Goal: Task Accomplishment & Management: Manage account settings

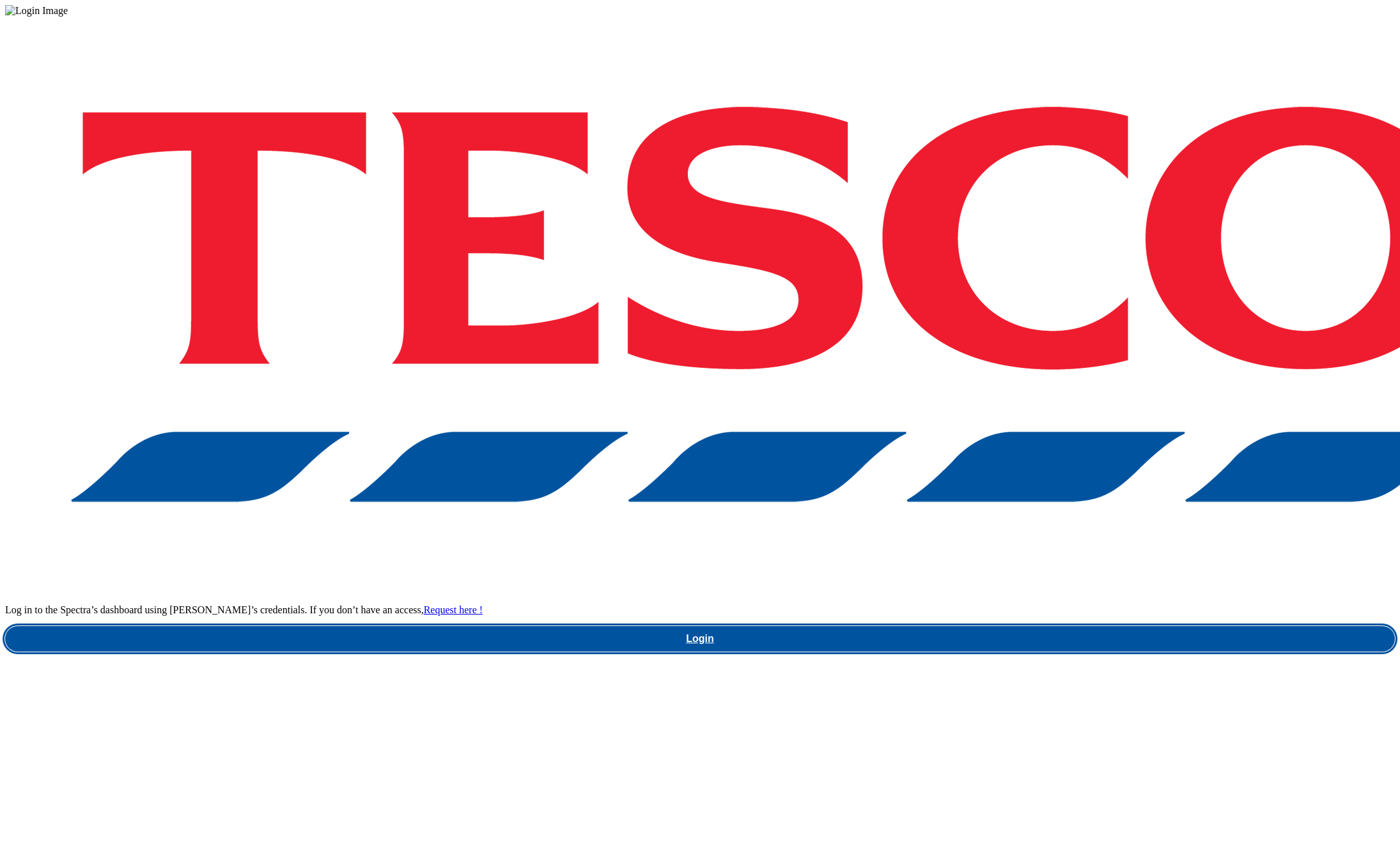
click at [997, 626] on link "Login" at bounding box center [700, 638] width 1389 height 25
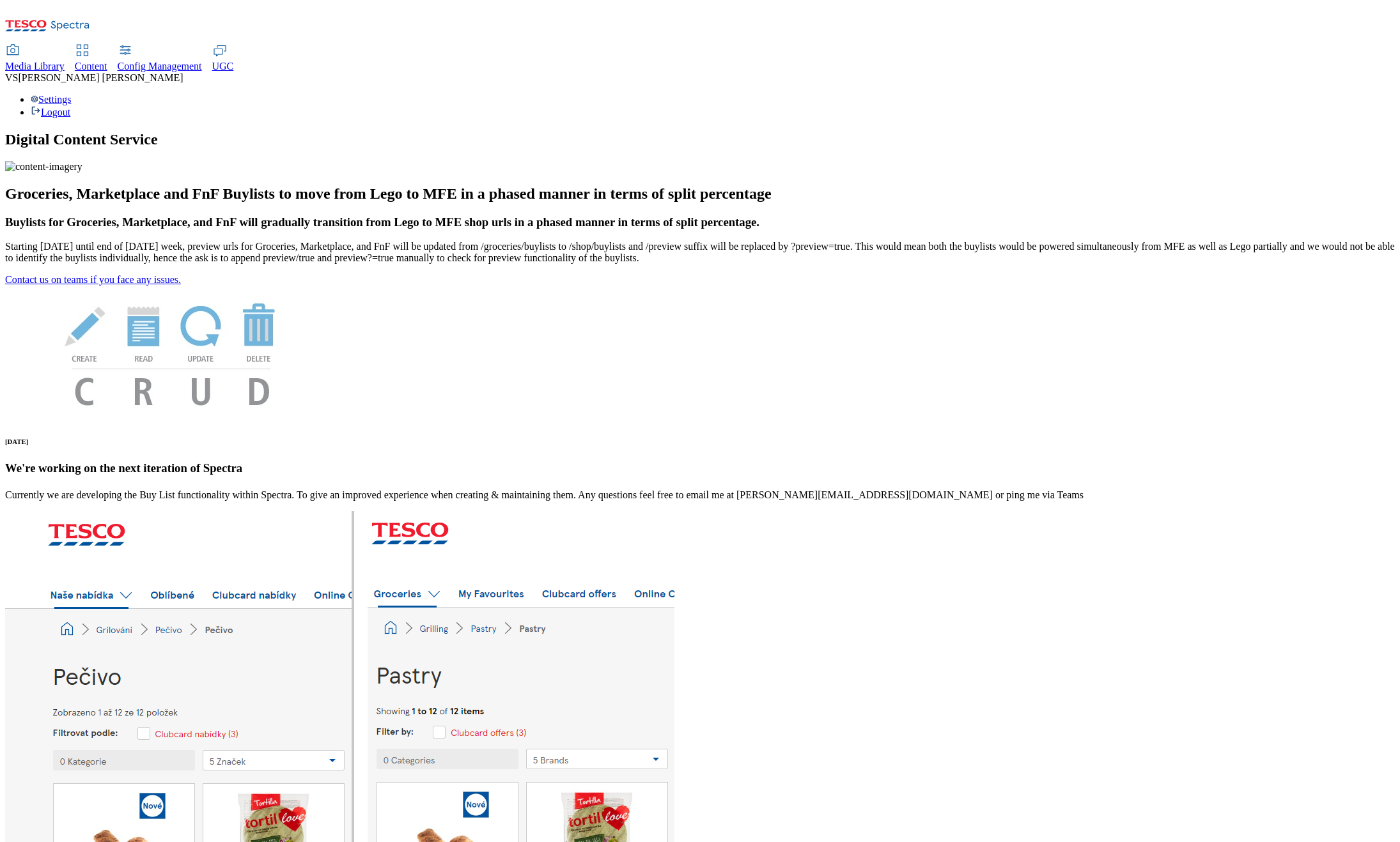
click at [234, 61] on span "UGC" at bounding box center [223, 66] width 22 height 11
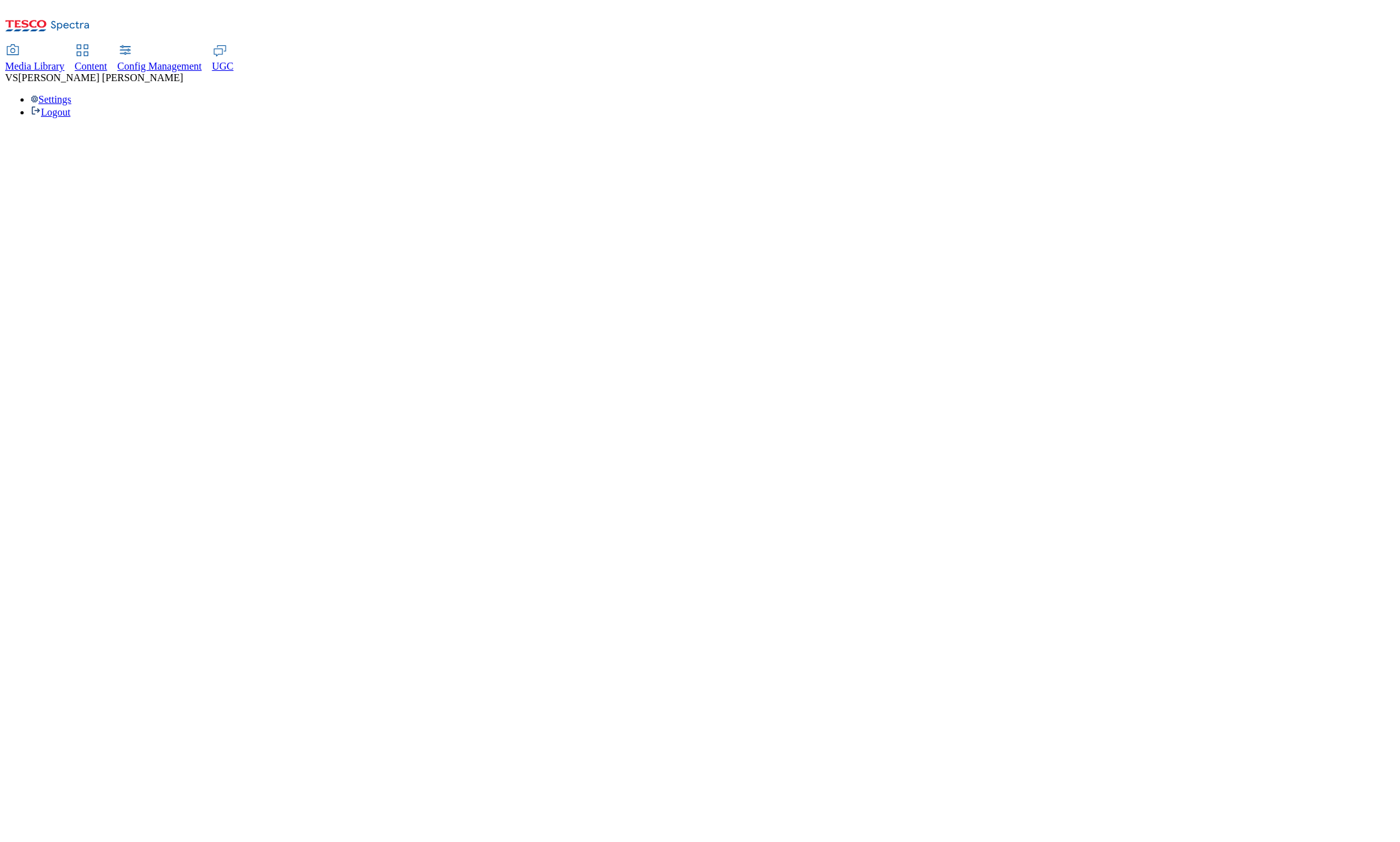
select select "All"
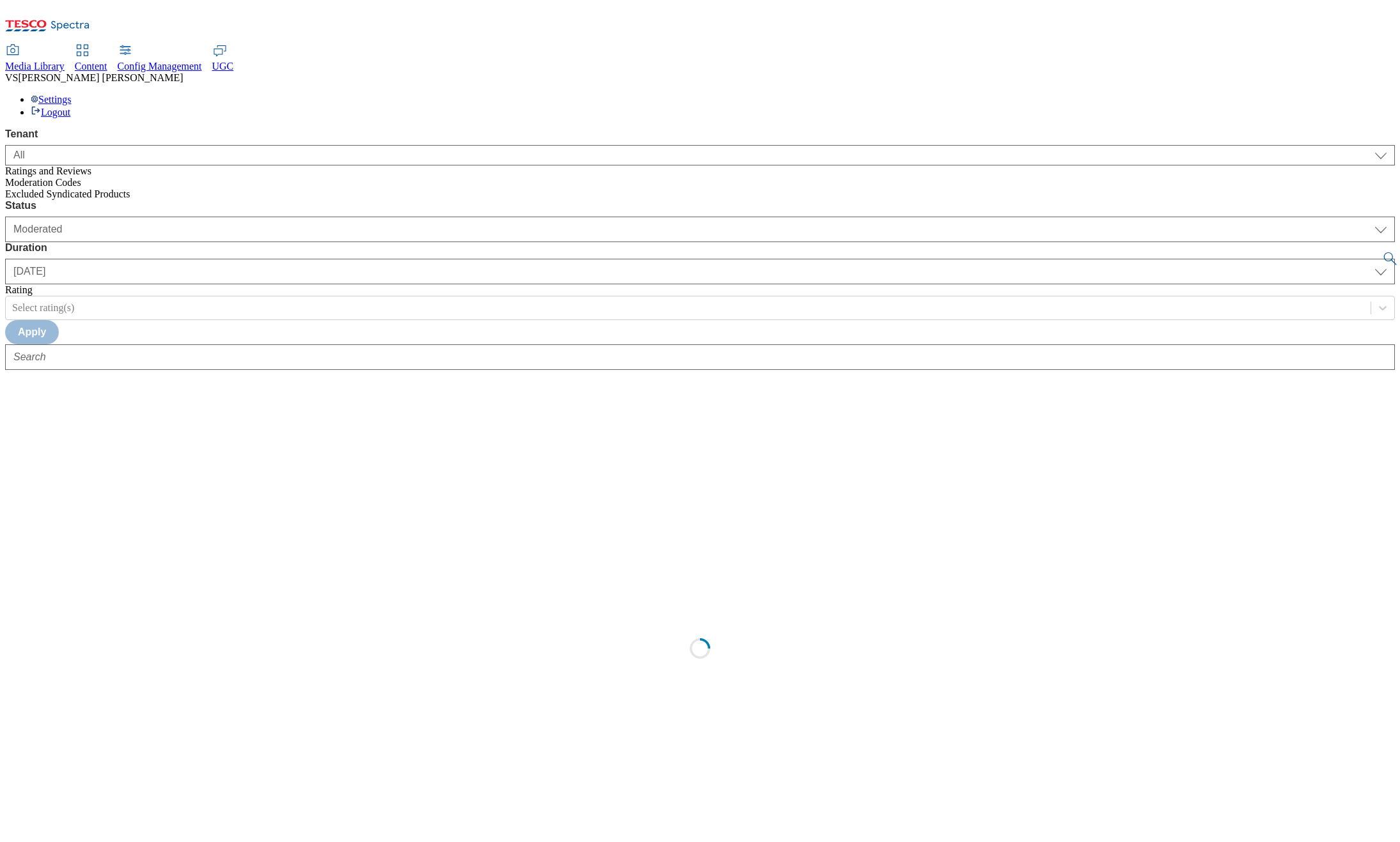
select select "All"
click at [65, 45] on link "Media Library" at bounding box center [35, 59] width 59 height 27
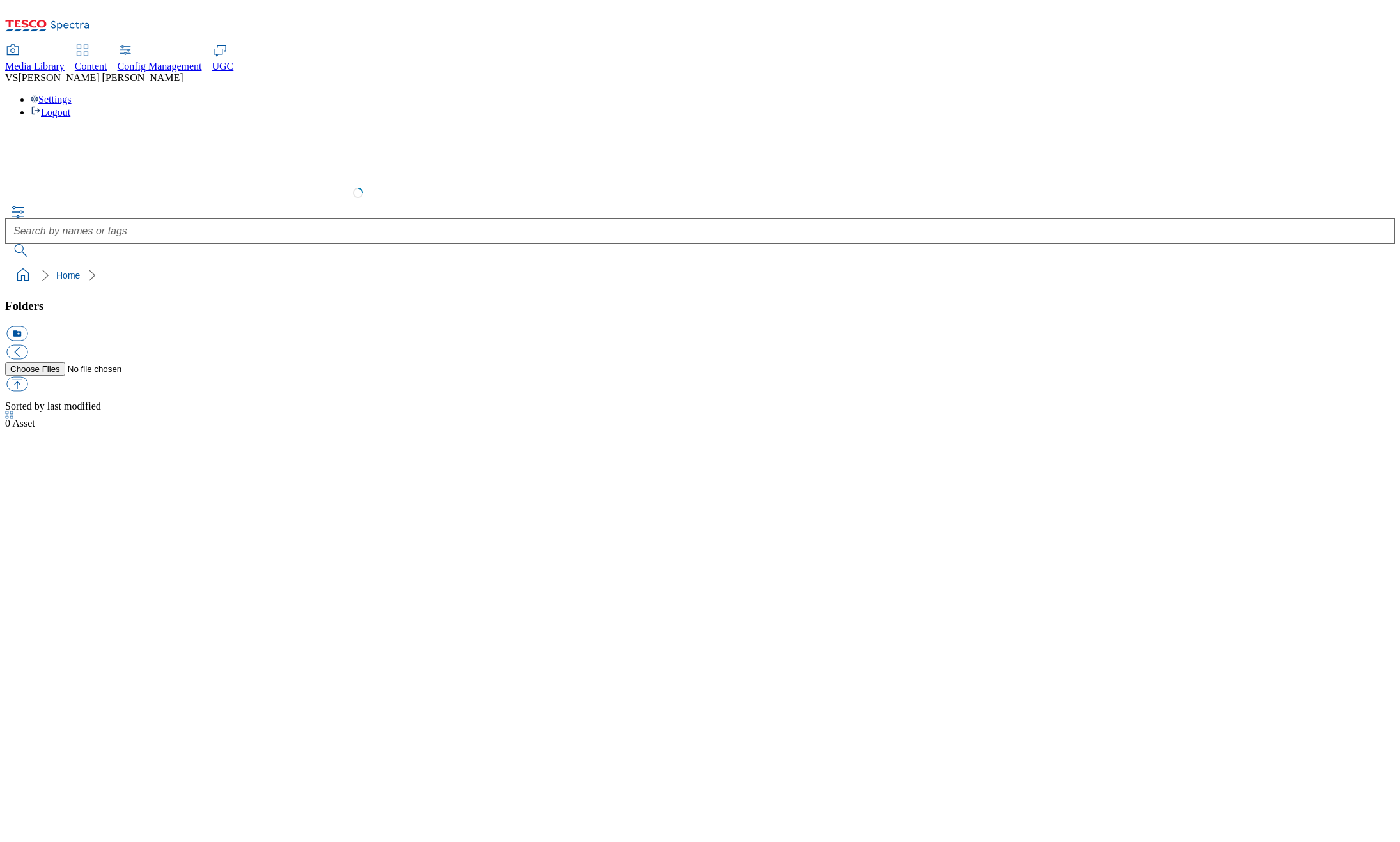
select select "flare-test"
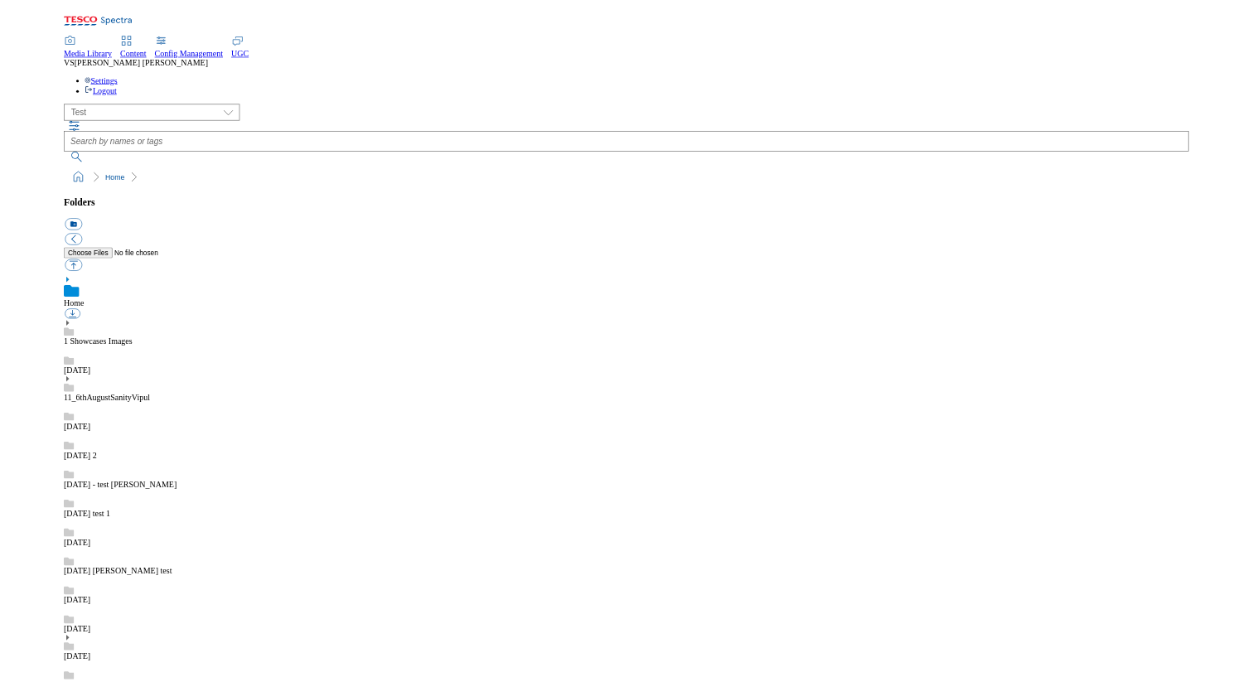
scroll to position [883, 0]
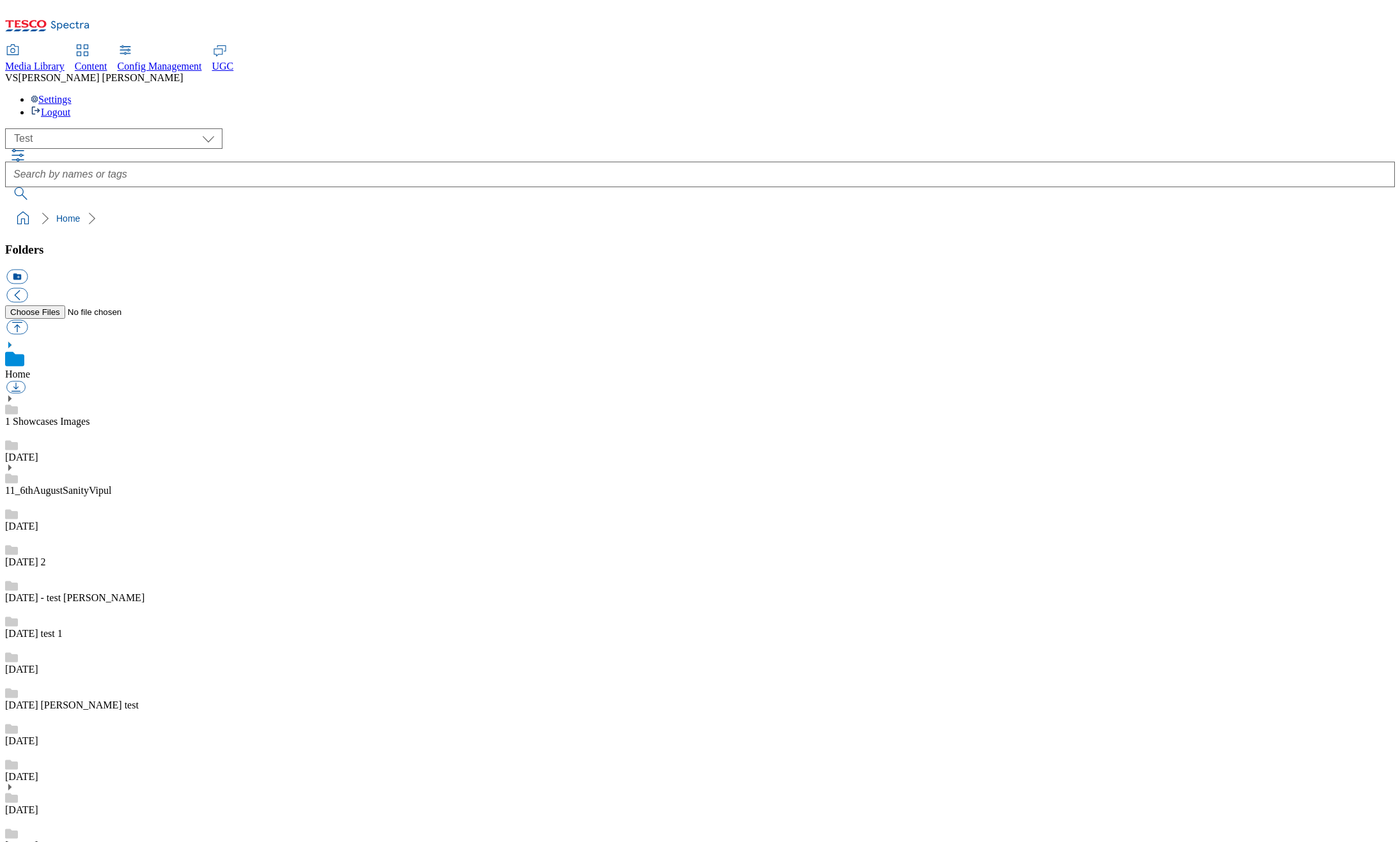
click at [133, 747] on div "23 aug" at bounding box center [700, 765] width 1389 height 35
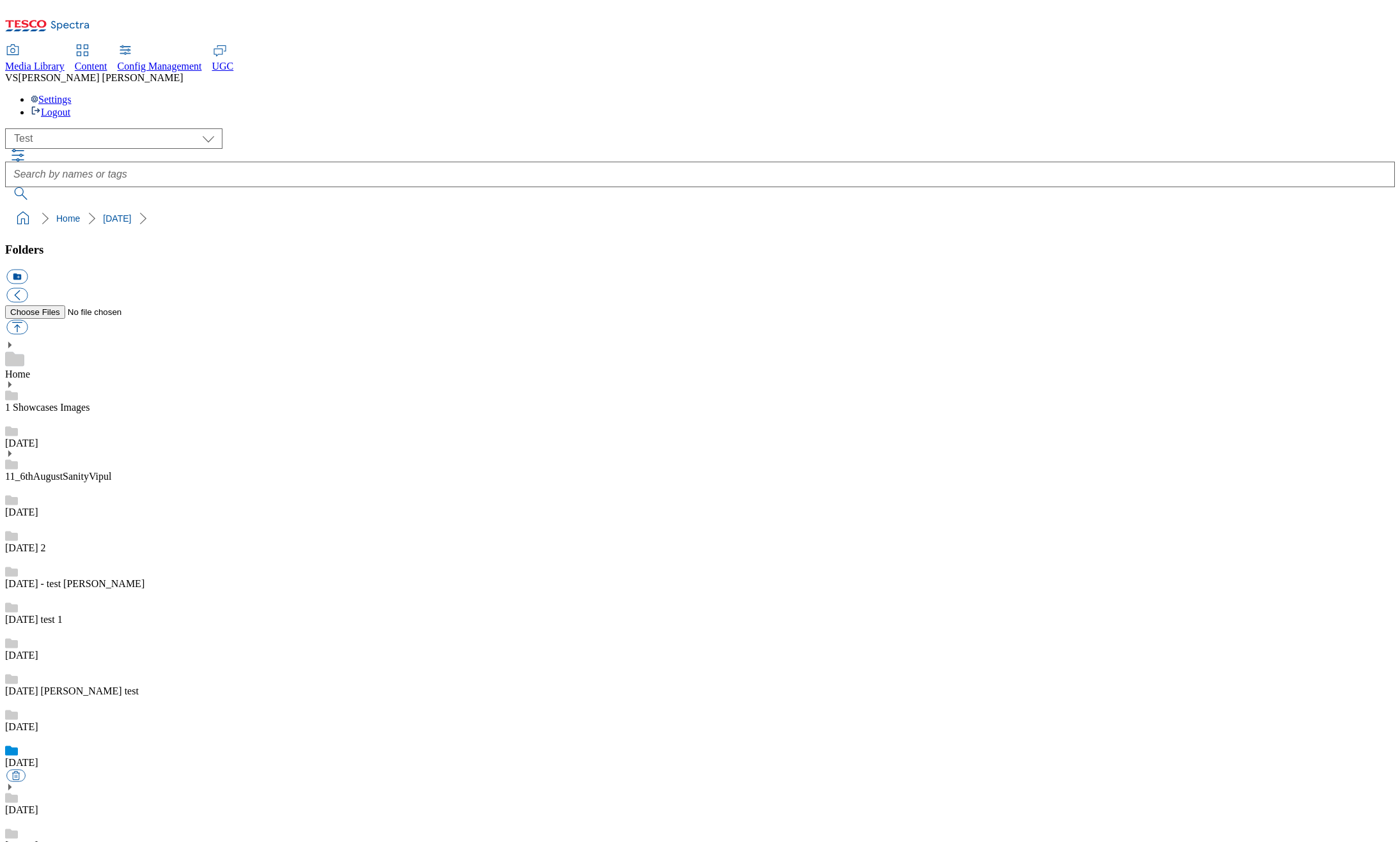
click at [158, 590] on div "[DATE] test 1" at bounding box center [700, 608] width 1389 height 35
click at [111, 471] on link "11_6thAugustSanityVipul" at bounding box center [59, 477] width 106 height 11
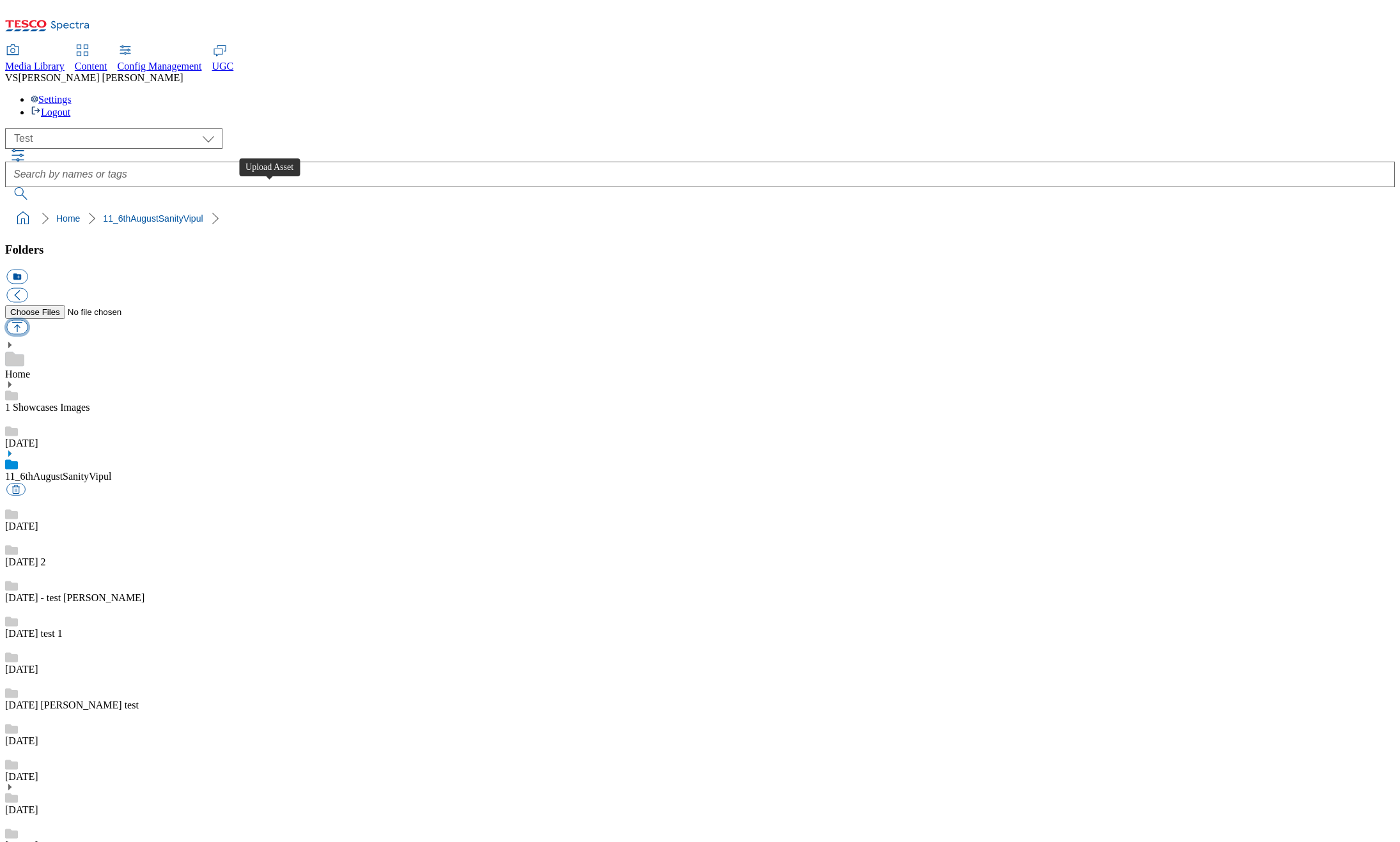
click at [28, 320] on button "button" at bounding box center [16, 327] width 21 height 15
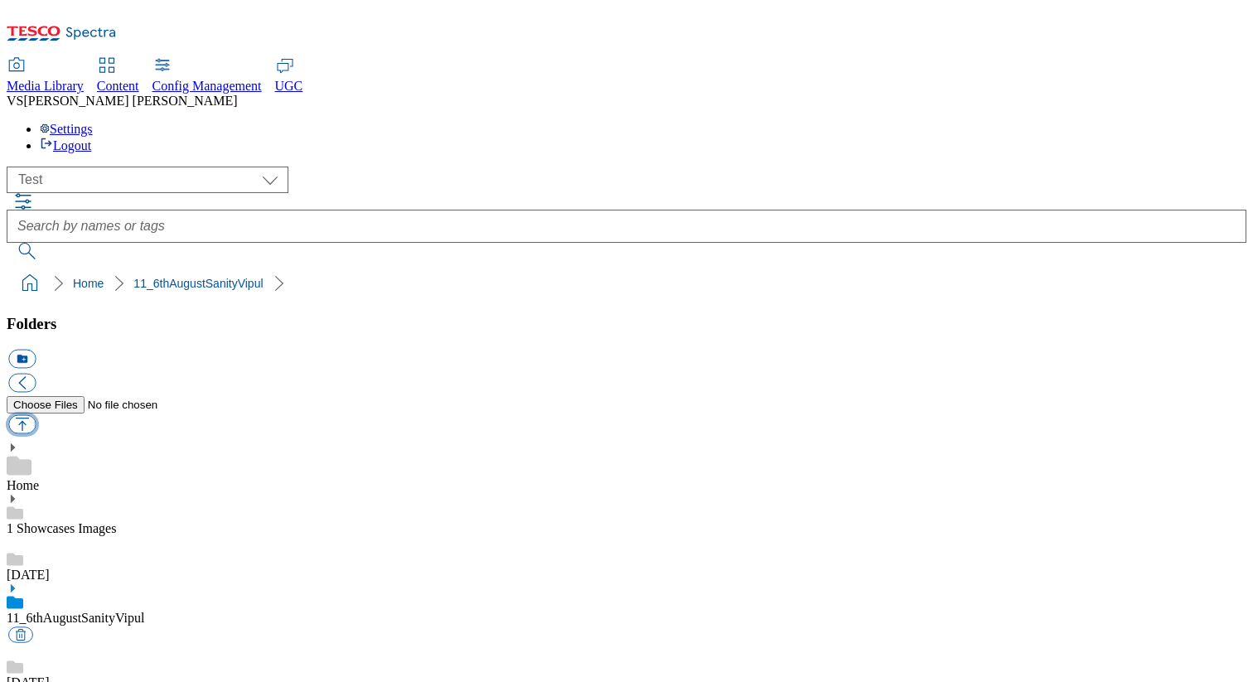
scroll to position [2, 0]
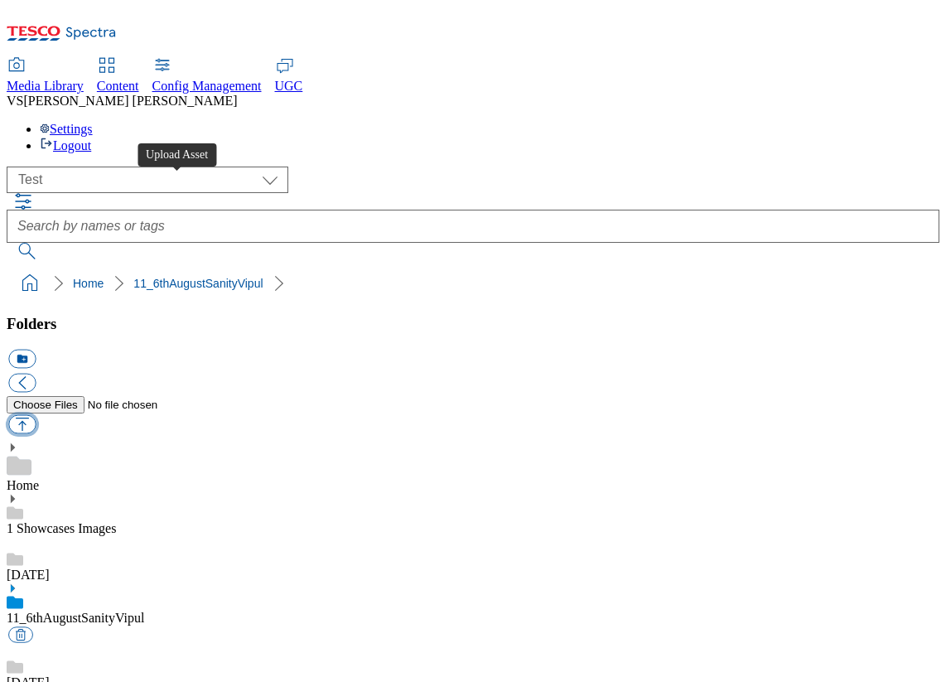
click at [36, 415] on button "button" at bounding box center [21, 424] width 27 height 19
type input "C:\fakepath\image-87 (1).jpeg"
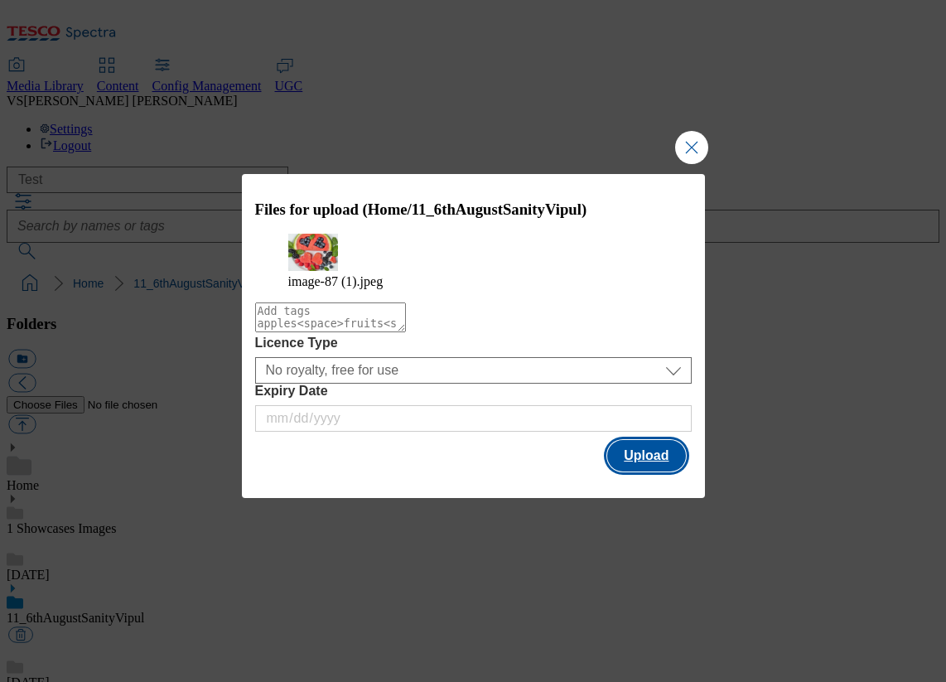
click at [642, 462] on button "Upload" at bounding box center [646, 455] width 78 height 31
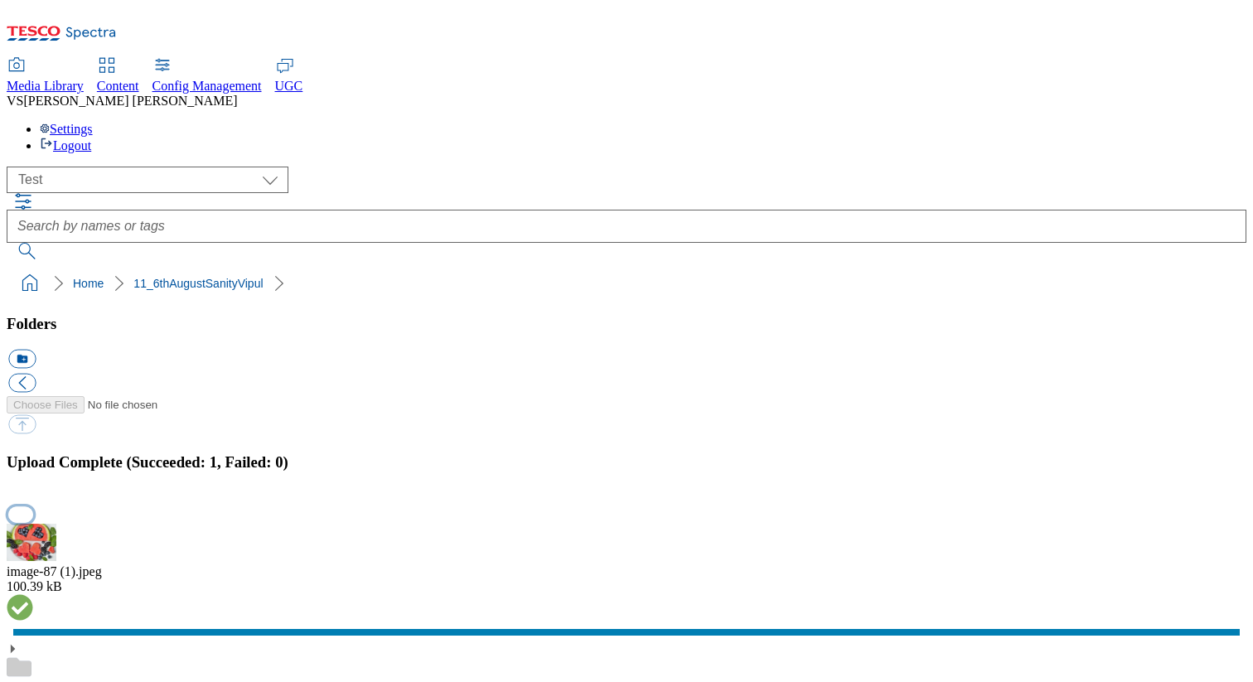
click at [33, 506] on button "button" at bounding box center [20, 514] width 25 height 16
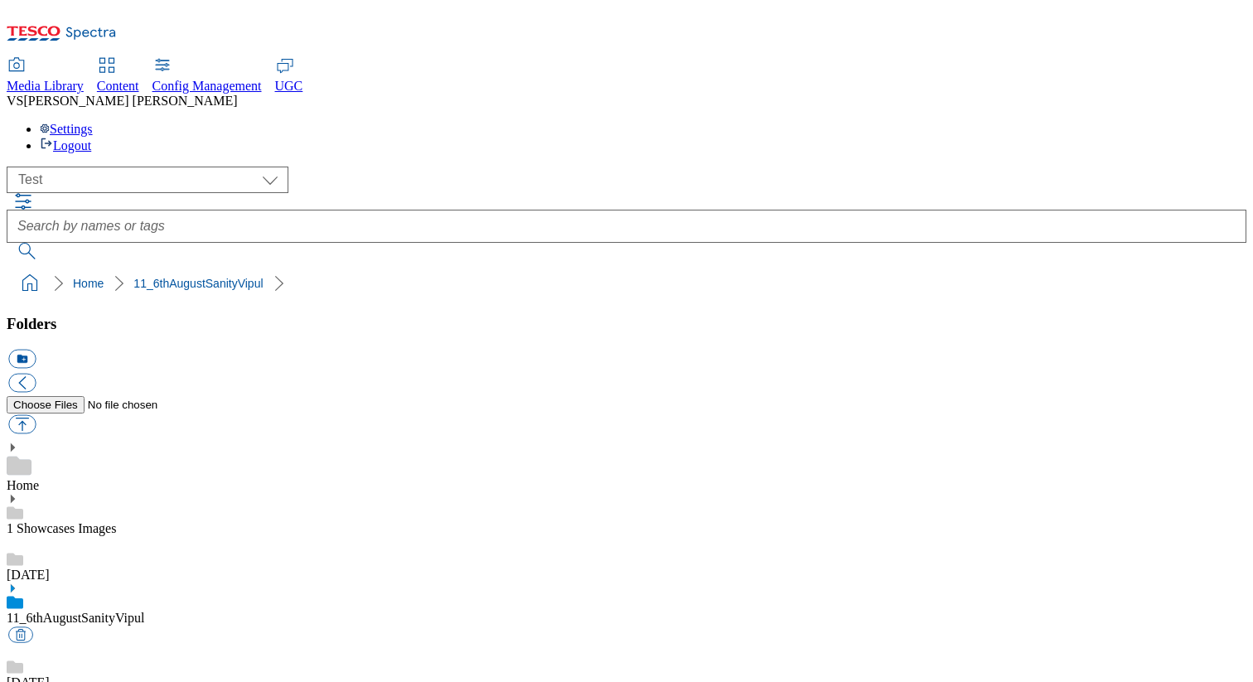
scroll to position [178, 0]
click at [139, 644] on div "[DATE]" at bounding box center [627, 667] width 1240 height 46
click at [127, 611] on link "11_6thAugustSanityVipul" at bounding box center [76, 618] width 138 height 14
checkbox input "true"
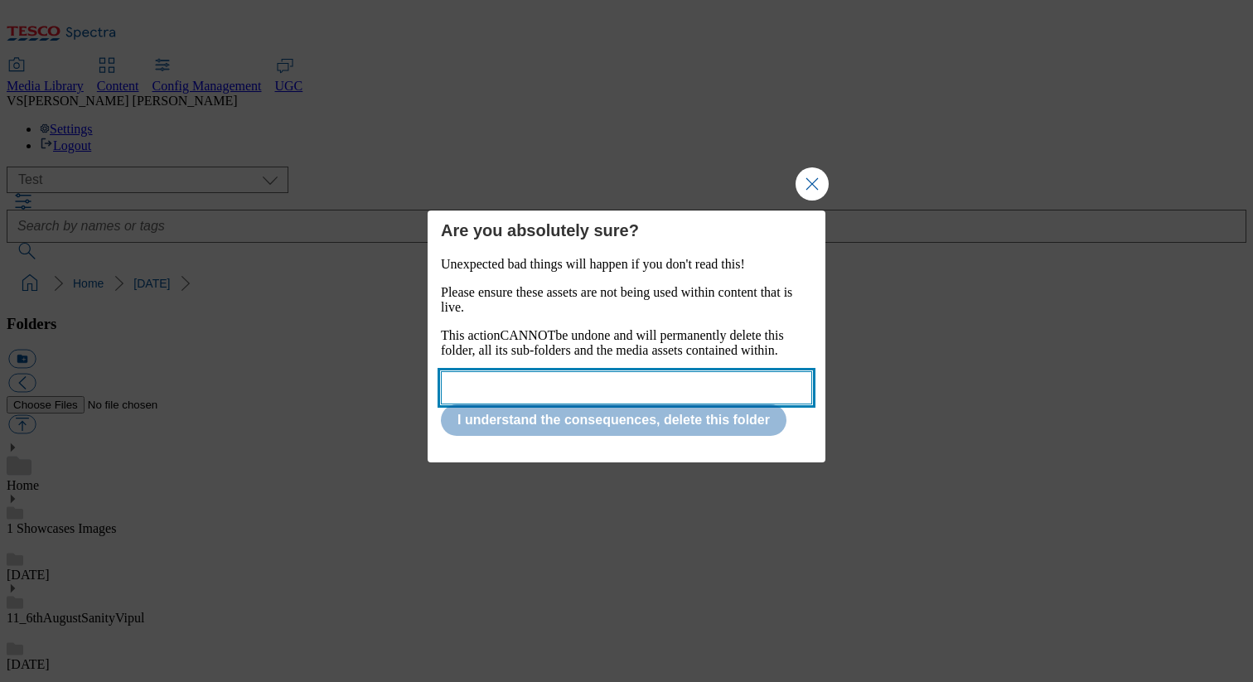
click at [539, 404] on input "Modal" at bounding box center [626, 387] width 371 height 33
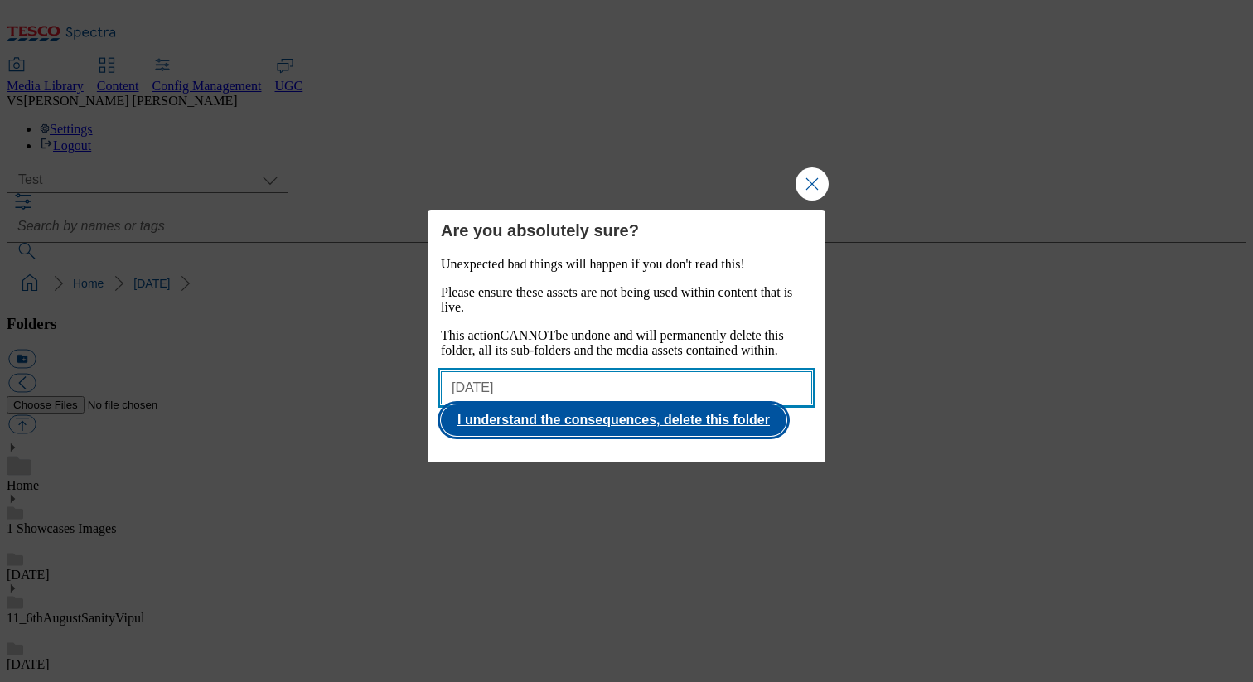
type input "22 nov"
click at [616, 427] on button "I understand the consequences, delete this folder" at bounding box center [614, 419] width 346 height 31
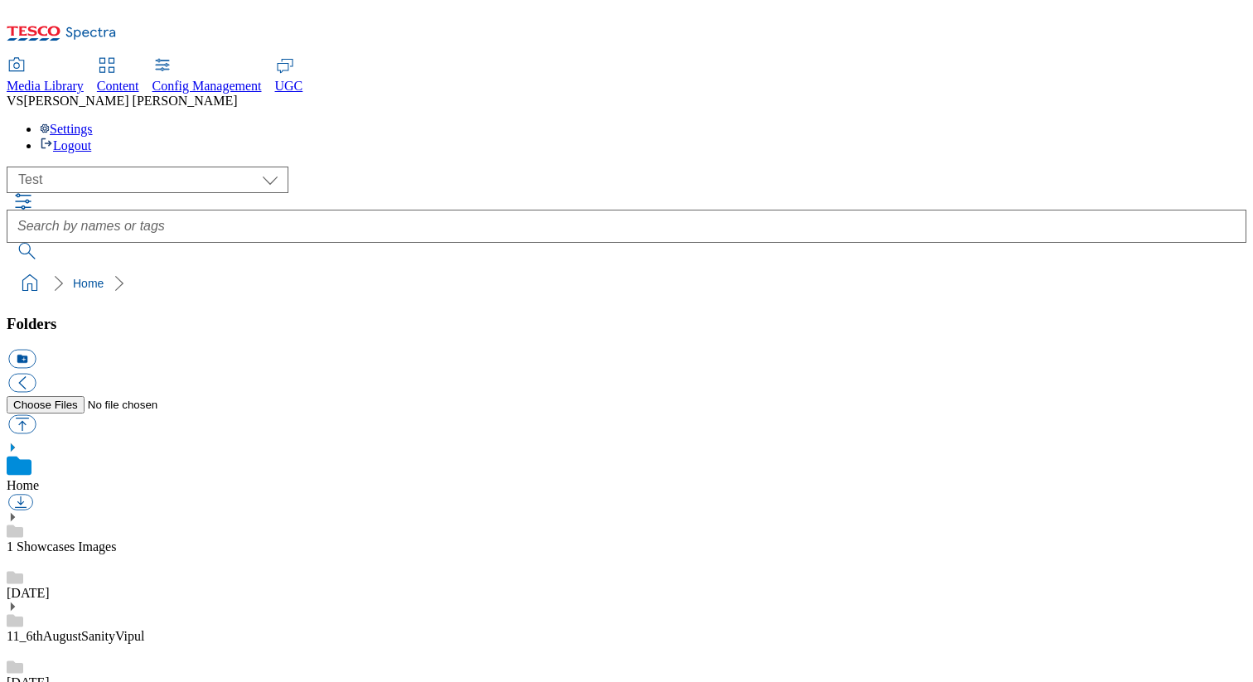
click at [144, 629] on link "11_6thAugustSanityVipul" at bounding box center [76, 636] width 138 height 14
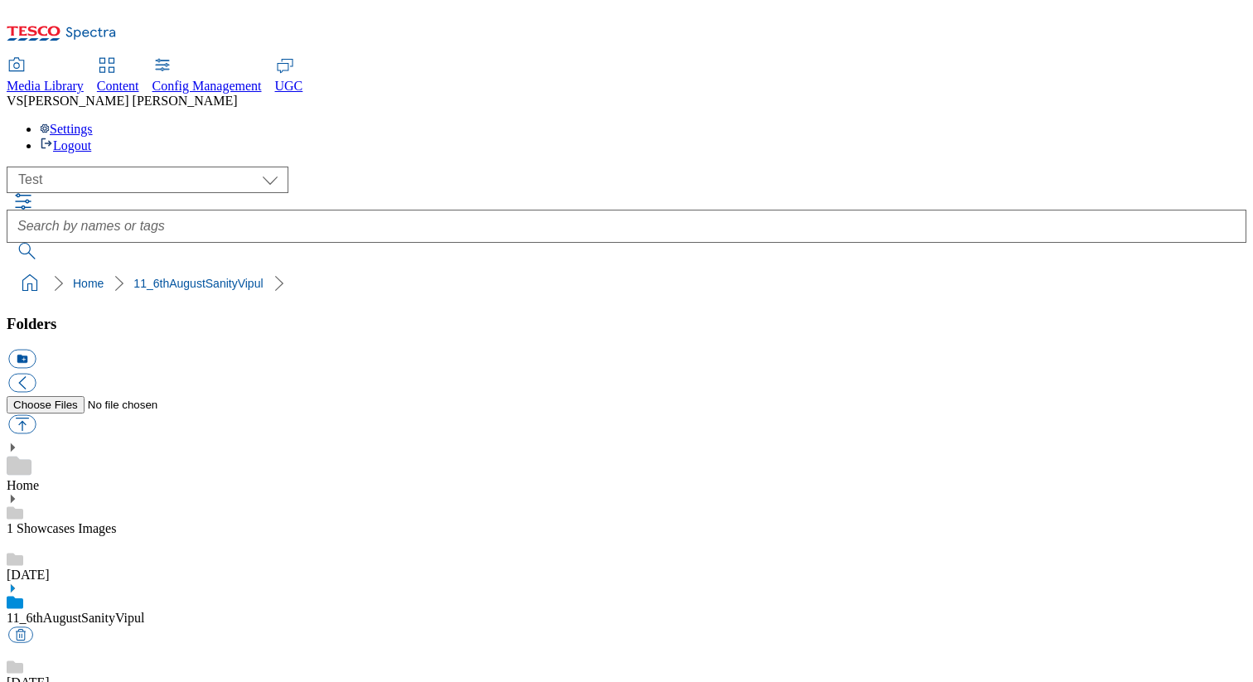
click at [18, 583] on icon at bounding box center [13, 589] width 12 height 12
click at [18, 644] on icon at bounding box center [13, 650] width 12 height 12
checkbox input "true"
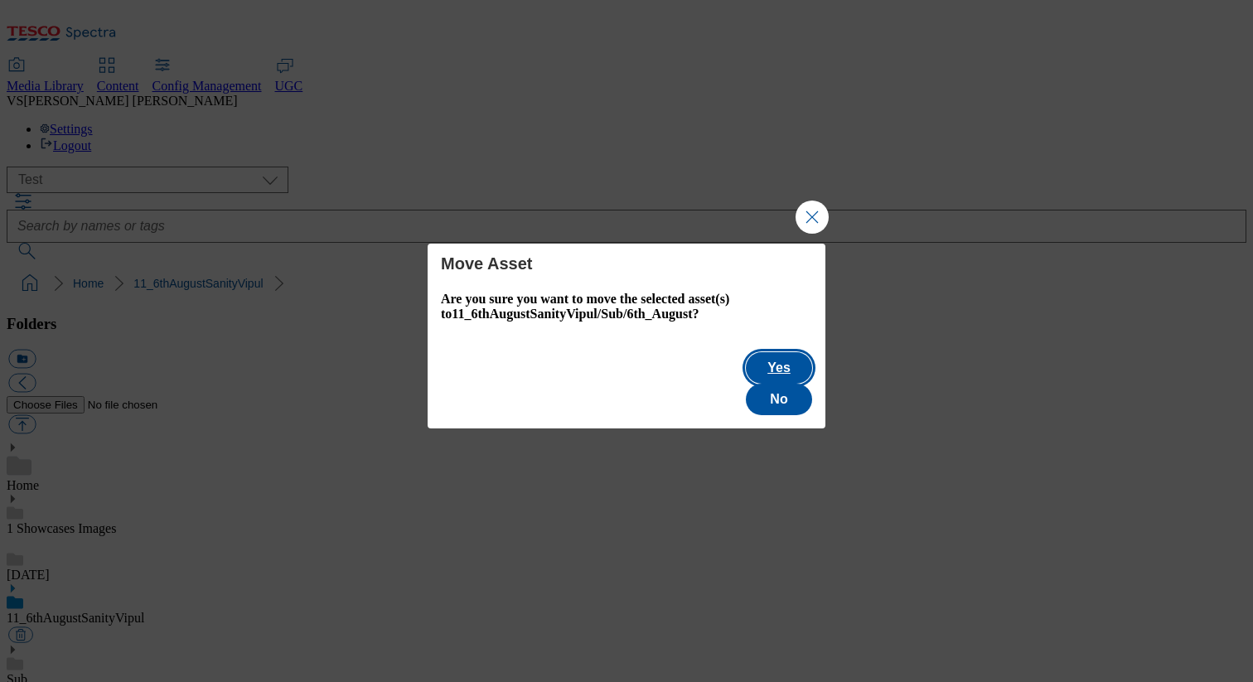
click at [746, 382] on button "Yes" at bounding box center [779, 367] width 66 height 31
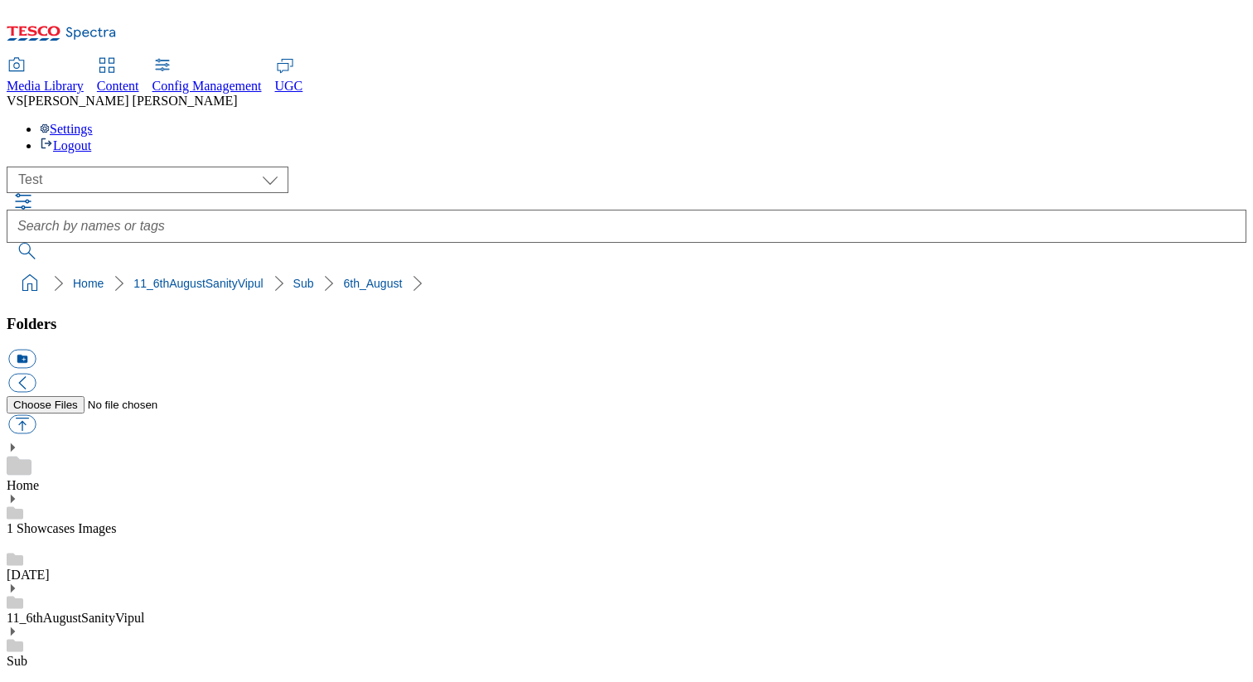
click at [149, 626] on div "Sub" at bounding box center [627, 647] width 1240 height 43
click at [143, 611] on link "11_6thAugustSanityVipul" at bounding box center [76, 618] width 138 height 14
click at [135, 644] on div "Sub" at bounding box center [627, 665] width 1240 height 43
click at [142, 277] on link "11_6thAugustSanityVipul" at bounding box center [197, 283] width 129 height 13
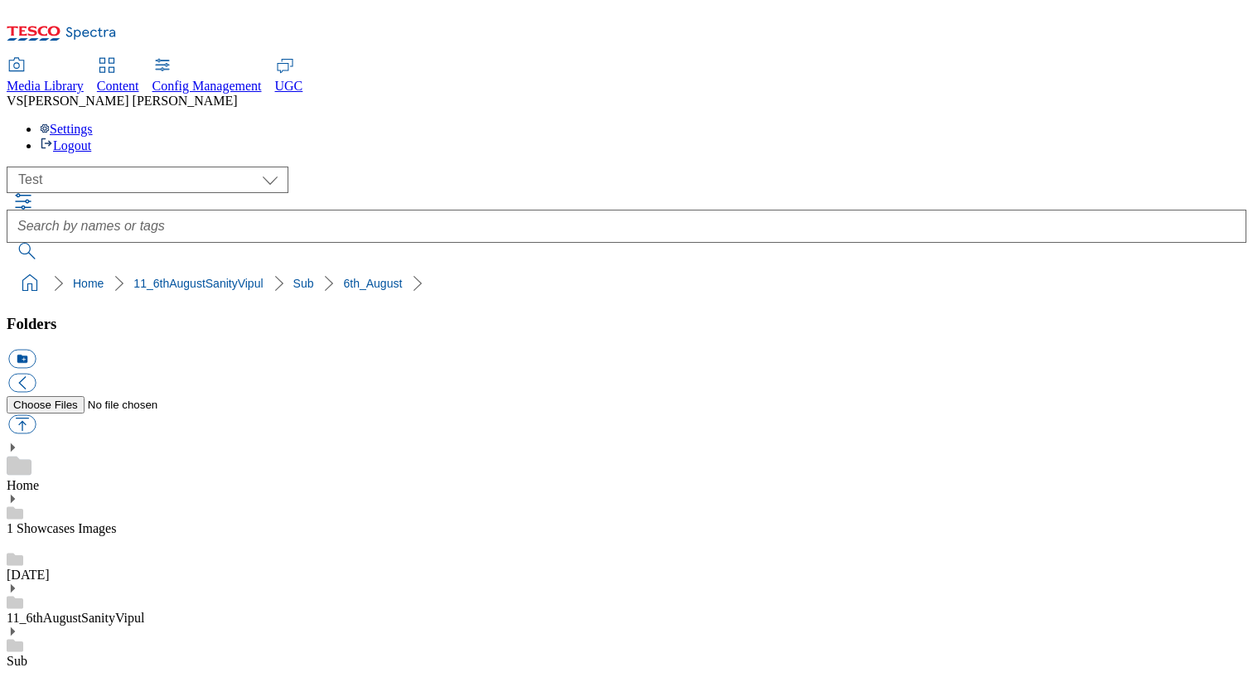
click at [104, 442] on div "Home" at bounding box center [627, 467] width 1240 height 51
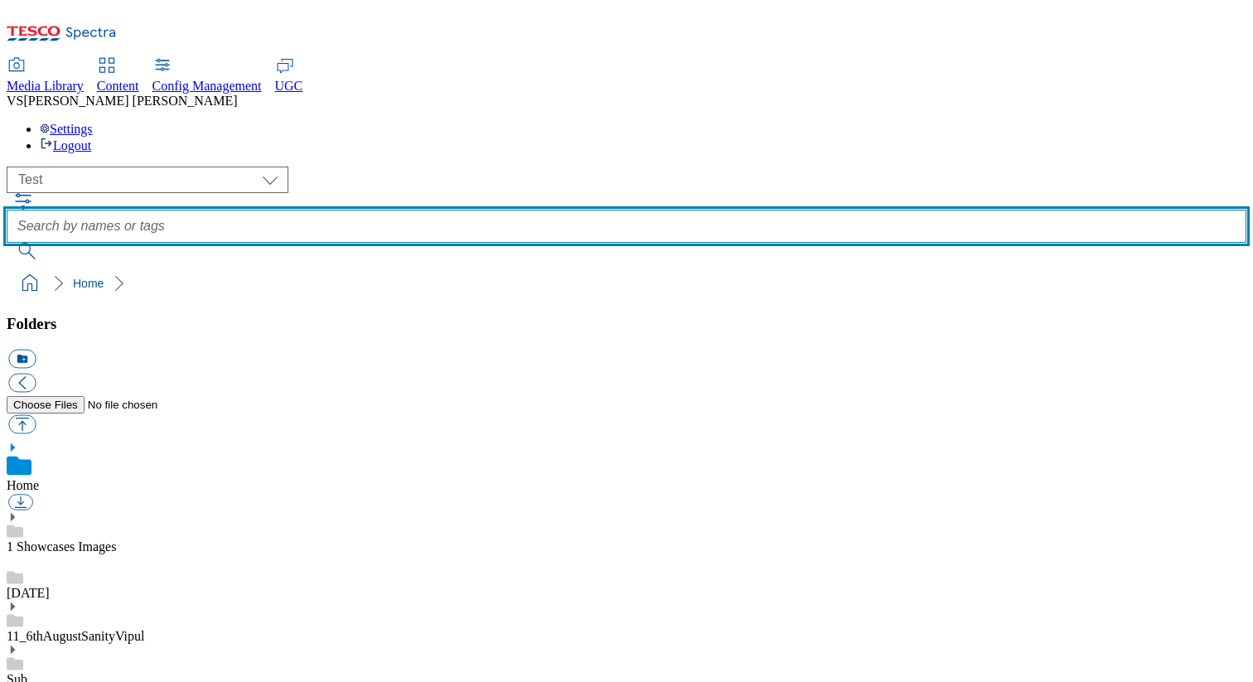
click at [619, 210] on input "text" at bounding box center [627, 226] width 1240 height 33
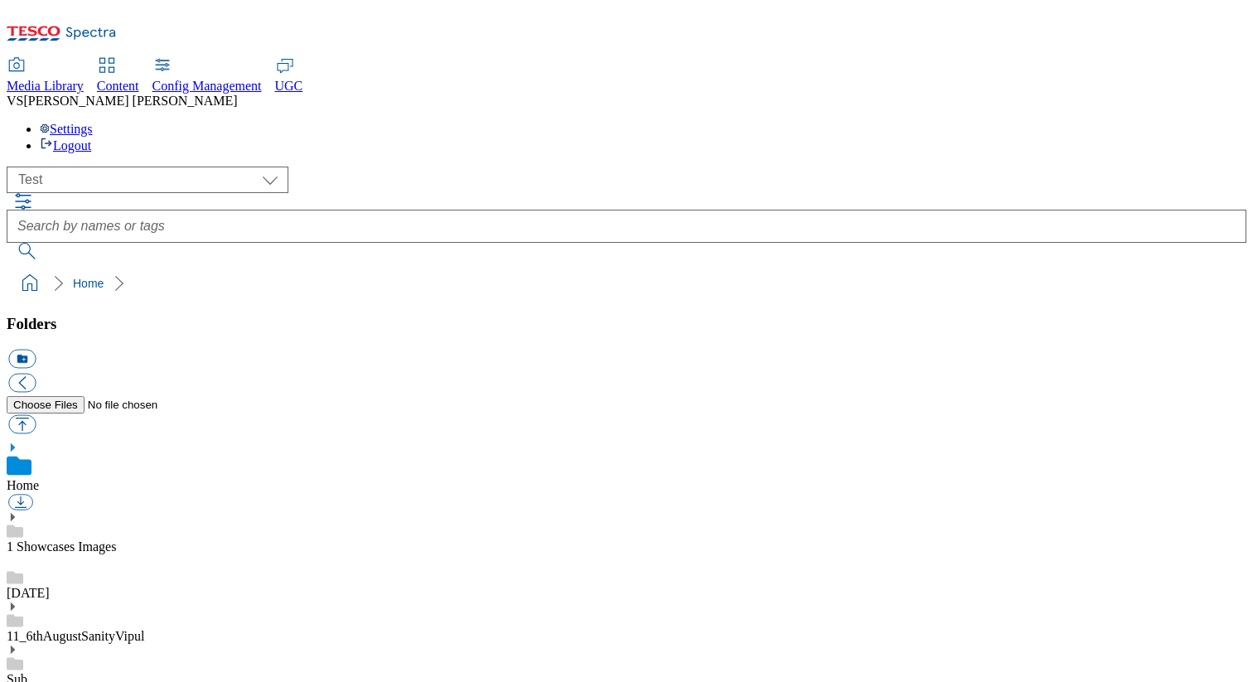
click at [33, 191] on icon "button" at bounding box center [23, 201] width 20 height 20
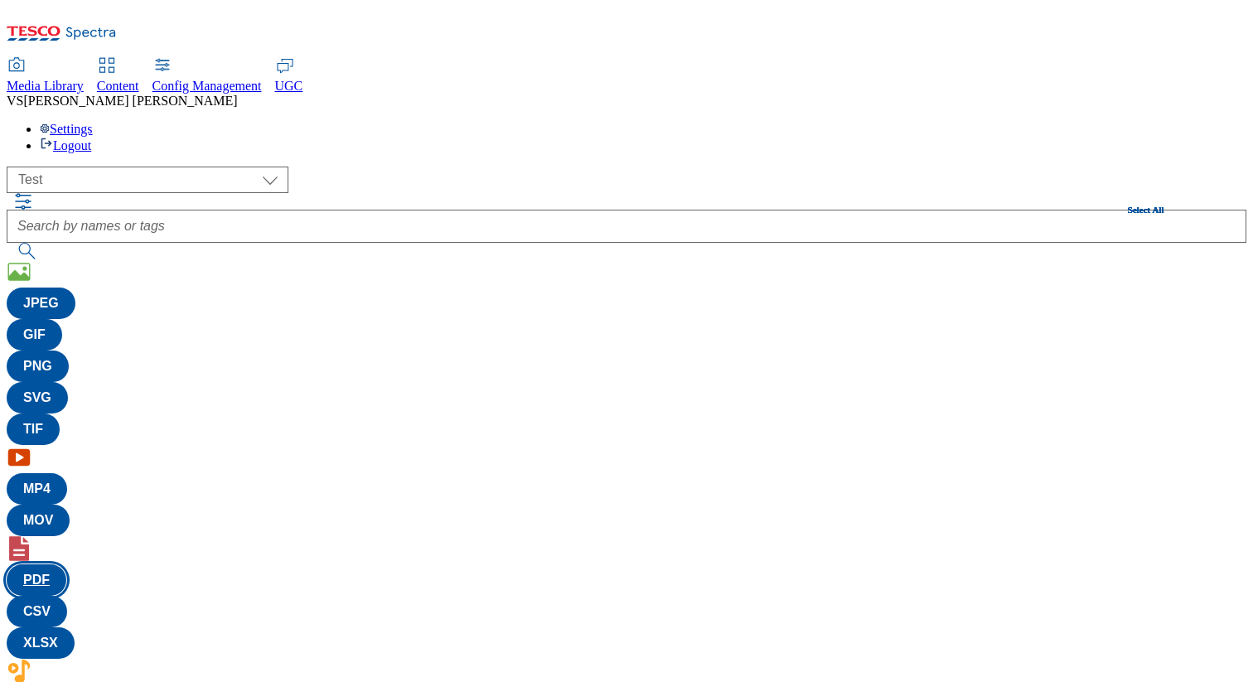
click at [66, 564] on button "PDF" at bounding box center [37, 579] width 60 height 31
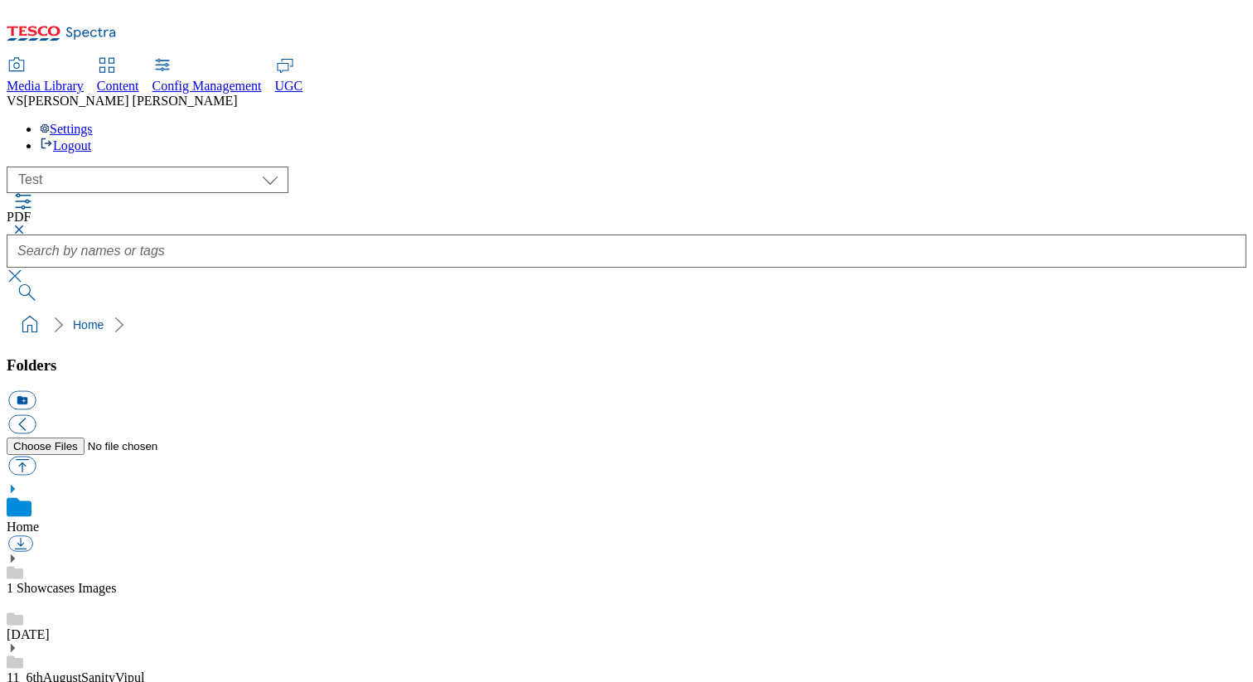
click at [27, 225] on button "button" at bounding box center [17, 230] width 20 height 10
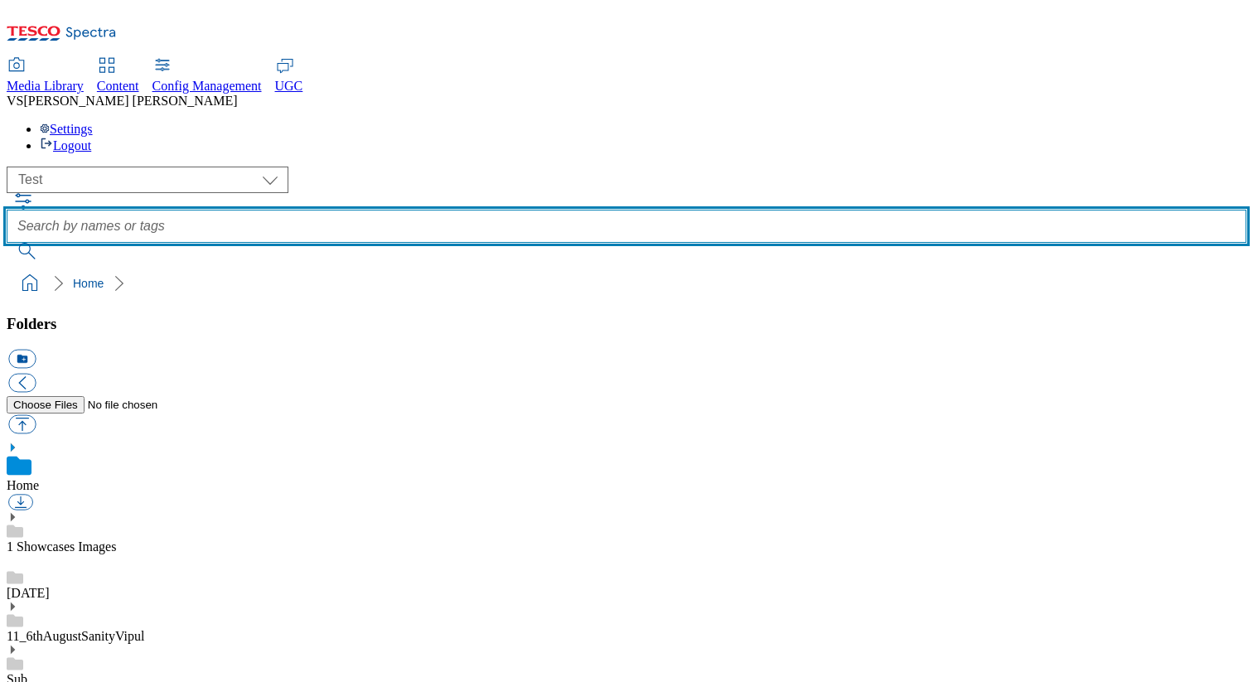
click at [485, 210] on input "text" at bounding box center [627, 226] width 1240 height 33
type input "test"
click at [7, 243] on button "submit" at bounding box center [28, 251] width 43 height 17
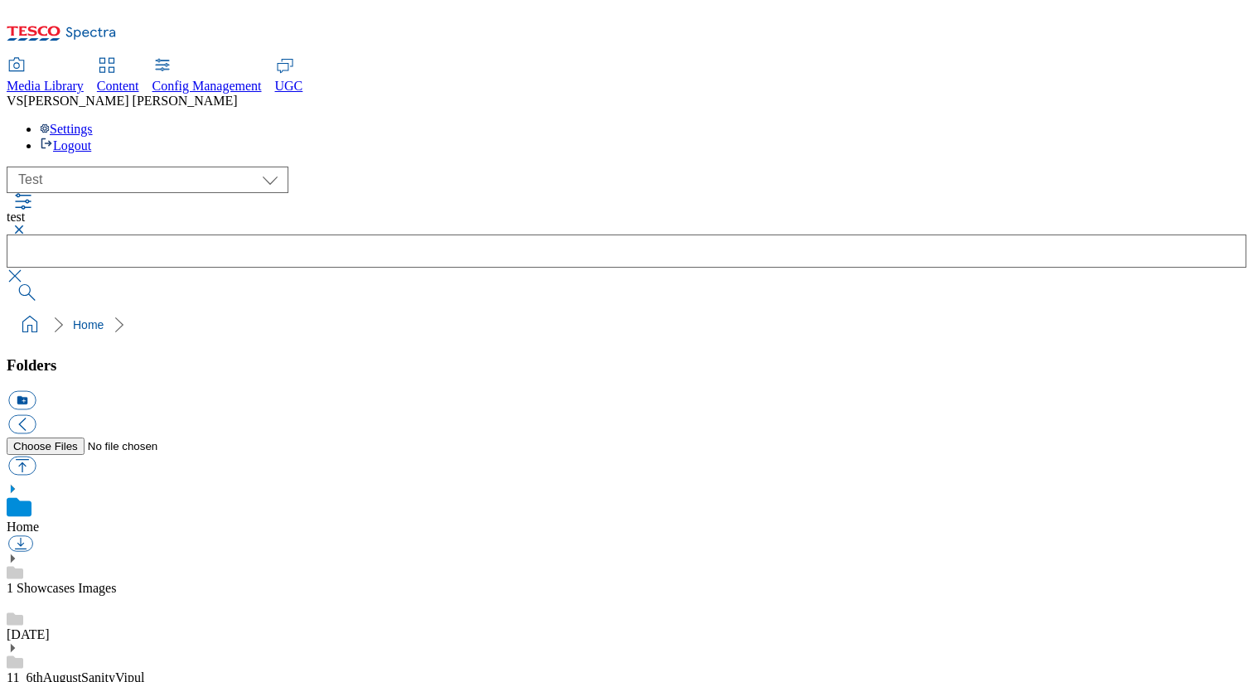
click at [27, 225] on button "button" at bounding box center [17, 230] width 20 height 10
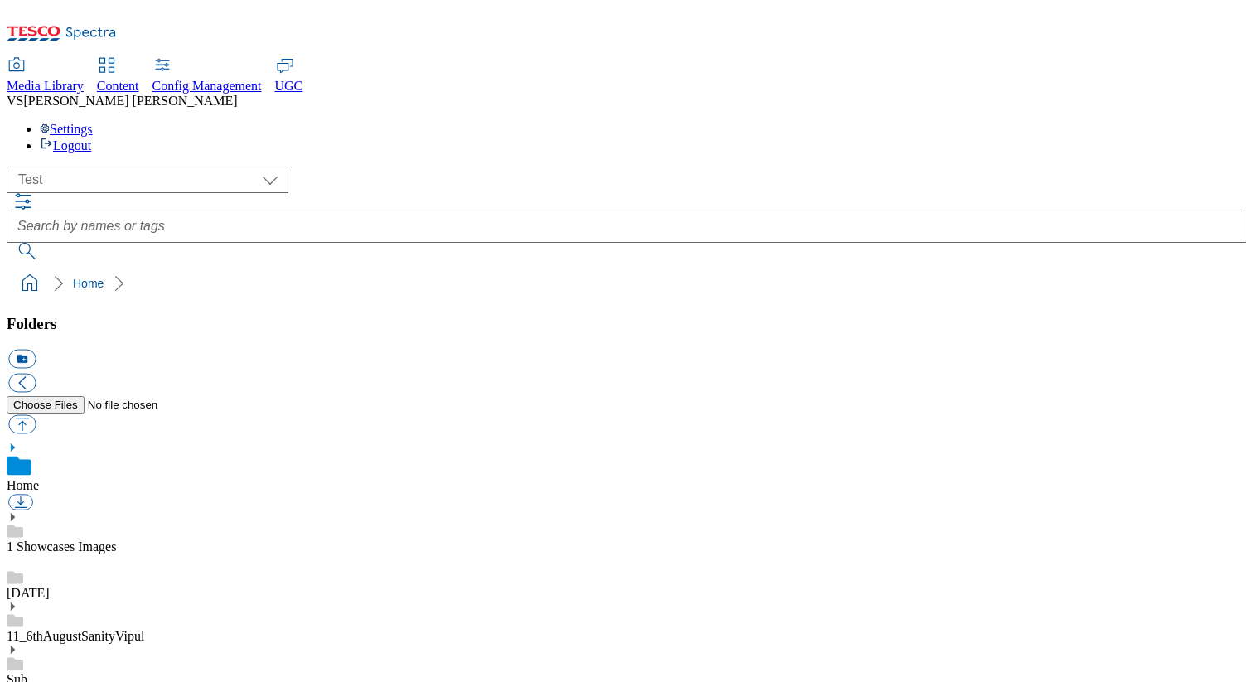
click at [399, 268] on ol "Home" at bounding box center [632, 283] width 1230 height 31
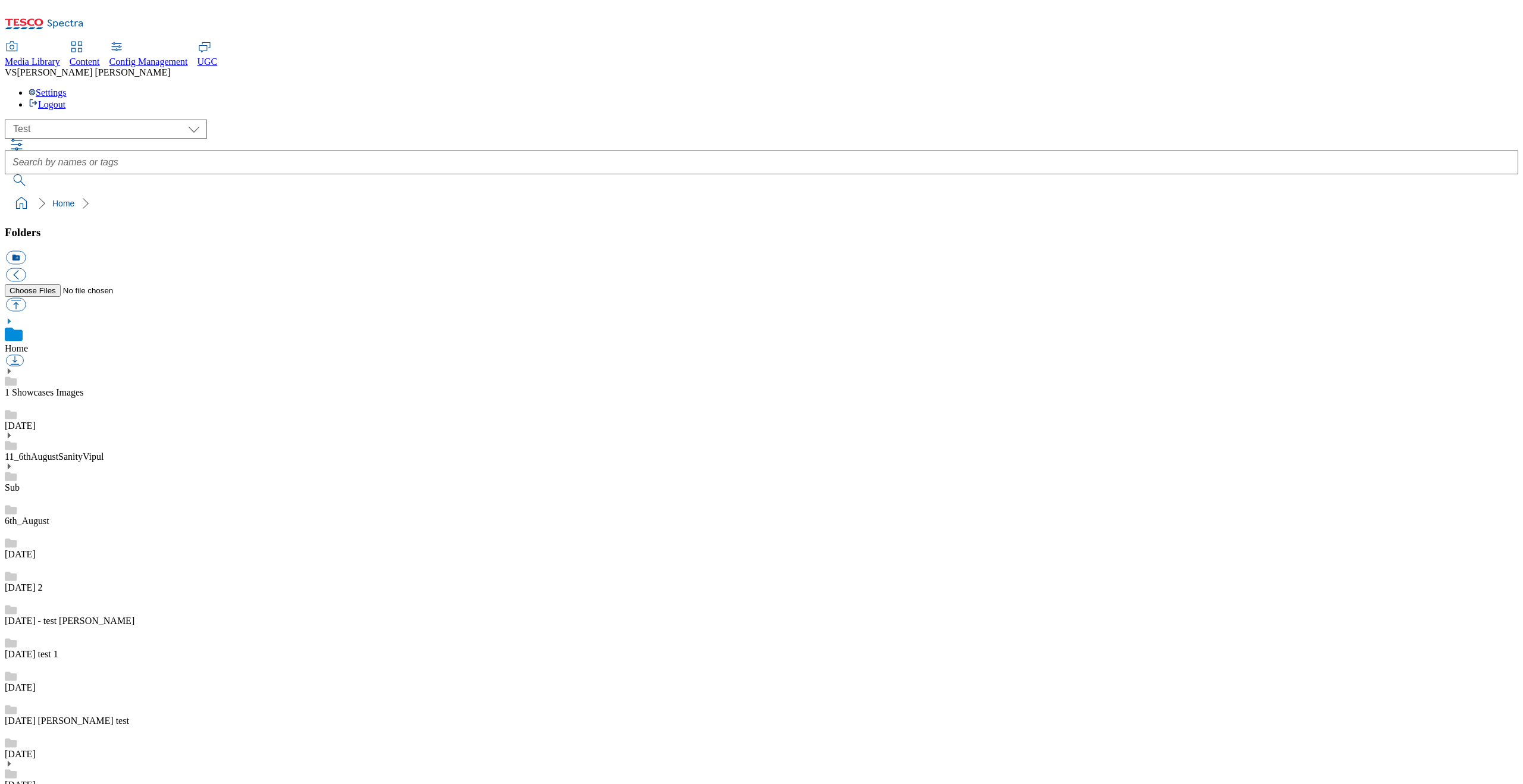
scroll to position [1, 0]
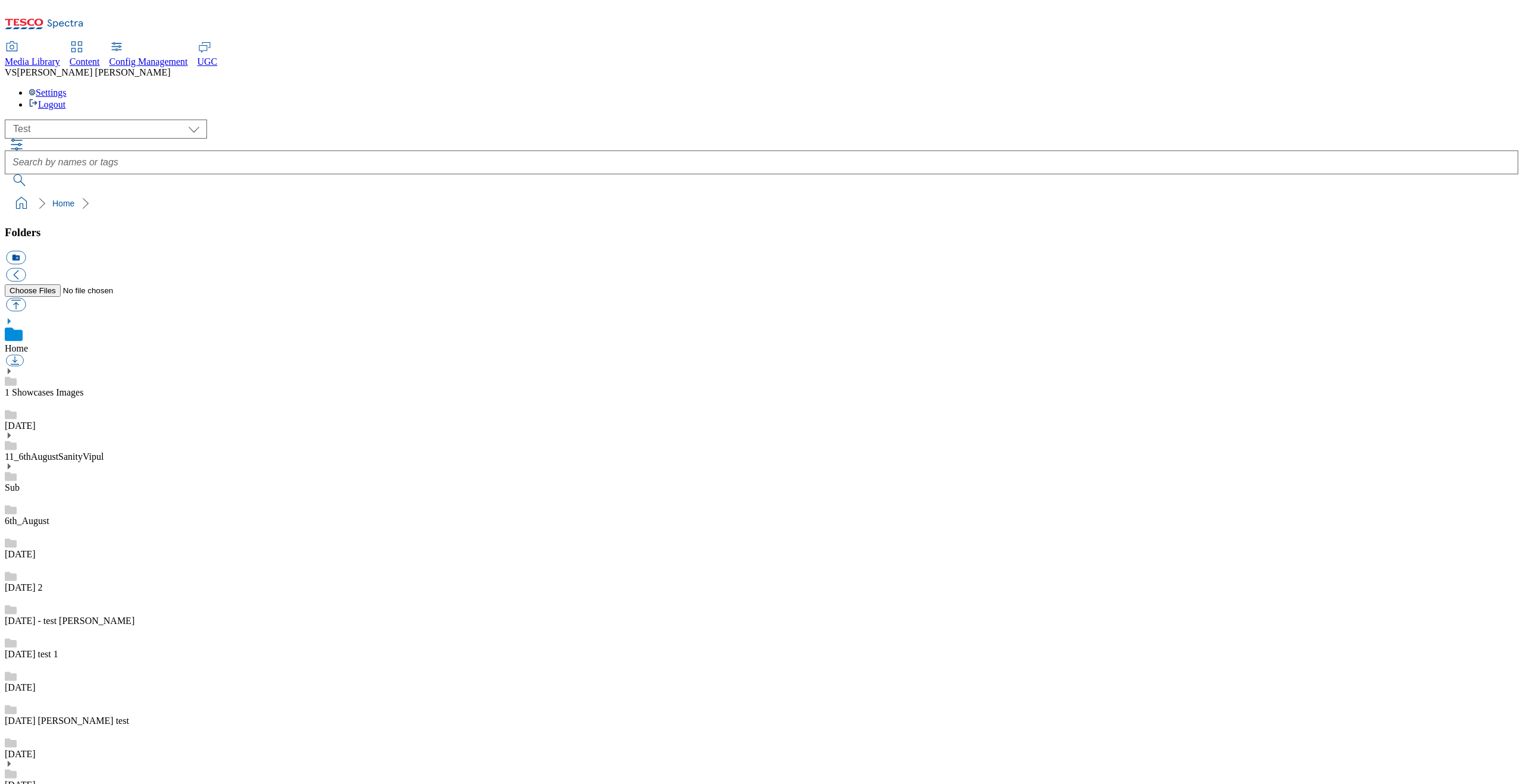
type input "13_aug"
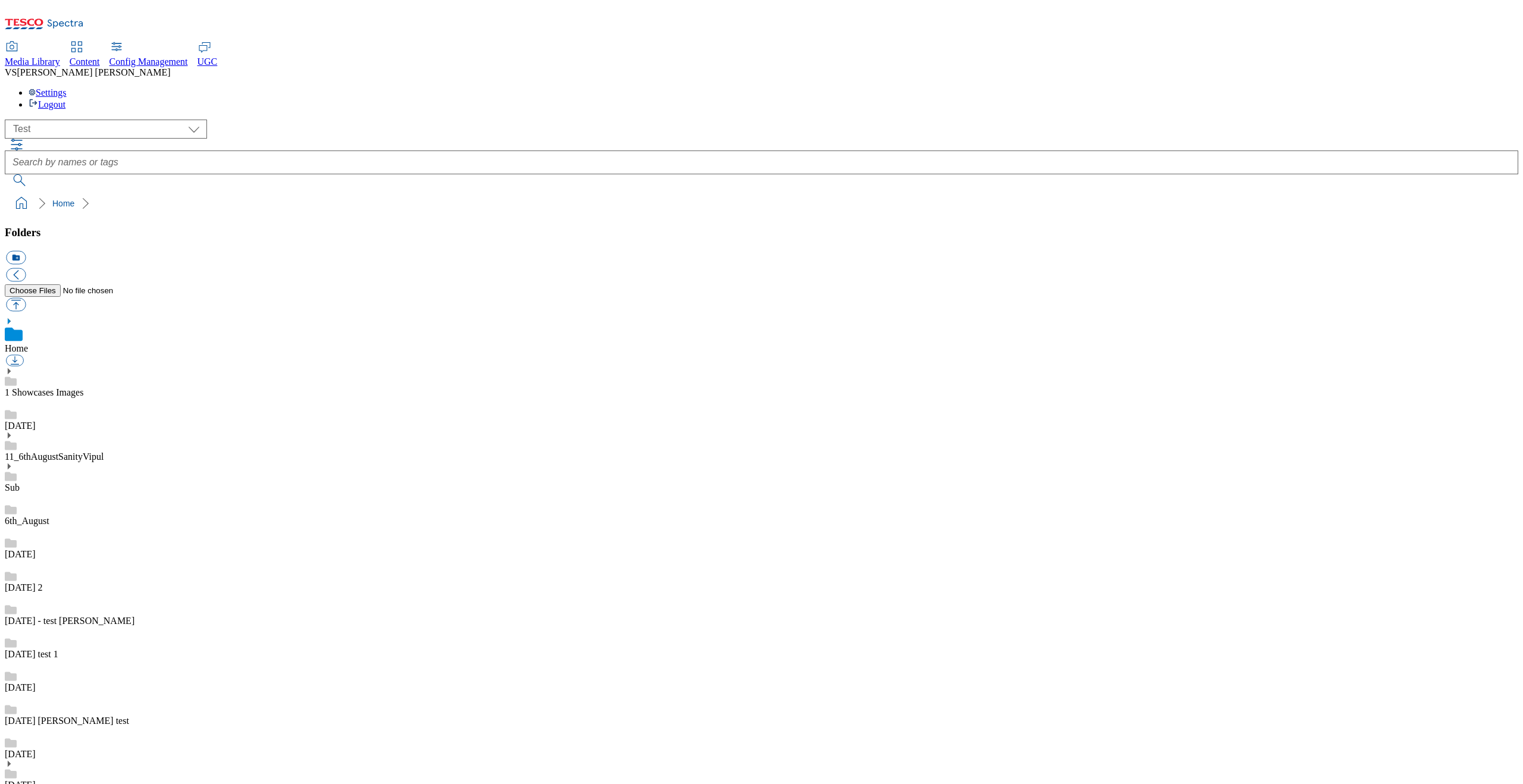
type input "200"
type input "300"
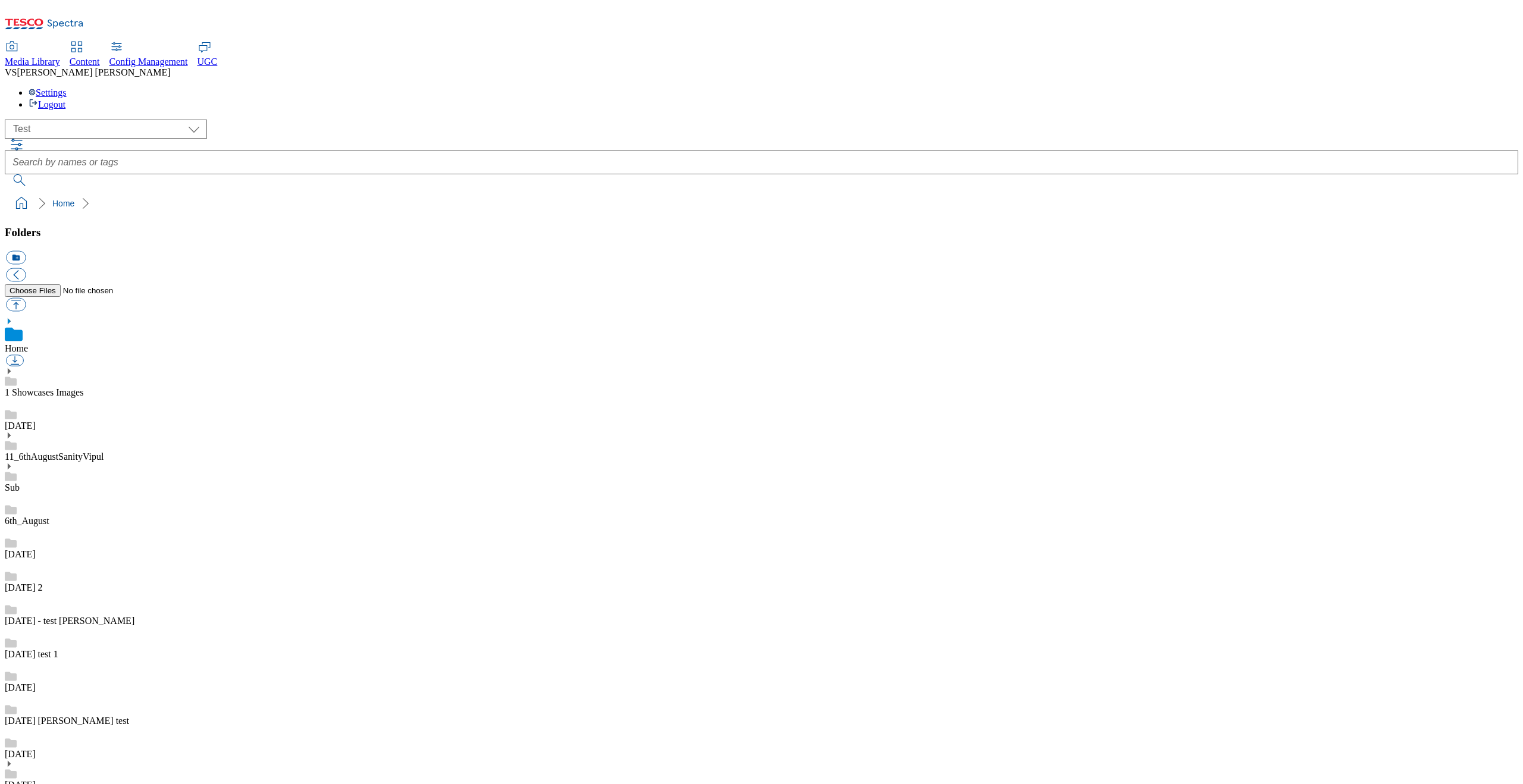
type input "90"
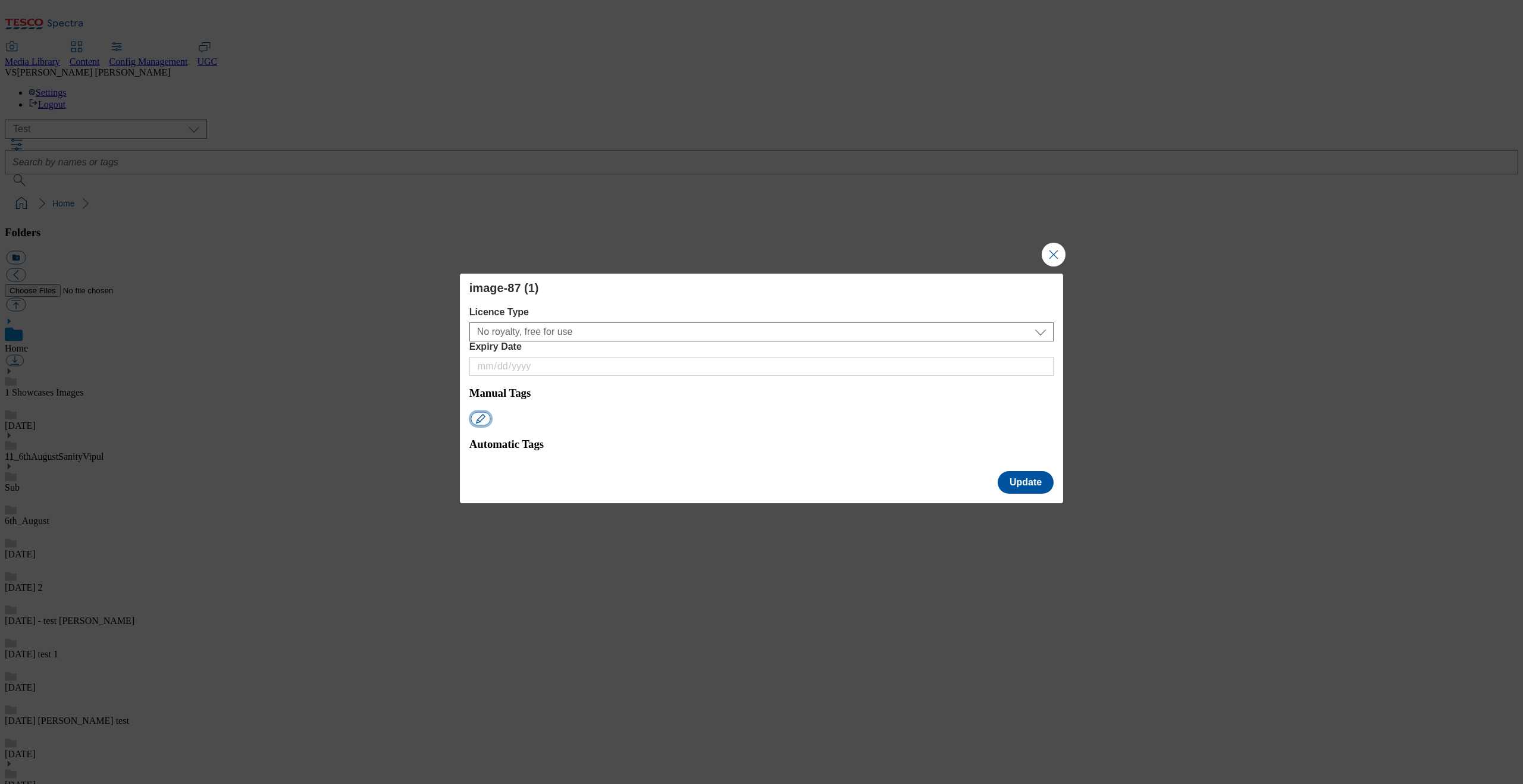
click at [490, 412] on button "Modal" at bounding box center [480, 419] width 19 height 14
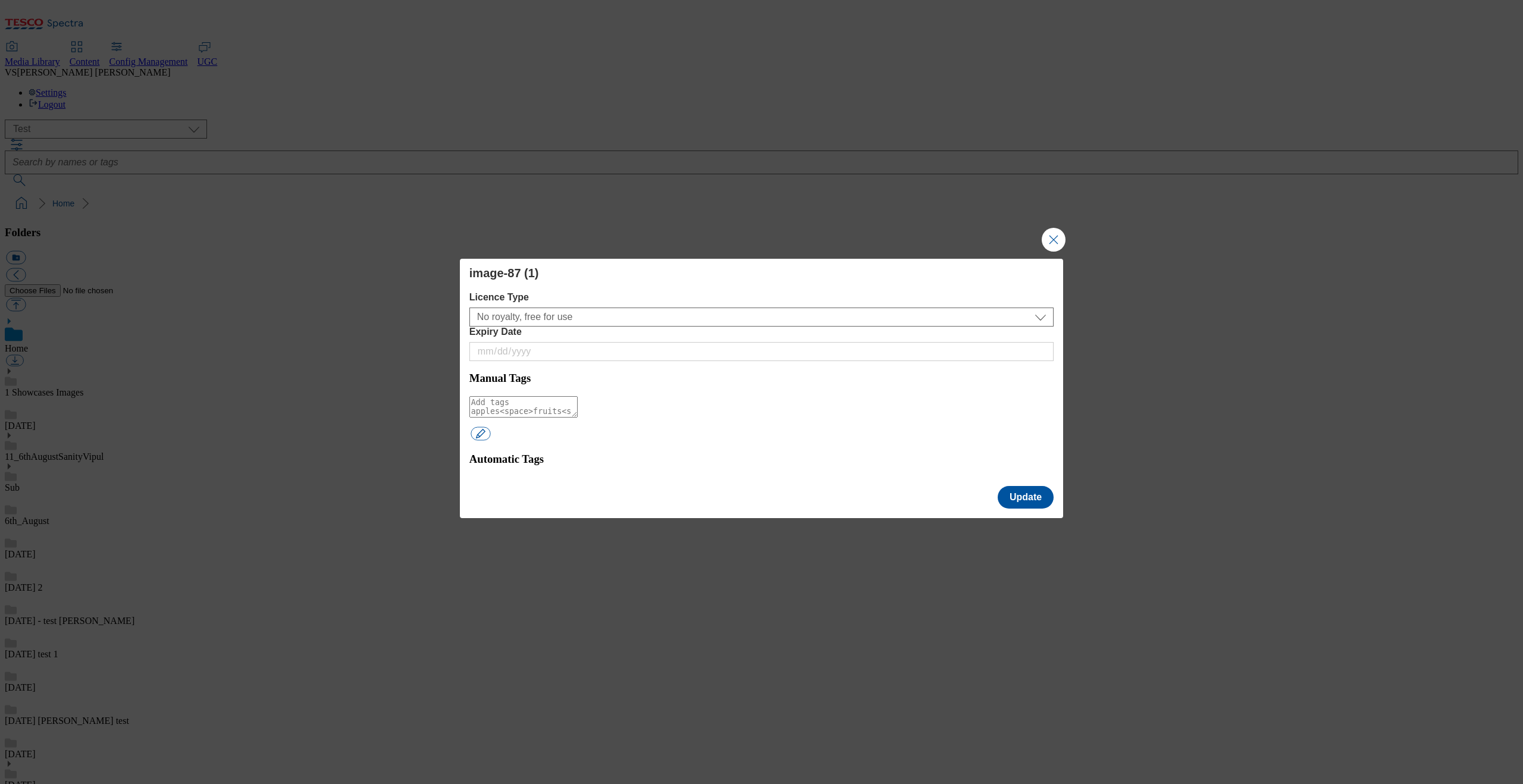
click at [508, 396] on textarea "Modal" at bounding box center [523, 407] width 108 height 22
type textarea "test_13"
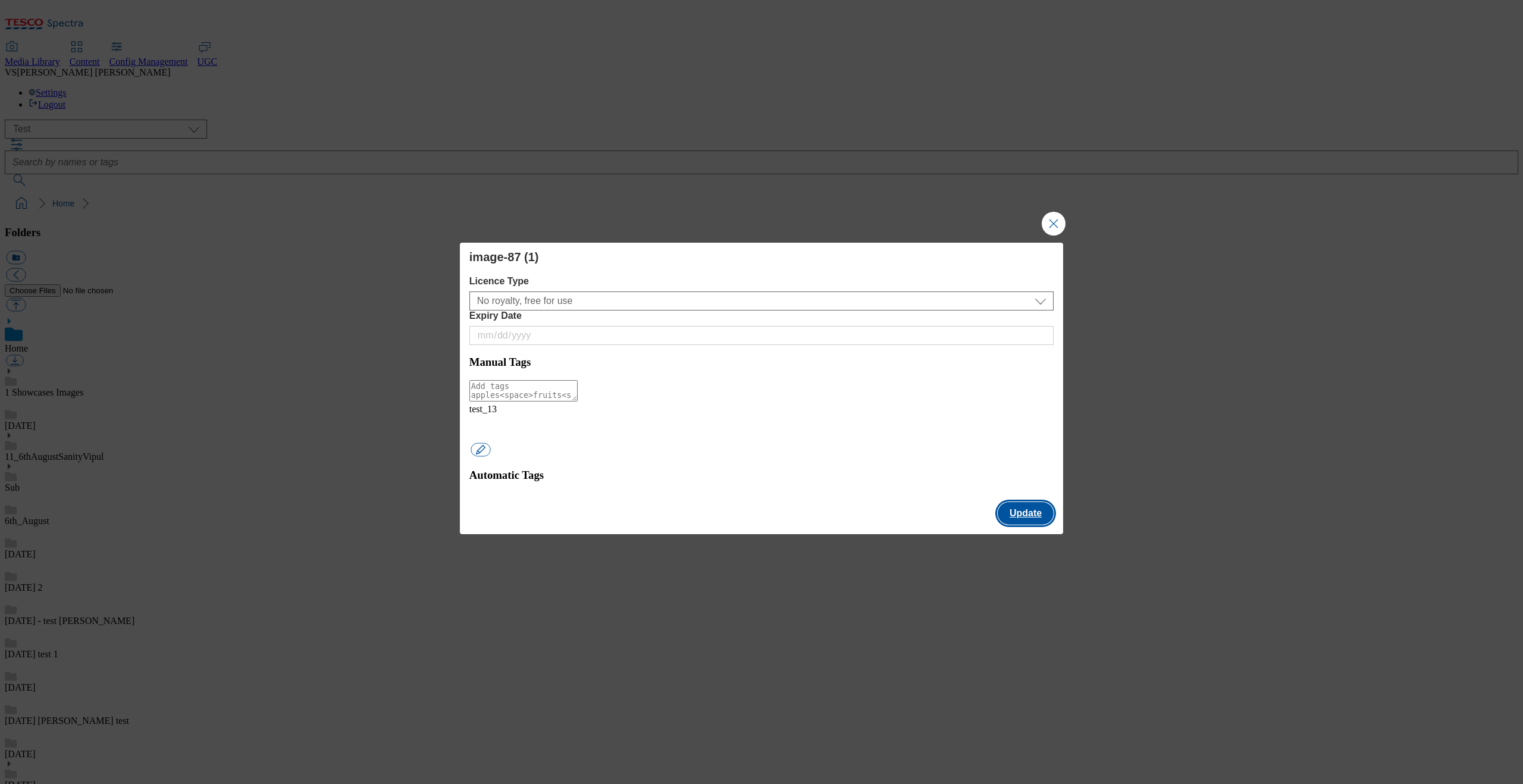
click at [1040, 502] on button "Update" at bounding box center [1026, 513] width 56 height 22
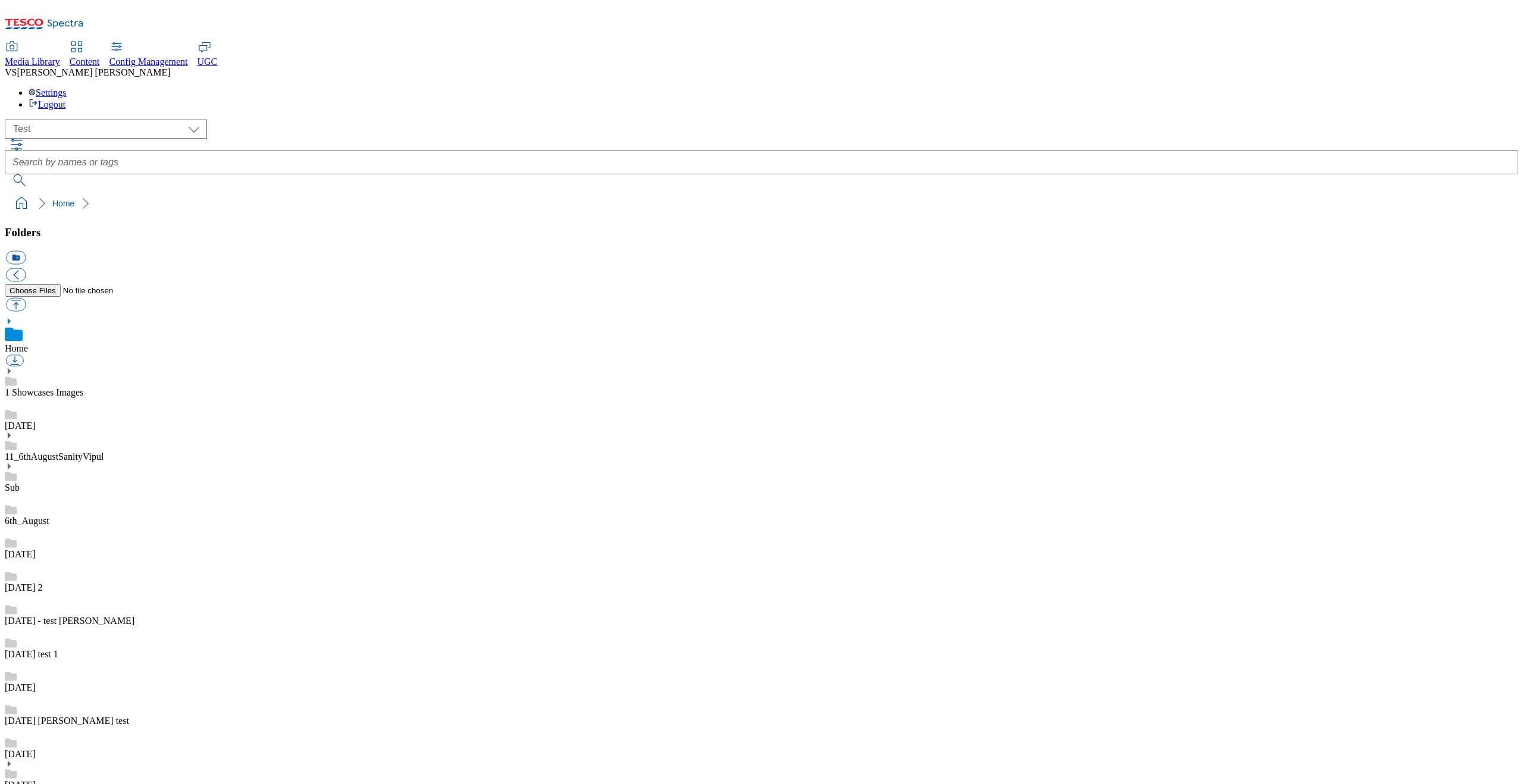
copy span "test_13"
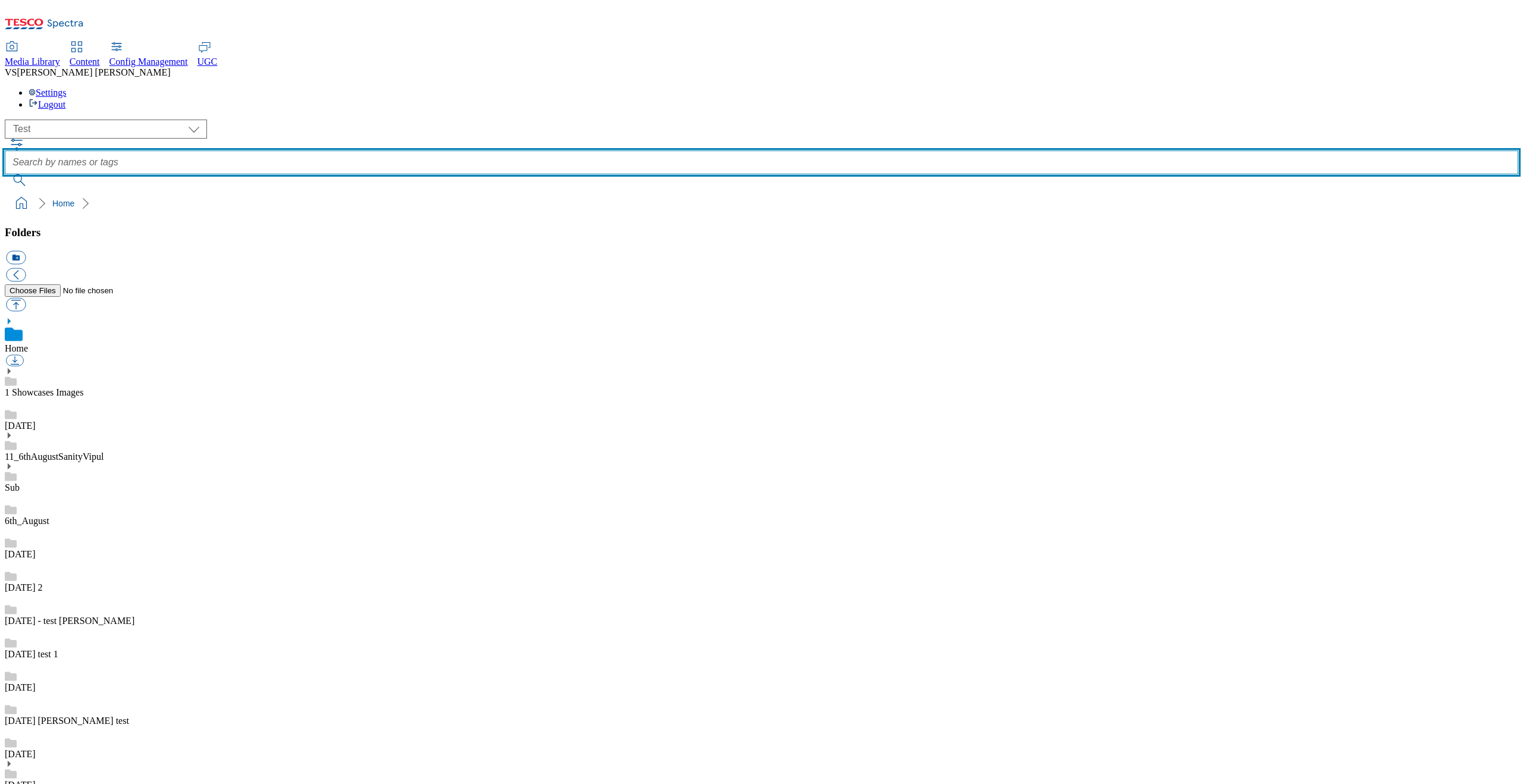
click at [719, 151] on input "text" at bounding box center [762, 162] width 1514 height 24
paste input "test_13"
type input "test_13"
click at [5, 174] on button "submit" at bounding box center [20, 180] width 31 height 12
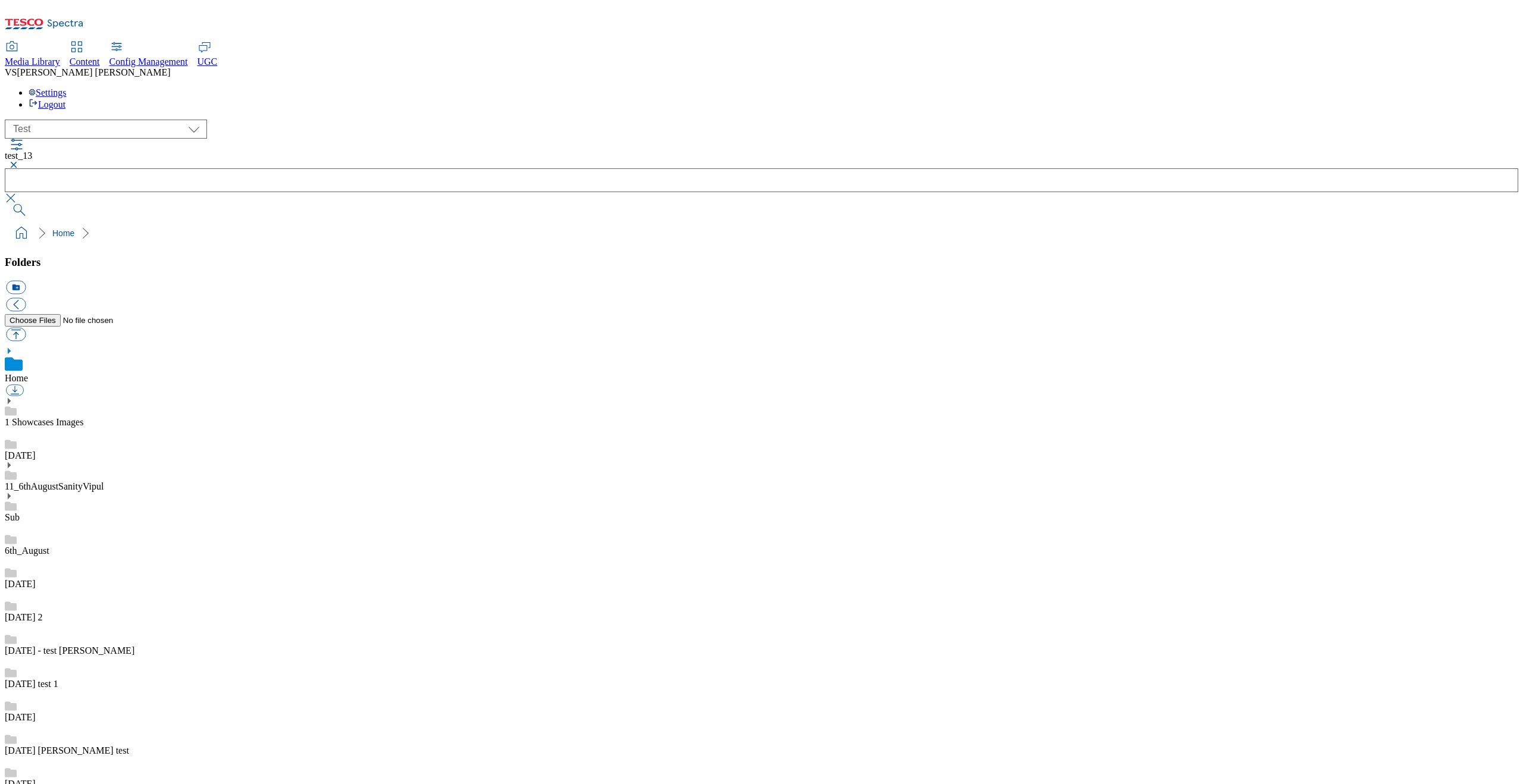
click at [19, 162] on button "button" at bounding box center [12, 165] width 14 height 7
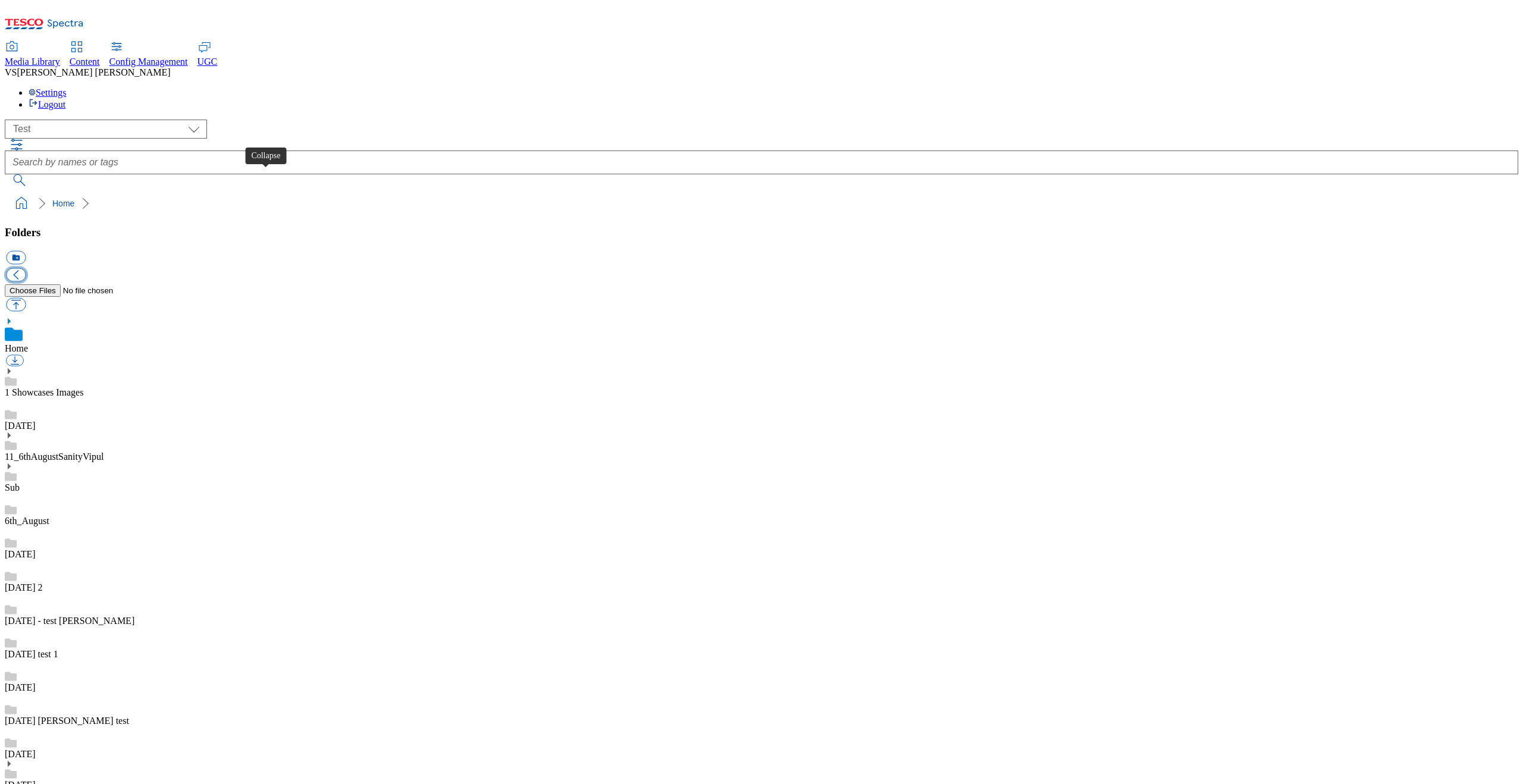
click at [26, 269] on button "button" at bounding box center [15, 275] width 19 height 14
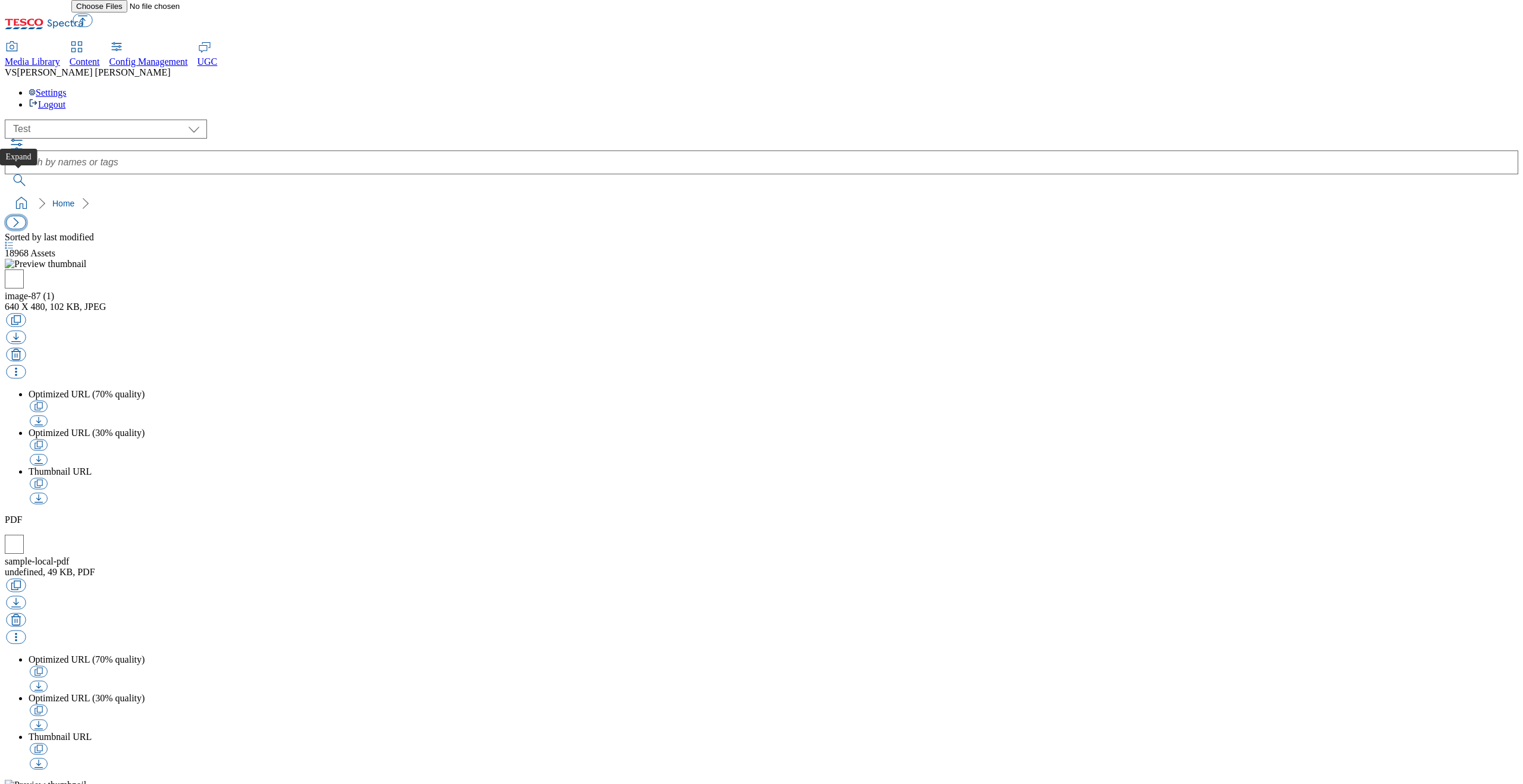
click at [20, 216] on button "button" at bounding box center [15, 223] width 19 height 14
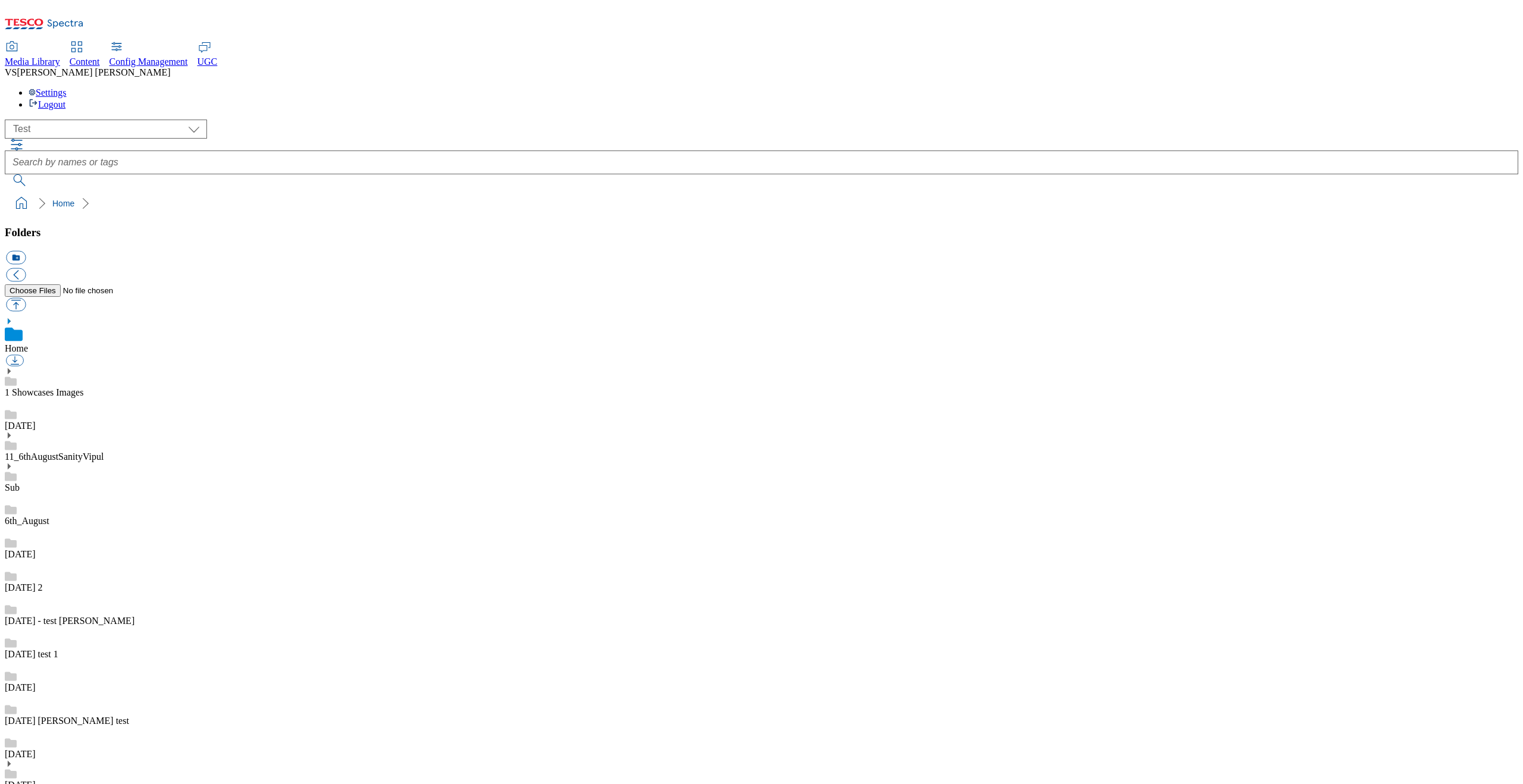
scroll to position [1, 0]
click at [57, 120] on select "All all Clubcard Boost UK Clubcard Marketing Clubcard ROI clubcard-boost-uk clu…" at bounding box center [106, 129] width 202 height 19
select select "flare-ghs-roi"
click at [100, 57] on span "Content" at bounding box center [85, 62] width 30 height 10
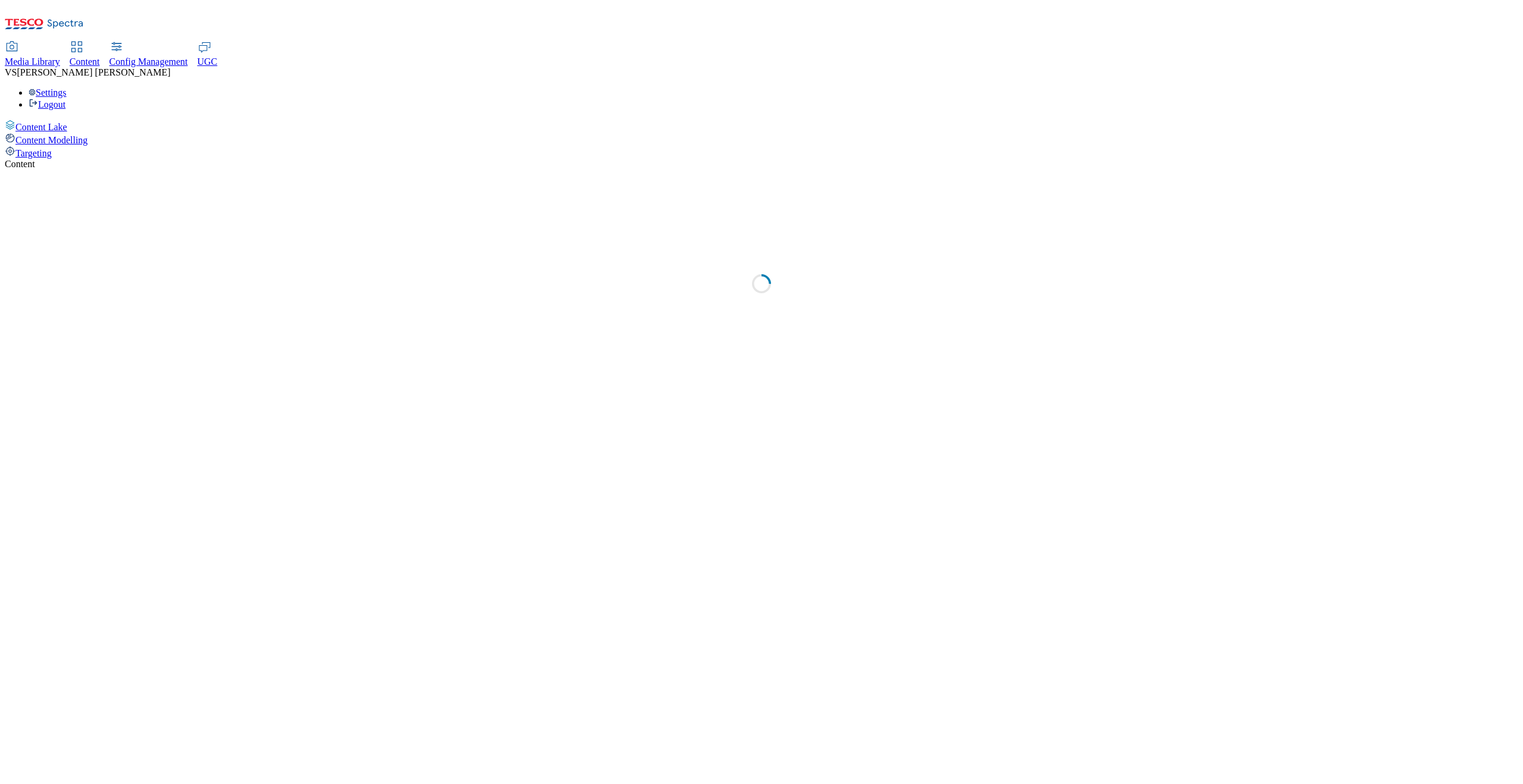
select select "group-comms"
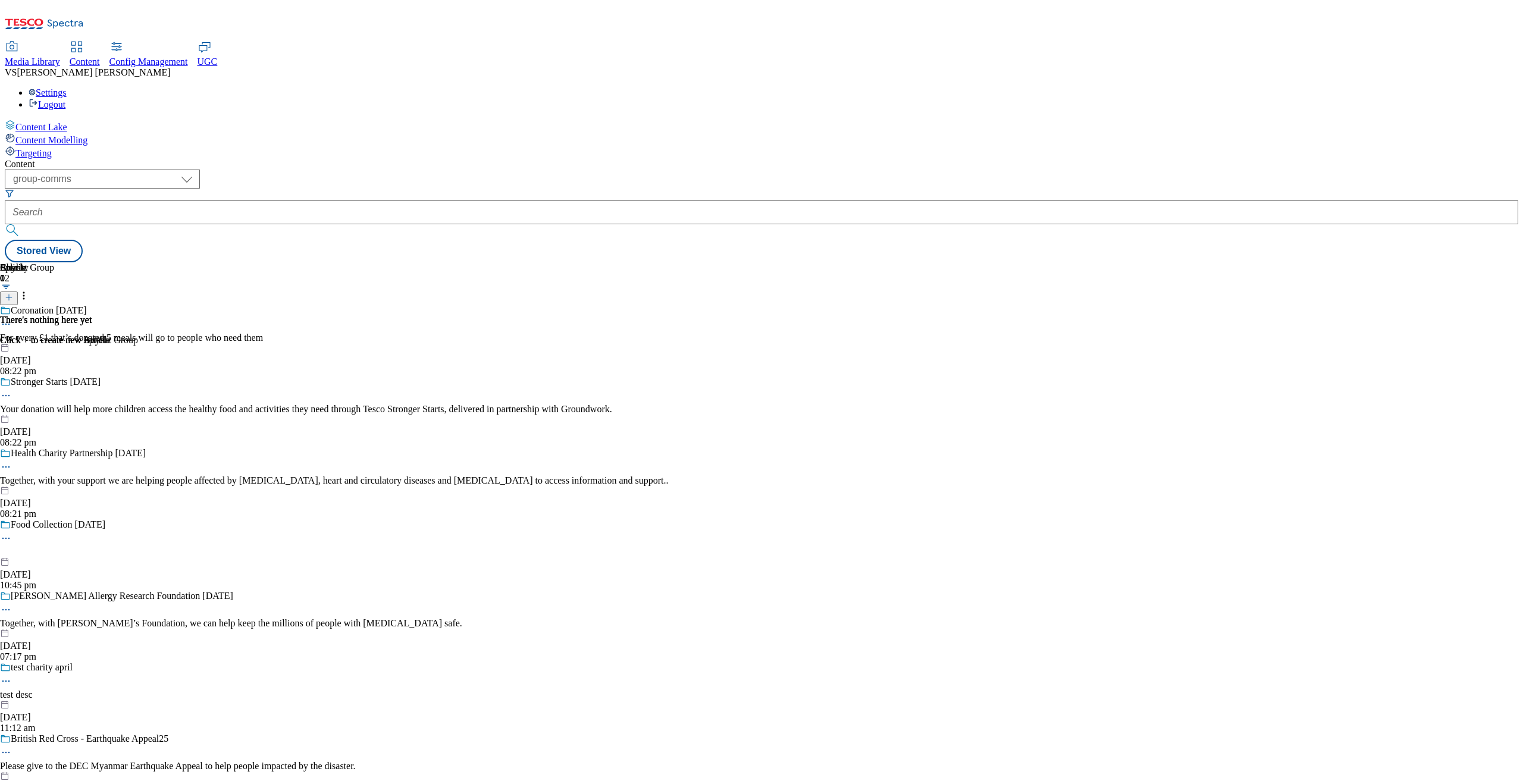
click at [83, 146] on div "Targeting" at bounding box center [762, 152] width 1514 height 13
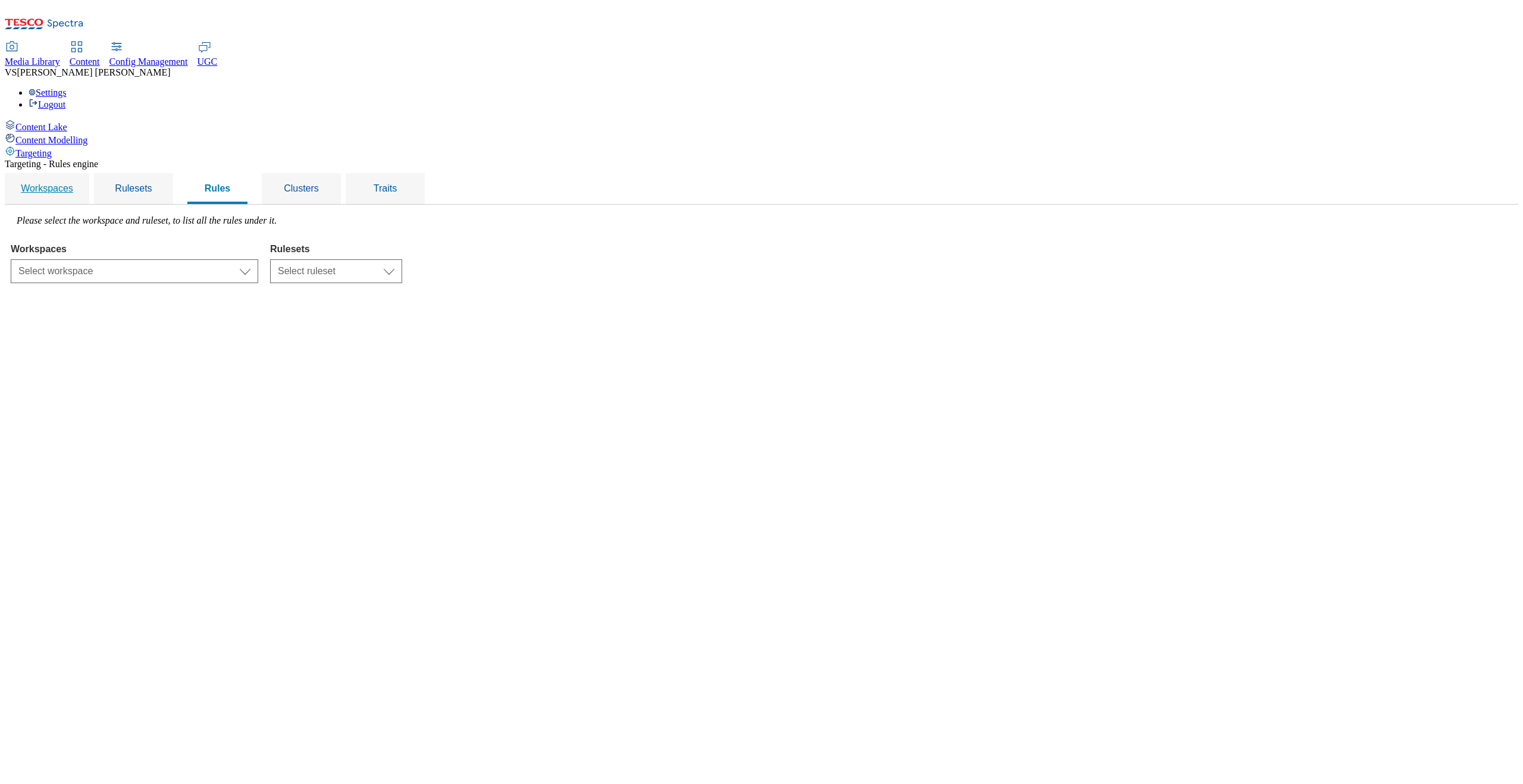
click at [73, 183] on span "Workspaces" at bounding box center [47, 188] width 52 height 10
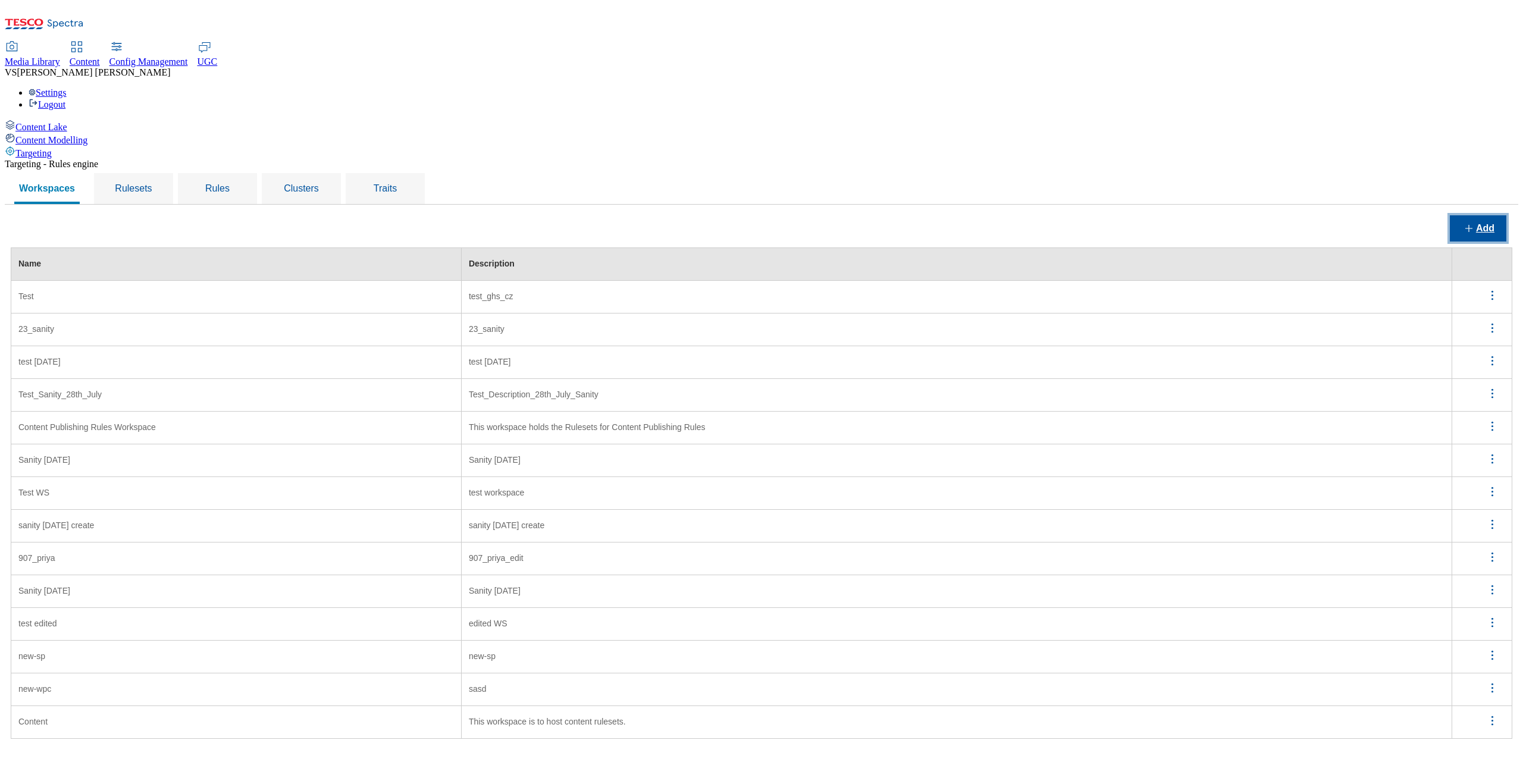
click at [1303, 215] on button "Add" at bounding box center [1478, 228] width 57 height 26
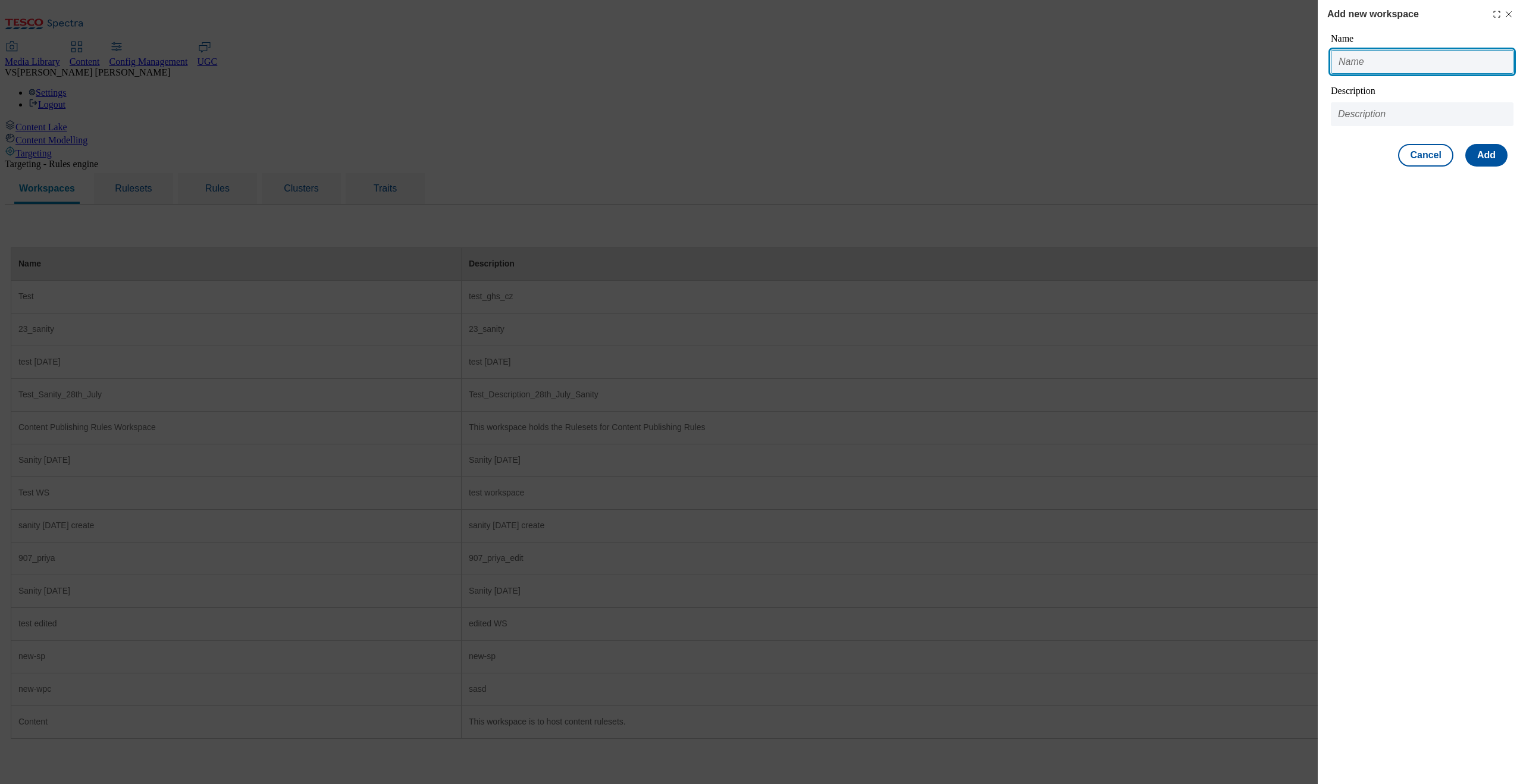
click at [1303, 71] on input "Modal" at bounding box center [1422, 62] width 182 height 24
type input "rerer"
click at [1303, 156] on button "Cancel" at bounding box center [1425, 155] width 55 height 22
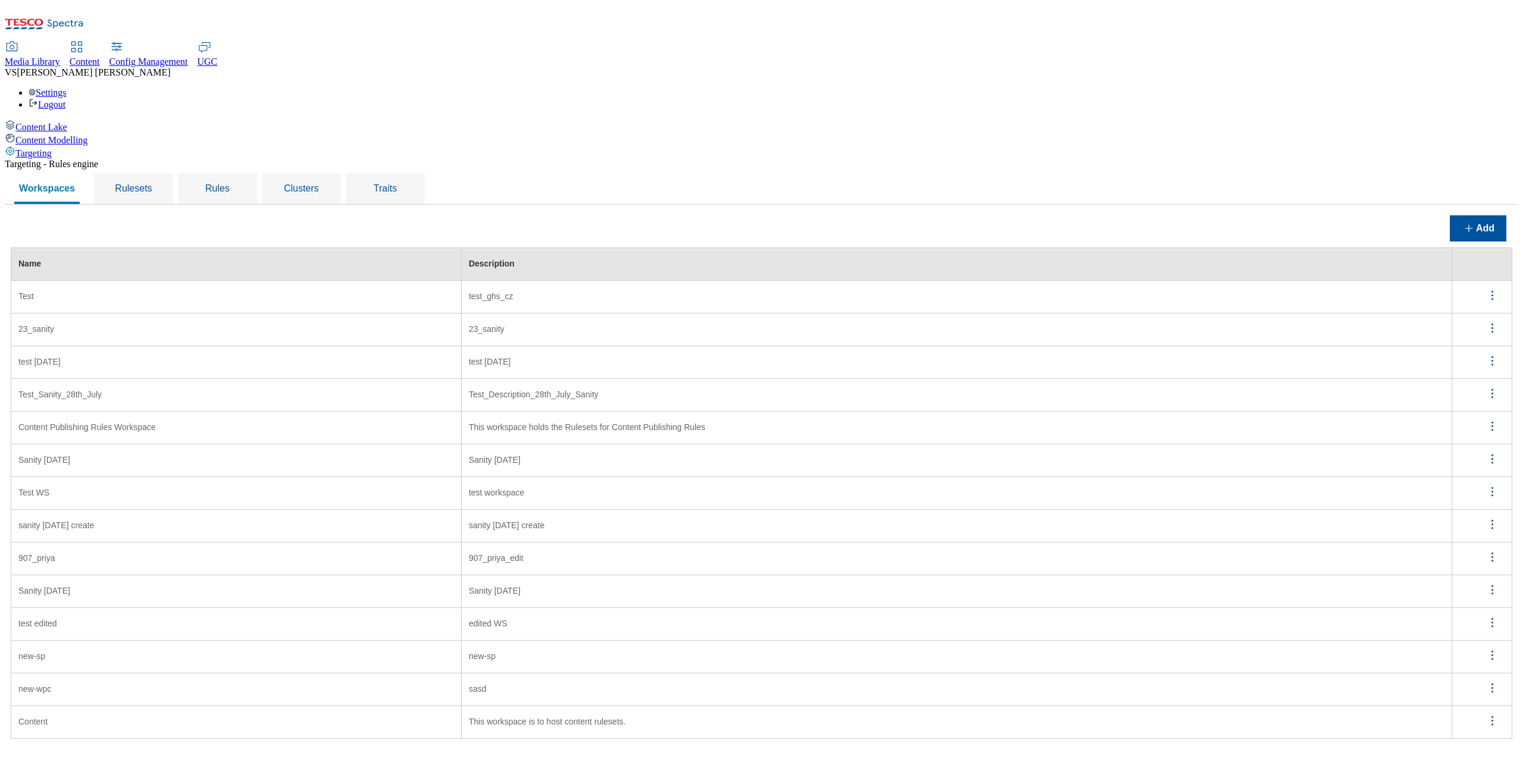
click at [1303, 321] on icon "menus" at bounding box center [1492, 328] width 15 height 15
click at [1303, 339] on span "Edit" at bounding box center [1476, 343] width 14 height 9
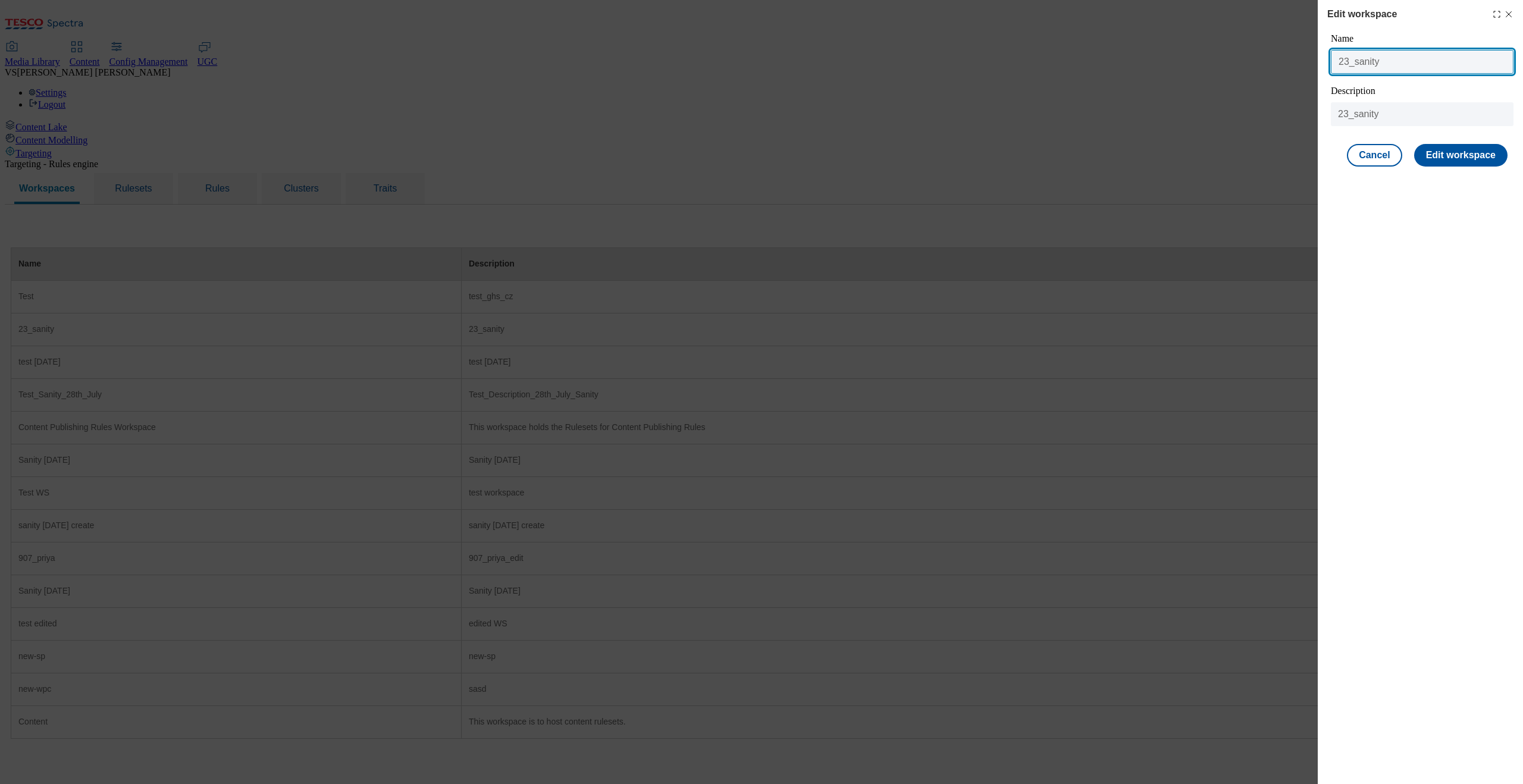
click at [1303, 64] on input "23_sanity" at bounding box center [1422, 62] width 182 height 24
type input "13_sanity_august"
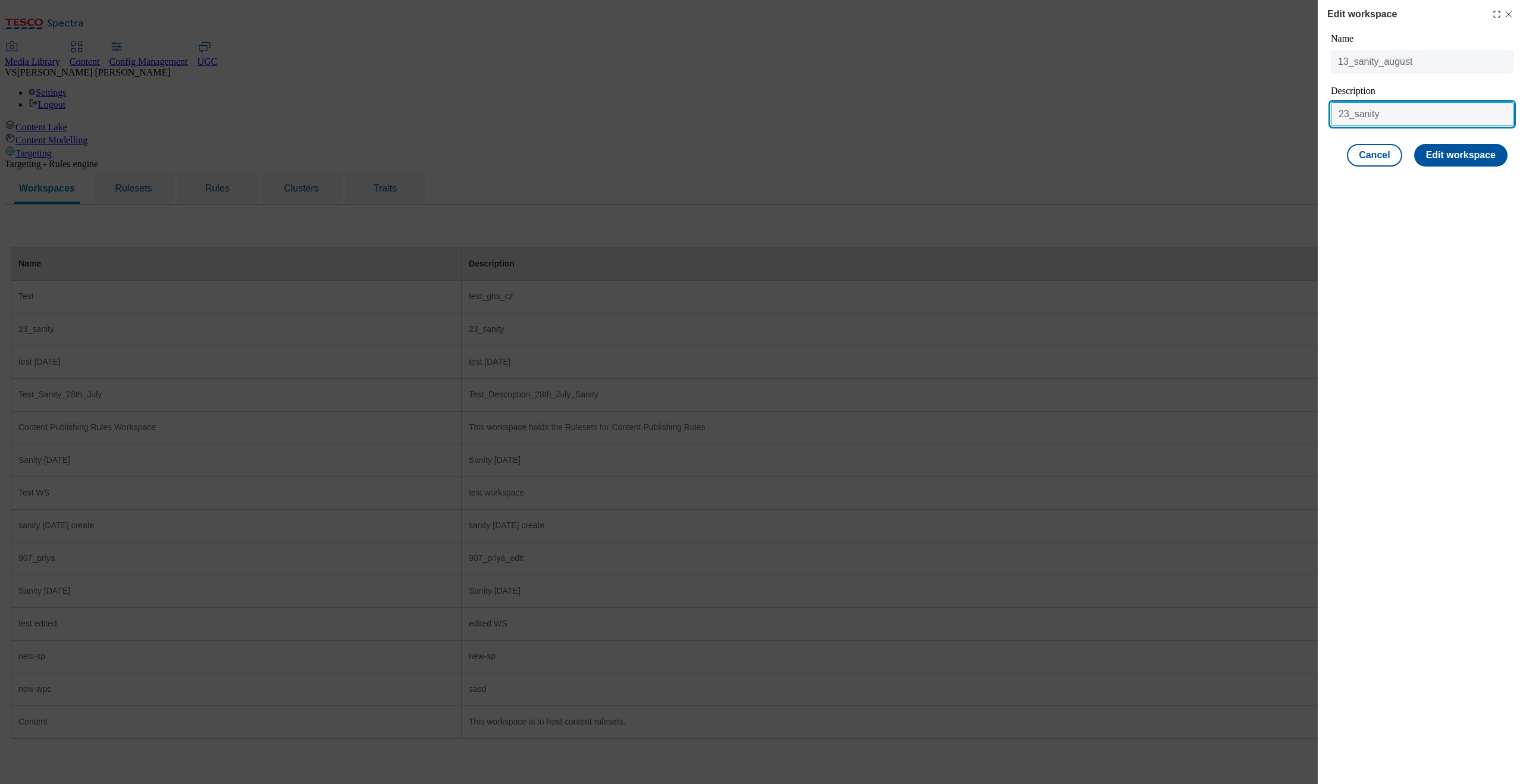
click at [1303, 115] on input "23_sanity" at bounding box center [1422, 114] width 182 height 24
paste input "13_sanity_august"
type input "13_sanity_august"
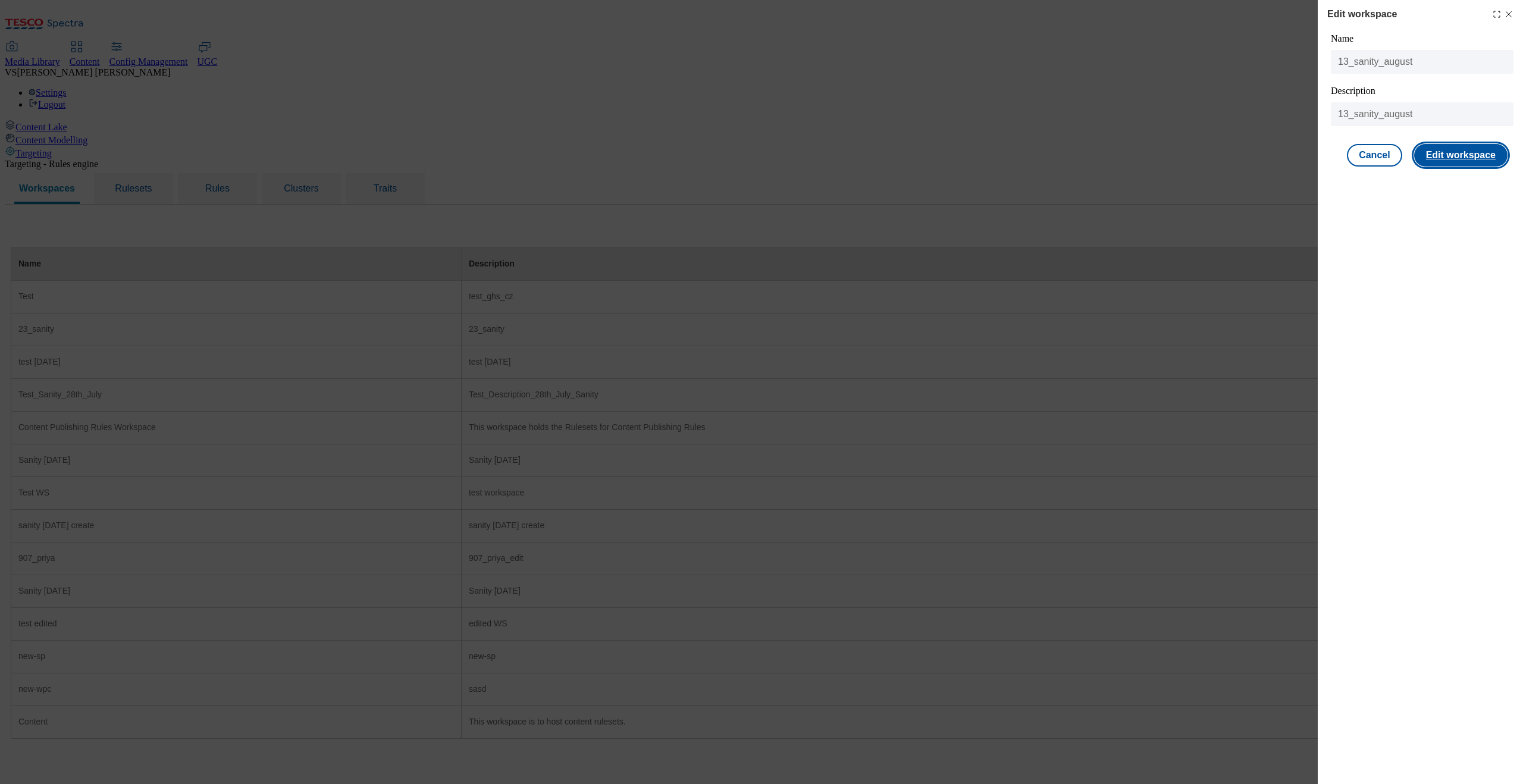
click at [1303, 149] on button "Edit workspace" at bounding box center [1461, 155] width 93 height 22
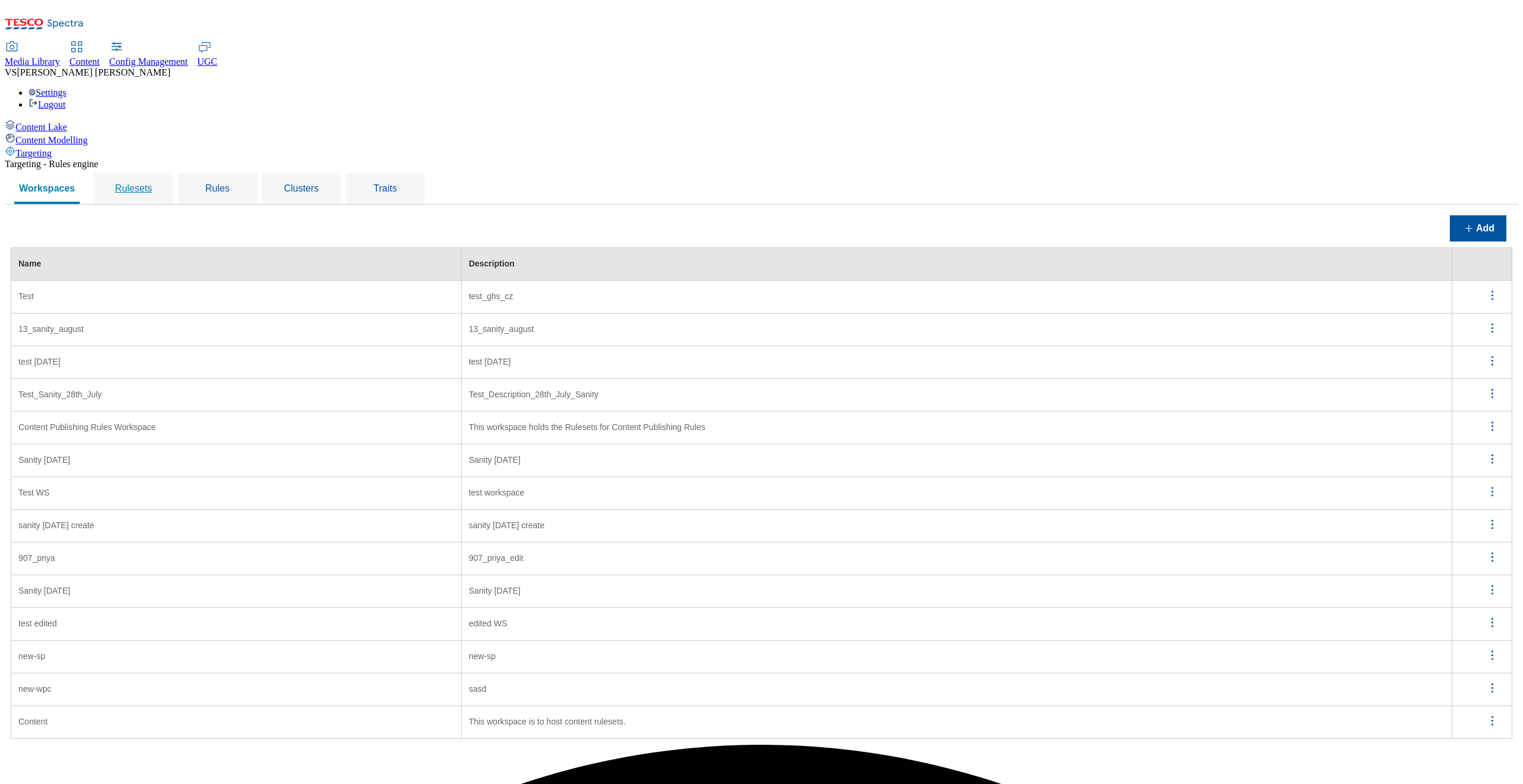
click at [152, 183] on span "Rulesets" at bounding box center [133, 188] width 37 height 10
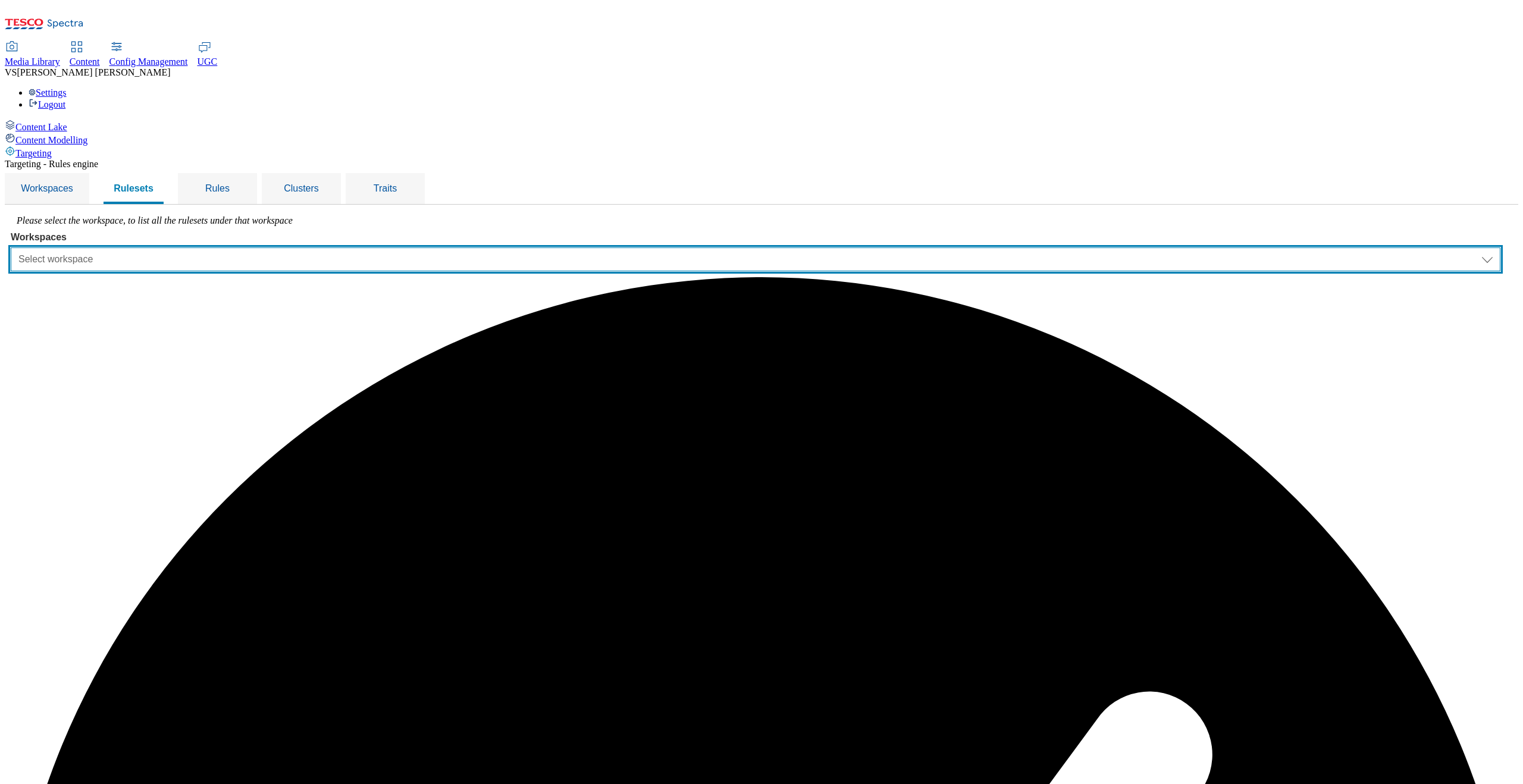
click at [248, 248] on select "Select workspace Test 13_sanity_august test 20th march Test_Sanity_28th_July Co…" at bounding box center [755, 259] width 1490 height 24
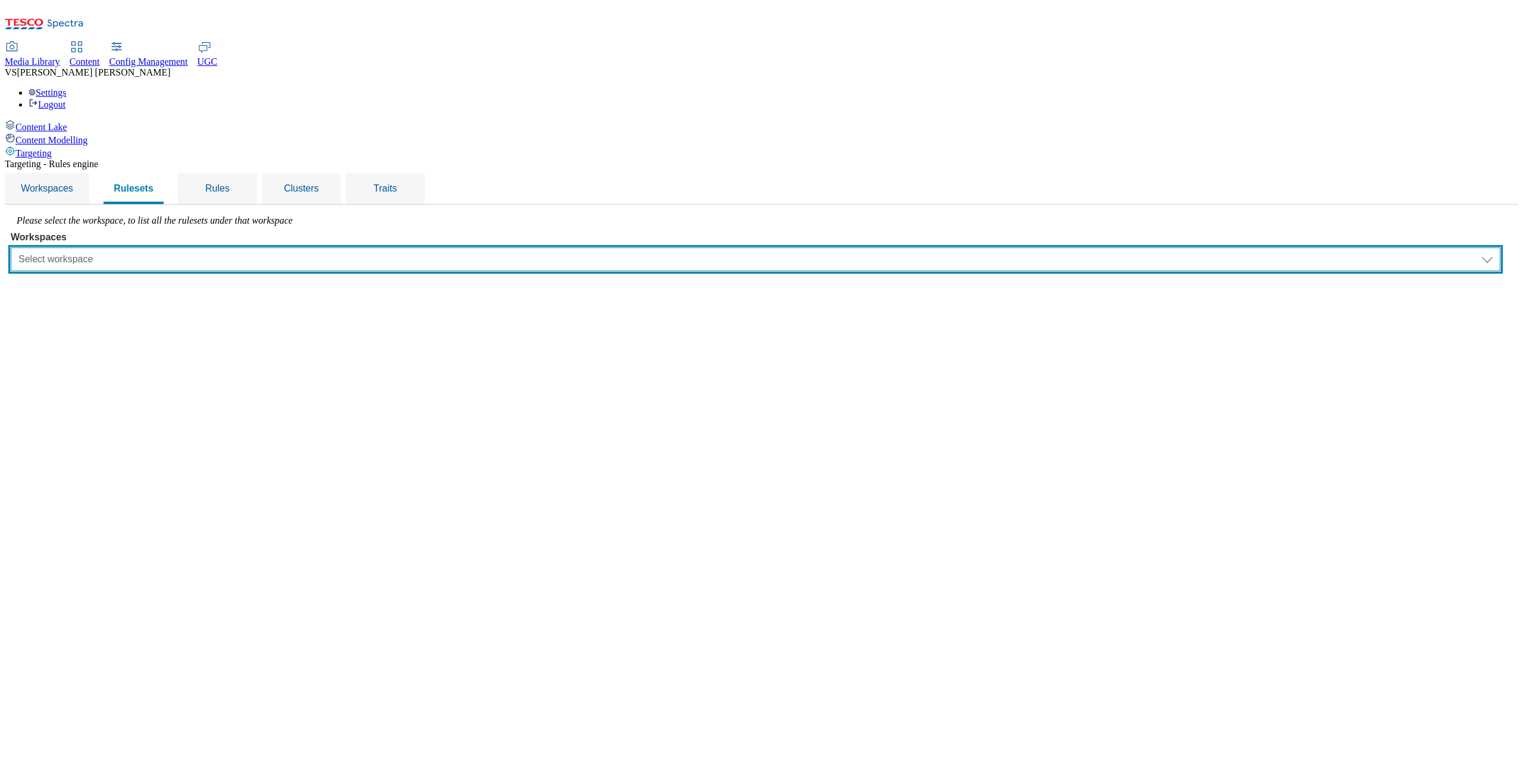
select select "426de785-2df4-4ad9-b697-e4532924c380"
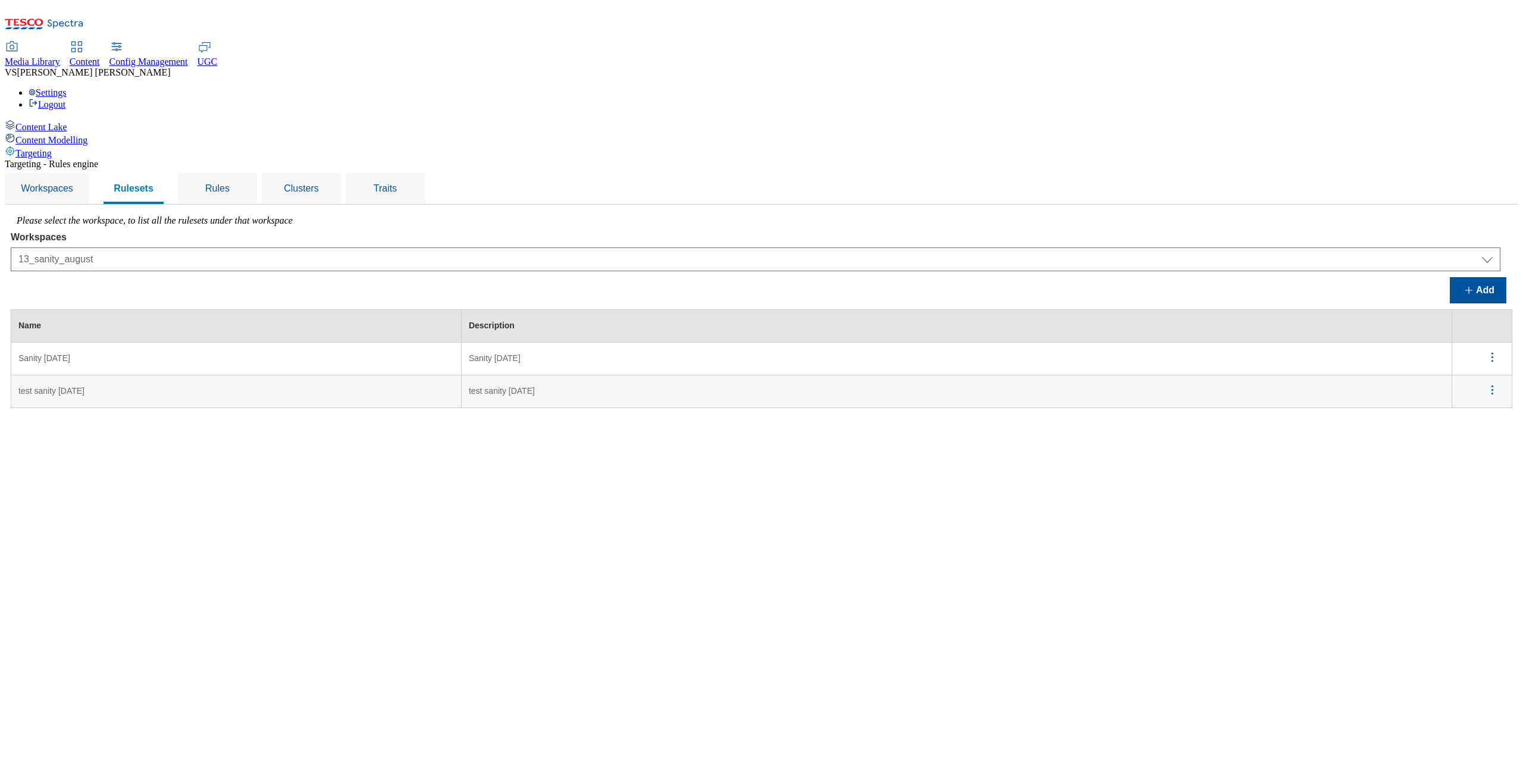
click at [1303, 350] on icon "menus" at bounding box center [1492, 357] width 15 height 15
click at [1303, 368] on span "Edit" at bounding box center [1476, 373] width 14 height 9
select select "426de785-2df4-4ad9-b697-e4532924c380"
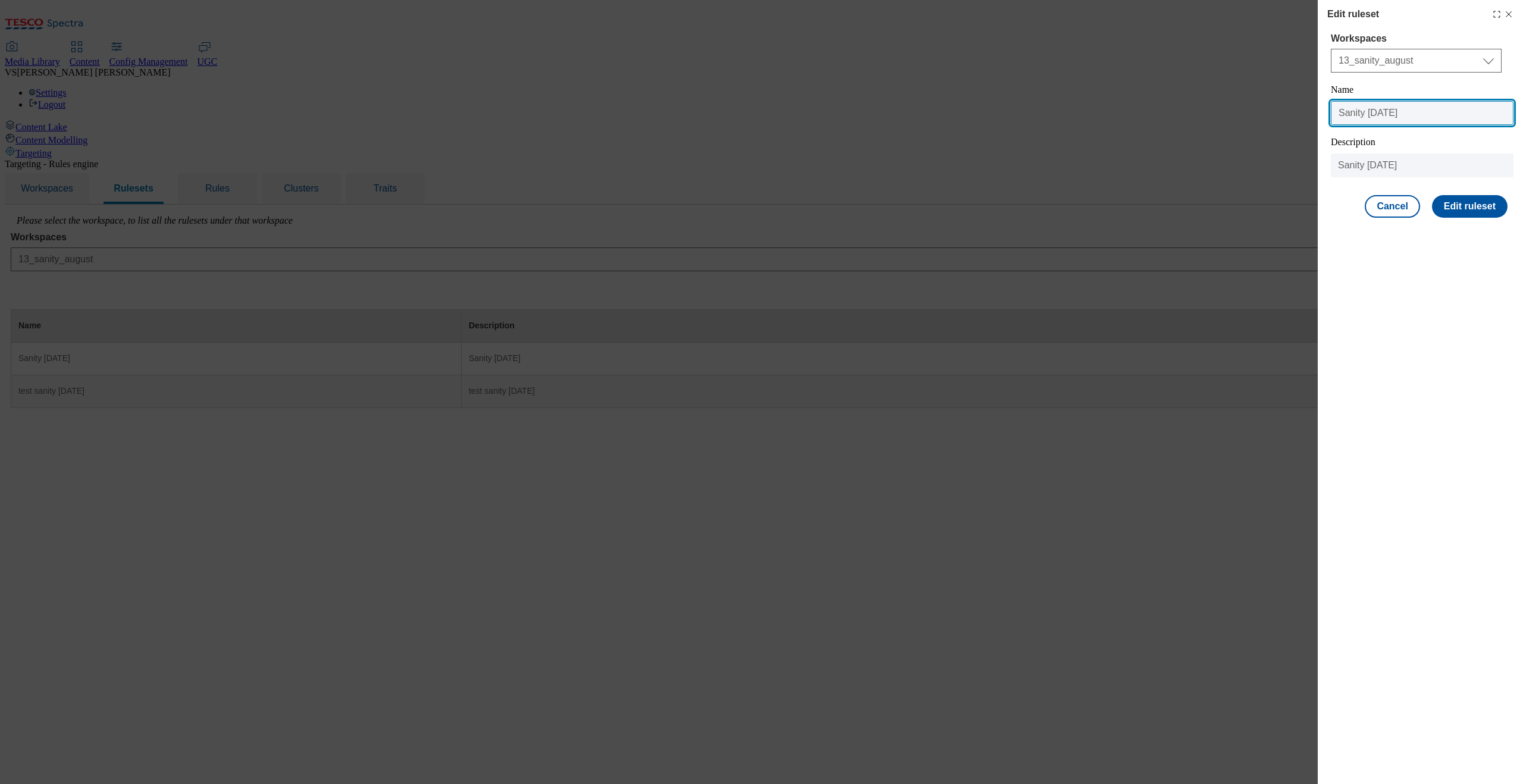
drag, startPoint x: 1422, startPoint y: 118, endPoint x: 1275, endPoint y: 111, distance: 147.2
click at [1275, 111] on div "Edit ruleset Workspaces Select workspace Test 13_sanity_august test 20th march …" at bounding box center [761, 392] width 1523 height 784
paste input "13_sanity_august"
type input "13_sanity_august"
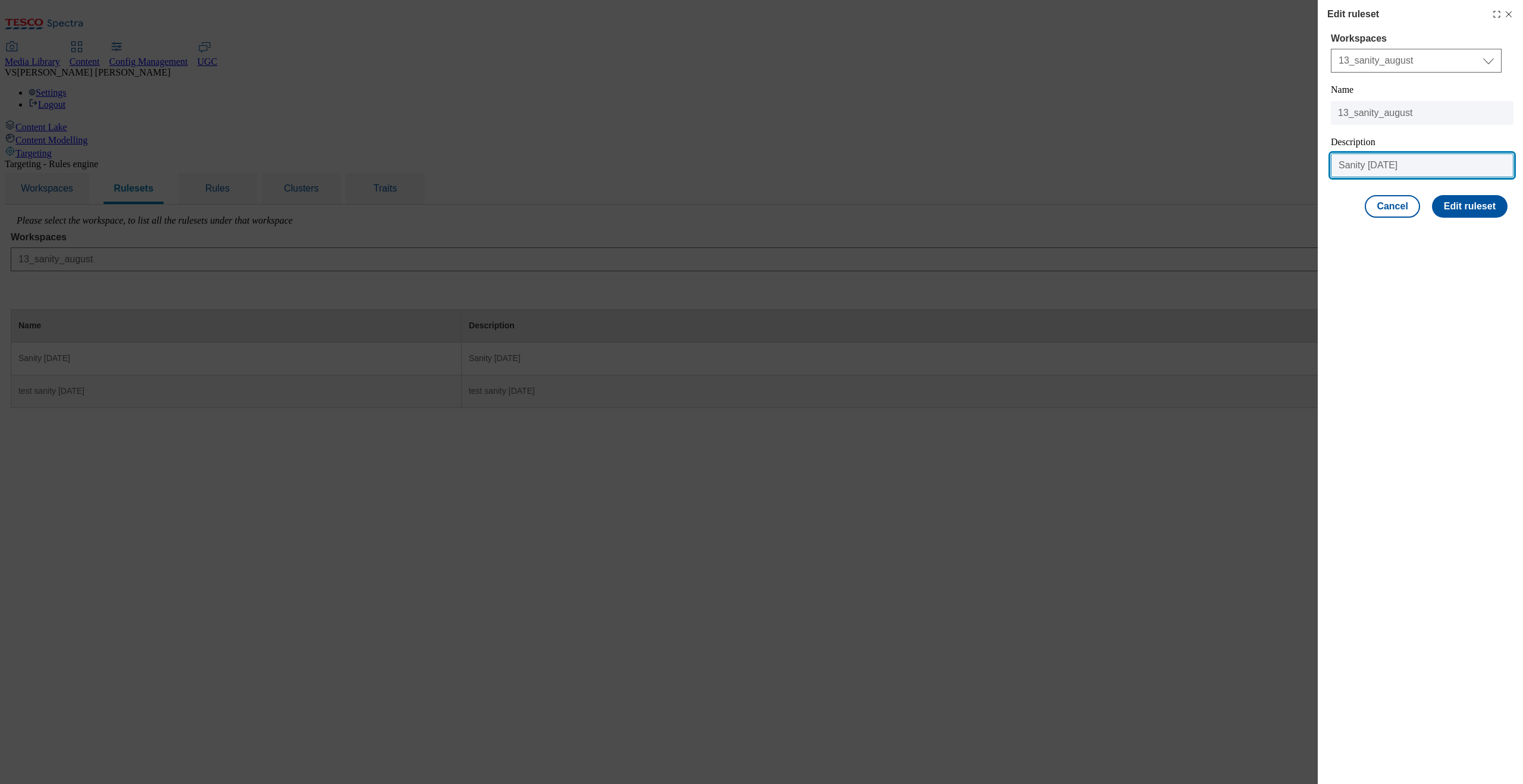
drag, startPoint x: 1415, startPoint y: 162, endPoint x: 1264, endPoint y: 154, distance: 151.2
click at [1264, 154] on div "Edit ruleset Workspaces Select workspace Test 13_sanity_august test 20th march …" at bounding box center [761, 392] width 1523 height 784
paste input "13_sanity_august"
type input "13_sanity_august"
click at [1303, 209] on button "Edit ruleset" at bounding box center [1469, 206] width 75 height 22
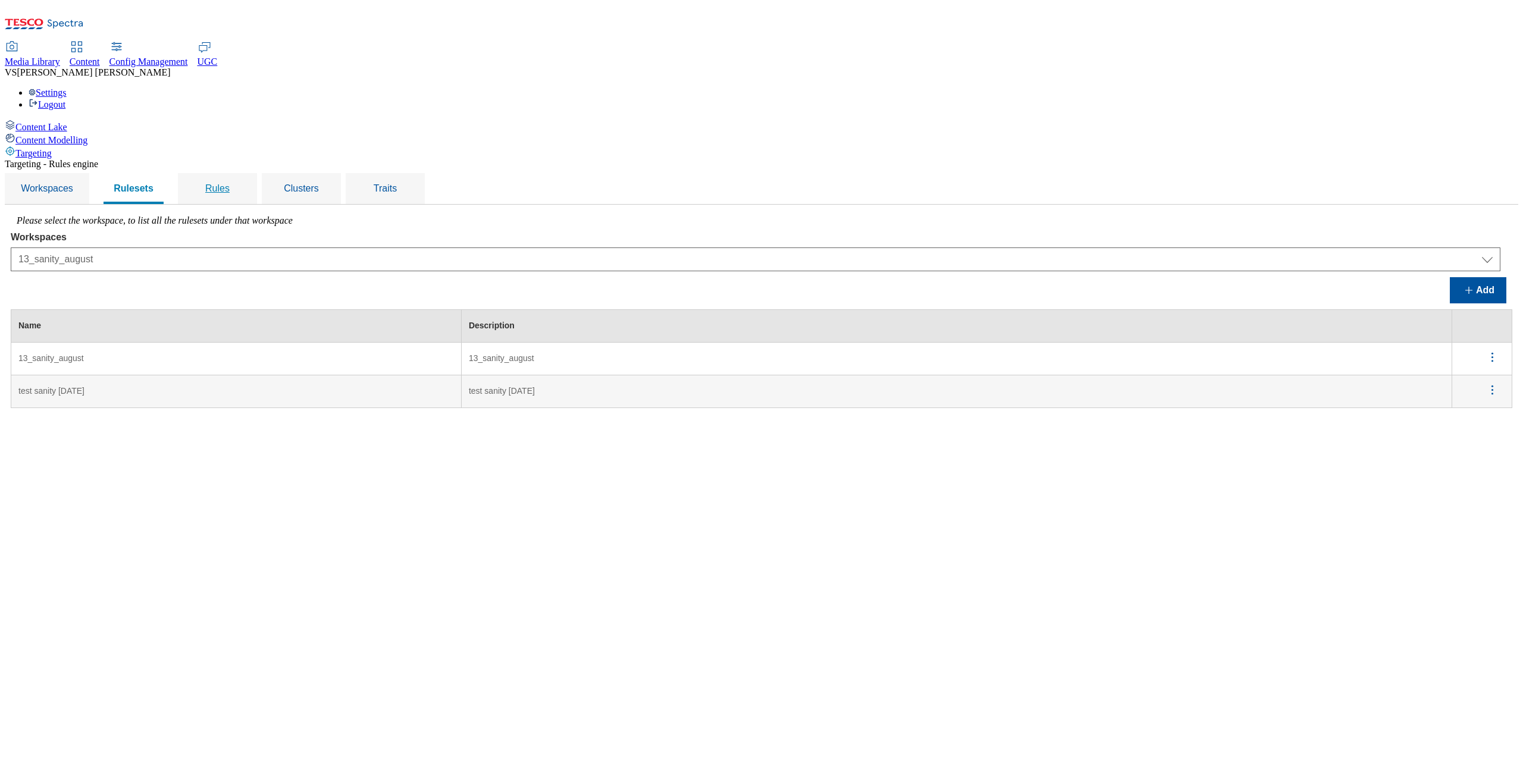
click at [230, 183] on span "Rules" at bounding box center [218, 188] width 24 height 10
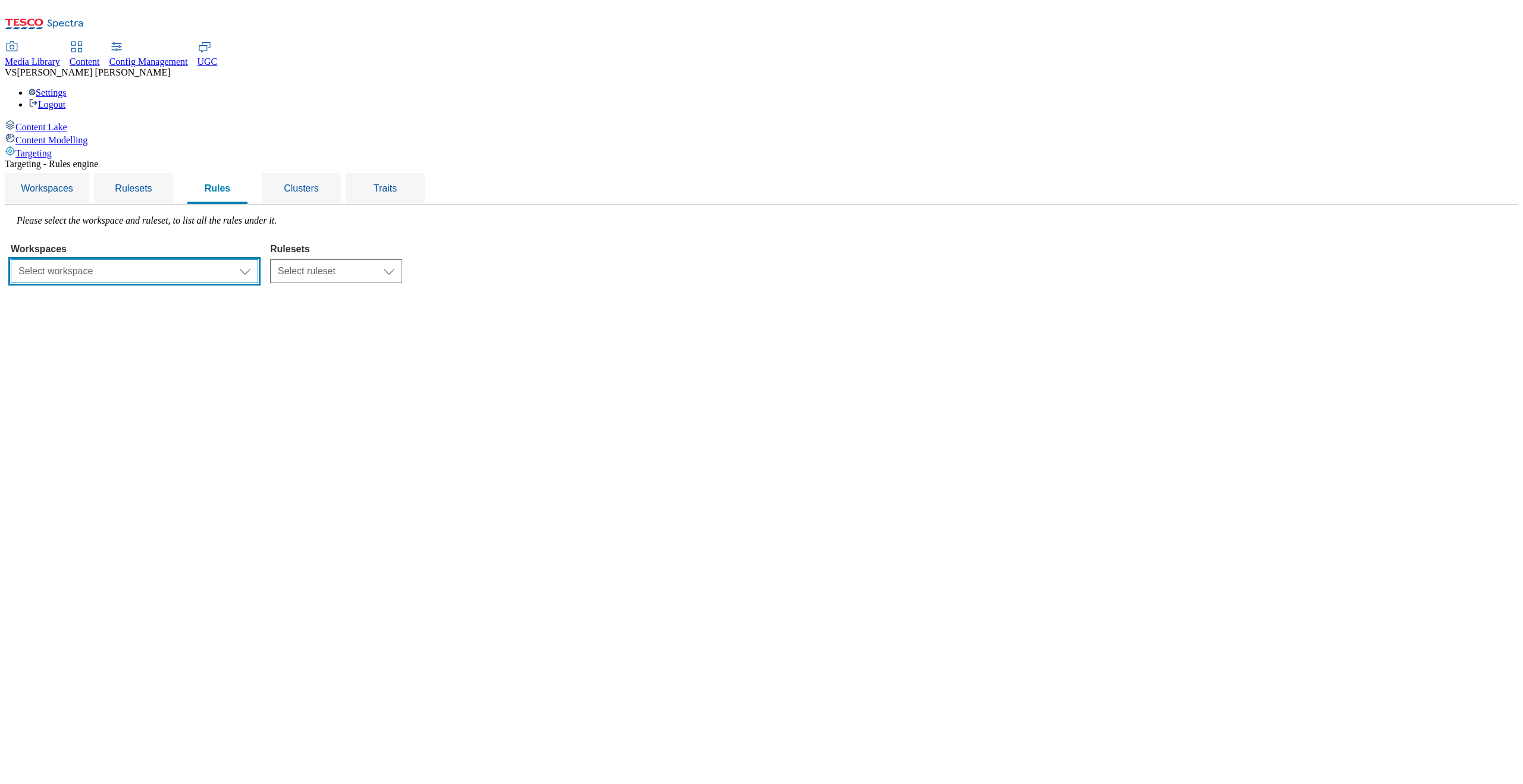
click at [259, 259] on select "Select workspace Test 13_sanity_august test 20th march Test_Sanity_28th_July Co…" at bounding box center [134, 271] width 248 height 24
select select "426de785-2df4-4ad9-b697-e4532924c380"
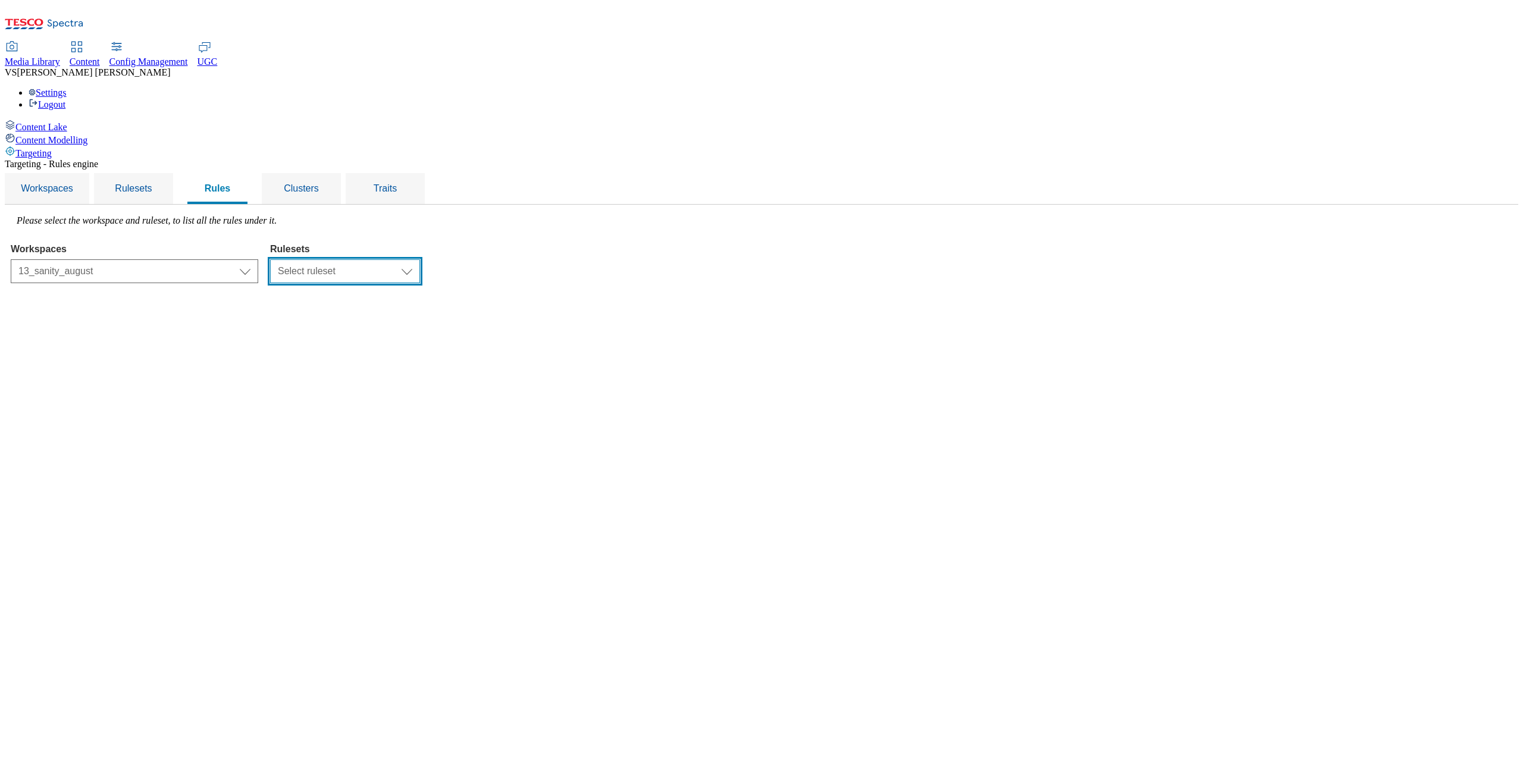
click at [420, 259] on select "Select ruleset 13_sanity_august test sanity 23rd june" at bounding box center [345, 271] width 150 height 24
select select "6e6b914b-3108-4288-b02f-51932298298e"
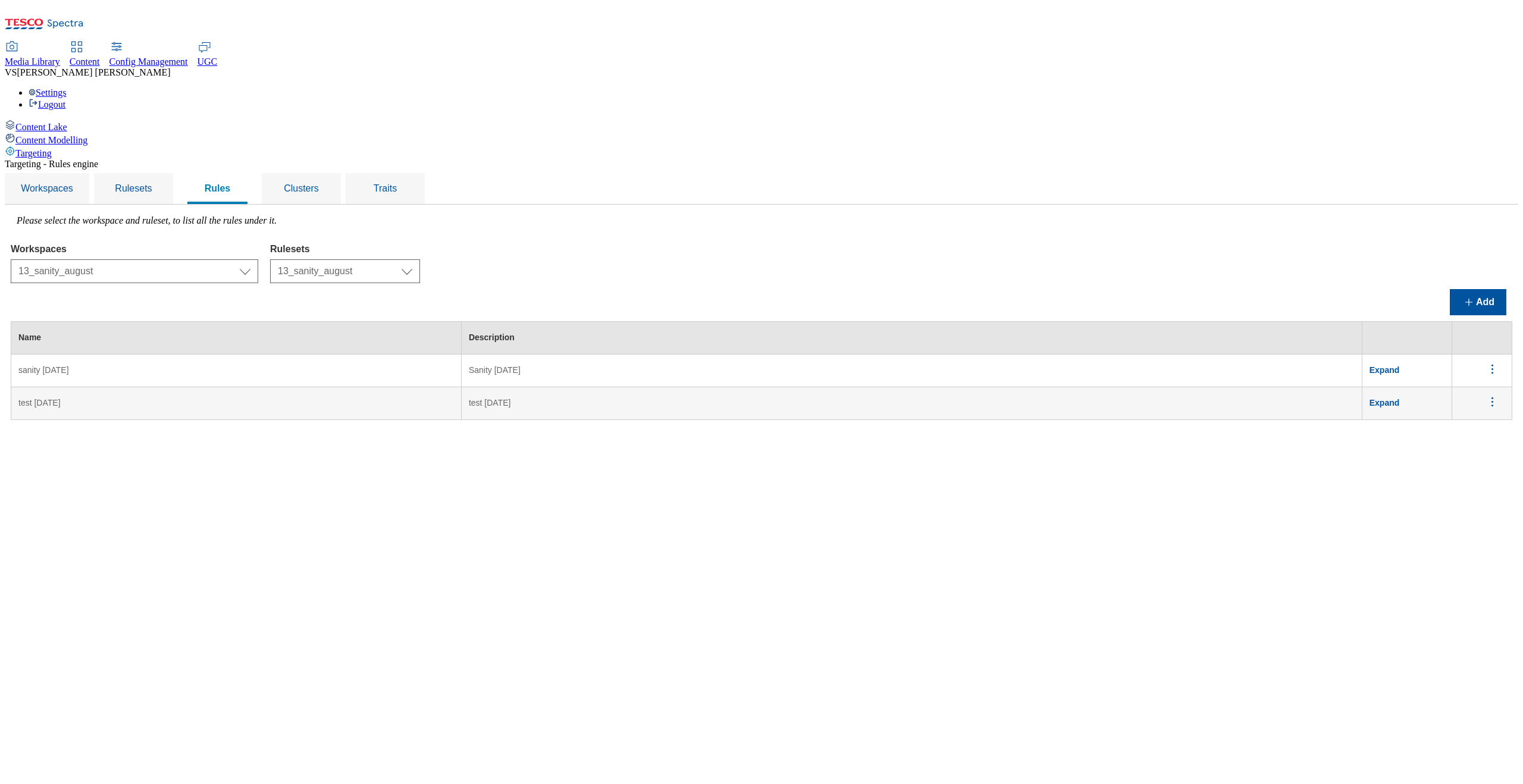
click at [1303, 365] on span "Expand" at bounding box center [1384, 370] width 30 height 9
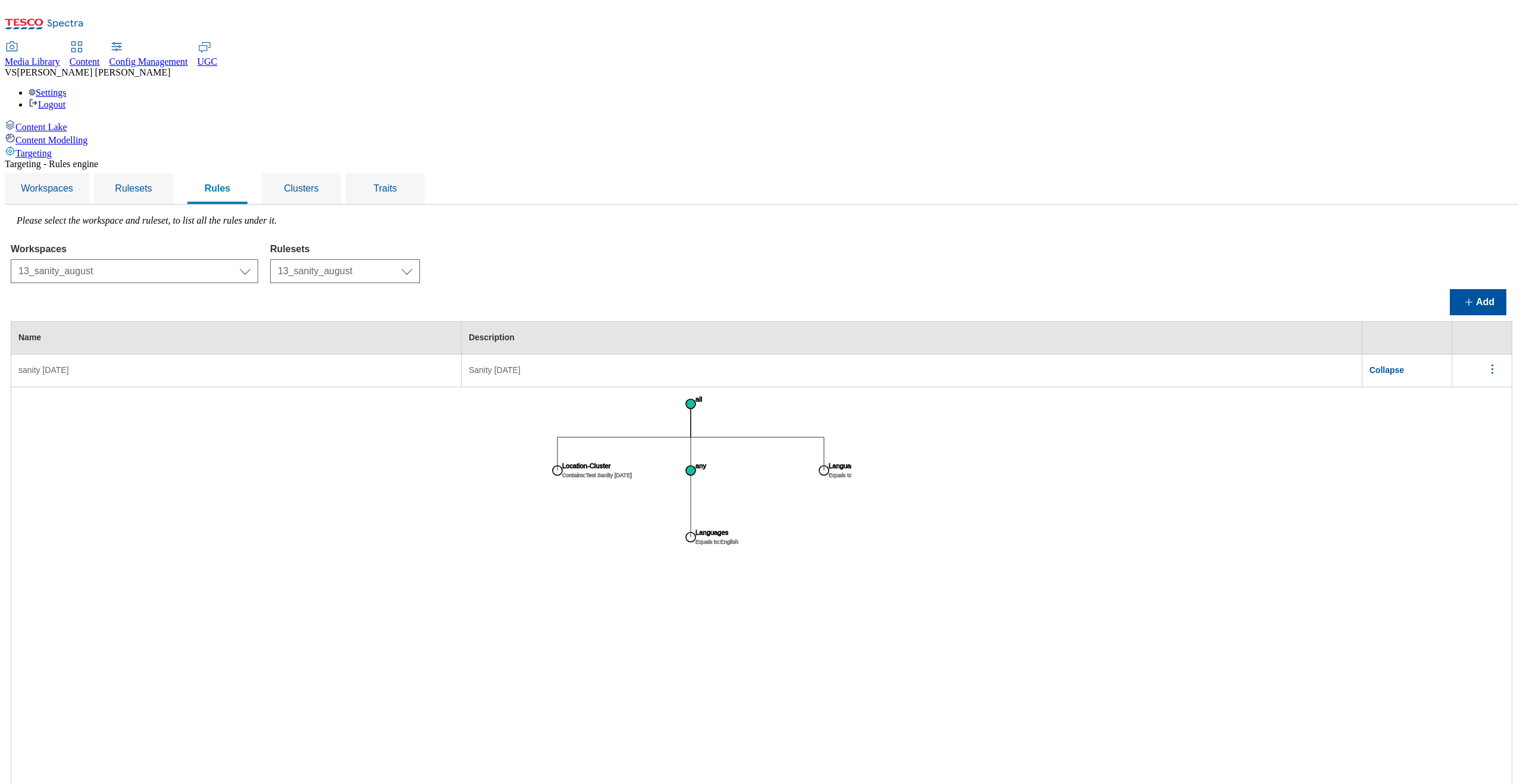
click at [1303, 362] on icon "menus" at bounding box center [1492, 369] width 15 height 15
click at [1303, 375] on button "Edit" at bounding box center [1486, 385] width 54 height 19
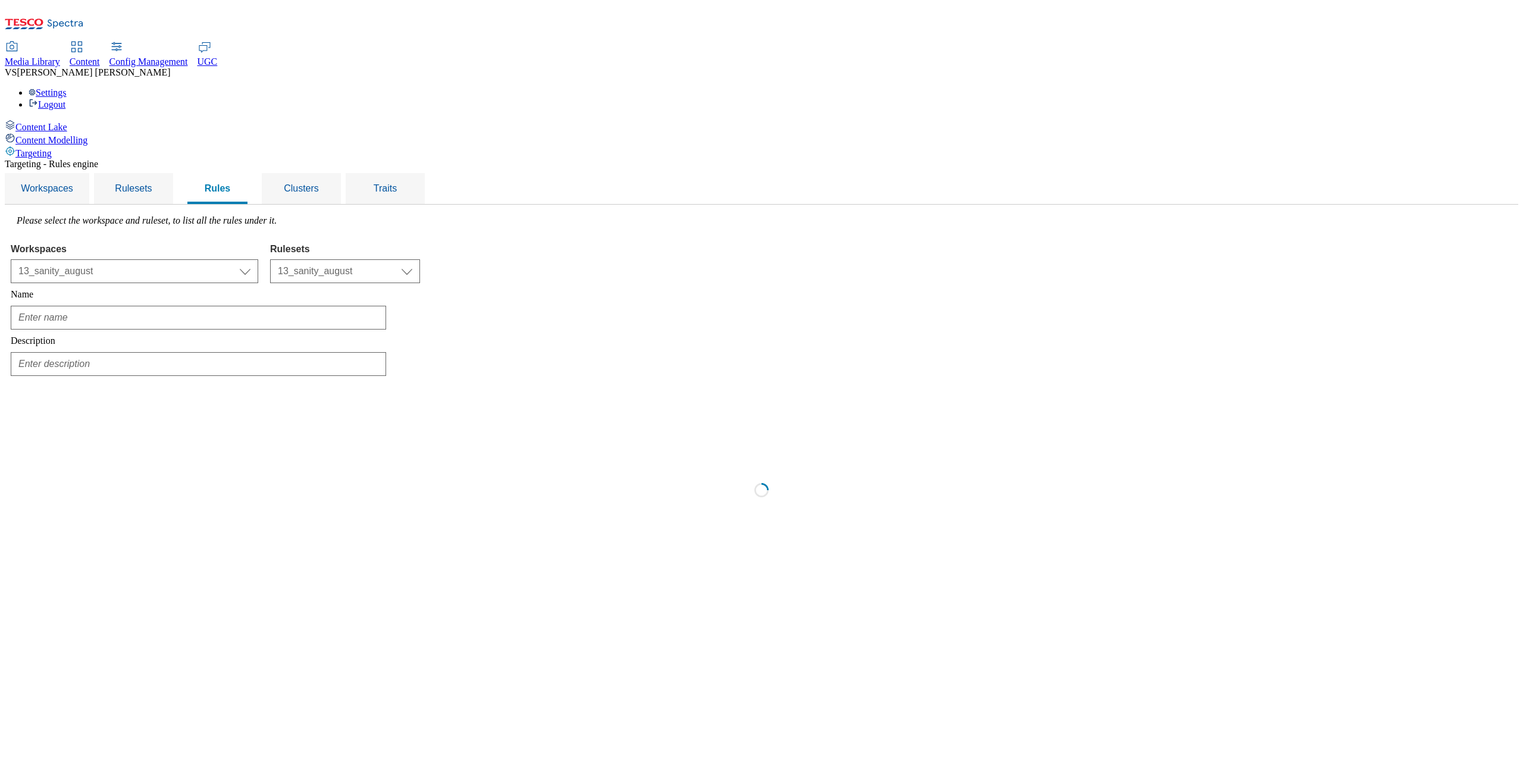
type input "sanity 23rd april"
type input "Sanity 4th June"
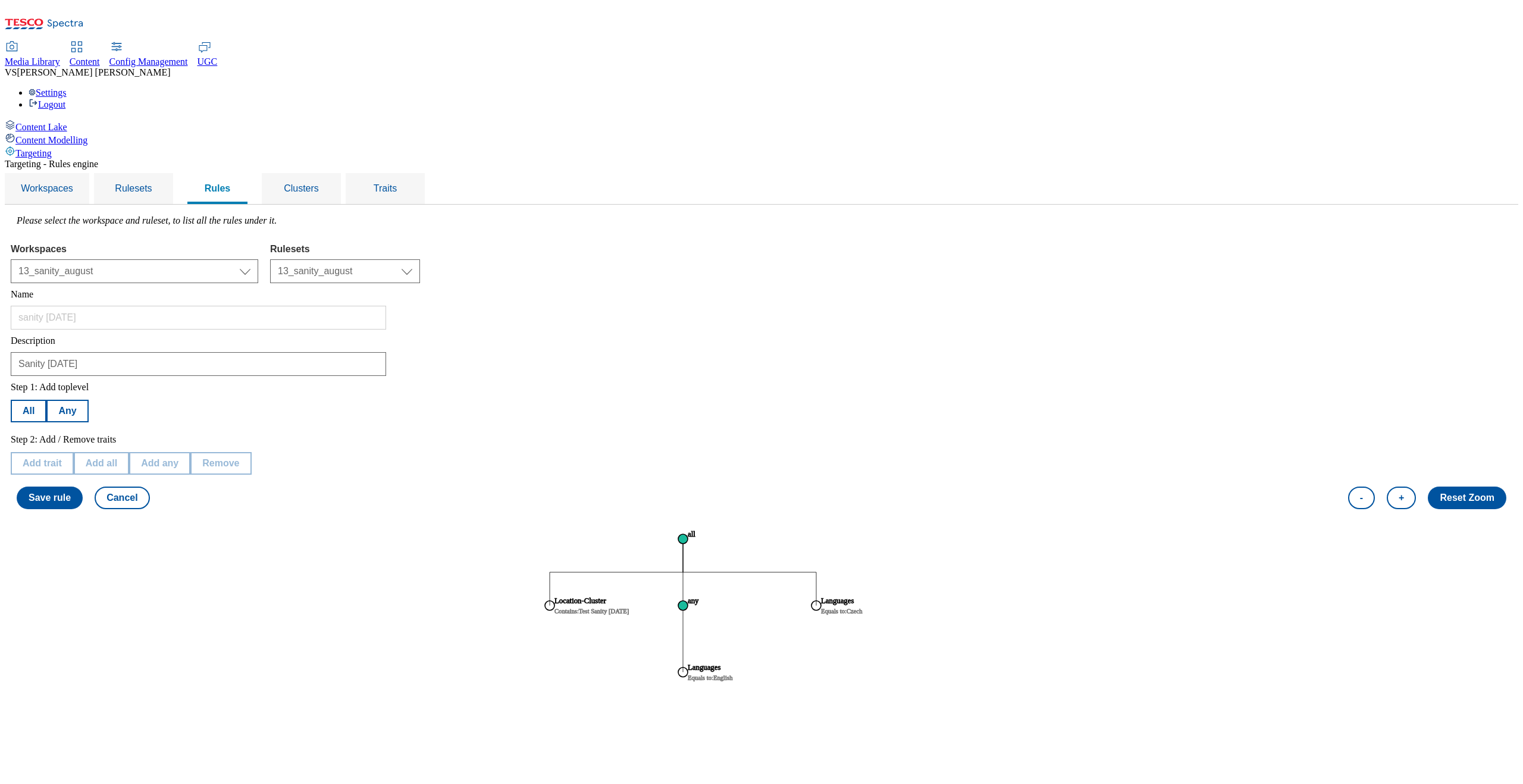
click at [688, 601] on circle at bounding box center [683, 605] width 9 height 9
click at [74, 452] on button "Add trait" at bounding box center [42, 463] width 63 height 22
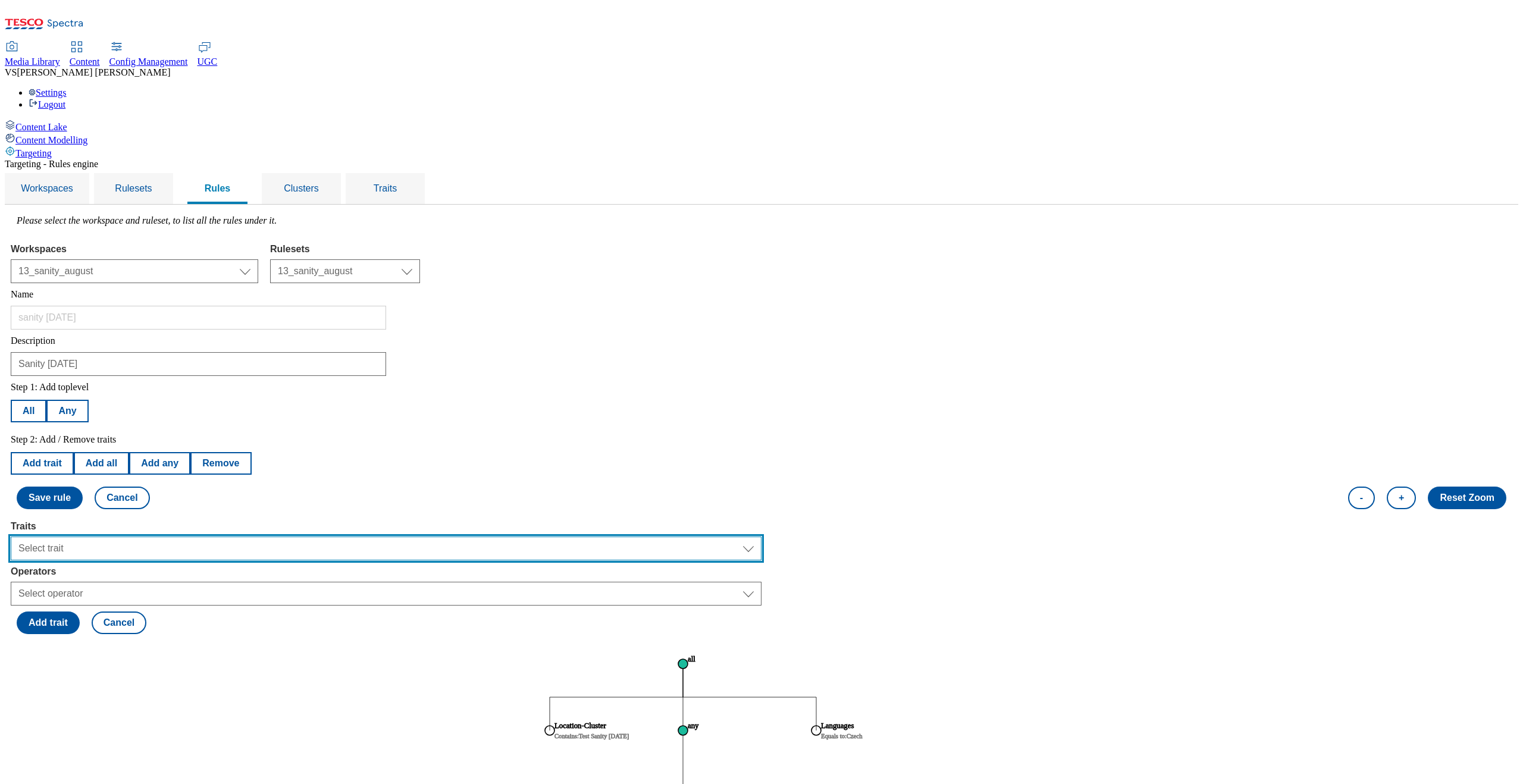
click at [210, 536] on select "Select trait Languages Segments Operating System Content Type Variant ID Store-…" at bounding box center [386, 548] width 751 height 24
select select "locationCluster"
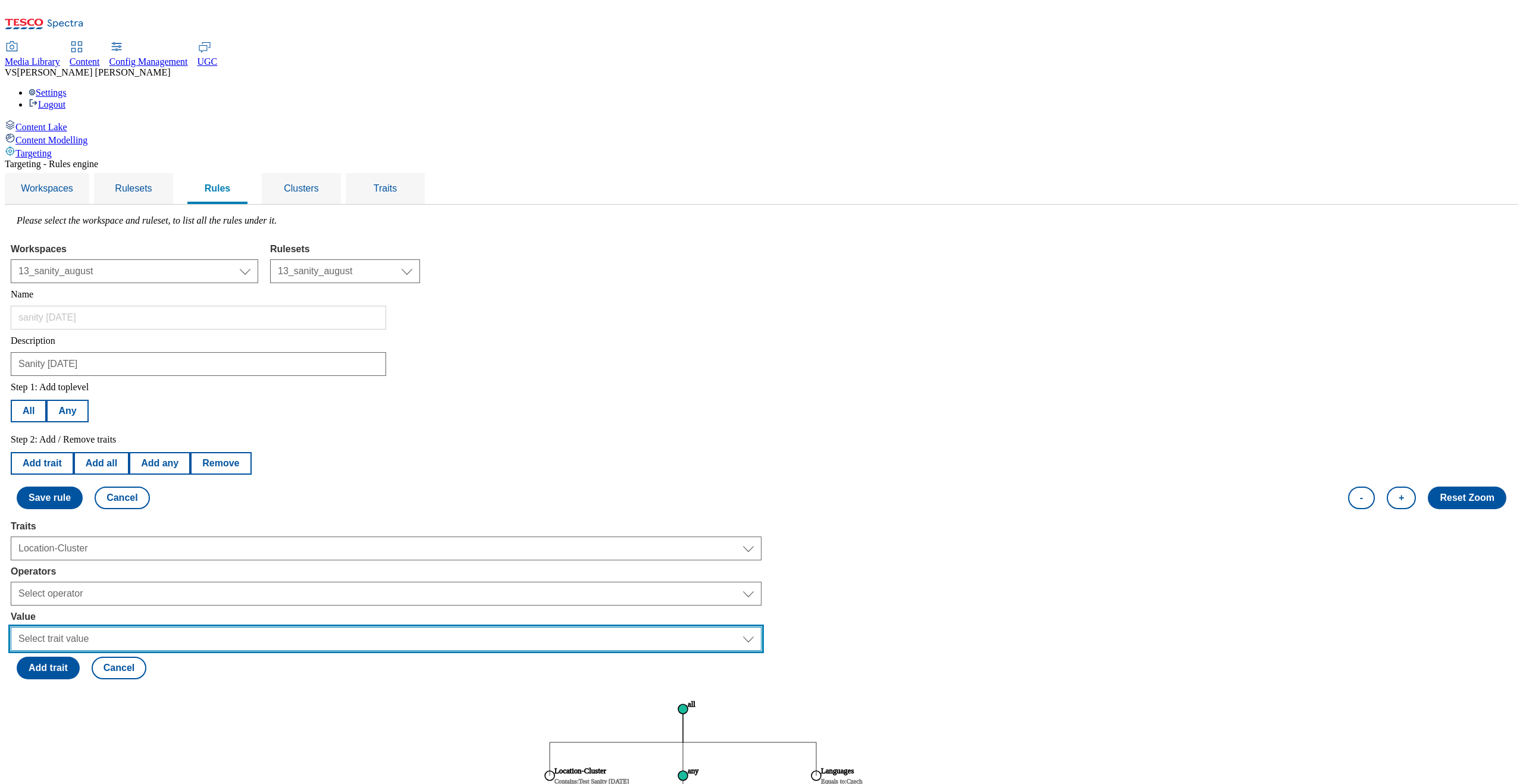
click at [212, 627] on select "Select trait value" at bounding box center [386, 638] width 751 height 24
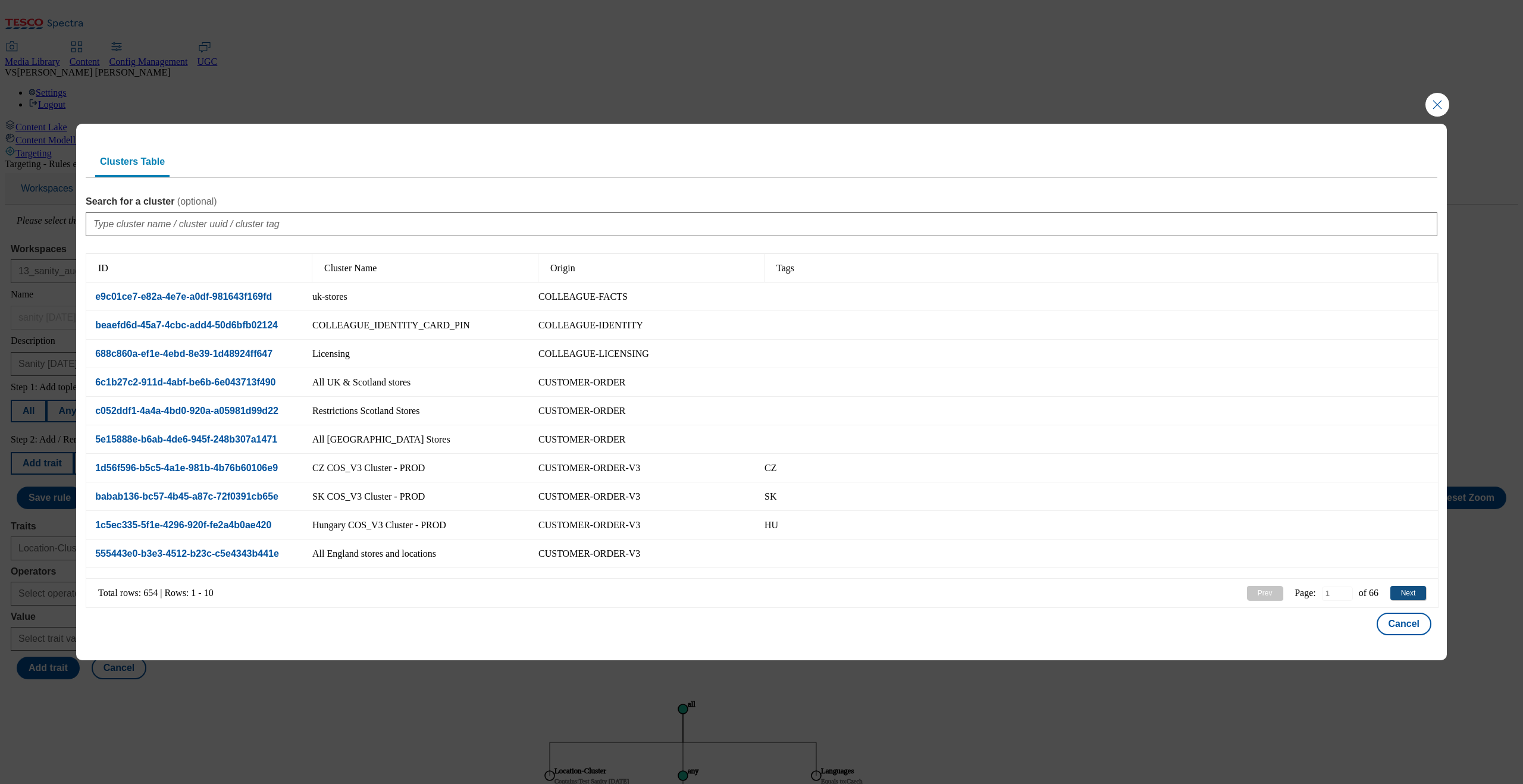
click at [1303, 594] on button "Next" at bounding box center [1408, 593] width 36 height 14
type input "2"
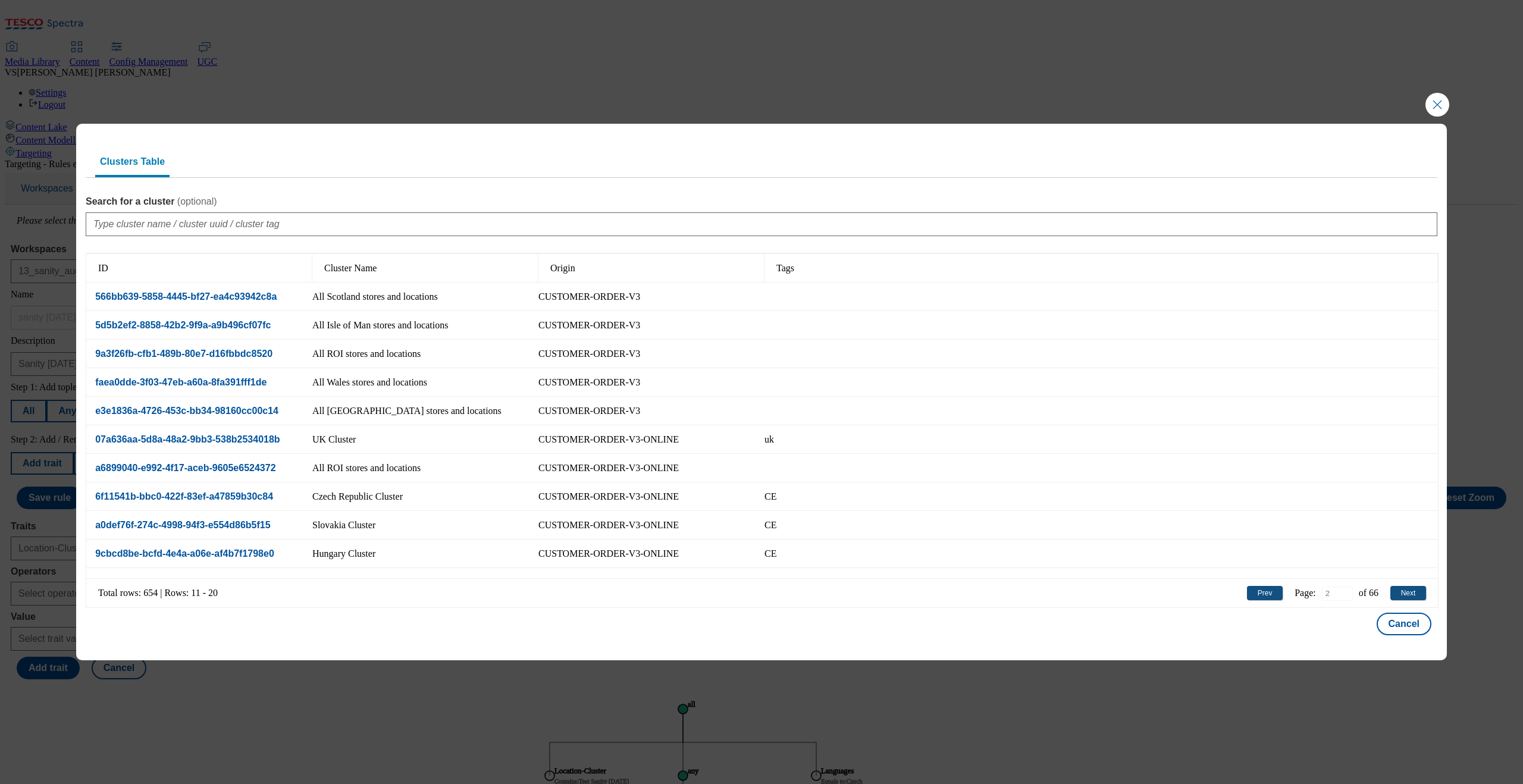
click at [288, 301] on div "566bb639-5858-4445-bf27-ea4c93942c8a" at bounding box center [199, 297] width 226 height 29
select select "566bb639-5858-4445-bf27-ea4c93942c8a"
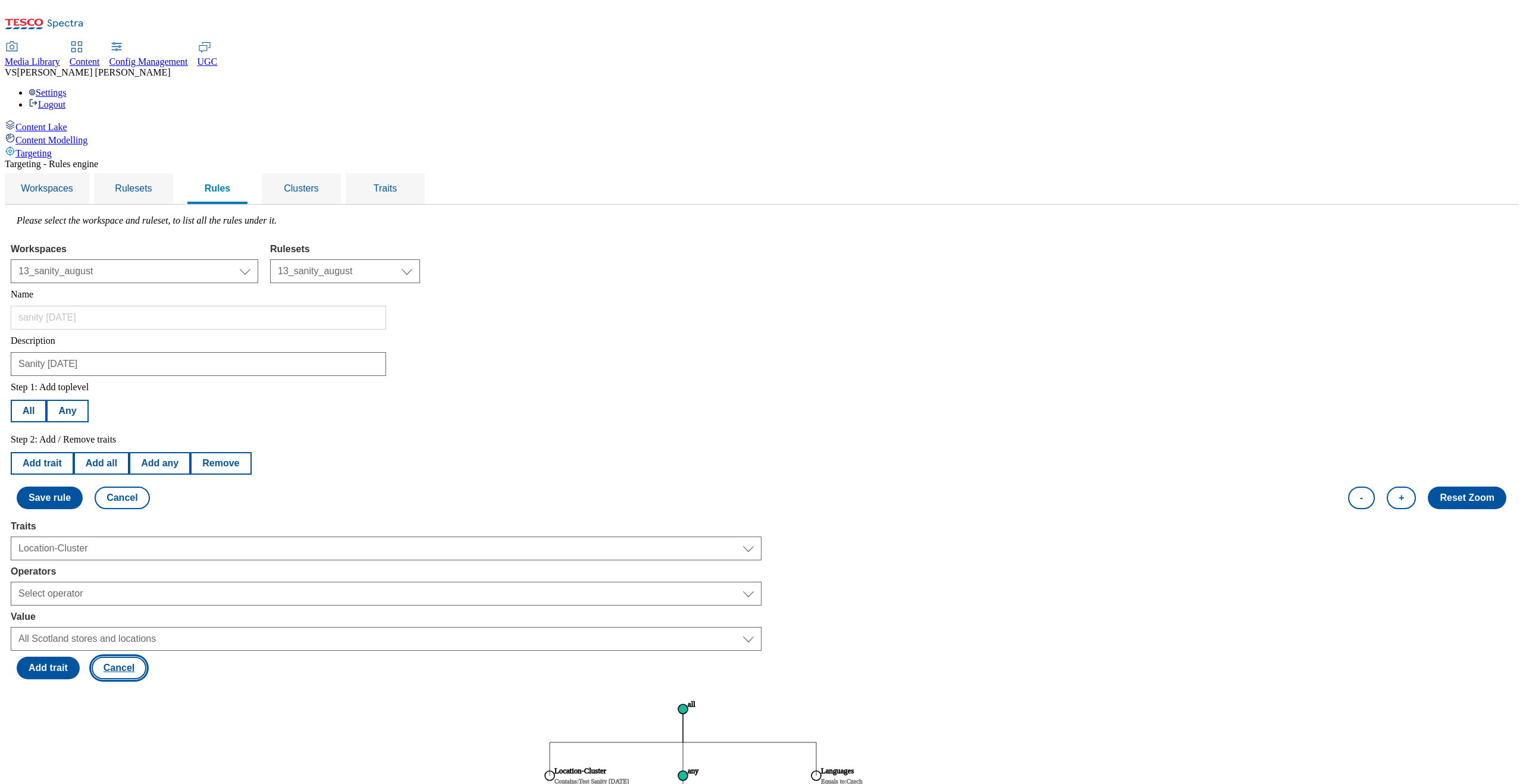
click at [146, 657] on button "Cancel" at bounding box center [119, 668] width 55 height 22
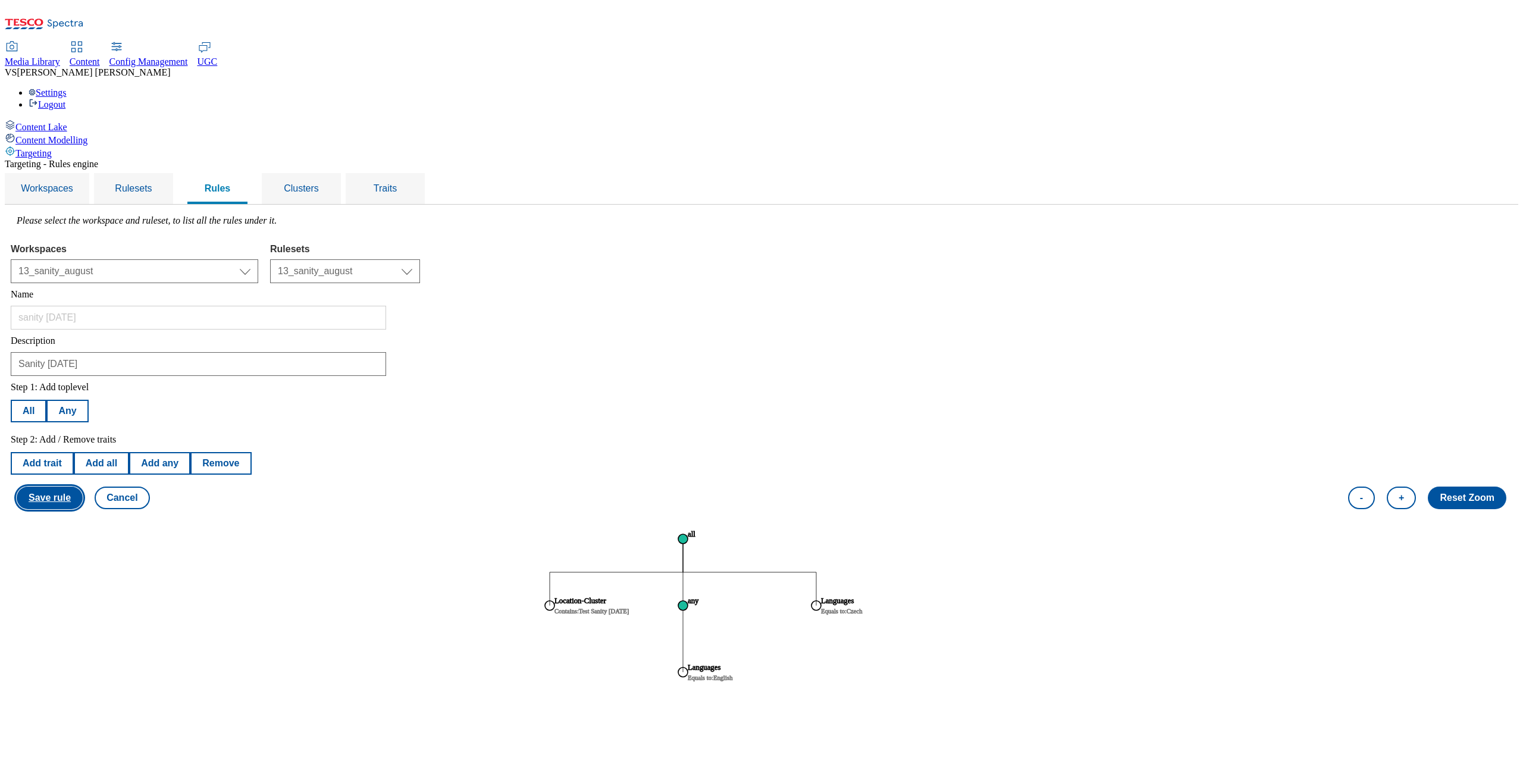
click at [83, 487] on button "Save rule" at bounding box center [50, 498] width 66 height 22
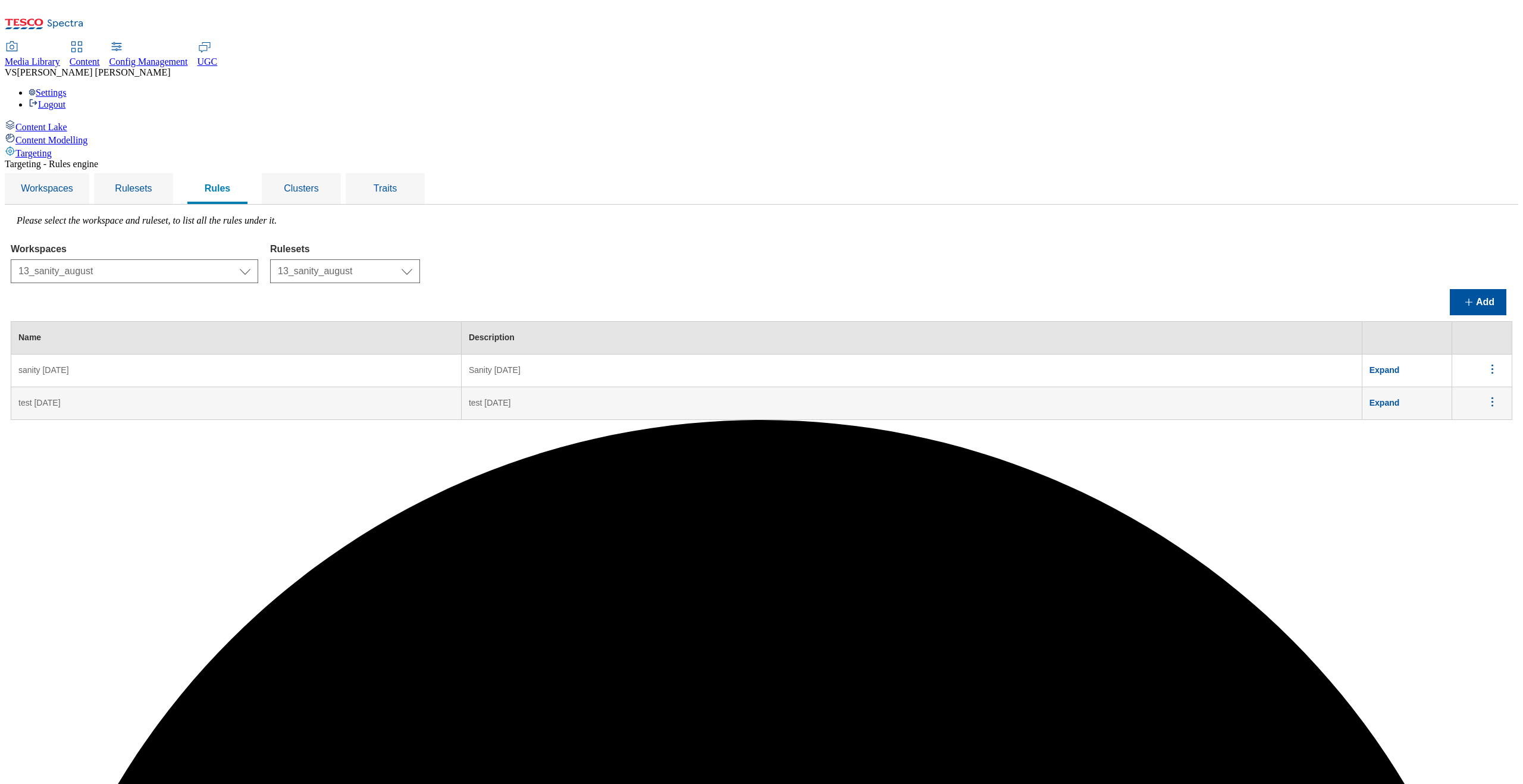
click at [1303, 365] on span "Expand" at bounding box center [1384, 370] width 30 height 9
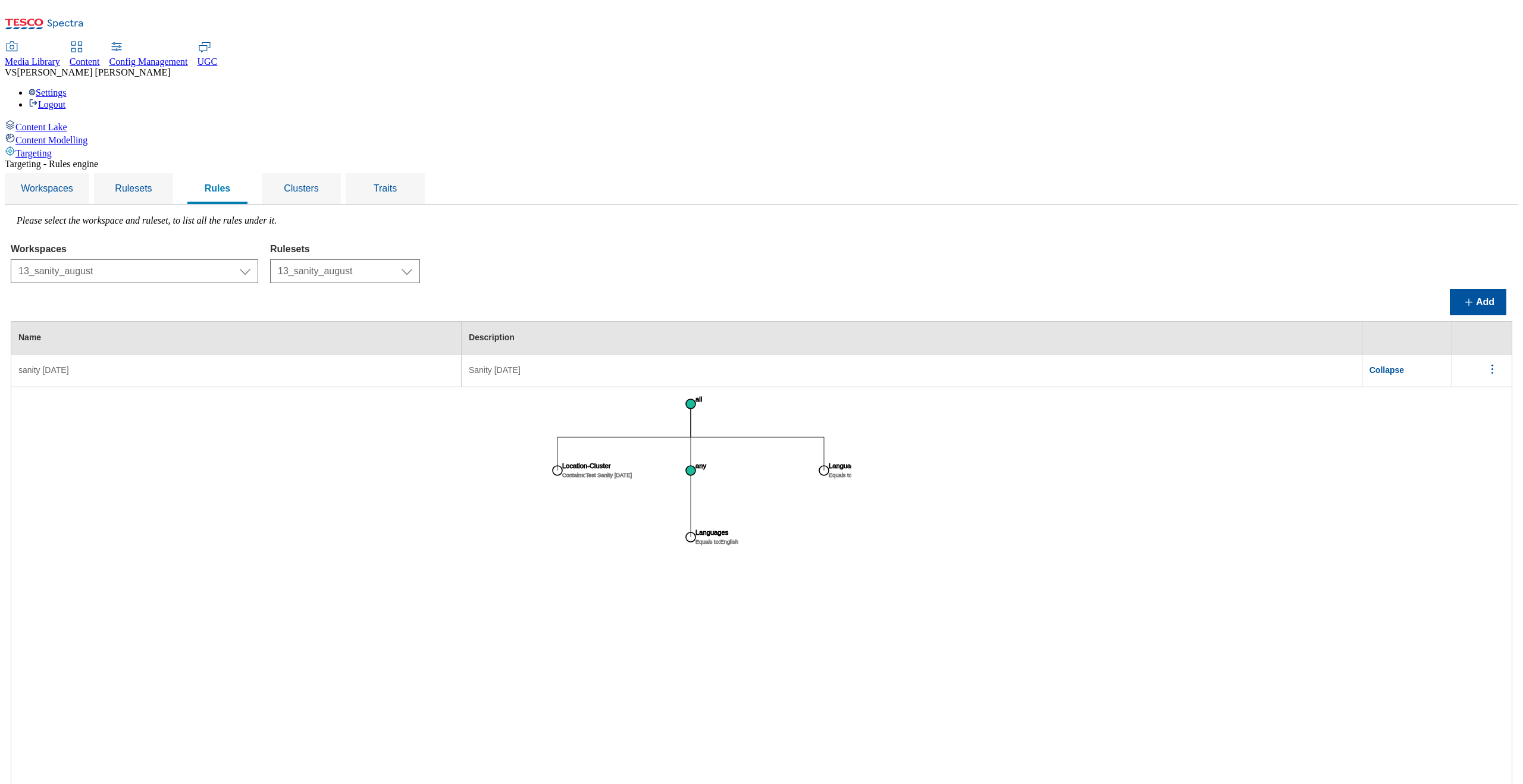
click at [1303, 365] on span "Collapse" at bounding box center [1387, 370] width 34 height 9
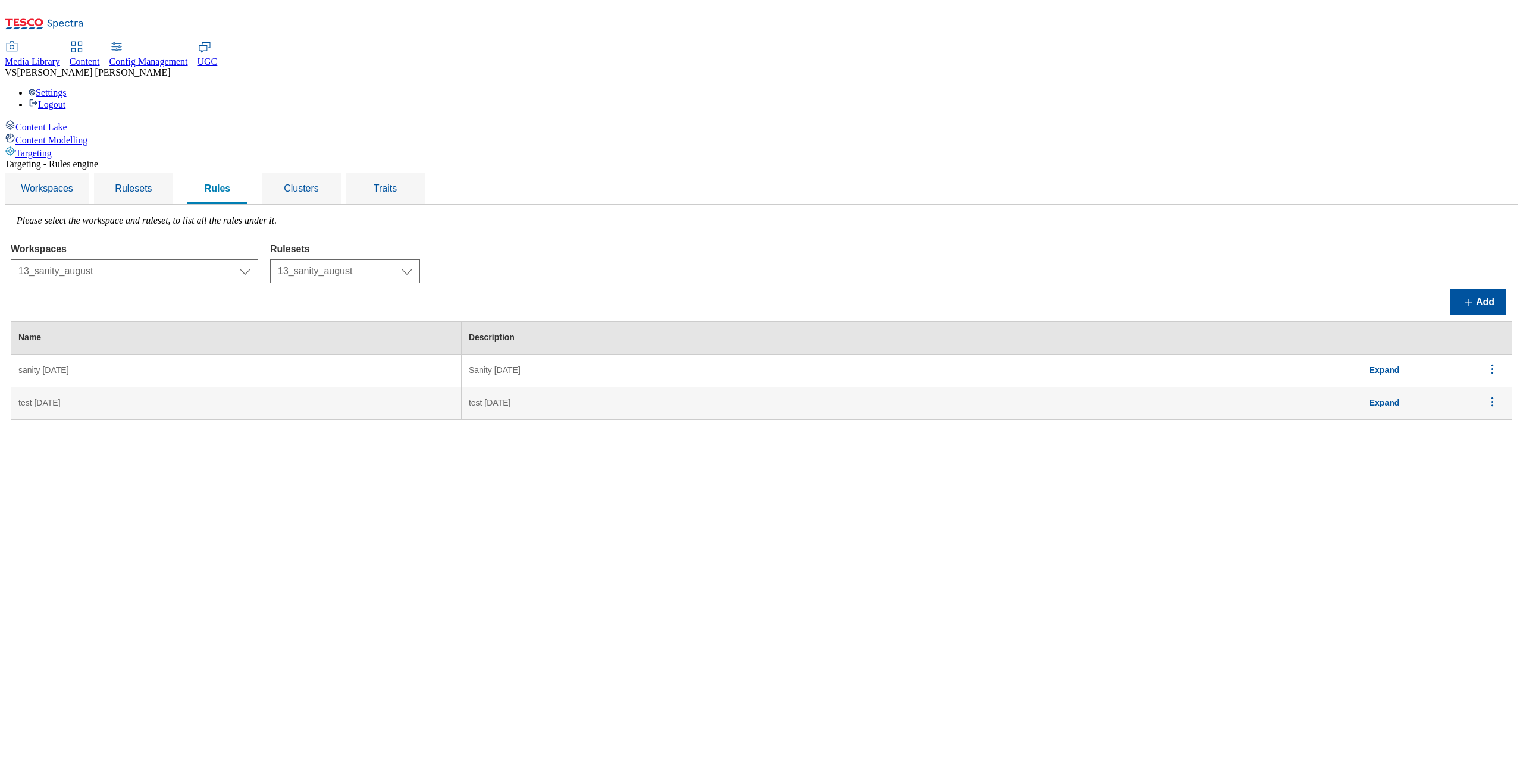
click at [1303, 365] on span "Expand" at bounding box center [1384, 370] width 30 height 9
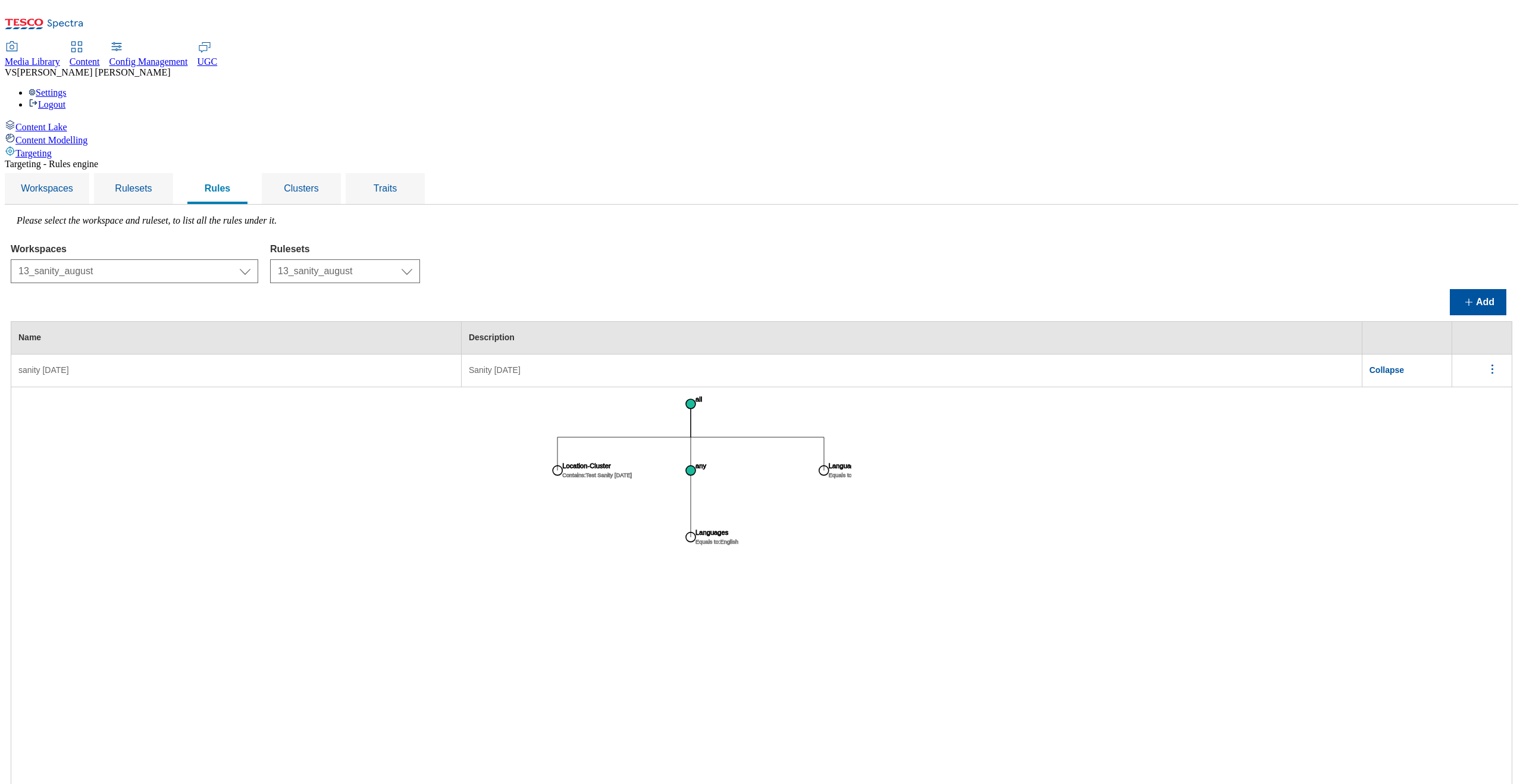
click at [1303, 365] on span "Collapse" at bounding box center [1387, 370] width 34 height 9
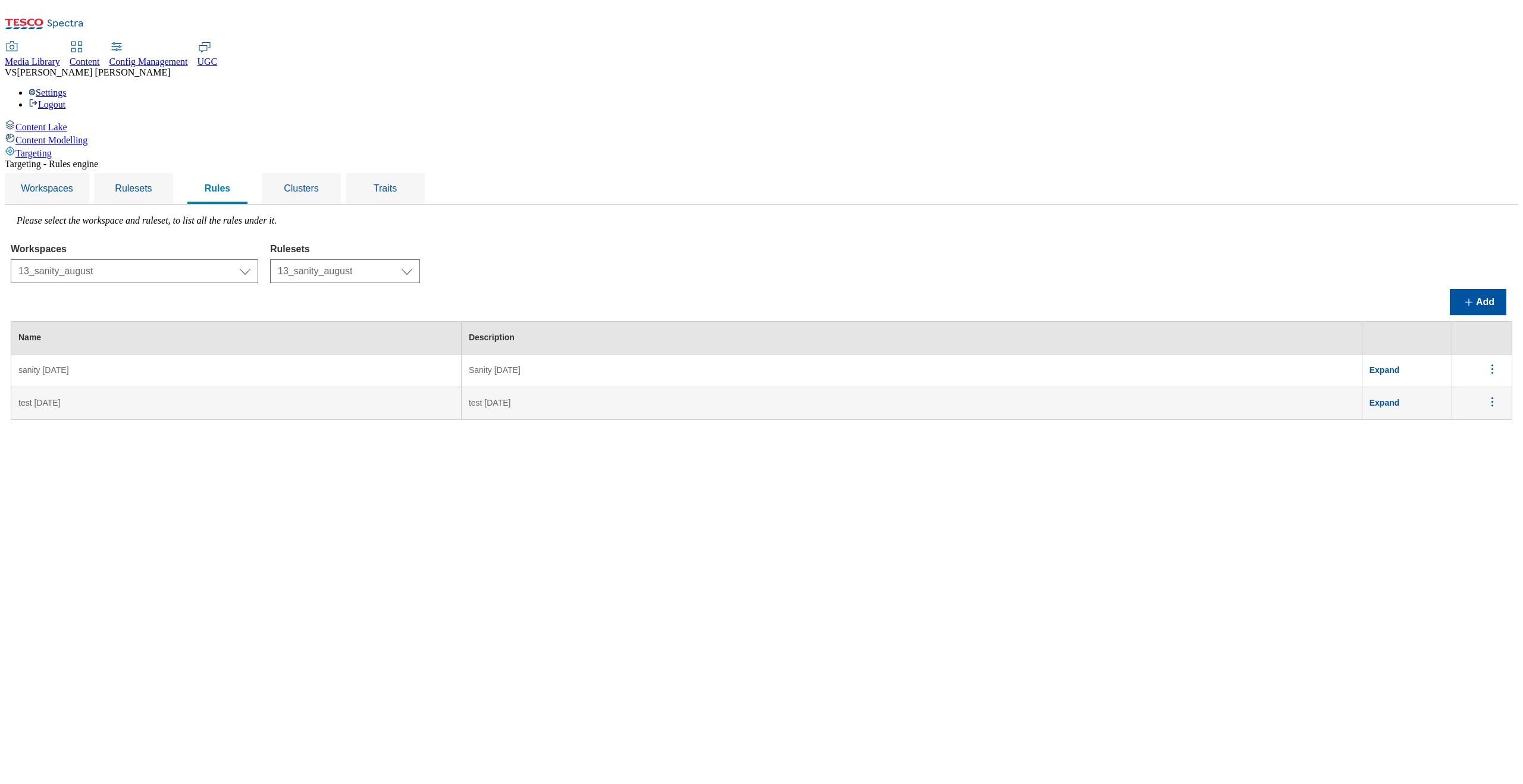
click at [1303, 398] on span "Expand" at bounding box center [1384, 402] width 30 height 9
click at [1303, 398] on span "Collapse" at bounding box center [1387, 402] width 34 height 9
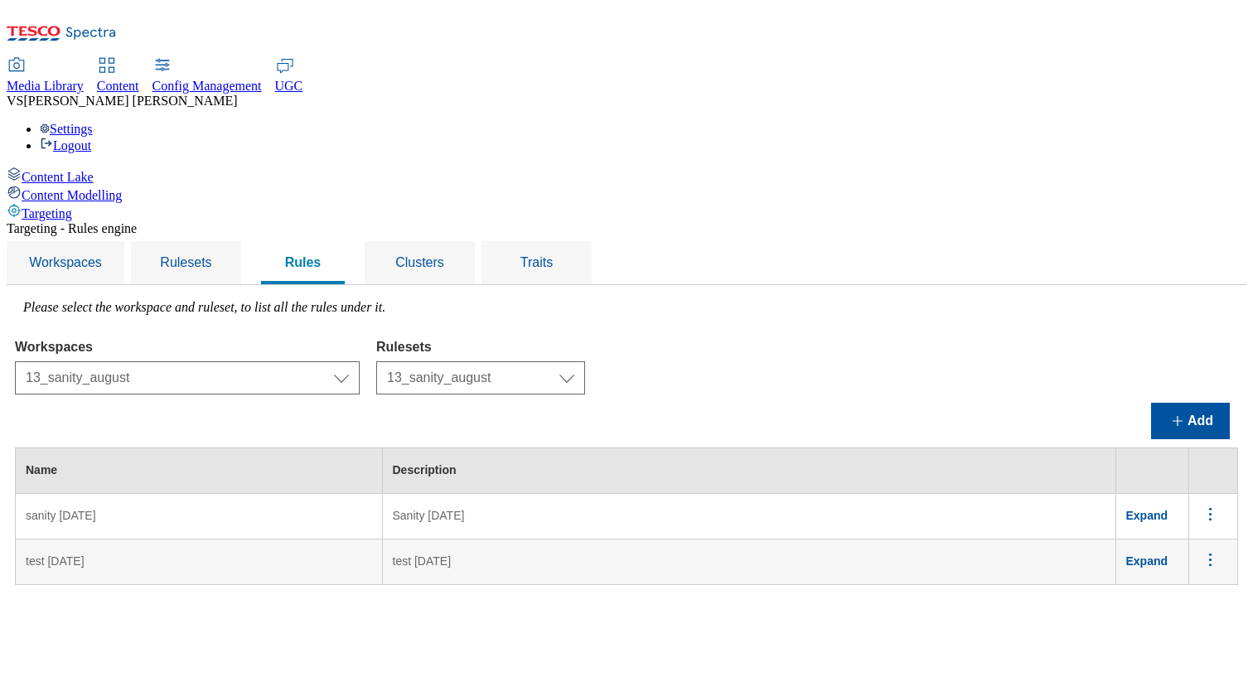
click at [1168, 509] on span "Expand" at bounding box center [1147, 515] width 42 height 13
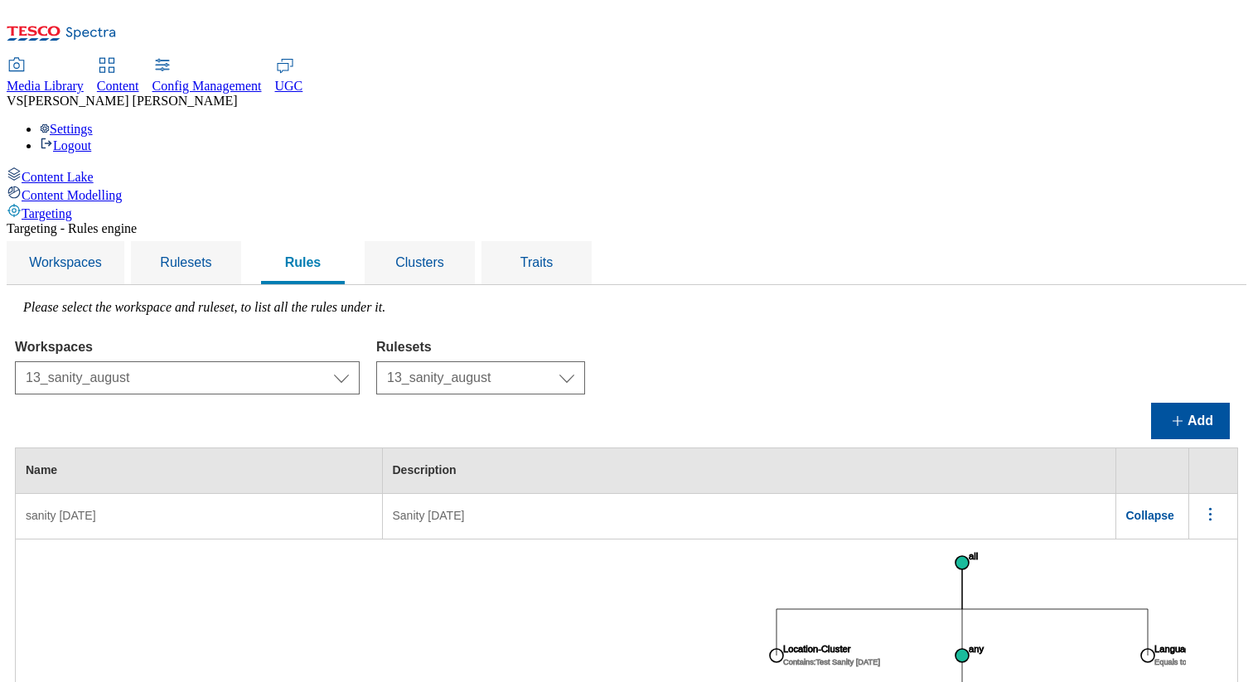
scroll to position [236, 70]
click at [1115, 494] on td "Collapse" at bounding box center [1152, 517] width 74 height 46
click at [1126, 509] on span "Collapse" at bounding box center [1150, 515] width 48 height 13
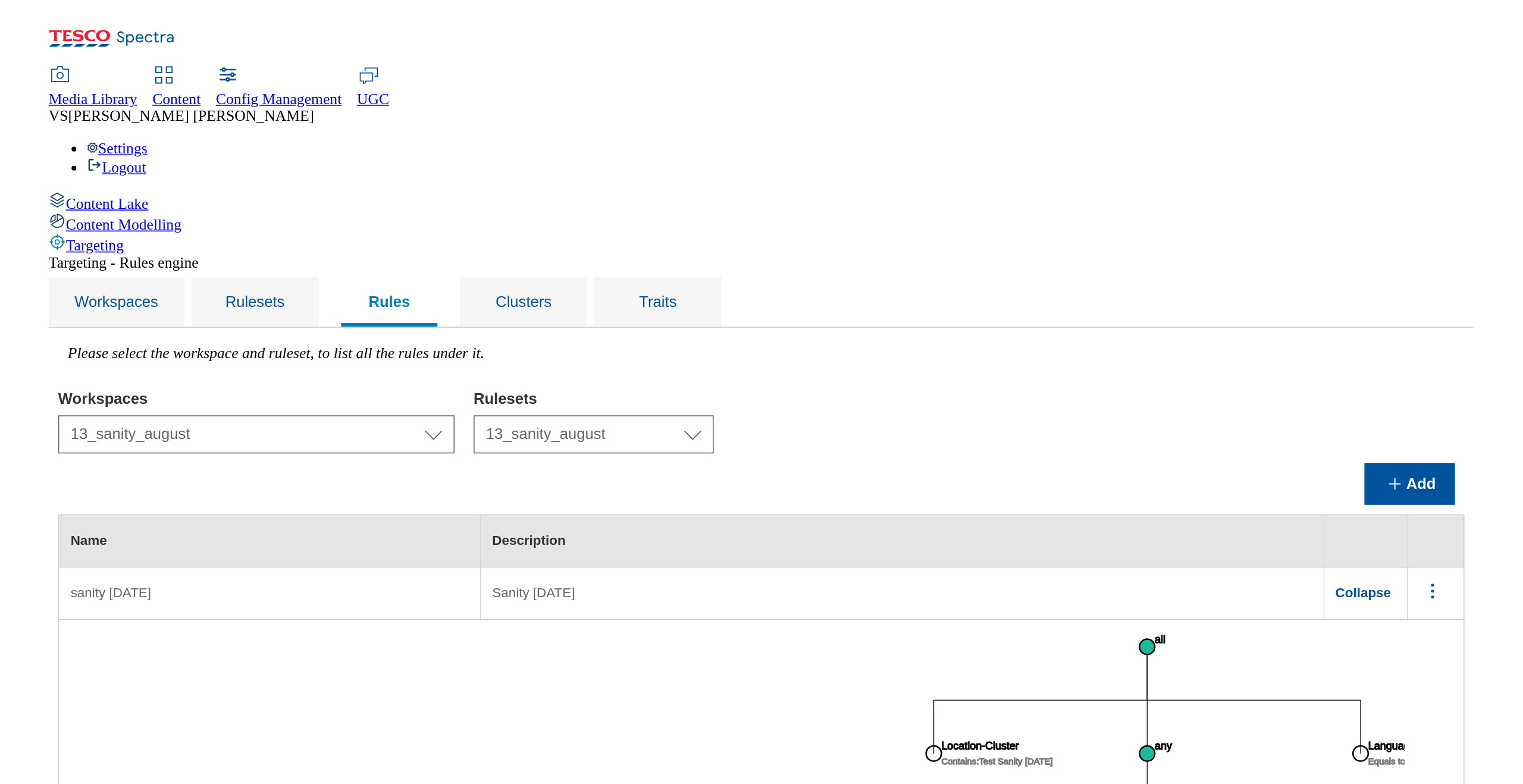
scroll to position [0, 0]
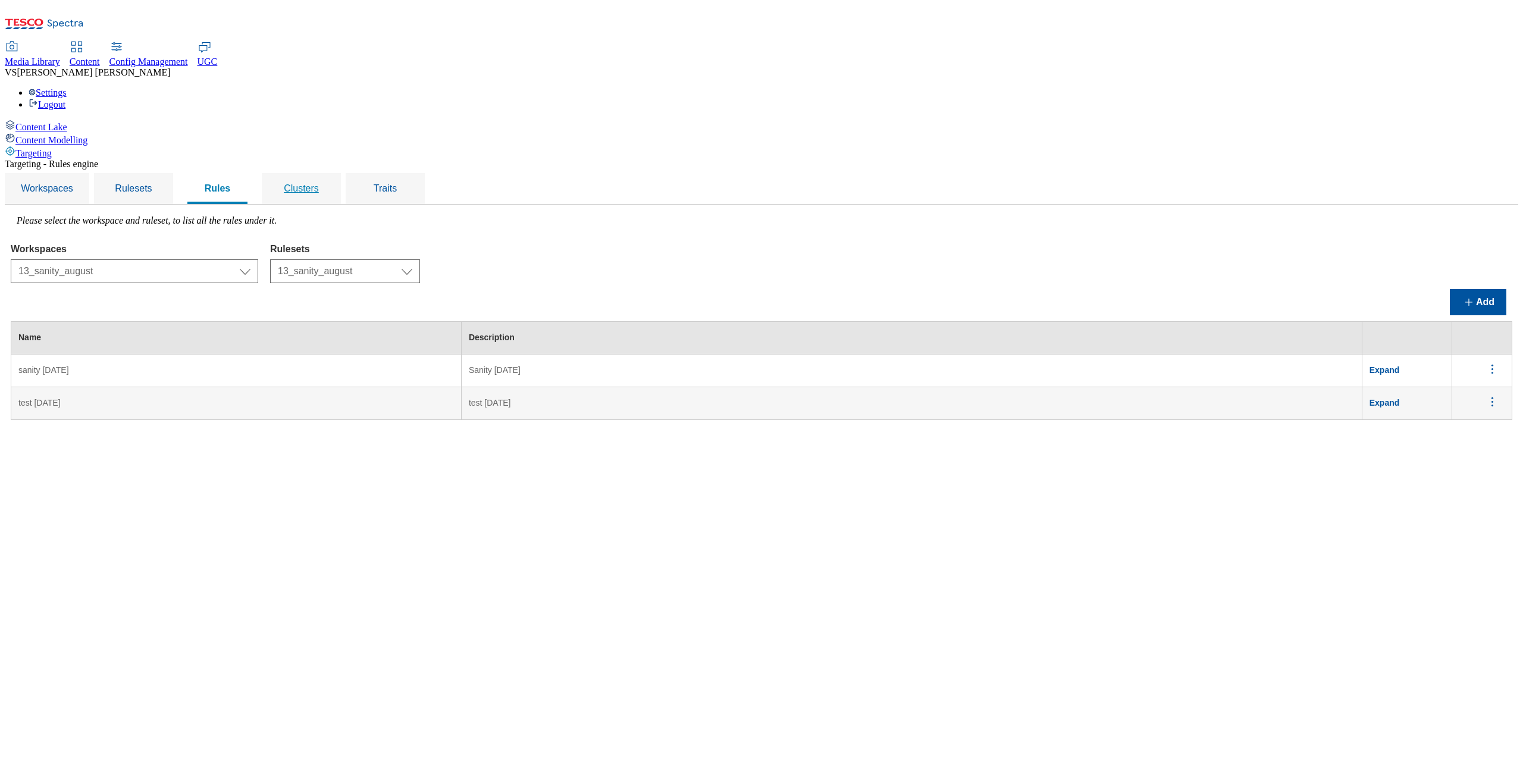
click at [319, 183] on span "Clusters" at bounding box center [301, 188] width 35 height 10
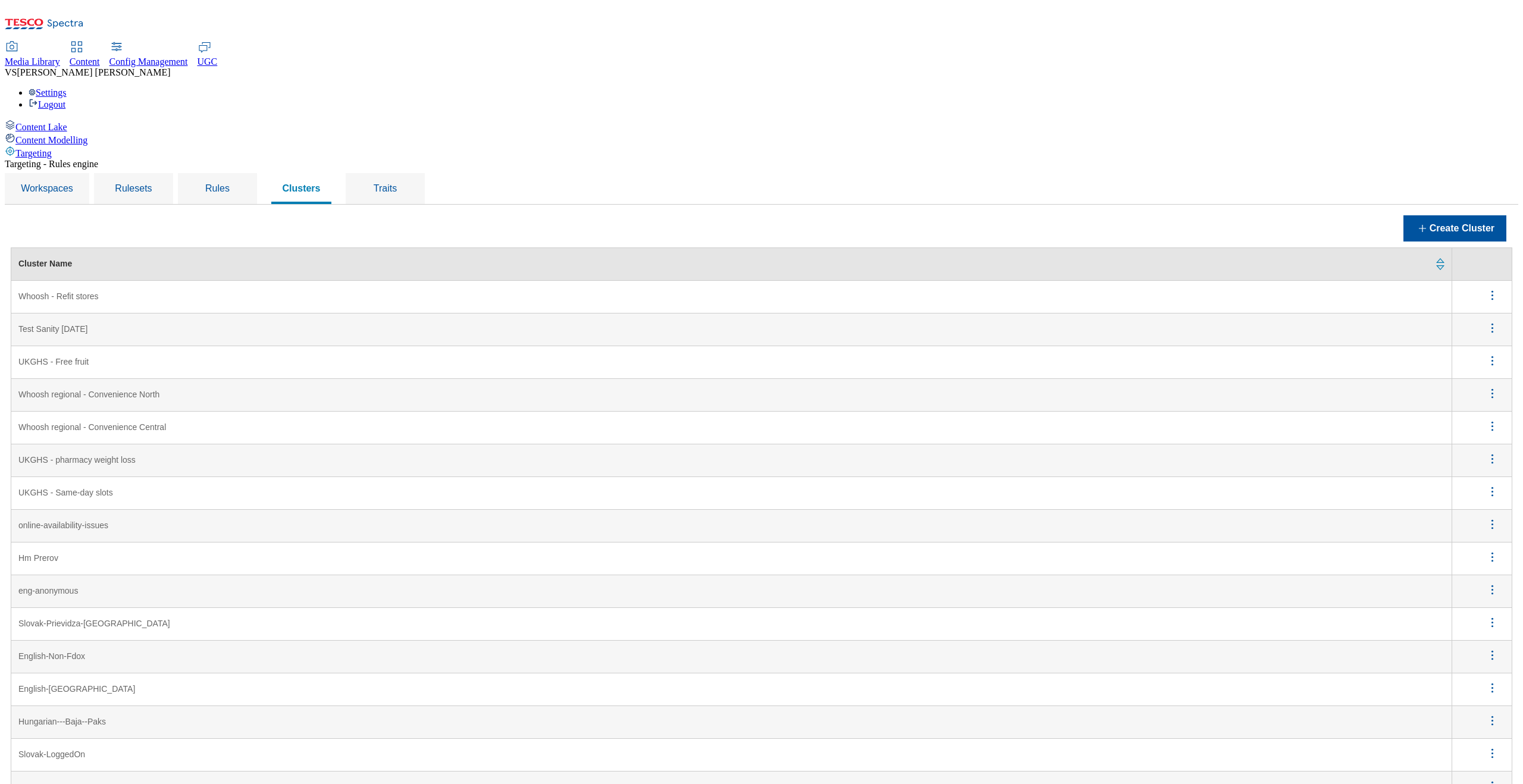
click at [1303, 321] on icon "menus" at bounding box center [1492, 328] width 15 height 15
click at [1303, 335] on button "Edit" at bounding box center [1486, 344] width 54 height 19
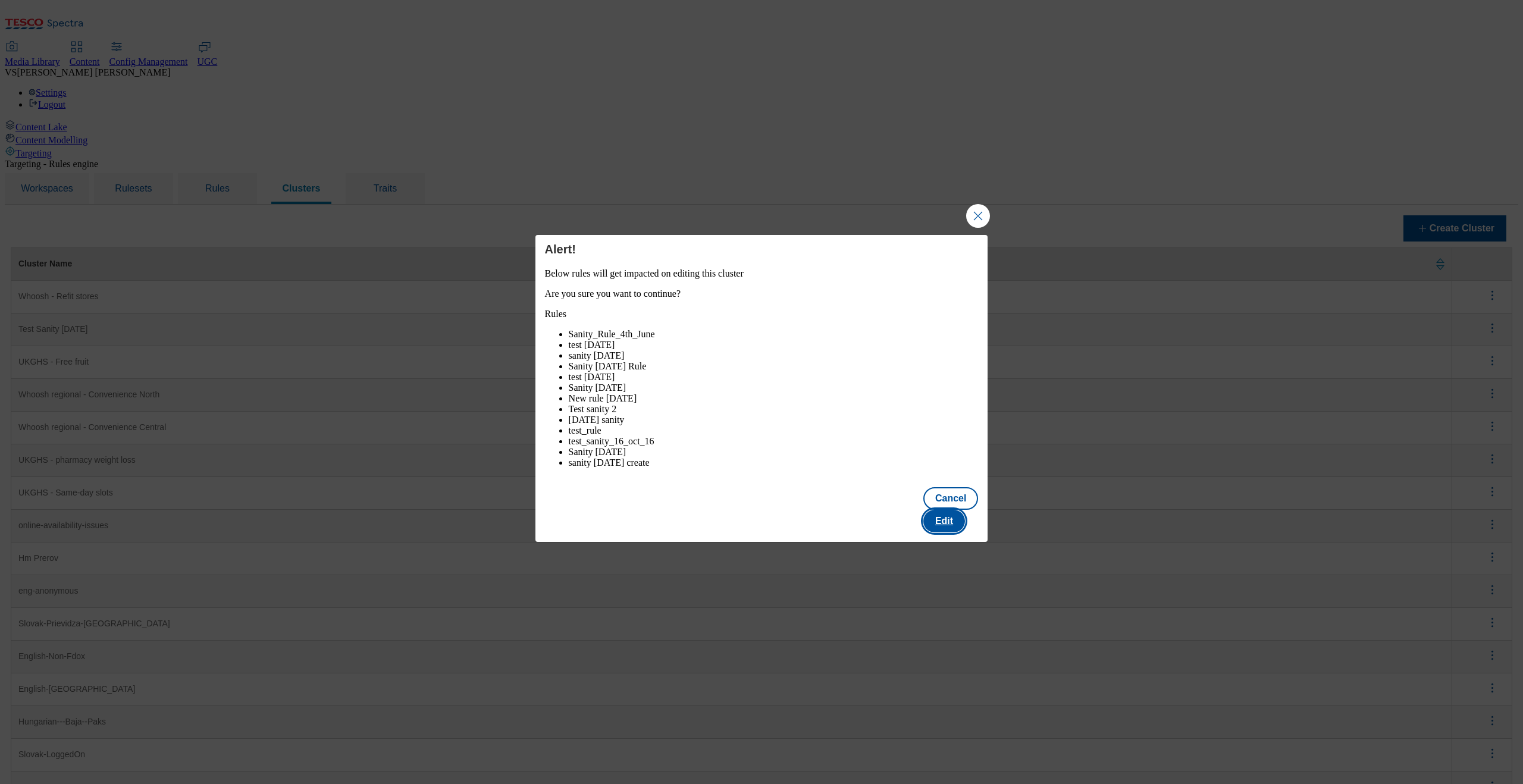
click at [963, 515] on button "Edit" at bounding box center [944, 521] width 42 height 22
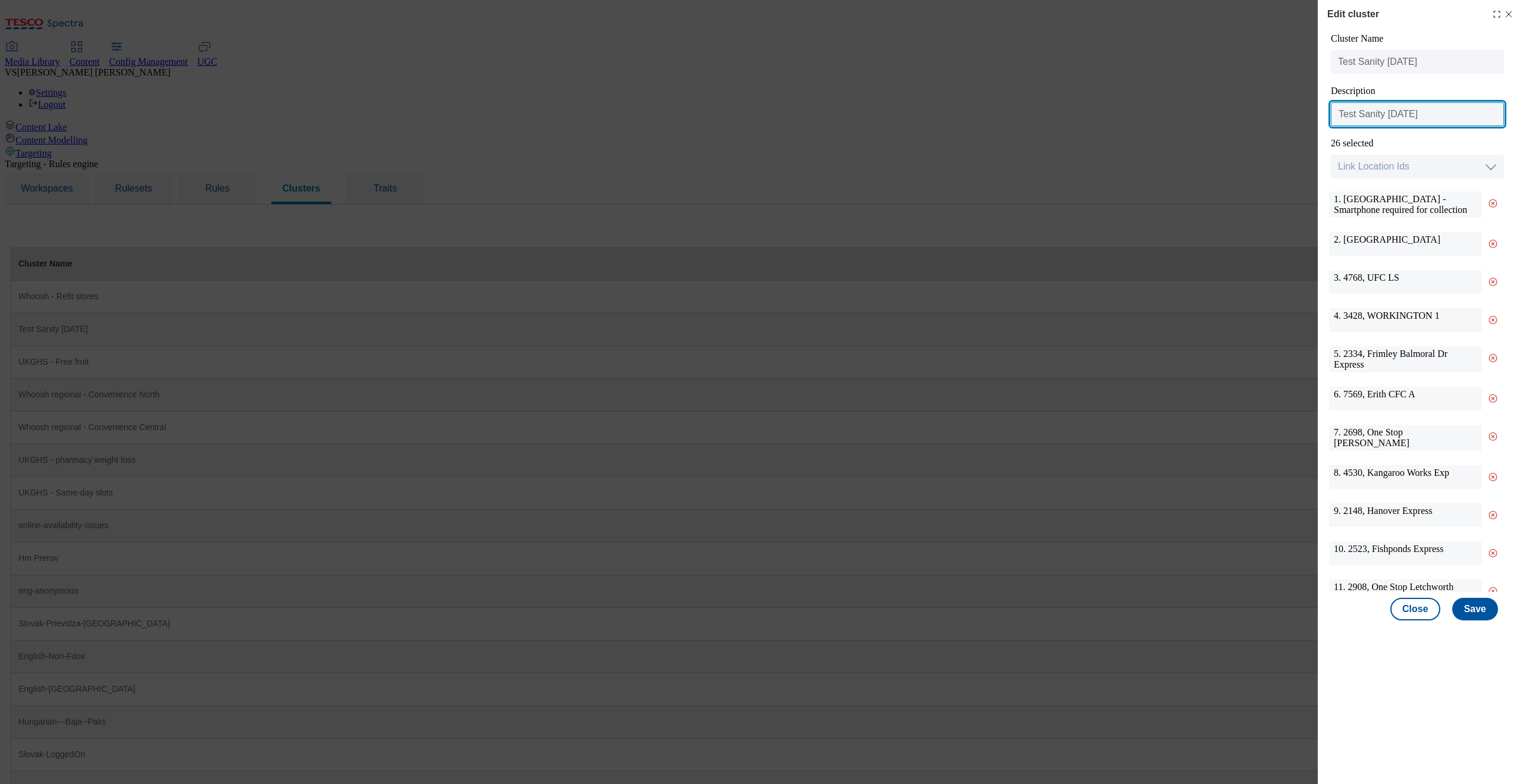
click at [1303, 113] on input "Test Sanity 6th August" at bounding box center [1417, 114] width 173 height 24
type input "Test Sanity 13th August"
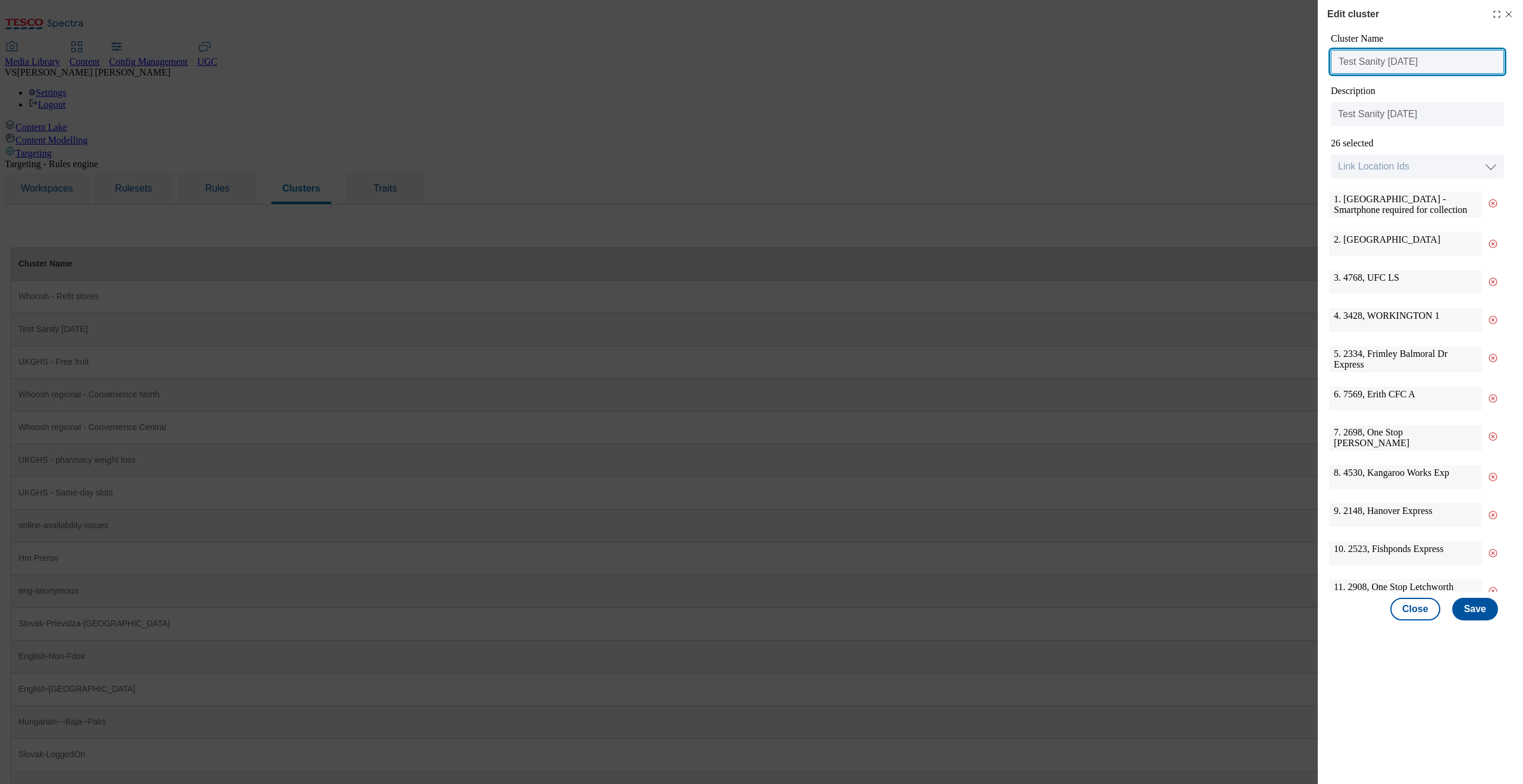
click at [1303, 65] on input "Test Sanity 6th August" at bounding box center [1417, 62] width 173 height 24
type input "Test Sanity 13th August"
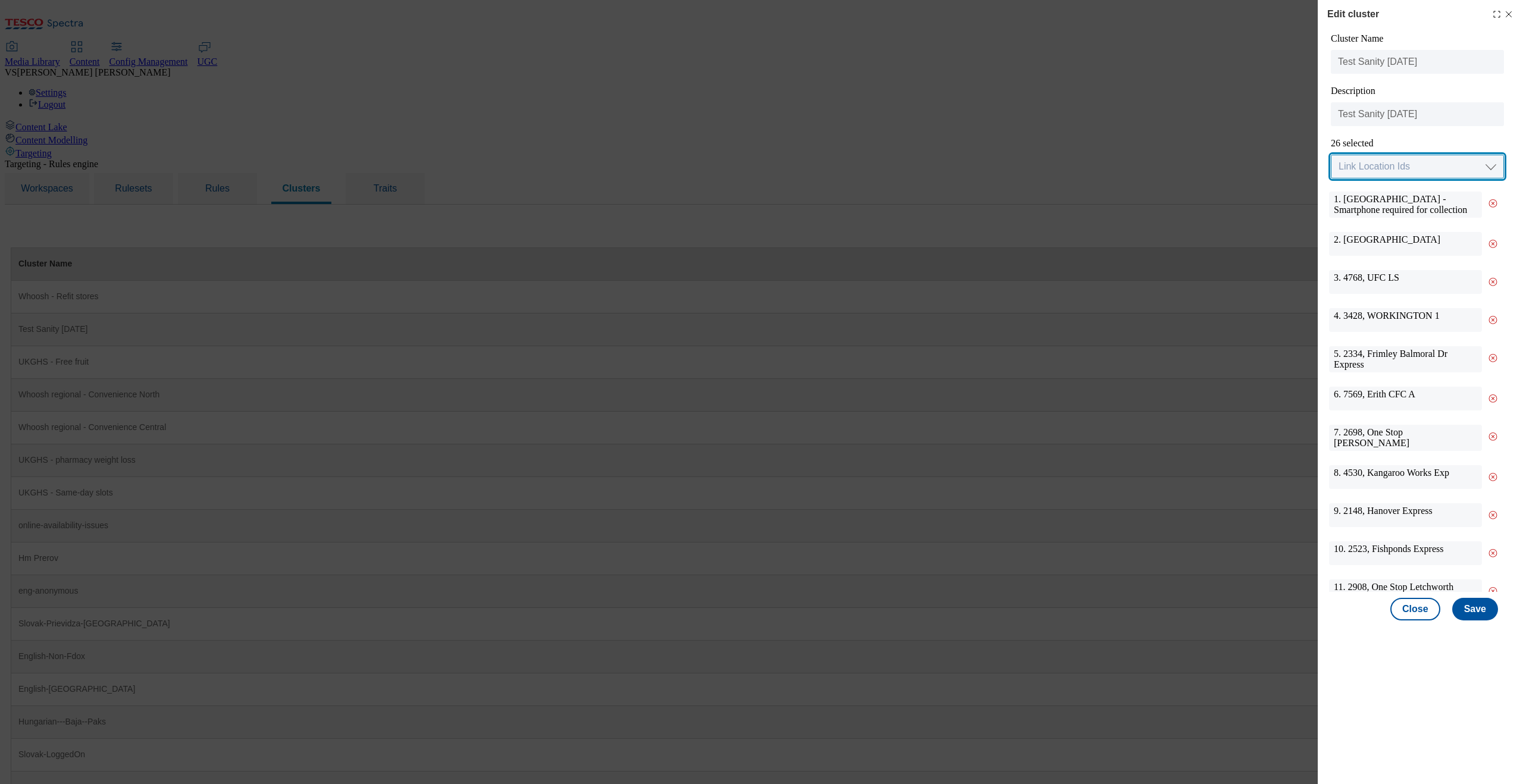
click at [1303, 172] on select "Link Location Ids Choose location from table Add Bulk Location UUIDs" at bounding box center [1417, 166] width 173 height 24
select select "locationtable"
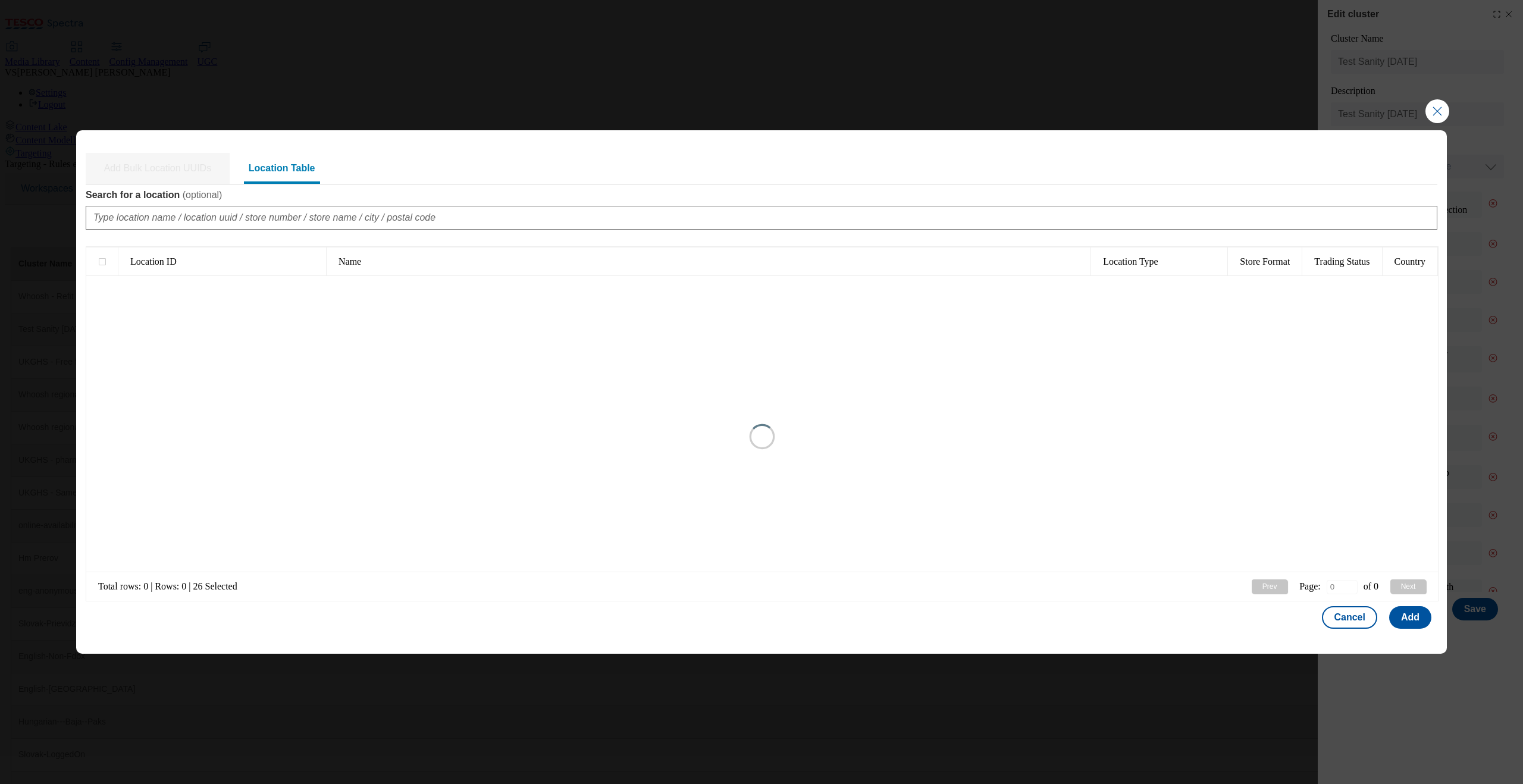
type input "1"
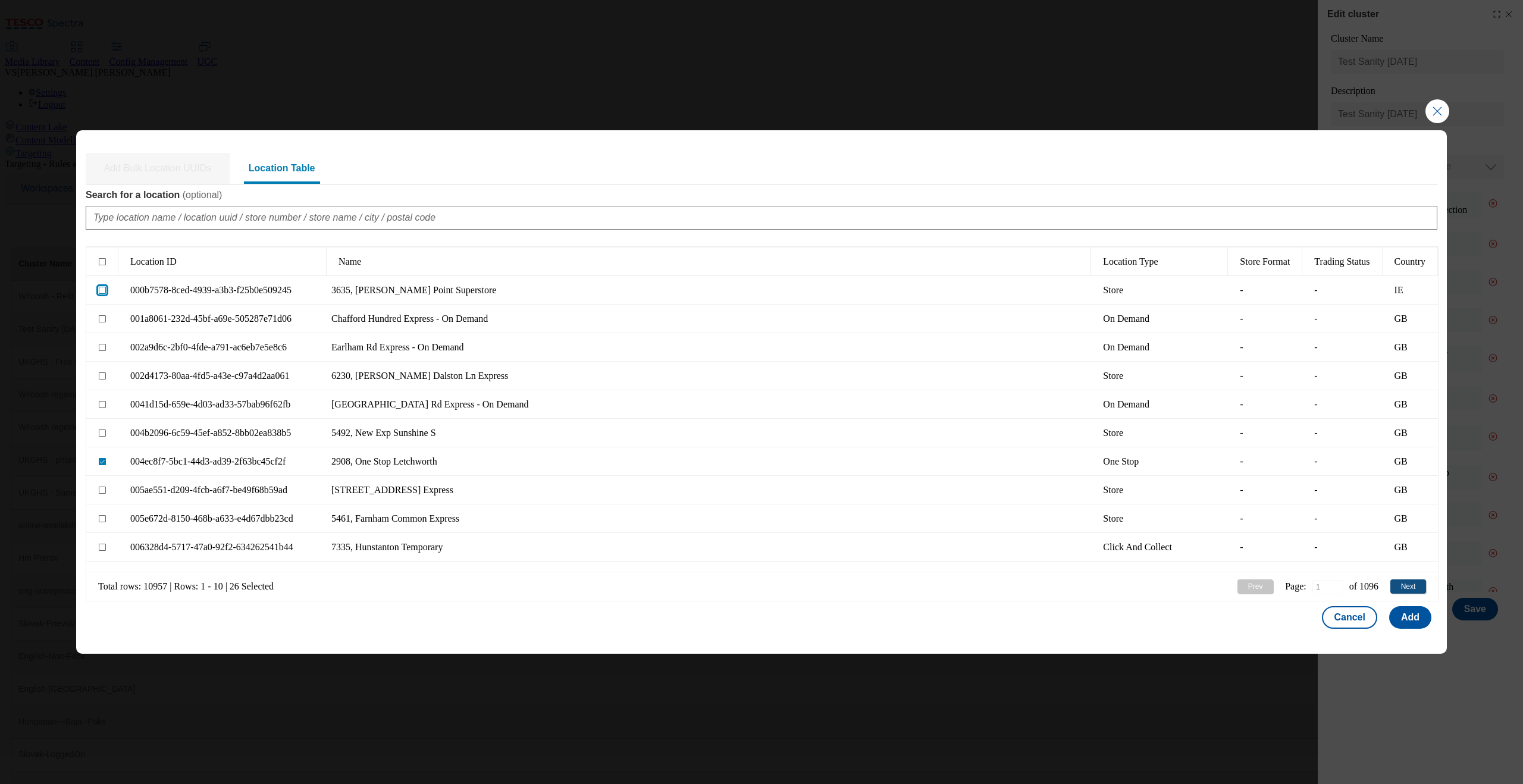
click at [102, 289] on input "Modal" at bounding box center [103, 290] width 7 height 7
checkbox input "true"
click at [1303, 612] on button "Add" at bounding box center [1410, 617] width 42 height 22
select select "Modal"
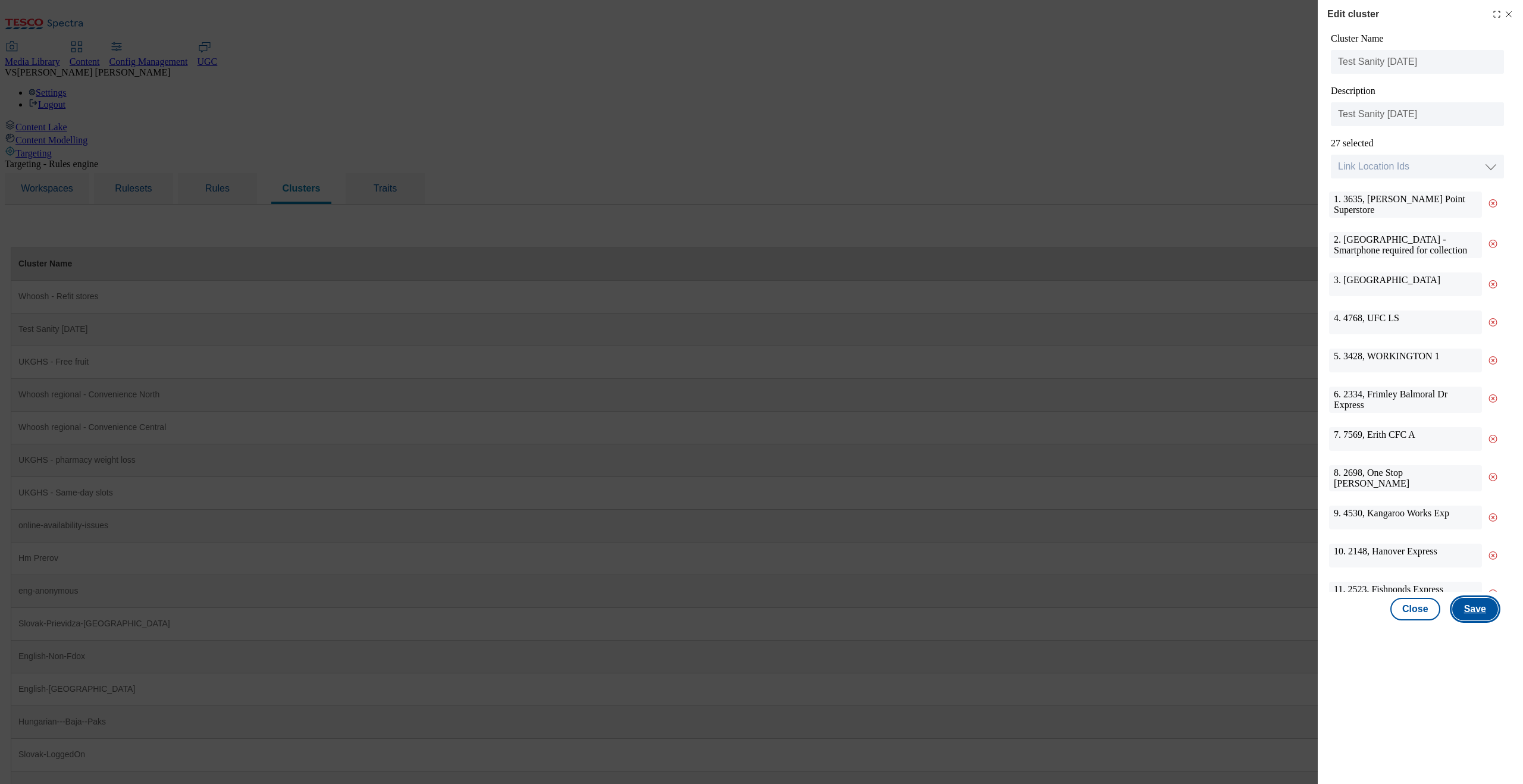
click at [1303, 613] on button "Save" at bounding box center [1476, 609] width 46 height 22
click at [1303, 14] on icon "Modal" at bounding box center [1509, 14] width 9 height 9
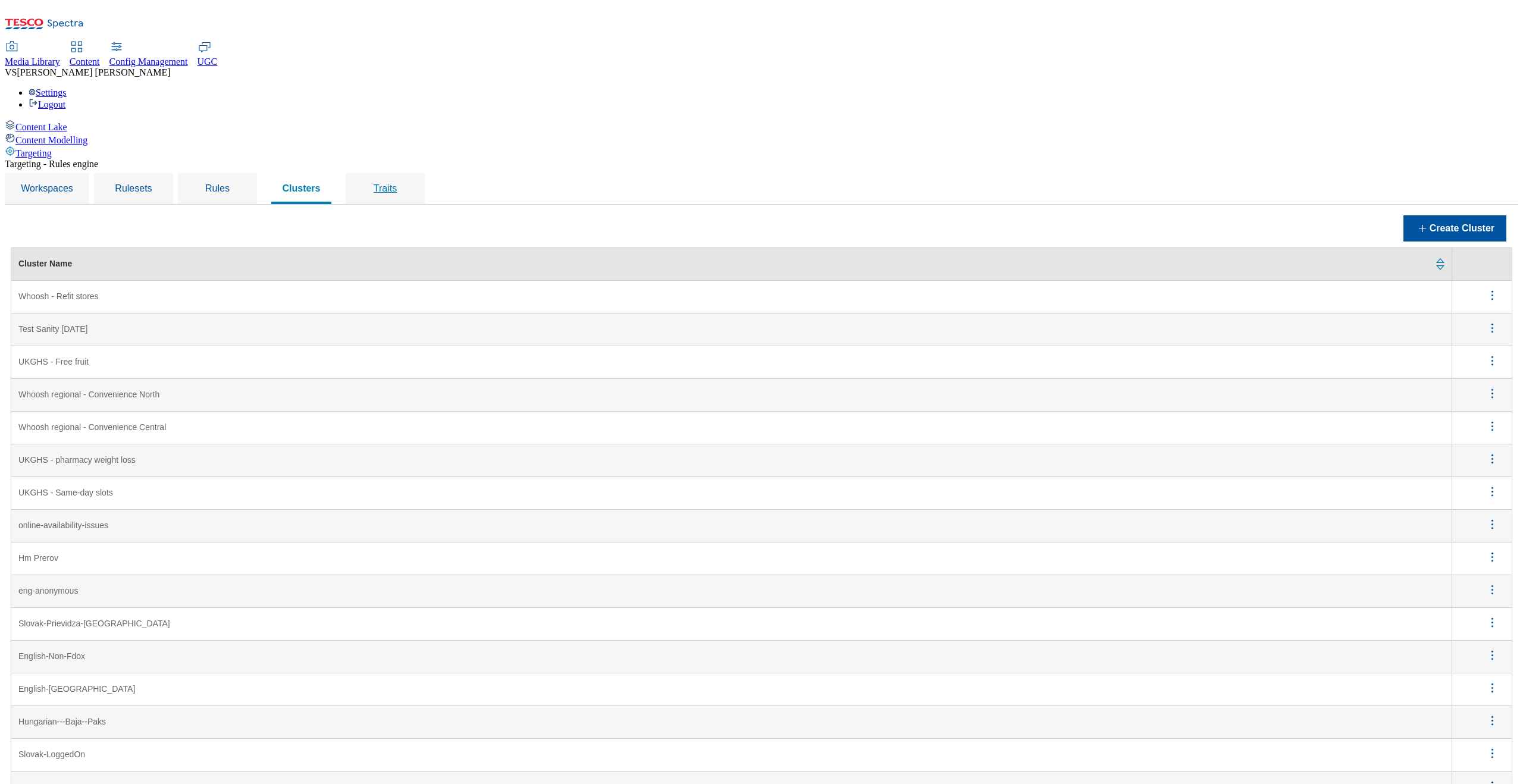
click at [397, 183] on span "Traits" at bounding box center [385, 188] width 23 height 10
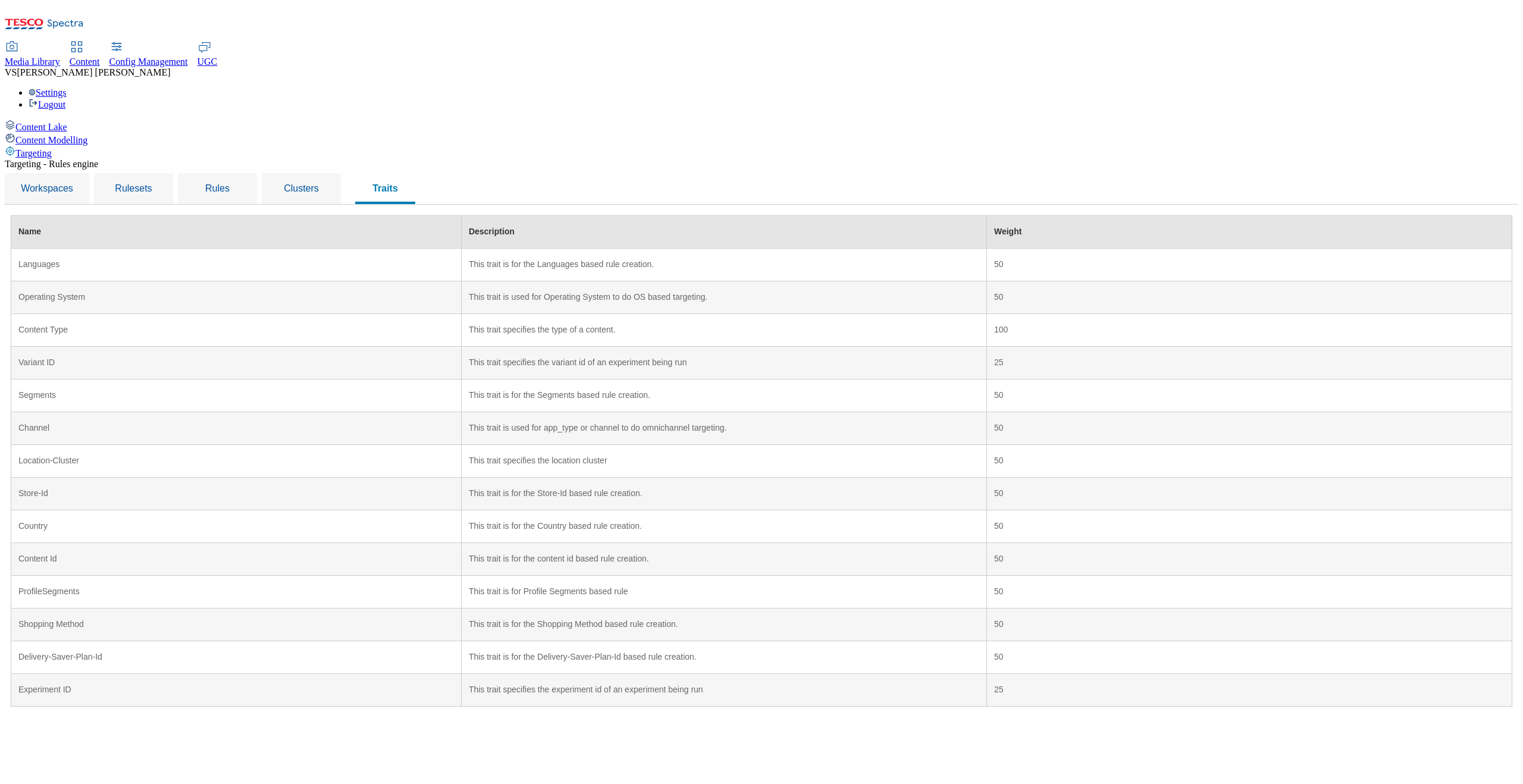
click at [88, 135] on span "Content Modelling" at bounding box center [52, 140] width 72 height 10
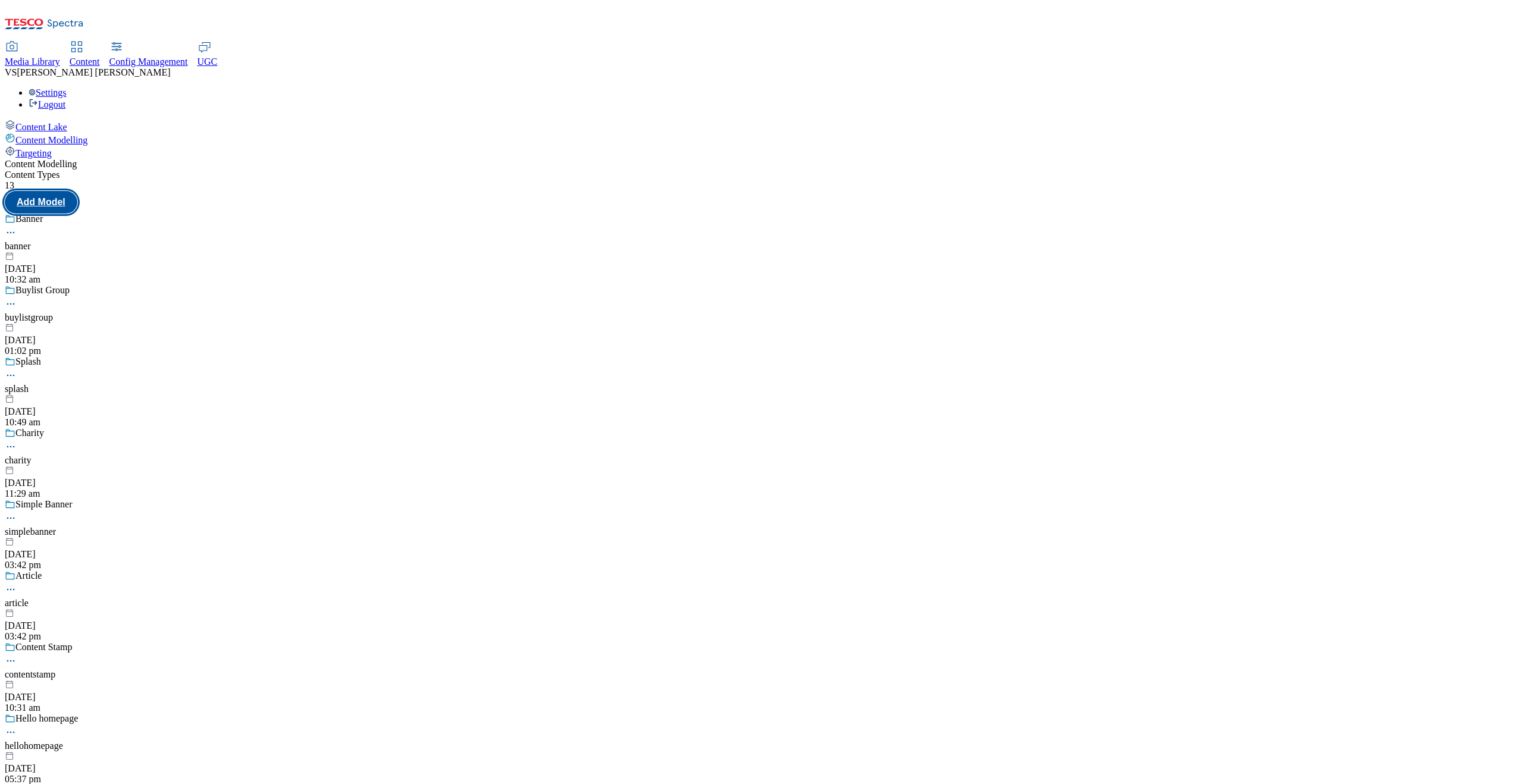
click at [78, 191] on button "Add Model" at bounding box center [41, 202] width 73 height 22
select select "web"
select select "bottom"
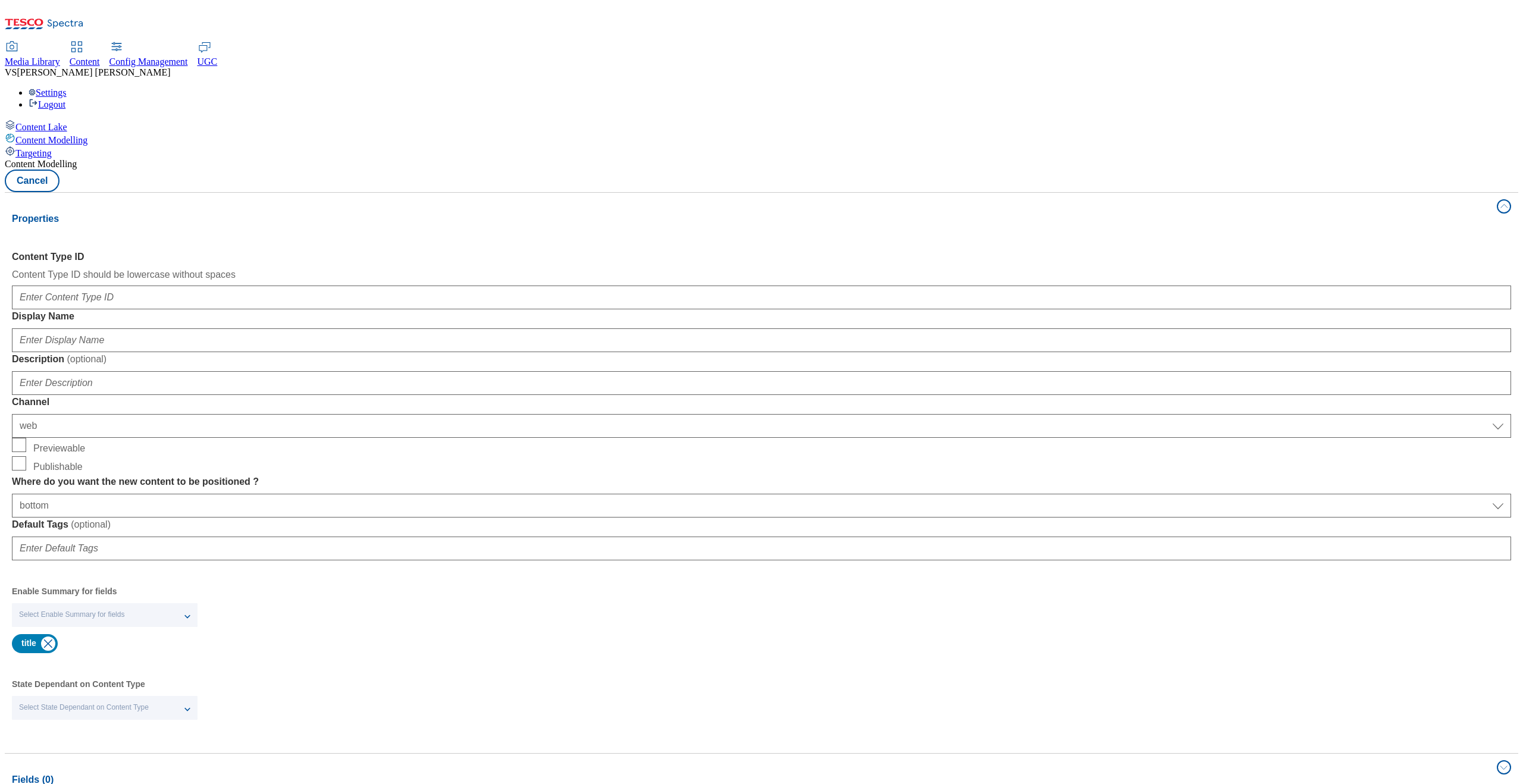
scroll to position [270, 0]
click at [516, 773] on div "Fields (0)" at bounding box center [751, 780] width 1478 height 14
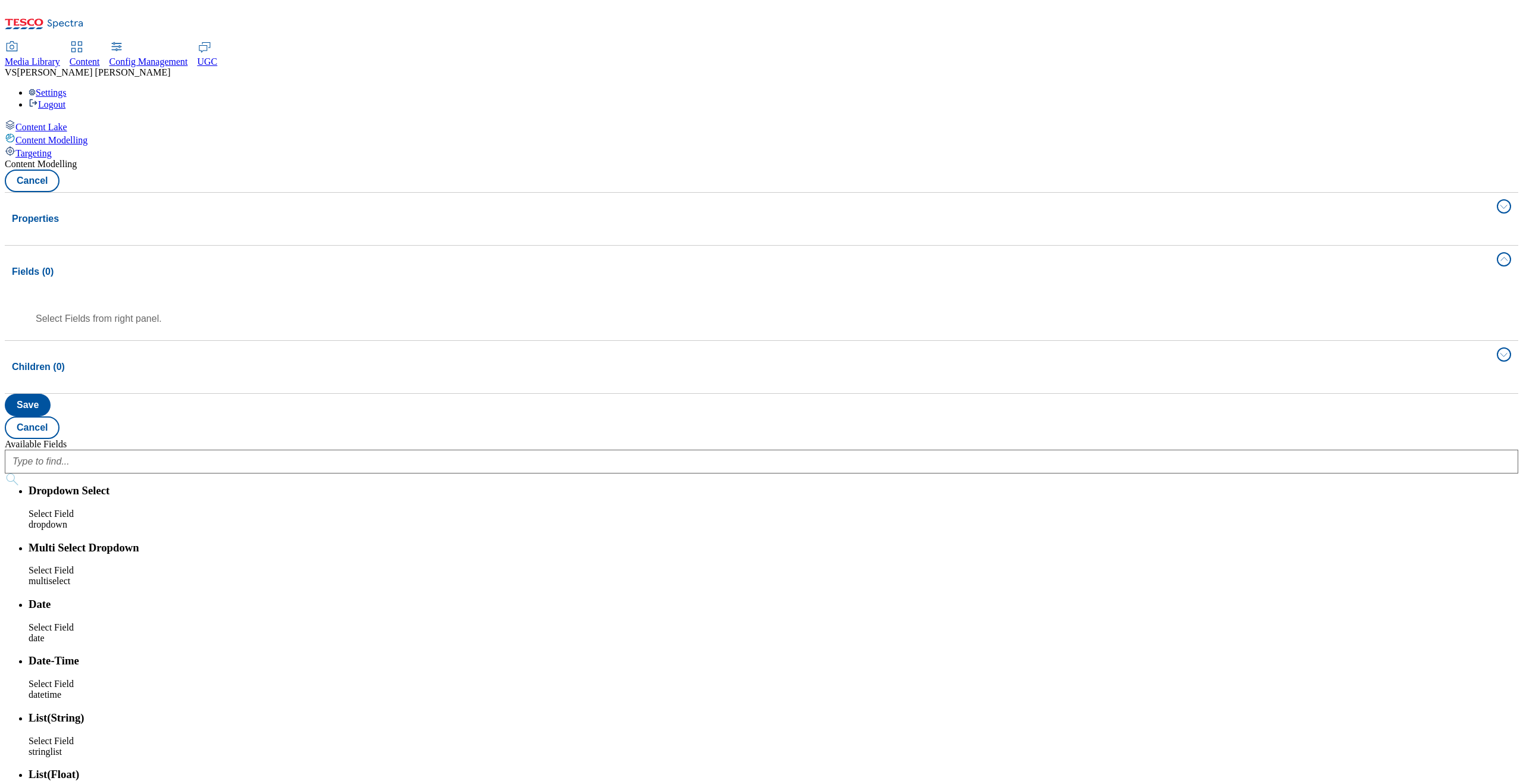
scroll to position [0, 0]
click at [1246, 521] on div "Heading and title" at bounding box center [773, 526] width 1490 height 11
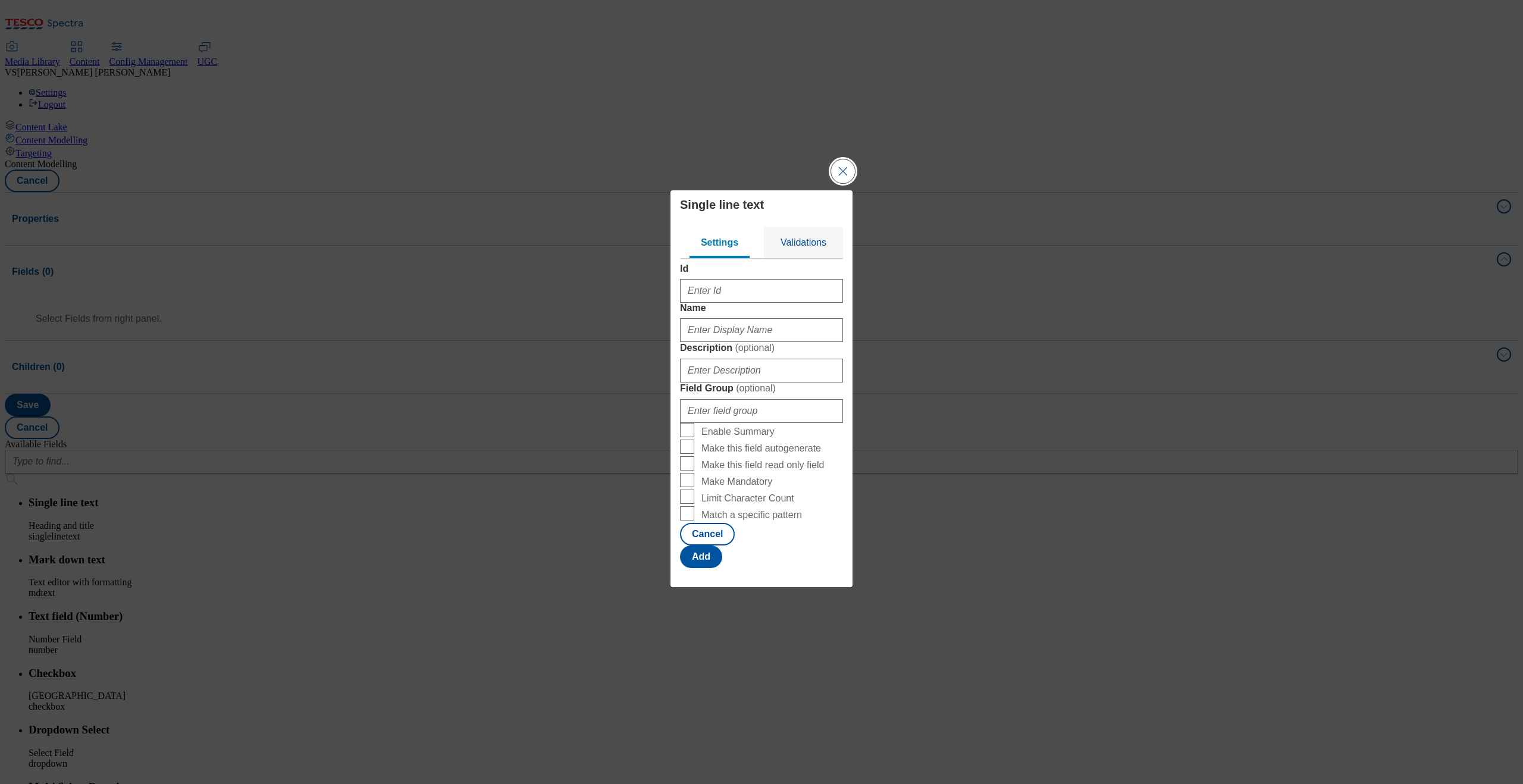
click at [855, 159] on button "Close Modal" at bounding box center [843, 171] width 24 height 24
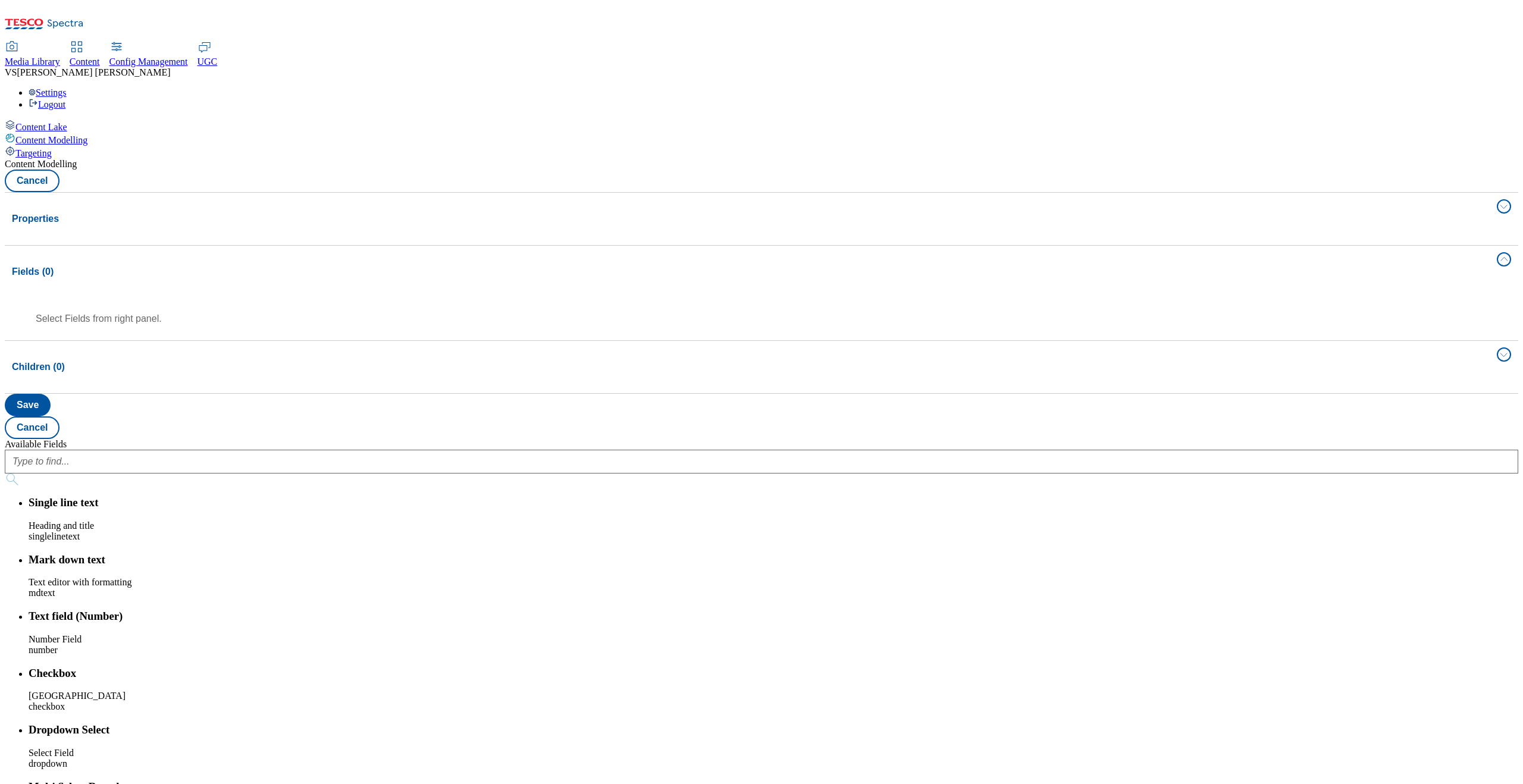
click at [794, 360] on div "Children (0)" at bounding box center [751, 367] width 1478 height 14
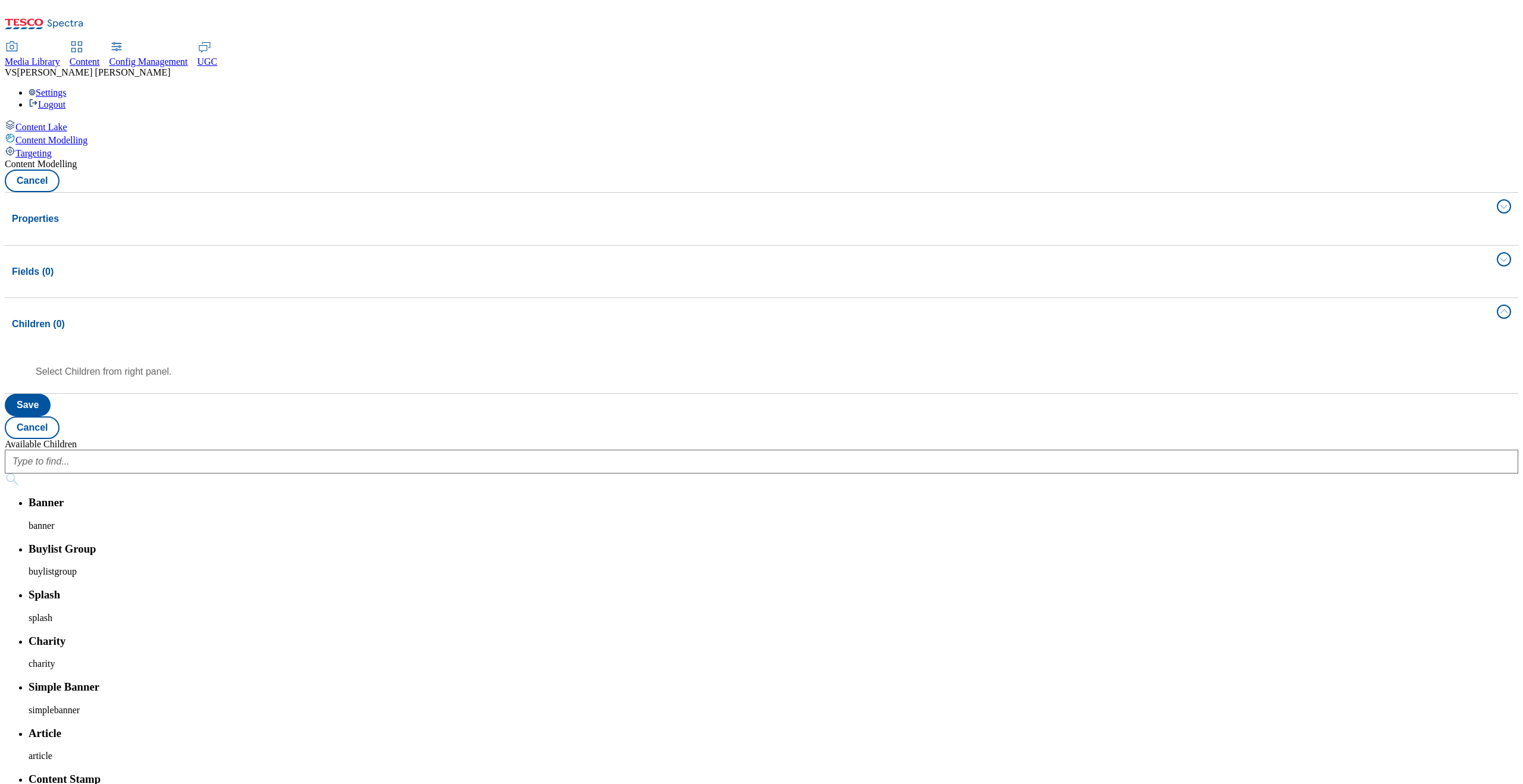
scroll to position [241, 0]
click at [1279, 651] on li "Article article" at bounding box center [773, 668] width 1490 height 35
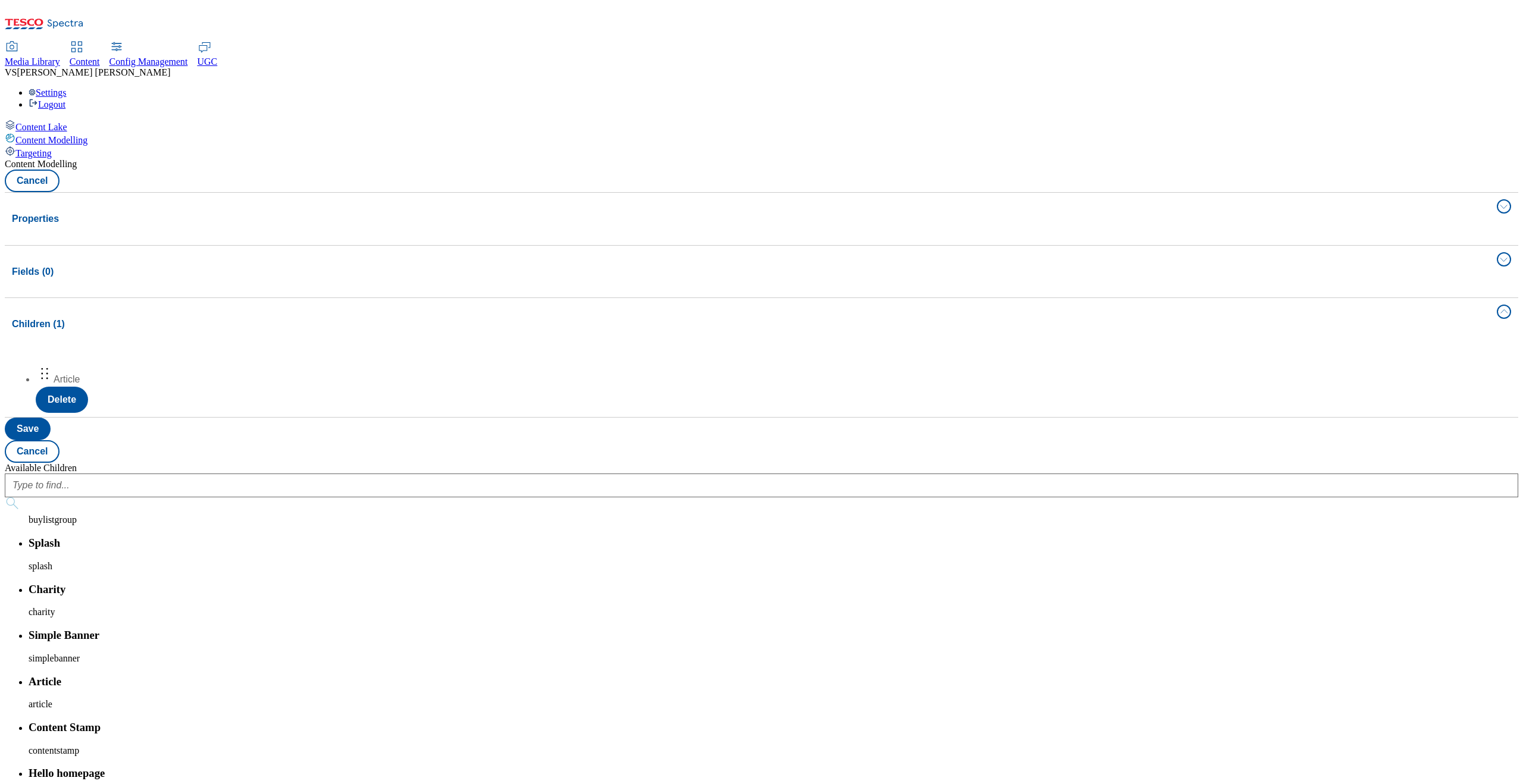
click at [1298, 629] on li "Simple Banner simplebanner" at bounding box center [773, 646] width 1490 height 35
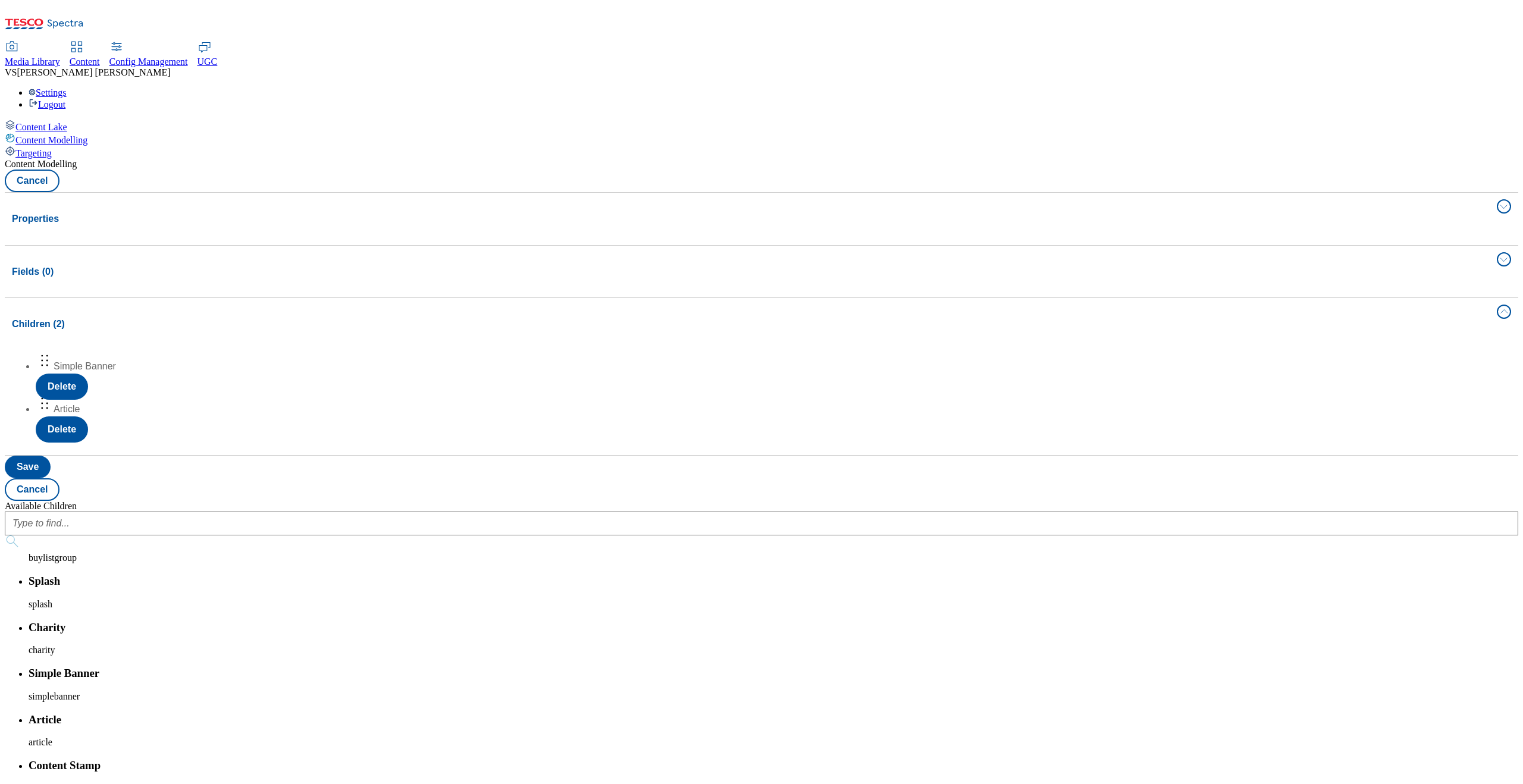
drag, startPoint x: 182, startPoint y: 274, endPoint x: 179, endPoint y: 223, distance: 51.1
drag, startPoint x: 264, startPoint y: 242, endPoint x: 264, endPoint y: 285, distance: 43.0
click at [60, 478] on button "Cancel" at bounding box center [32, 489] width 55 height 22
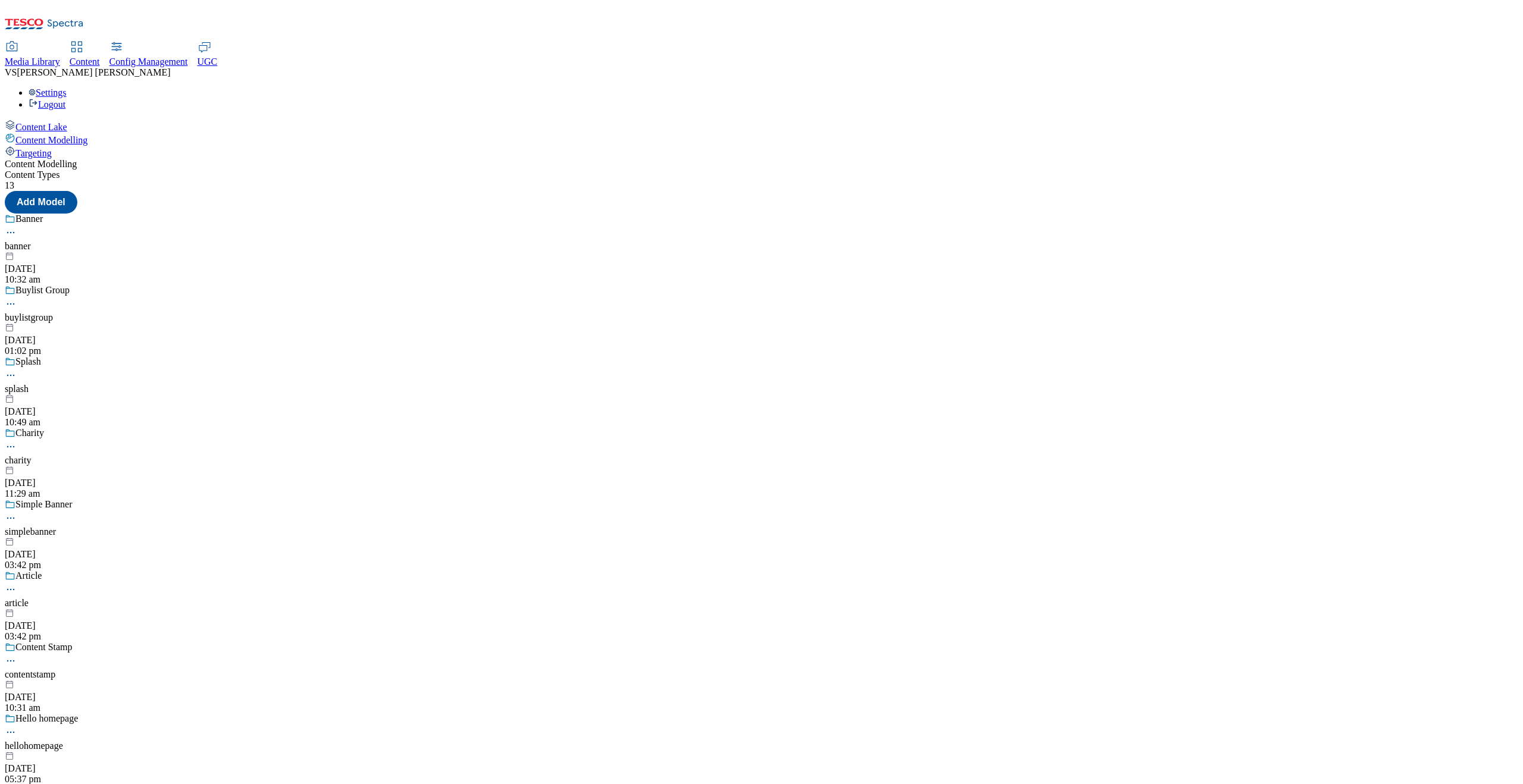
click at [95, 120] on div "Content Lake" at bounding box center [762, 126] width 1514 height 13
select select "group-comms"
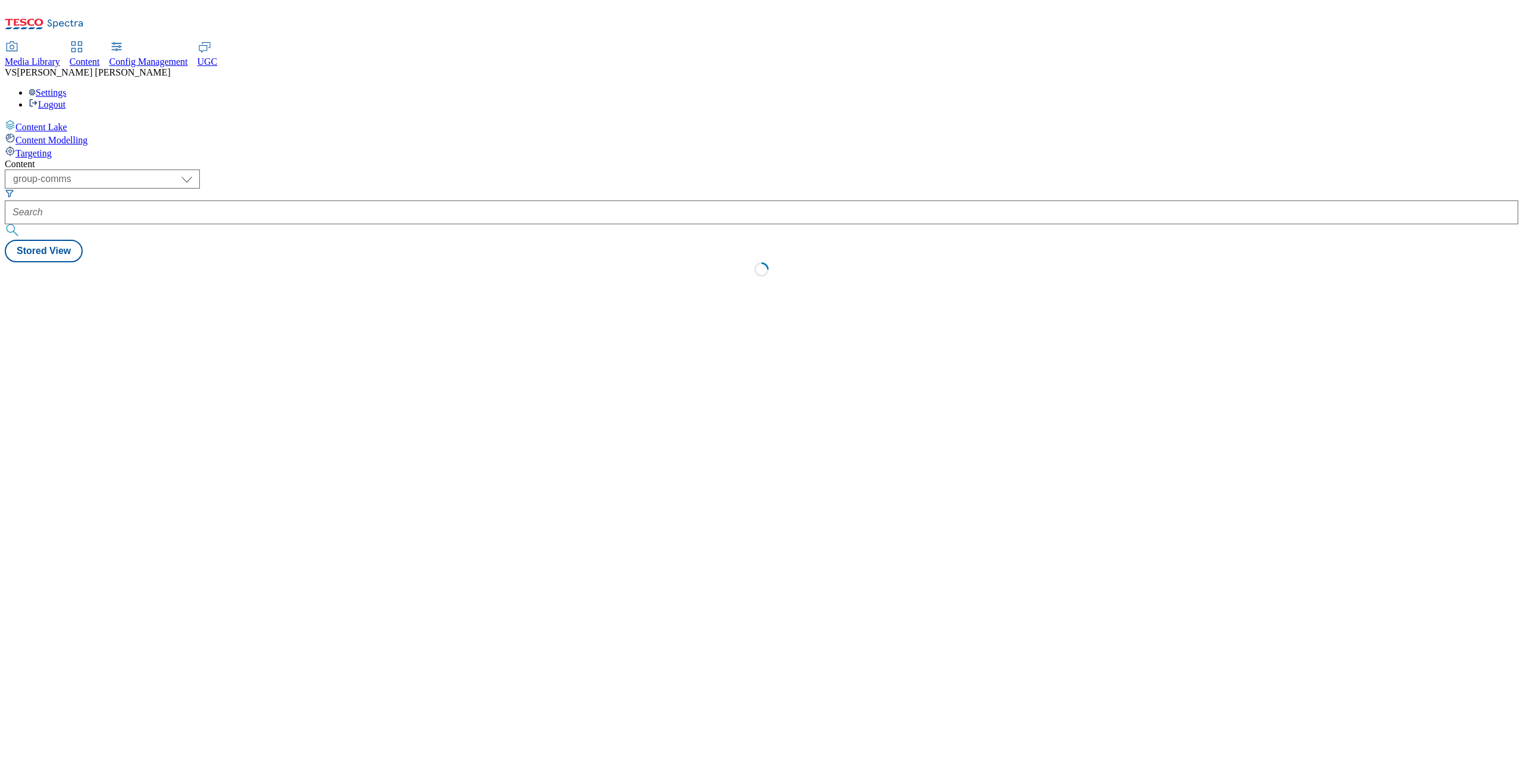
select select "group-comms"
click at [188, 57] on span "Config Management" at bounding box center [148, 62] width 78 height 10
select select "uk"
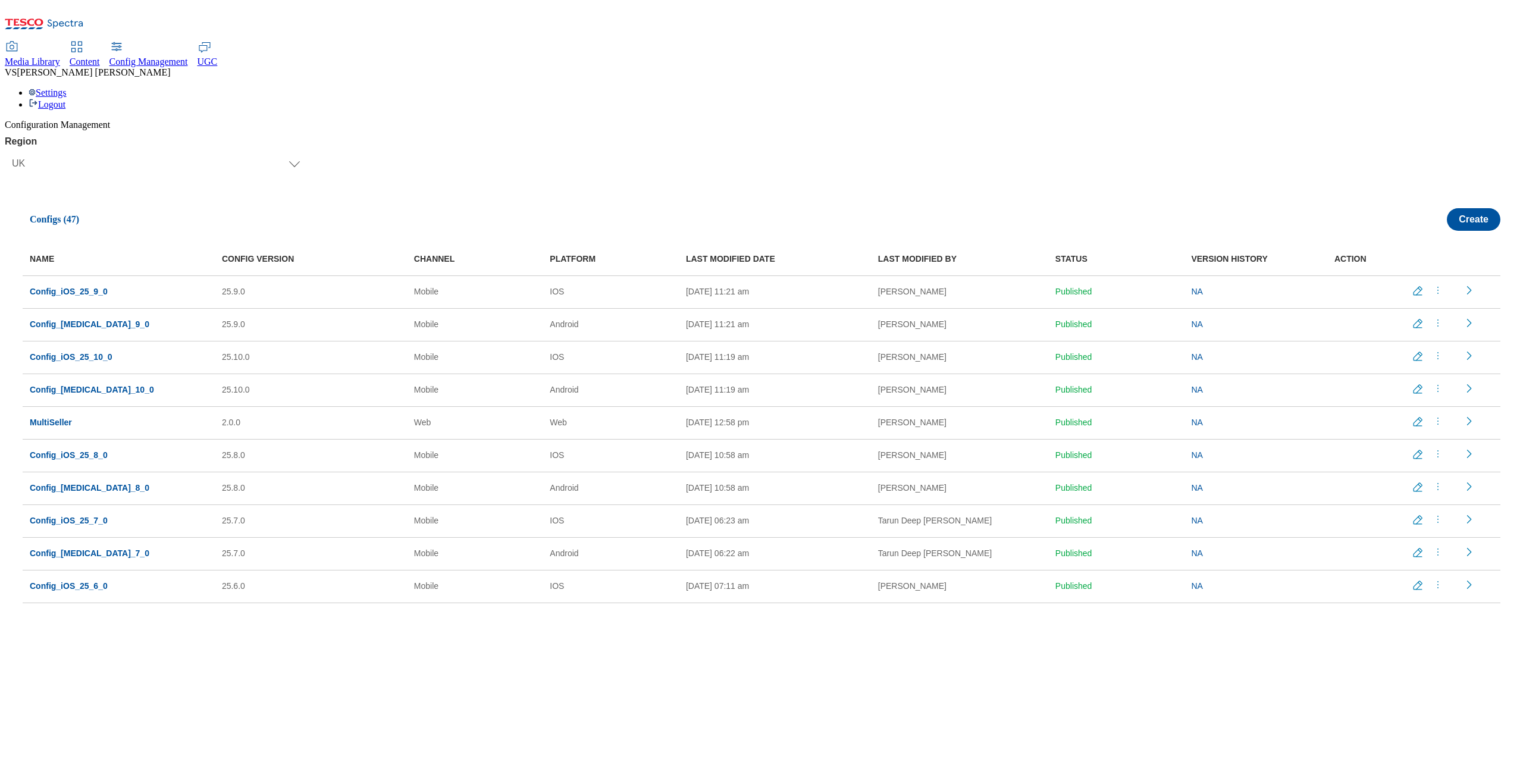
click at [1468, 88] on div "Settings Logout" at bounding box center [762, 98] width 1514 height 22
click at [67, 88] on link "Settings" at bounding box center [47, 93] width 38 height 10
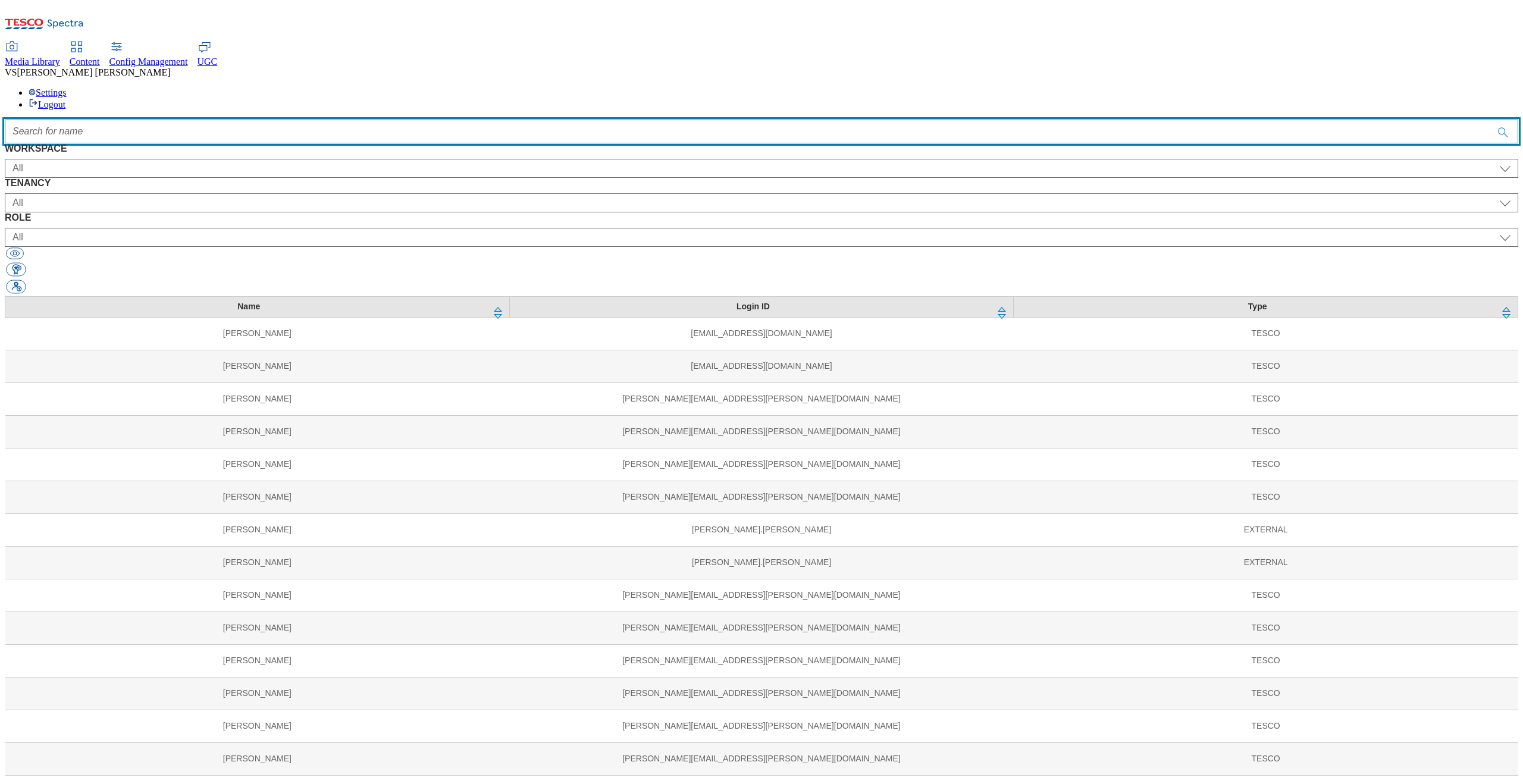
click at [464, 120] on input "Accessible label text" at bounding box center [762, 131] width 1514 height 24
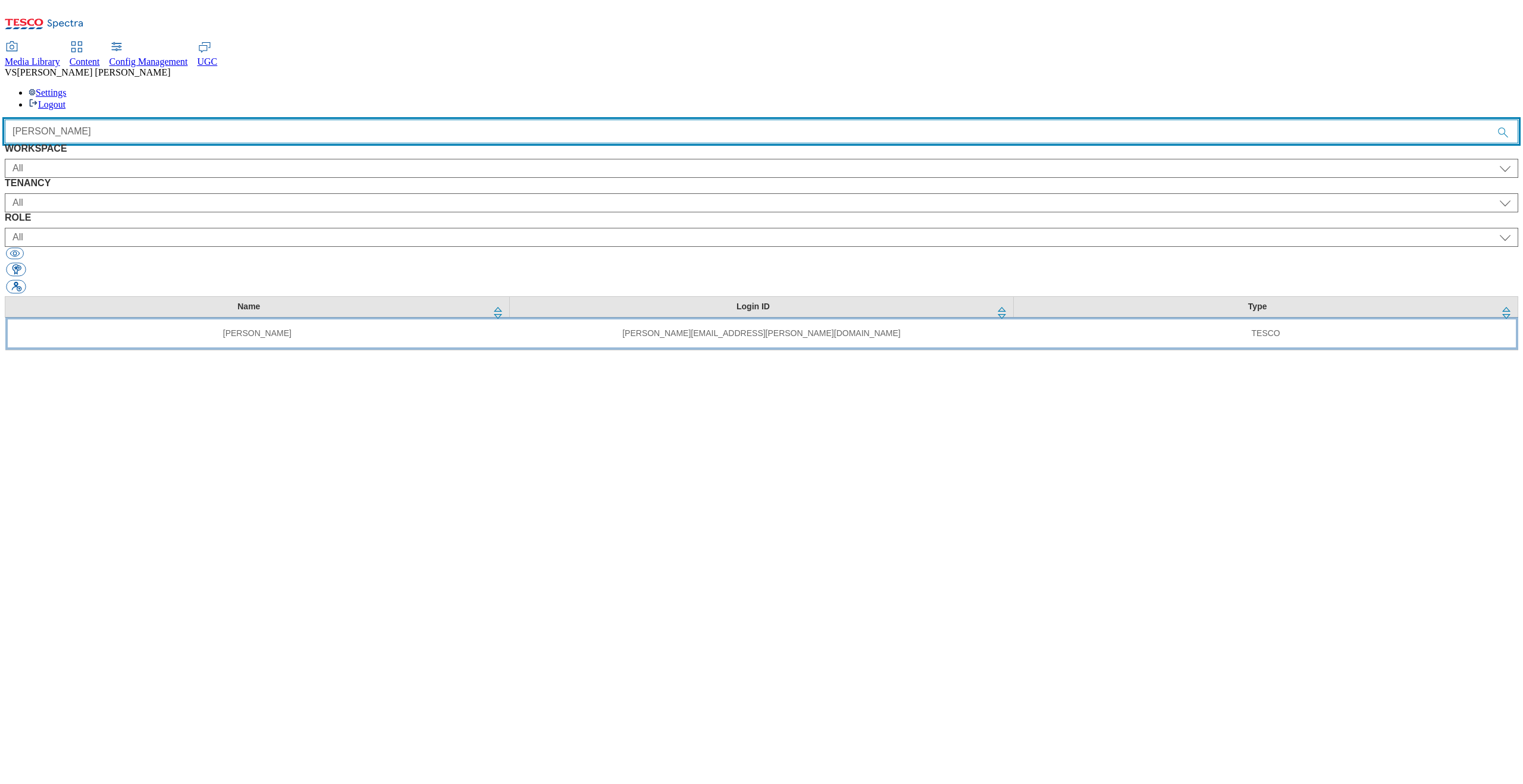
type input "vipul"
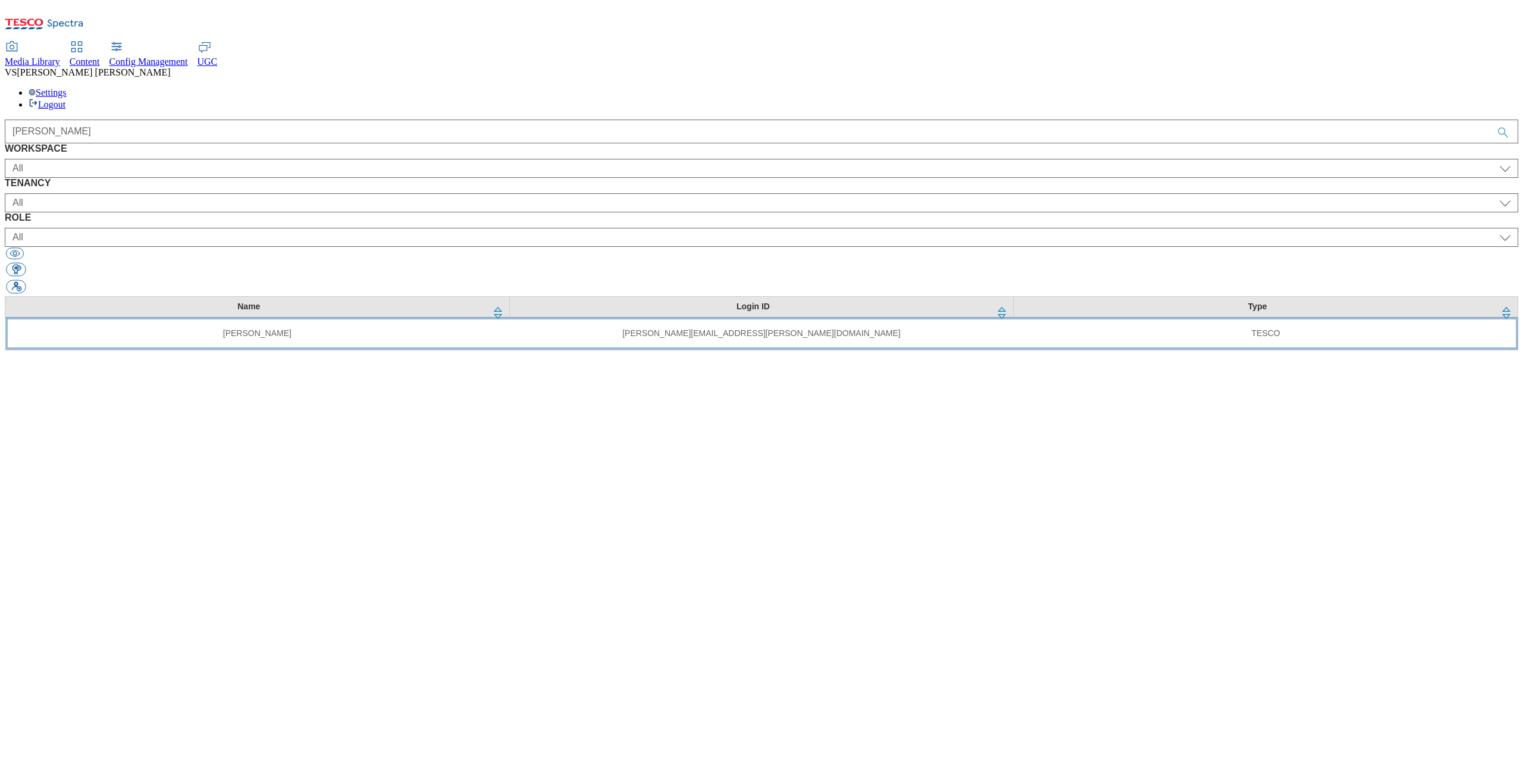
click at [468, 317] on td "[PERSON_NAME]" at bounding box center [257, 334] width 505 height 33
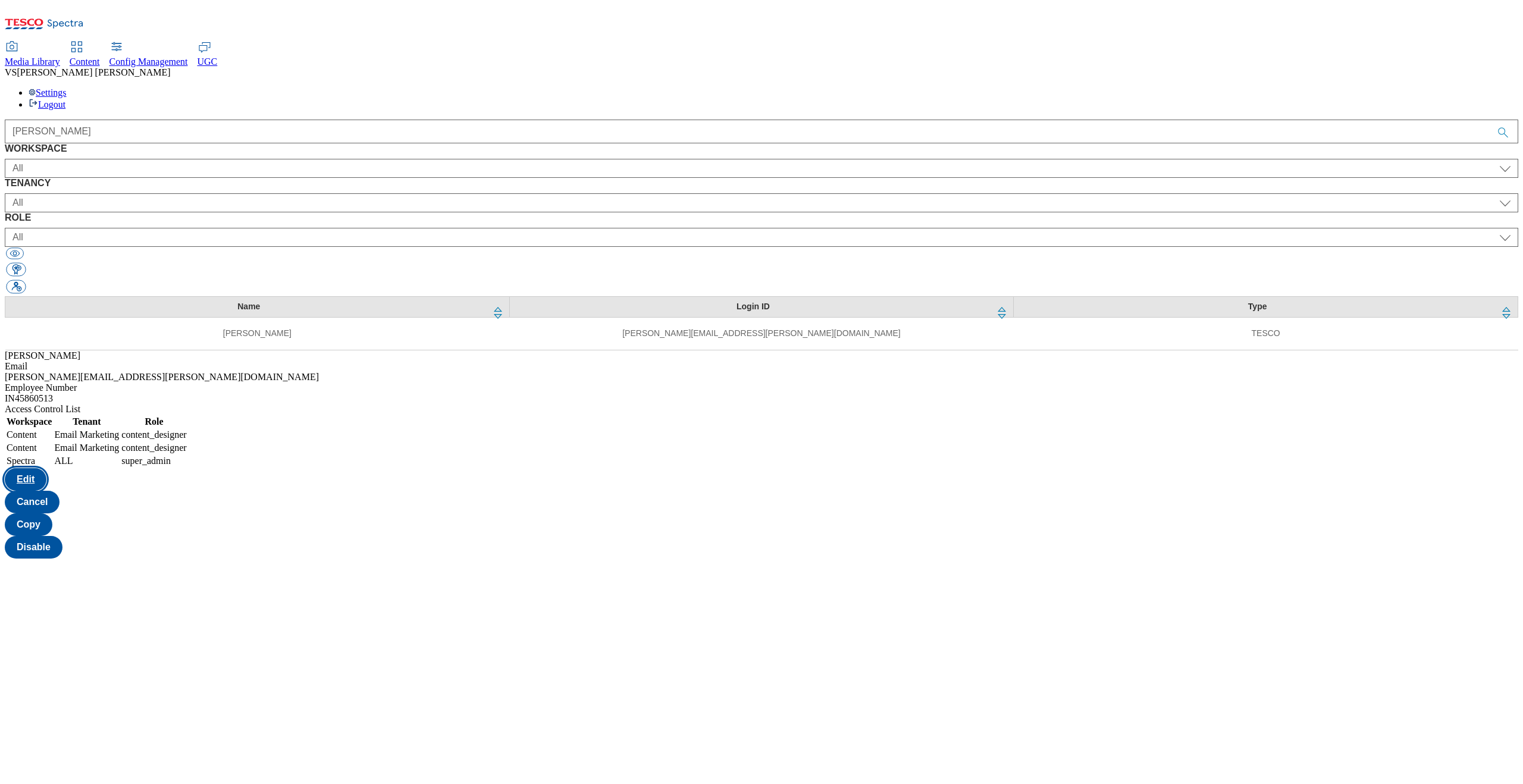
click at [47, 468] on button "Edit" at bounding box center [26, 479] width 42 height 22
select select "flare-email-mktg"
select select "Spectra"
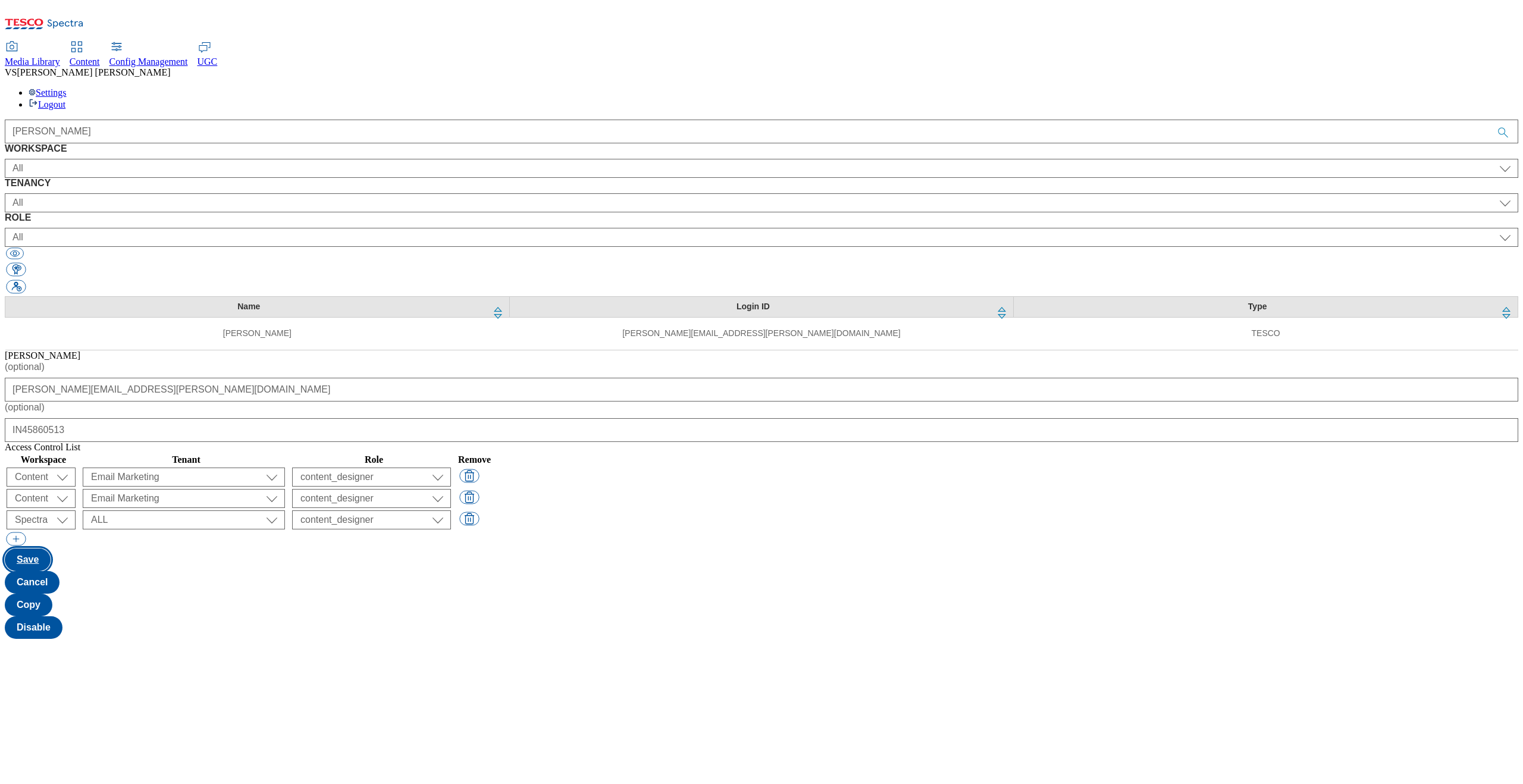
select select
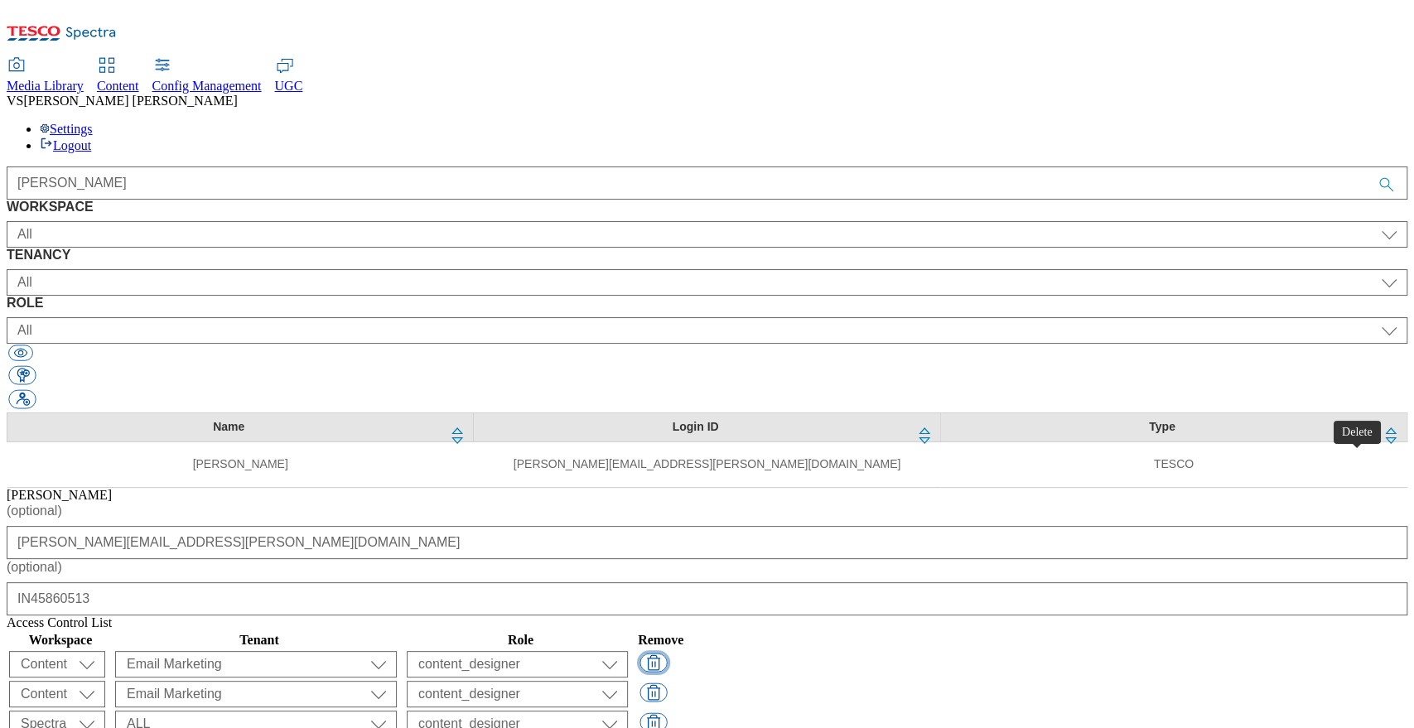
click at [667, 654] on button "button" at bounding box center [653, 663] width 27 height 19
select select "Spectra"
select select "ALL"
select select
click at [667, 654] on button "button" at bounding box center [653, 663] width 27 height 19
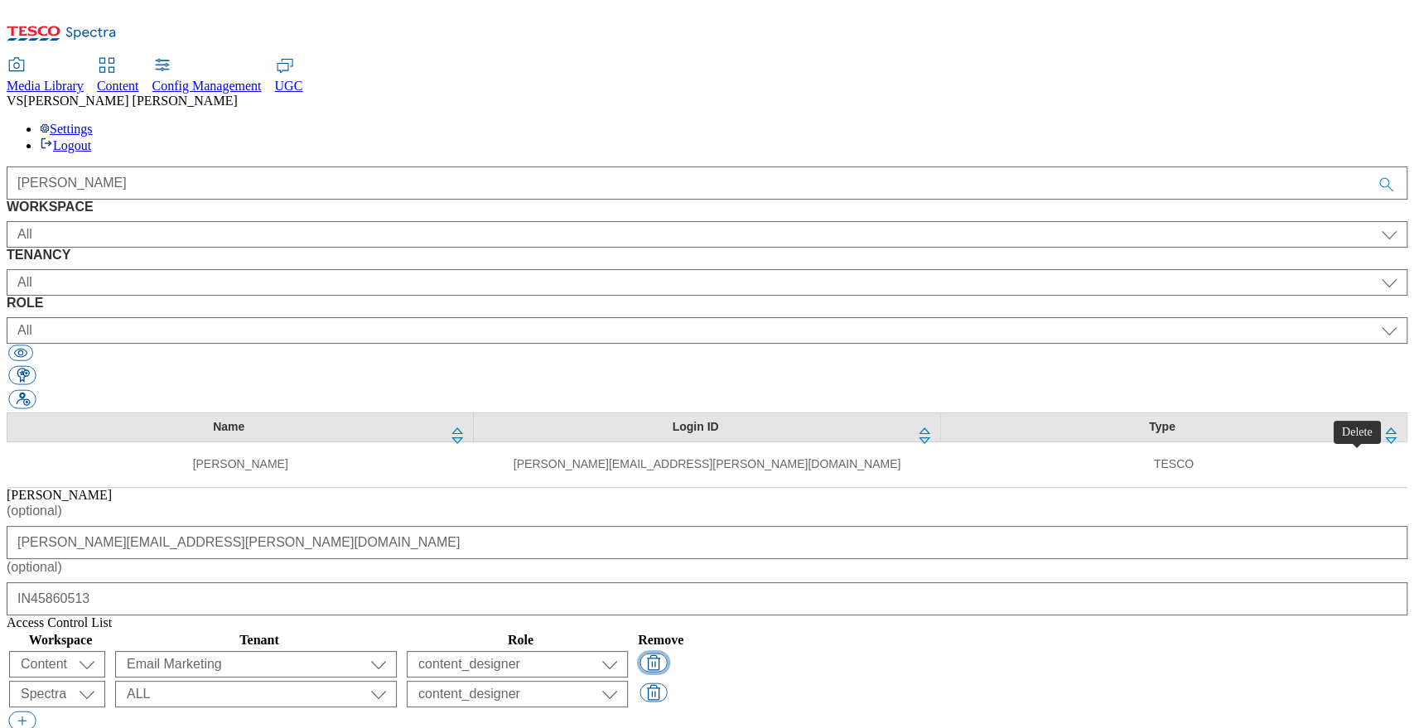
select select "Spectra"
select select "ALL"
select select
click at [667, 654] on button "button" at bounding box center [653, 663] width 27 height 19
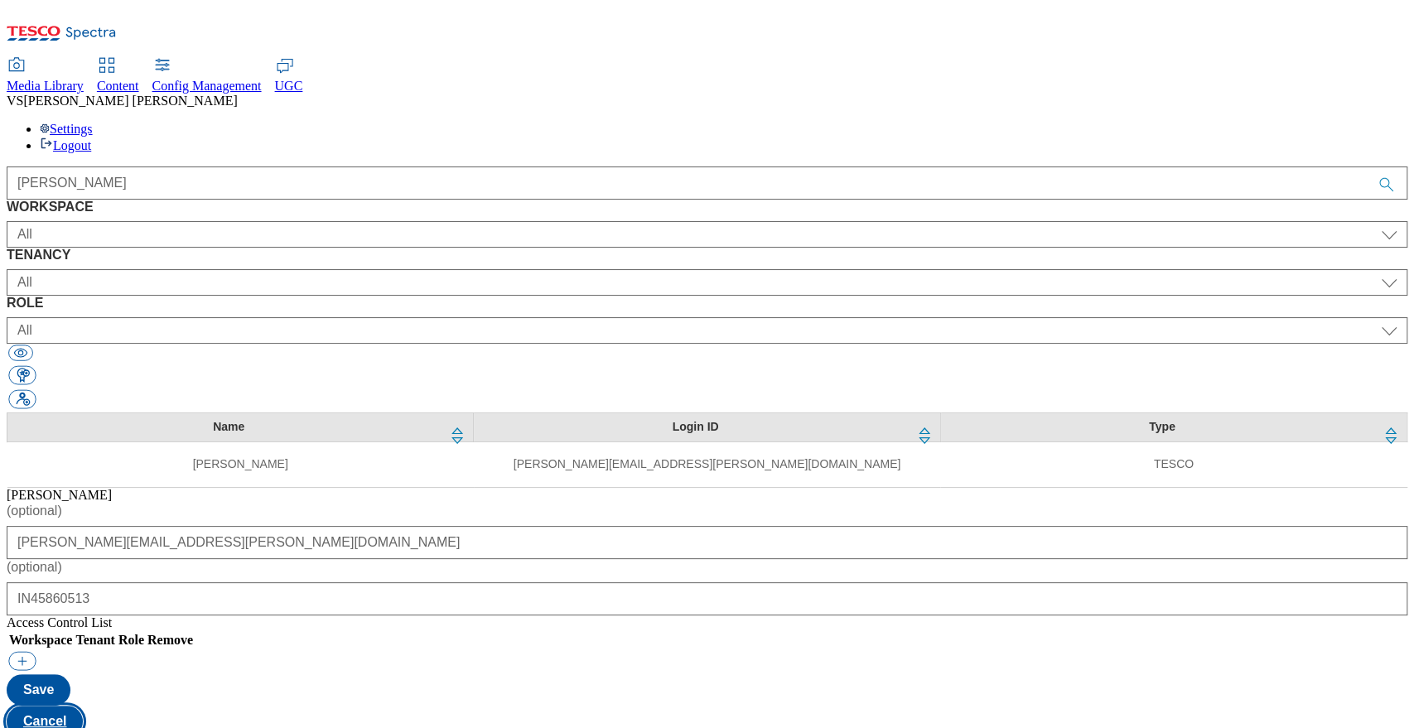
click at [83, 706] on button "Cancel" at bounding box center [45, 721] width 76 height 31
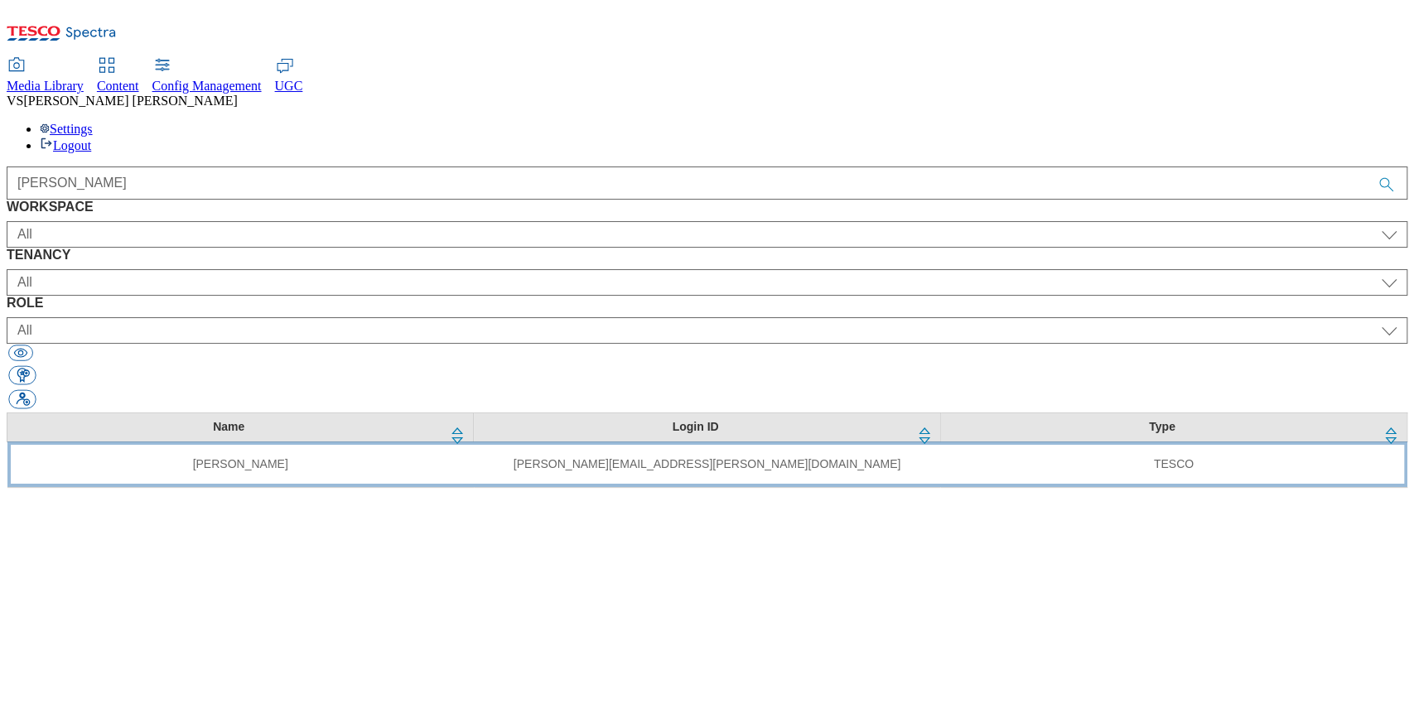
click at [774, 442] on td "[PERSON_NAME][EMAIL_ADDRESS][PERSON_NAME][DOMAIN_NAME]" at bounding box center [707, 465] width 466 height 46
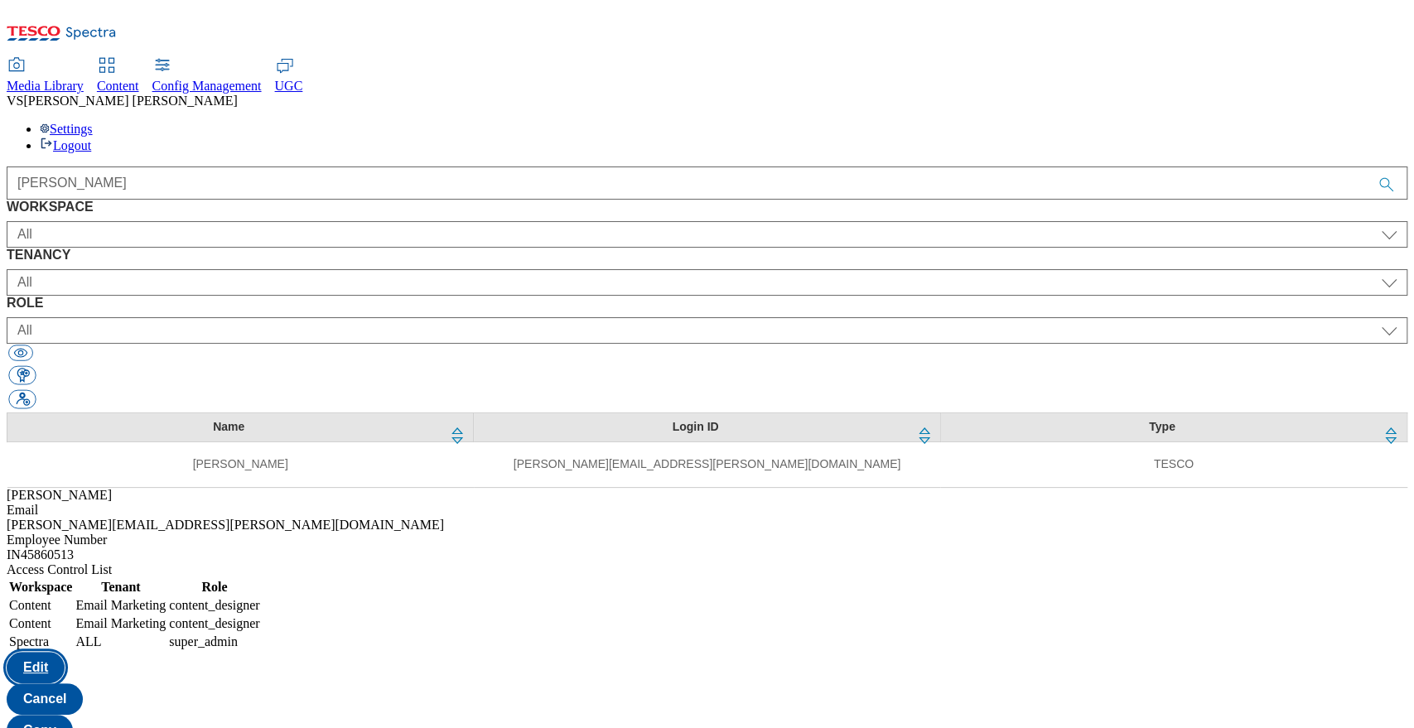
click at [65, 652] on button "Edit" at bounding box center [36, 667] width 58 height 31
select select "flare-email-mktg"
select select "Spectra"
select select
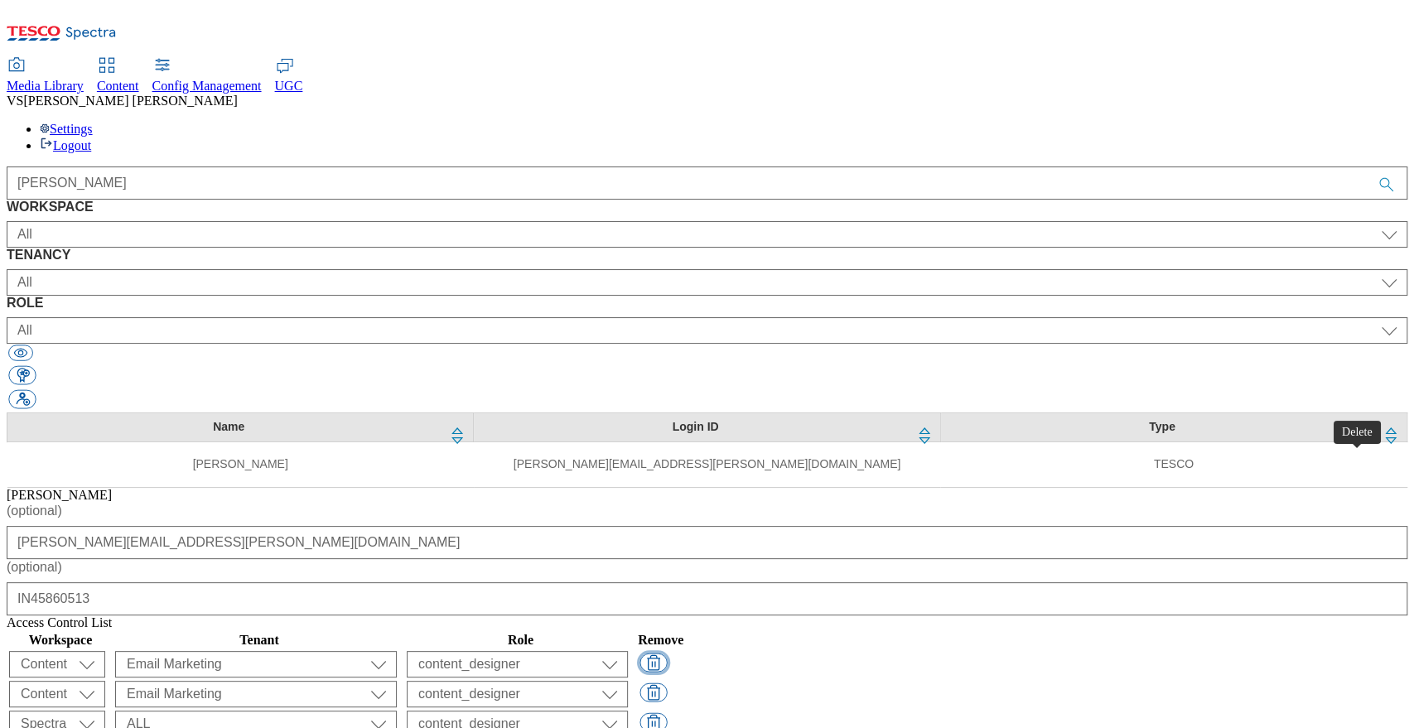
click at [667, 654] on button "button" at bounding box center [653, 663] width 27 height 19
select select "Spectra"
select select "ALL"
select select
click at [667, 654] on button "button" at bounding box center [653, 663] width 27 height 19
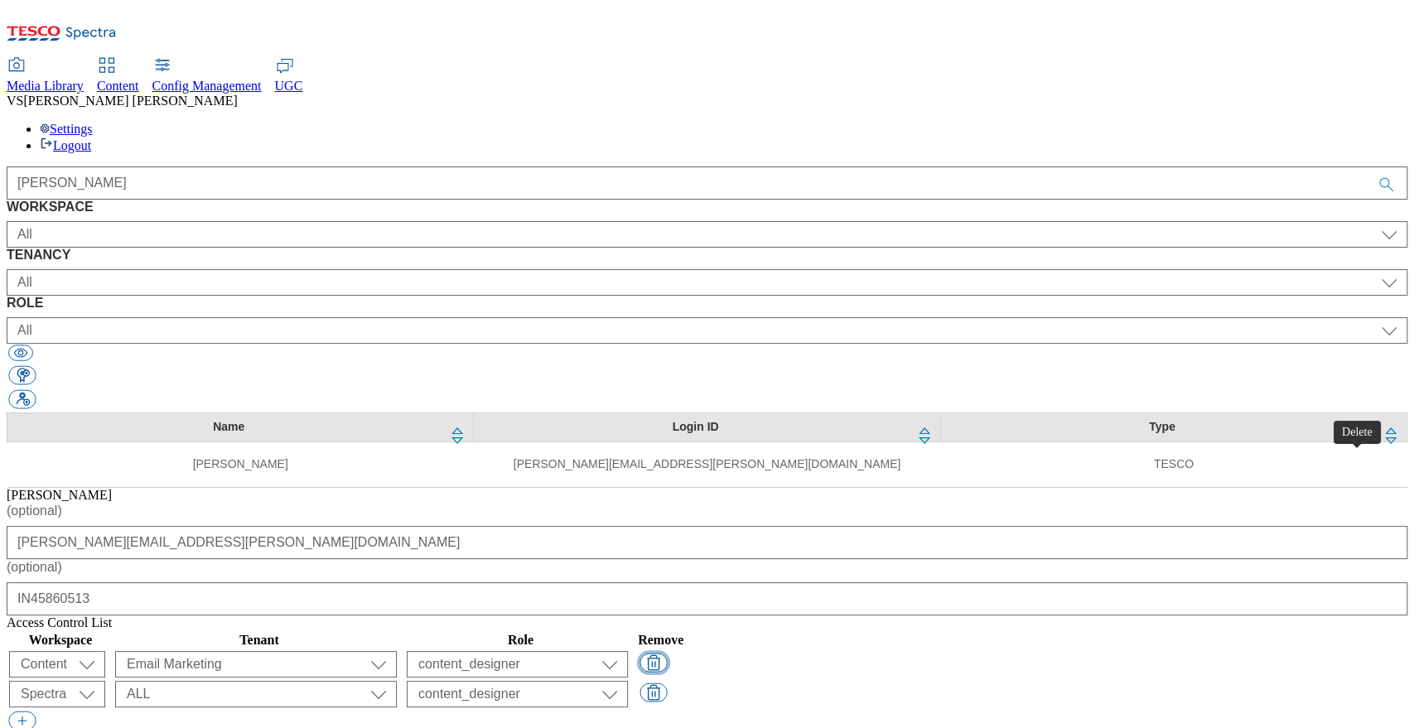
select select "Spectra"
select select "ALL"
select select
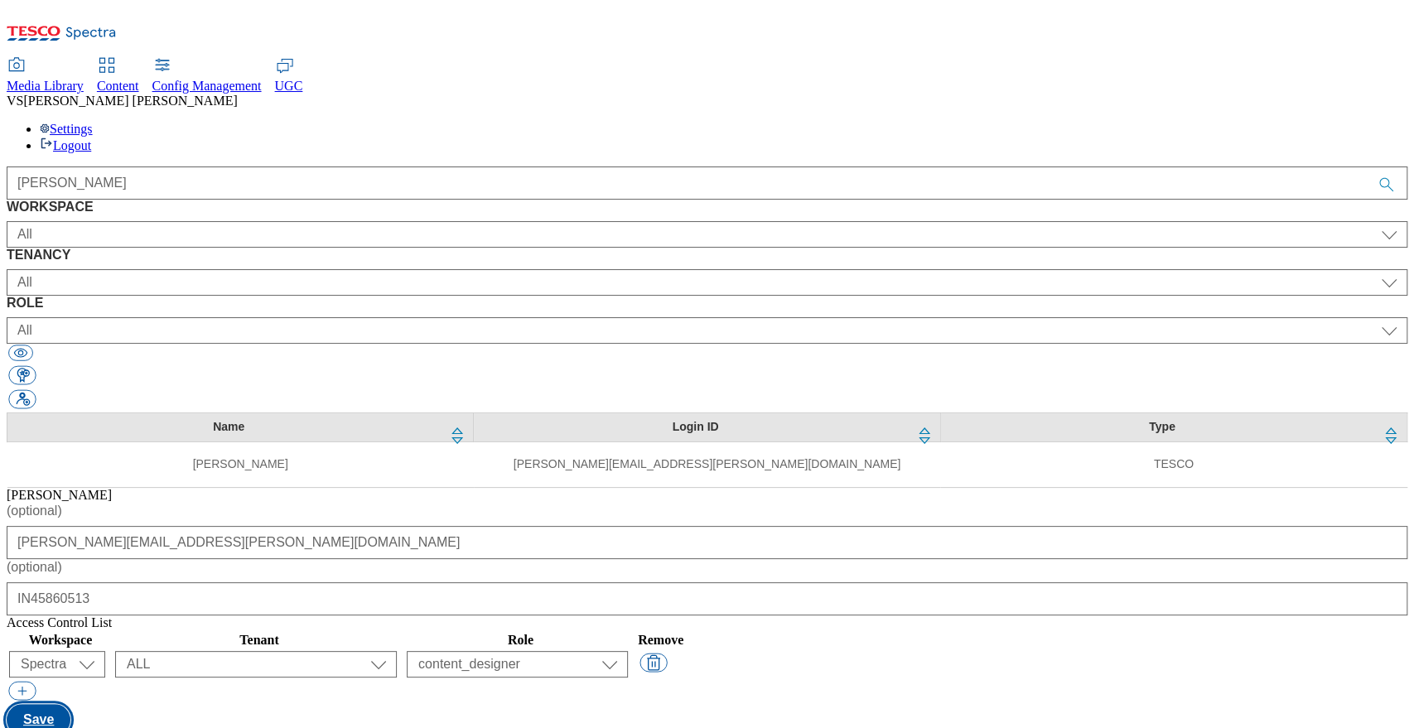
click at [70, 704] on button "Save" at bounding box center [39, 719] width 64 height 31
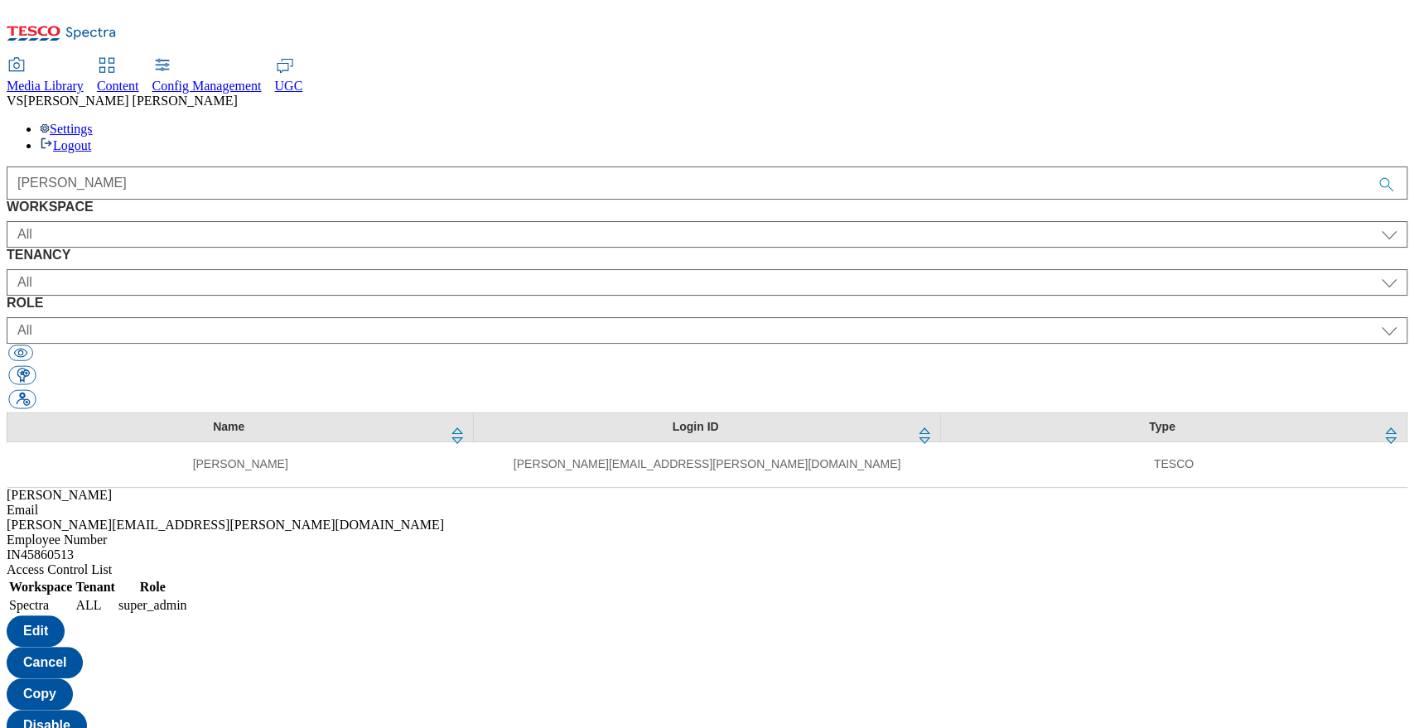
click at [799, 413] on div "Name Login ID Type Vipul Singh vipul.singh@tesco.com TESCO" at bounding box center [707, 450] width 1401 height 75
click at [36, 390] on button "button" at bounding box center [21, 399] width 27 height 19
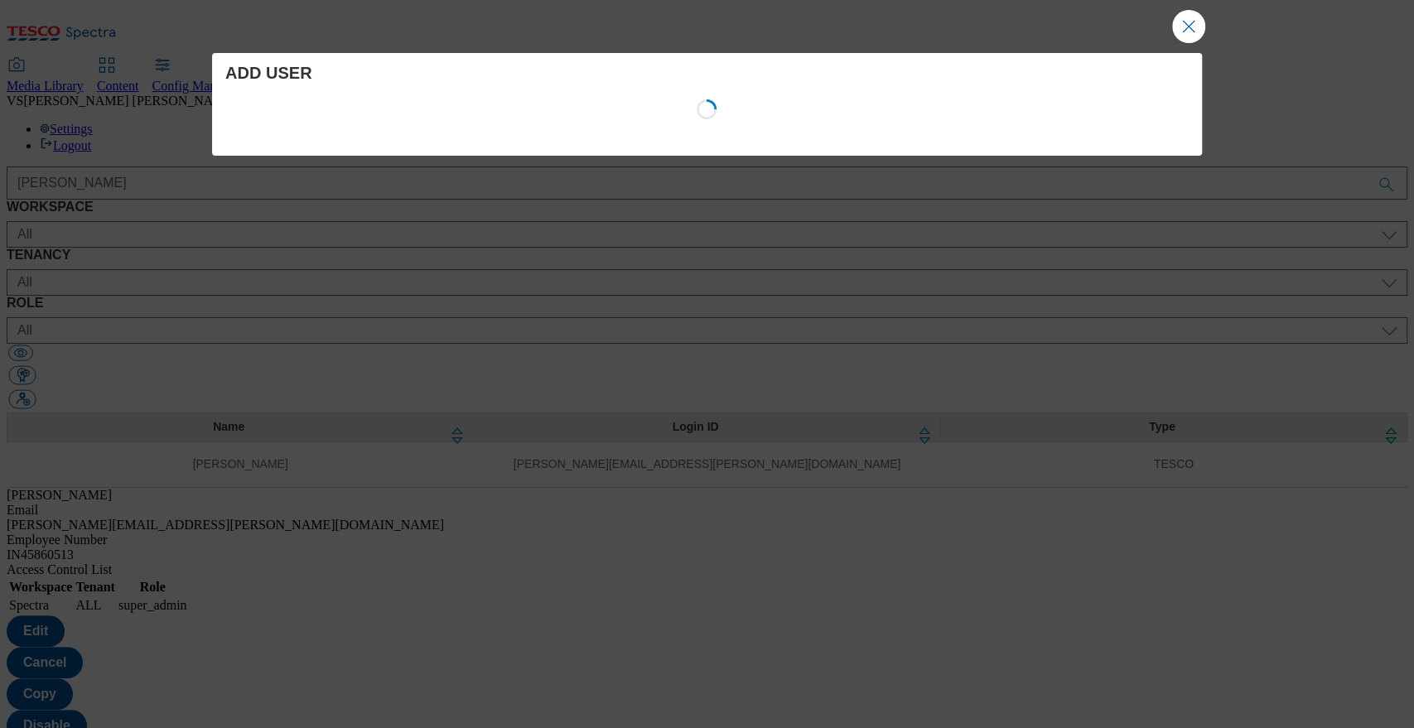
select select "Content"
select select "customer-engagement"
select select "content_designer"
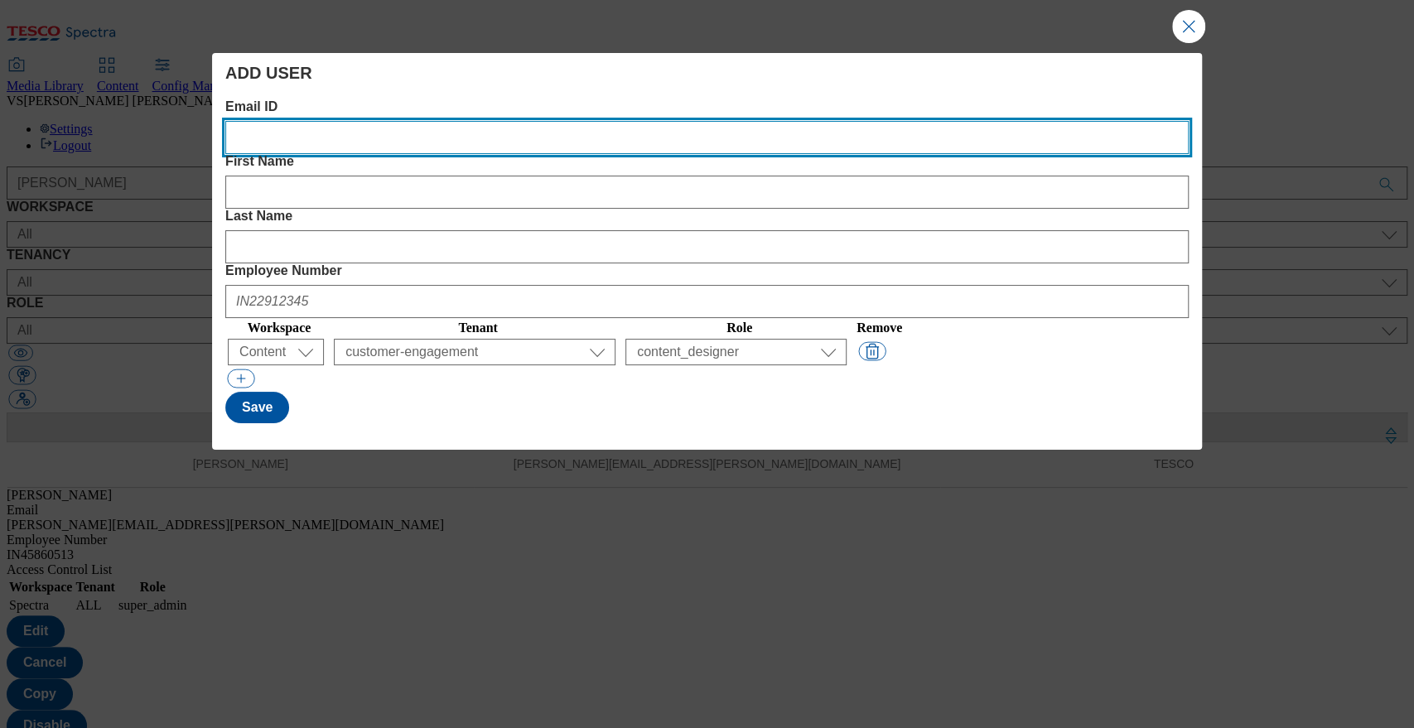
click at [421, 124] on ID "Email ID" at bounding box center [707, 137] width 964 height 33
type ID "[PERSON_NAME][EMAIL_ADDRESS][PERSON_NAME][DOMAIN_NAME]"
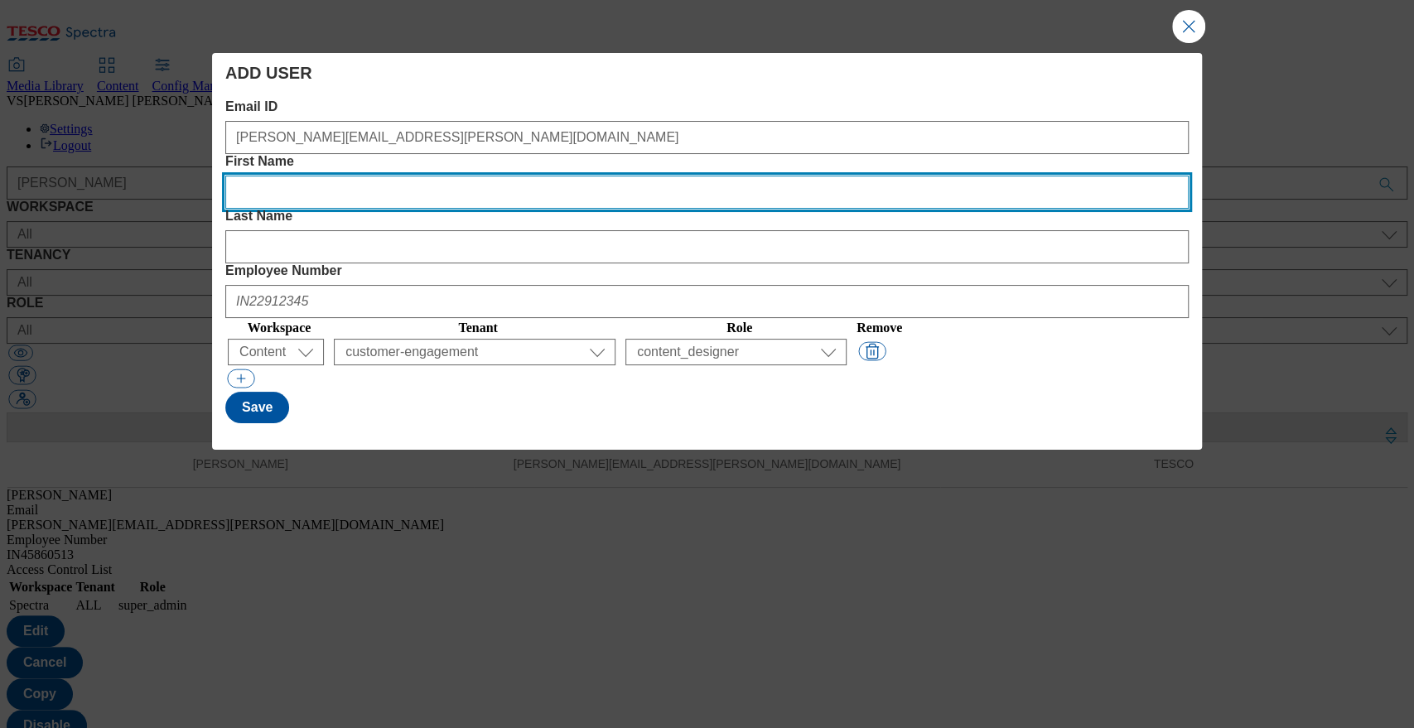
click at [539, 176] on Name "First Name" at bounding box center [707, 192] width 964 height 33
type Name "vipul"
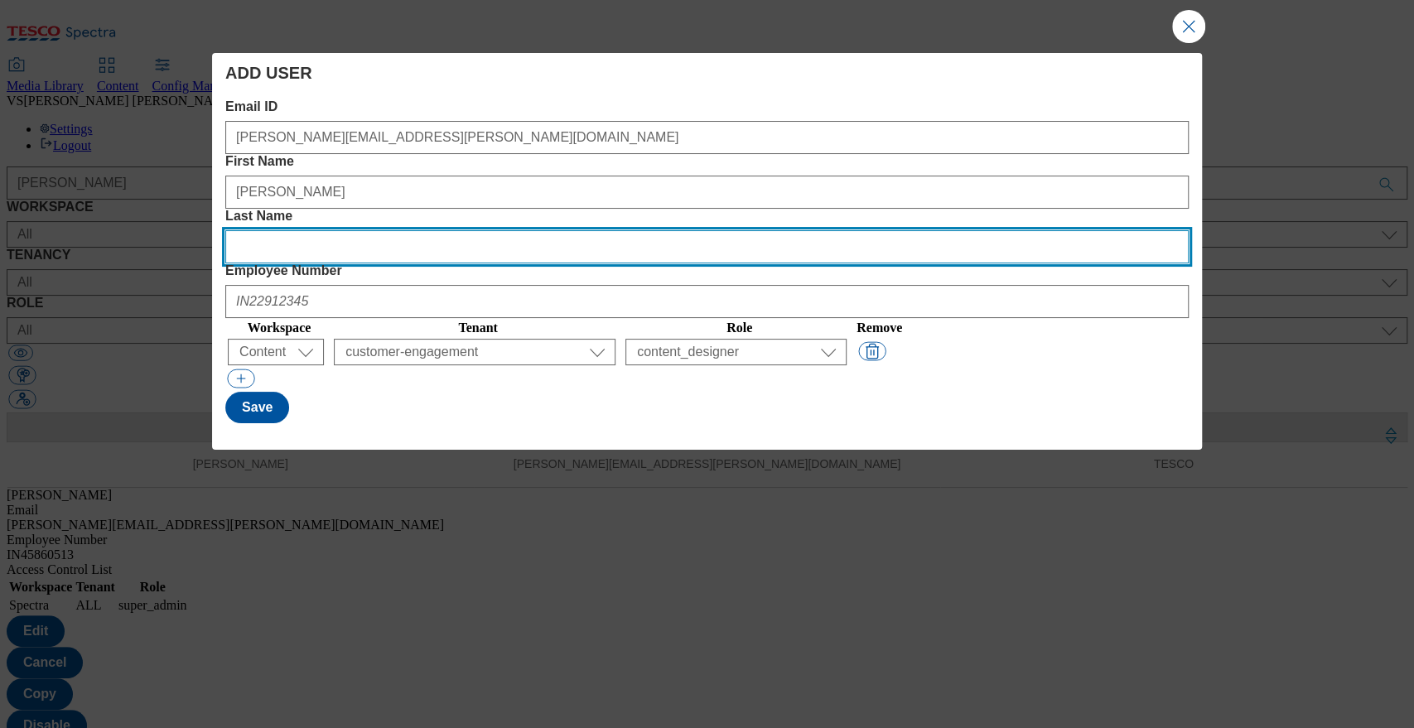
click at [786, 230] on Name "Last Name" at bounding box center [707, 246] width 964 height 33
type Name "singh"
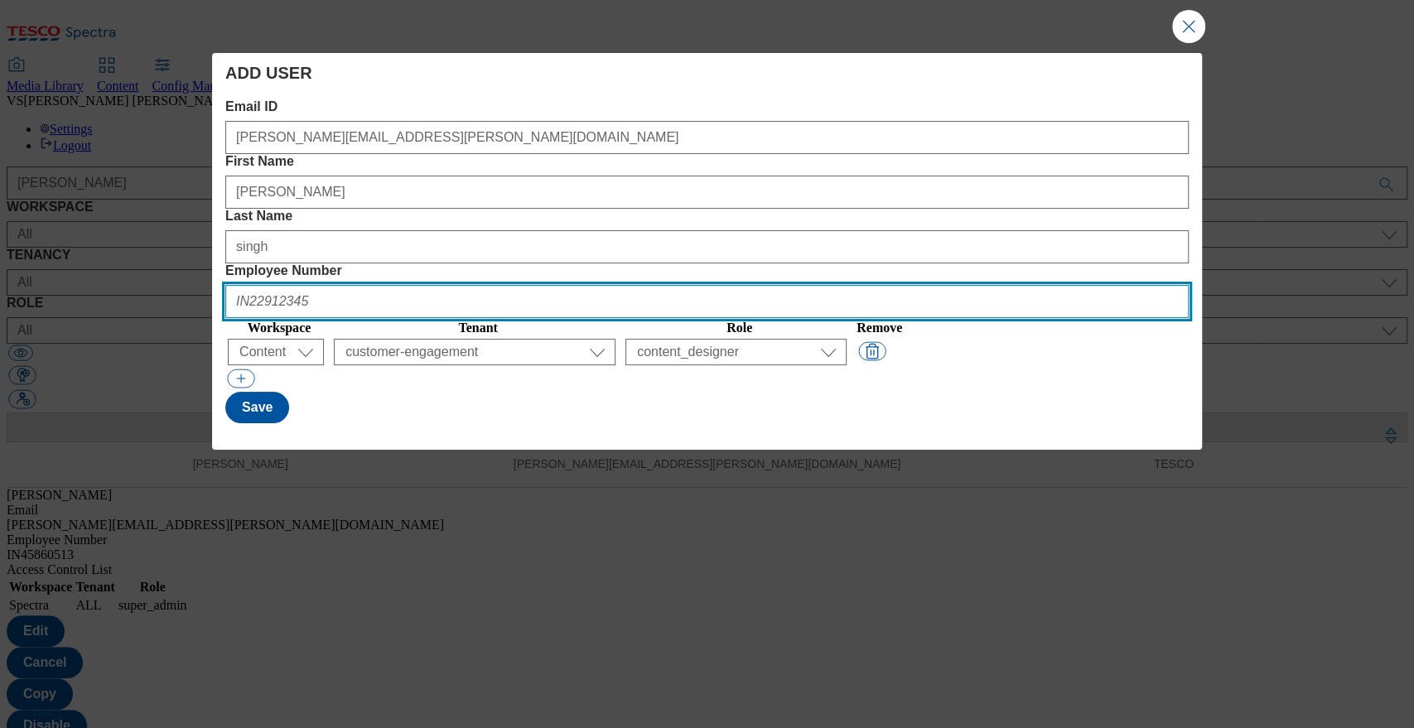
click at [1022, 285] on Number "Employee Number" at bounding box center [707, 301] width 964 height 33
type Number "IN45860513"
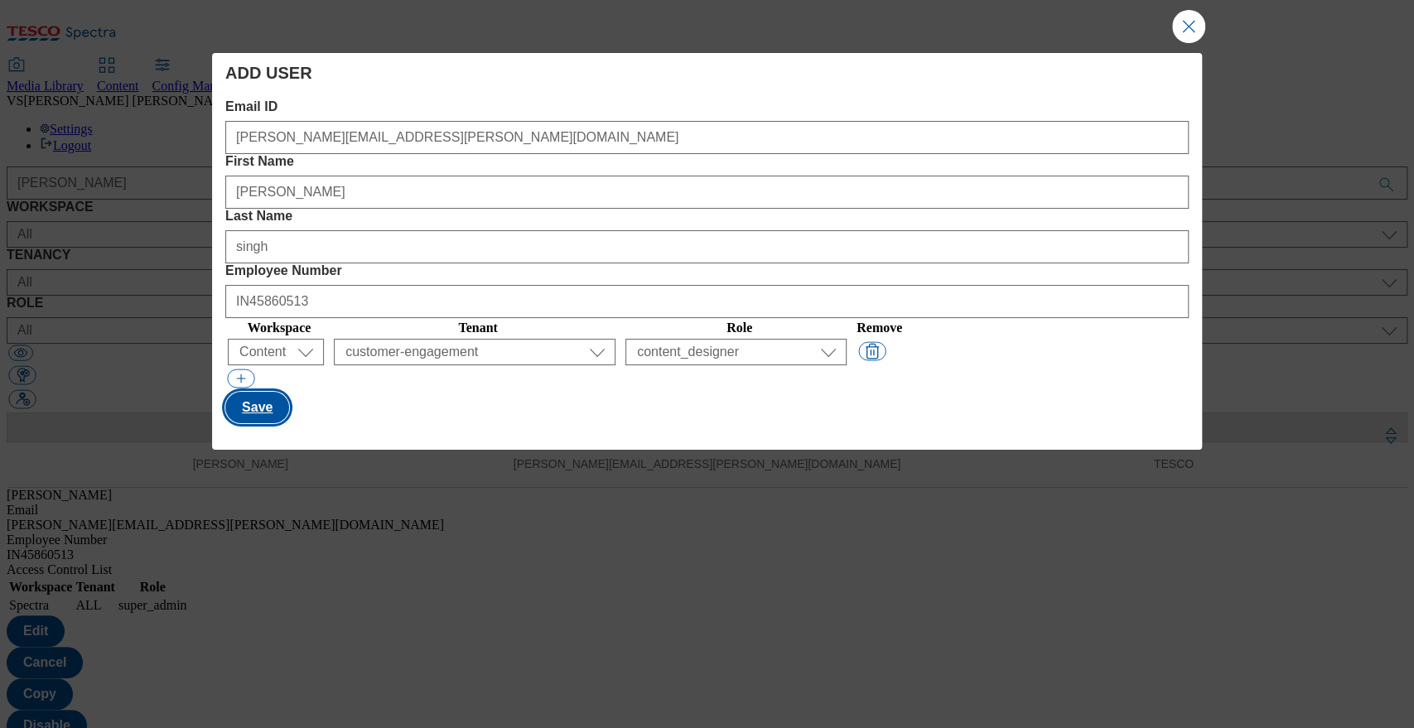
click at [240, 392] on button "Save" at bounding box center [257, 407] width 64 height 31
click at [1192, 31] on button "Close Modal" at bounding box center [1188, 26] width 33 height 33
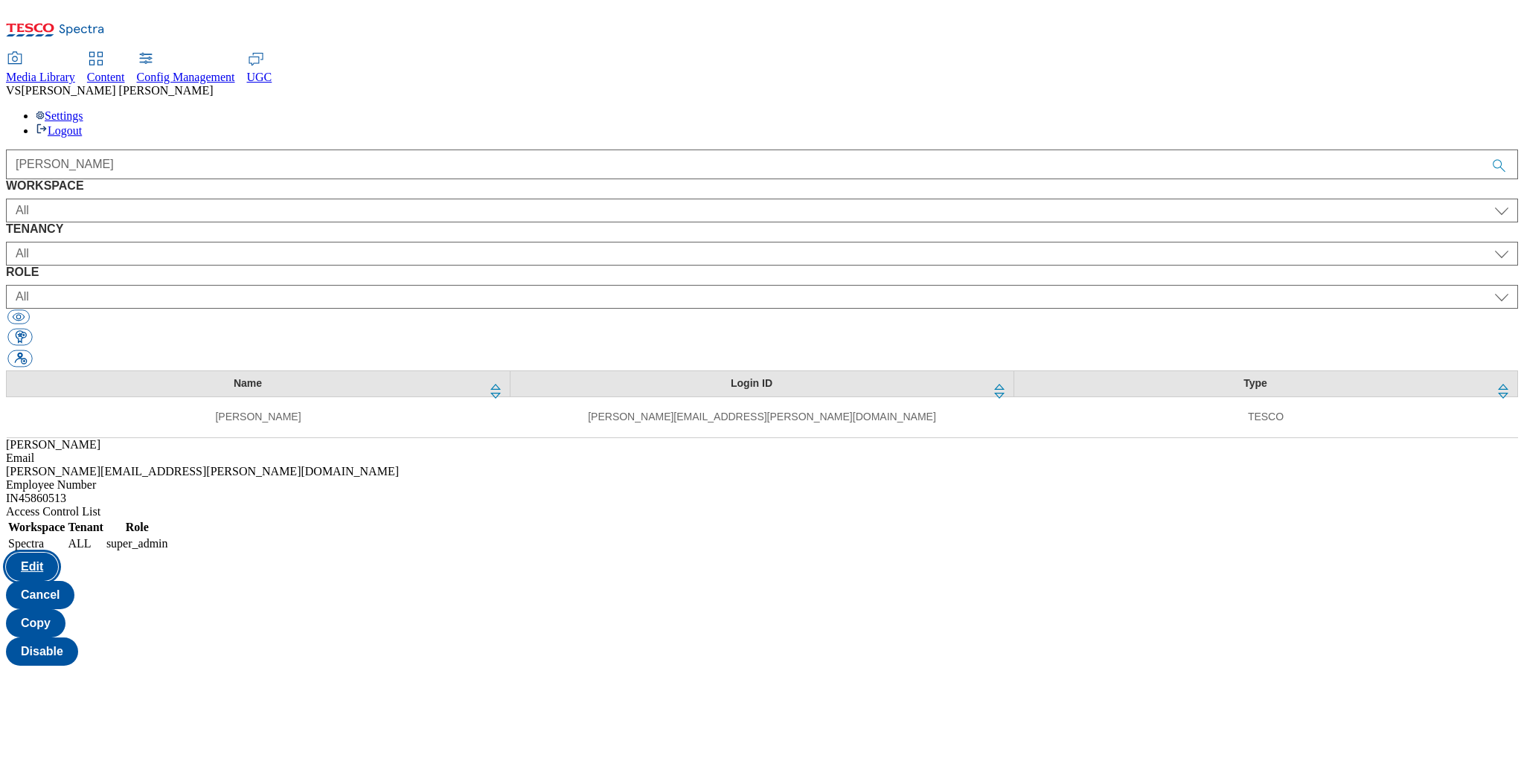
click at [58, 553] on button "Edit" at bounding box center [32, 567] width 52 height 28
select select "Spectra"
select select
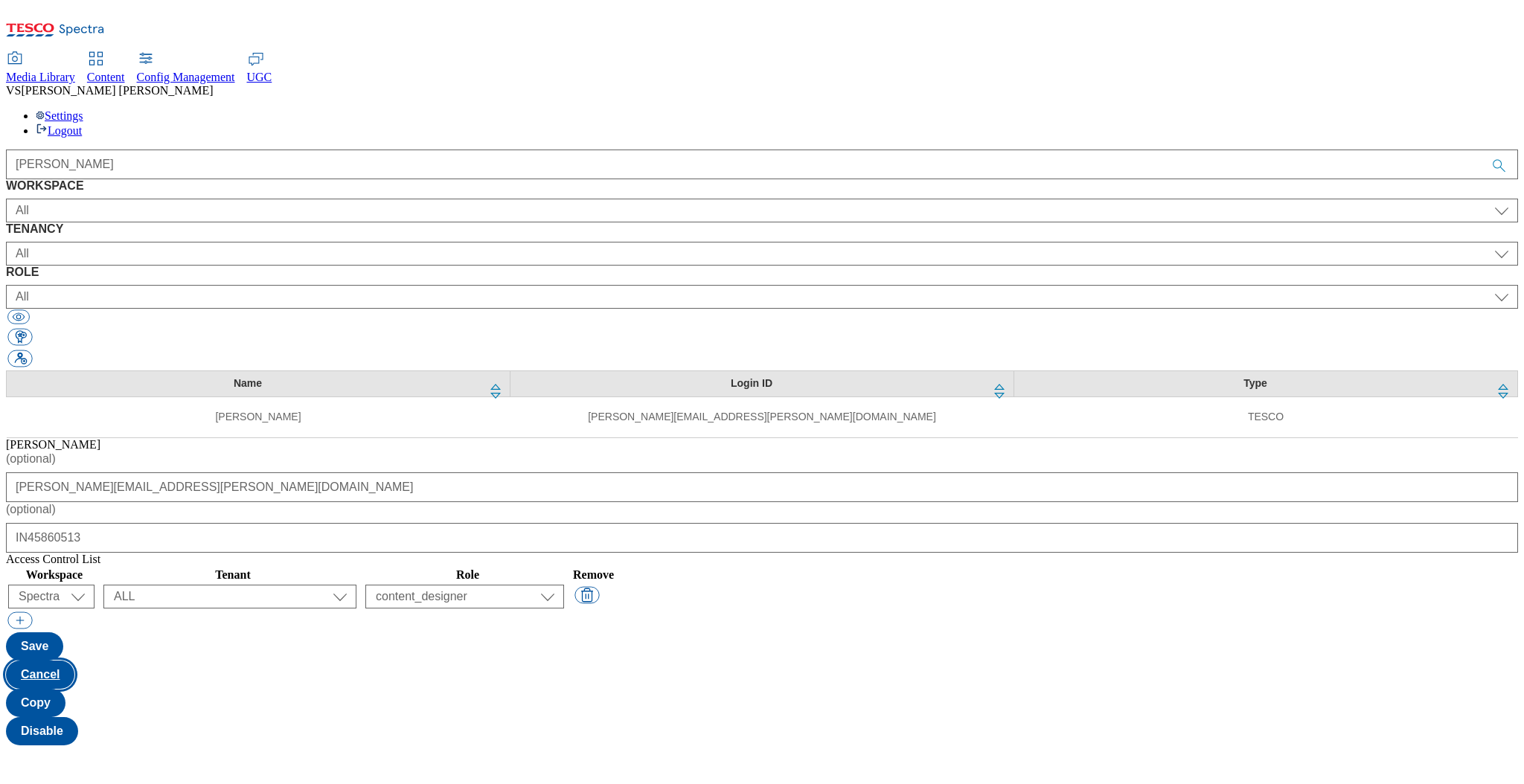
click at [75, 661] on button "Cancel" at bounding box center [40, 674] width 68 height 28
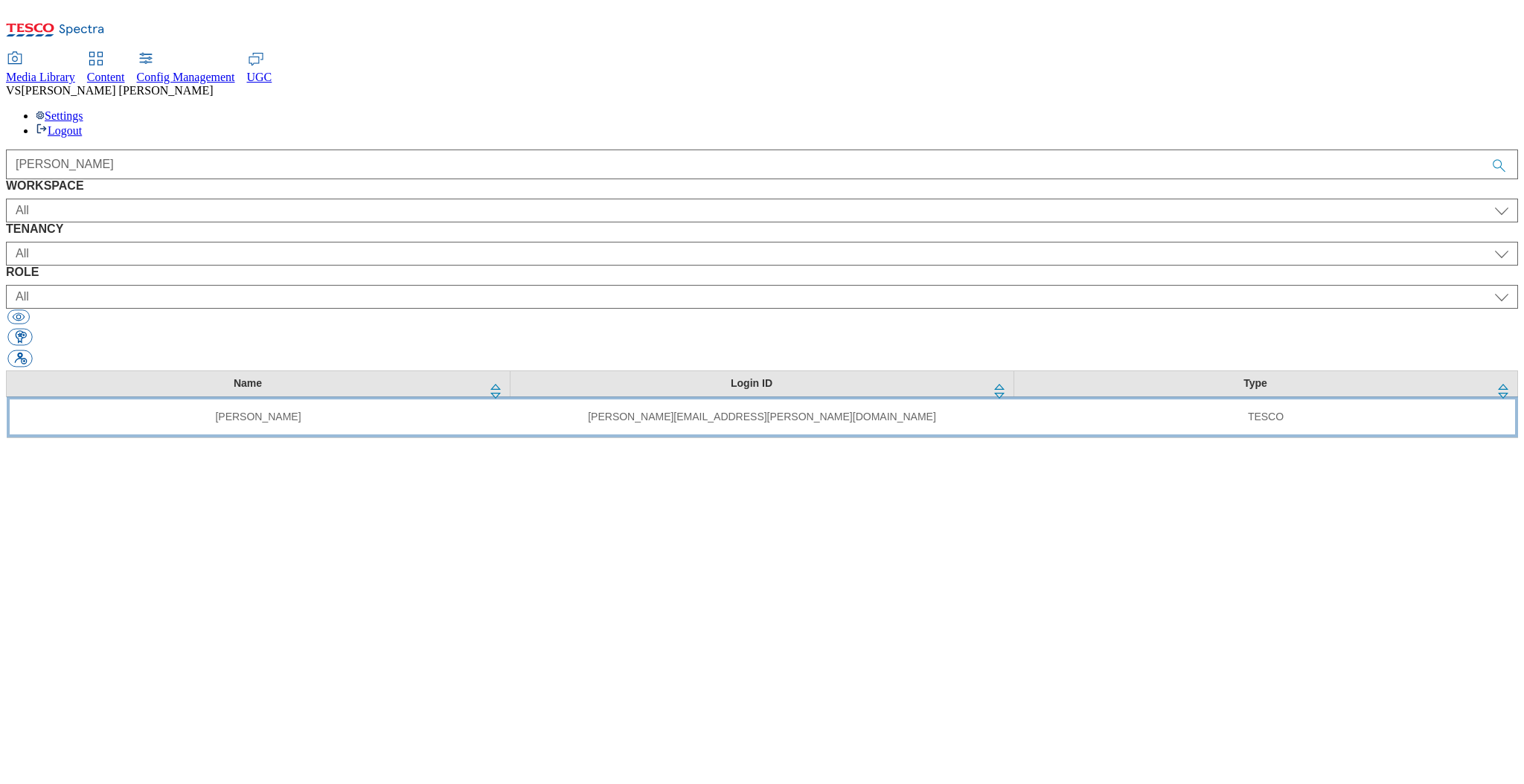
click at [957, 397] on td "[PERSON_NAME][EMAIL_ADDRESS][PERSON_NAME][DOMAIN_NAME]" at bounding box center [762, 418] width 504 height 41
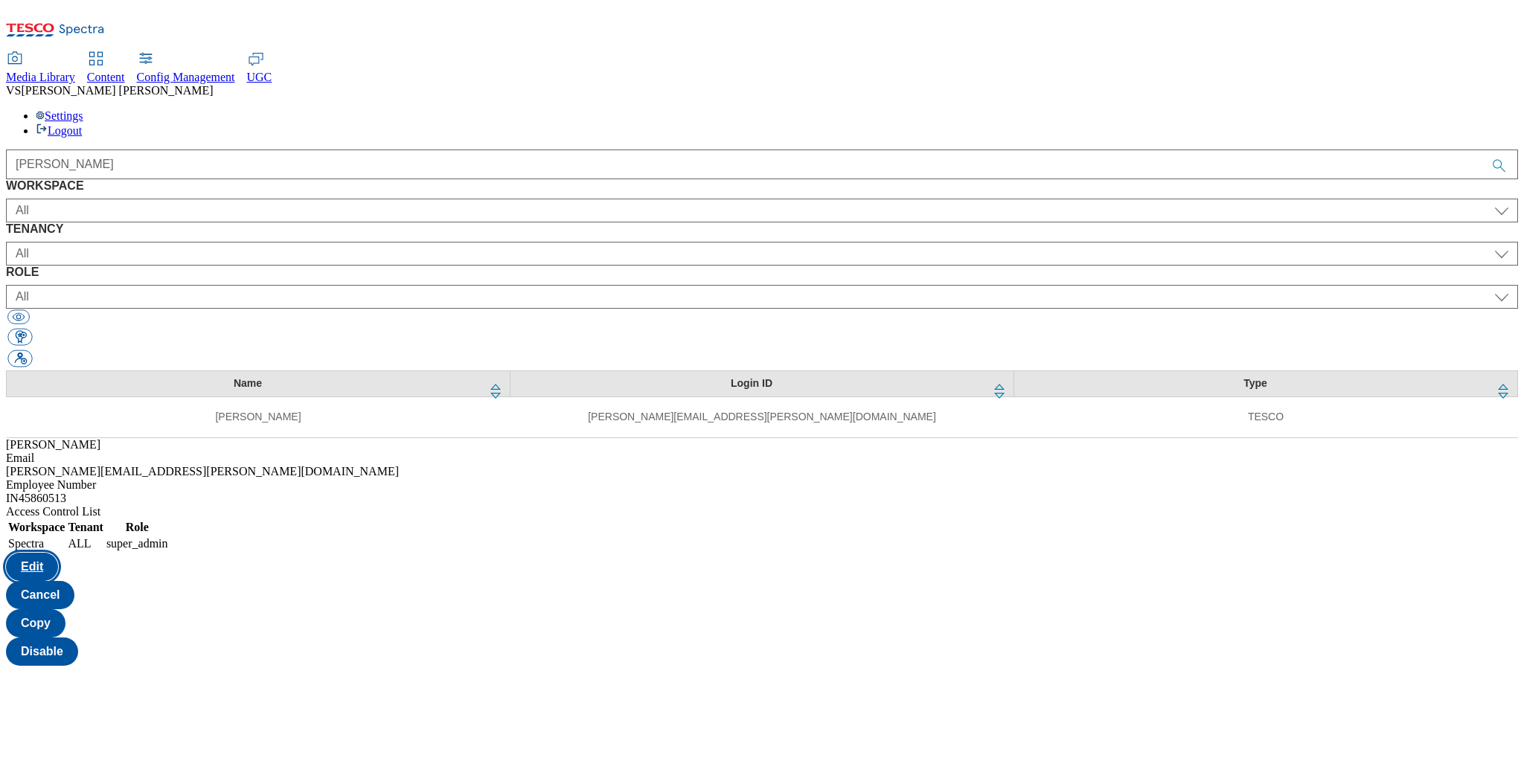
click at [58, 553] on button "Edit" at bounding box center [32, 567] width 52 height 28
select select "Spectra"
select select
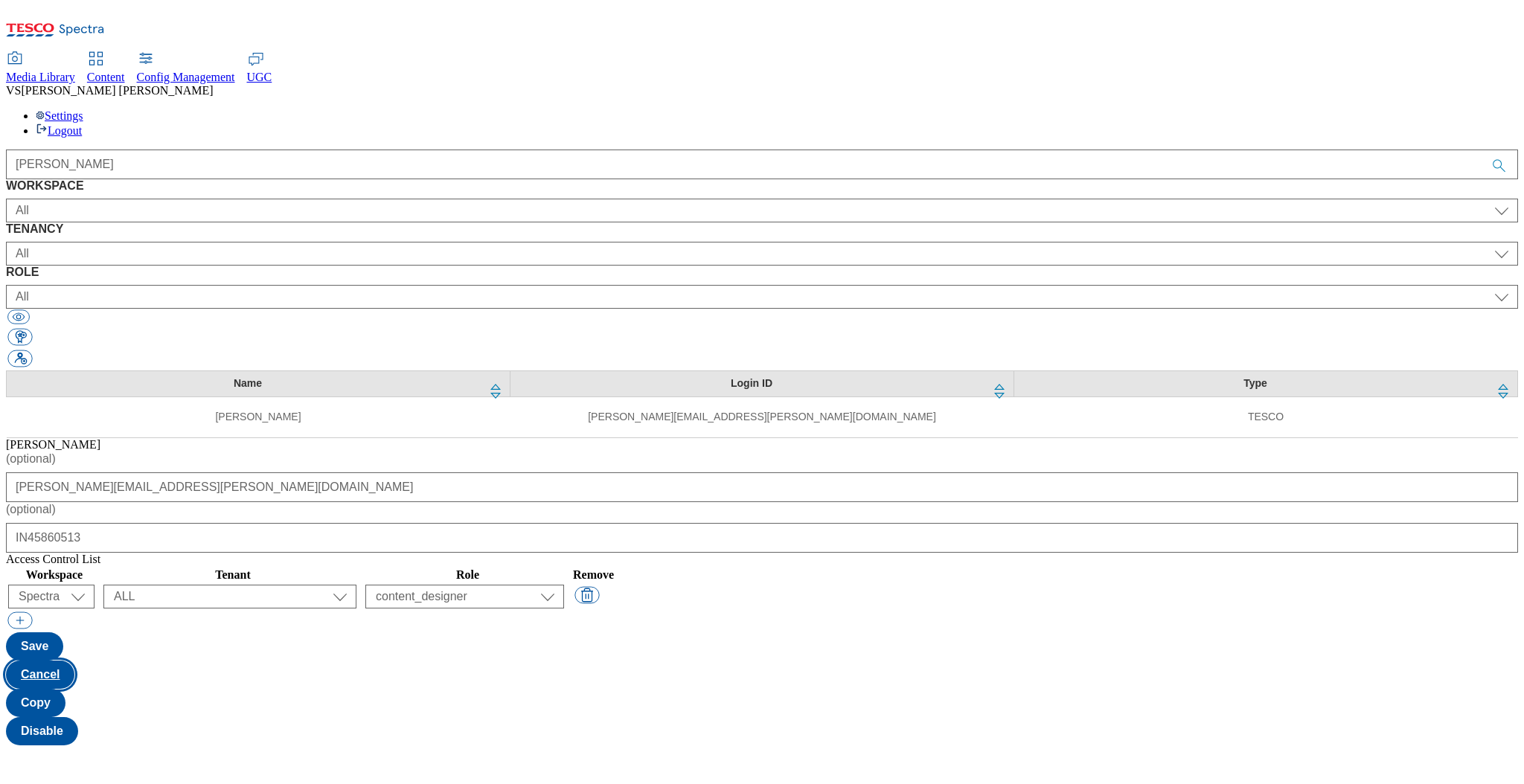
click at [75, 661] on button "Cancel" at bounding box center [40, 674] width 68 height 28
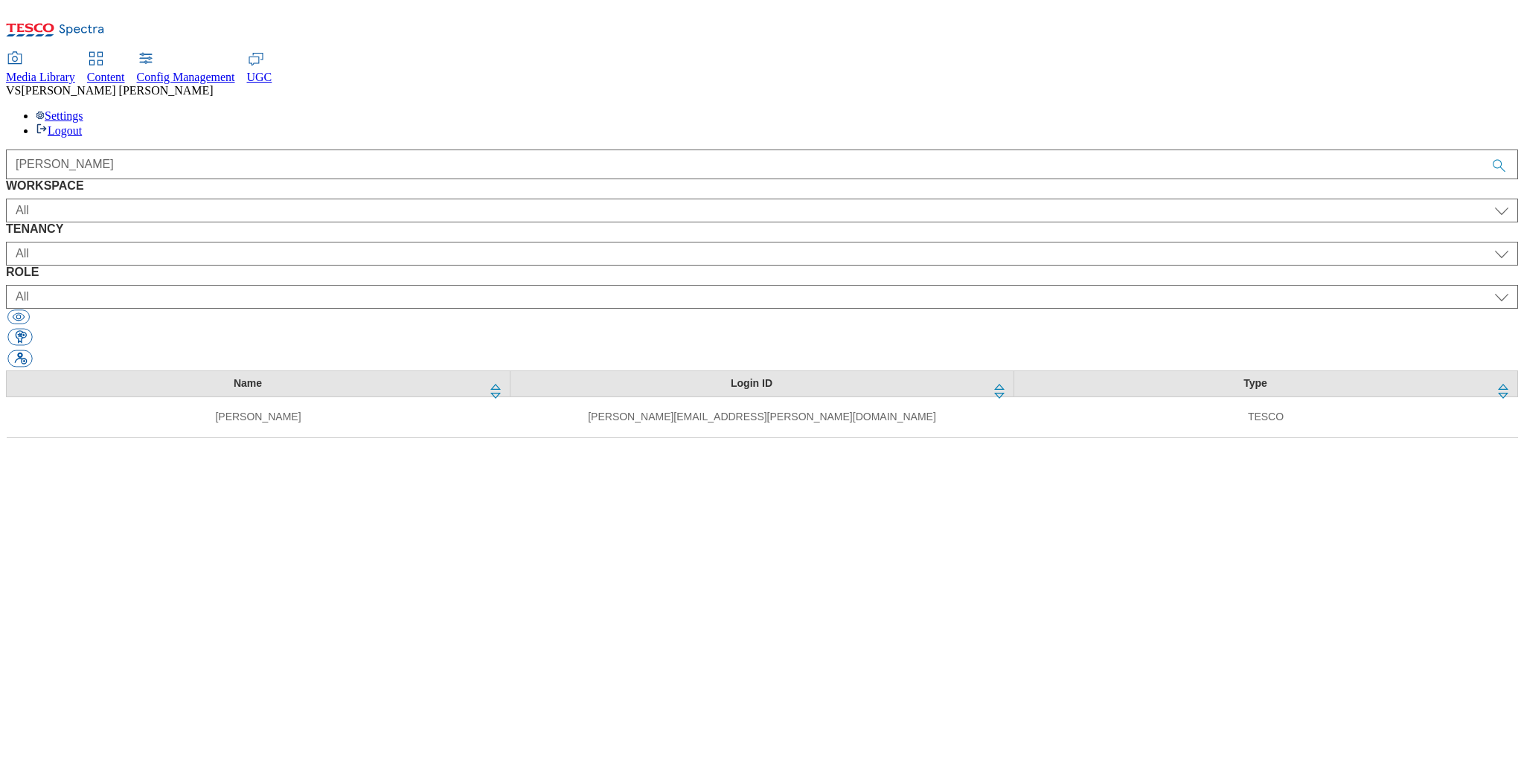
click at [272, 71] on span "UGC" at bounding box center [260, 77] width 25 height 13
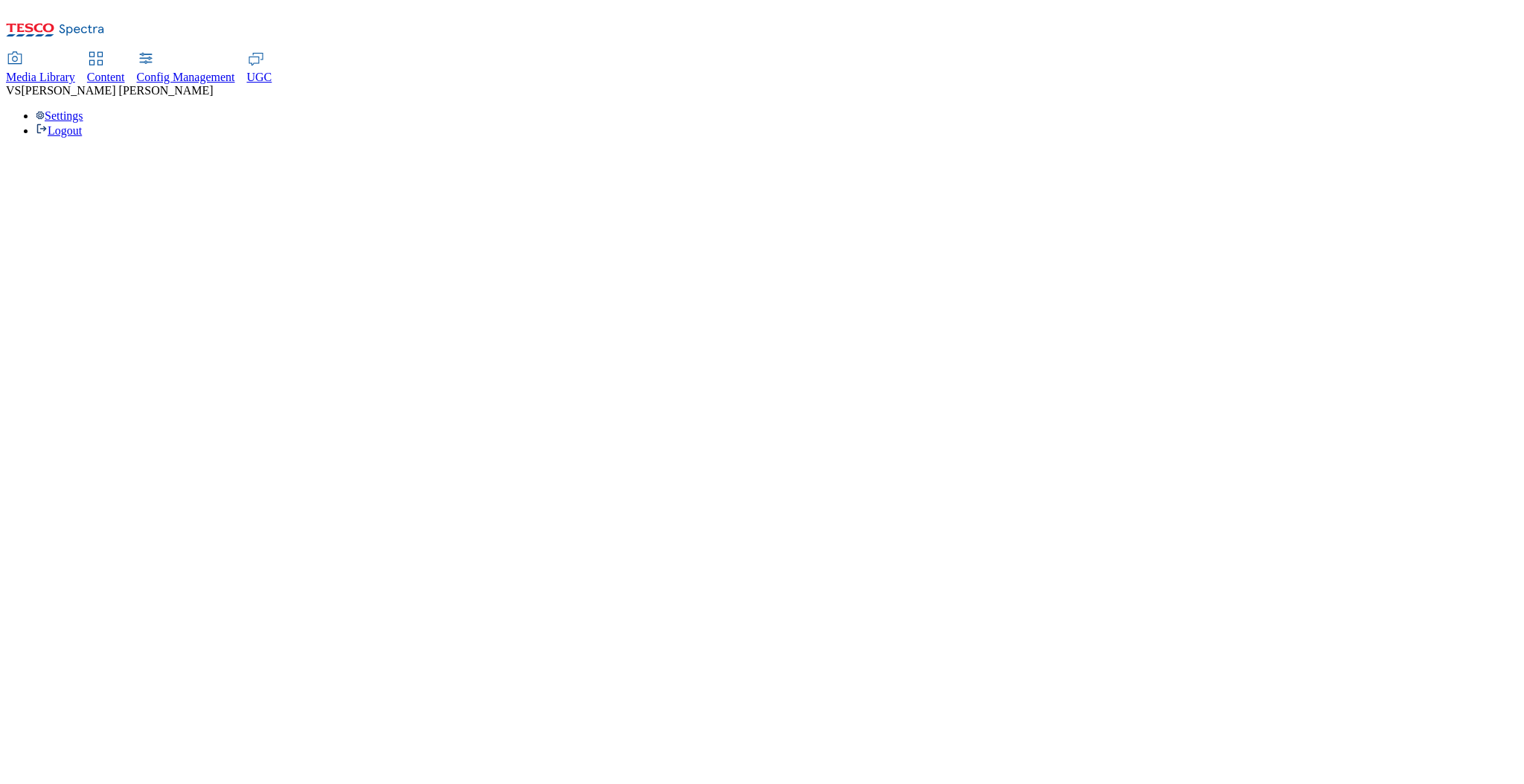
select select "All"
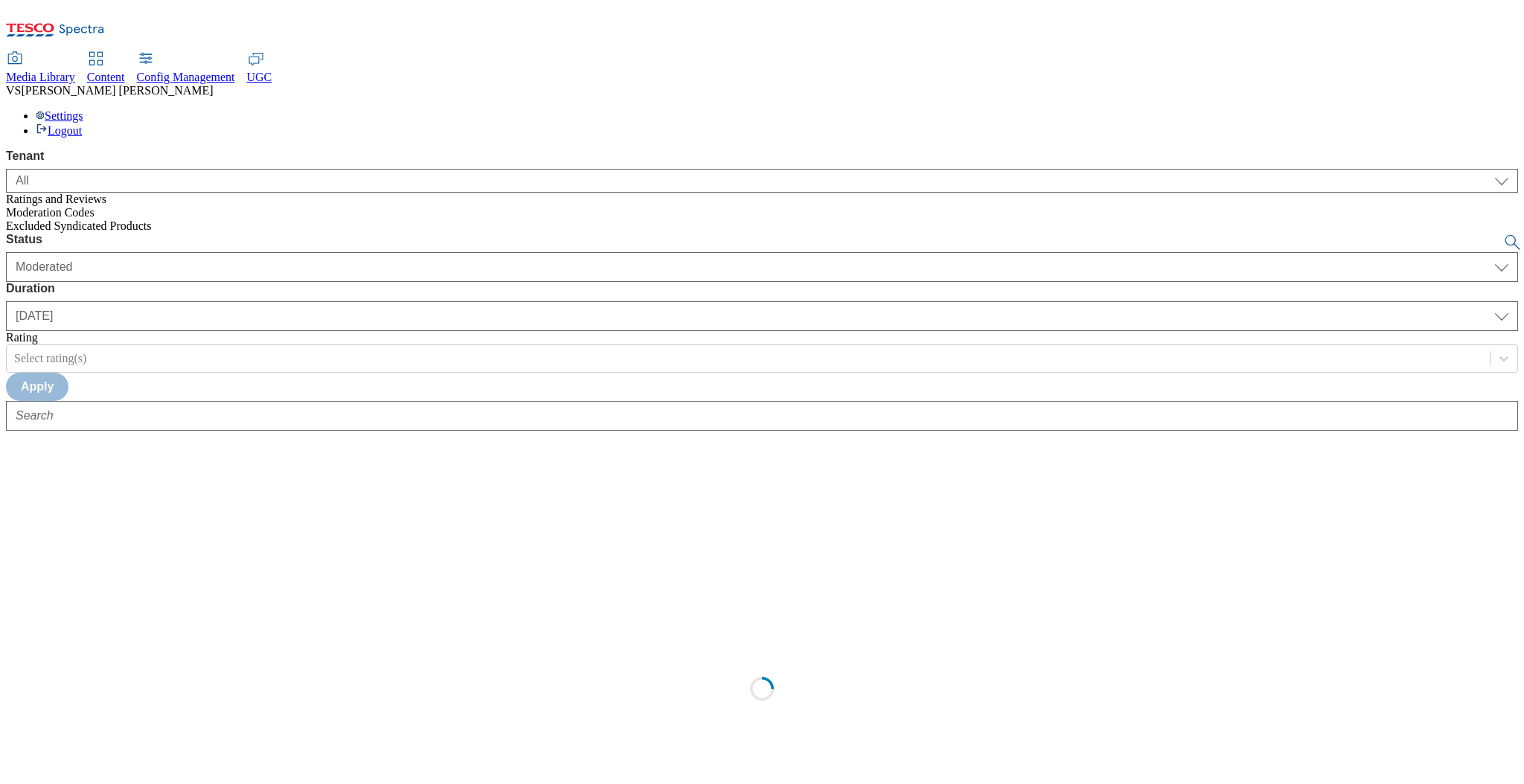
select select "All"
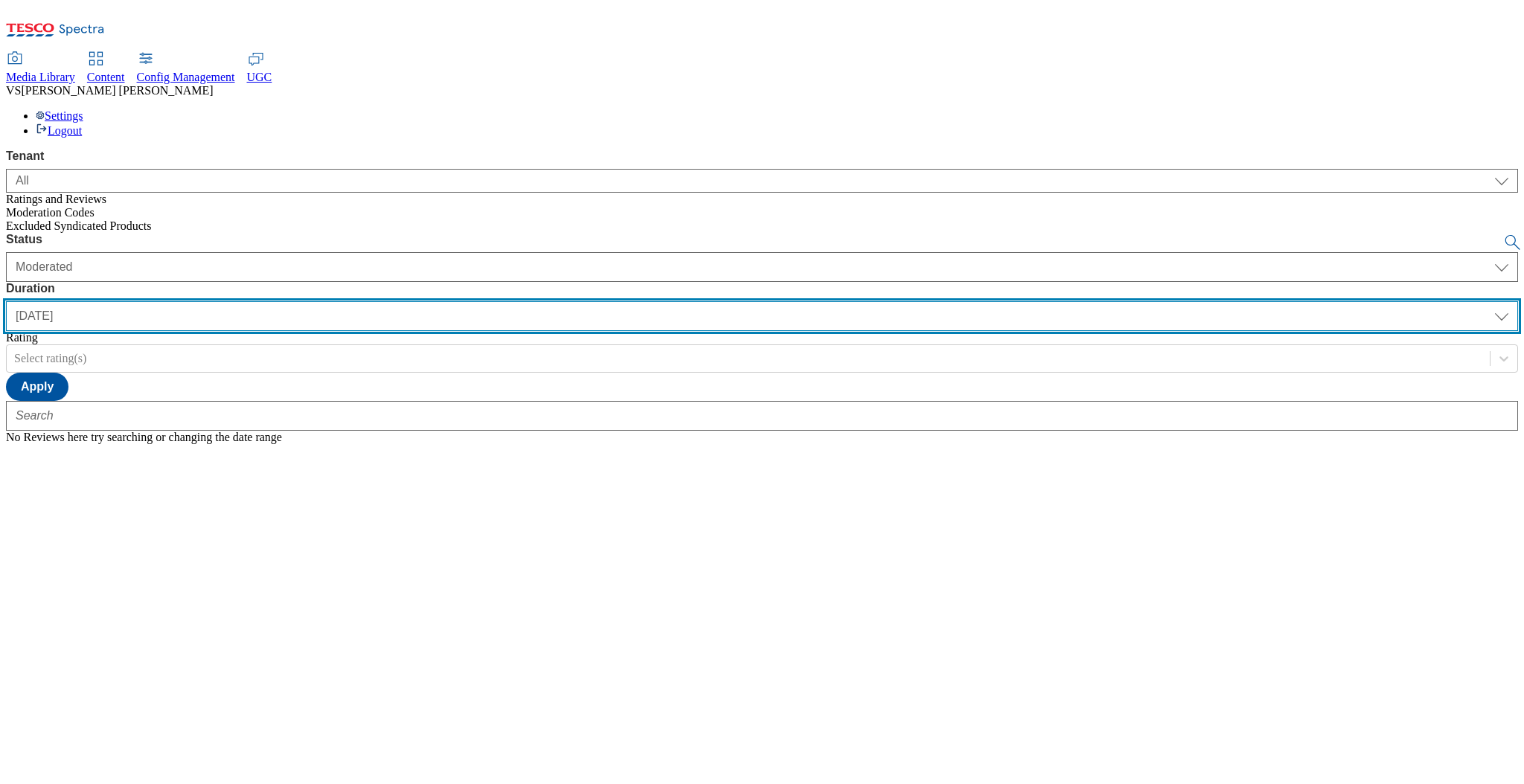
click at [418, 302] on select "yesterday last7days last30days All custom" at bounding box center [762, 316] width 1512 height 30
select select "All"
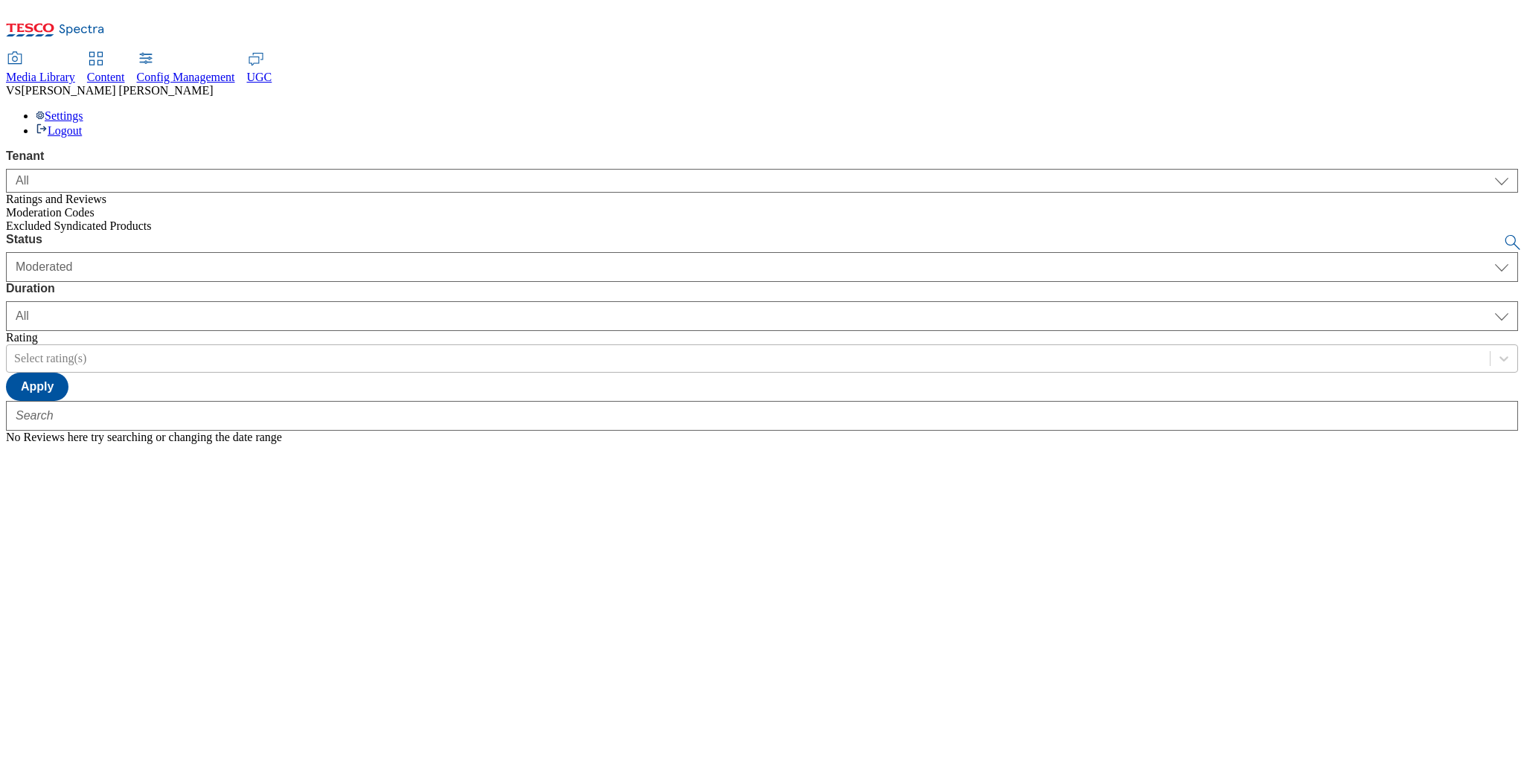
click at [86, 352] on div "Select rating(s)" at bounding box center [50, 358] width 72 height 13
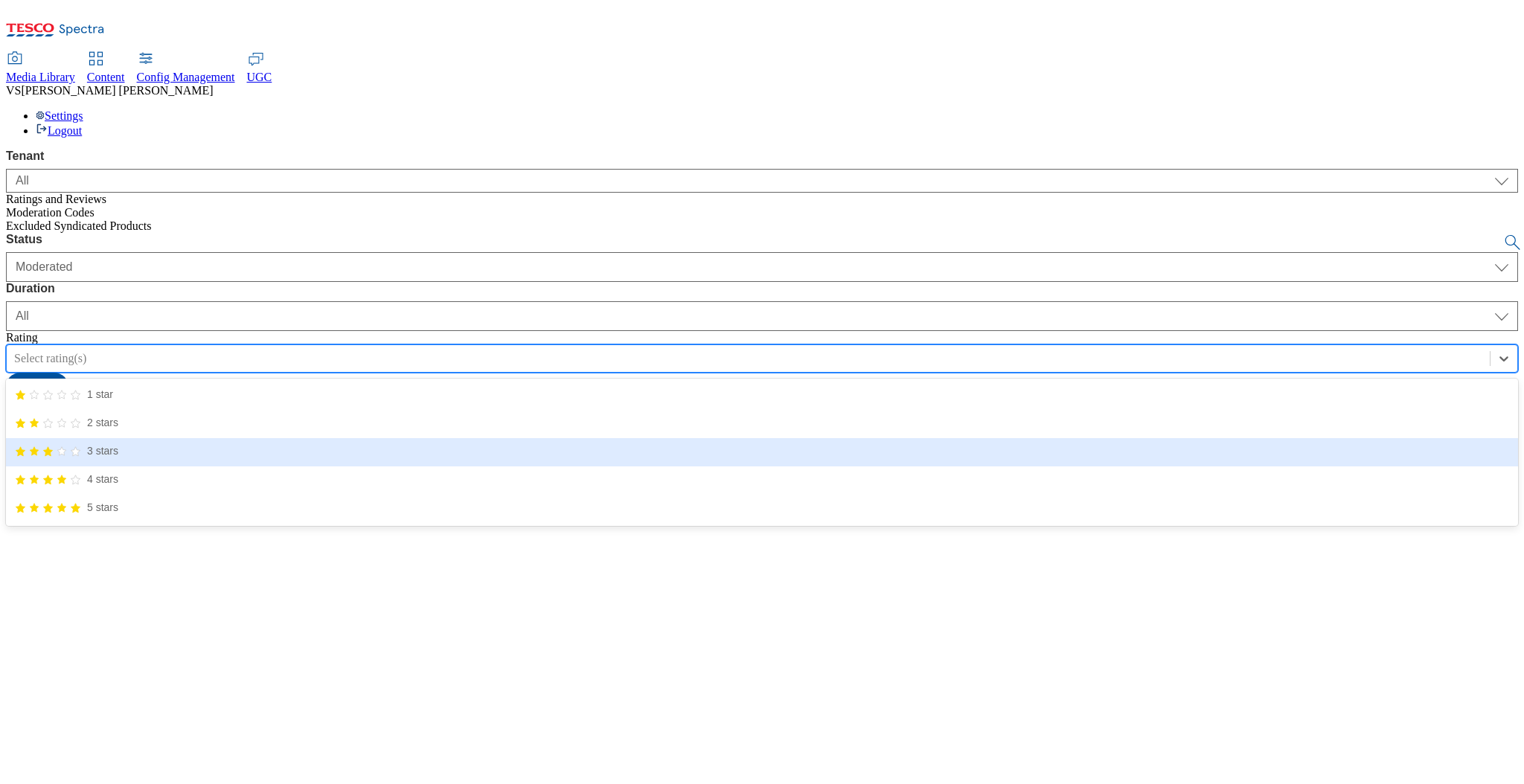
click at [66, 447] on icon "3/5 stars" at bounding box center [62, 452] width 9 height 9
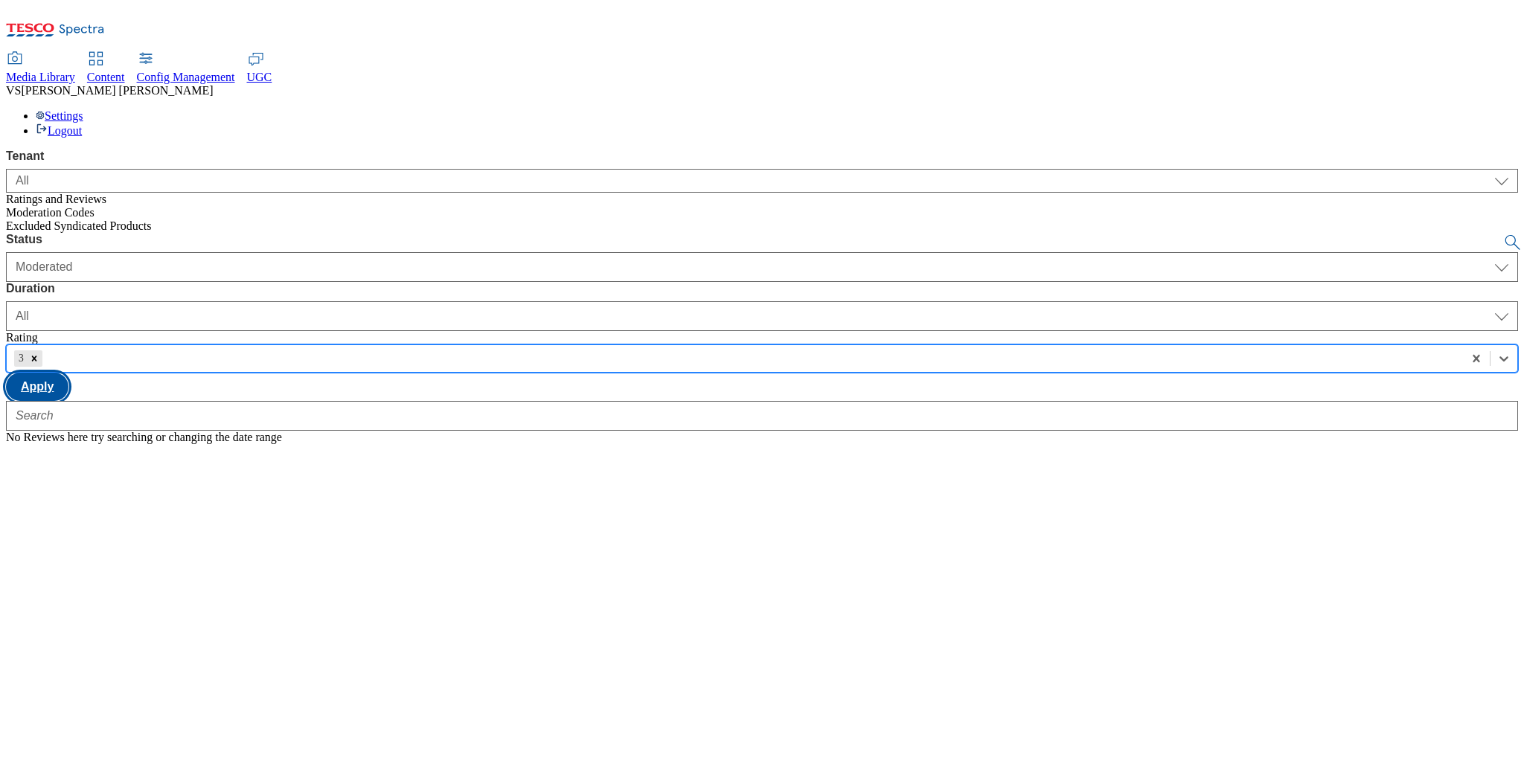
click at [68, 373] on button "Apply" at bounding box center [38, 386] width 63 height 28
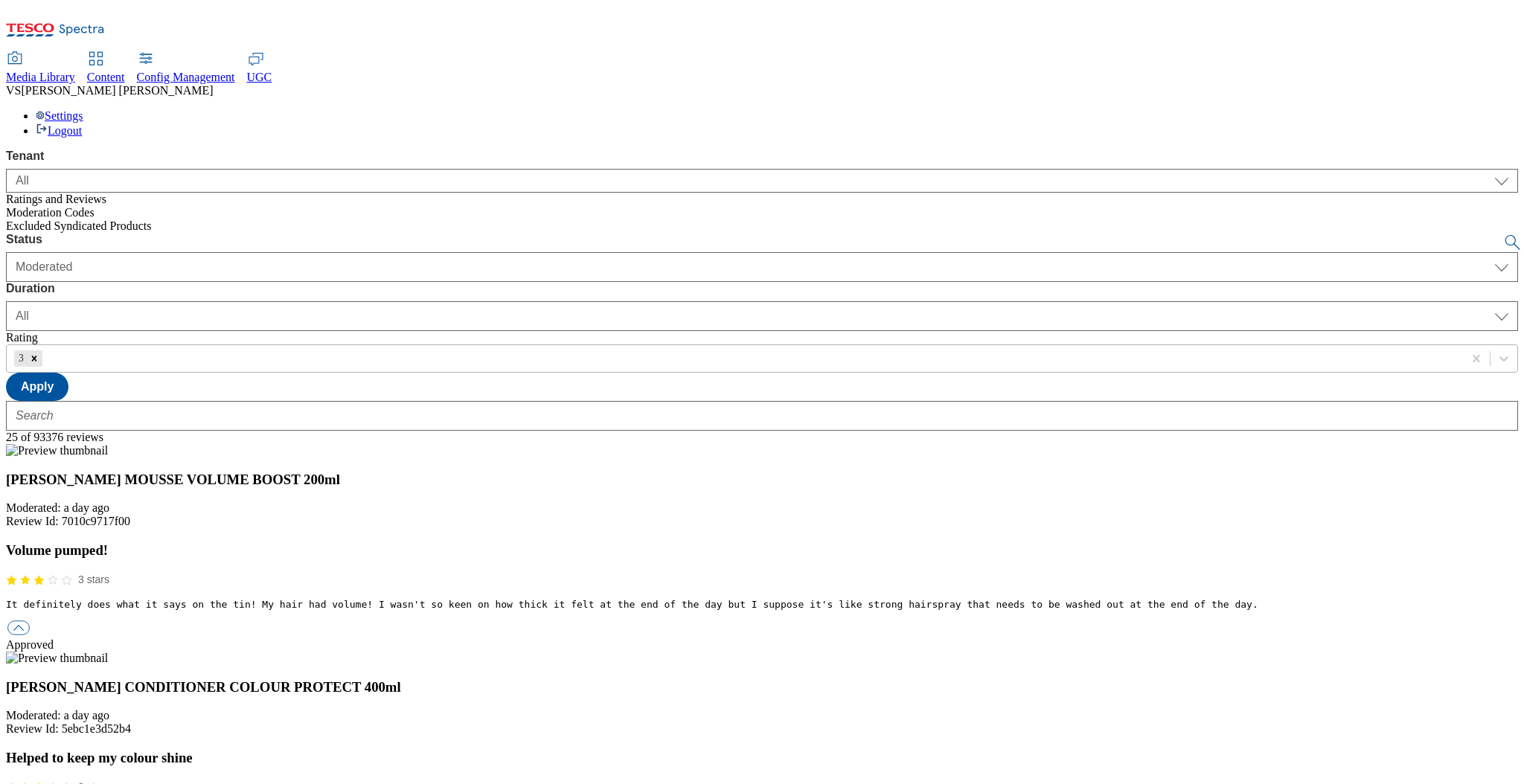
click at [559, 348] on div "3" at bounding box center [735, 358] width 1457 height 22
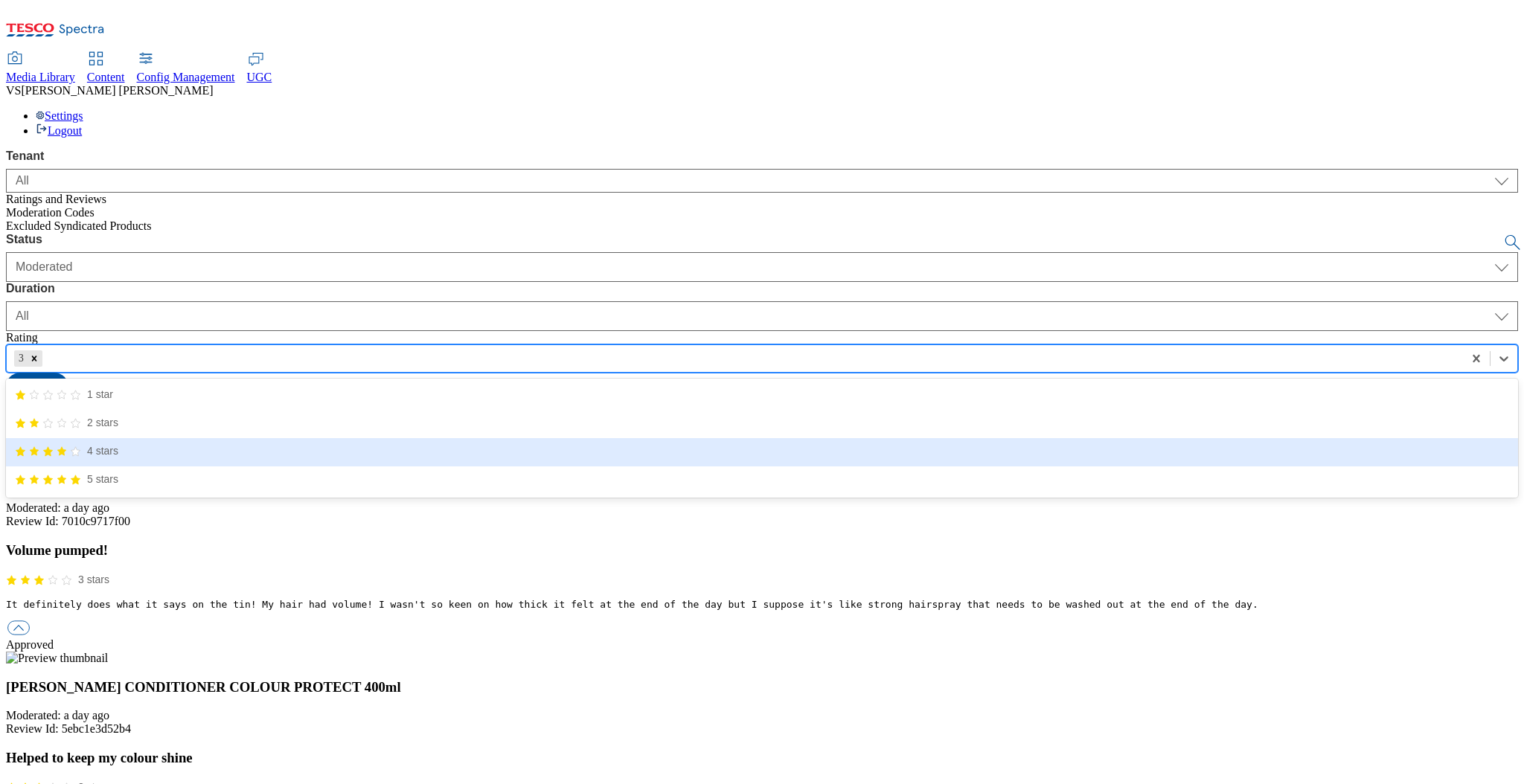
click at [119, 445] on div "4 stars" at bounding box center [66, 451] width 103 height 13
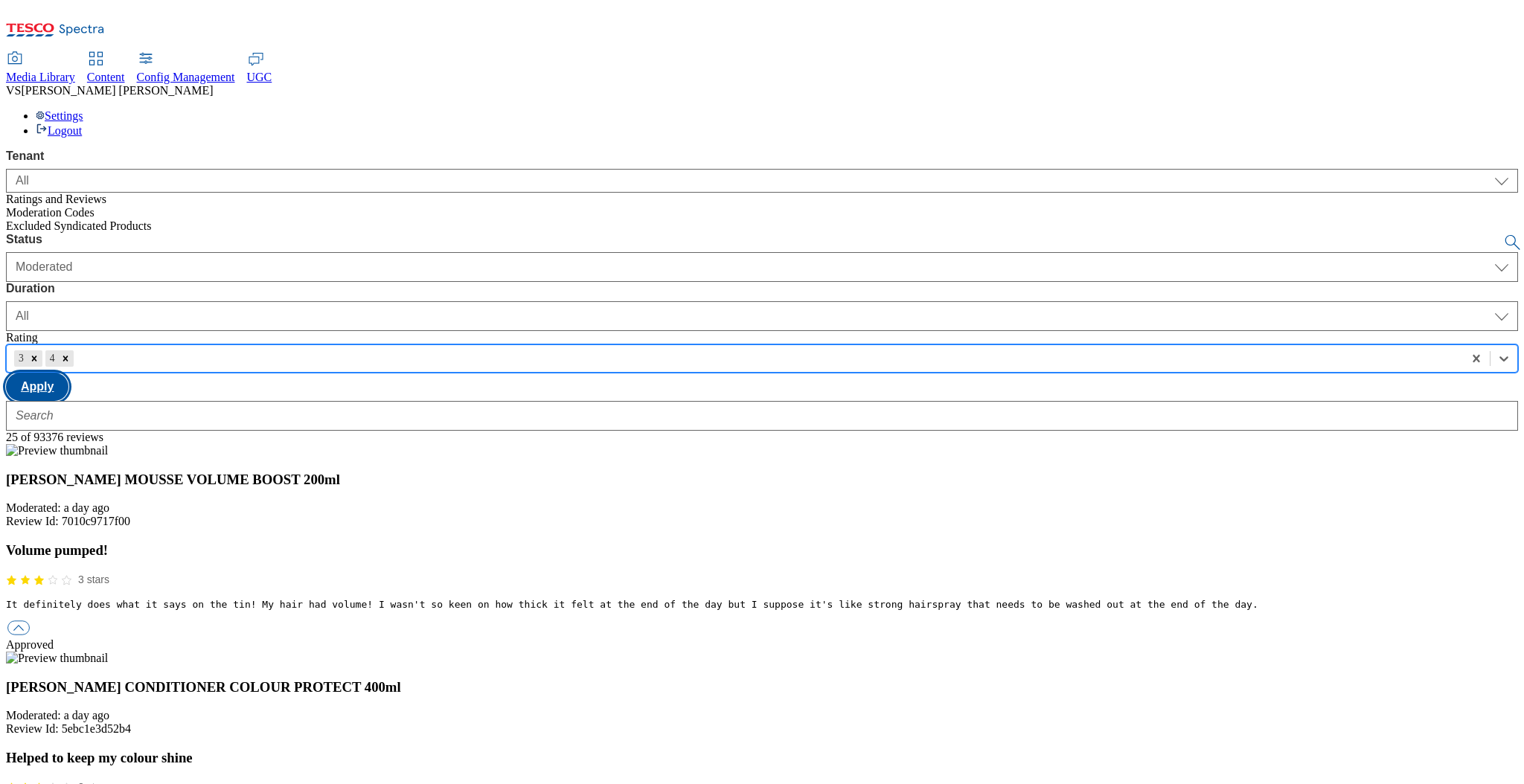
click at [68, 373] on button "Apply" at bounding box center [38, 386] width 63 height 28
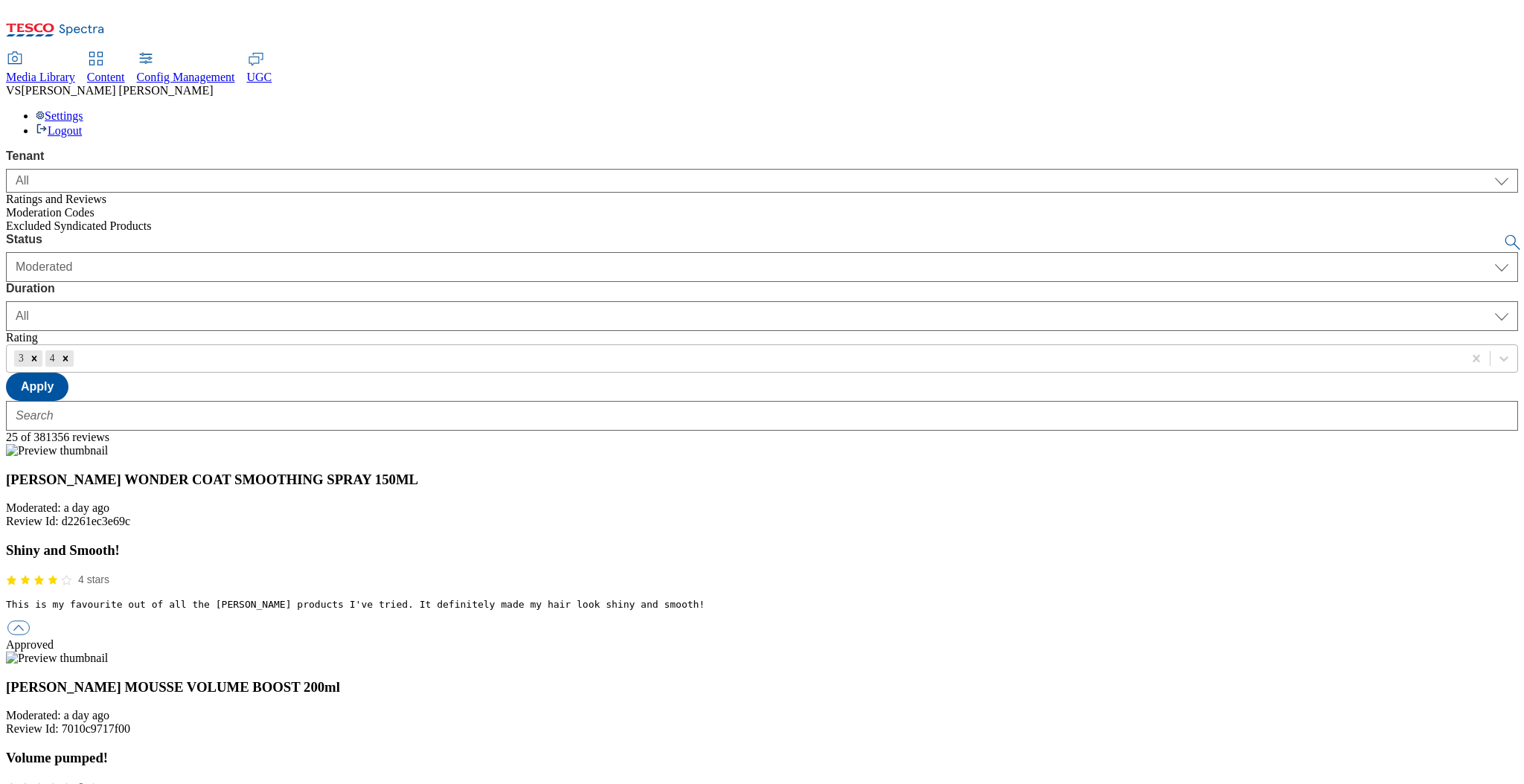
click at [579, 348] on div "3 4" at bounding box center [735, 358] width 1457 height 22
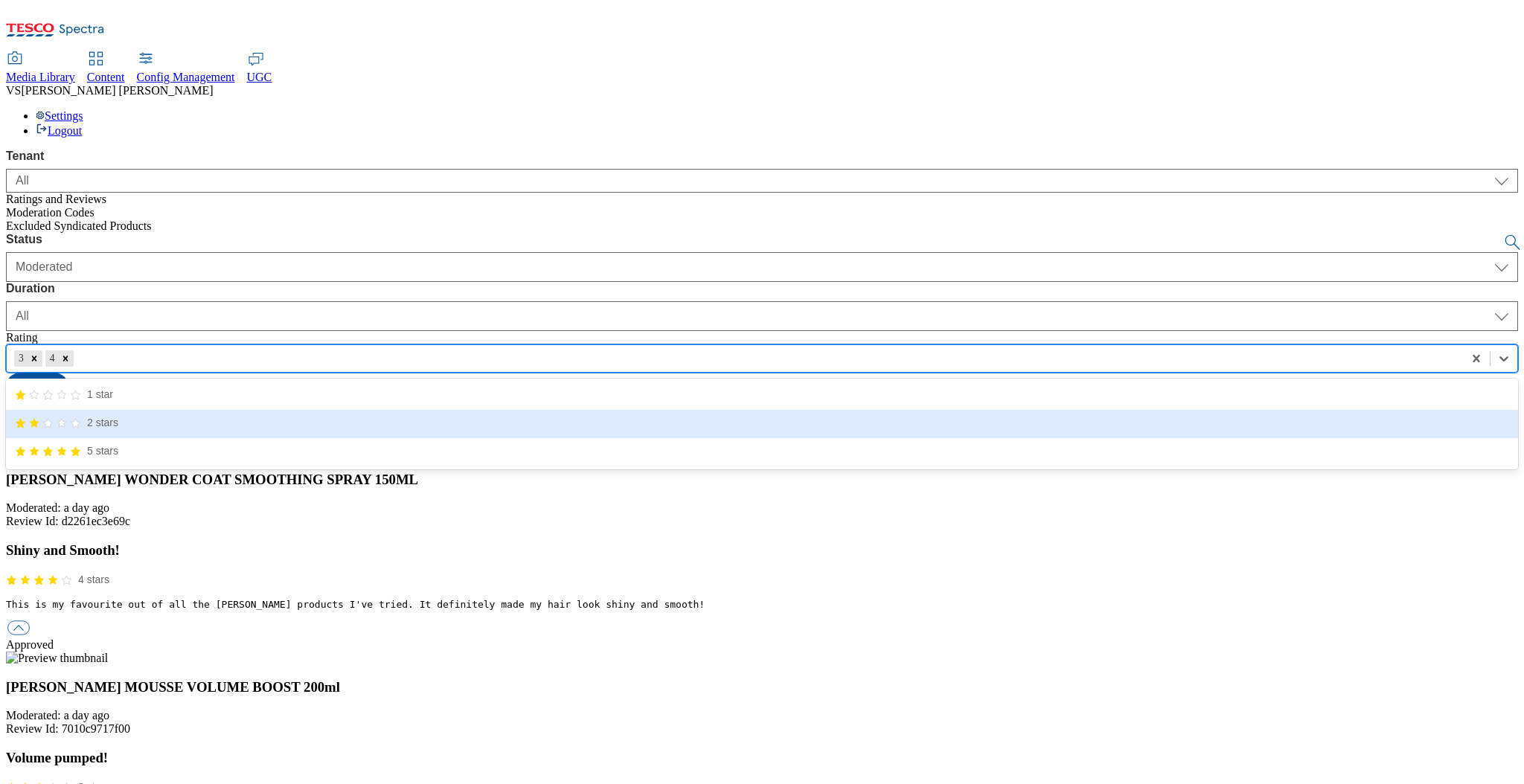
click at [119, 416] on div "2 stars" at bounding box center [66, 422] width 103 height 13
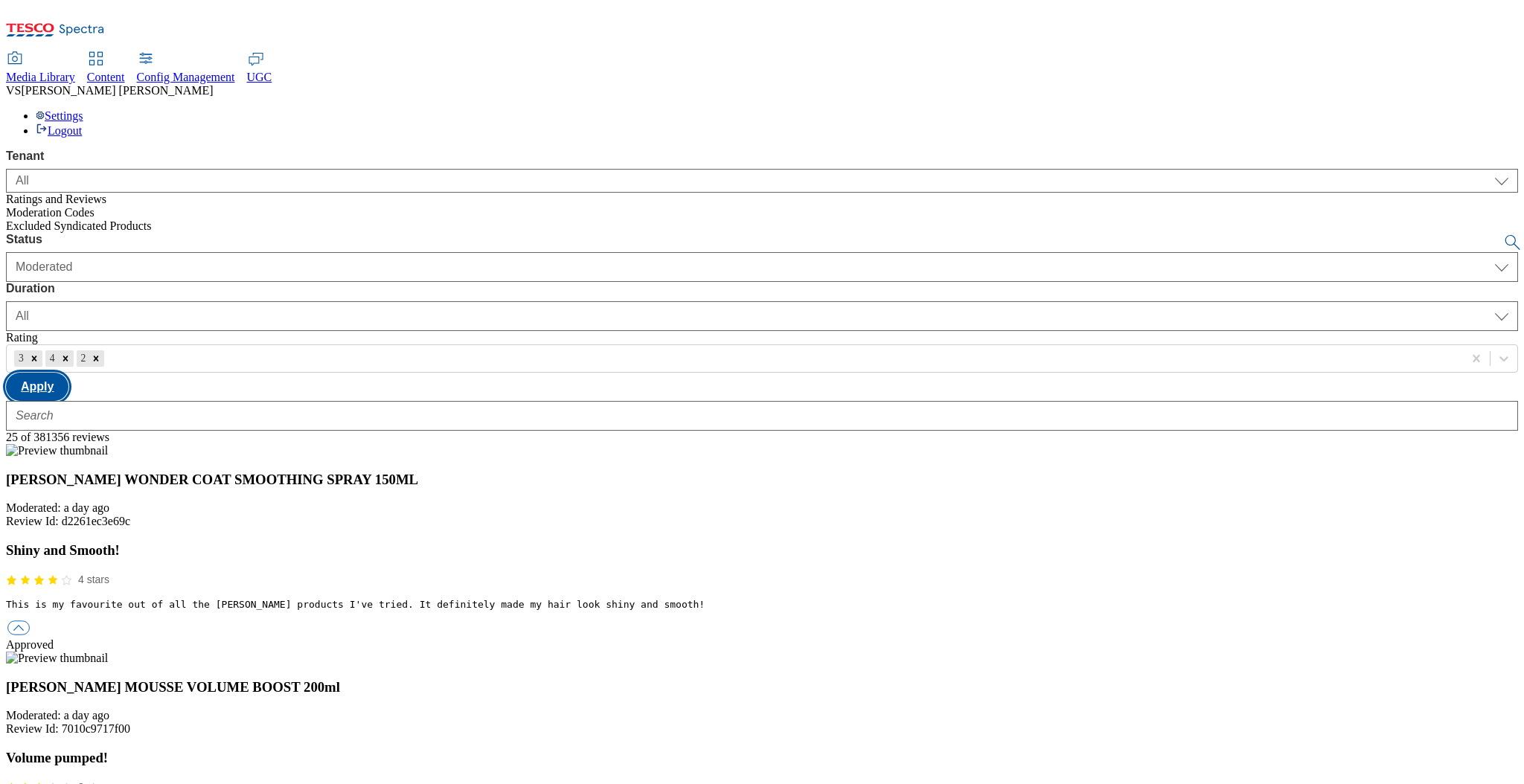
click at [68, 373] on button "Apply" at bounding box center [38, 386] width 63 height 28
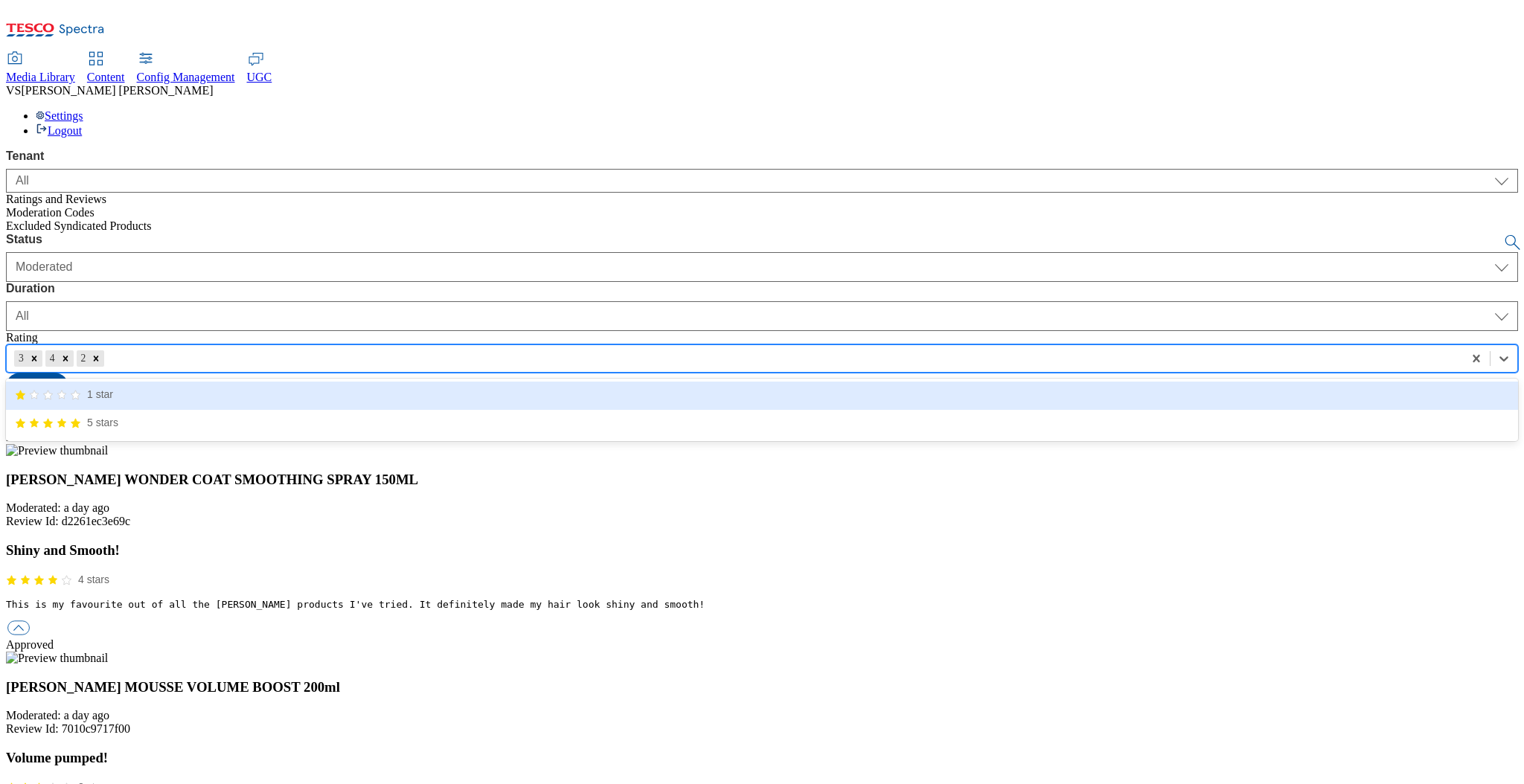
click at [610, 348] on div "3 4 2" at bounding box center [735, 358] width 1457 height 22
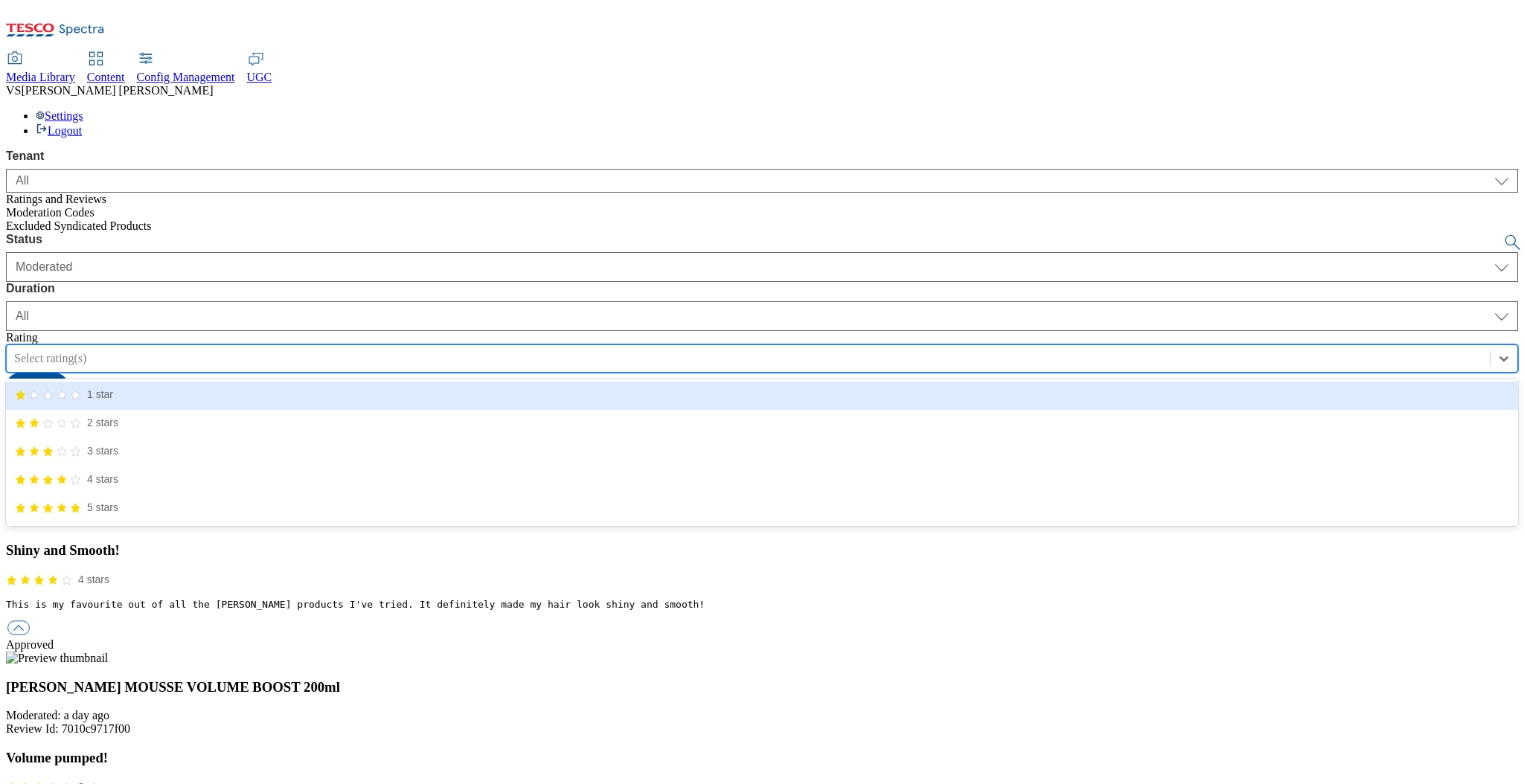
click at [558, 348] on div "Select rating(s)" at bounding box center [747, 358] width 1483 height 22
click at [824, 233] on div "Status Moderated Approved Rejected Moderated Duration yesterday last7days last3…" at bounding box center [762, 316] width 1512 height 168
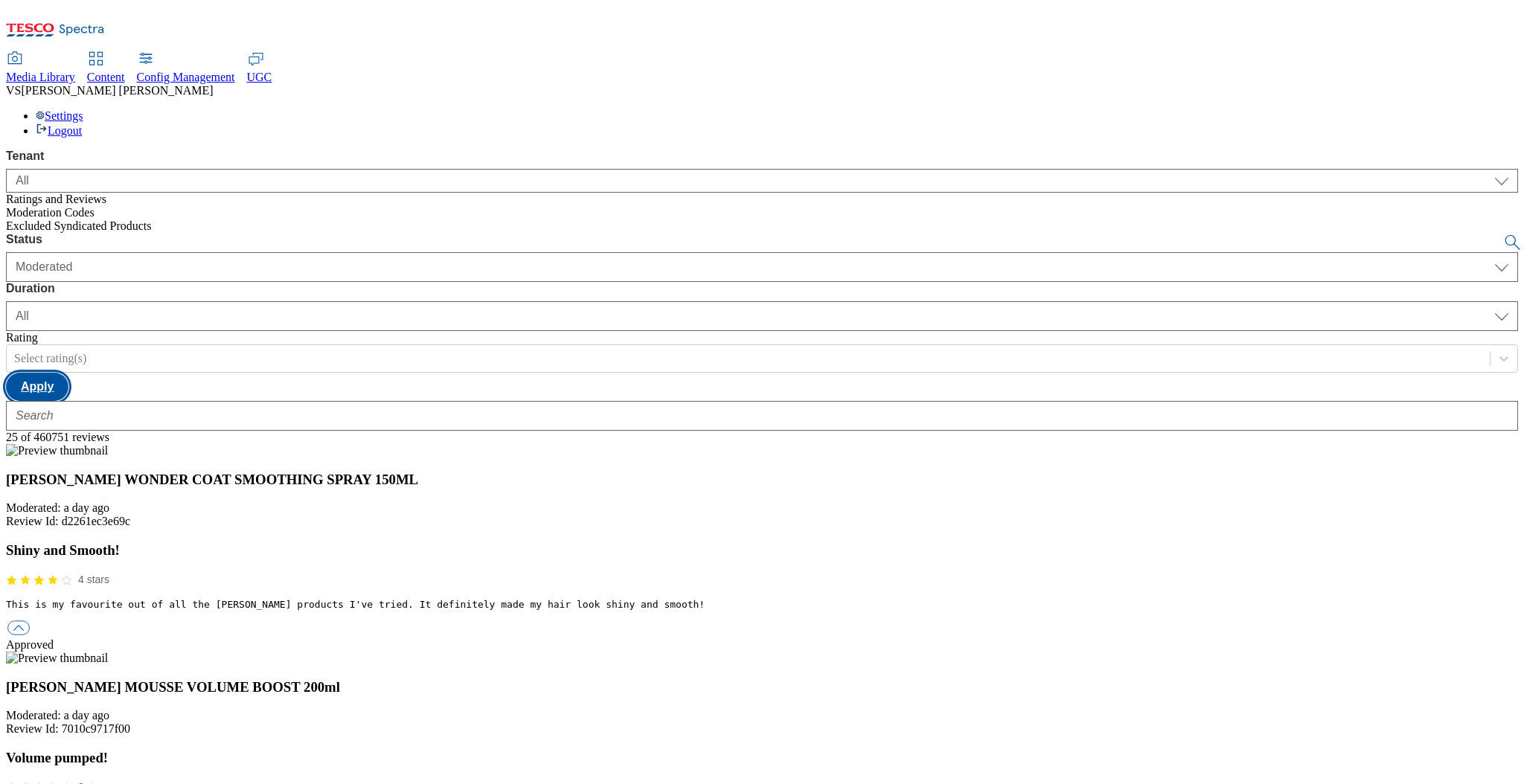
click at [68, 373] on button "Apply" at bounding box center [38, 386] width 63 height 28
click at [777, 233] on div "Status Moderated Approved Rejected Moderated Duration yesterday last7days last3…" at bounding box center [762, 331] width 1512 height 198
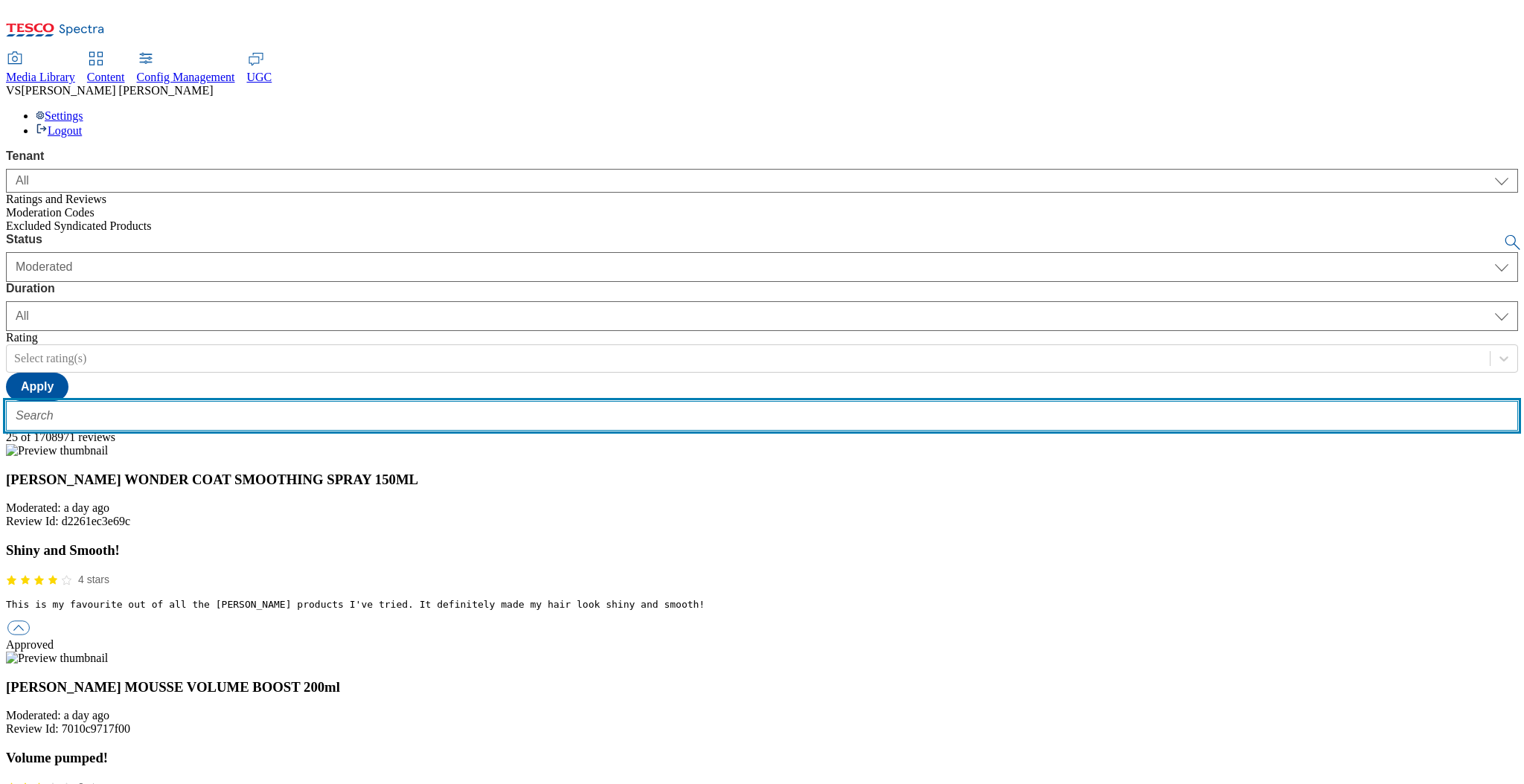
click at [277, 401] on input "text" at bounding box center [762, 416] width 1512 height 30
type input "test"
click at [1503, 235] on button "submit" at bounding box center [1513, 242] width 21 height 15
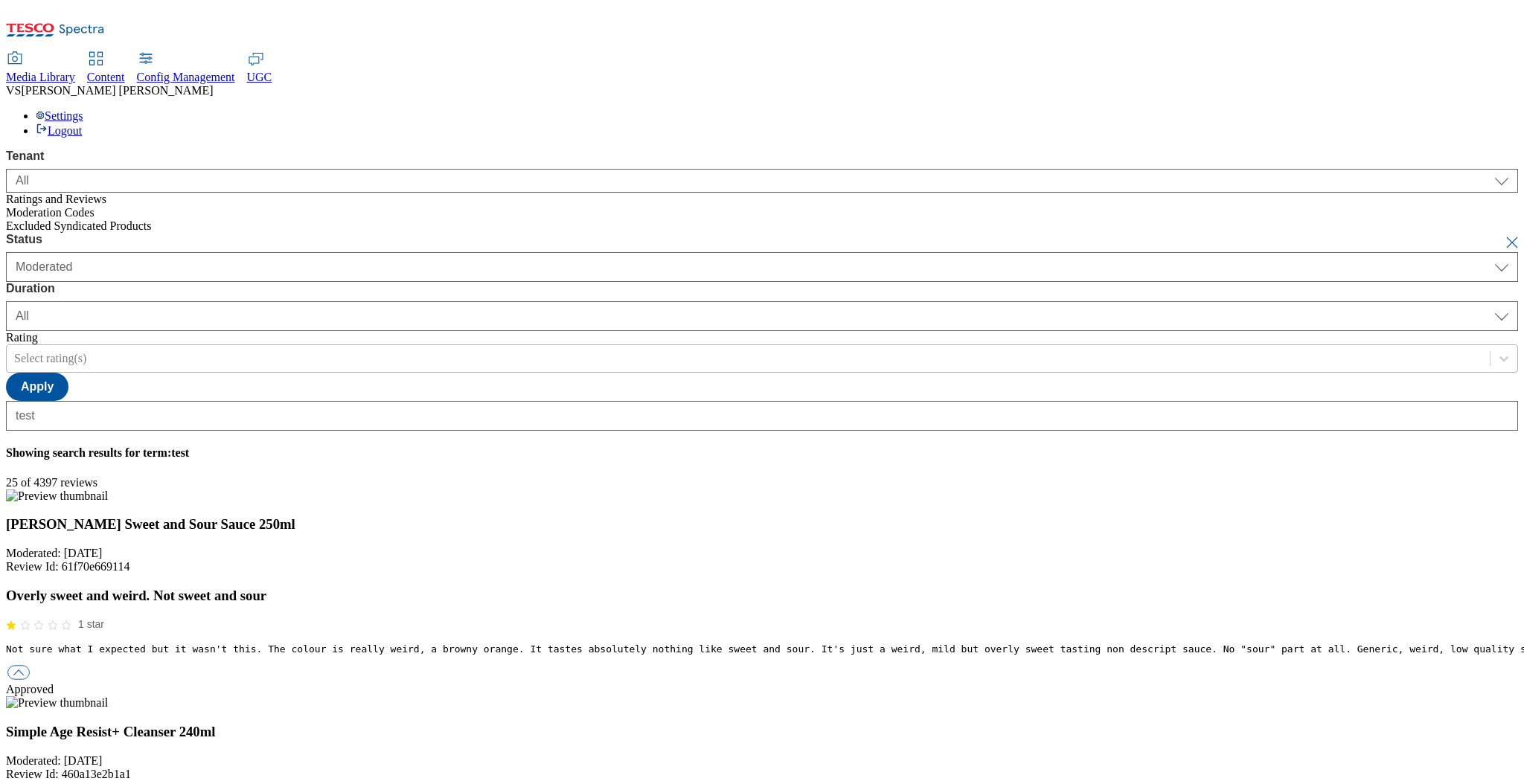
click at [86, 352] on div "Select rating(s)" at bounding box center [50, 358] width 72 height 13
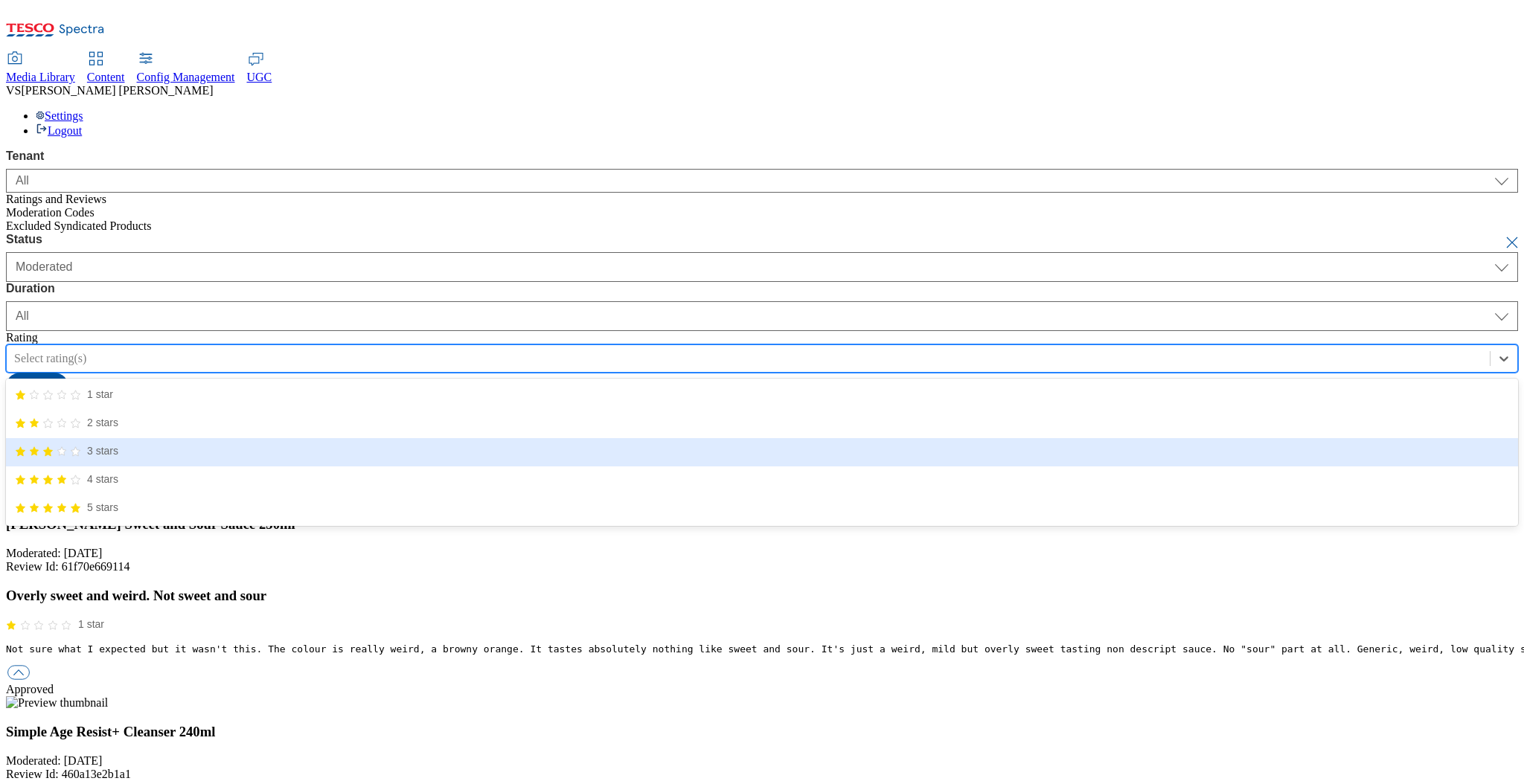
click at [66, 447] on icon "3/5 stars" at bounding box center [62, 452] width 9 height 9
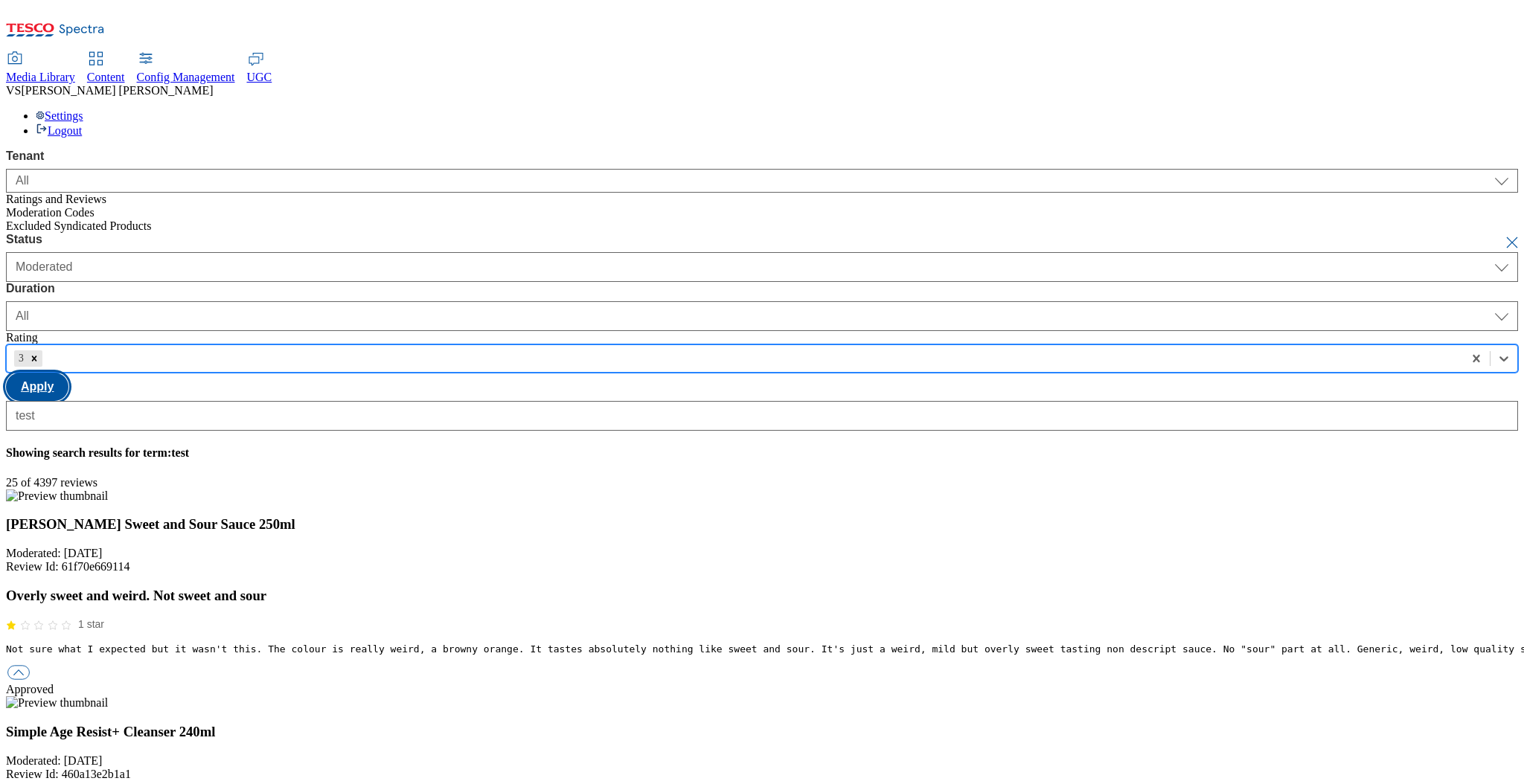
click at [68, 373] on button "Apply" at bounding box center [38, 386] width 63 height 28
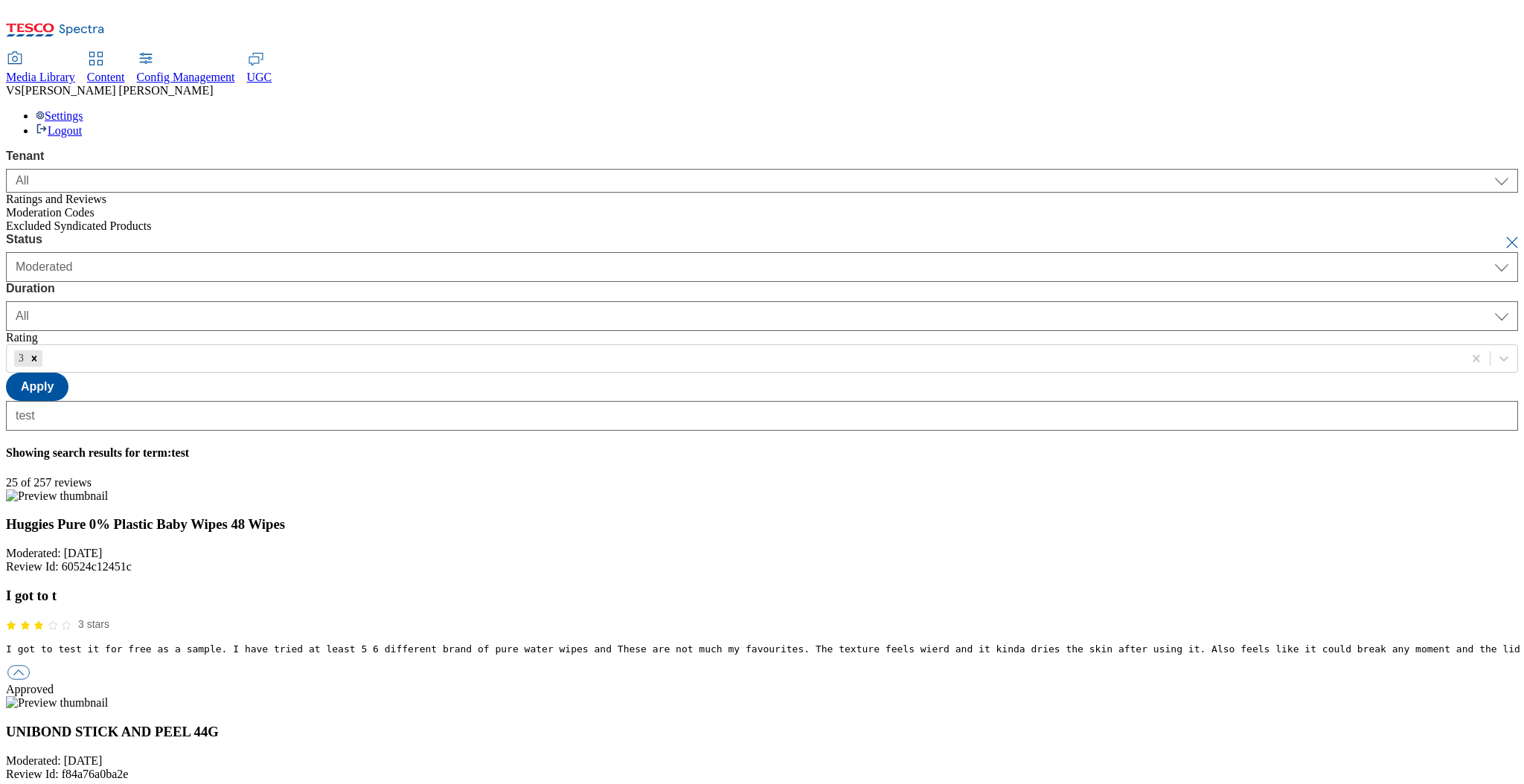
scroll to position [1551, 0]
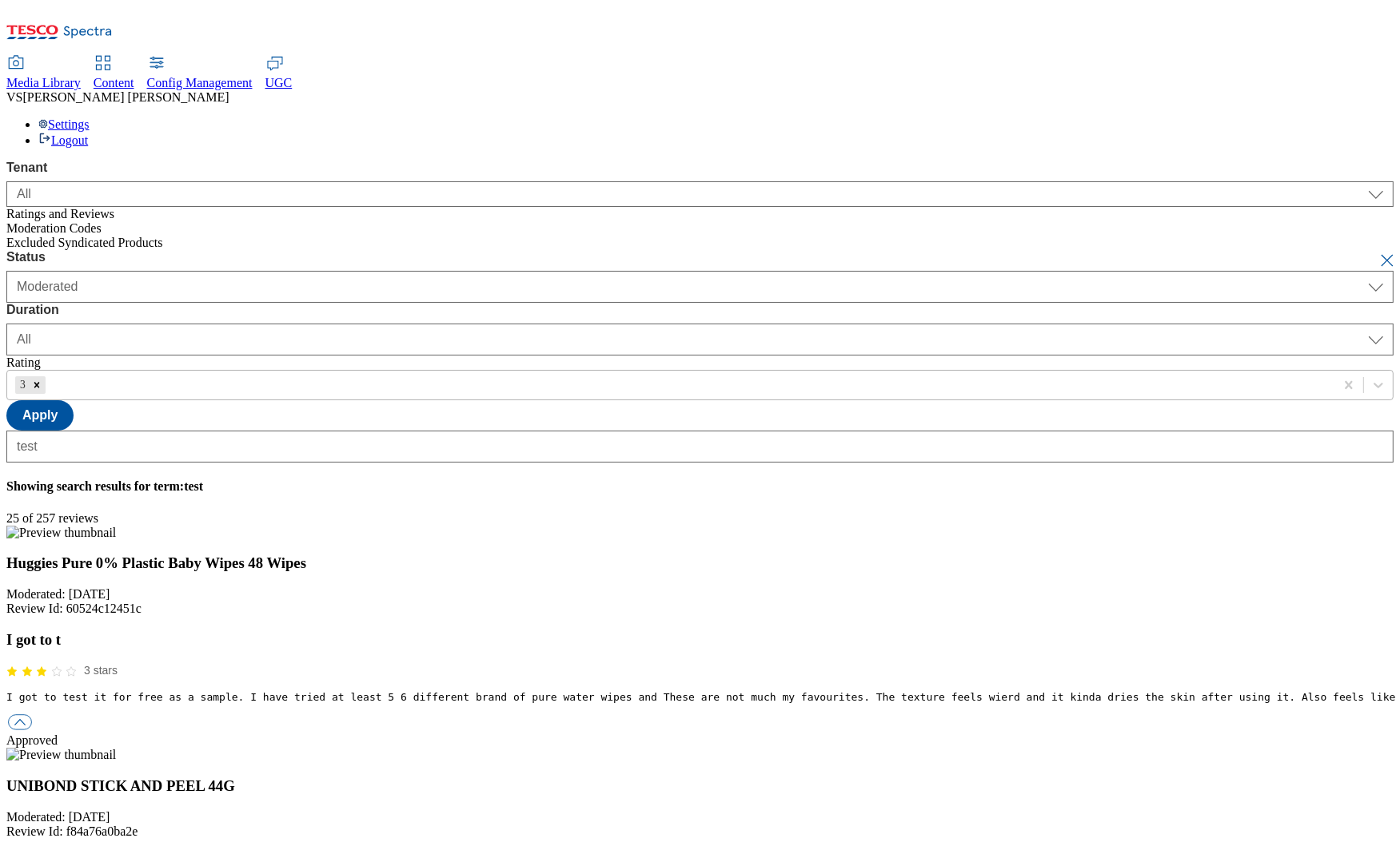
click at [603, 373] on div "3" at bounding box center [670, 385] width 1327 height 24
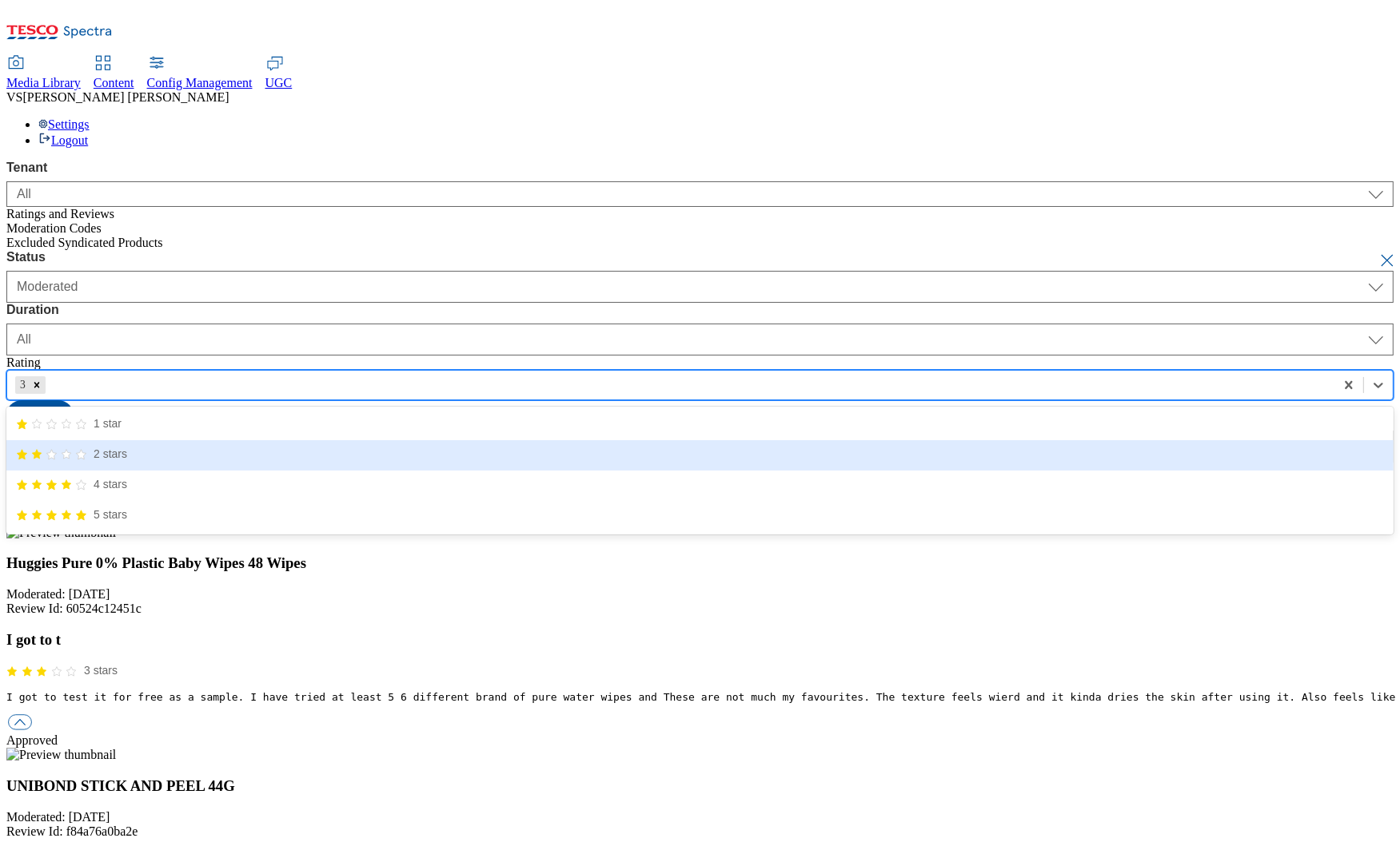
click at [594, 441] on div "2 stars" at bounding box center [700, 455] width 1387 height 30
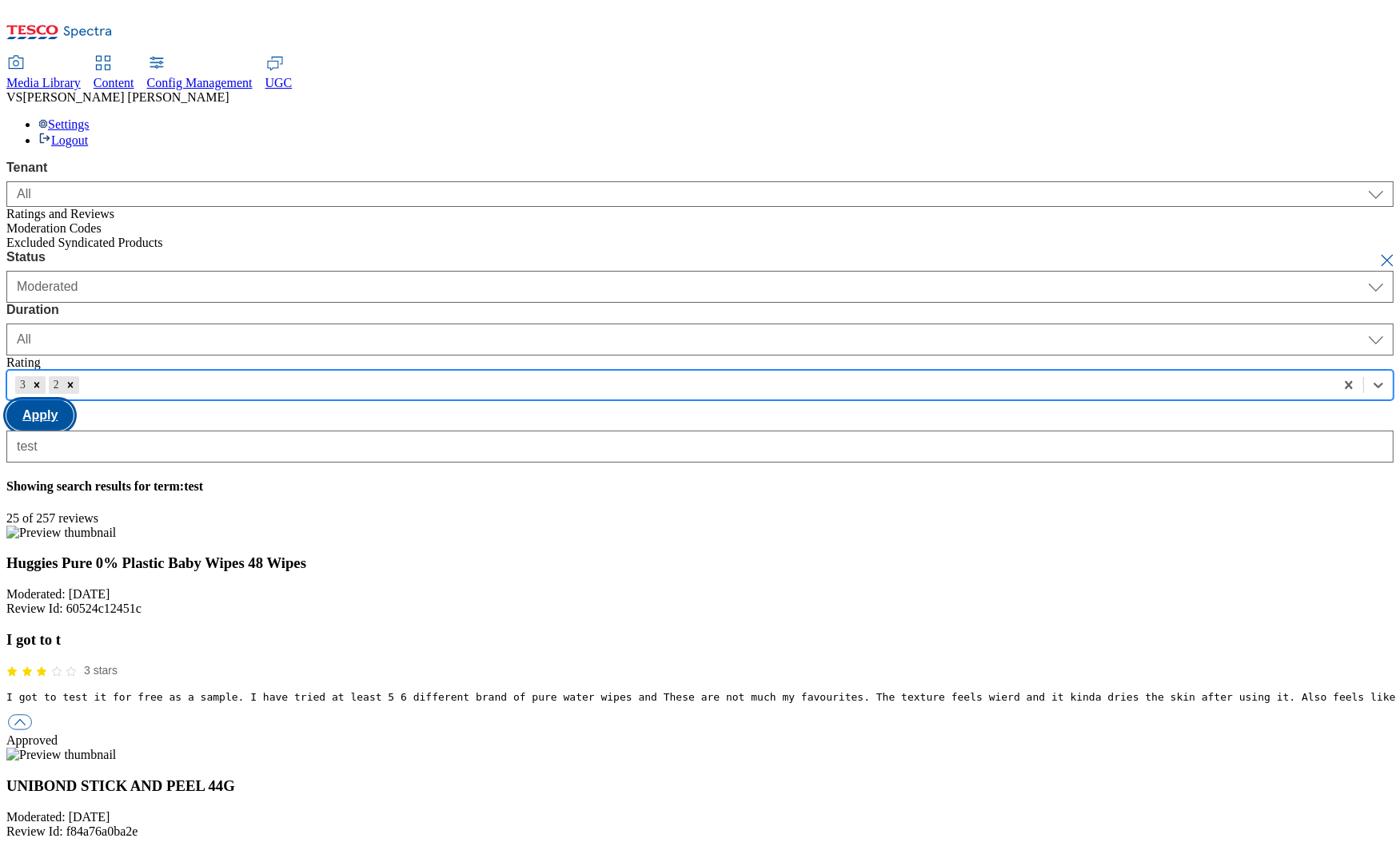
click at [73, 400] on button "Apply" at bounding box center [41, 415] width 68 height 30
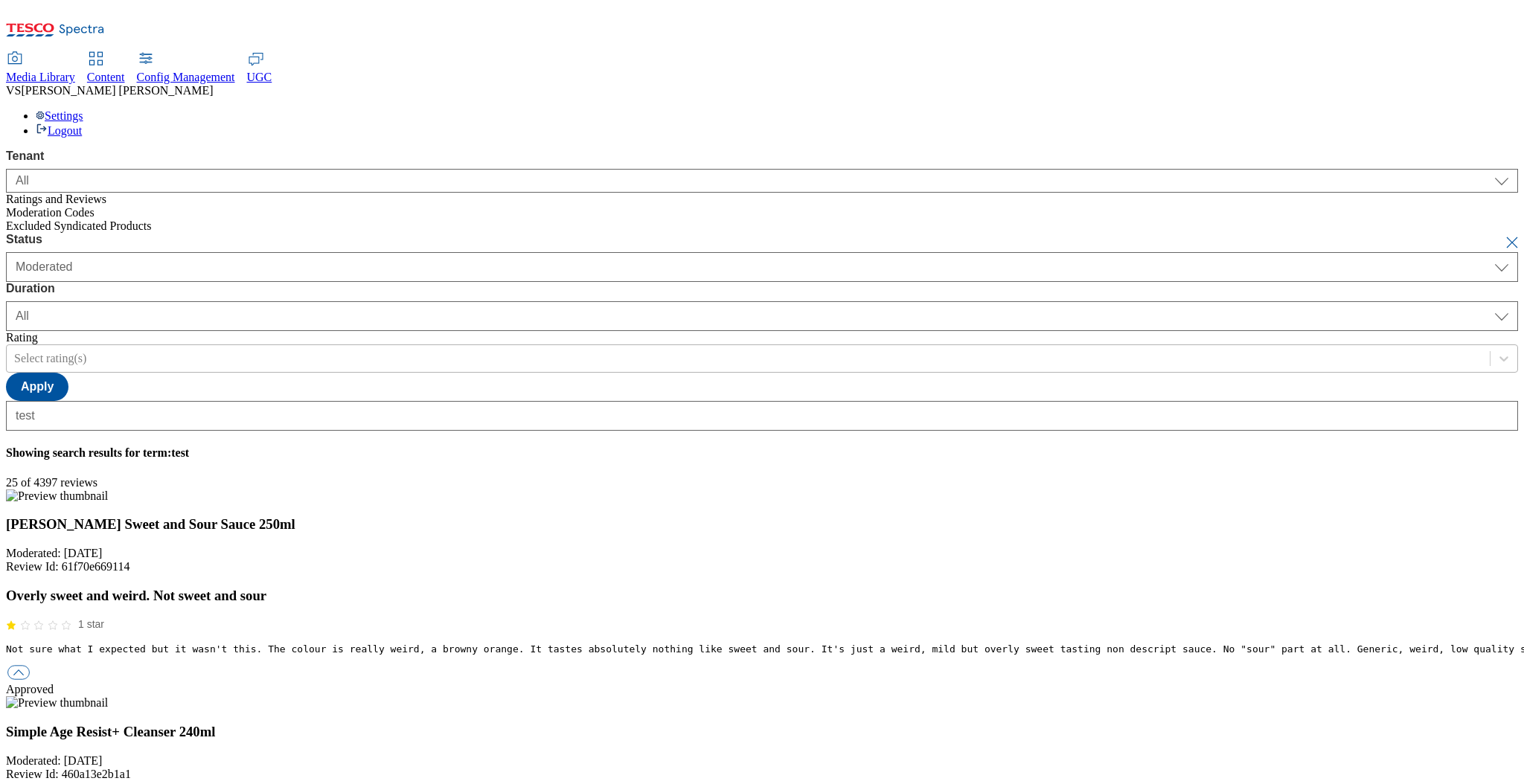
click at [125, 71] on span "Content" at bounding box center [106, 77] width 38 height 13
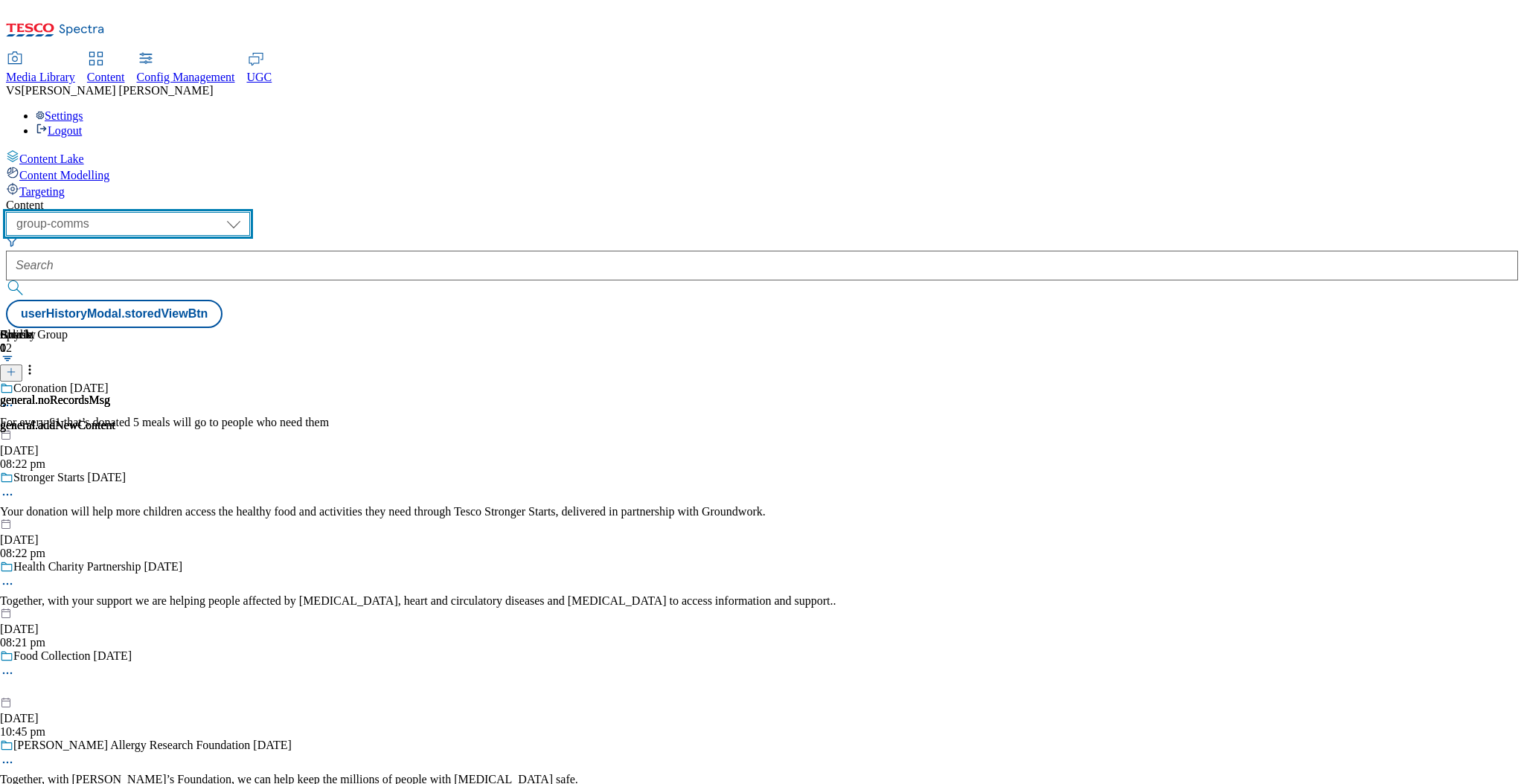
click at [250, 212] on select "dotcom-cz dotcom-hu dotcom-sk fnf-uk ghs-roi ghs-uk group-comms ighs-cz ighs-hu…" at bounding box center [128, 224] width 244 height 24
select select "flare-test"
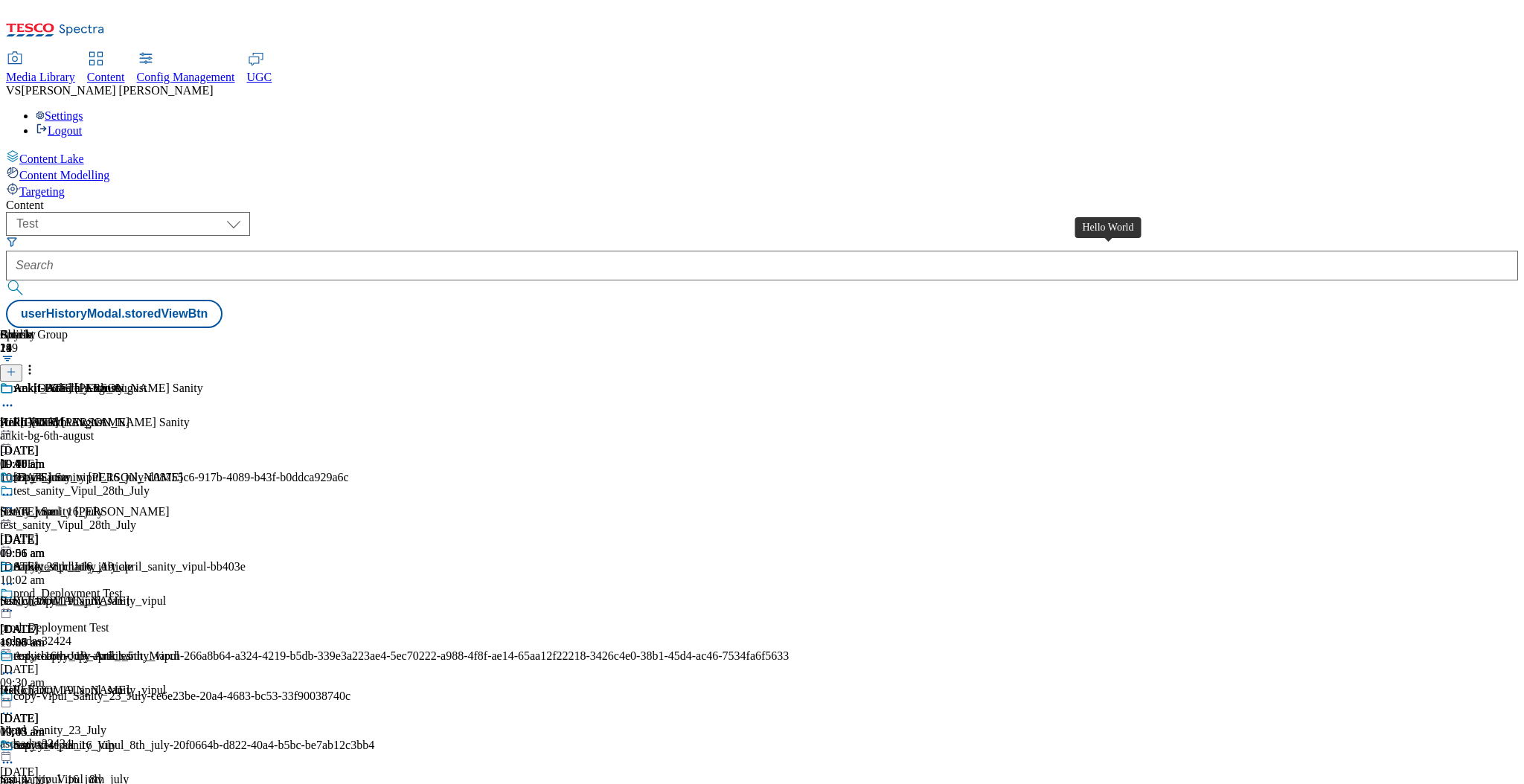
click at [58, 416] on div "Hello World" at bounding box center [29, 422] width 58 height 13
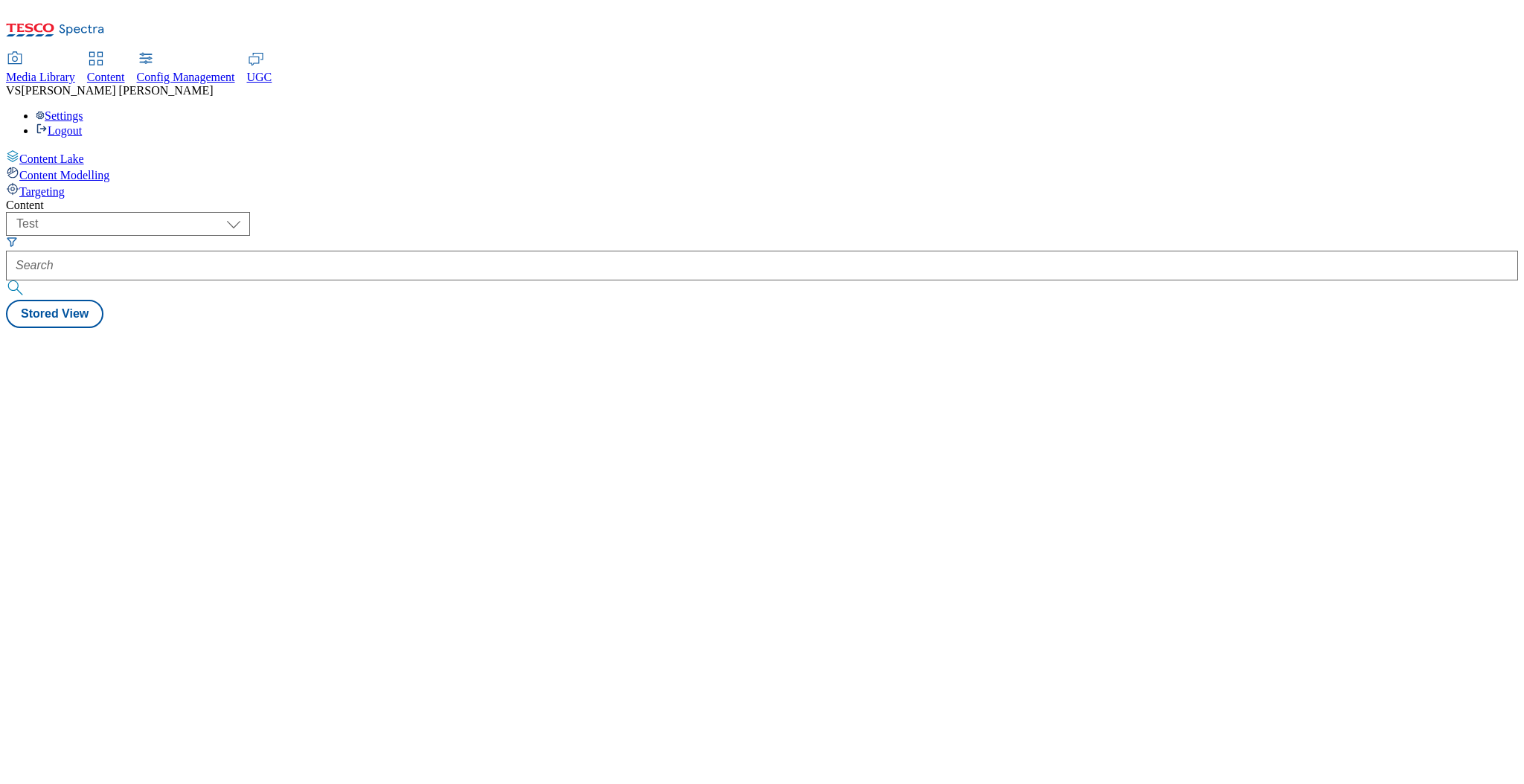
select select "flare-test"
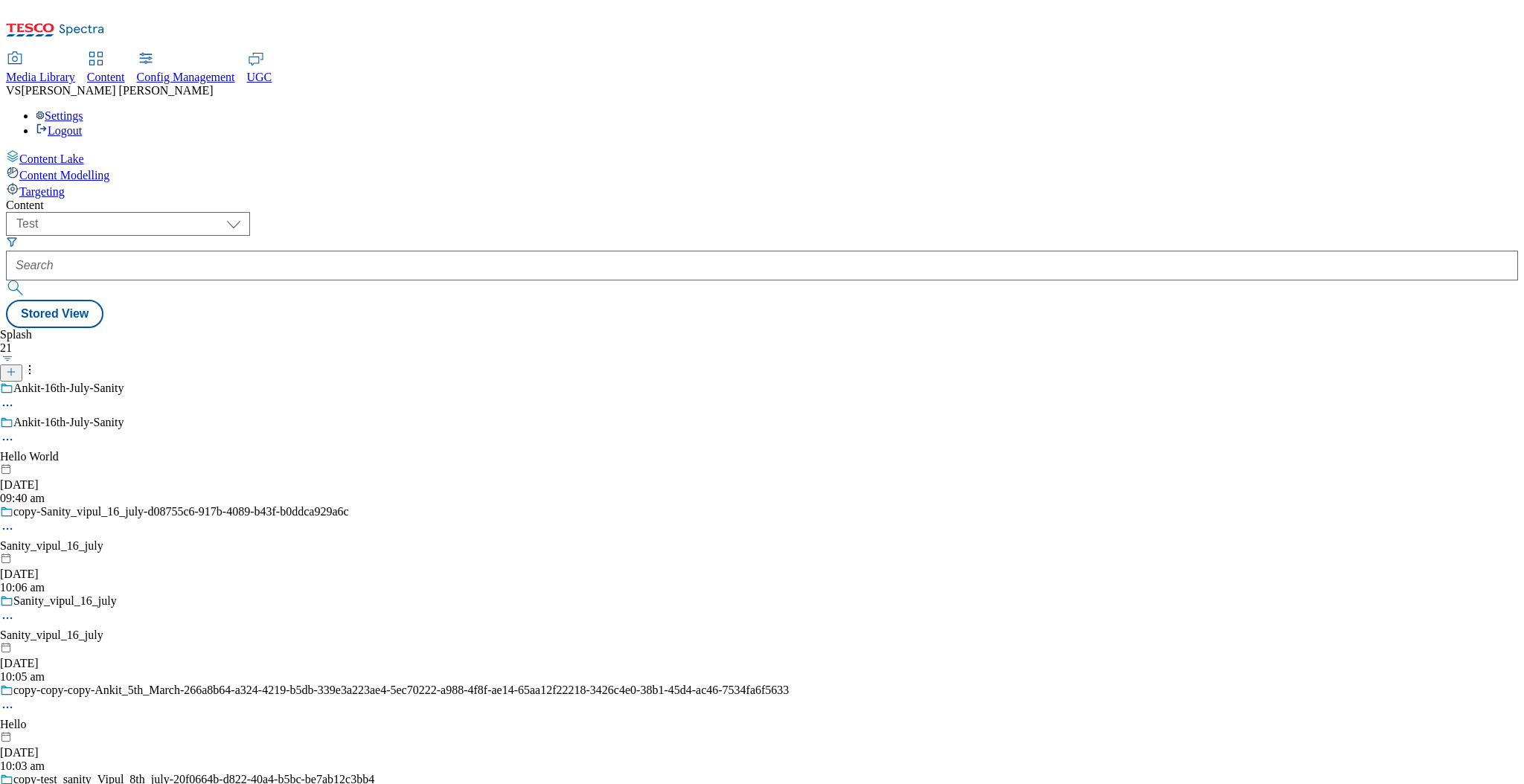
click at [16, 366] on icon at bounding box center [12, 372] width 11 height 11
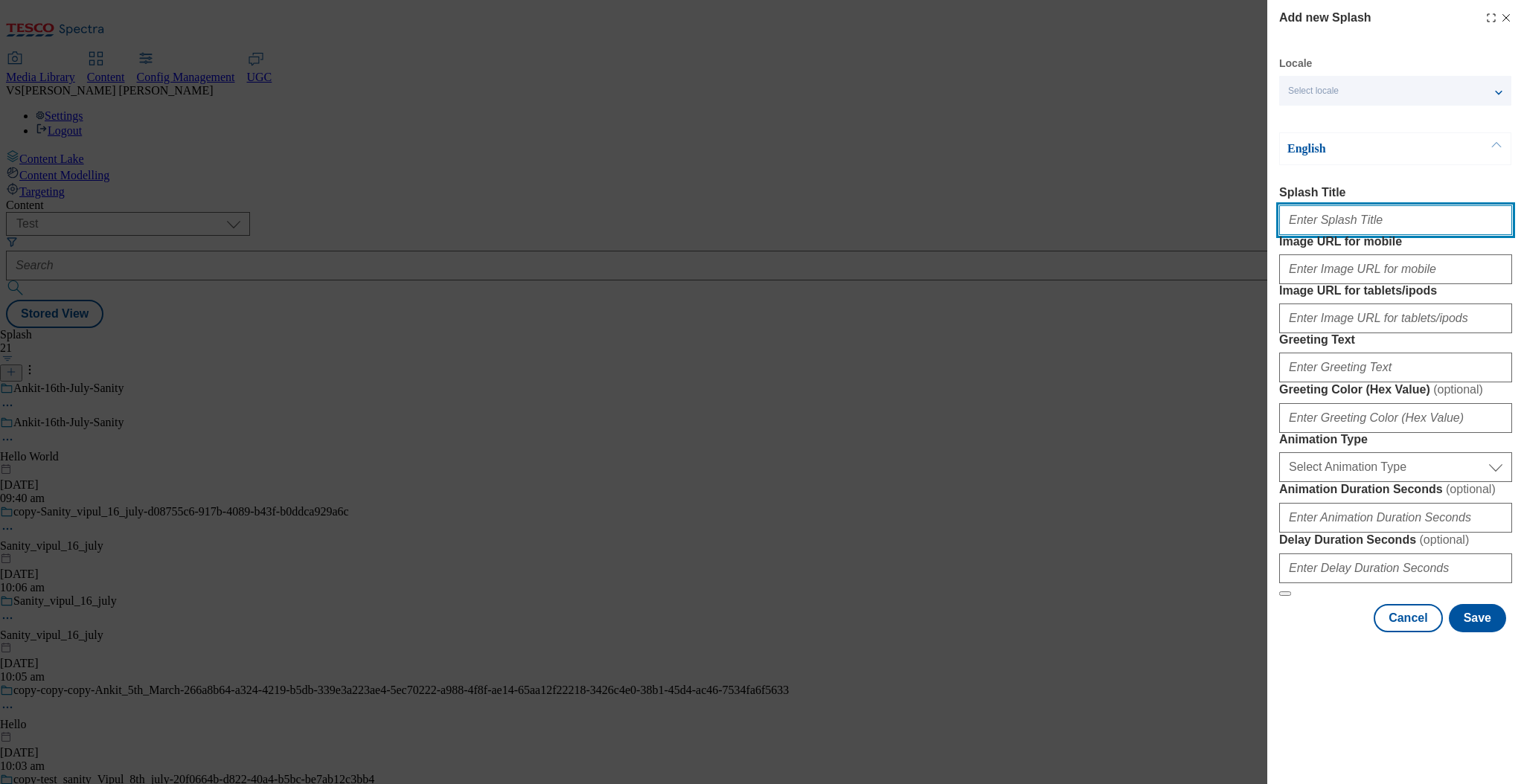
click at [1332, 228] on input "Splash Title" at bounding box center [1395, 220] width 233 height 30
type input "13_August"
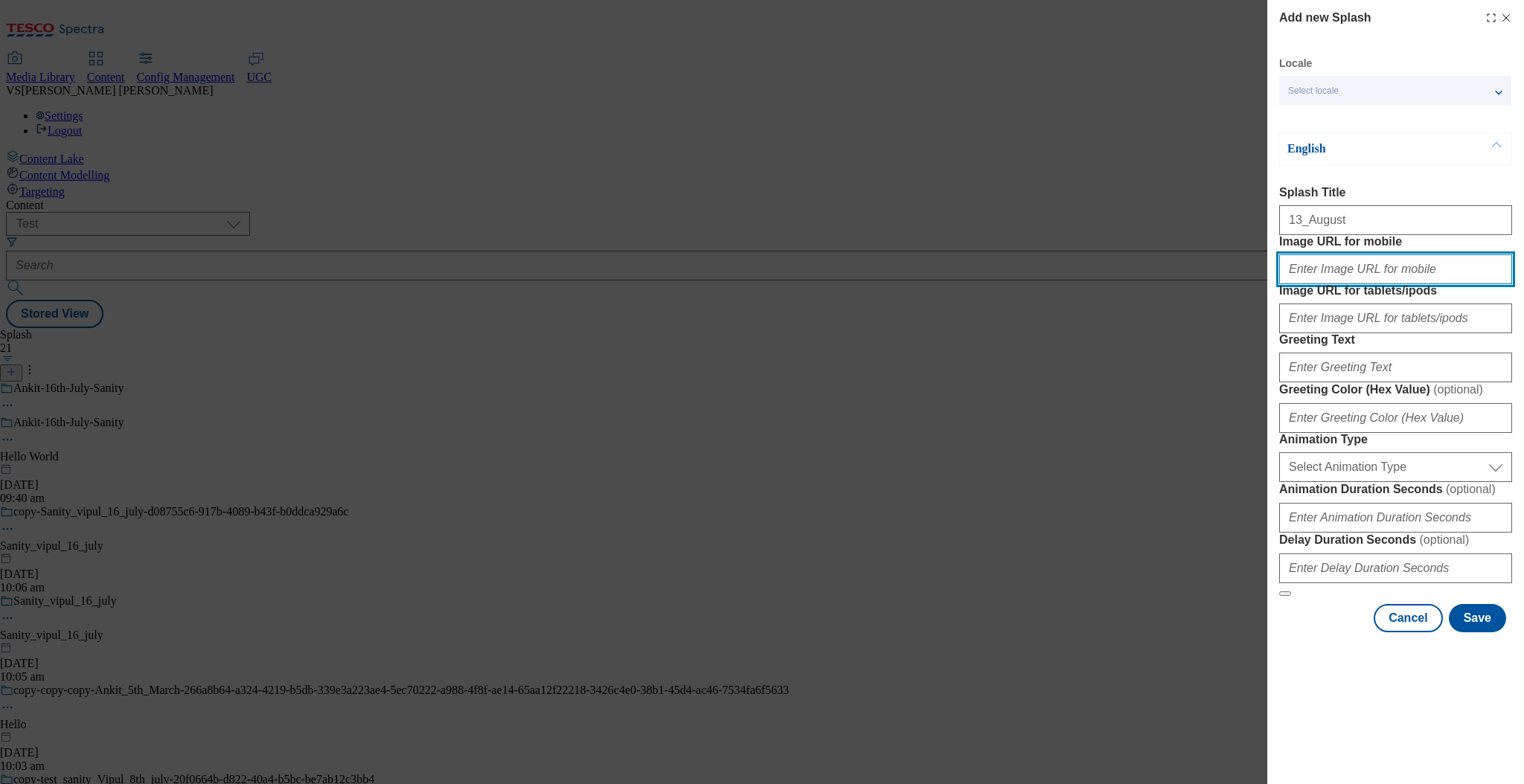
click at [1348, 285] on input "Image URL for mobile" at bounding box center [1395, 269] width 233 height 30
type input "http://dcxp-content-manager.content/v1/flare-test/contents/90a9f15c-3592-4e2d-b…"
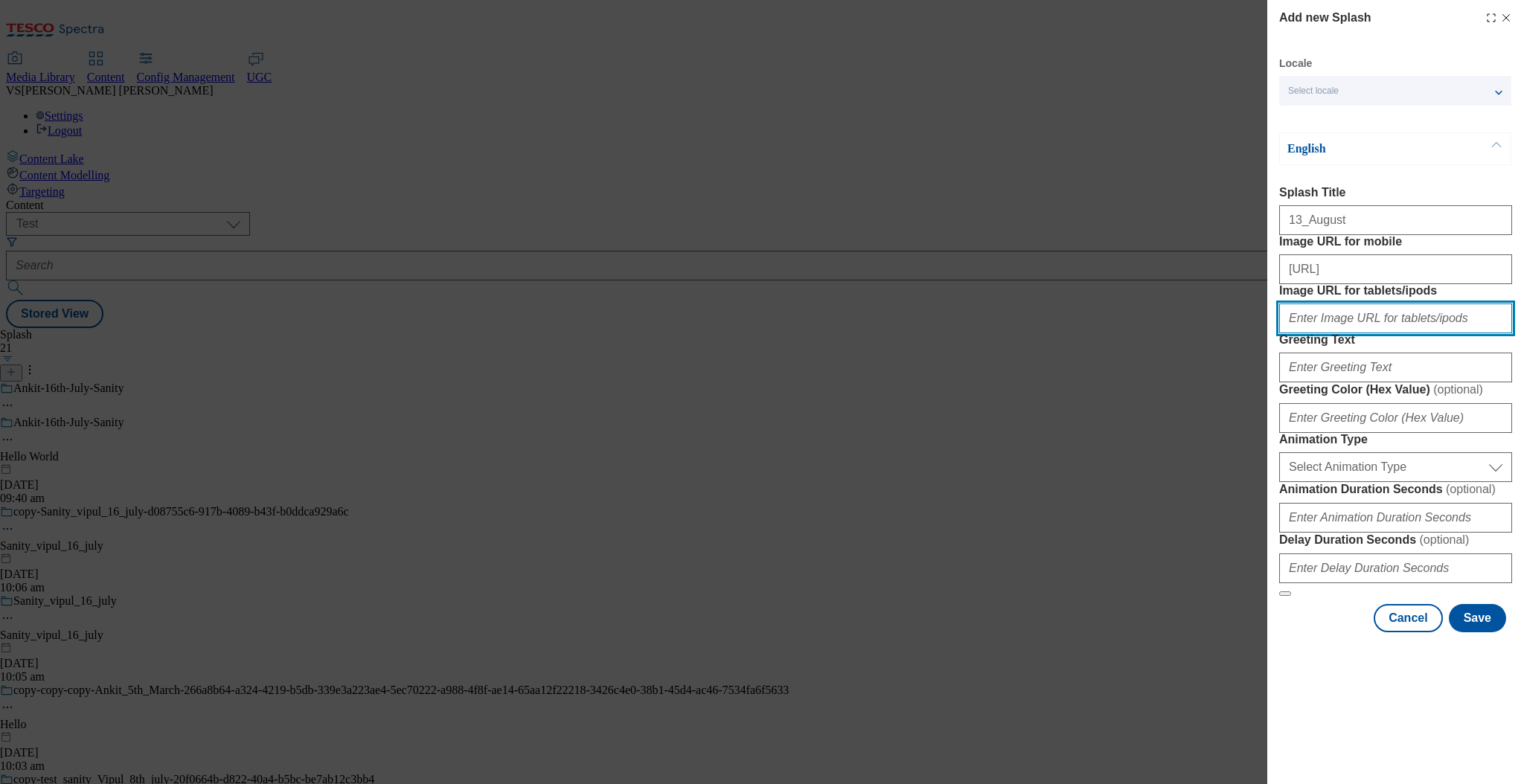
click at [1347, 333] on input "Image URL for tablets/ipods" at bounding box center [1395, 318] width 233 height 30
type input "http://dcxp-content-manager.content/v1/flare-test/contents/90a9f15c-3592-4e2d-b…"
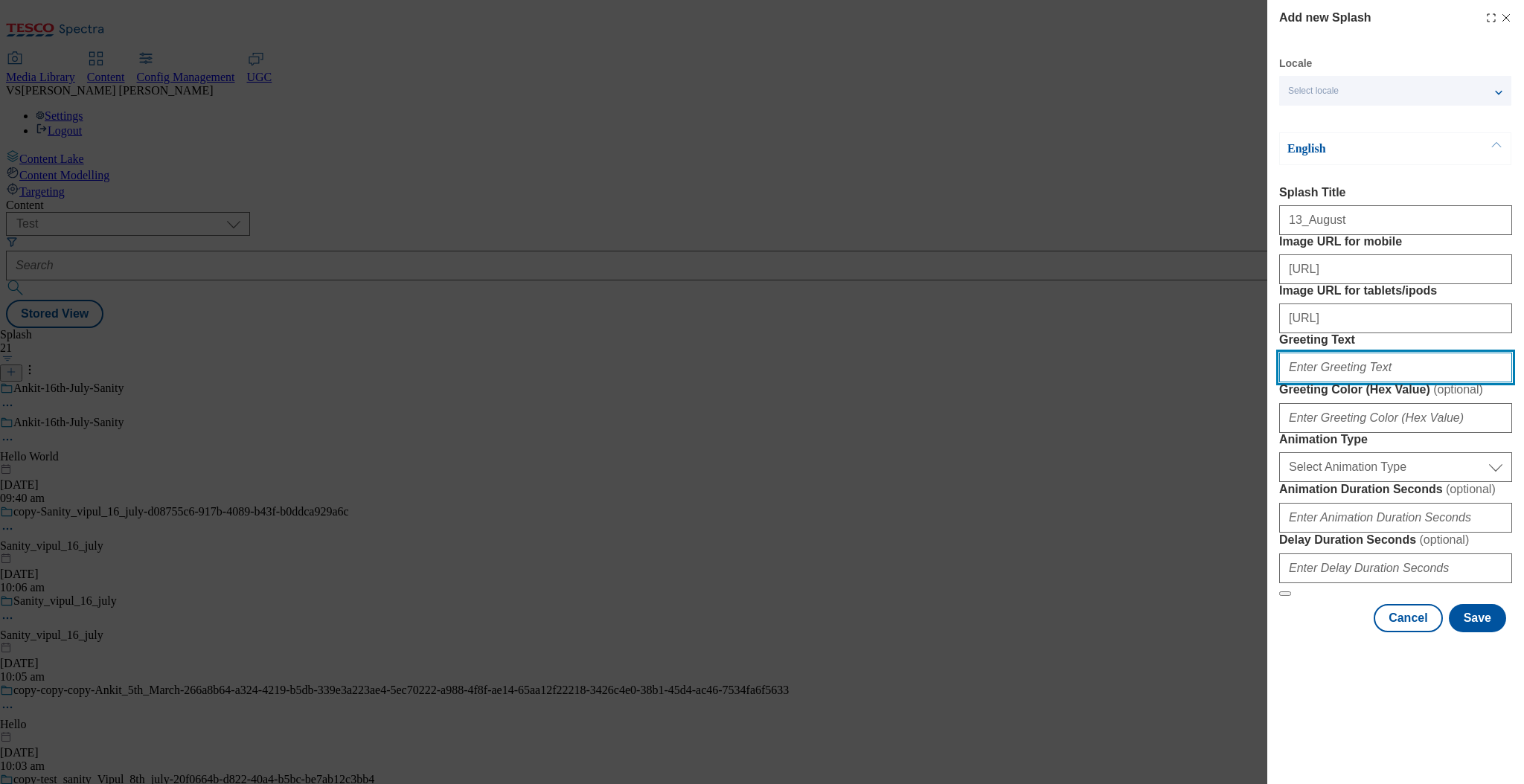
click at [1348, 383] on input "Greeting Text" at bounding box center [1395, 367] width 233 height 30
paste input "13_August"
type input "13_August"
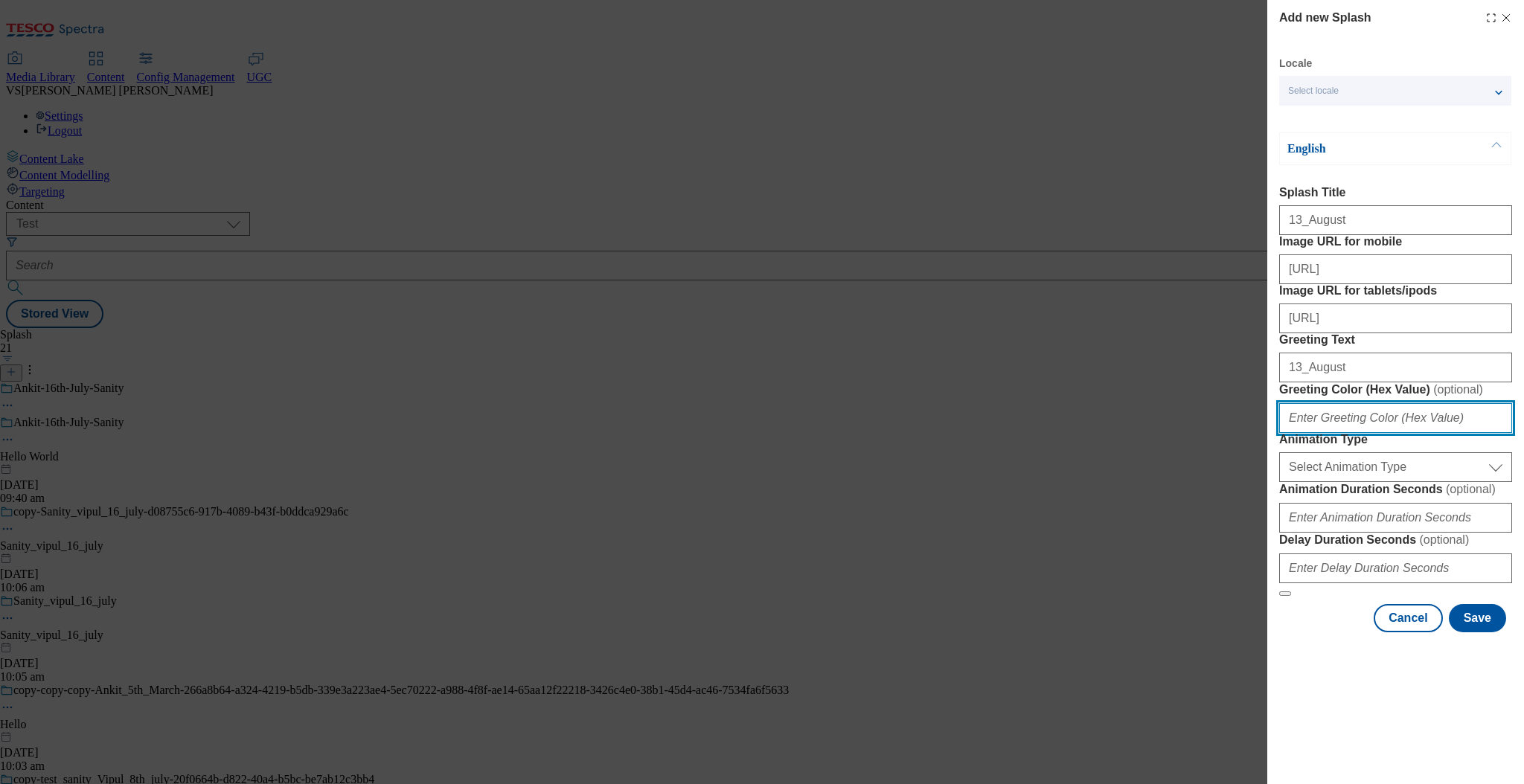
click at [1338, 433] on input "Greeting Color (Hex Value) ( optional )" at bounding box center [1395, 418] width 233 height 30
type input "#123456"
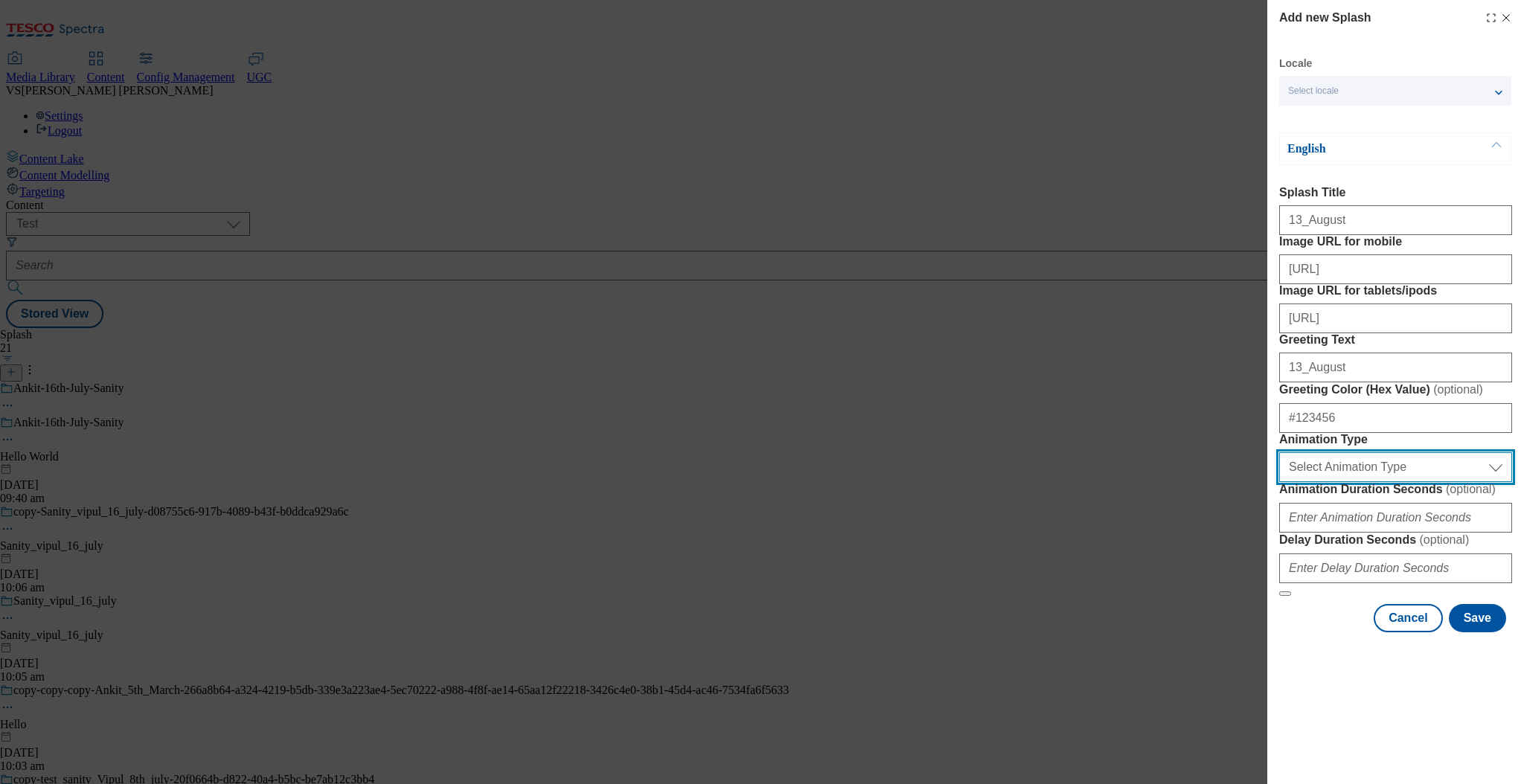
click at [1367, 482] on select "Select Animation Type Spring FadeIn TopToBottom BottomToTop" at bounding box center [1395, 467] width 233 height 30
select select "Spring"
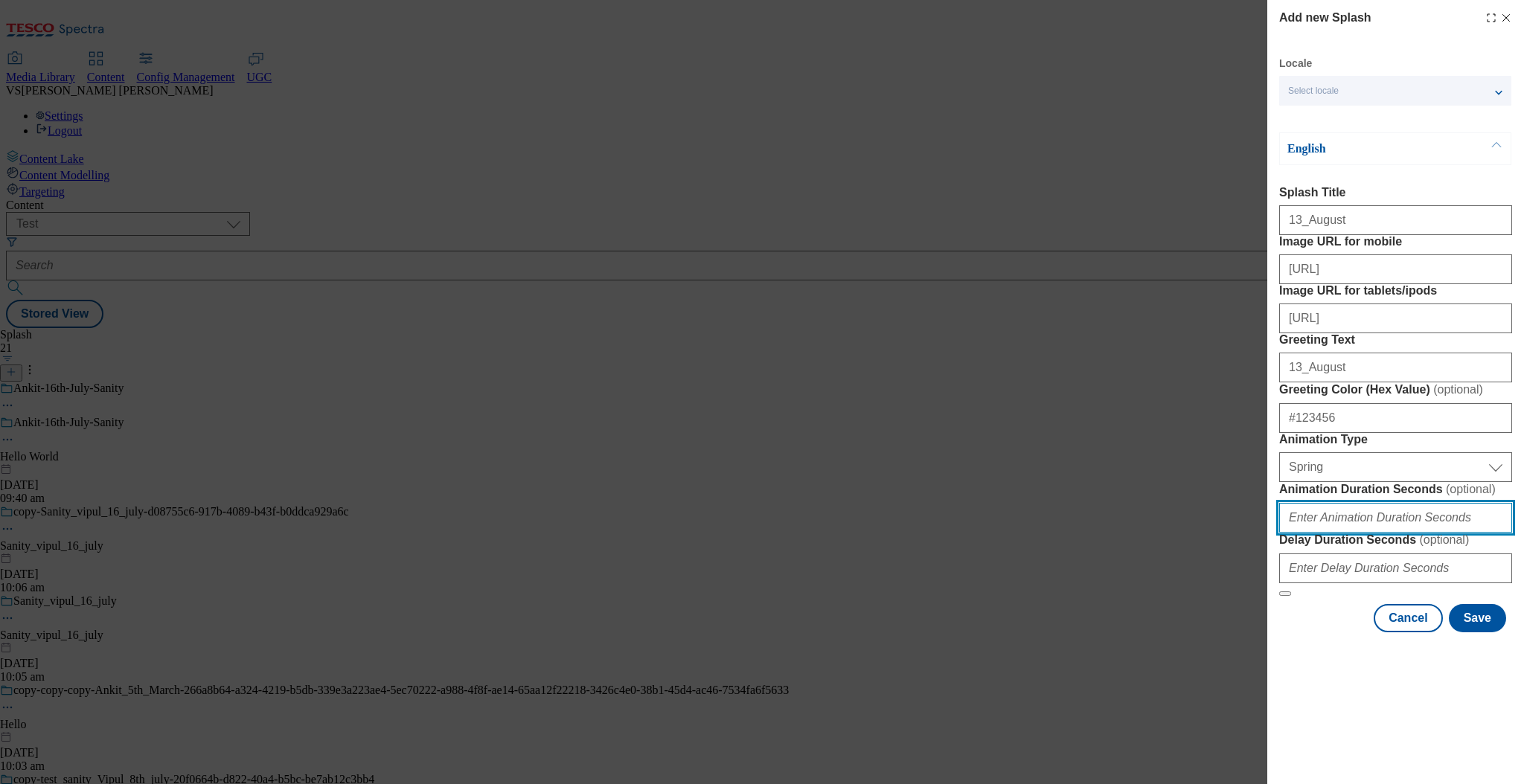
click at [1357, 533] on input "Animation Duration Seconds ( optional )" at bounding box center [1395, 517] width 233 height 30
type input "30"
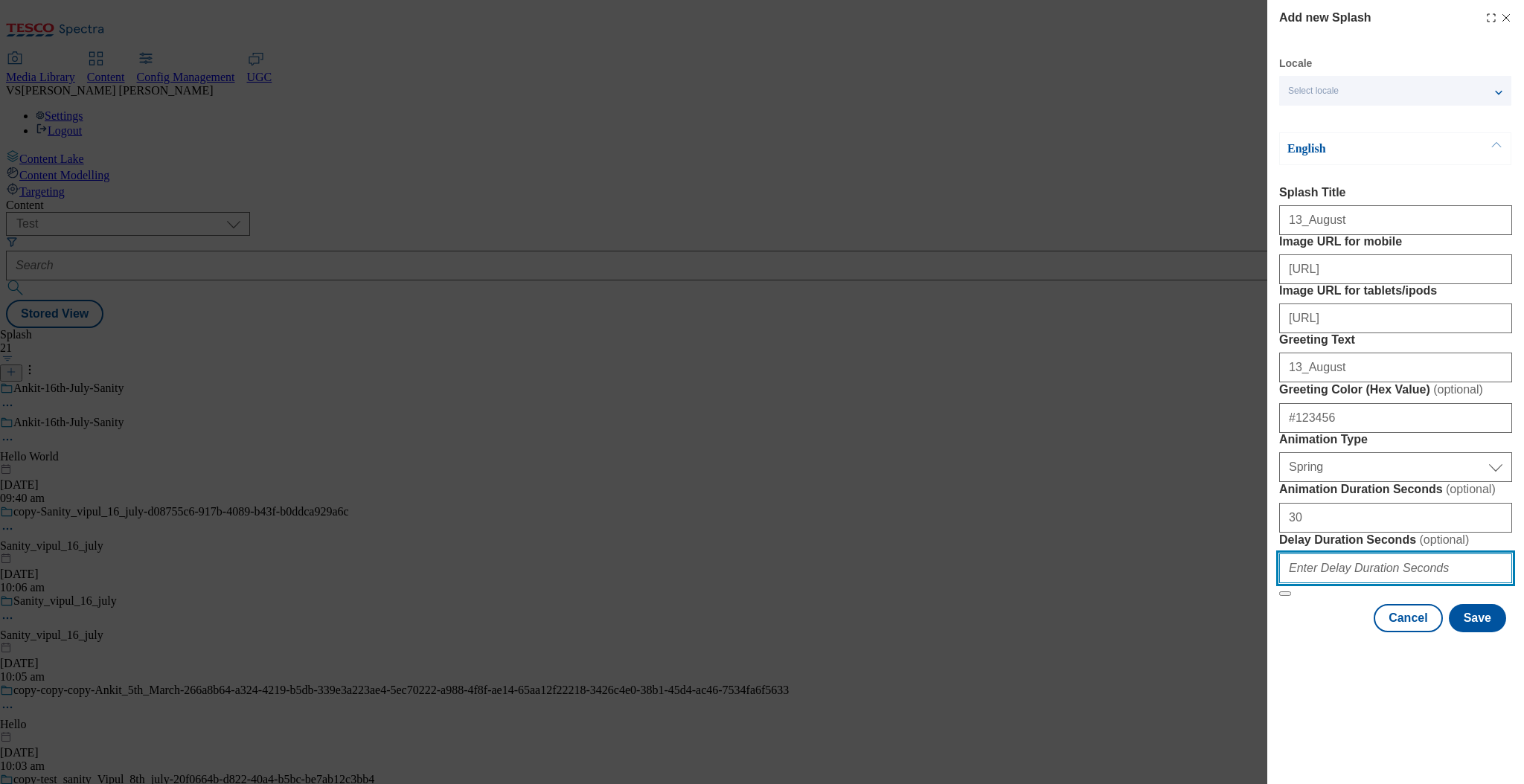
click at [1358, 584] on input "Delay Duration Seconds ( optional )" at bounding box center [1395, 568] width 233 height 30
type input "23"
click at [1492, 632] on button "Save" at bounding box center [1477, 618] width 57 height 28
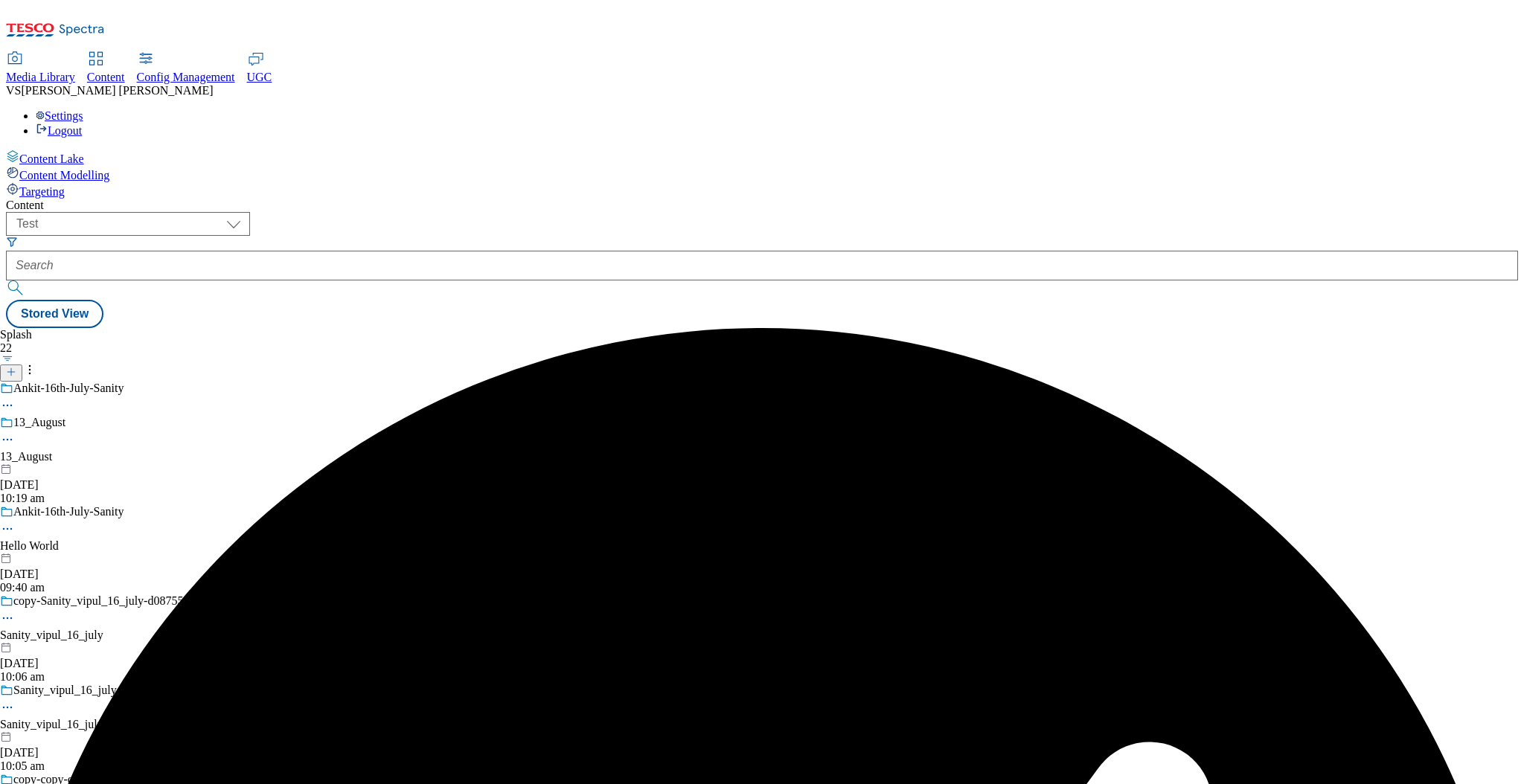
click at [15, 432] on icon at bounding box center [7, 439] width 15 height 15
click at [63, 466] on span "Edit" at bounding box center [54, 471] width 17 height 11
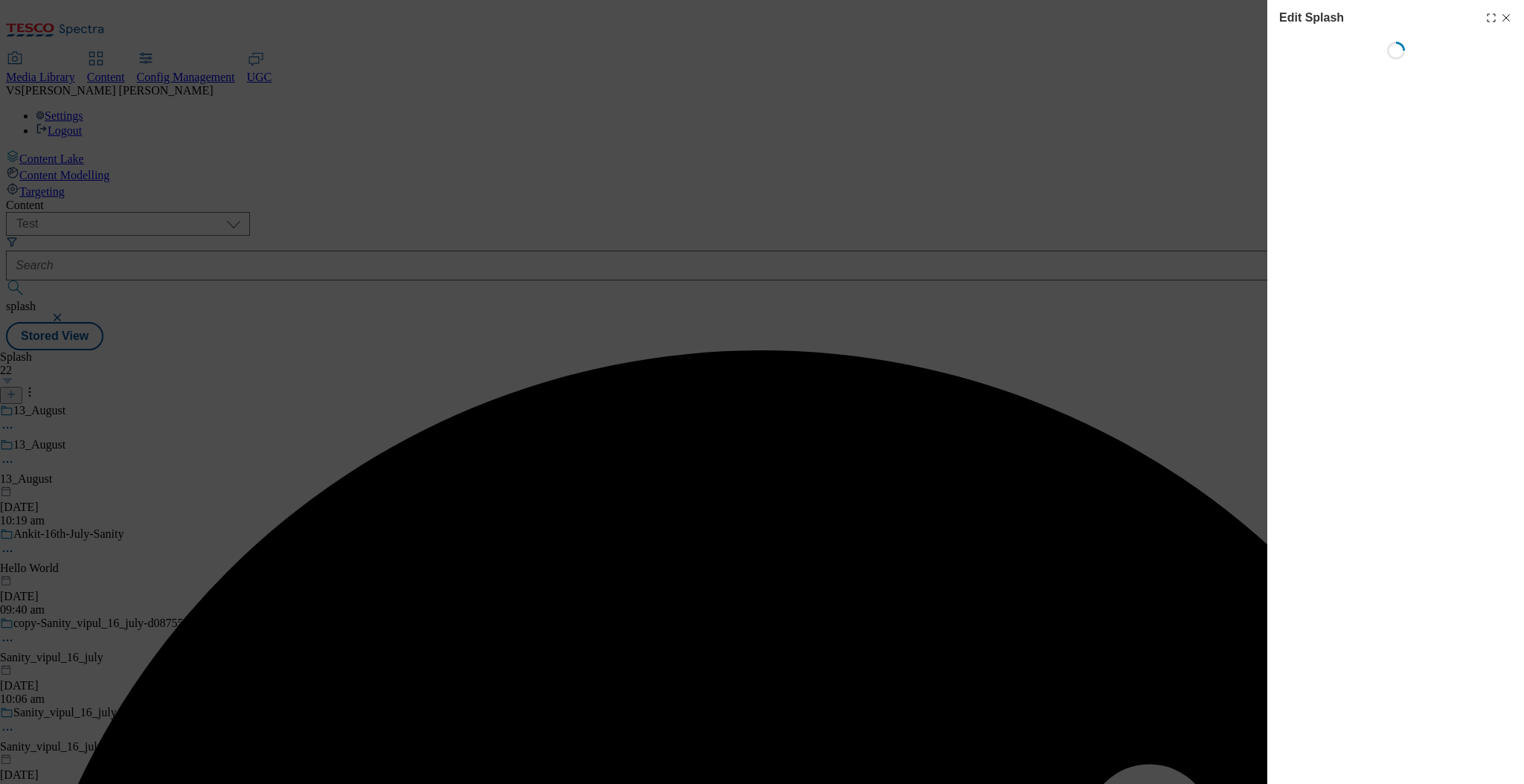
select select "Spring"
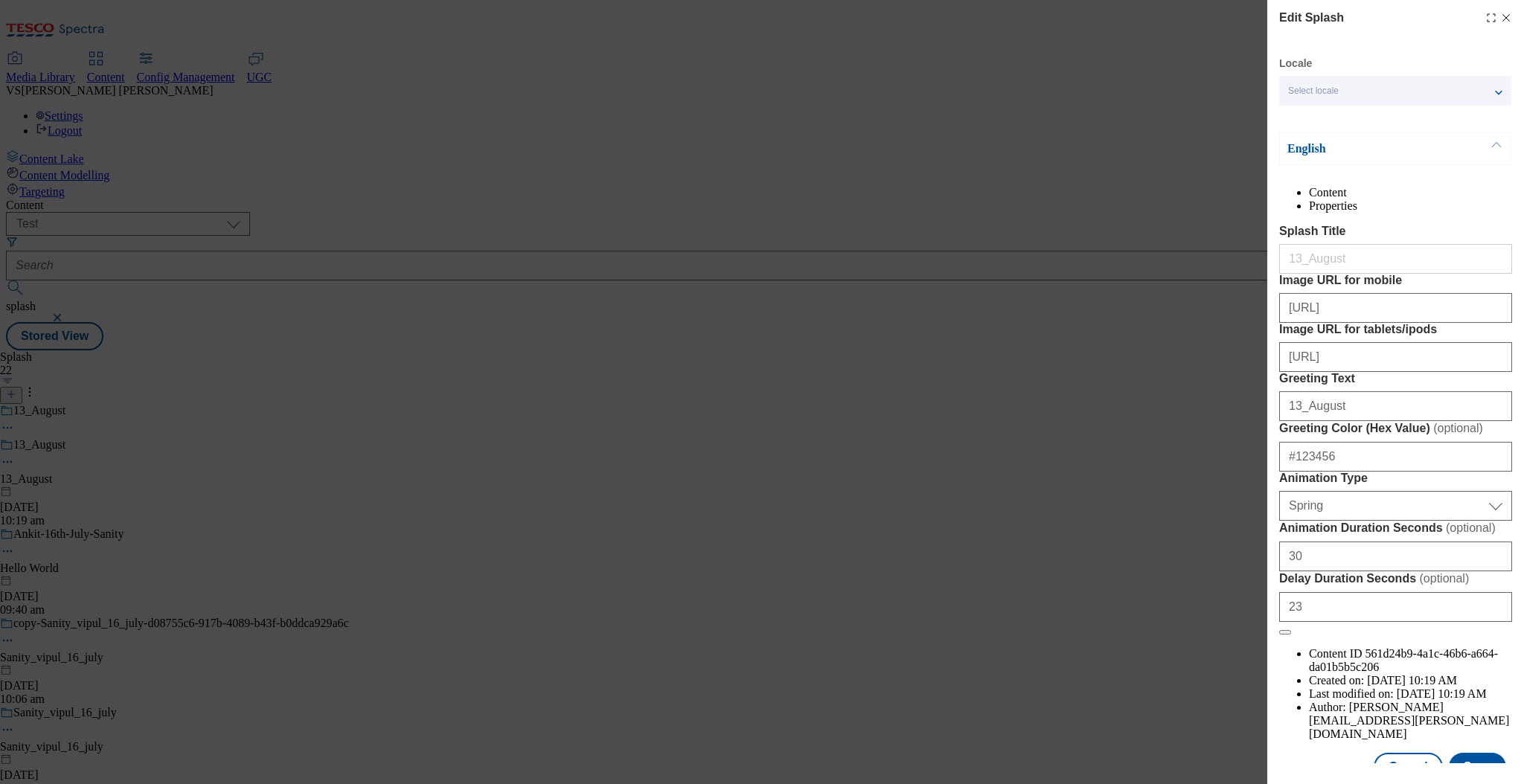
click at [1374, 248] on div "Content Properties Splash Title 13_August Image URL for mobile http://dcxp-cont…" at bounding box center [1395, 463] width 233 height 555
click at [1341, 421] on input "13_August" at bounding box center [1395, 406] width 233 height 30
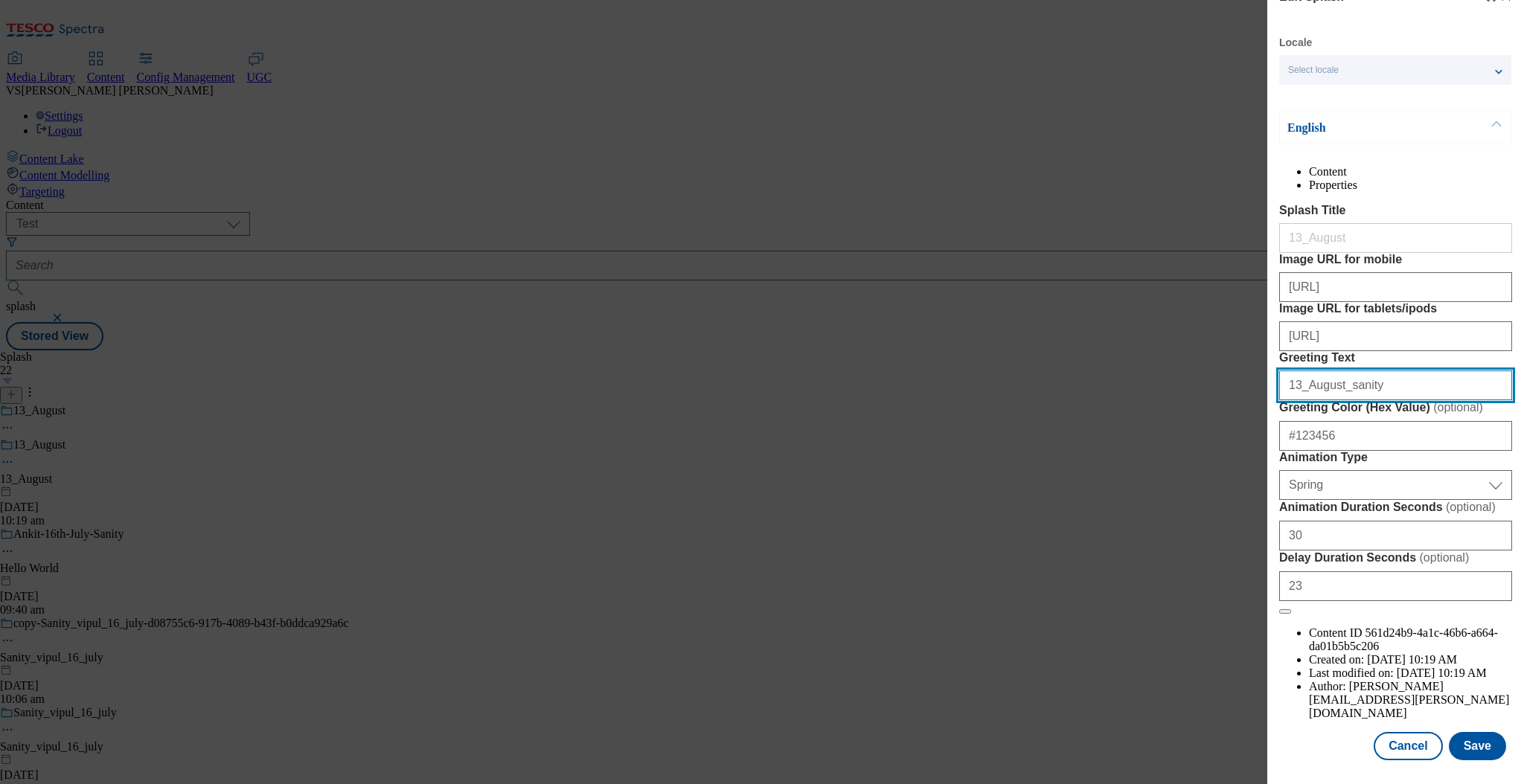
scroll to position [126, 0]
type input "13_August_sanity"
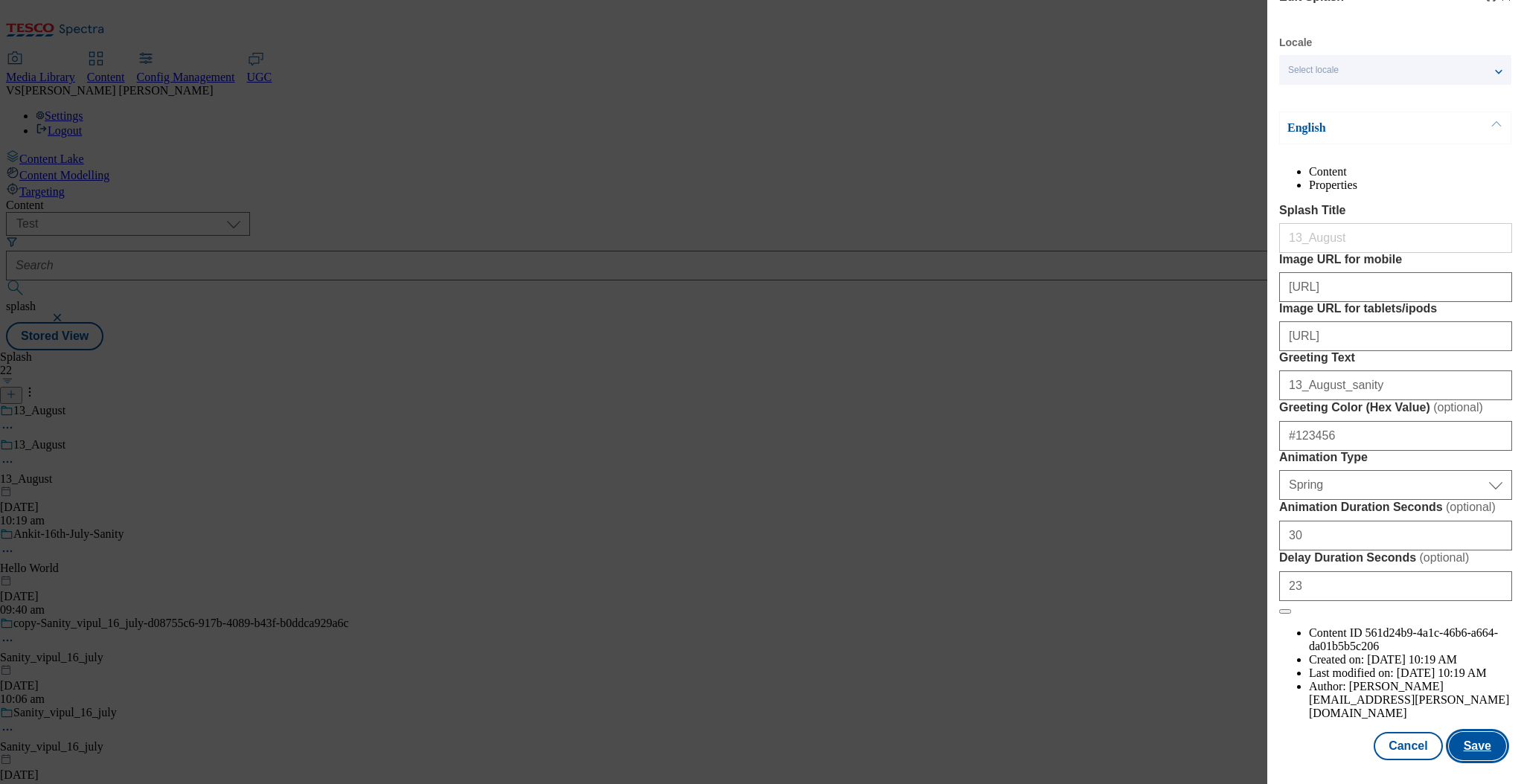
click at [1474, 741] on button "Save" at bounding box center [1477, 745] width 57 height 28
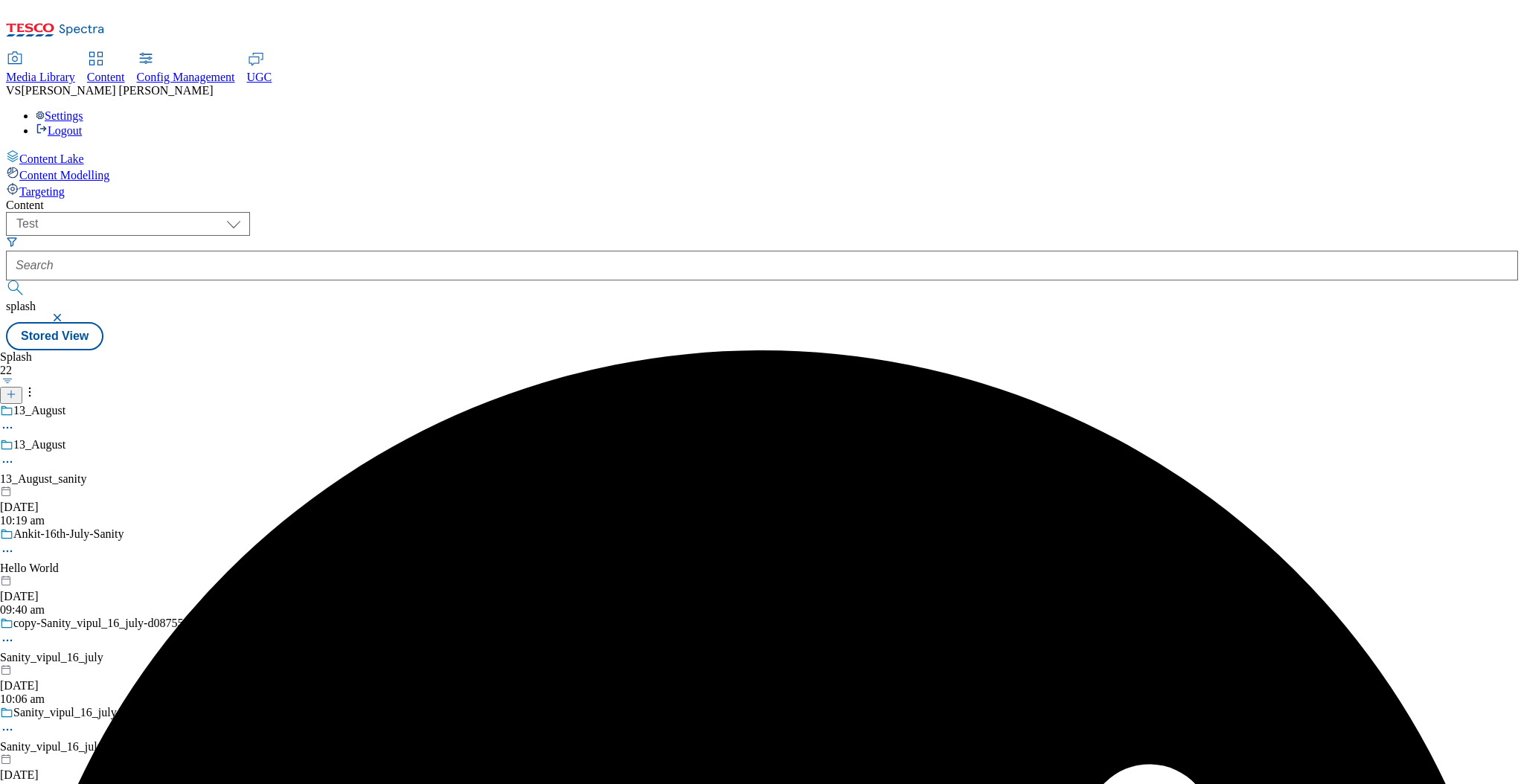
click at [15, 454] on icon at bounding box center [7, 462] width 15 height 15
click at [81, 557] on span "Preview" at bounding box center [63, 562] width 35 height 11
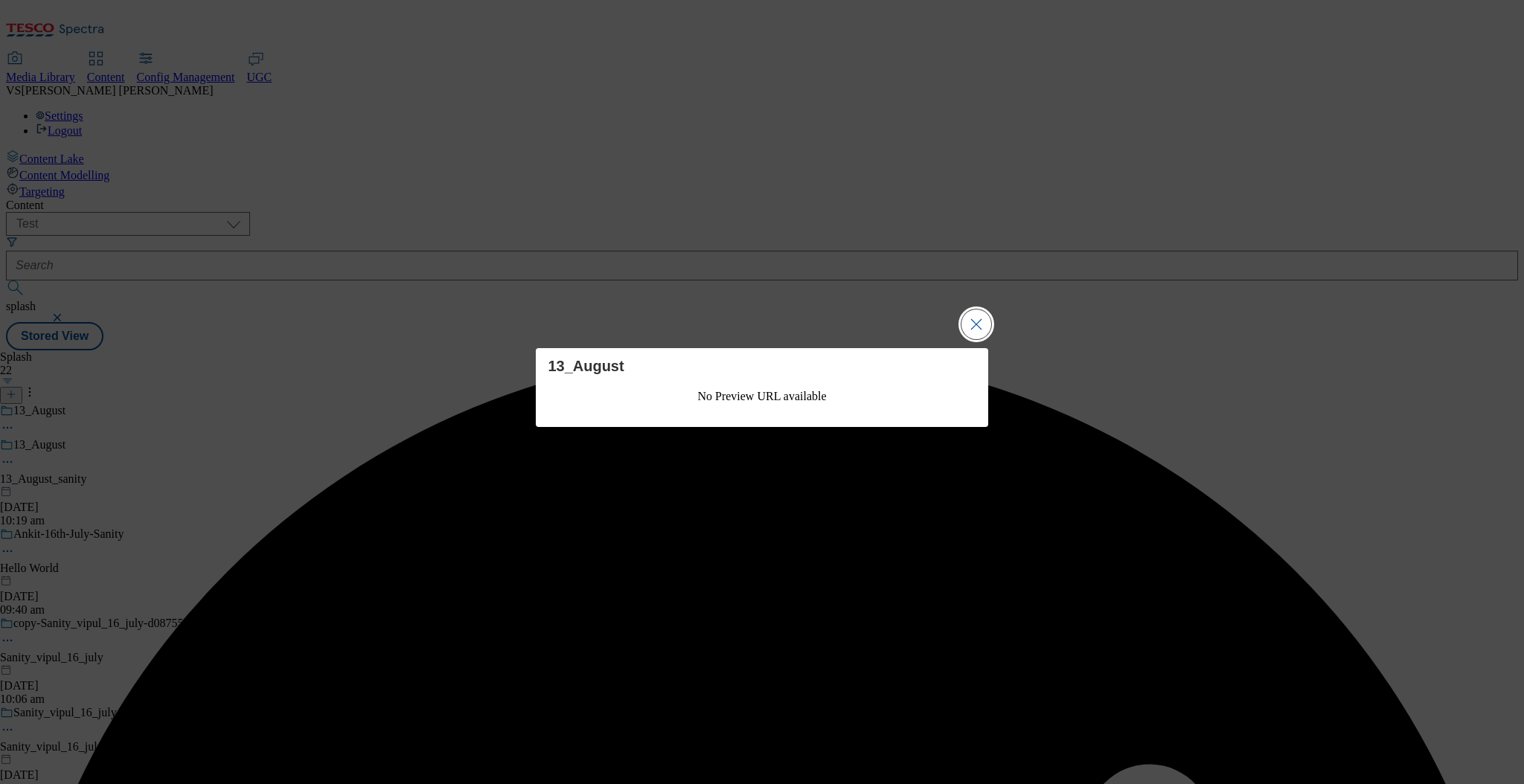
click at [982, 322] on button "Close Modal" at bounding box center [976, 324] width 30 height 30
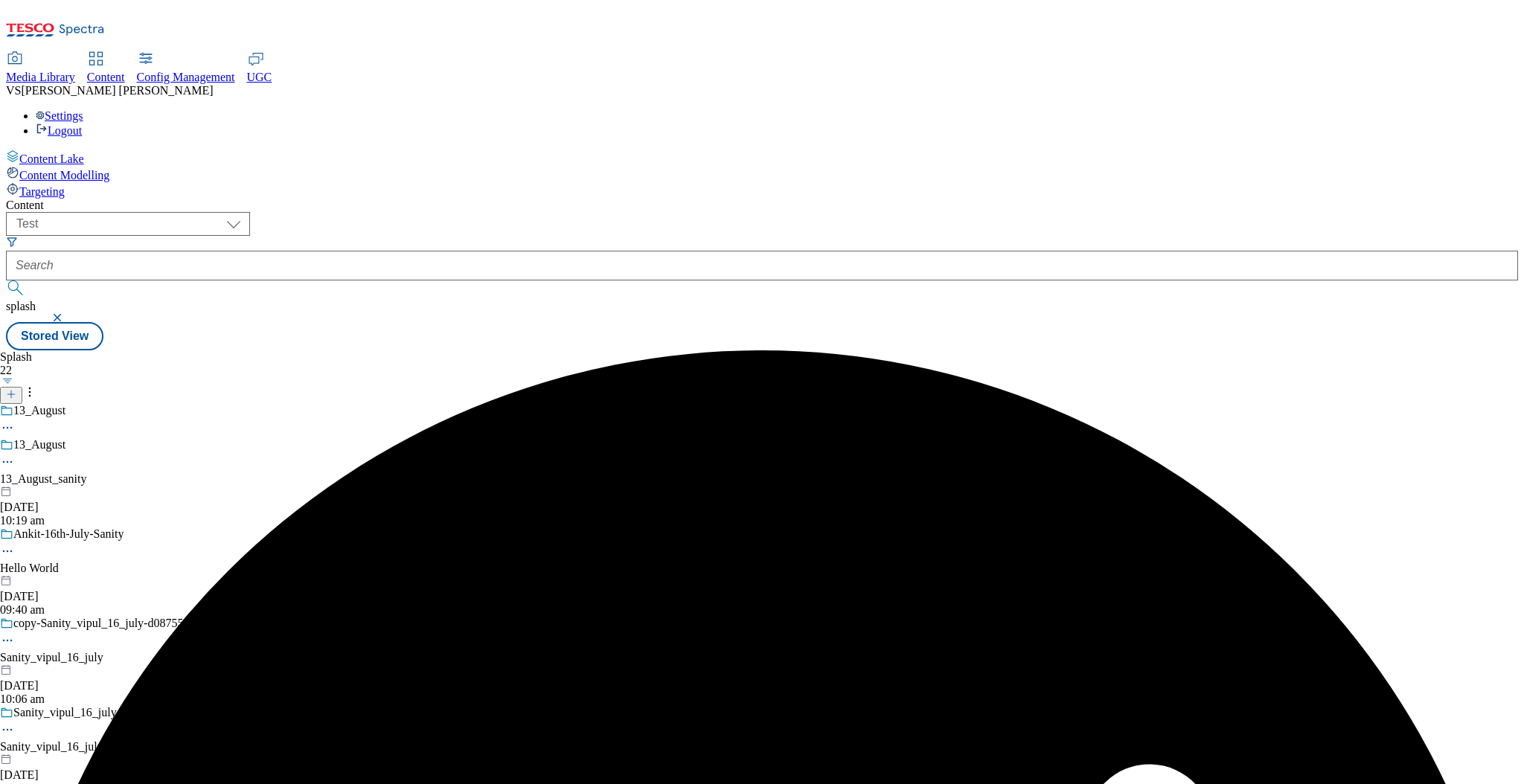
click at [15, 454] on icon at bounding box center [7, 462] width 15 height 15
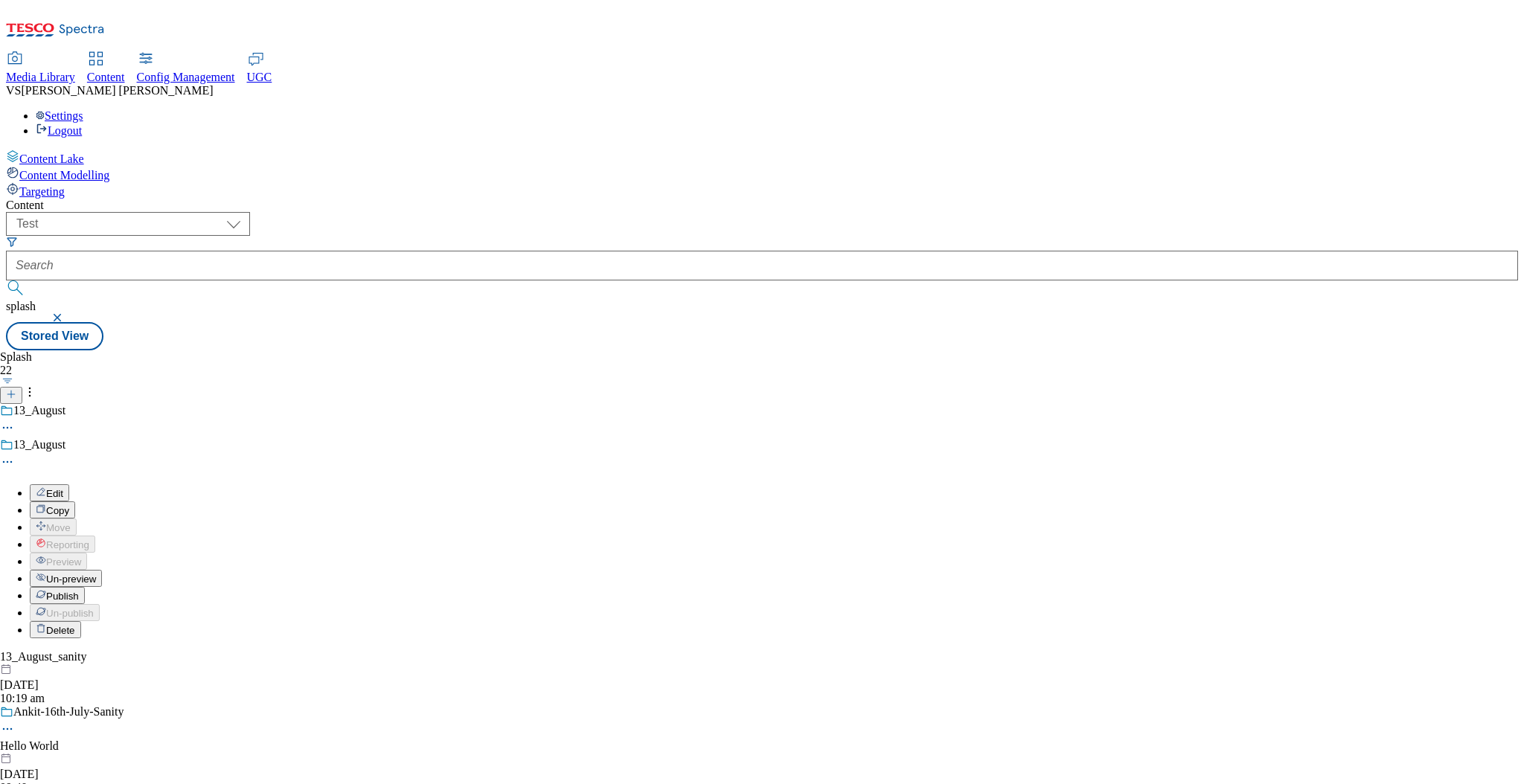
click at [79, 591] on span "Publish" at bounding box center [62, 596] width 32 height 11
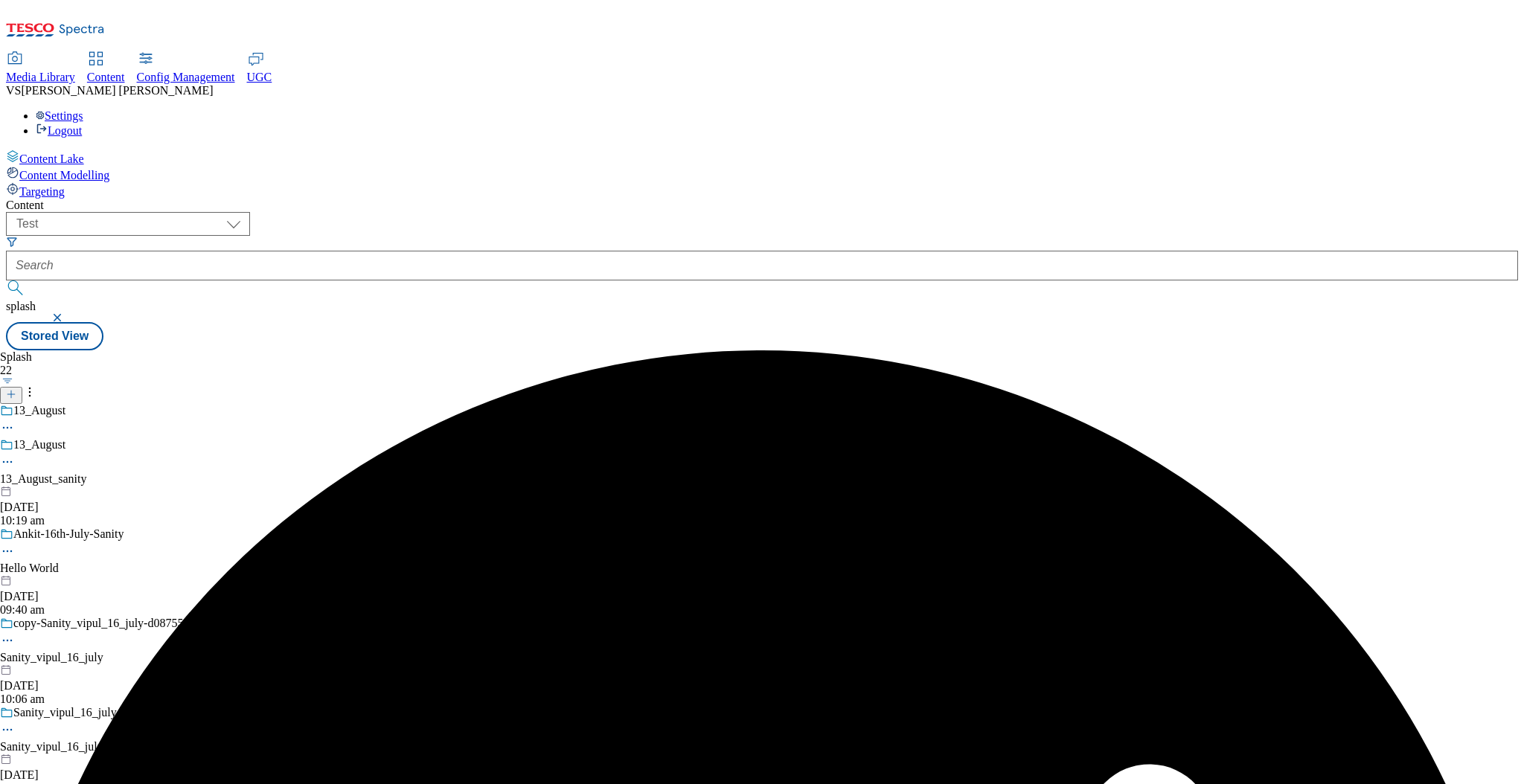
click at [15, 454] on icon at bounding box center [7, 462] width 15 height 15
click at [93, 608] on span "Un-publish" at bounding box center [69, 613] width 48 height 11
click at [15, 454] on icon at bounding box center [7, 462] width 15 height 15
click at [96, 574] on span "Un-preview" at bounding box center [71, 579] width 50 height 11
click at [15, 454] on icon at bounding box center [7, 462] width 15 height 15
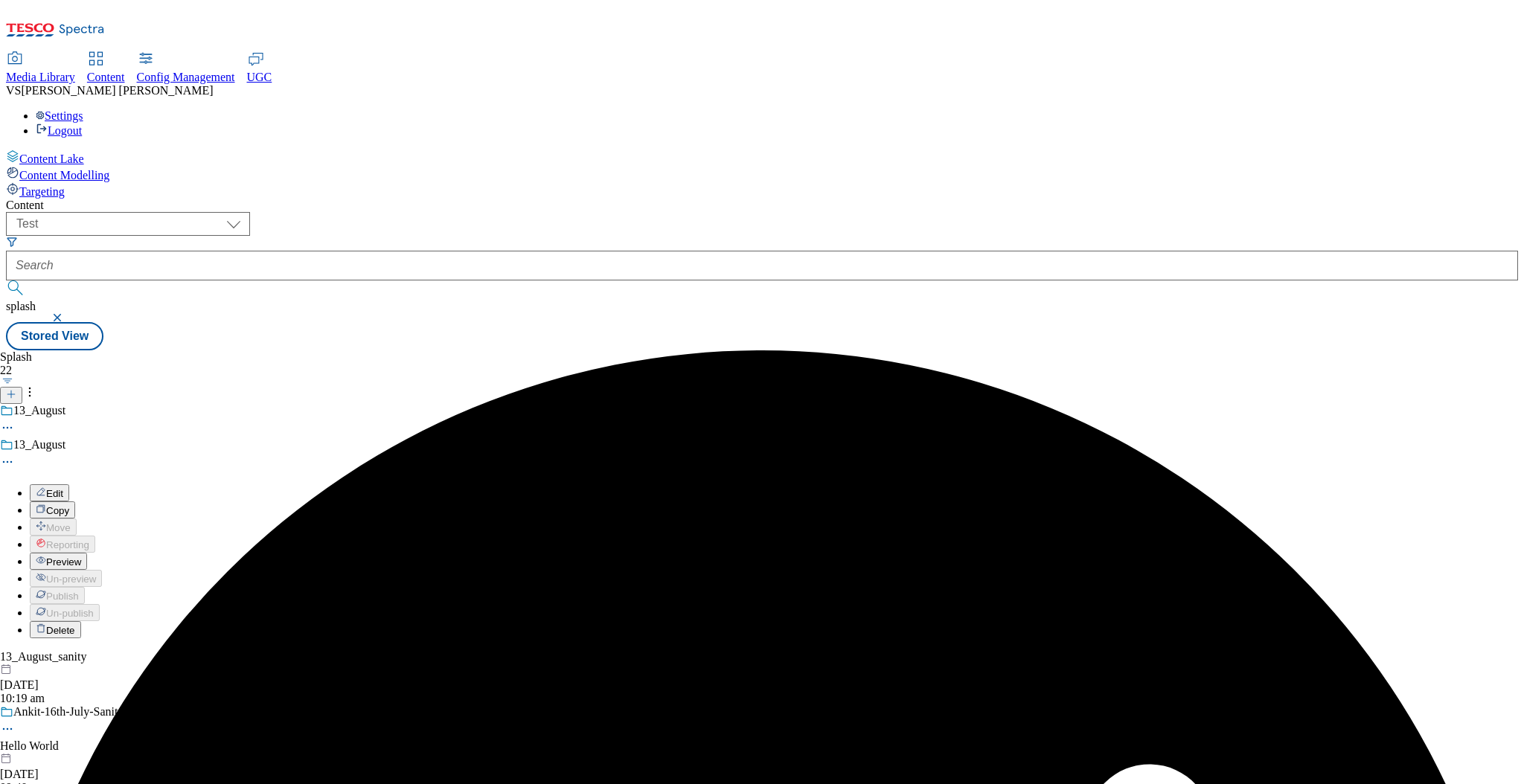
click at [75, 625] on span "Delete" at bounding box center [60, 630] width 29 height 11
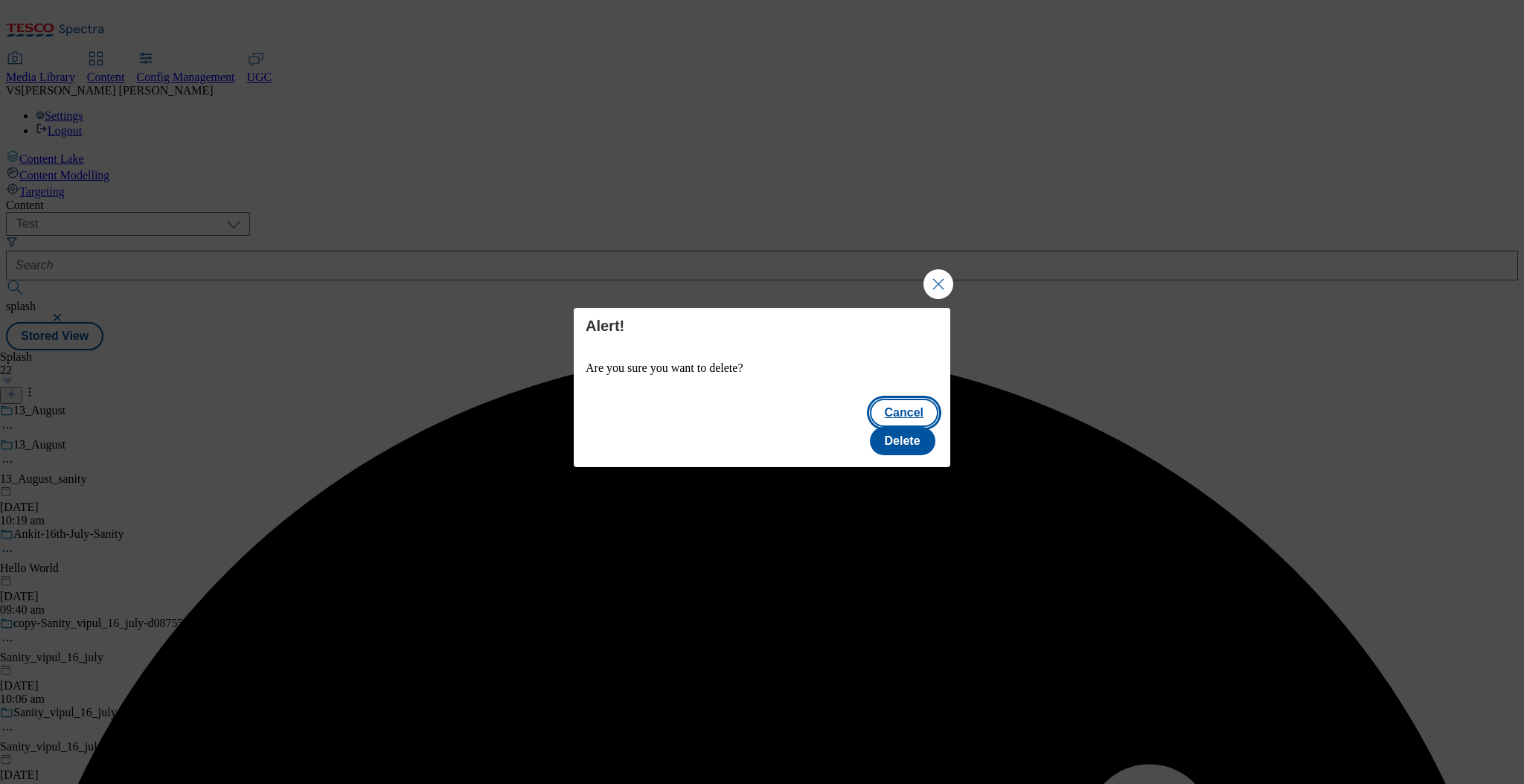
click at [870, 426] on button "Cancel" at bounding box center [904, 412] width 68 height 28
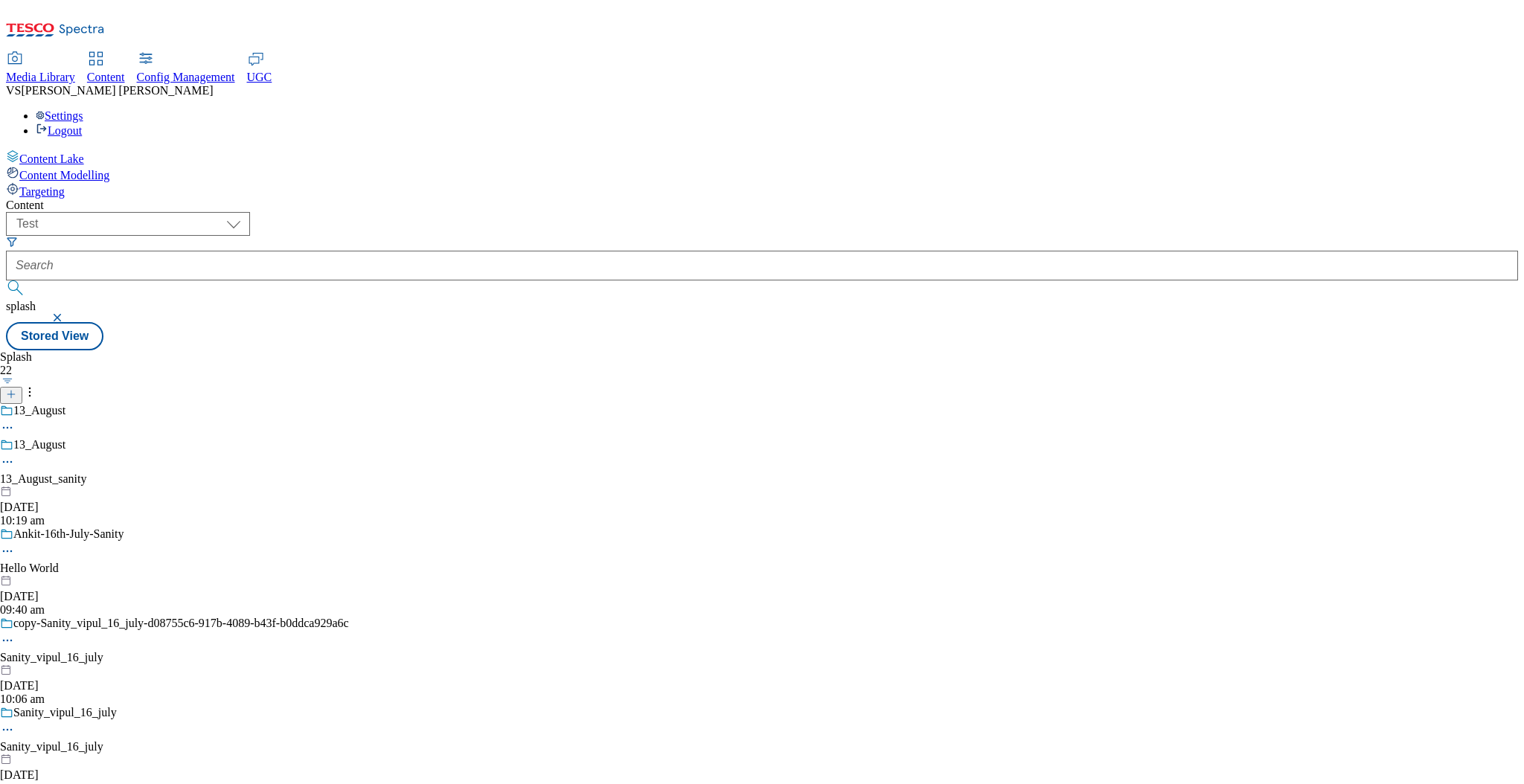
click at [9, 640] on circle at bounding box center [7, 641] width 2 height 2
click at [15, 633] on icon at bounding box center [7, 640] width 15 height 15
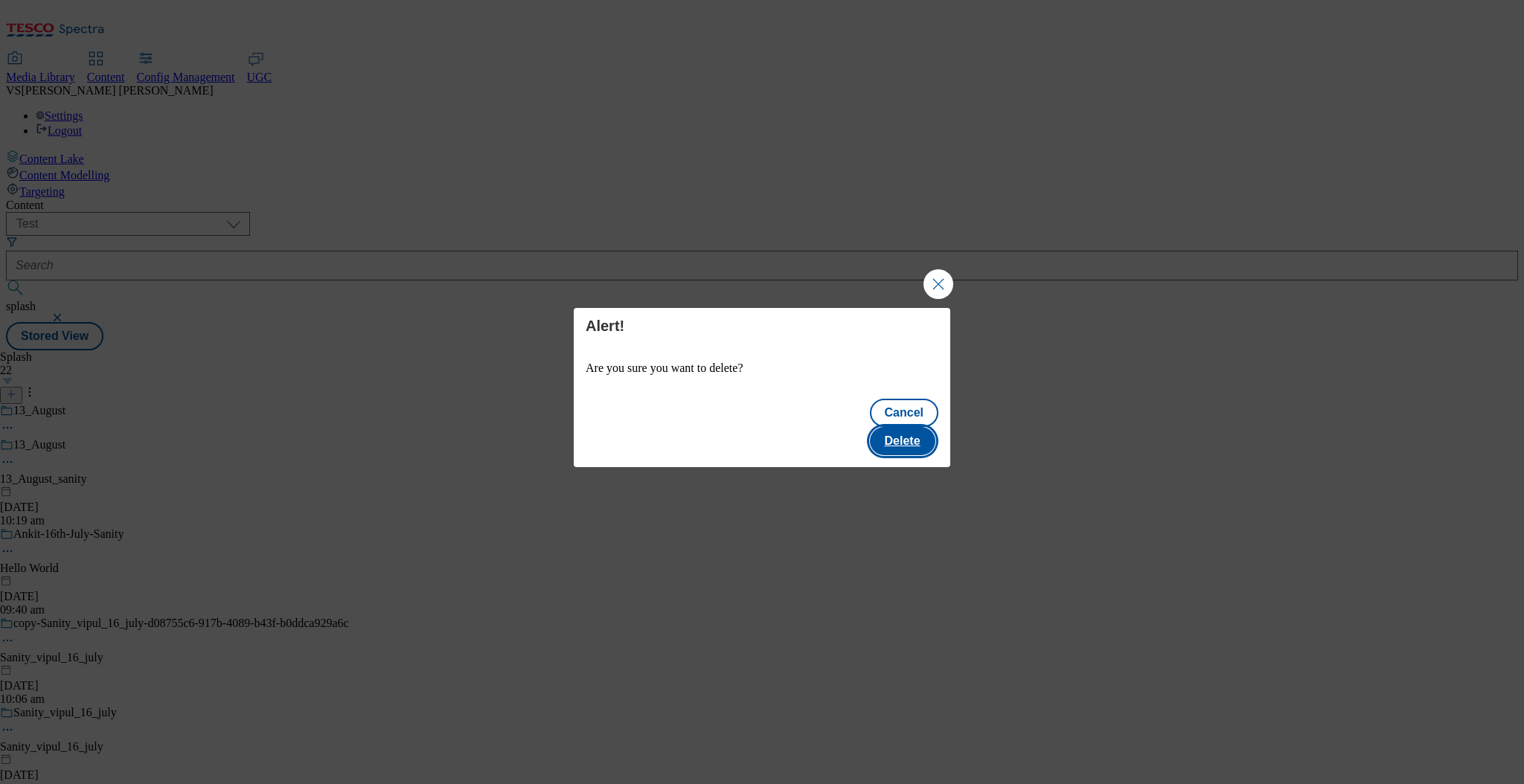
click at [911, 436] on button "Delete" at bounding box center [903, 441] width 66 height 28
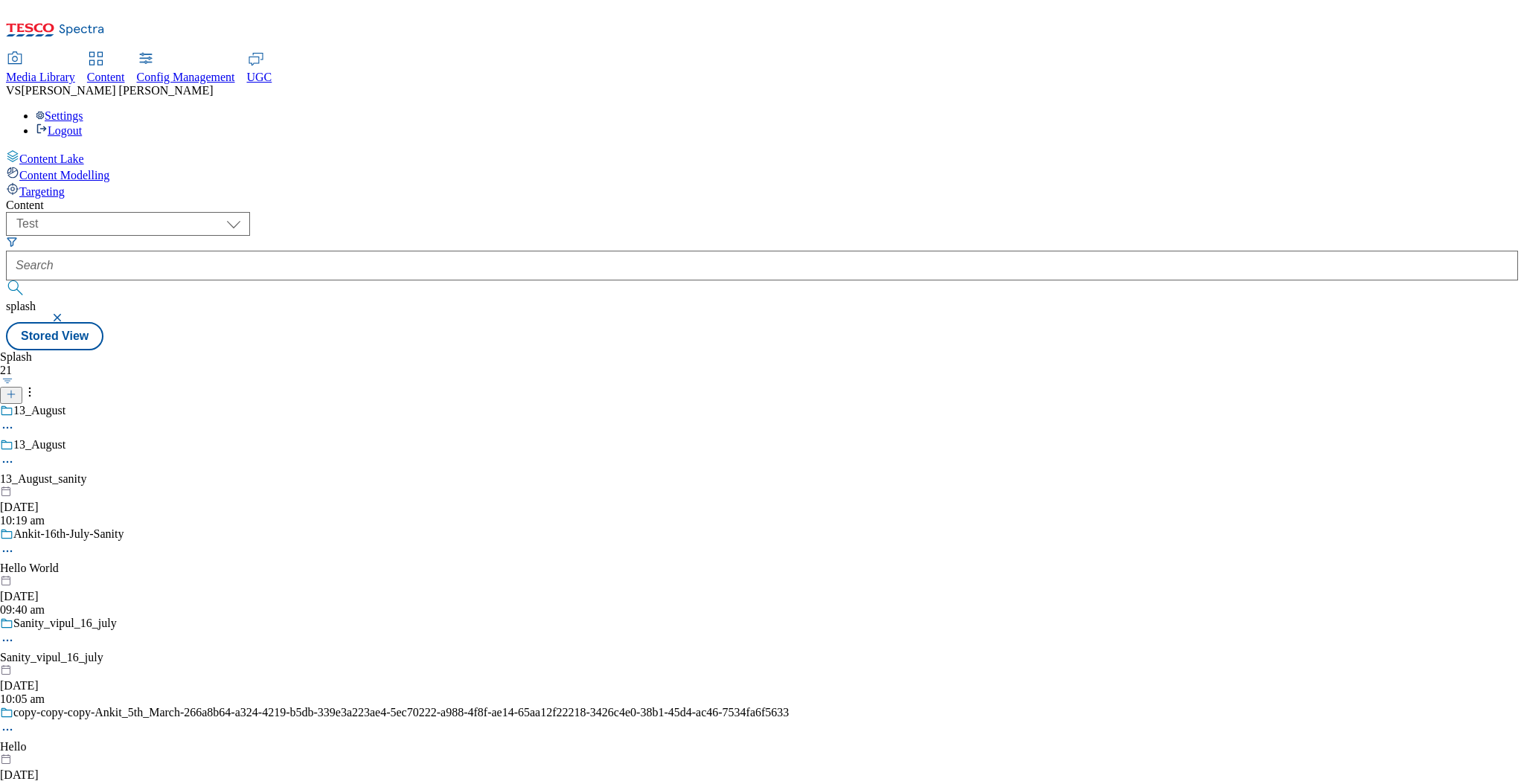
scroll to position [330, 0]
click at [15, 723] on icon at bounding box center [7, 730] width 15 height 15
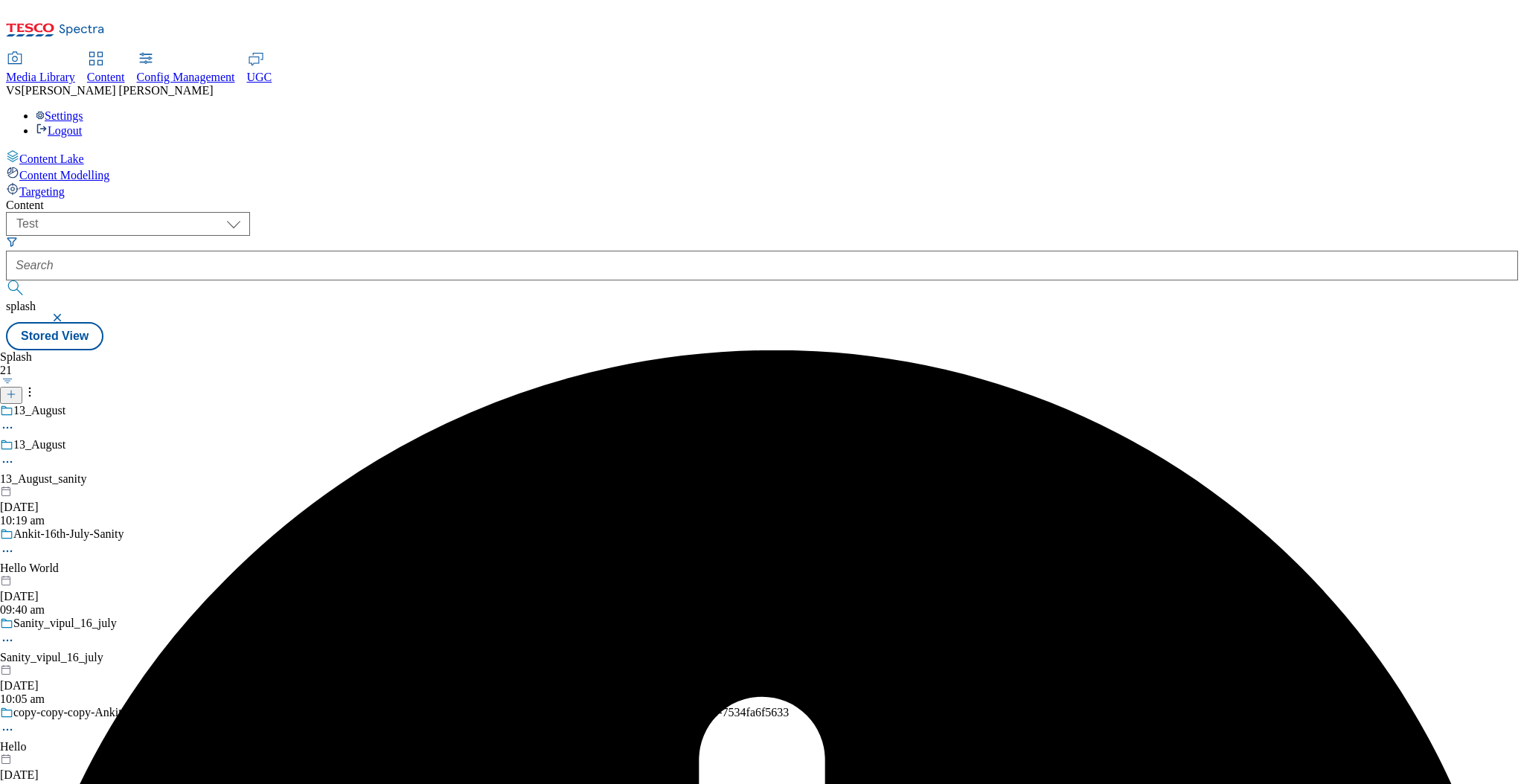
click at [15, 723] on icon at bounding box center [7, 730] width 15 height 15
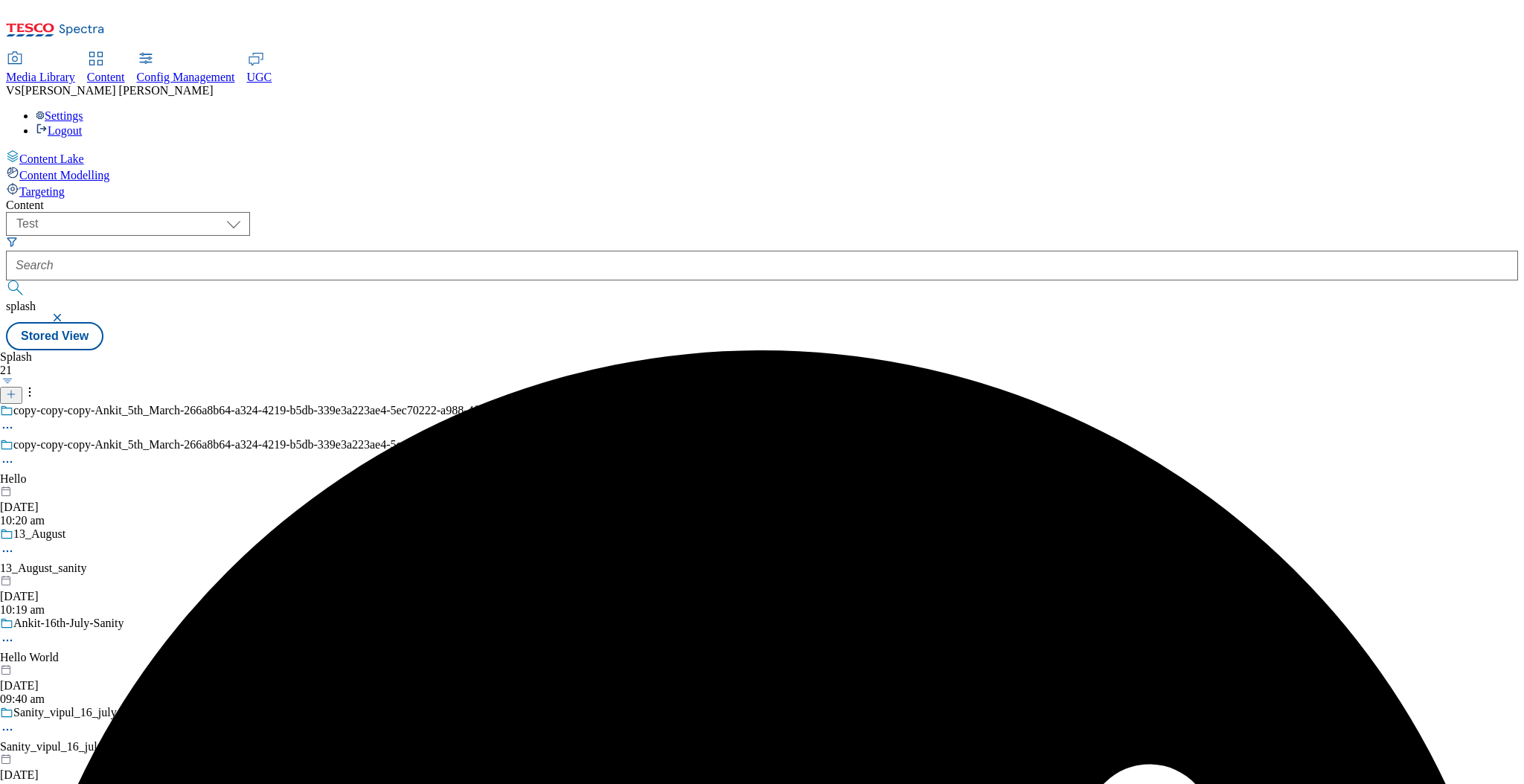
click at [15, 454] on icon at bounding box center [7, 462] width 15 height 15
click at [75, 625] on span "Delete" at bounding box center [60, 630] width 29 height 11
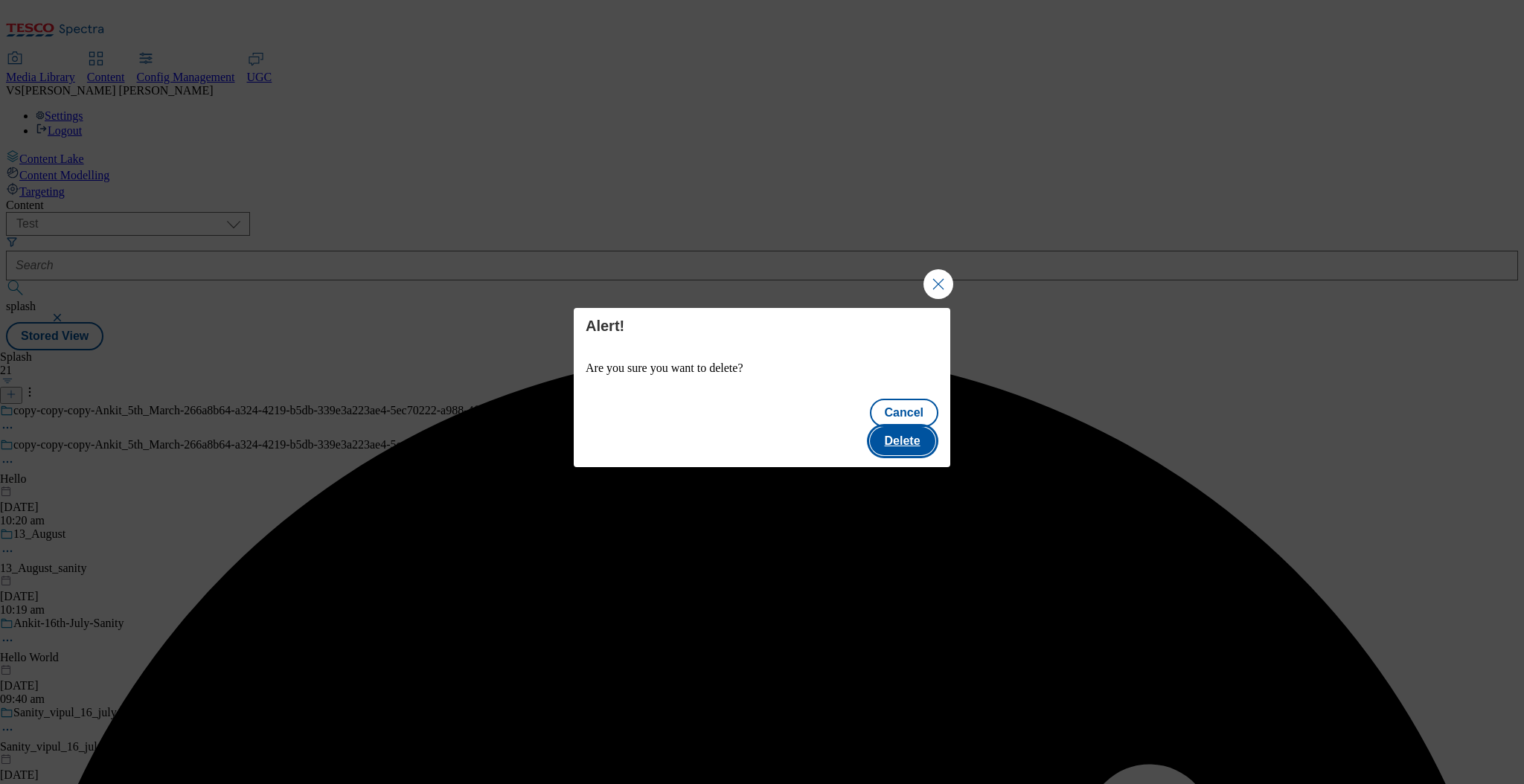
click at [901, 437] on button "Delete" at bounding box center [903, 441] width 66 height 28
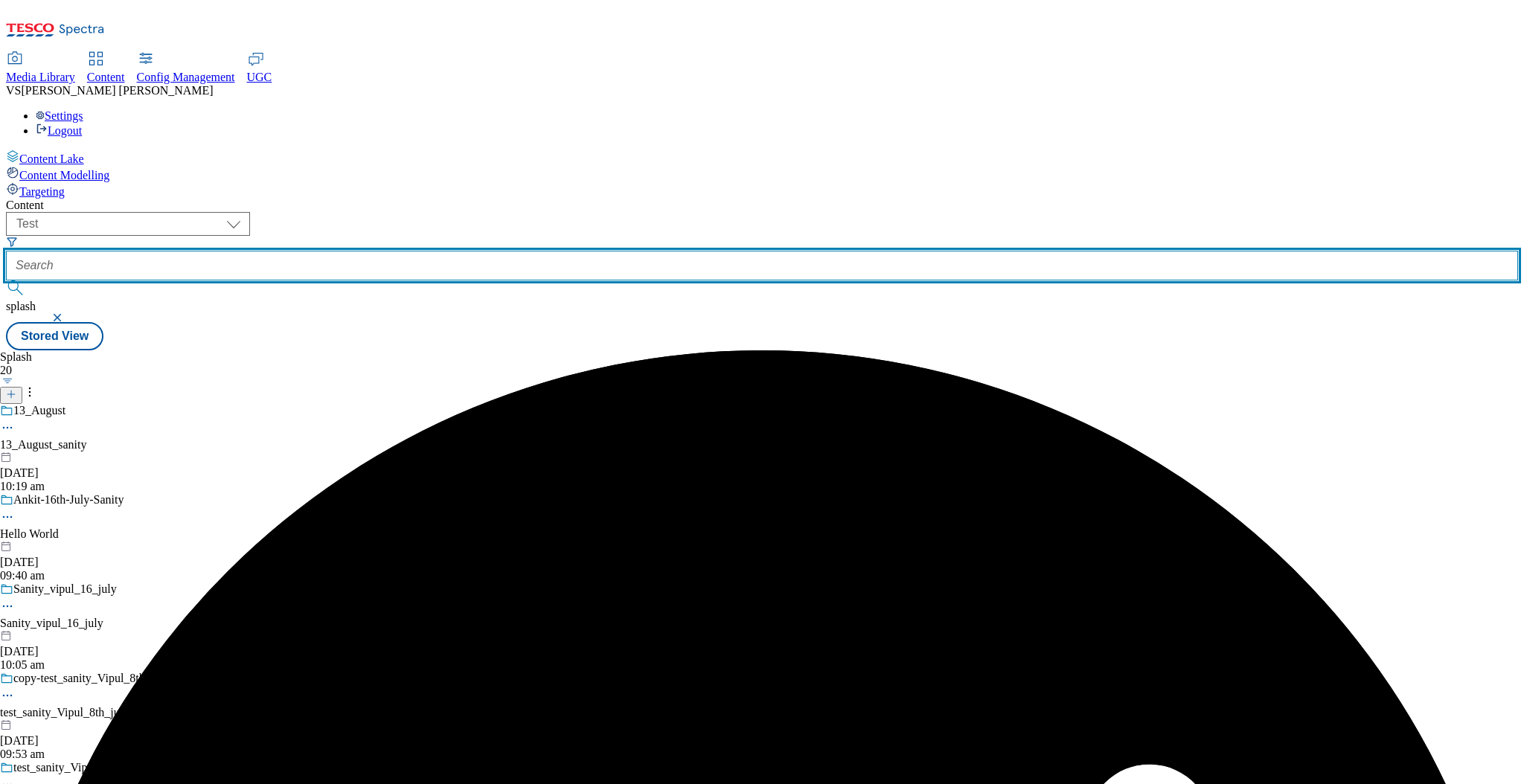
click at [436, 251] on input "text" at bounding box center [762, 265] width 1512 height 30
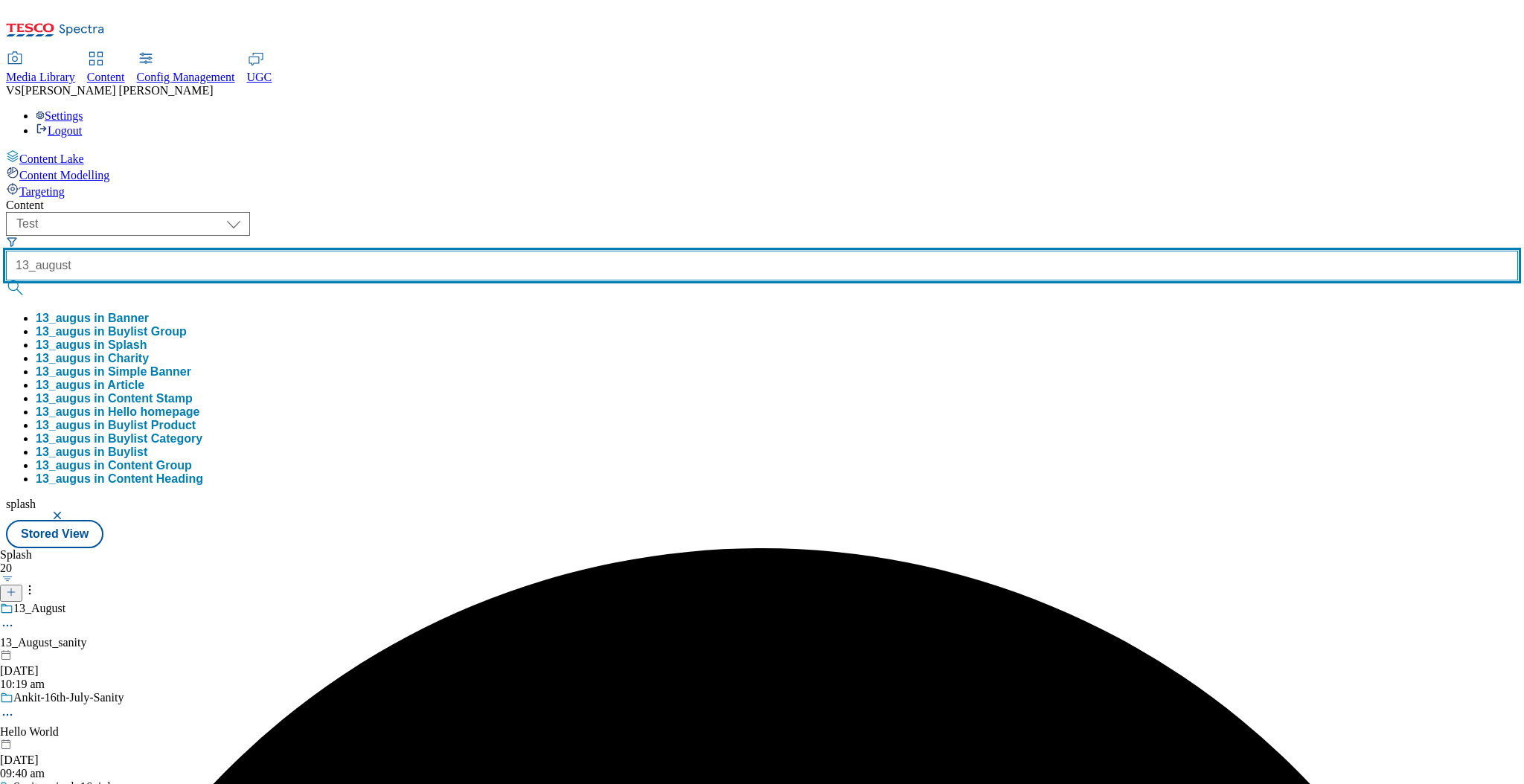
type input "13_august"
click at [6, 280] on button "submit" at bounding box center [16, 287] width 21 height 15
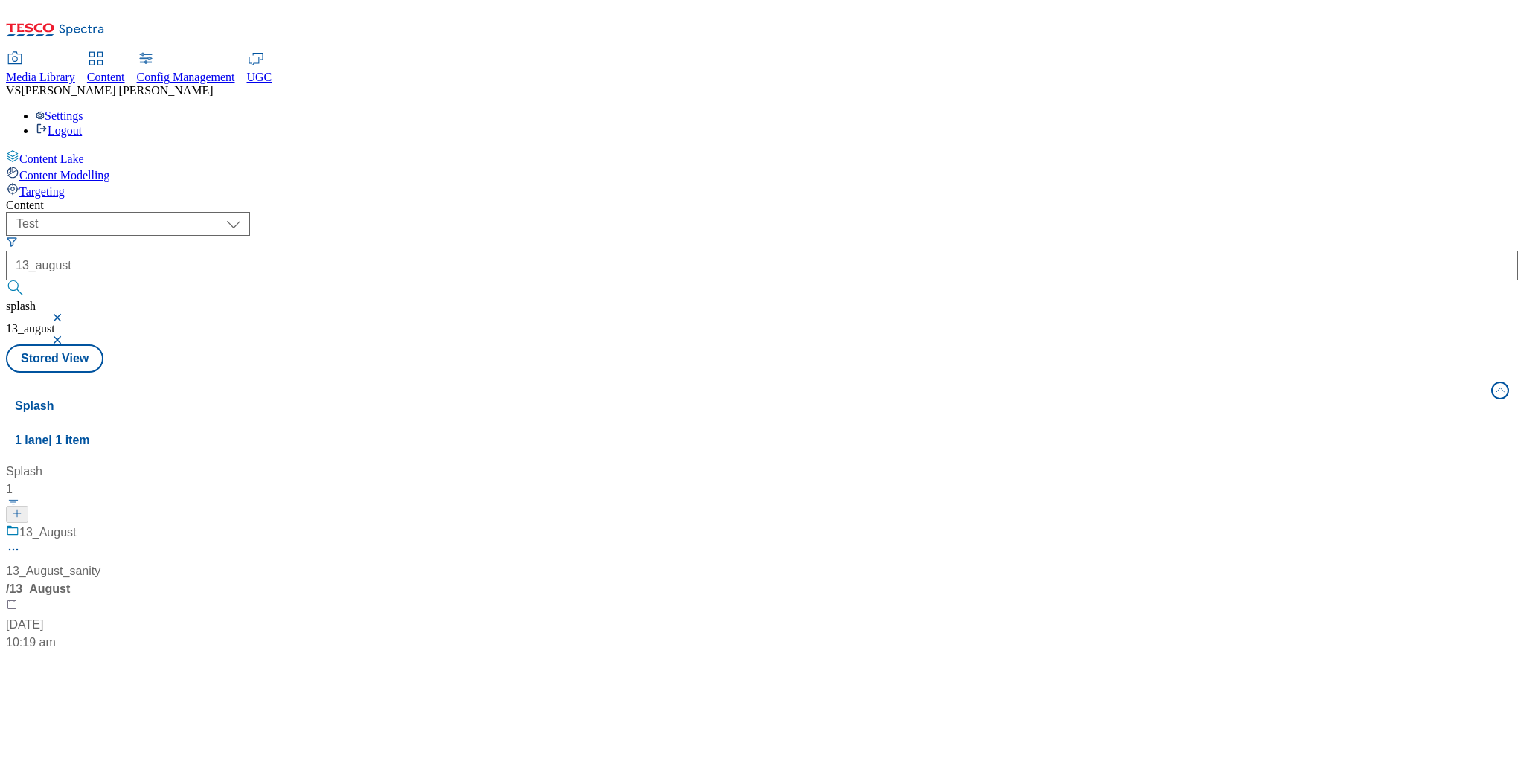
click at [66, 313] on button "button" at bounding box center [58, 318] width 15 height 9
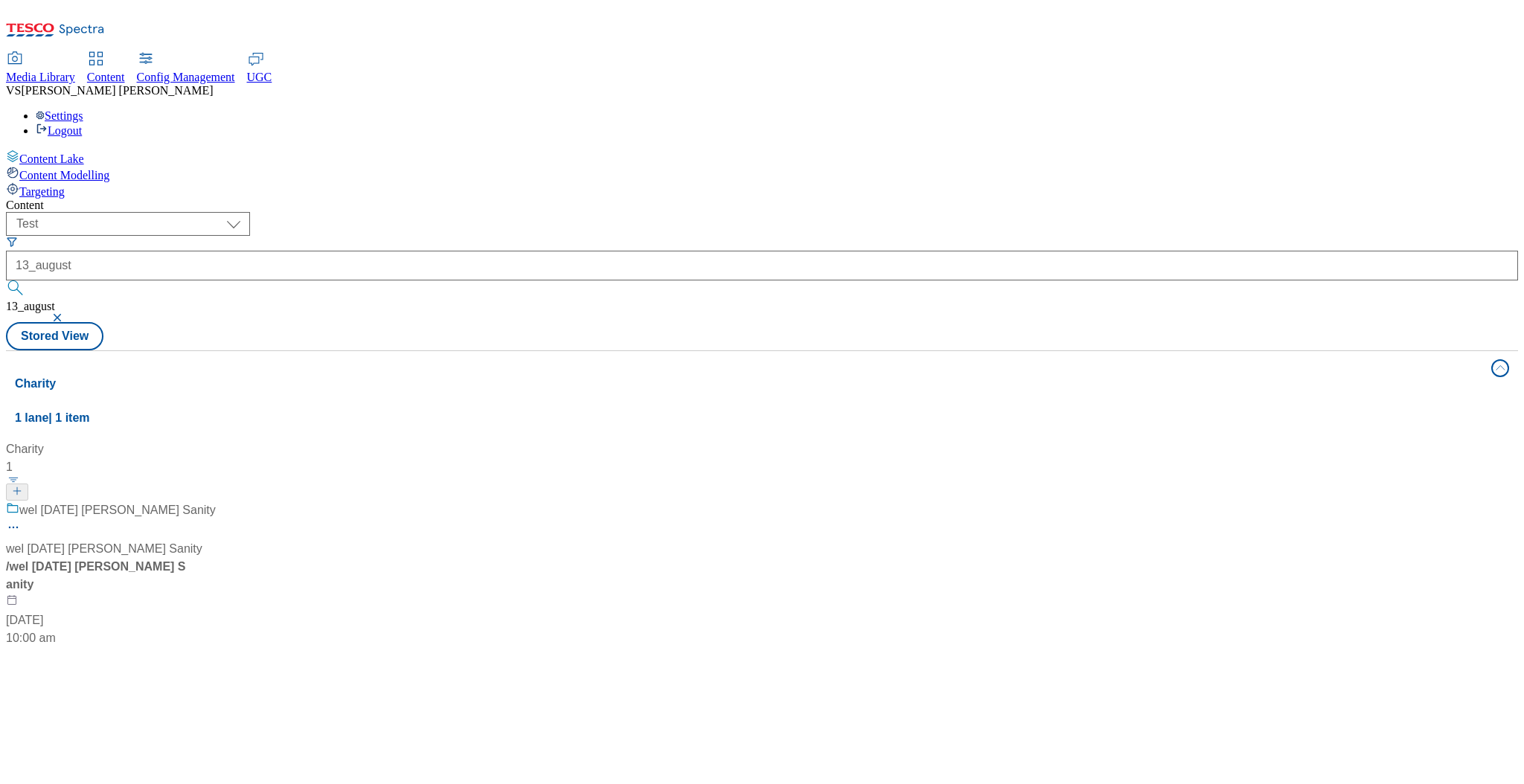
click at [216, 501] on div "wel 6th August VIpul Sanity" at bounding box center [111, 520] width 210 height 39
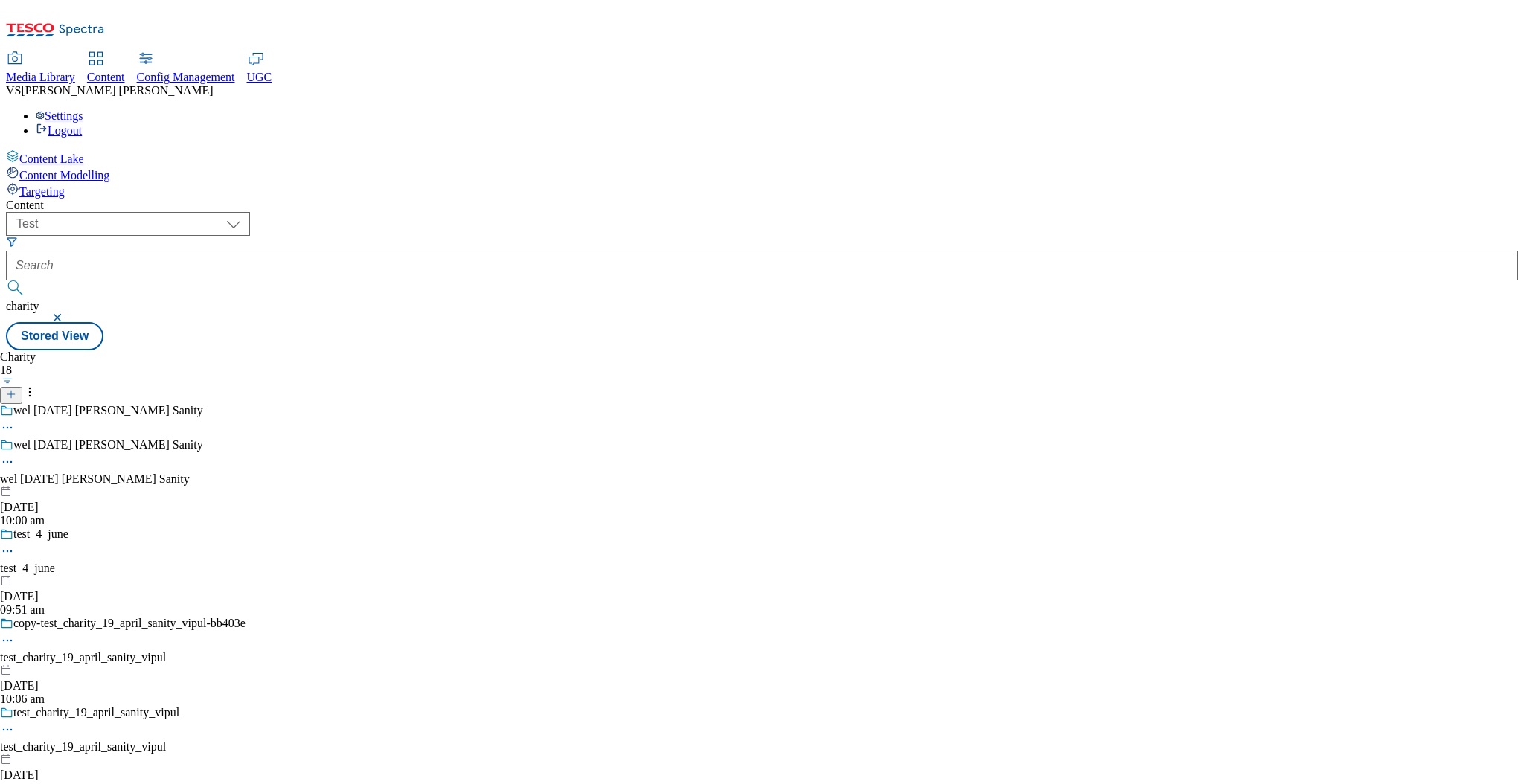
click at [66, 313] on button "button" at bounding box center [58, 318] width 15 height 9
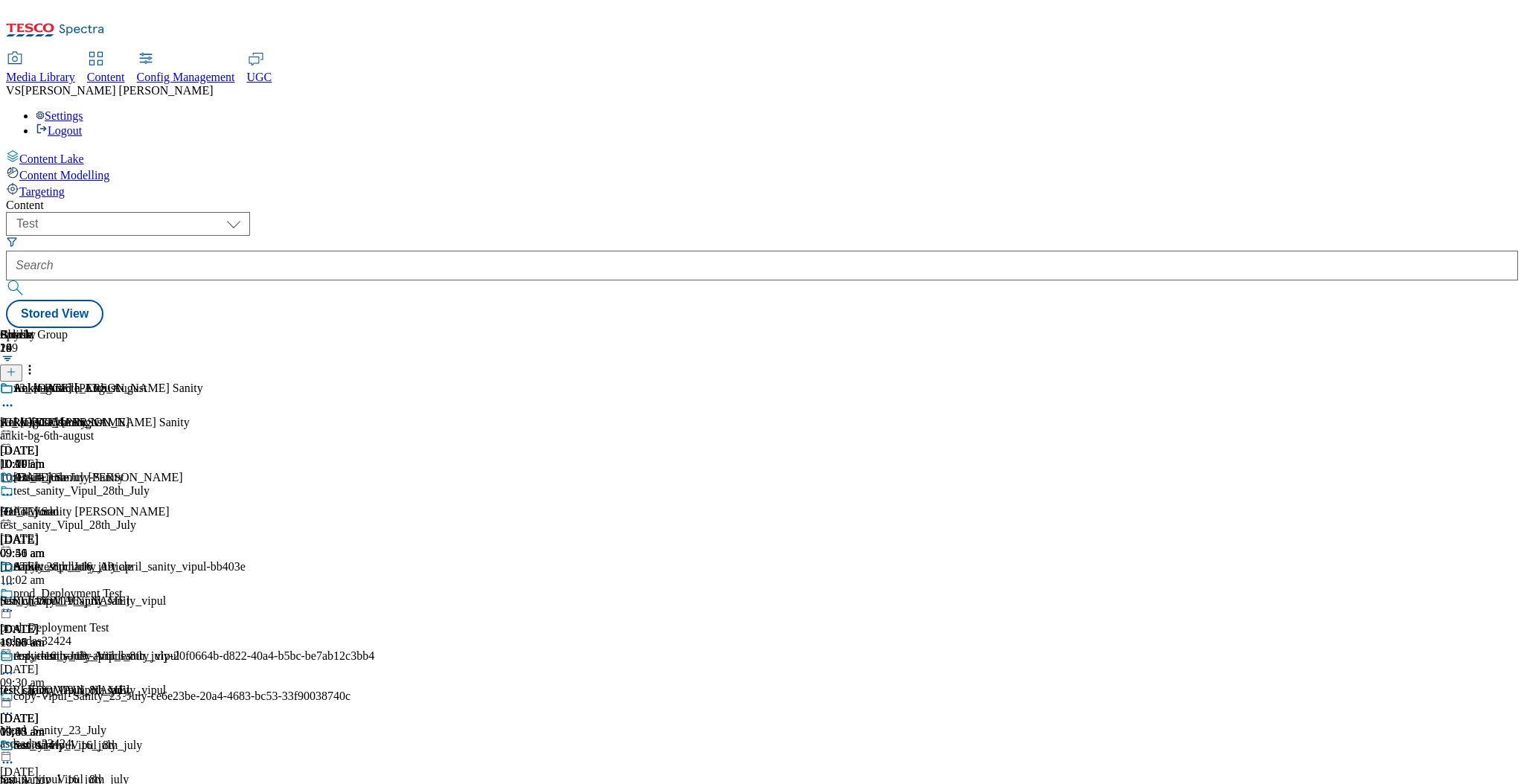
click at [406, 429] on div at bounding box center [203, 429] width 406 height 0
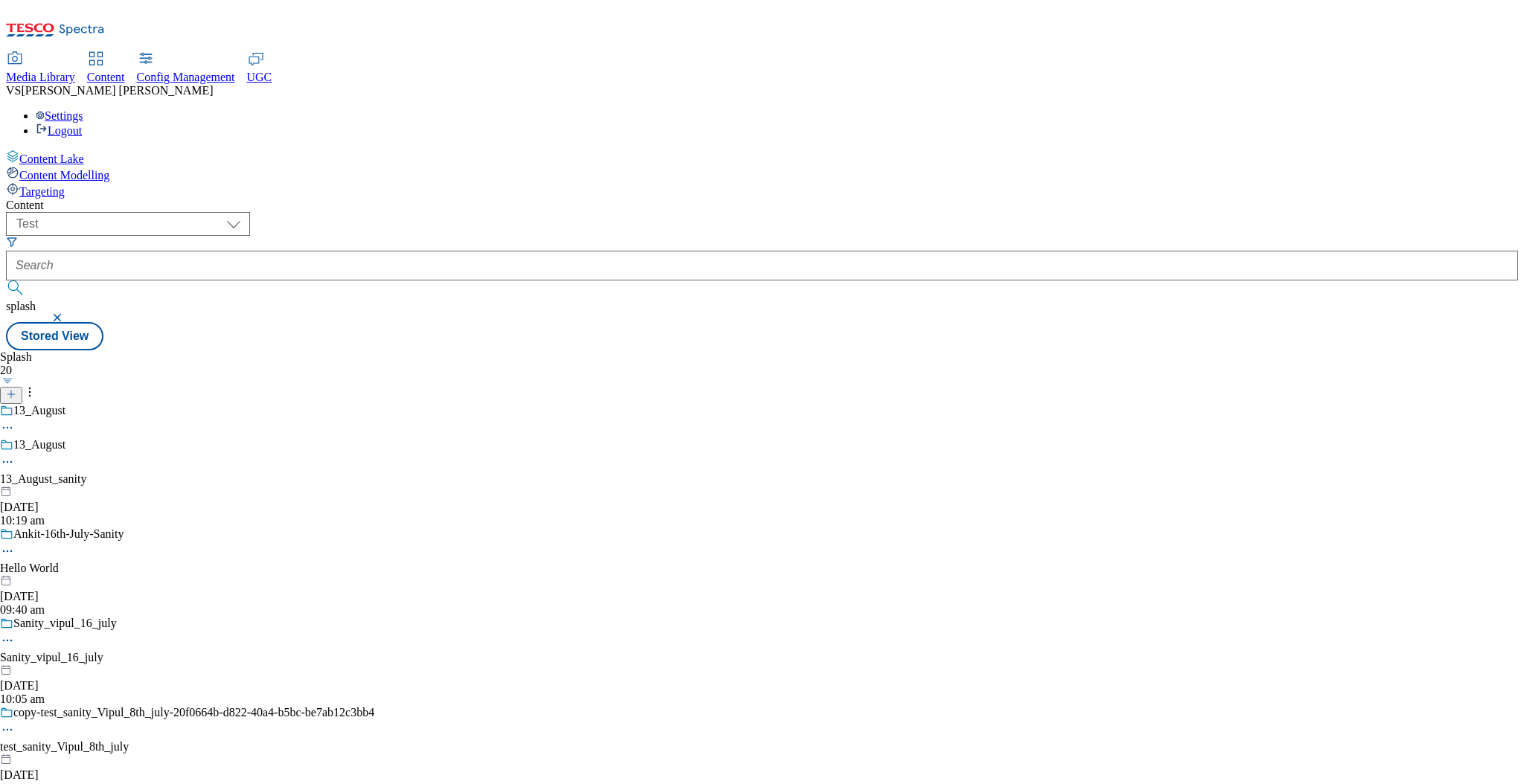
click at [15, 454] on icon at bounding box center [7, 462] width 15 height 15
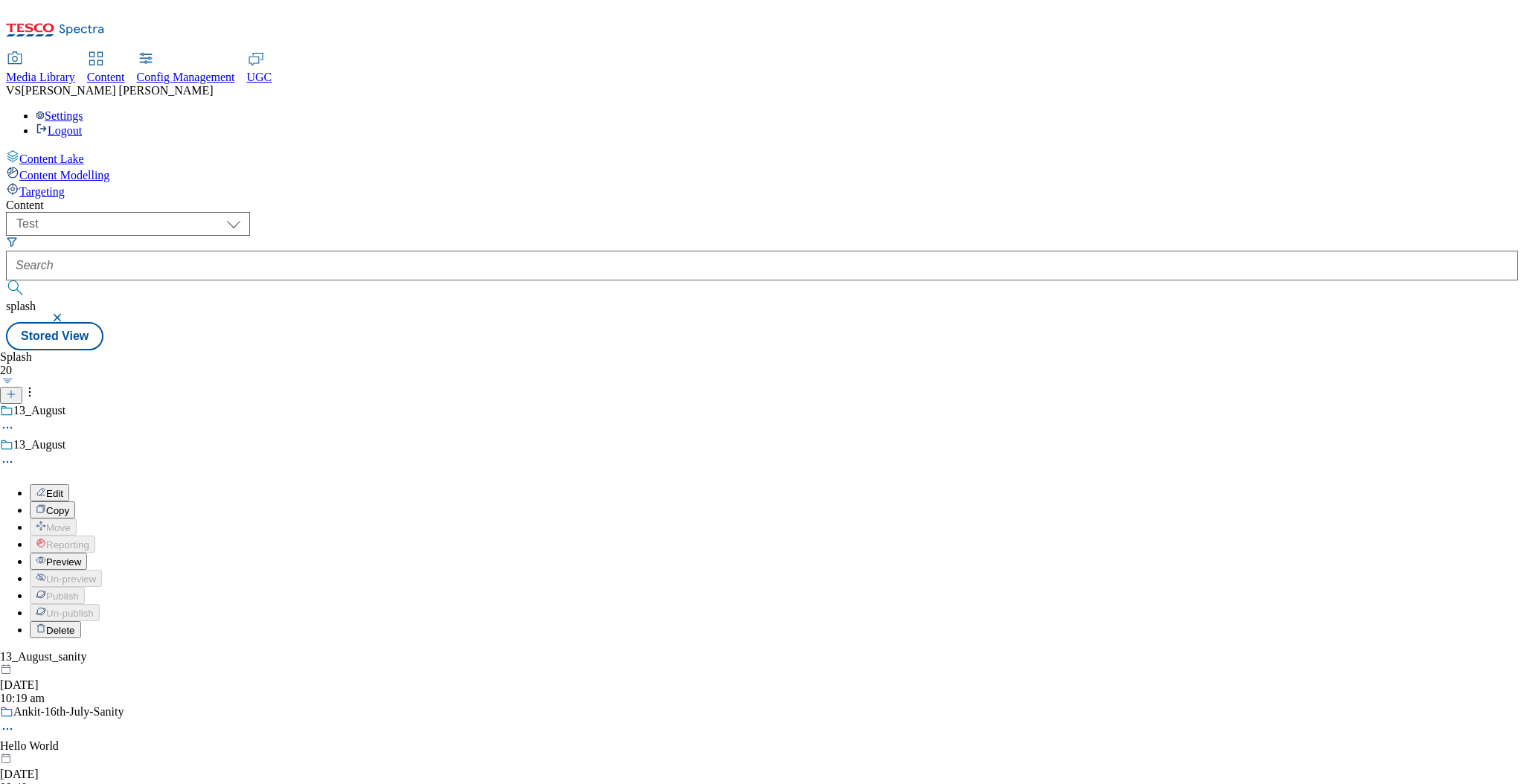
click at [69, 506] on span "Copy" at bounding box center [57, 511] width 23 height 11
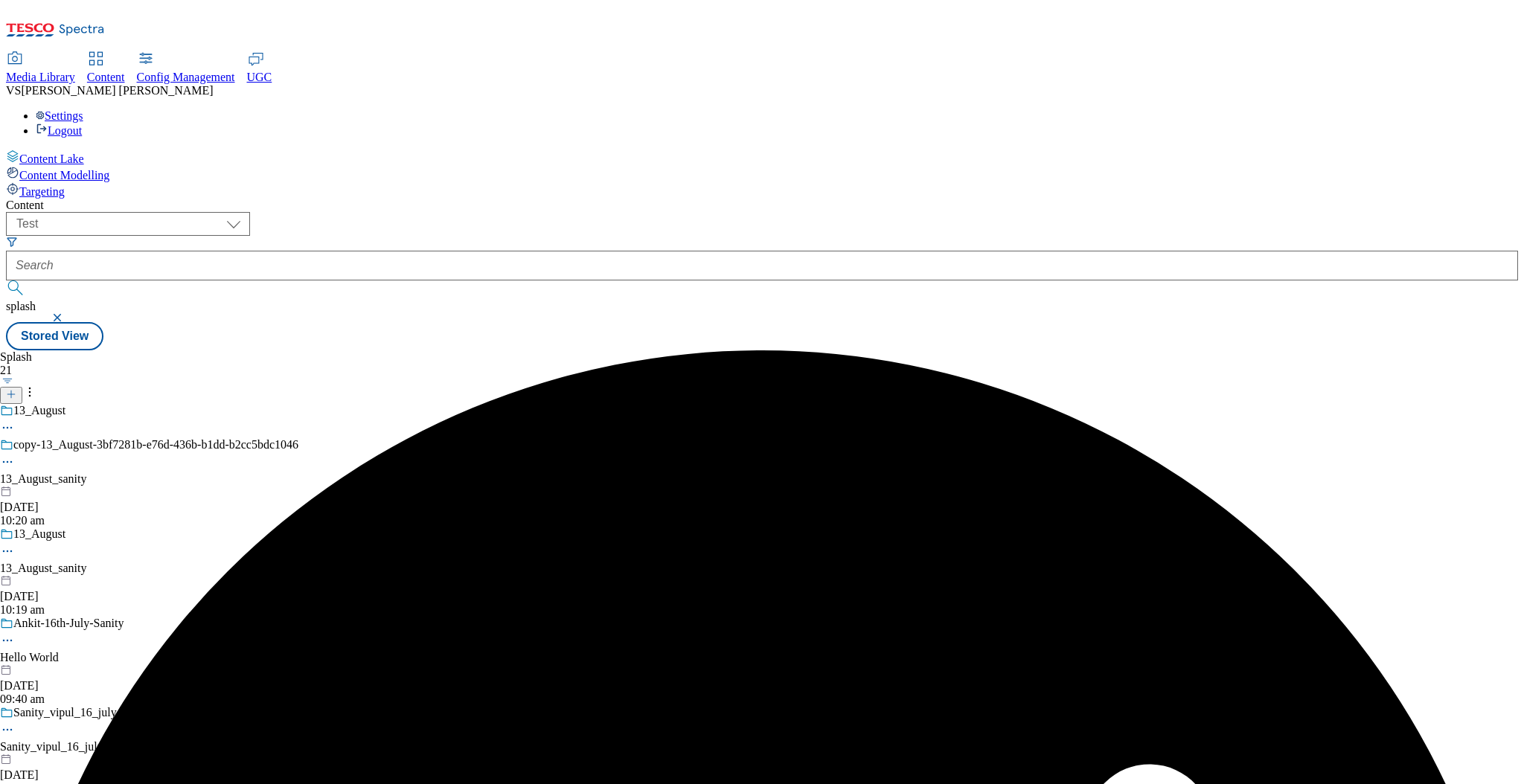
scroll to position [18, 0]
click at [15, 544] on icon at bounding box center [7, 551] width 15 height 15
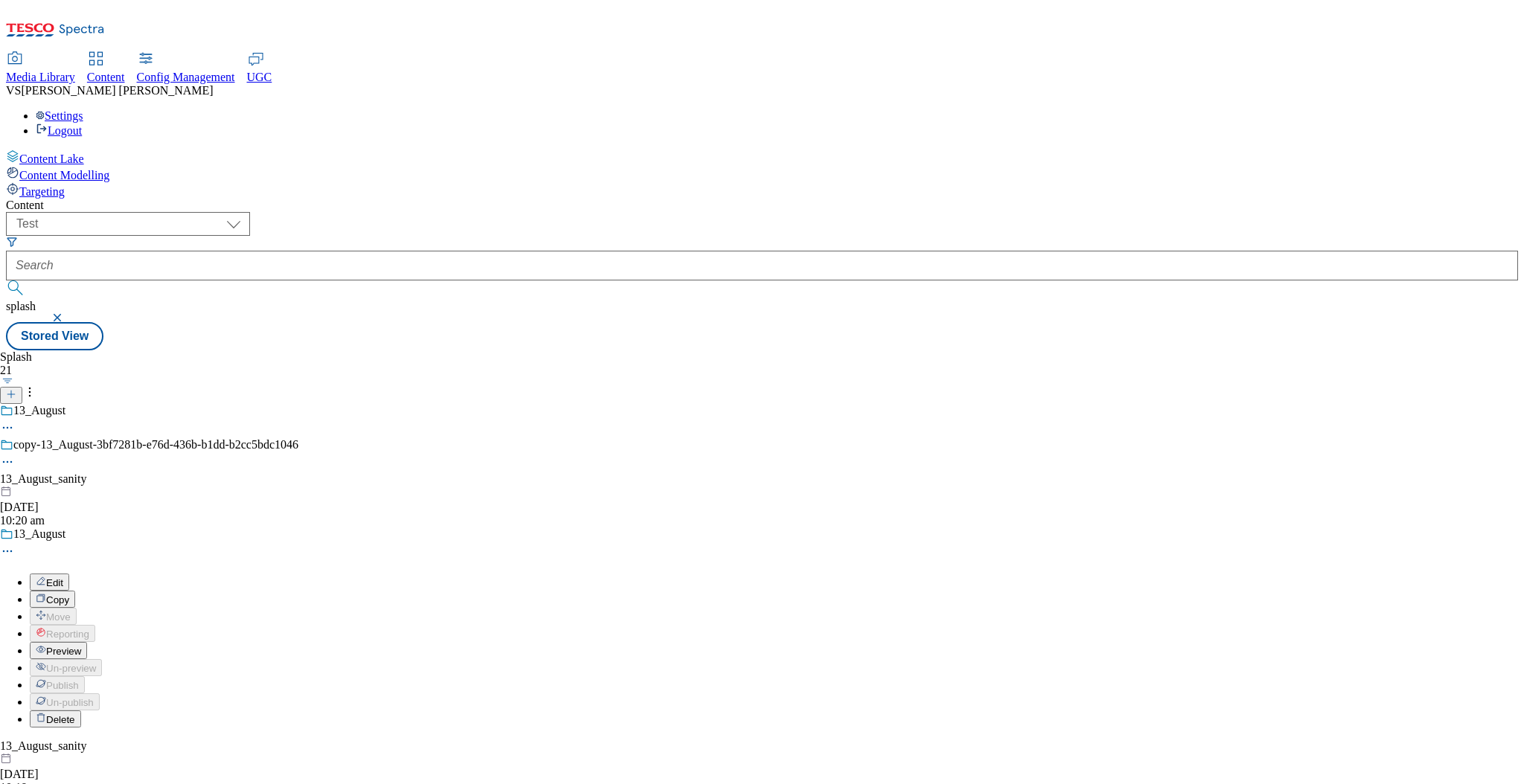
click at [75, 714] on span "Delete" at bounding box center [60, 719] width 29 height 11
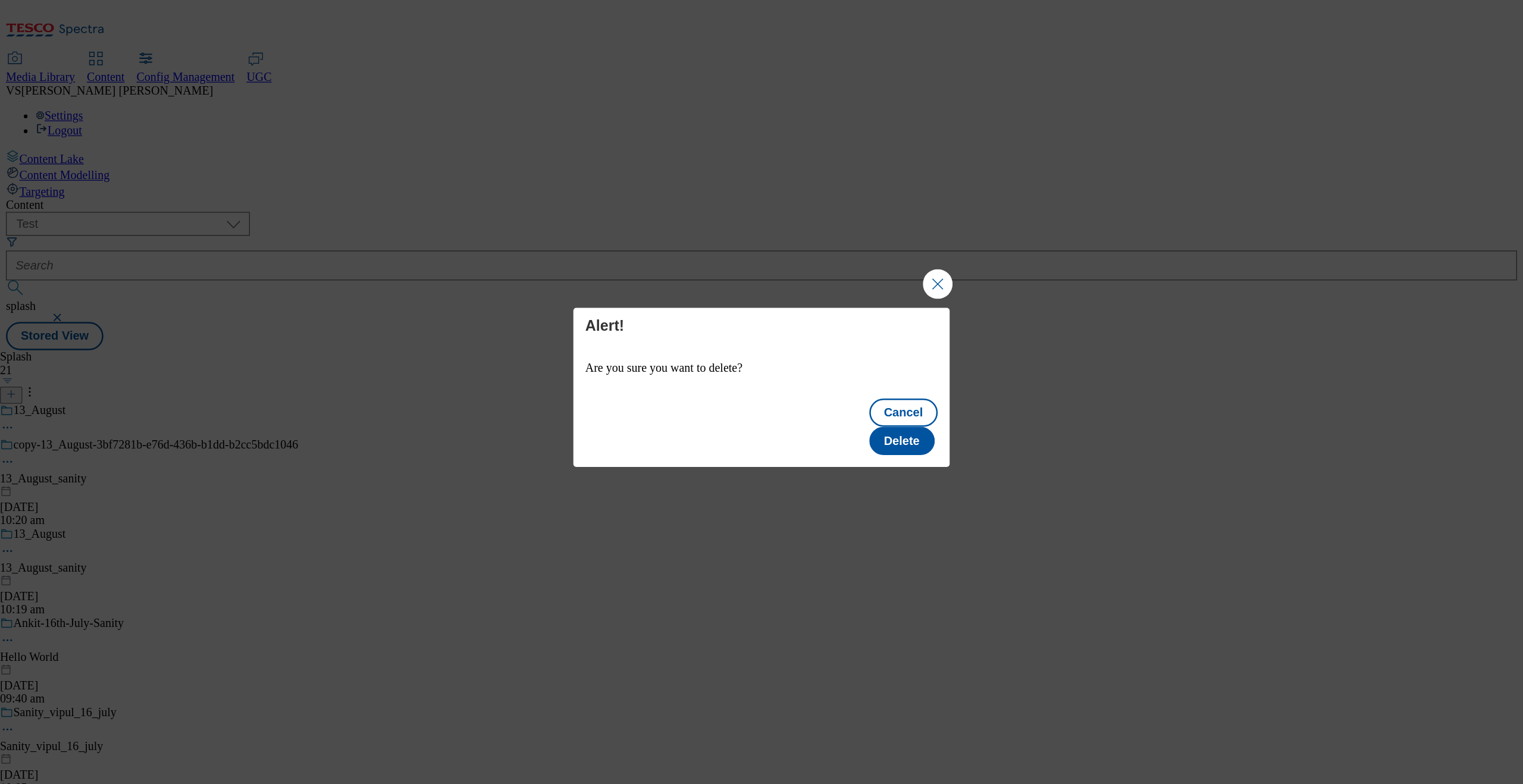
scroll to position [0, 0]
click at [717, 345] on button "Delete" at bounding box center [722, 353] width 52 height 22
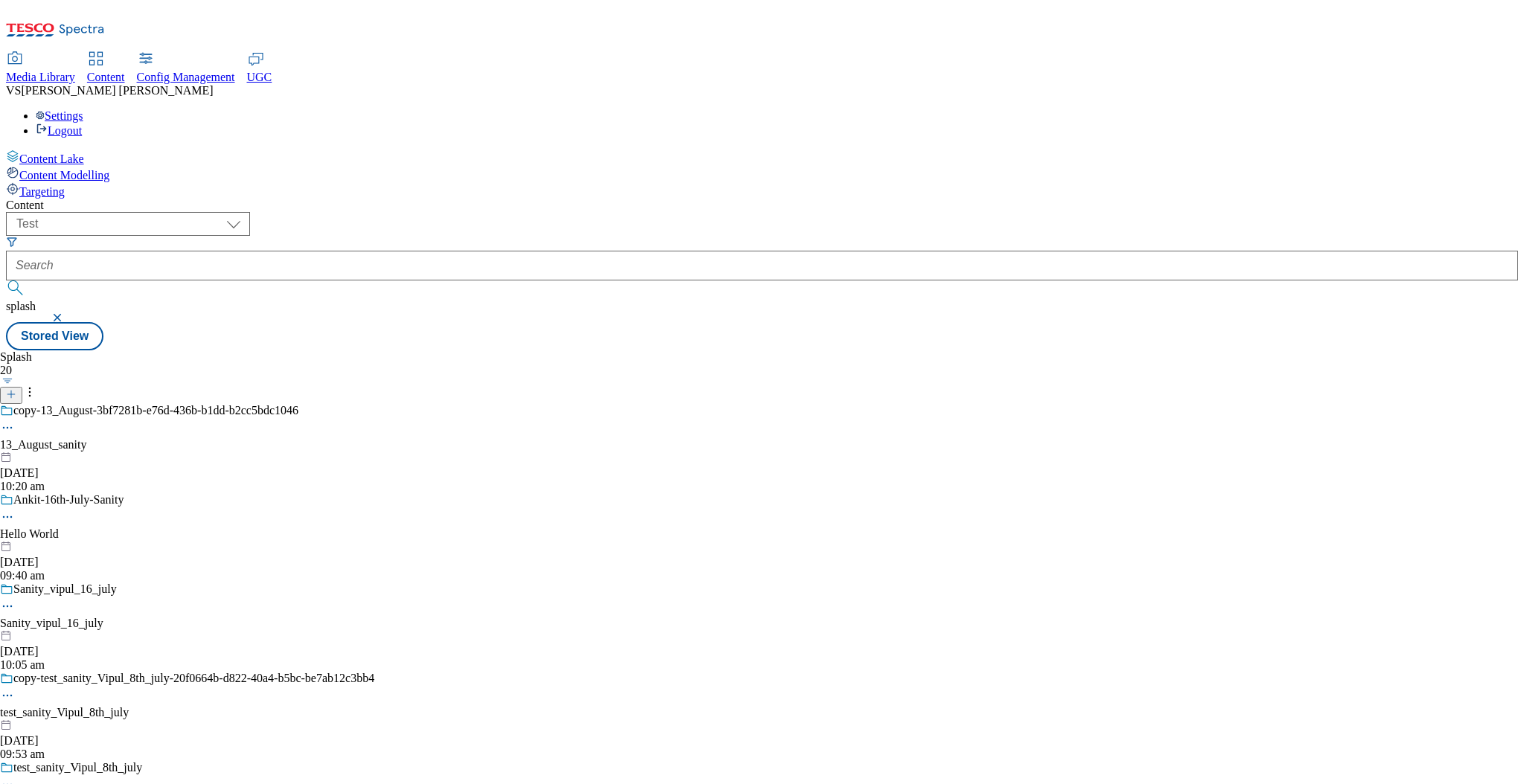
click at [66, 313] on button "button" at bounding box center [58, 318] width 15 height 9
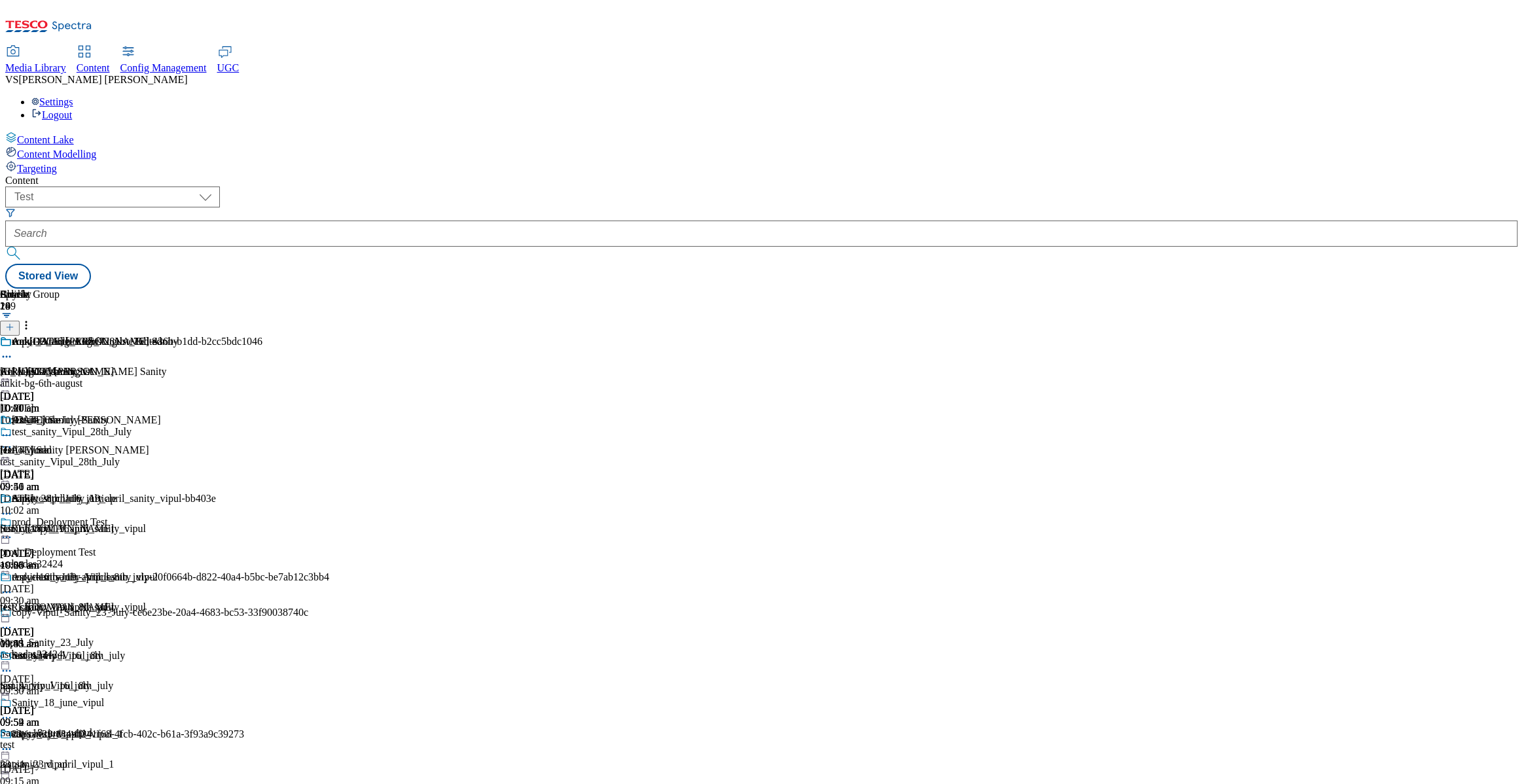
click at [1013, 174] on div "Content ( optional ) dotcom-cz dotcom-hu dotcom-sk fnf-uk ghs-roi ghs-uk group-…" at bounding box center [762, 231] width 1513 height 114
click at [244, 377] on div at bounding box center [122, 377] width 244 height 0
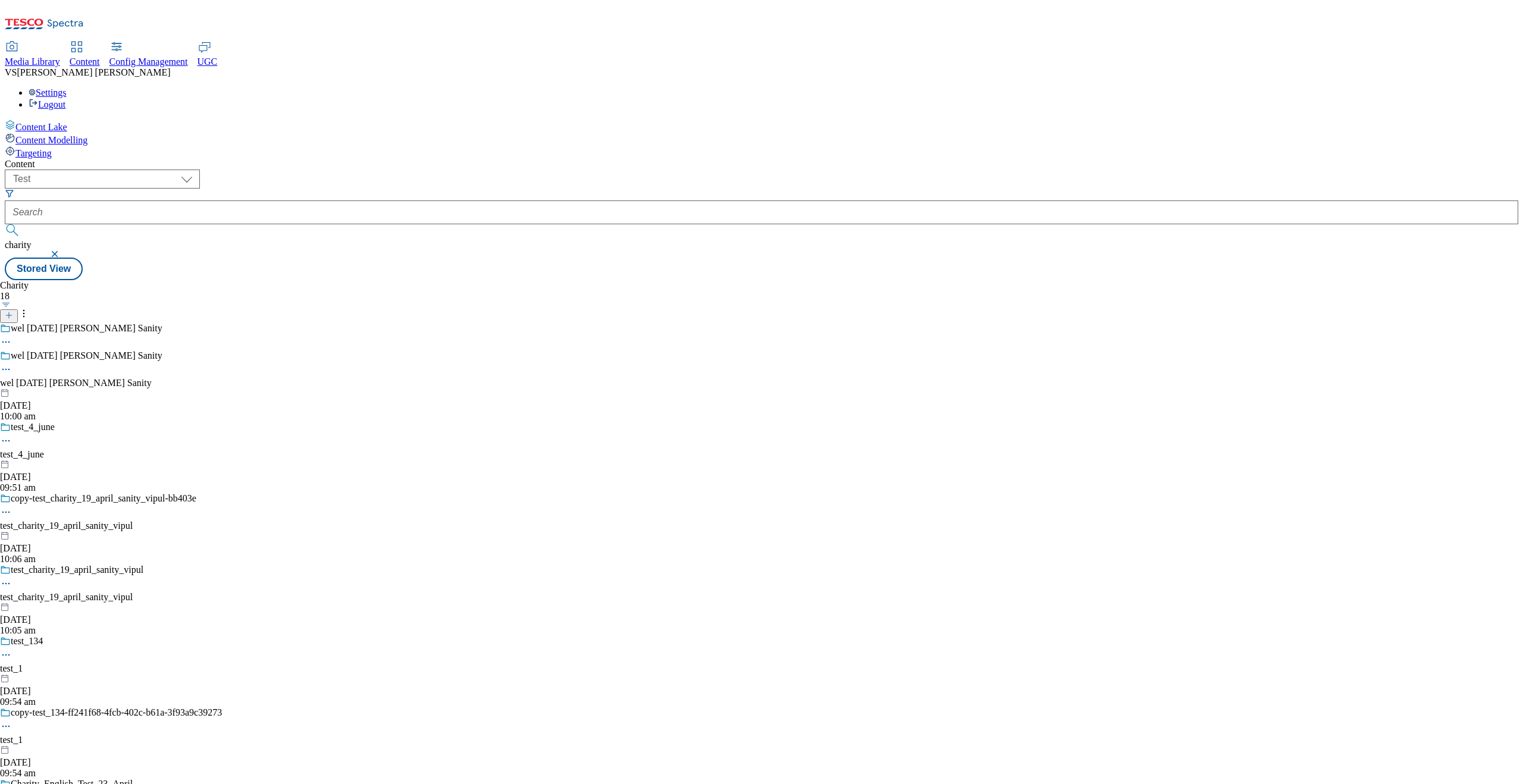
click at [804, 280] on div "Charity 18 wel 6th August VIpul Sanity wel 6th August VIpul Sanity wel 6th Augu…" at bounding box center [762, 280] width 1514 height 0
click at [62, 251] on button "button" at bounding box center [56, 254] width 12 height 7
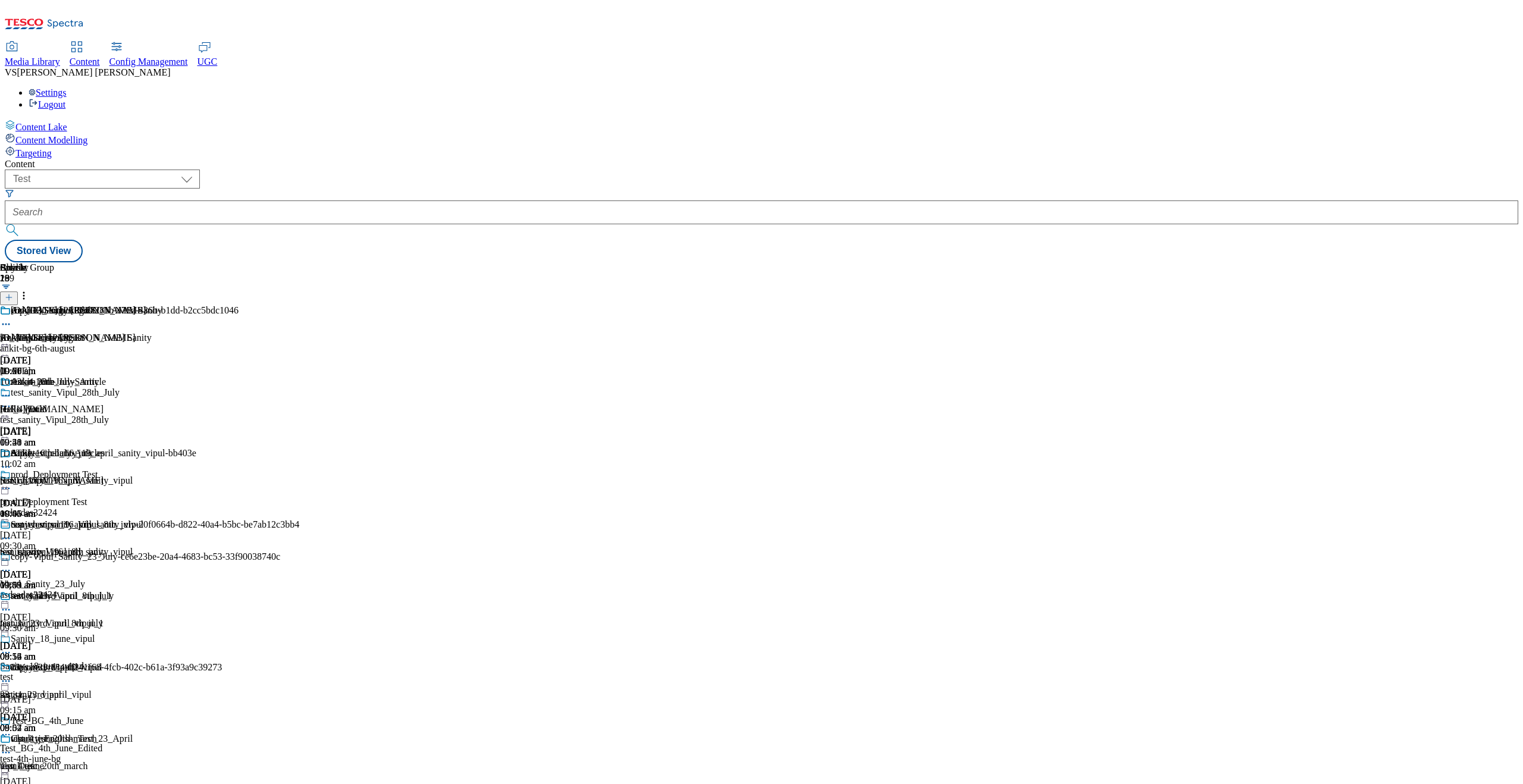
click at [280, 343] on div "ankit-bg-6th-august" at bounding box center [140, 348] width 280 height 11
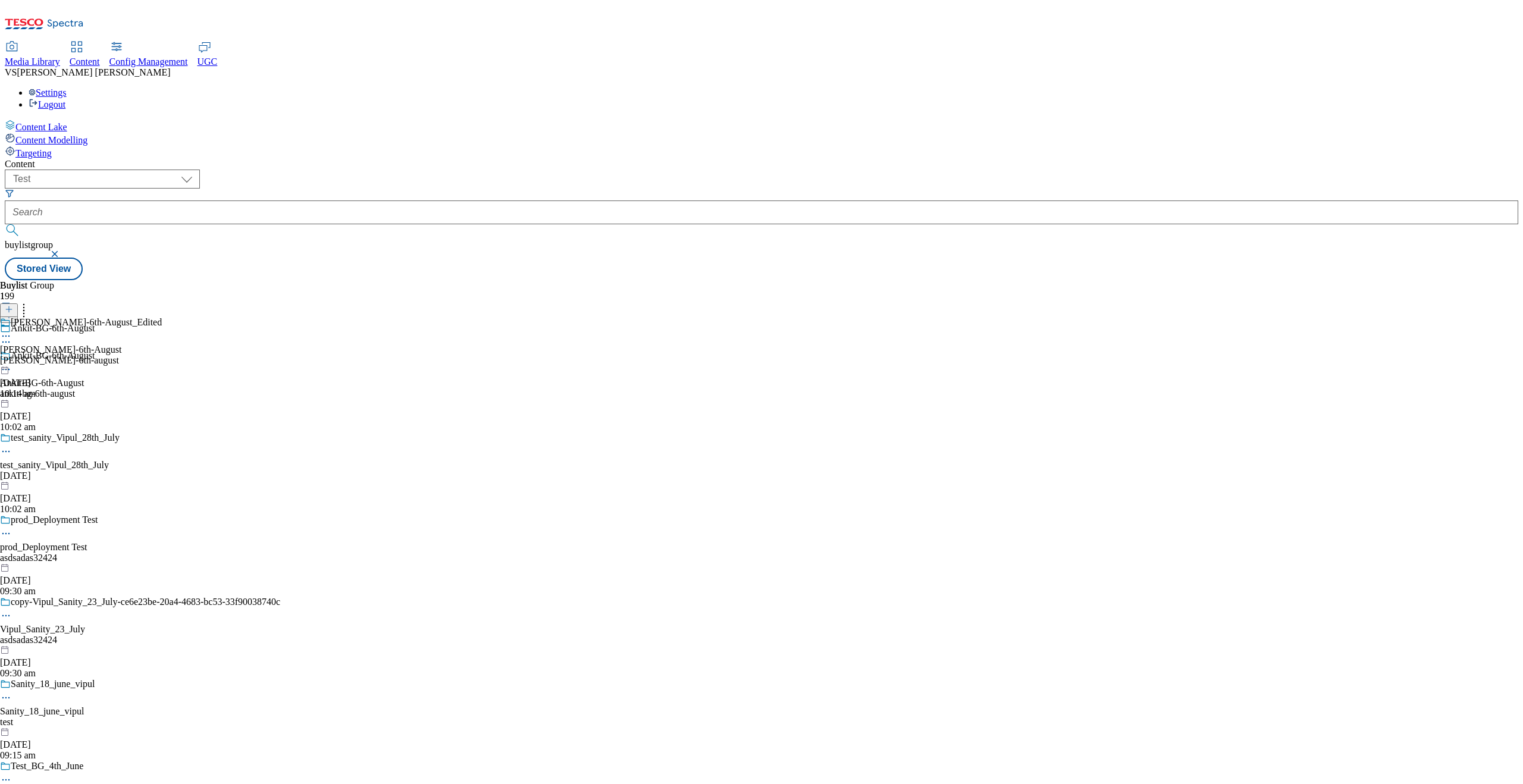
click at [13, 311] on icon at bounding box center [9, 315] width 9 height 9
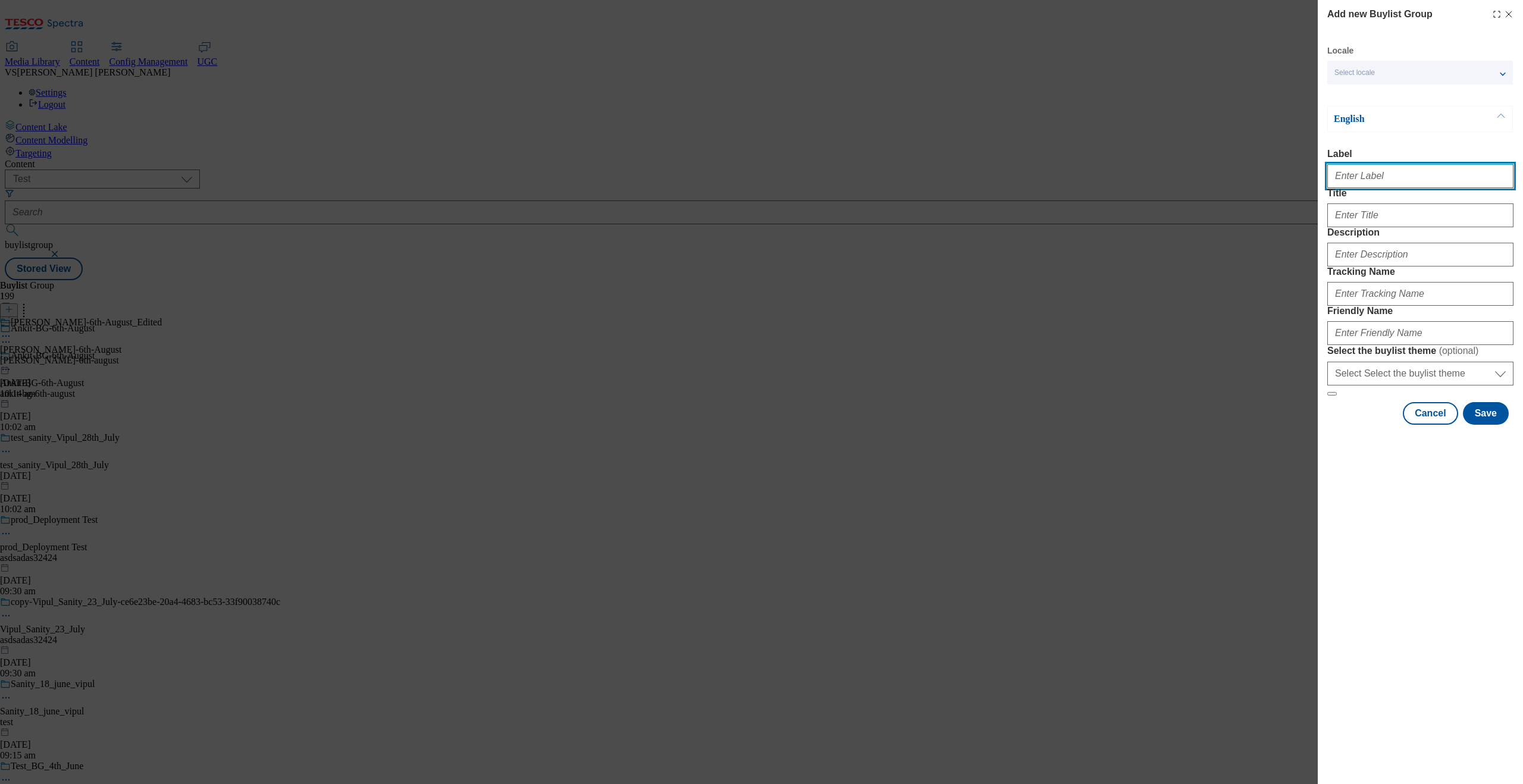
click at [1218, 186] on input "Label" at bounding box center [1420, 176] width 186 height 24
click at [1218, 14] on icon "Modal" at bounding box center [1509, 14] width 9 height 9
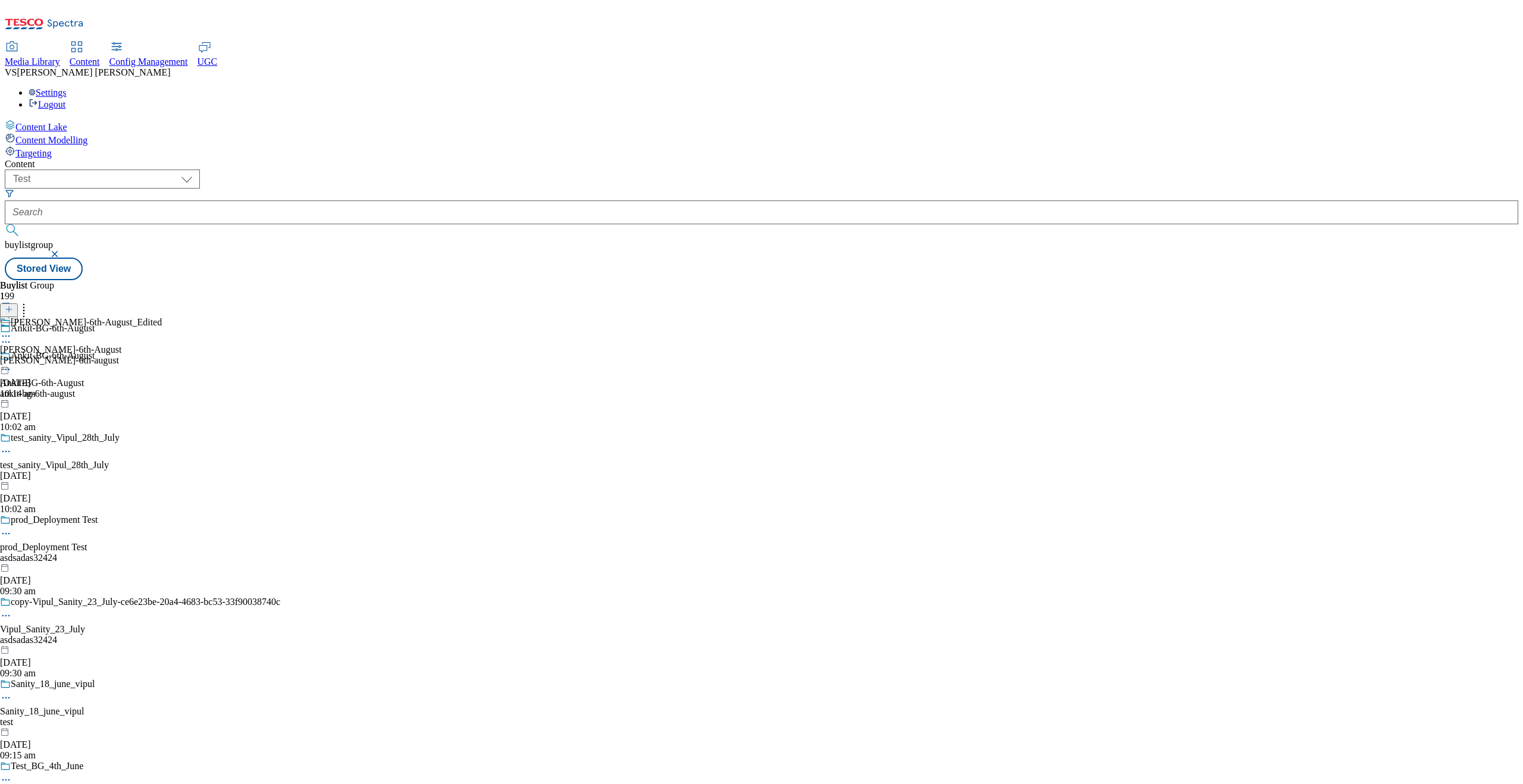
click at [62, 251] on button "button" at bounding box center [56, 254] width 12 height 7
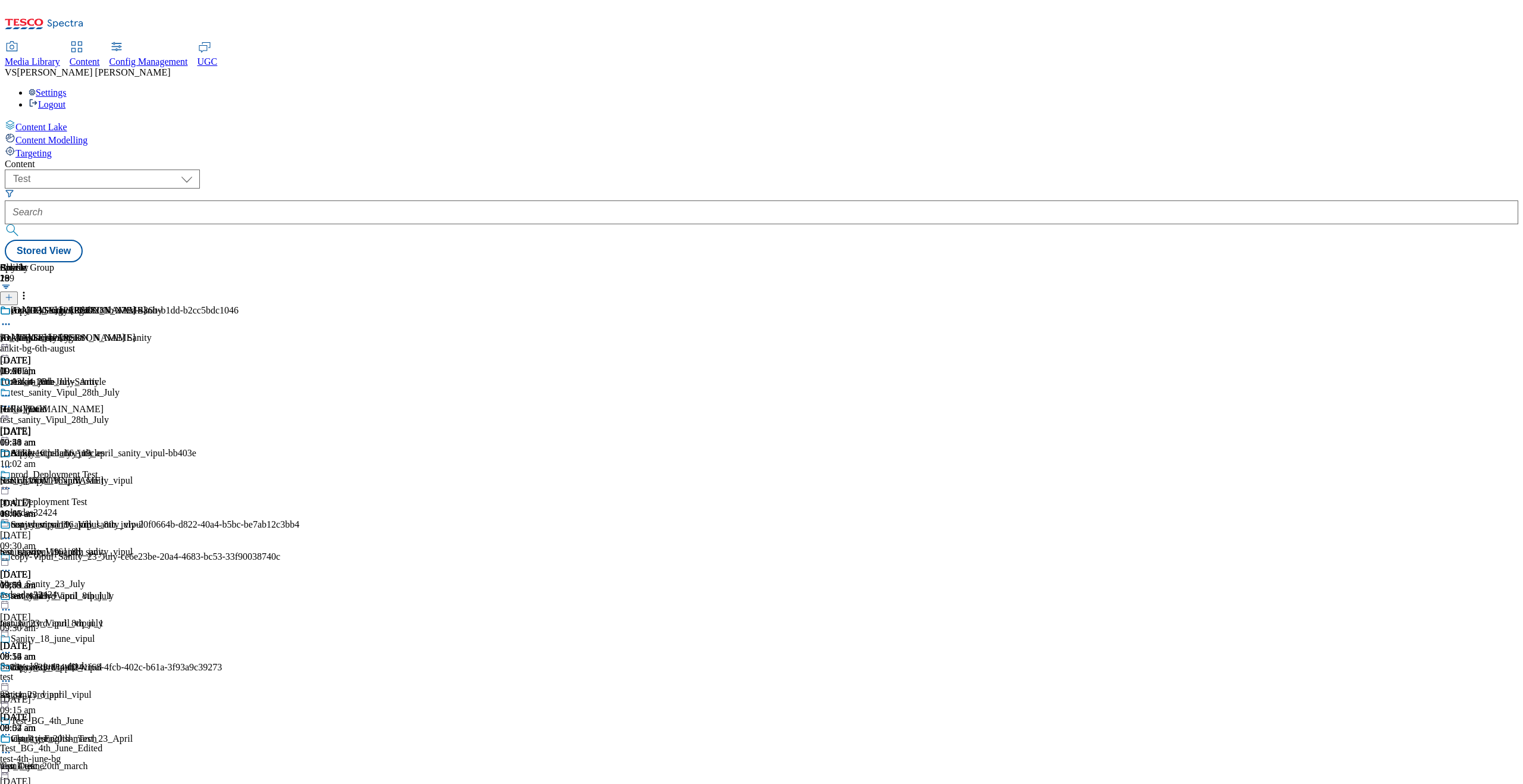
click at [222, 343] on div at bounding box center [111, 343] width 222 height 0
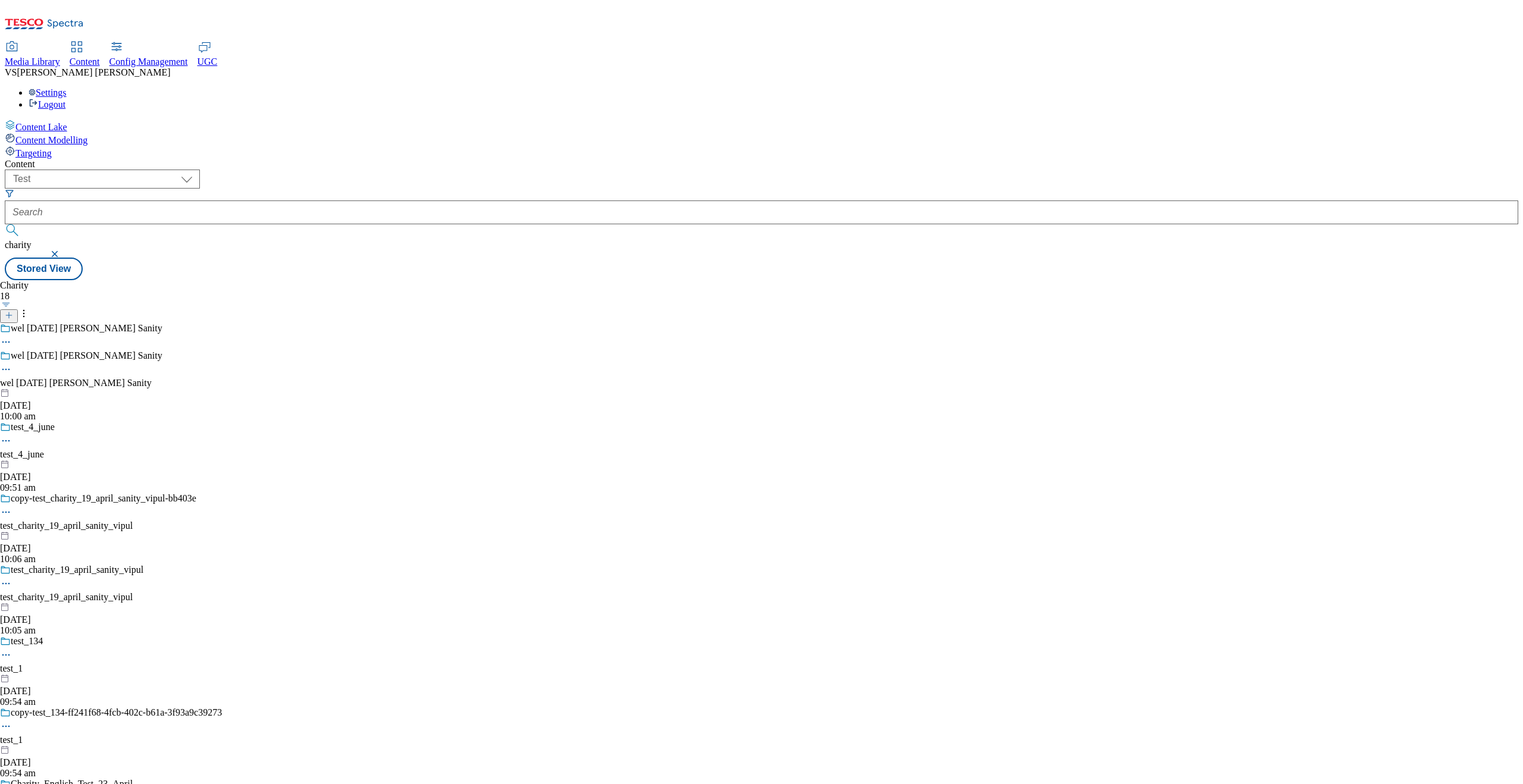
click at [13, 311] on icon at bounding box center [9, 315] width 9 height 9
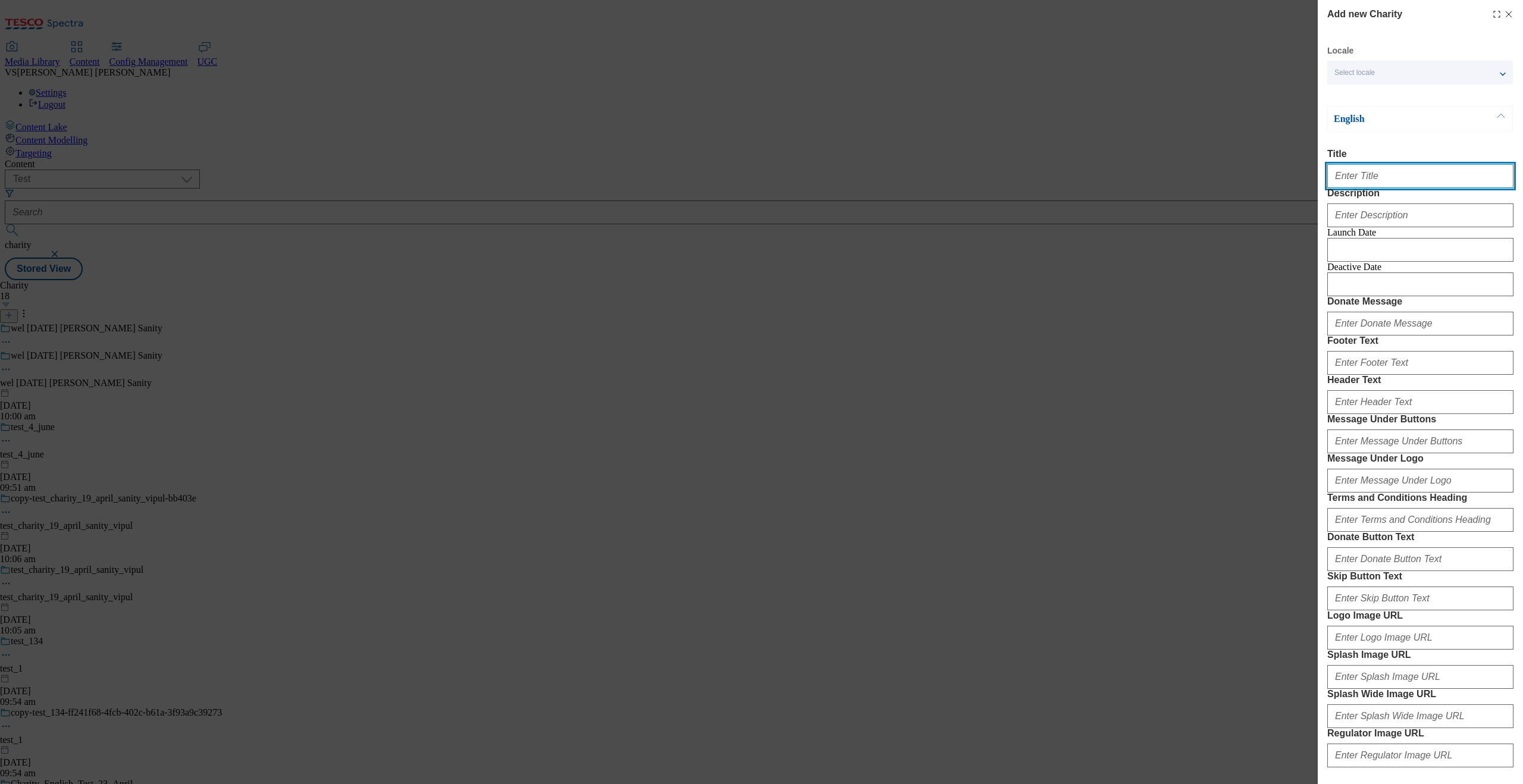
click at [1218, 180] on input "Title" at bounding box center [1420, 176] width 186 height 24
paste input "13_August"
type input "13_August_sanity"
click at [1218, 255] on form "Title 13_August_sanity Description Launch Date Deactive Date Donate Message Foo…" at bounding box center [1420, 463] width 186 height 630
click at [1218, 228] on input "Description" at bounding box center [1420, 215] width 186 height 24
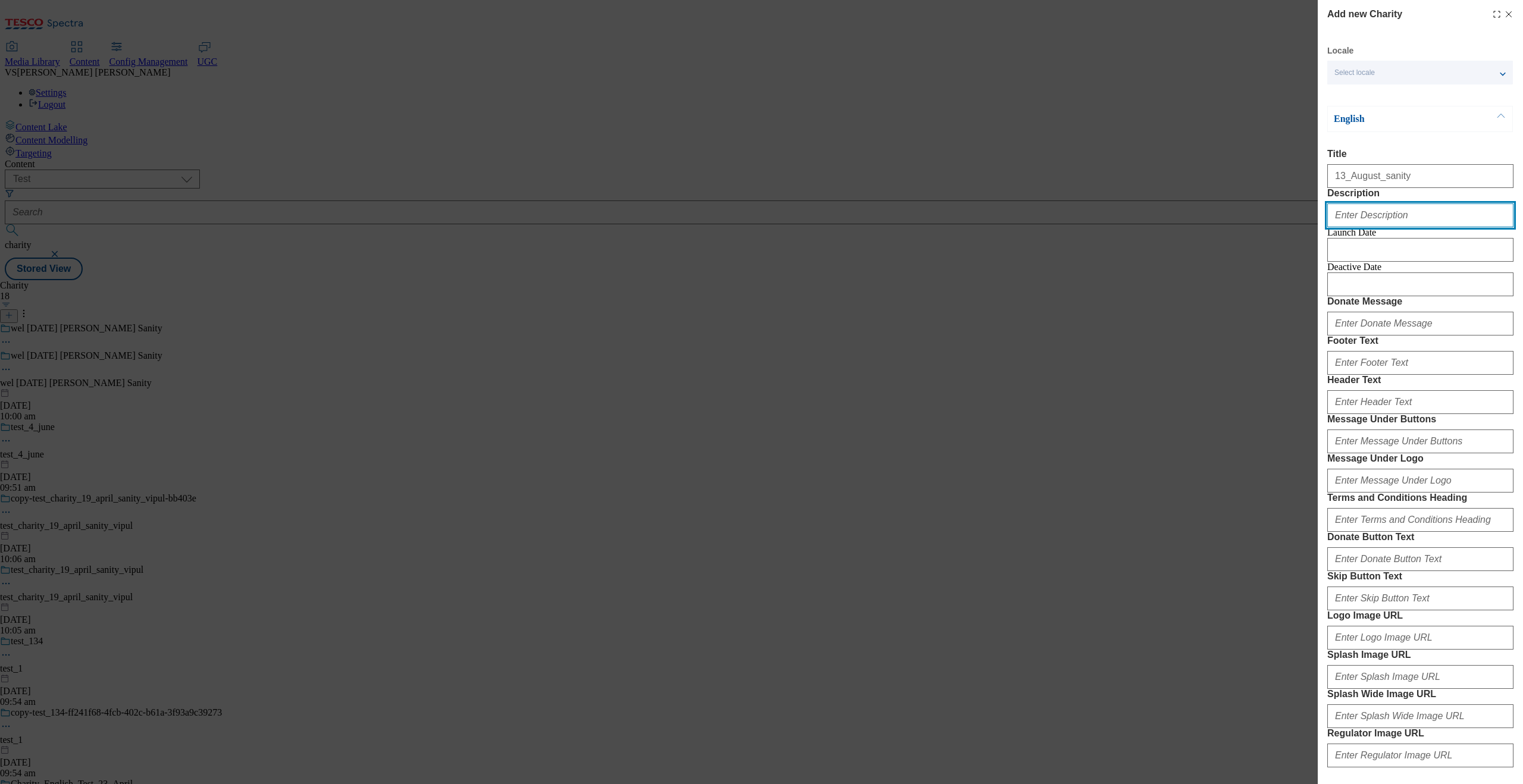
paste input "13_August_sanity"
type input "13_August_sanity"
click at [1218, 262] on input "Modal" at bounding box center [1420, 249] width 186 height 24
select select "2025"
select select "August"
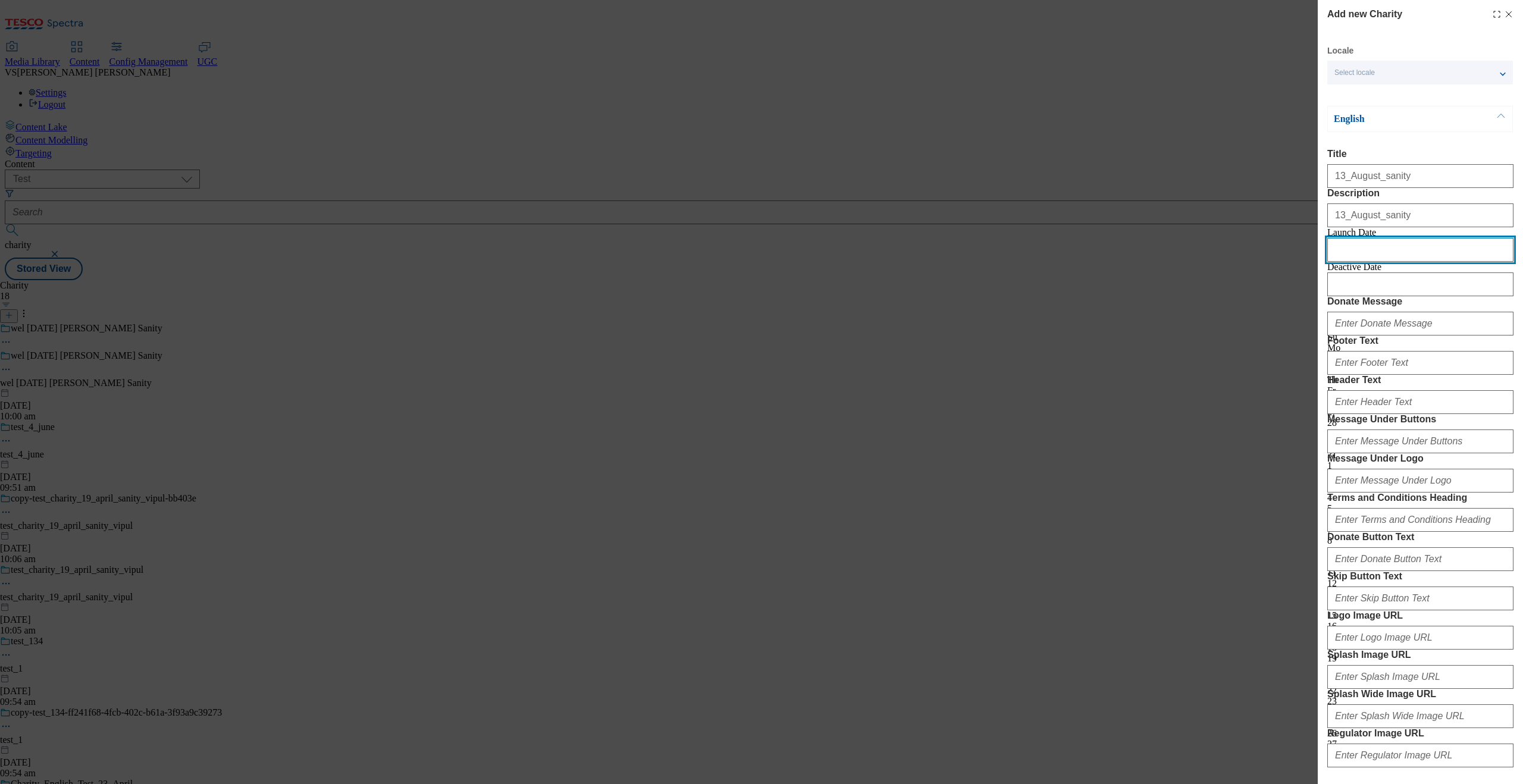
scroll to position [2717, 0]
click at [1218, 599] on div "14" at bounding box center [1420, 605] width 186 height 11
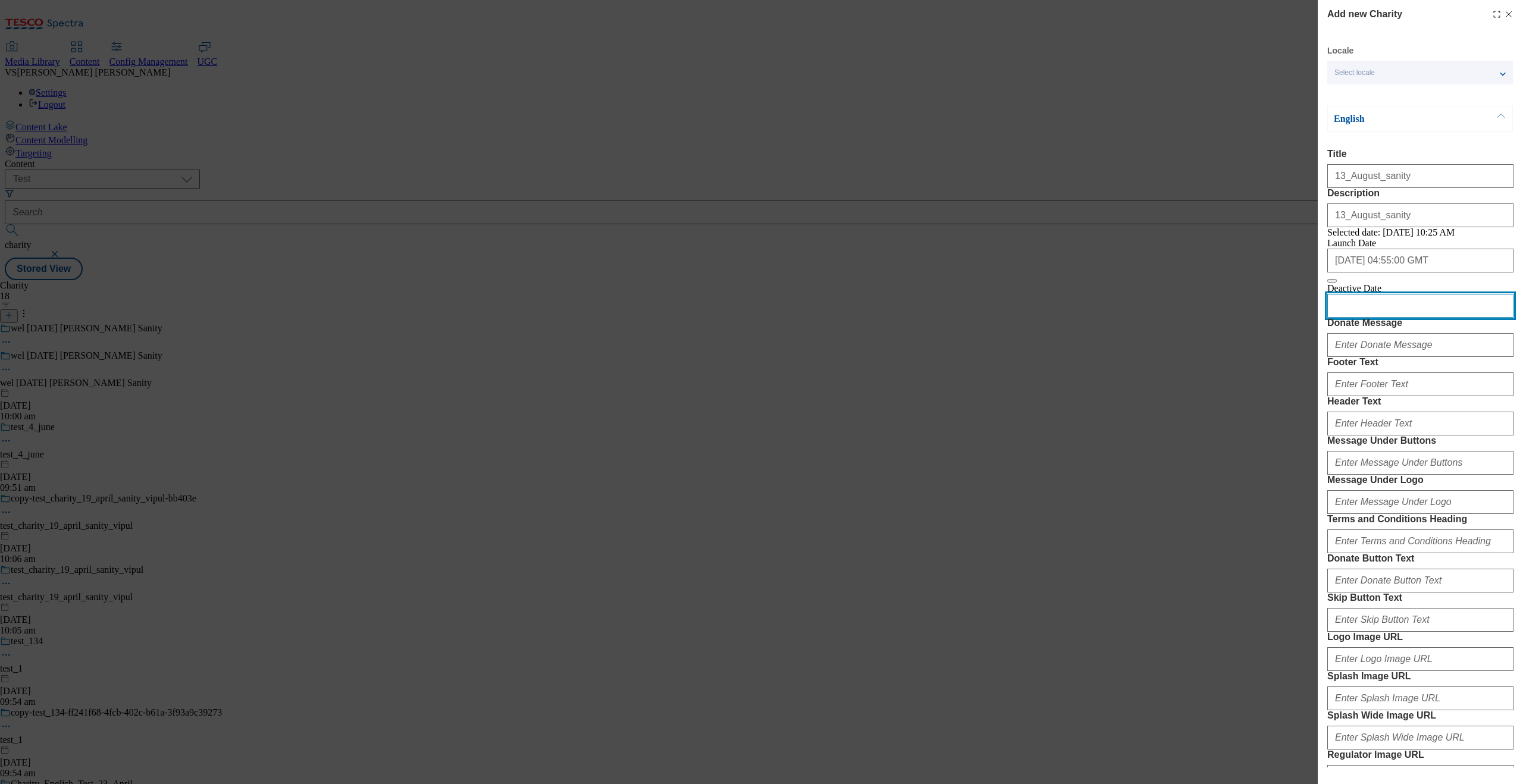
click at [1218, 317] on input "Modal" at bounding box center [1420, 305] width 186 height 24
select select "2025"
select select "August"
click at [1218, 627] on div "14" at bounding box center [1420, 660] width 186 height 11
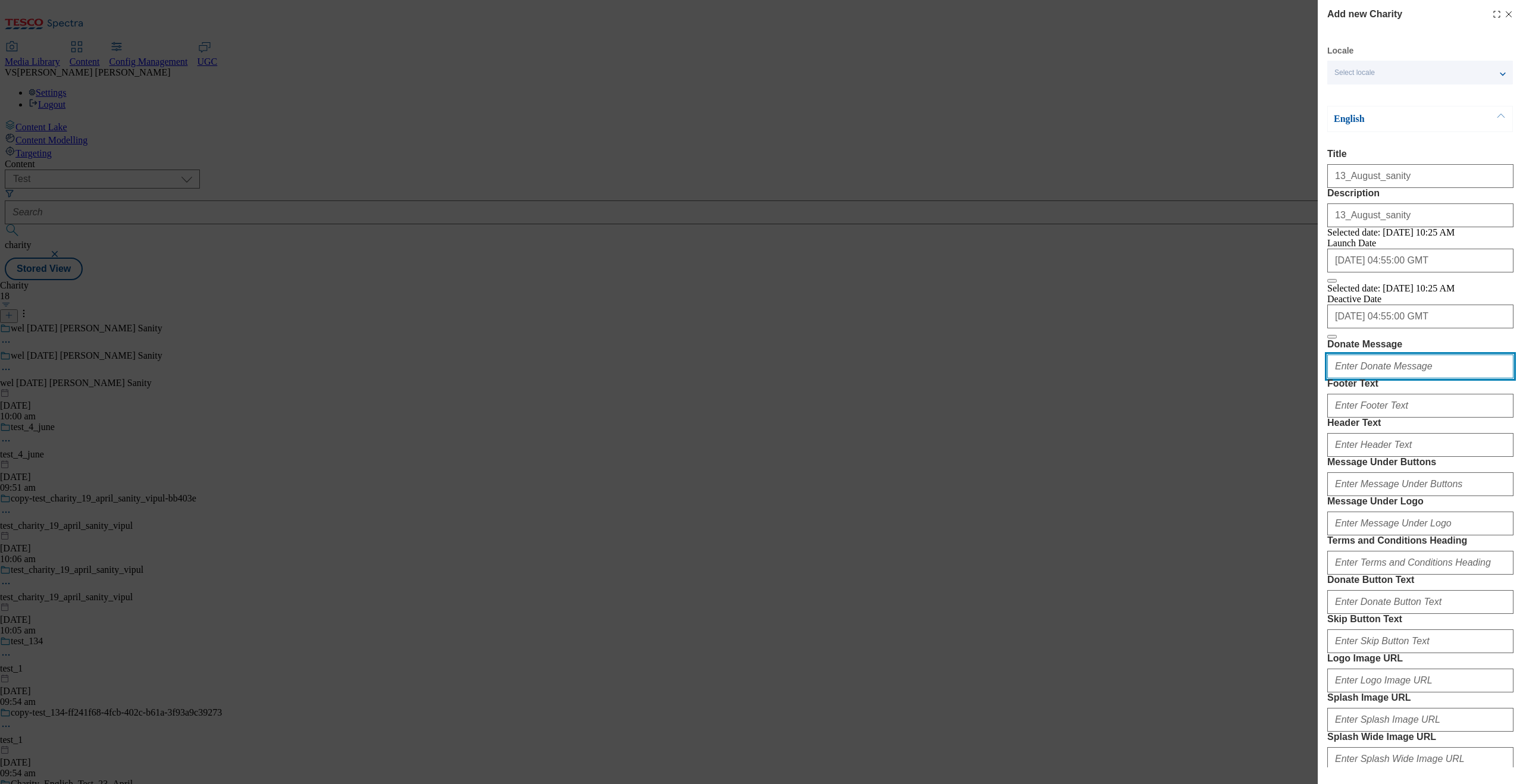
click at [1218, 378] on input "Donate Message" at bounding box center [1420, 366] width 186 height 24
drag, startPoint x: 1373, startPoint y: 410, endPoint x: 1350, endPoint y: 409, distance: 23.0
click at [1218, 378] on input "test_21_may_sanity" at bounding box center [1420, 366] width 186 height 24
paste input "13_August_sanit"
type input "test_13_August_sanity_sanity"
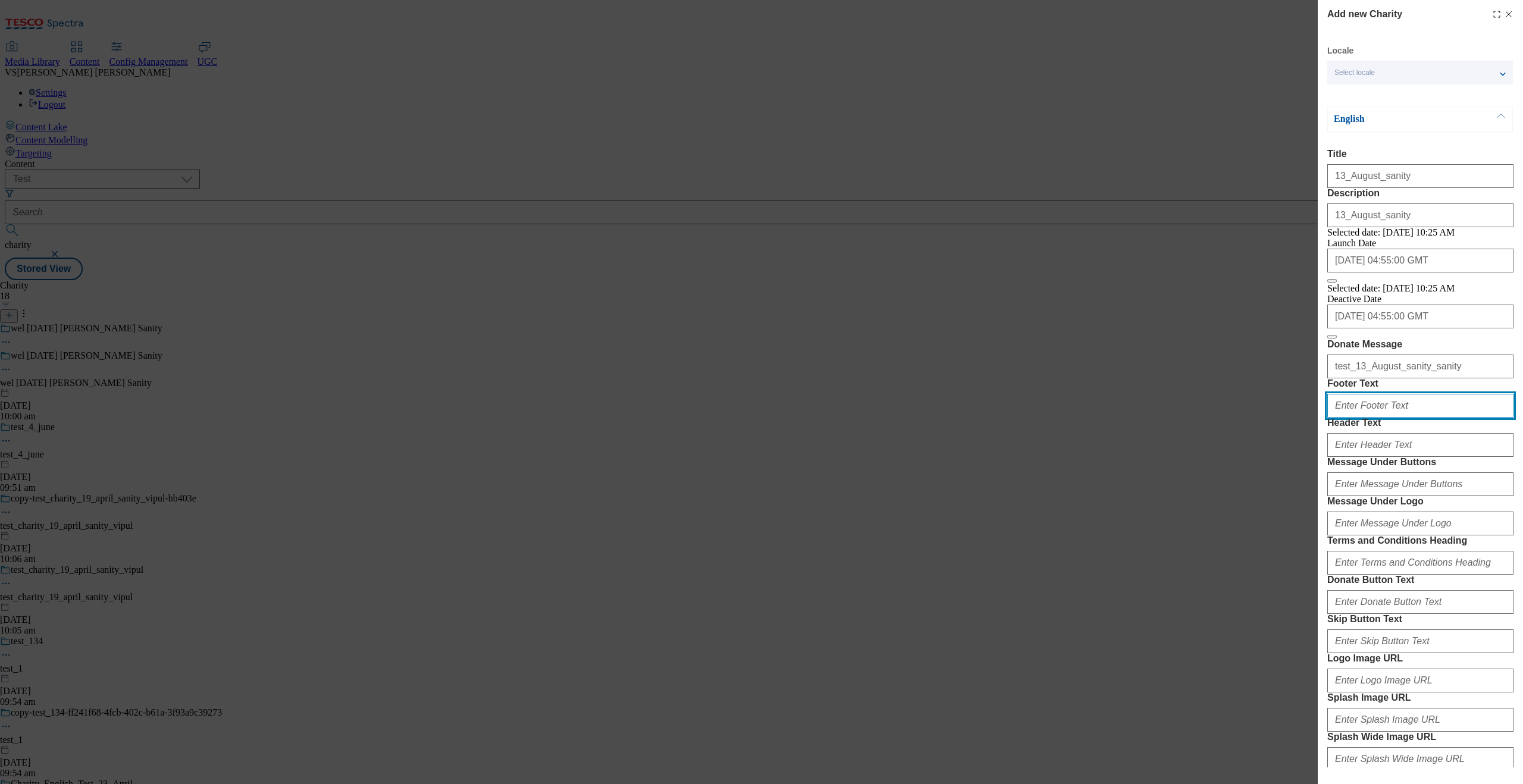
click at [1218, 418] on input "Footer Text" at bounding box center [1420, 406] width 186 height 24
paste input "13_August_sanity"
type input "13_August_sanity"
click at [1218, 457] on input "Header Text" at bounding box center [1420, 444] width 186 height 24
paste input "13_August_sanity"
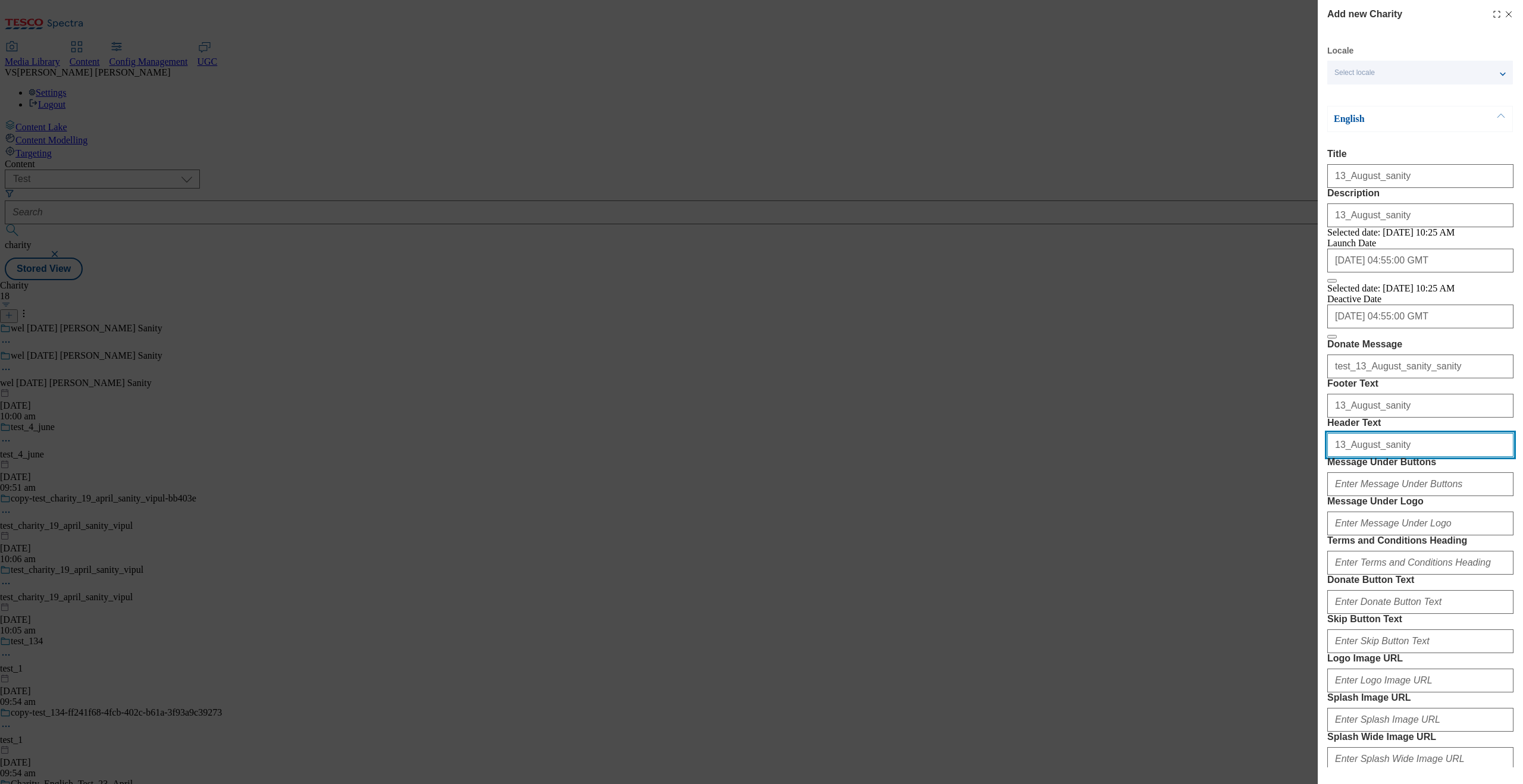
type input "13_August_sanity"
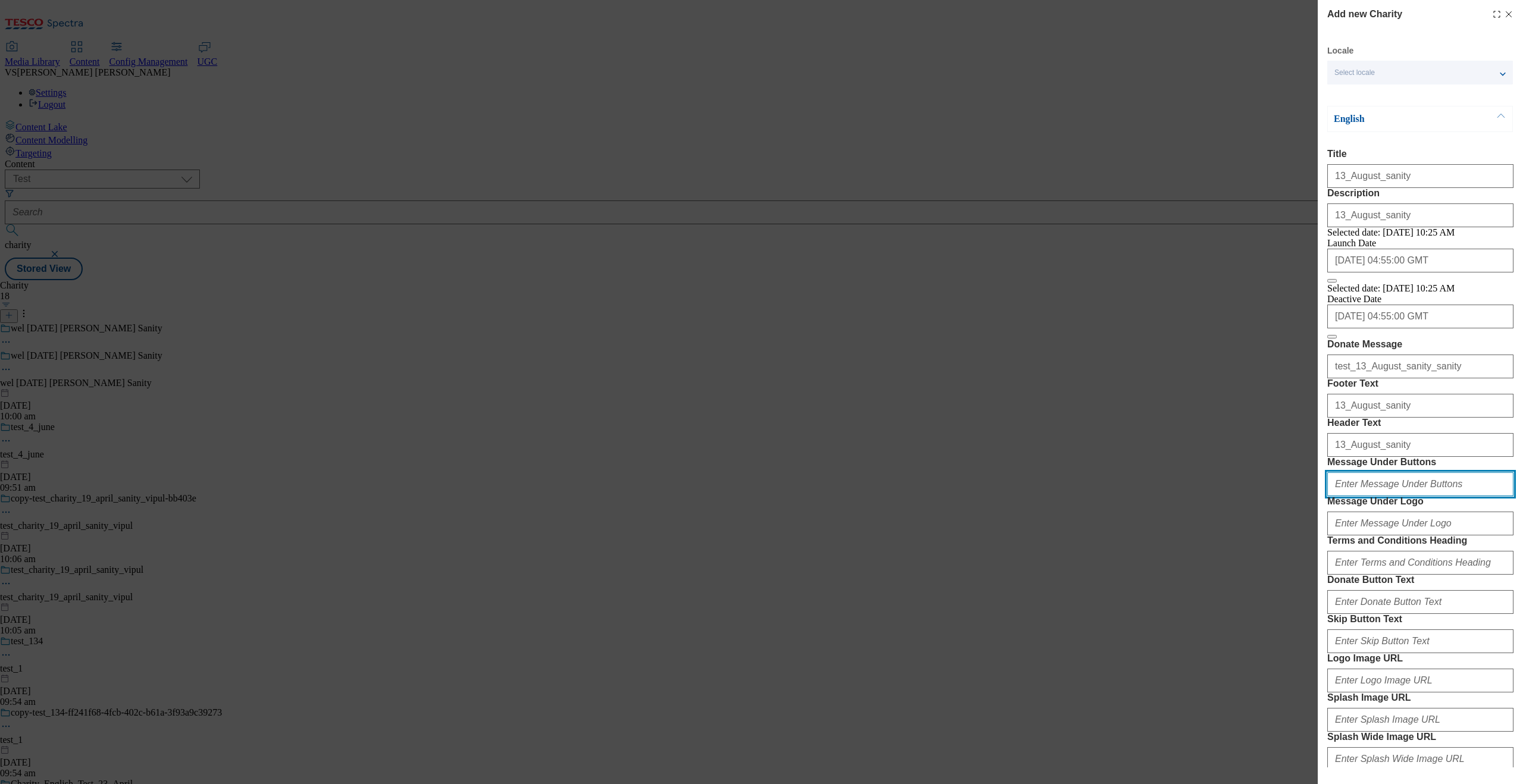
click at [1218, 496] on input "Message Under Buttons" at bounding box center [1420, 484] width 186 height 24
paste input "13_August_sanity"
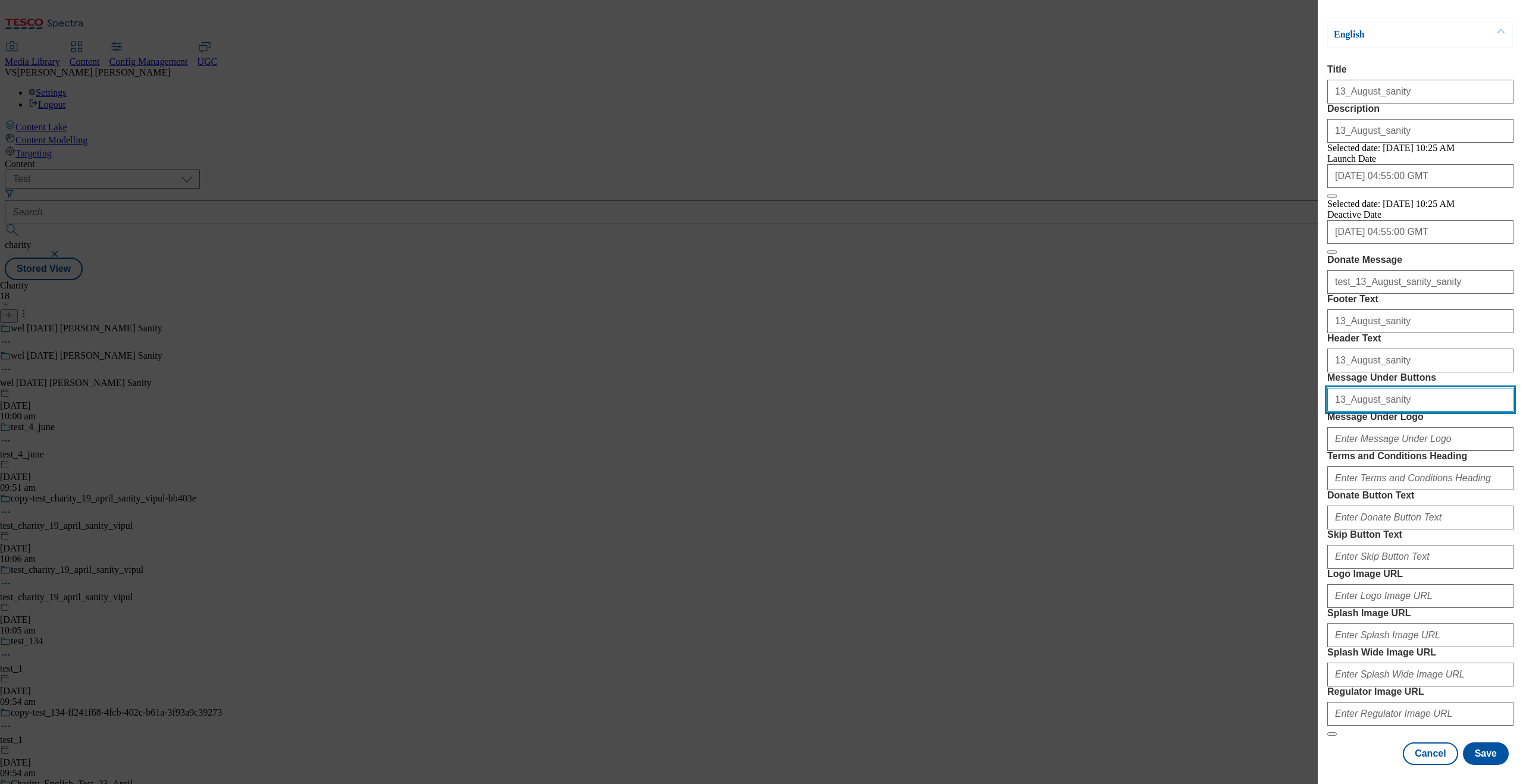
scroll to position [175, 0]
type input "13_August_sanity"
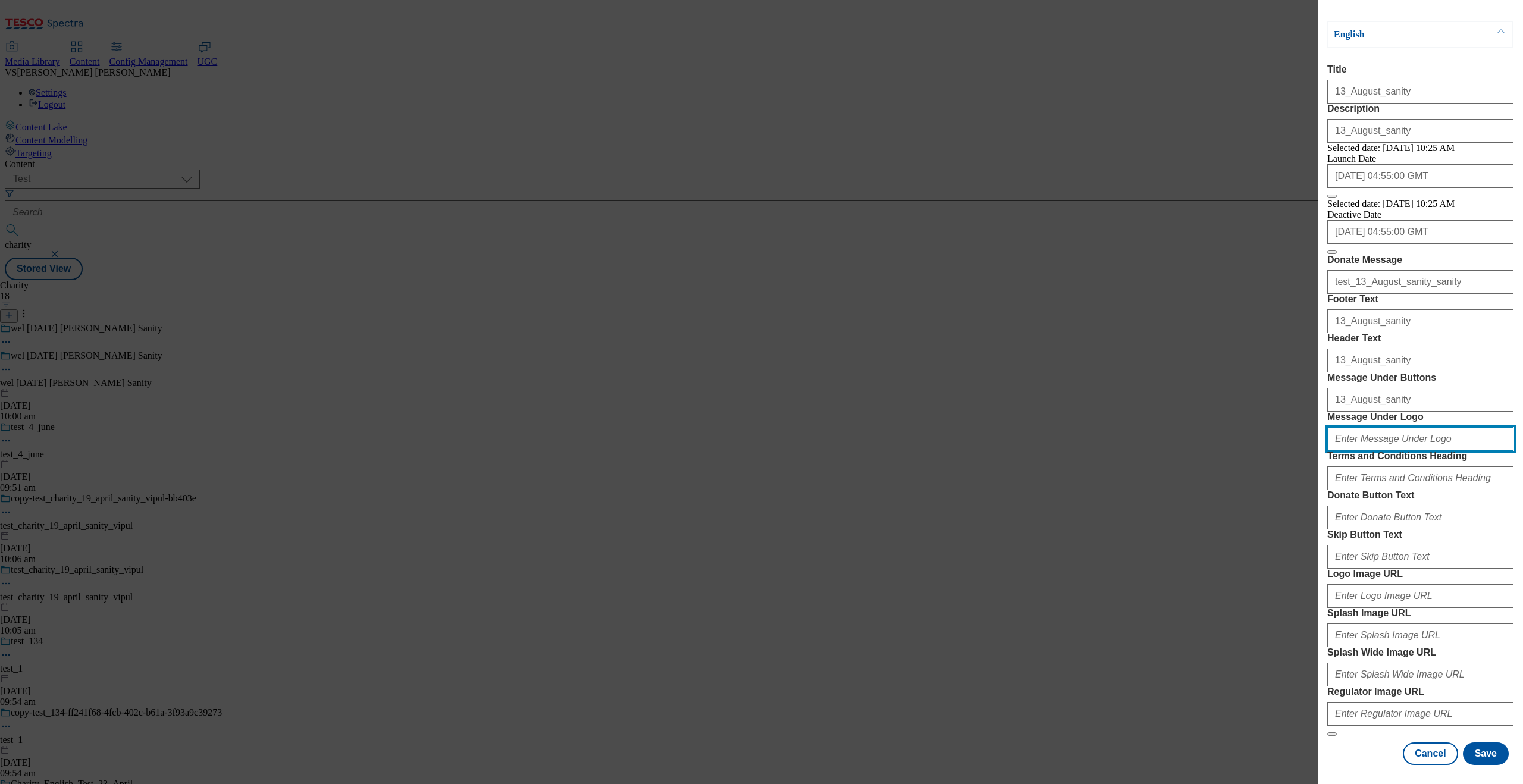
click at [1218, 451] on input "Message Under Logo" at bounding box center [1420, 439] width 186 height 24
paste input "13_August_sanity"
type input "13_August_sanity"
click at [1218, 490] on input "Terms and Conditions Heading" at bounding box center [1420, 478] width 186 height 24
paste input "13_August_sanity"
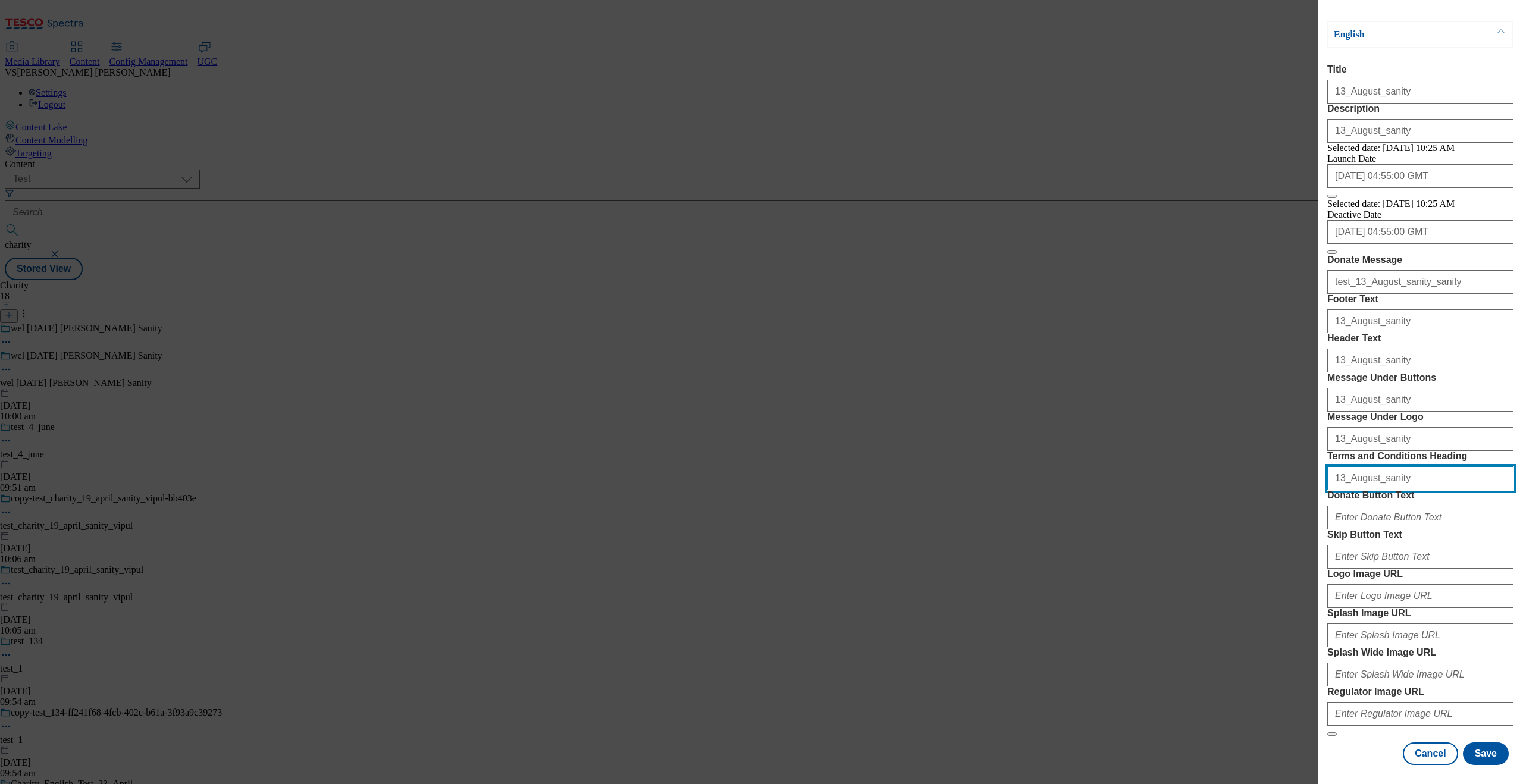
scroll to position [360, 0]
type input "13_August_sanity"
click at [1218, 505] on input "Donate Button Text" at bounding box center [1420, 517] width 186 height 24
paste input "13_August_sanity"
type input "13_August_sanity"
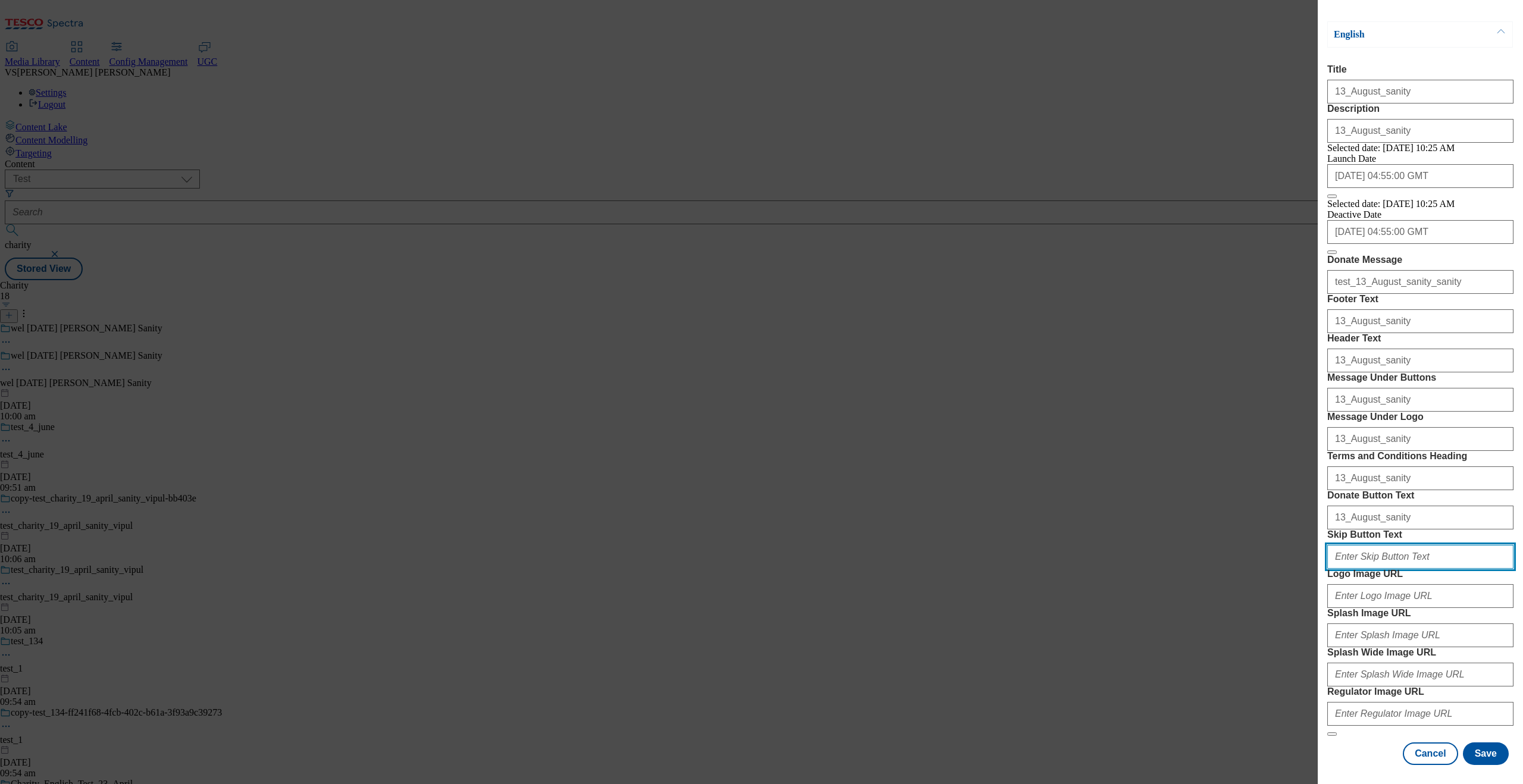
click at [1218, 545] on input "Skip Button Text" at bounding box center [1420, 556] width 186 height 24
paste input "13_August_sanity"
type input "13_August_sanity"
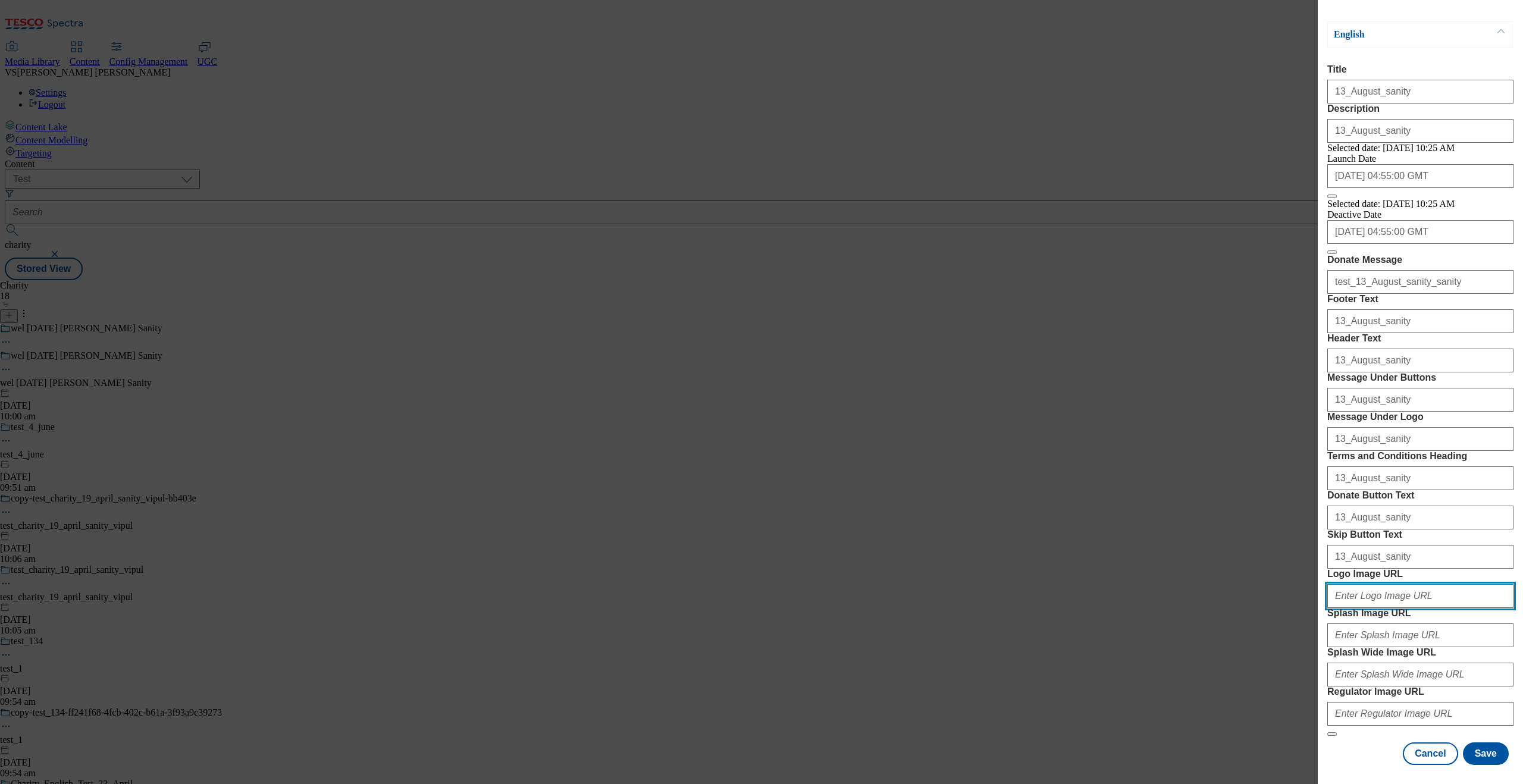
click at [1218, 584] on input "Logo Image URL" at bounding box center [1420, 596] width 186 height 24
type input "https://digitalcontent-ppe.api.tesco.com/v2/media/test/c4a44e46-c159-43ba-99a1-…"
click at [1218, 623] on input "Splash Image URL" at bounding box center [1420, 635] width 186 height 24
type input "https://digitalcontent-ppe.api.tesco.com/v2/media/test/c4a44e46-c159-43ba-99a1-…"
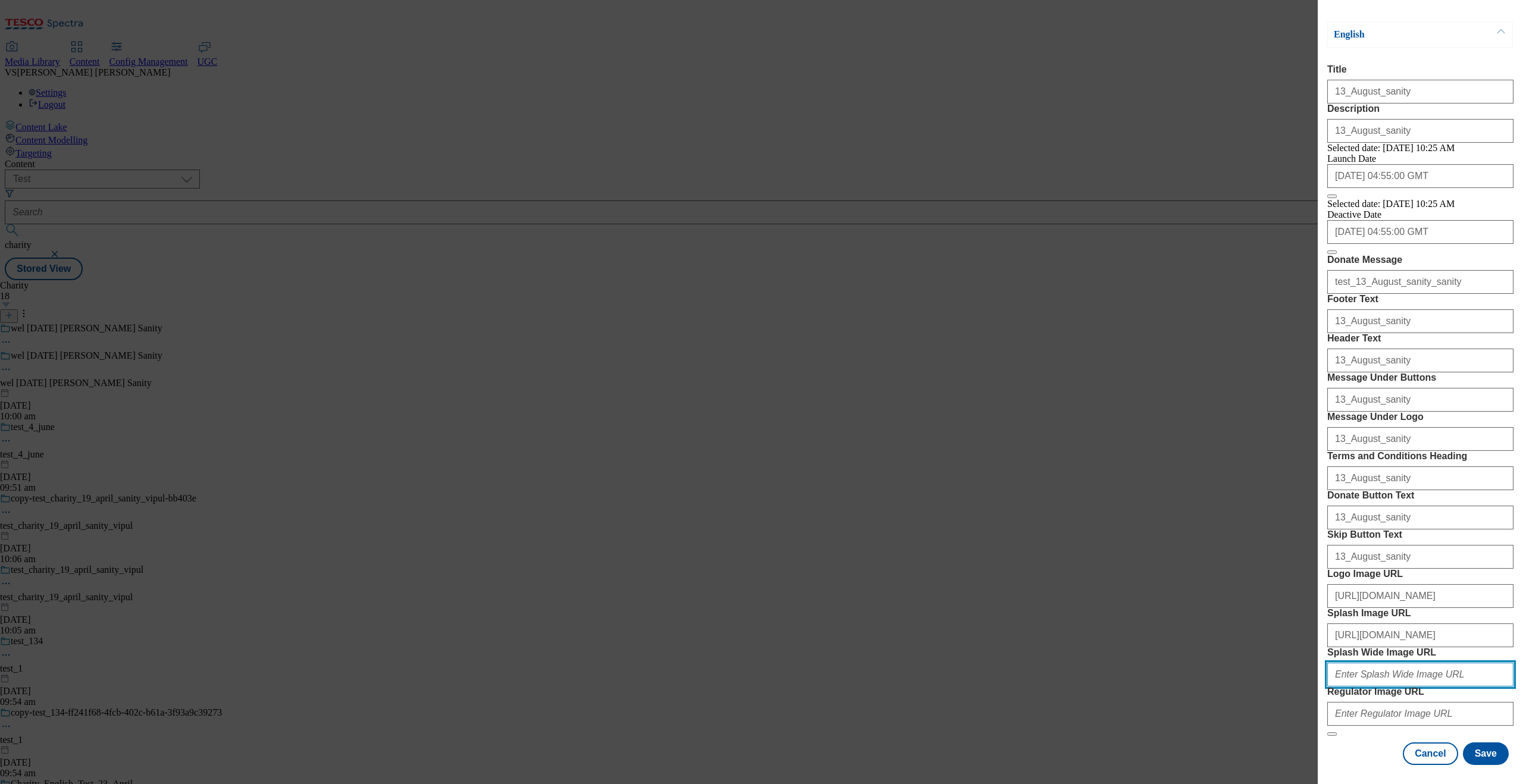
click at [1218, 627] on input "Splash Wide Image URL" at bounding box center [1420, 674] width 186 height 24
type input "https://digitalcontent-ppe.api.tesco.com/v2/media/test/c4a44e46-c159-43ba-99a1-…"
click at [1218, 627] on input "Regulator Image URL" at bounding box center [1420, 714] width 186 height 24
type input "https://digitalcontent-ppe.api.tesco.com/v2/media/test/c4a44e46-c159-43ba-99a1-…"
click at [1218, 627] on button "Save" at bounding box center [1486, 753] width 46 height 22
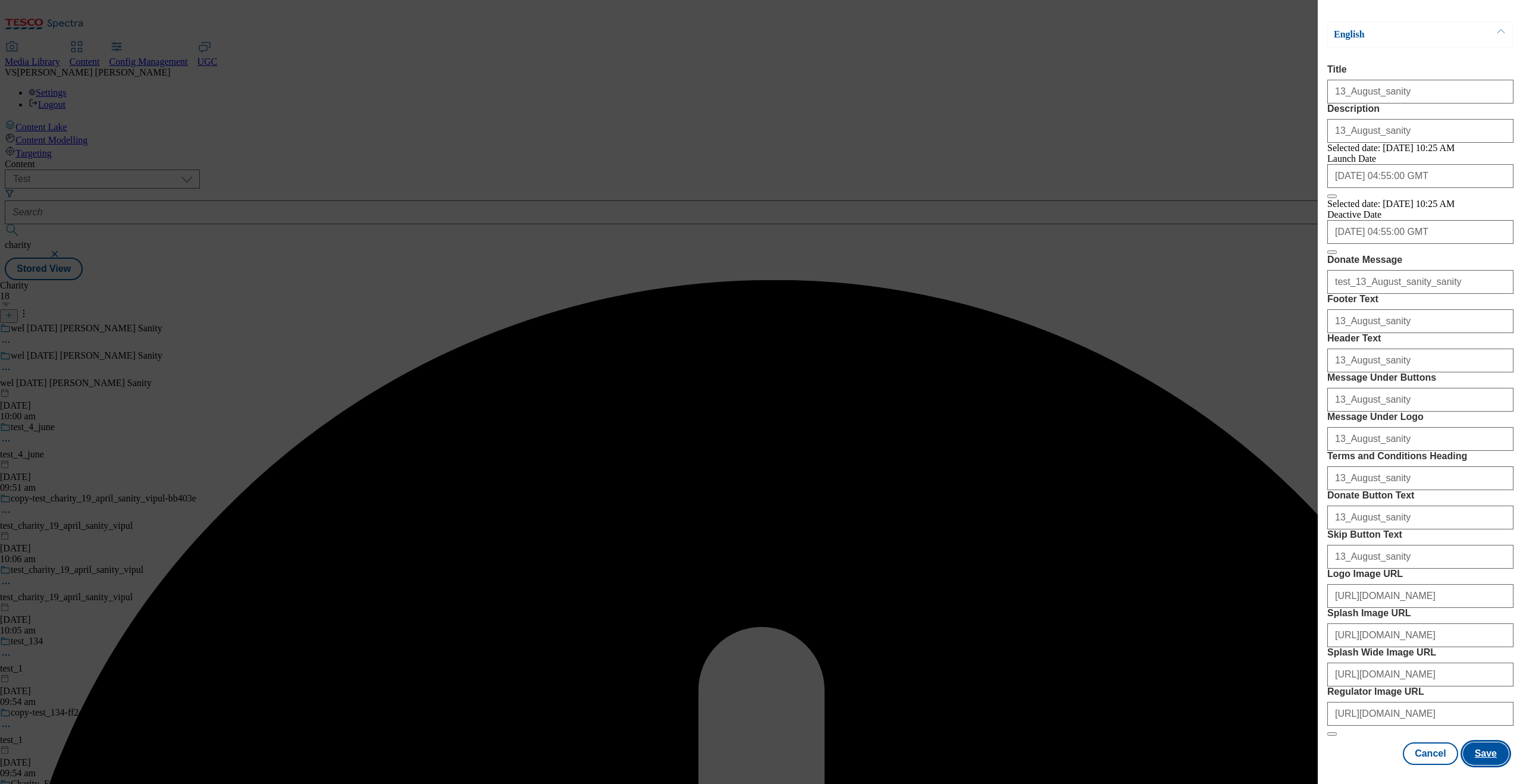
scroll to position [0, 0]
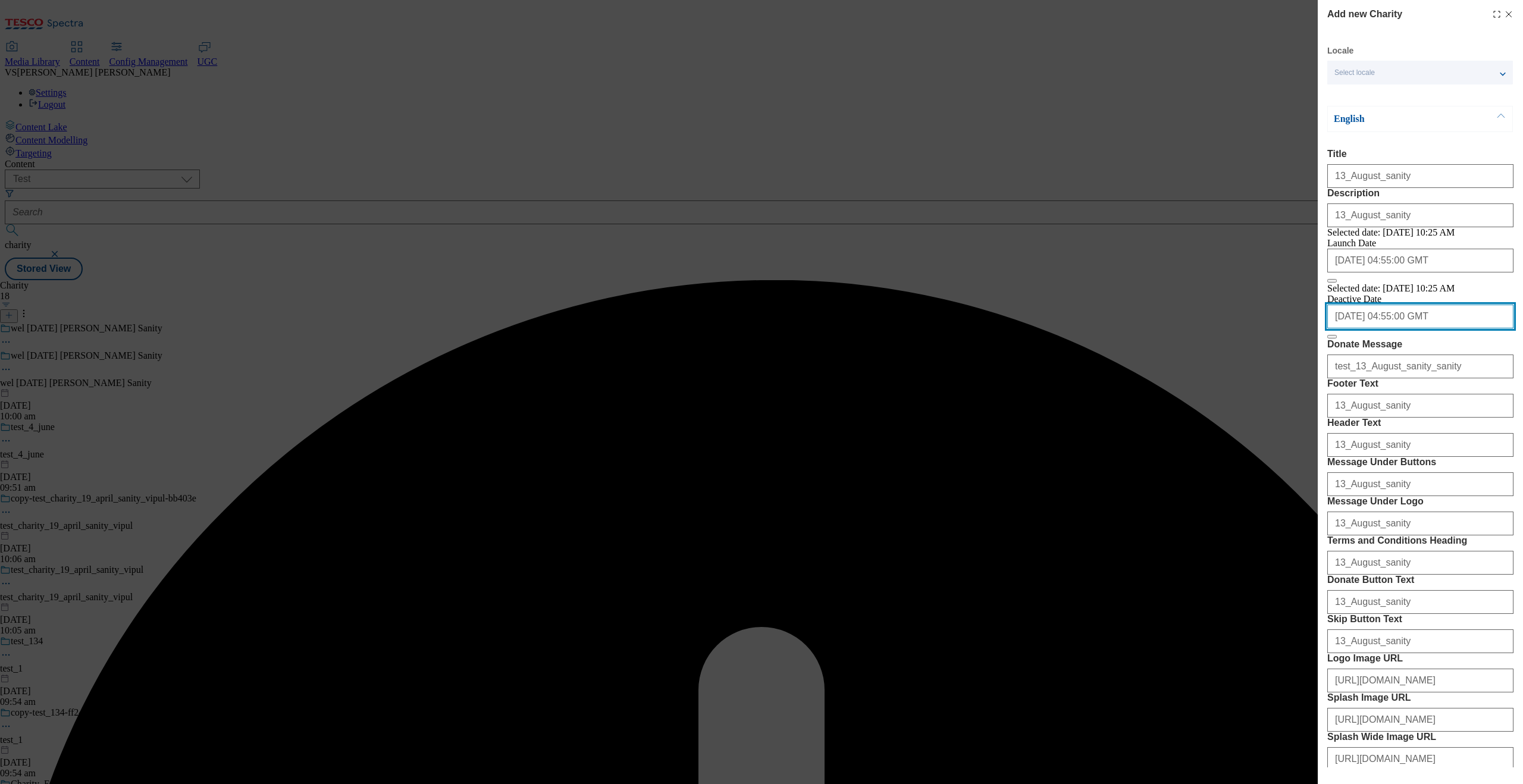
click at [1218, 328] on input "2025-08-14 04:55:00 GMT" at bounding box center [1420, 316] width 186 height 24
select select "2025"
select select "September"
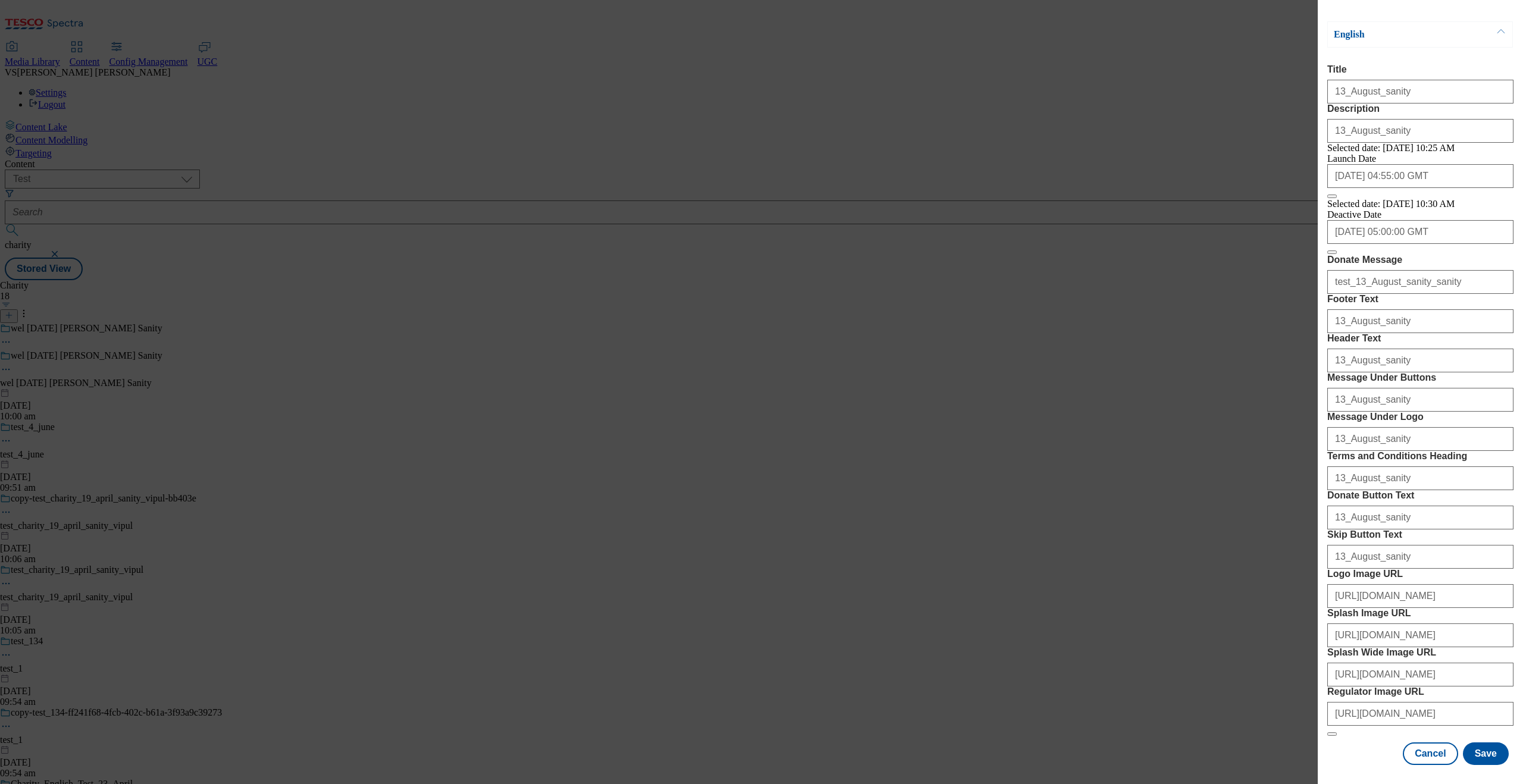
scroll to position [360, 0]
click at [1218, 627] on button "Save" at bounding box center [1486, 753] width 46 height 22
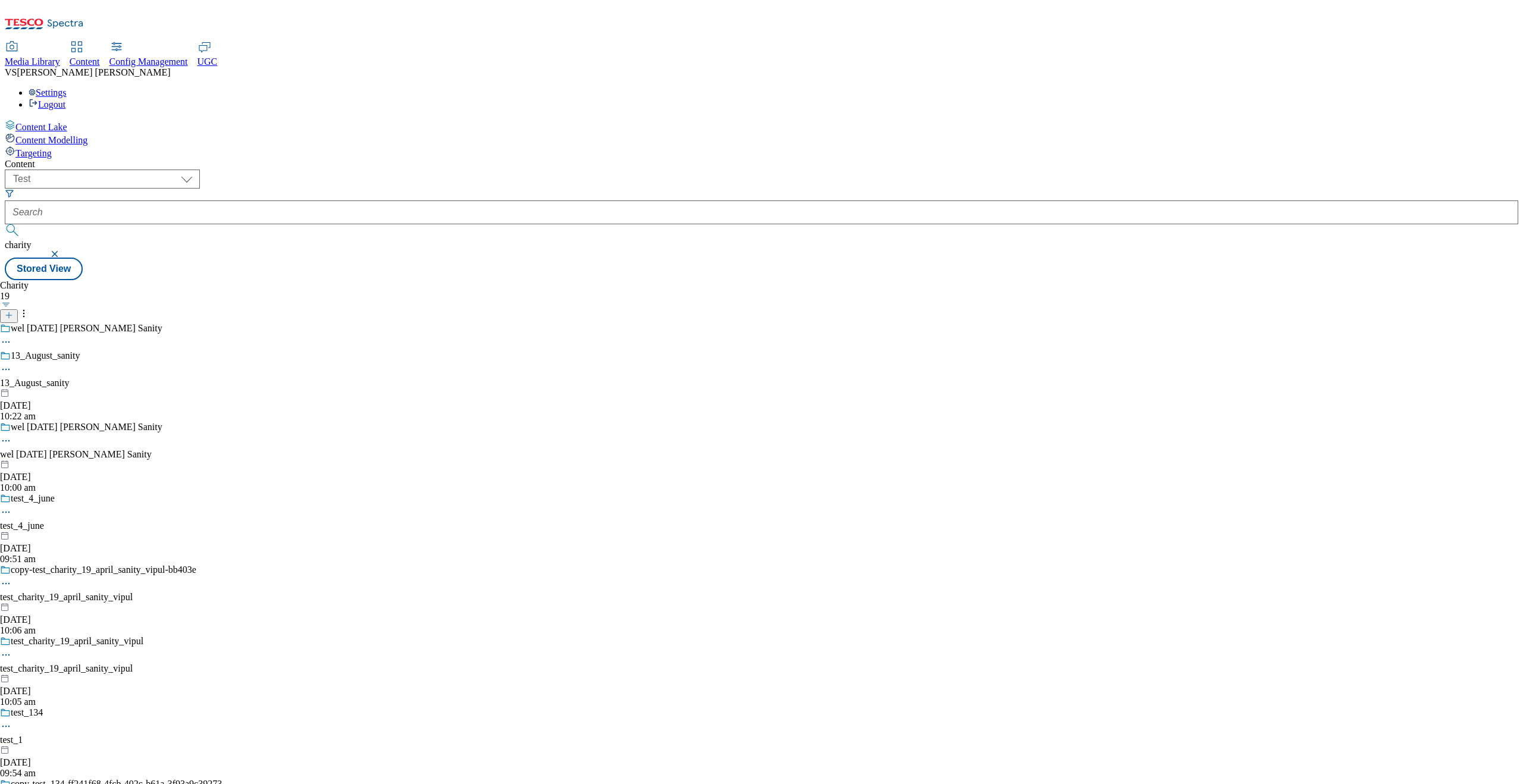
click at [12, 363] on icon at bounding box center [6, 369] width 12 height 12
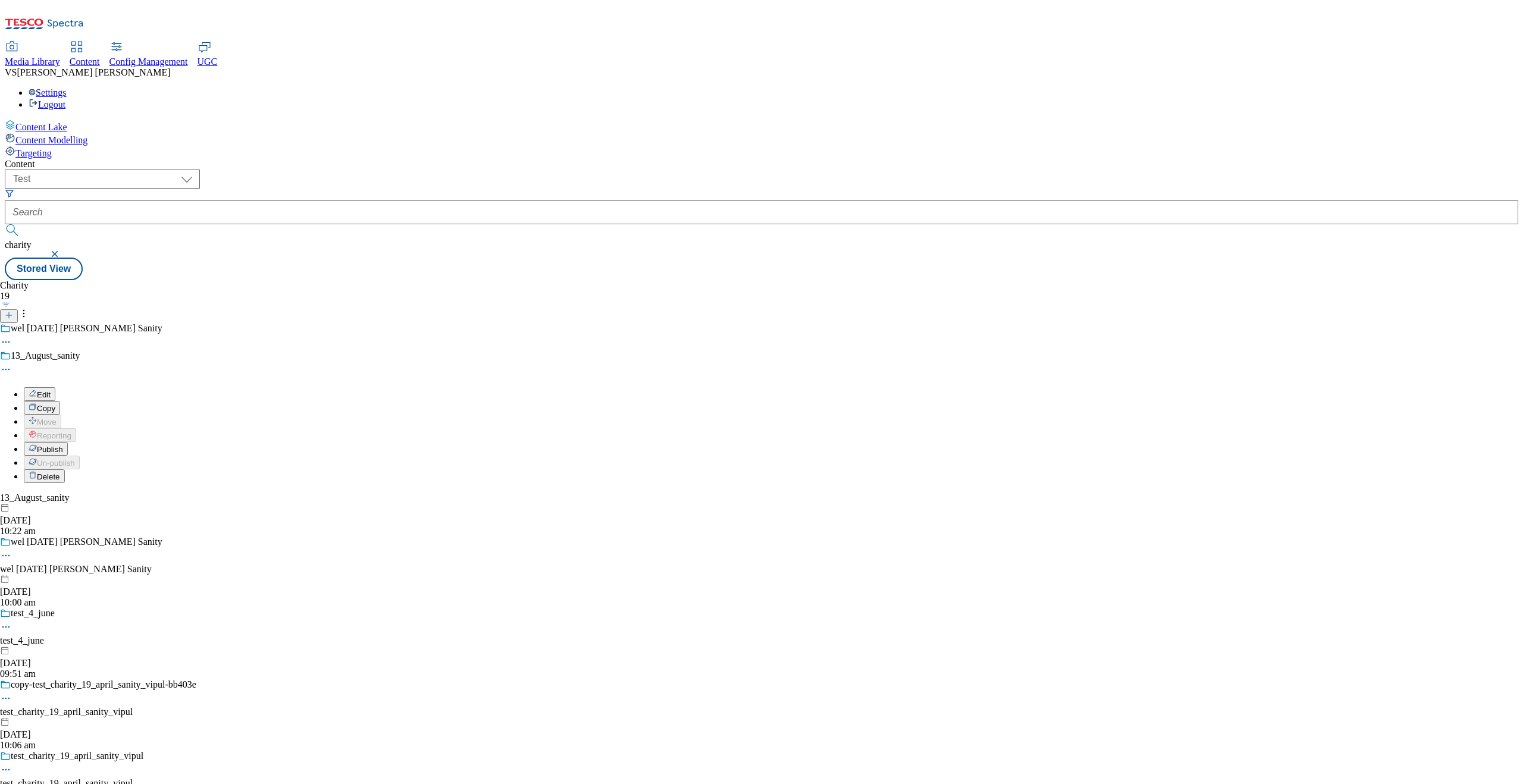
click at [63, 445] on span "Publish" at bounding box center [50, 449] width 26 height 9
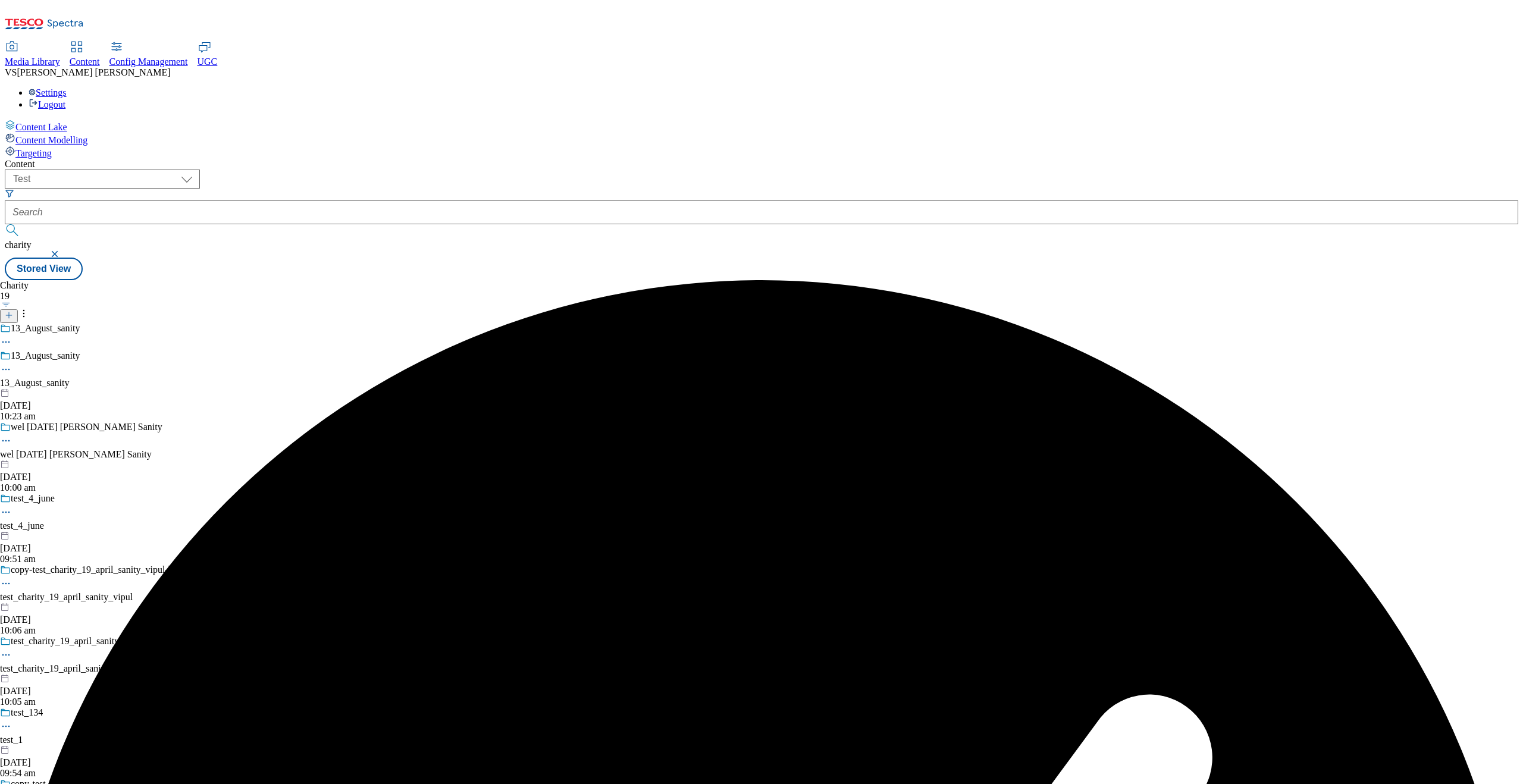
click at [4, 369] on circle at bounding box center [3, 370] width 1 height 1
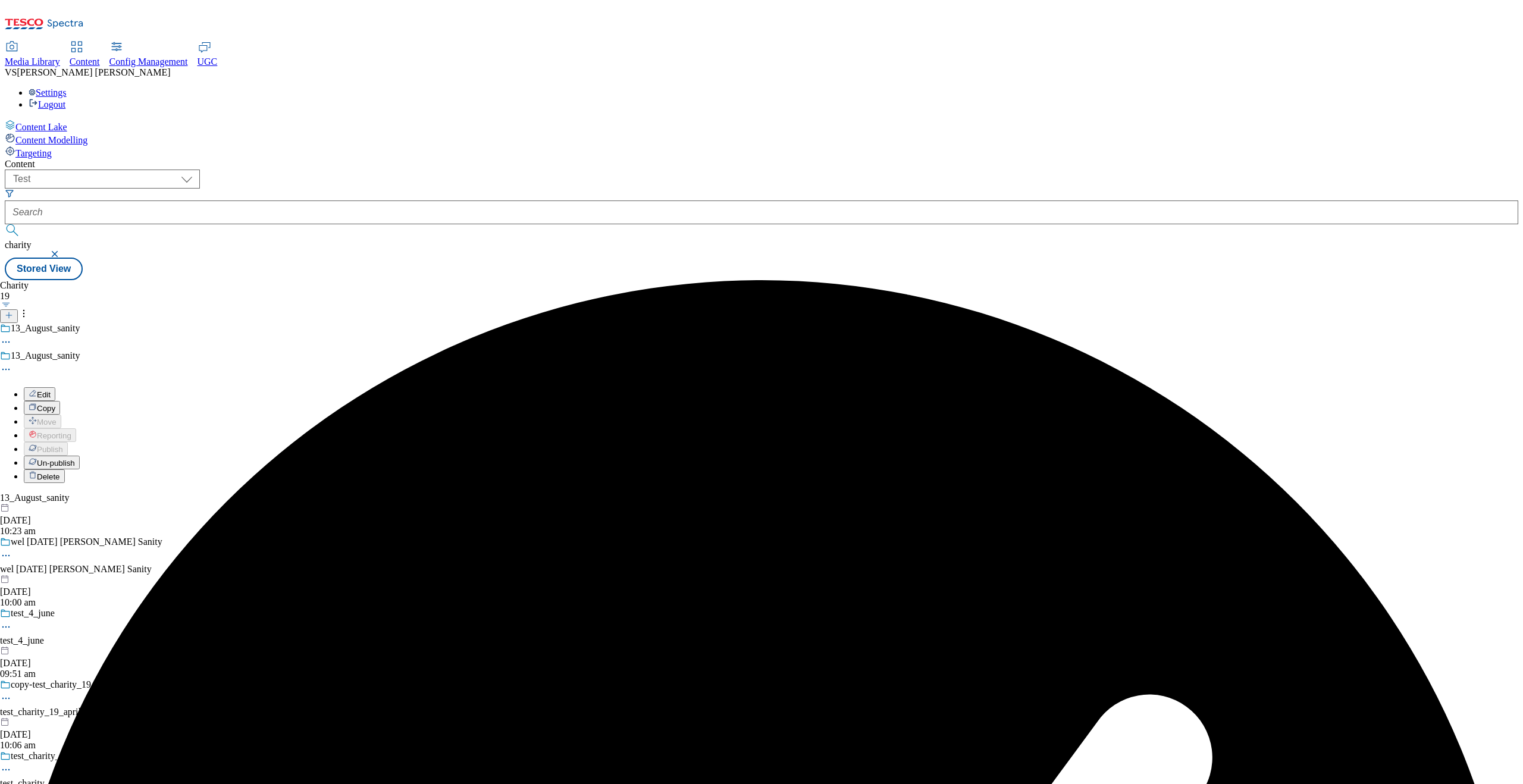
click at [75, 459] on span "Un-publish" at bounding box center [55, 463] width 38 height 9
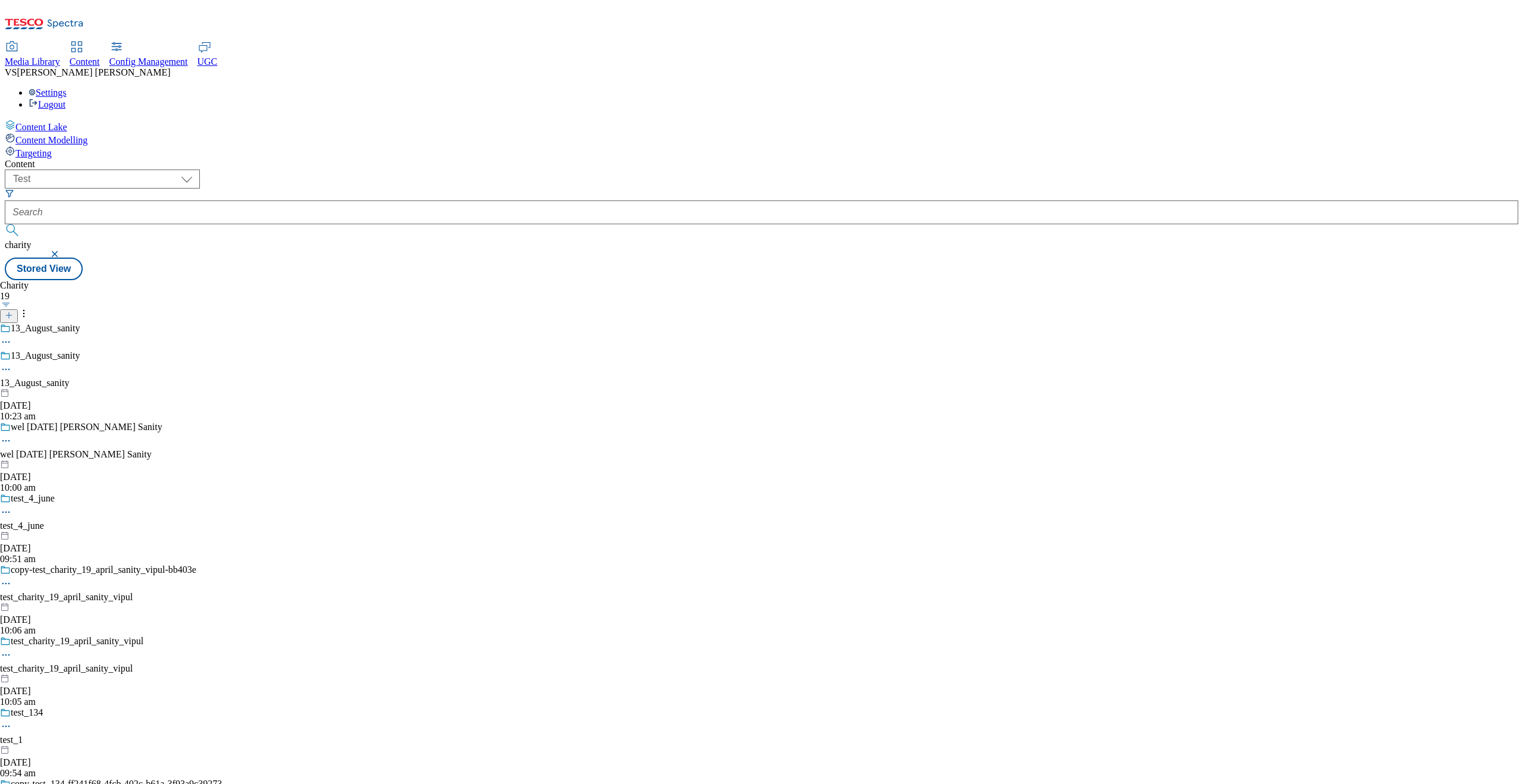
click at [12, 363] on icon at bounding box center [6, 369] width 12 height 12
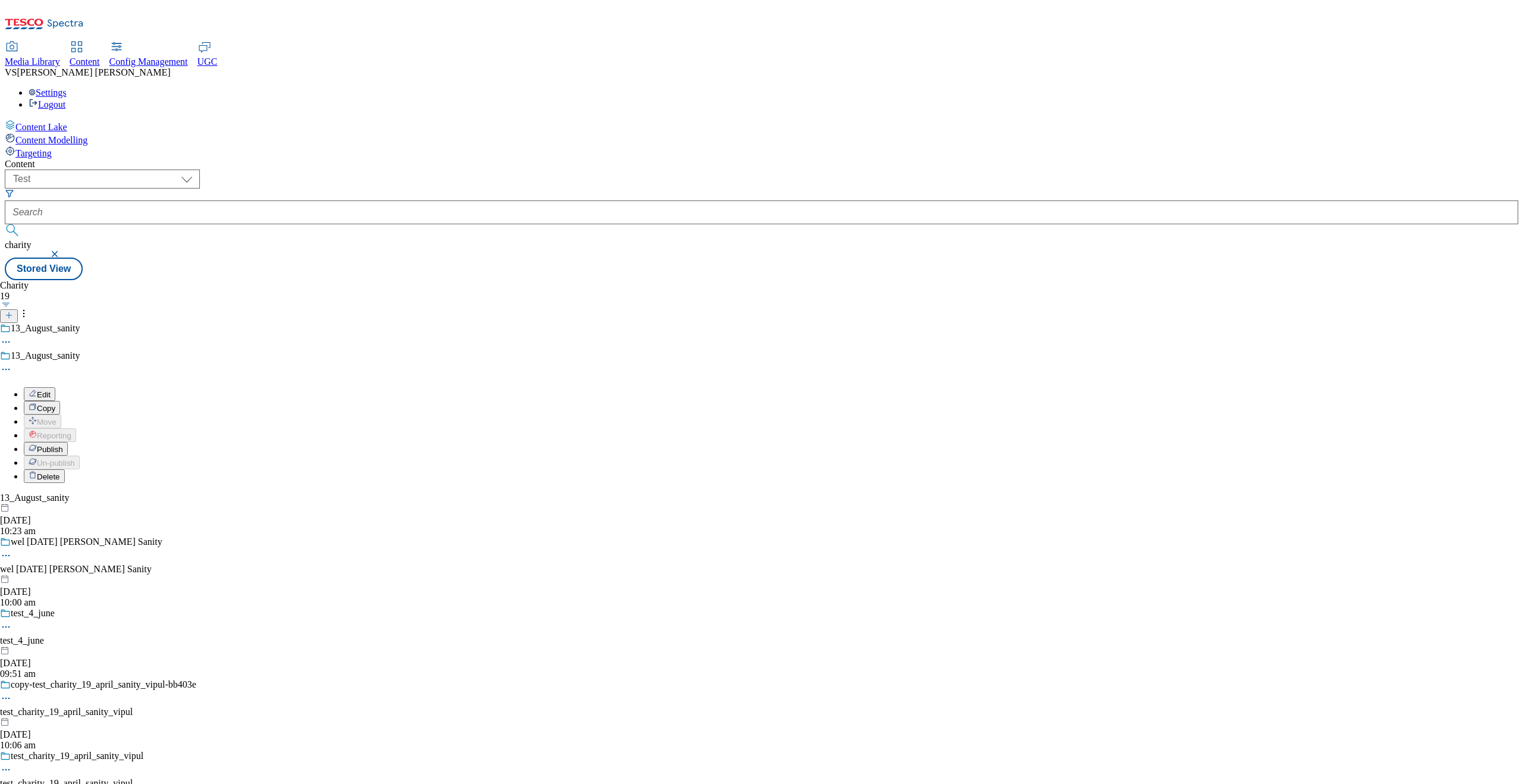
click at [55, 404] on span "Copy" at bounding box center [46, 409] width 19 height 9
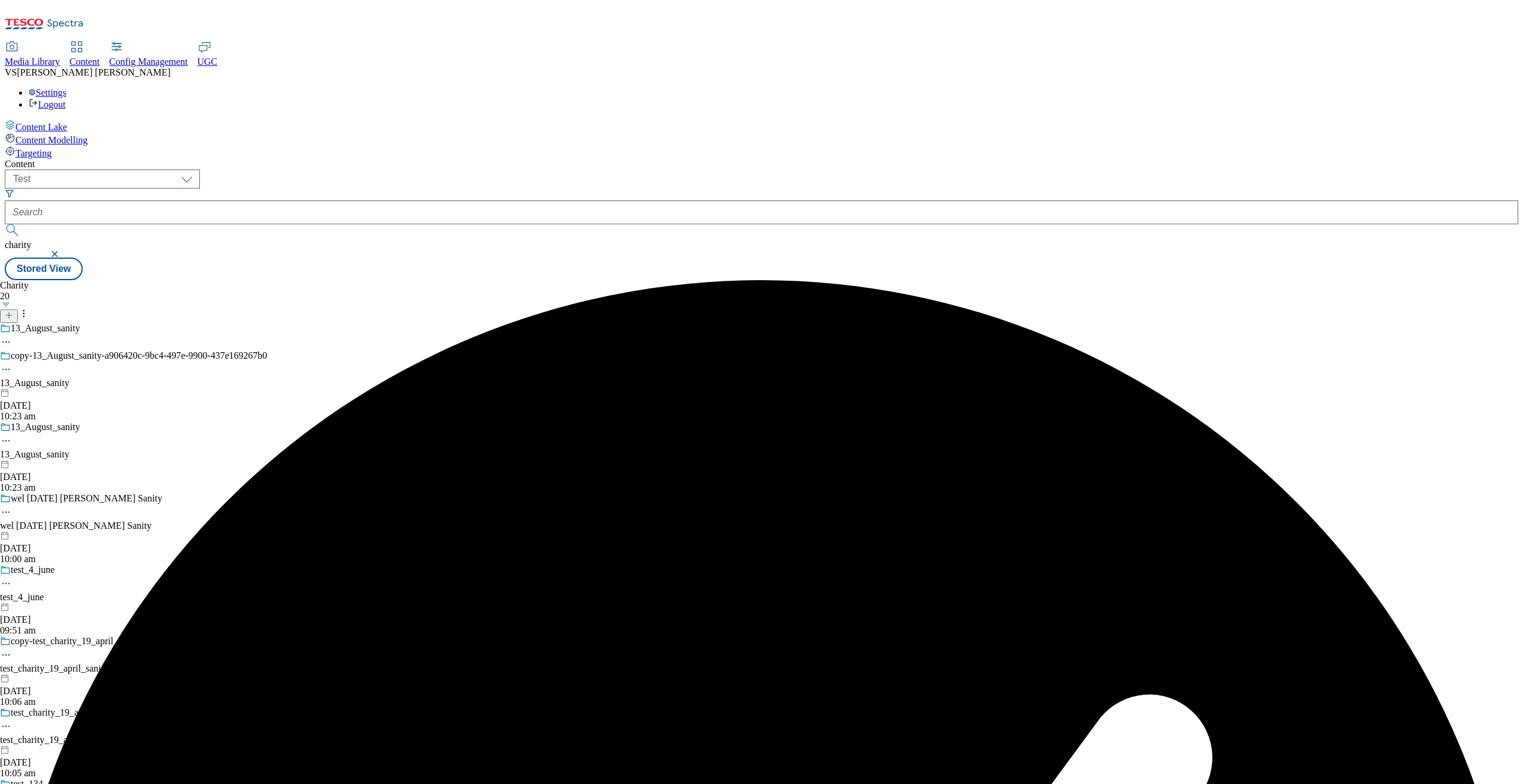
click at [12, 363] on icon at bounding box center [6, 369] width 12 height 12
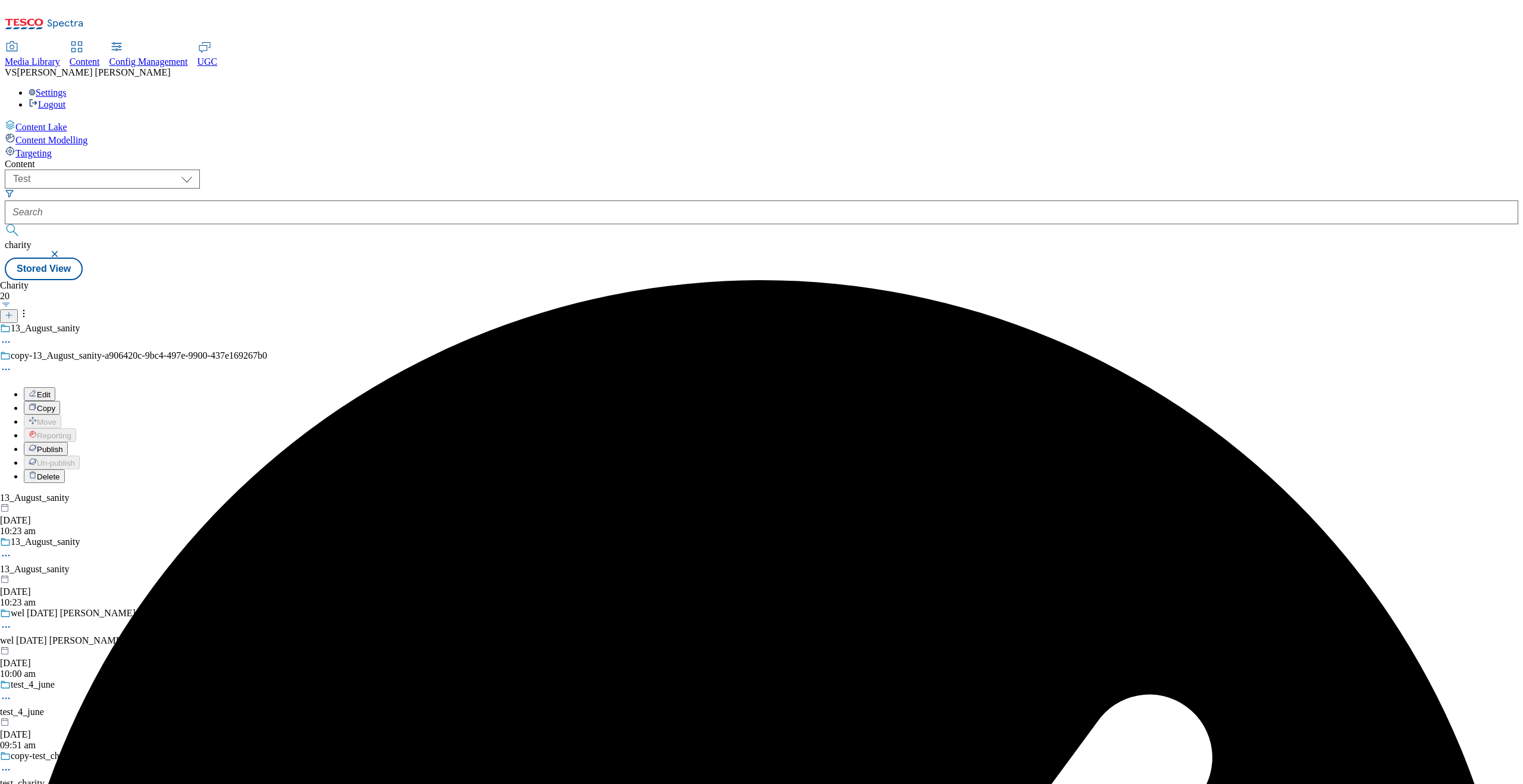
click at [55, 387] on button "Edit" at bounding box center [39, 393] width 32 height 14
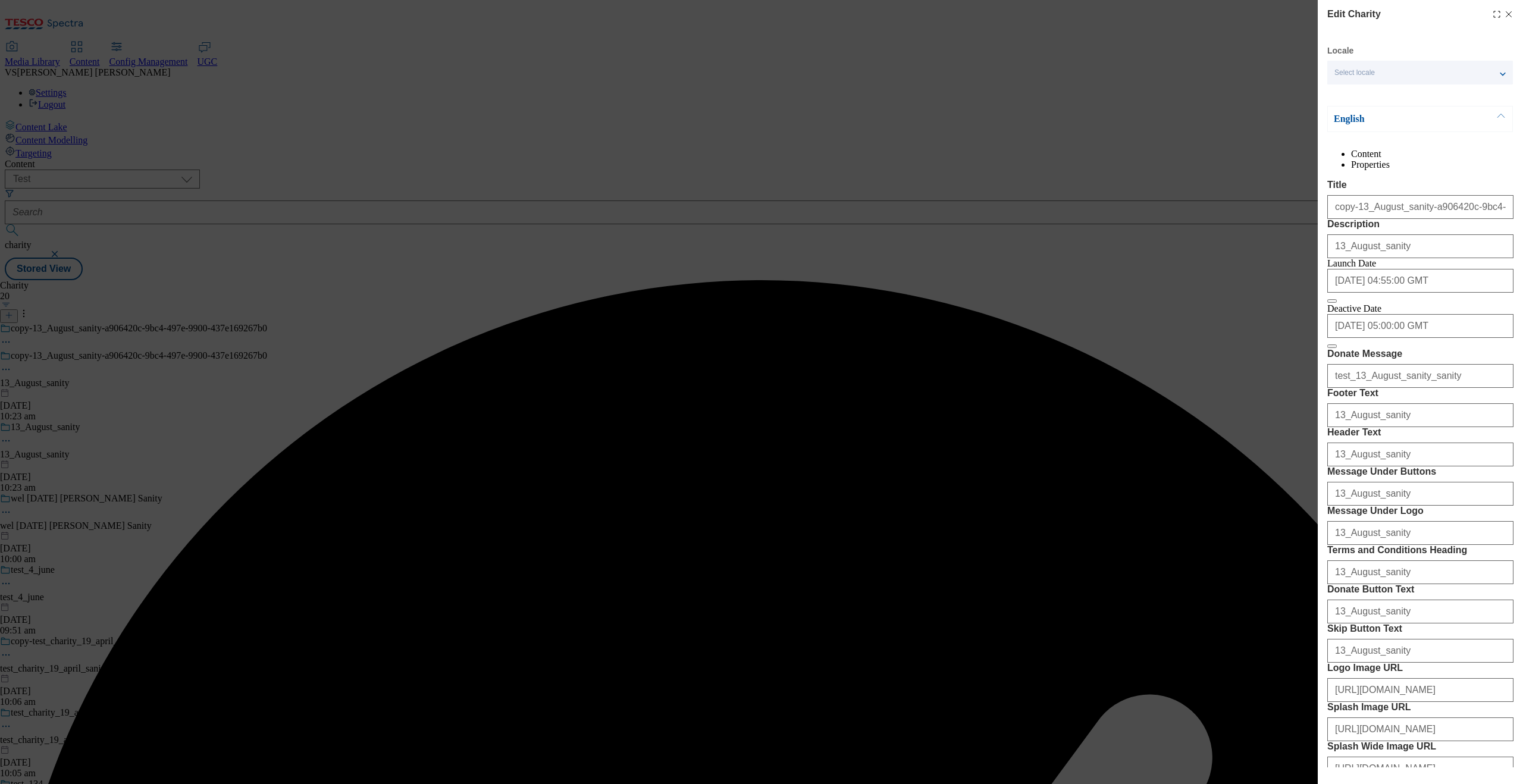
click at [1218, 73] on span "Select locale" at bounding box center [1355, 73] width 40 height 9
click at [1218, 122] on input "Welsh" at bounding box center [1342, 123] width 14 height 14
click at [1218, 72] on span "2 locales selected" at bounding box center [1363, 73] width 57 height 9
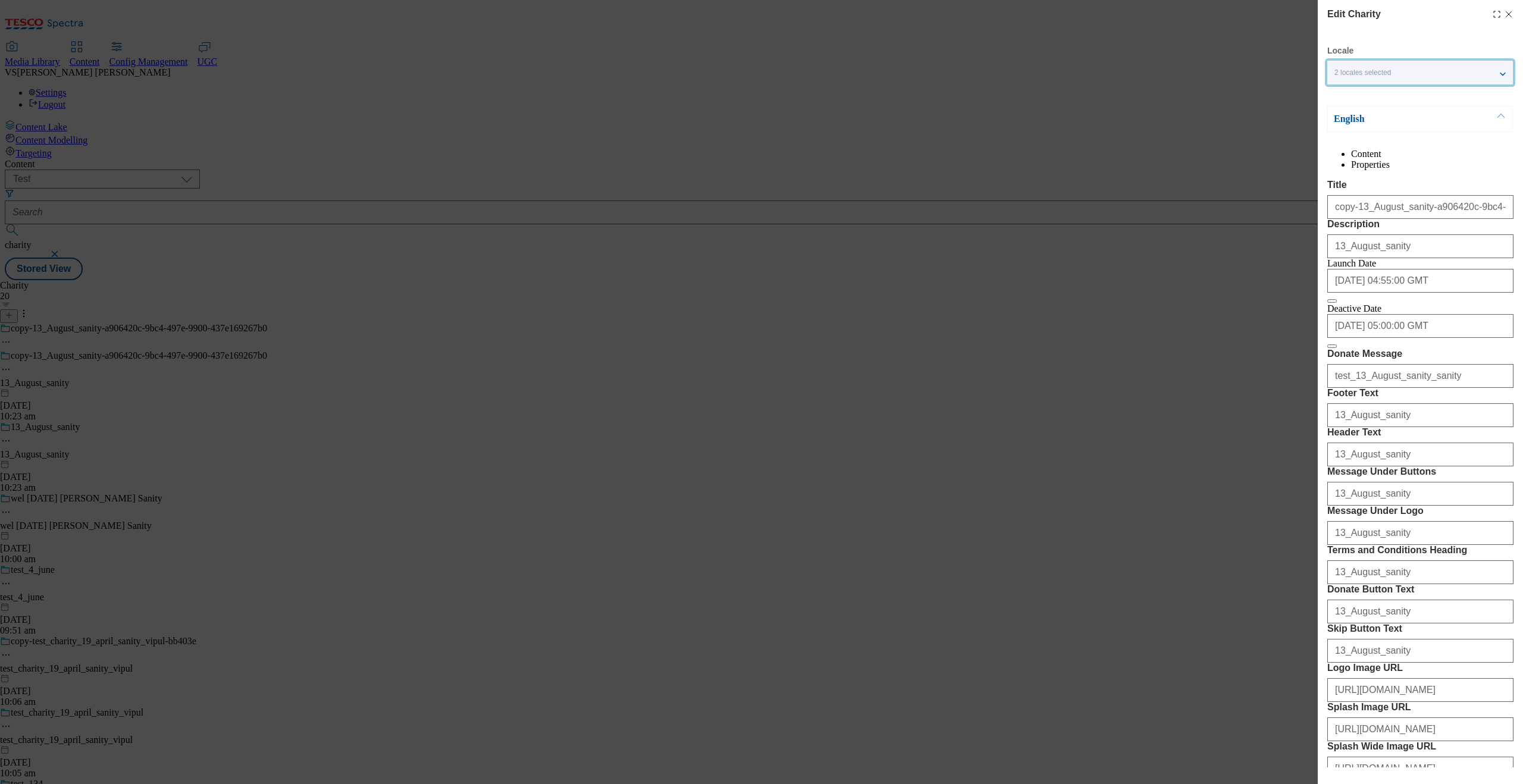
click at [1218, 123] on p "English" at bounding box center [1397, 118] width 125 height 12
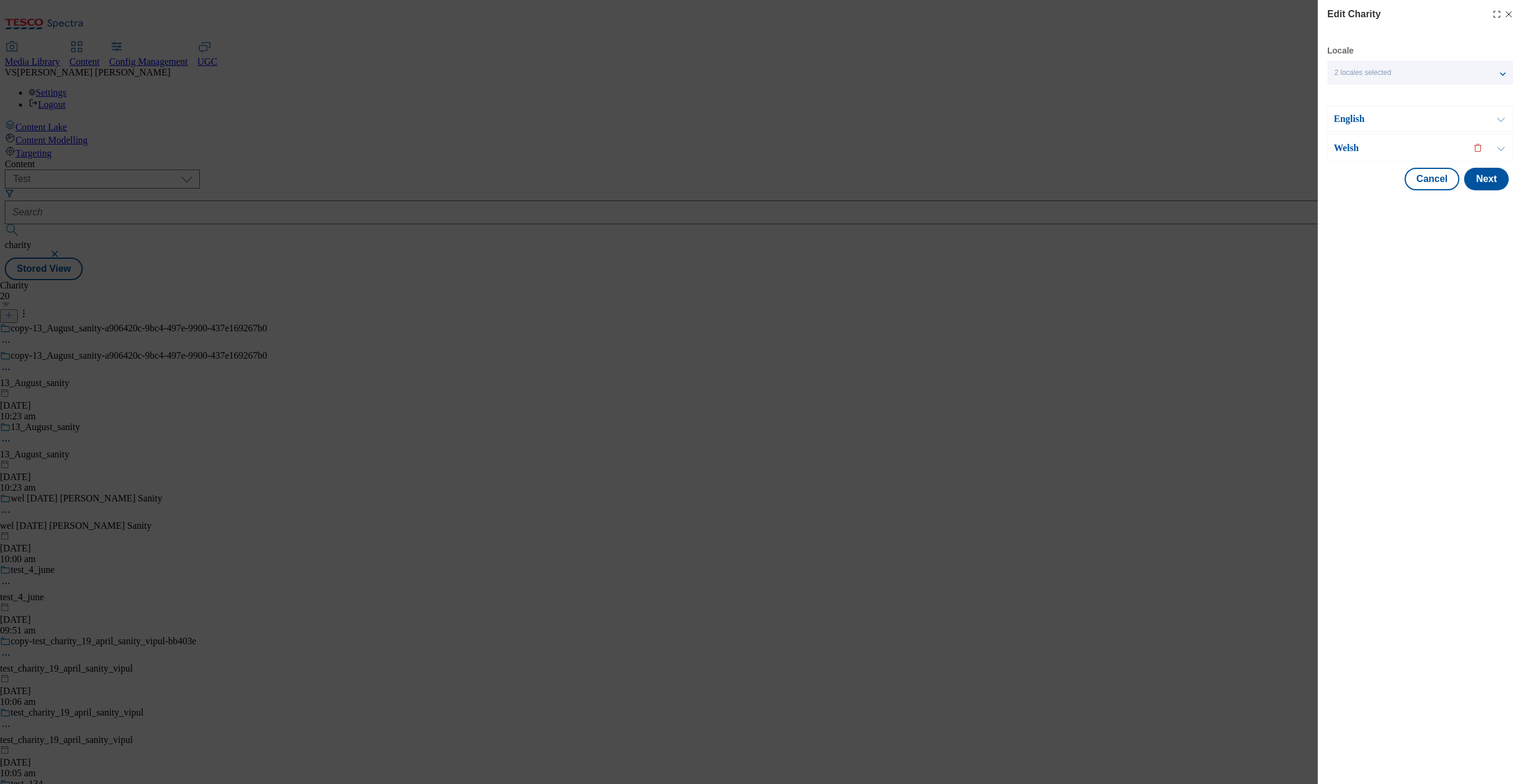
click at [1218, 152] on p "Welsh" at bounding box center [1397, 148] width 125 height 12
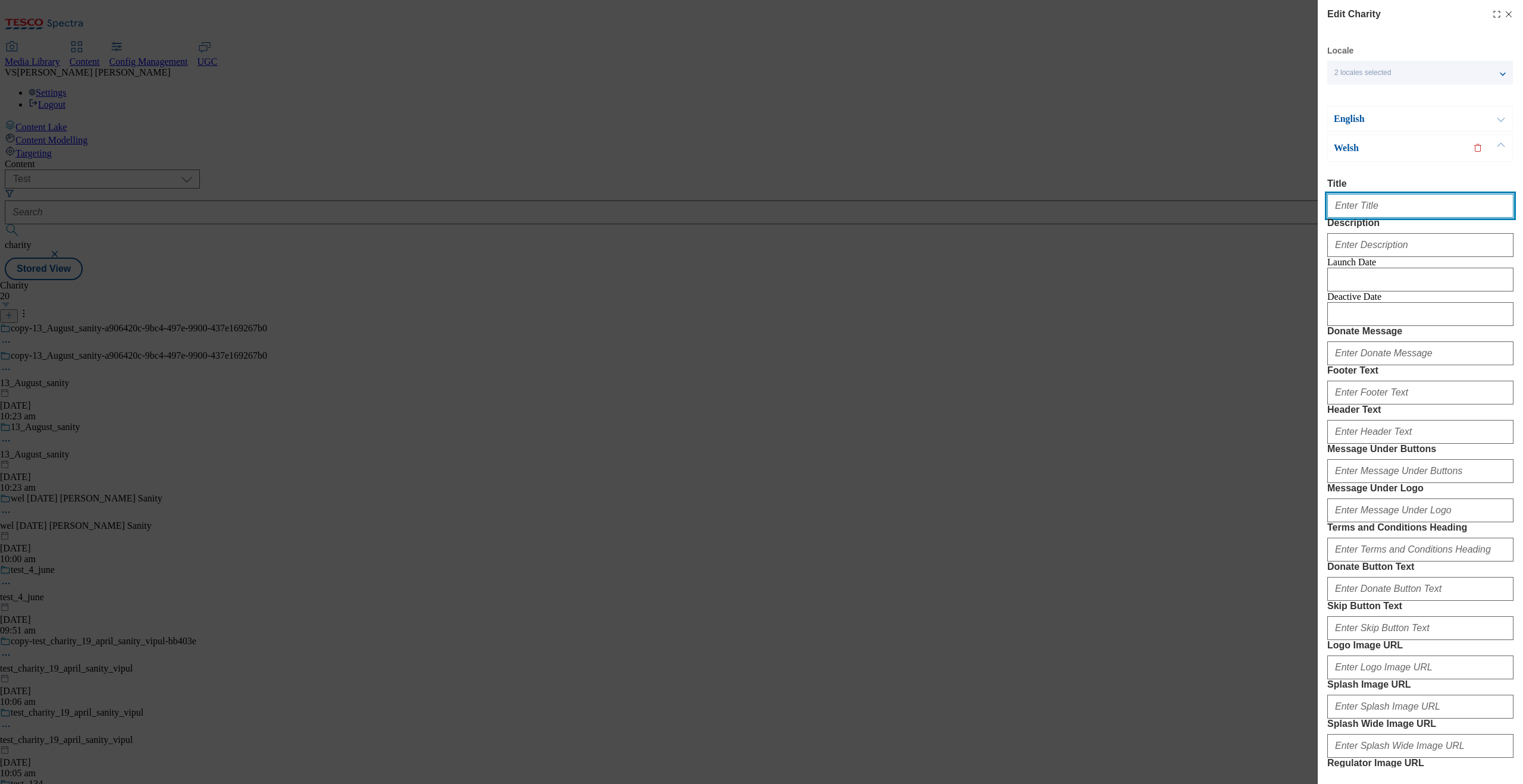
click at [1218, 203] on input "Title" at bounding box center [1420, 205] width 186 height 24
paste input "13_August_sanity"
type input "13_August_sanity_wel"
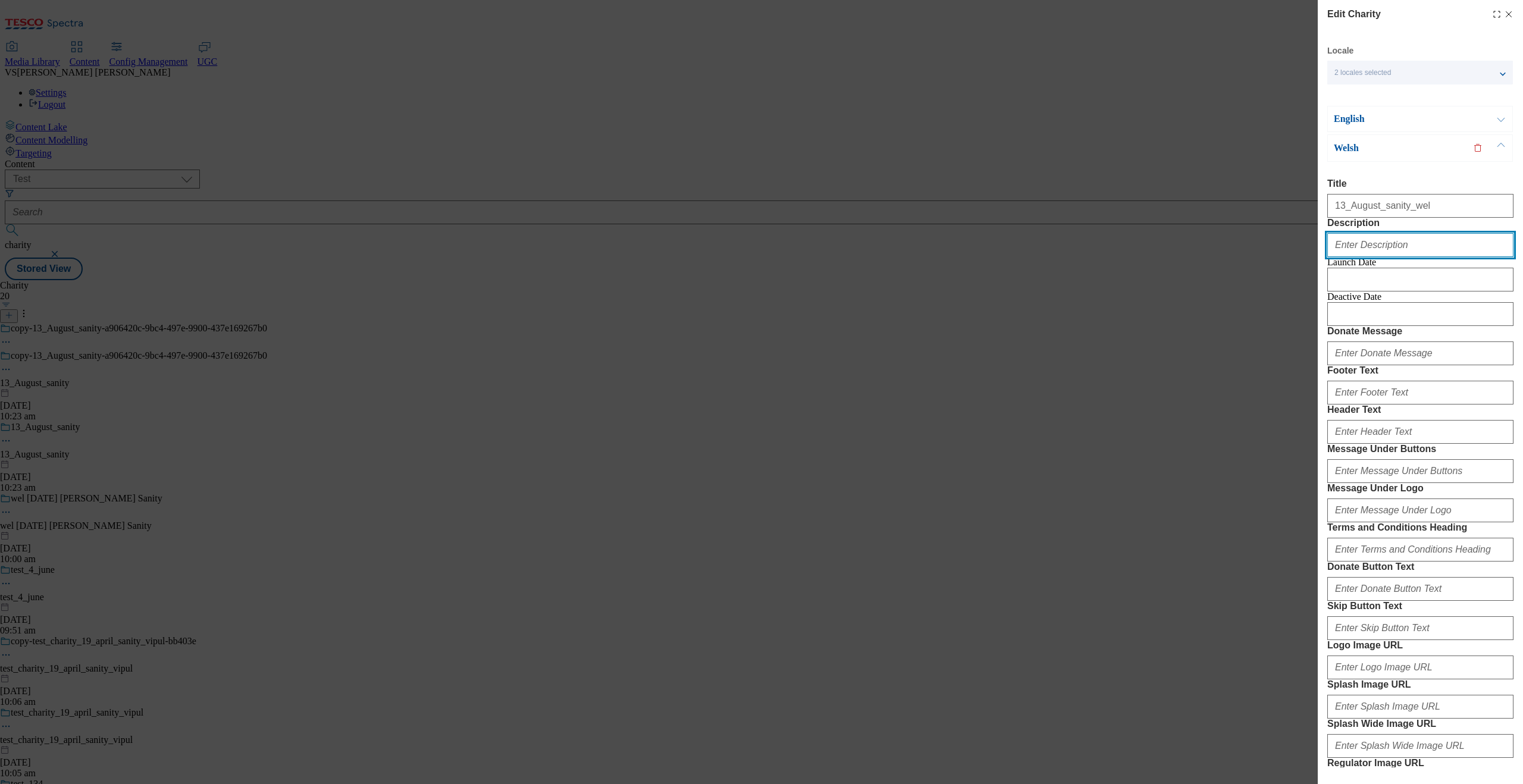
click at [1218, 257] on input "Description" at bounding box center [1420, 245] width 186 height 24
paste input "13_August_sanity_wel"
type input "13_August_sanity_wel"
click at [1218, 291] on input "Modal" at bounding box center [1420, 279] width 186 height 24
select select "2025"
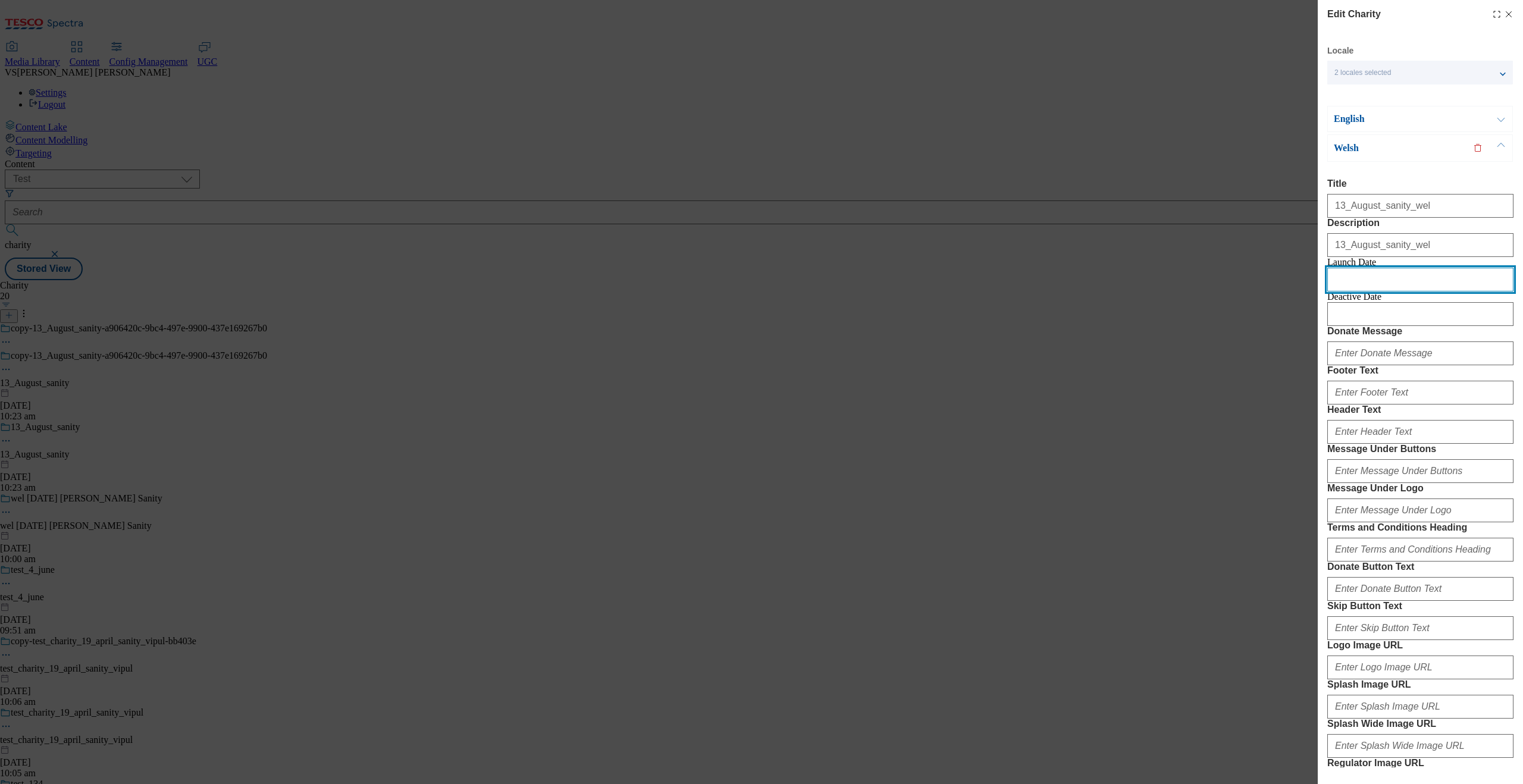
select select "August"
click at [1218, 619] on div "13" at bounding box center [1420, 624] width 186 height 11
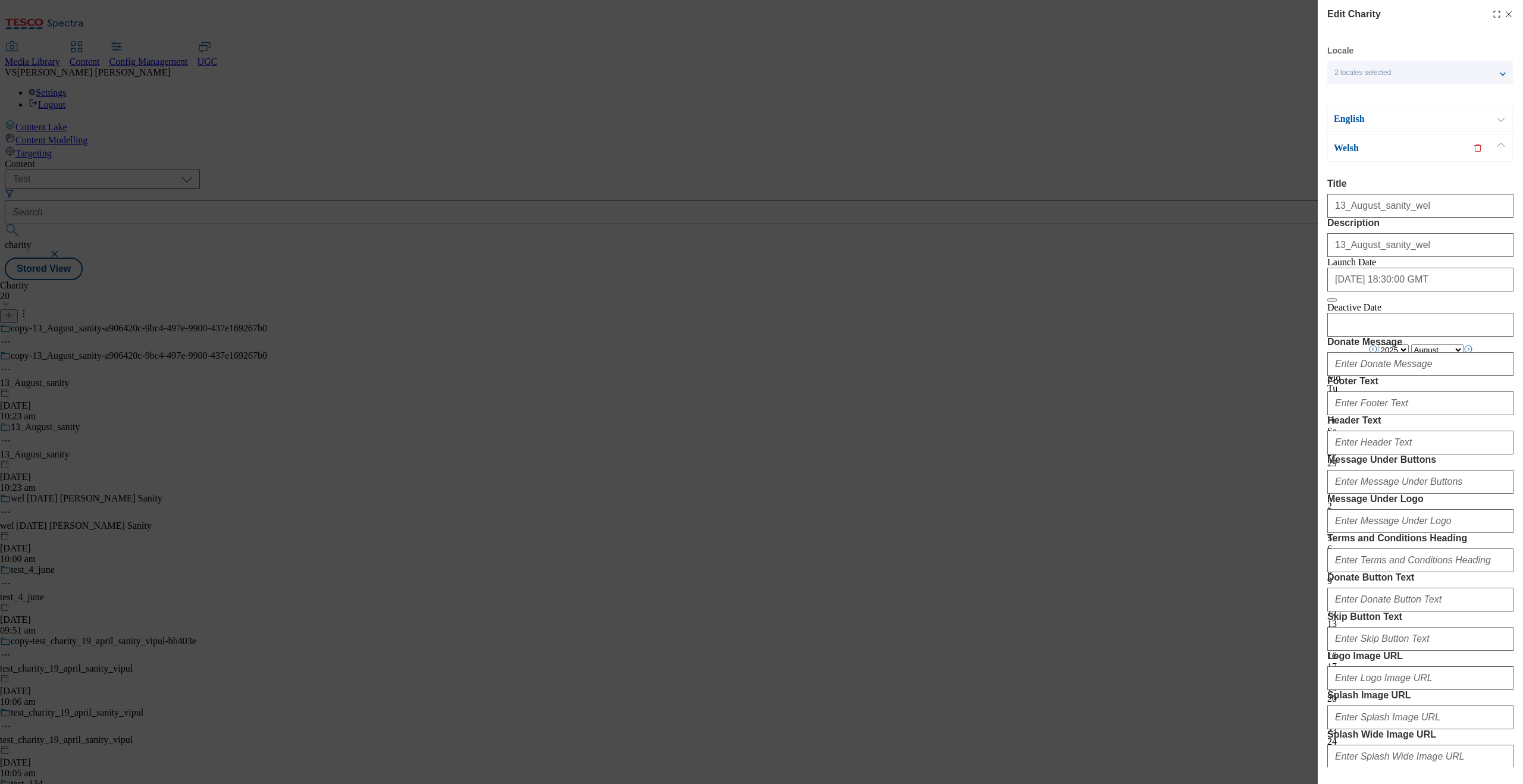
select select "Europe/Prague"
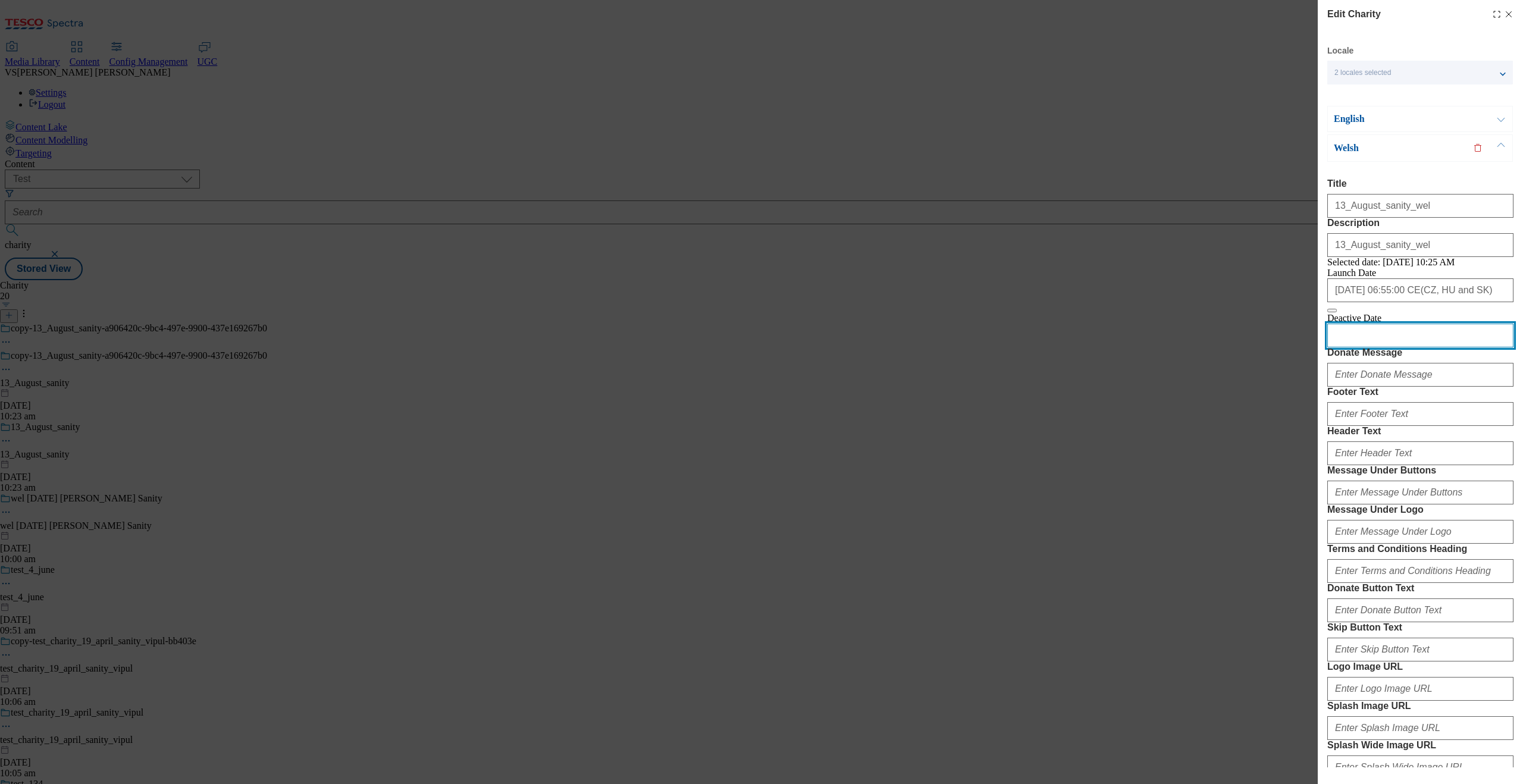
click at [1218, 347] on input "Modal" at bounding box center [1420, 335] width 186 height 24
select select "2025"
select select "August"
click at [1218, 627] on div "22" at bounding box center [1420, 775] width 186 height 11
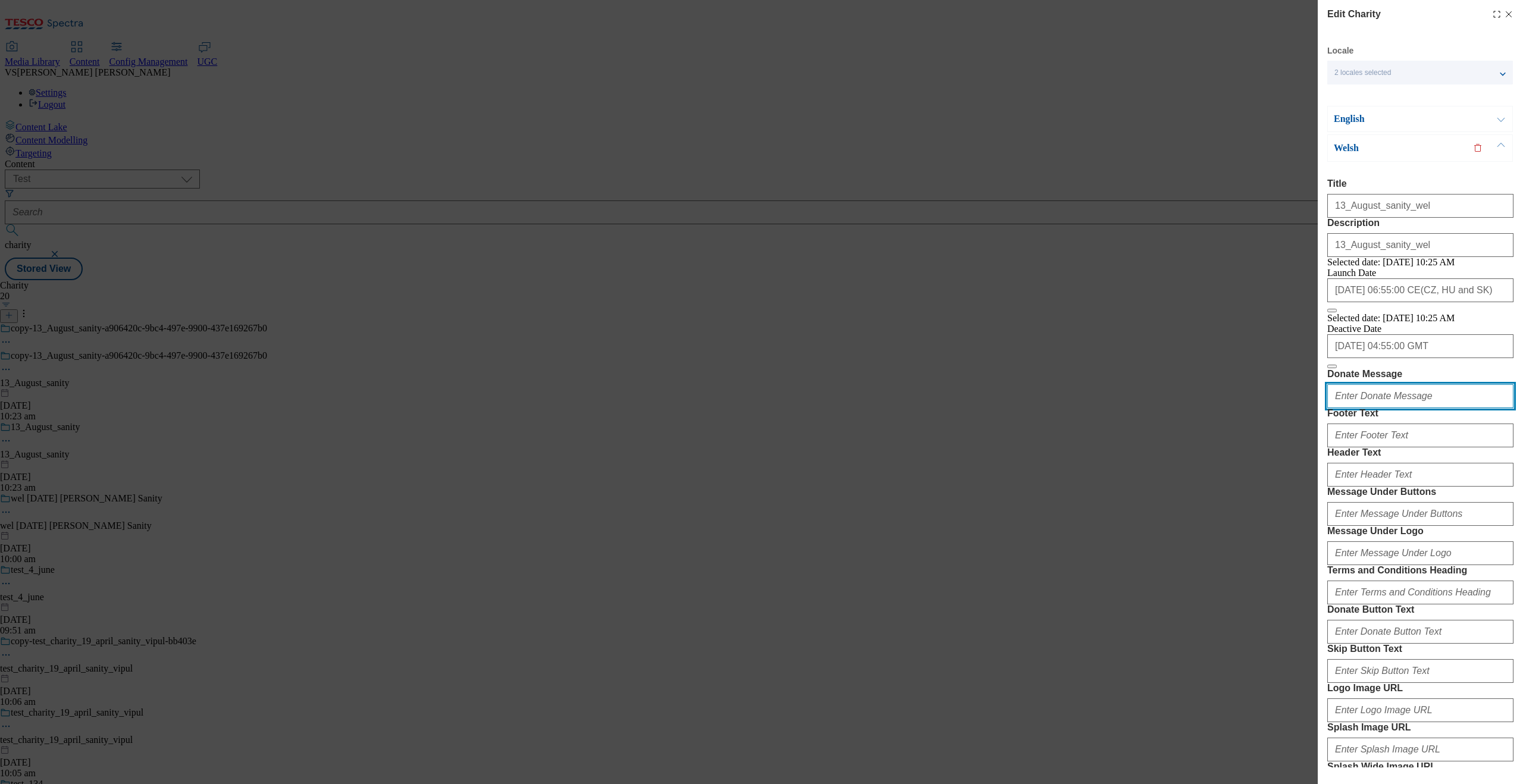
click at [1218, 408] on input "Donate Message" at bounding box center [1420, 396] width 186 height 24
paste input "13_August_sanity_wel"
type input "13_August_sanity_wel"
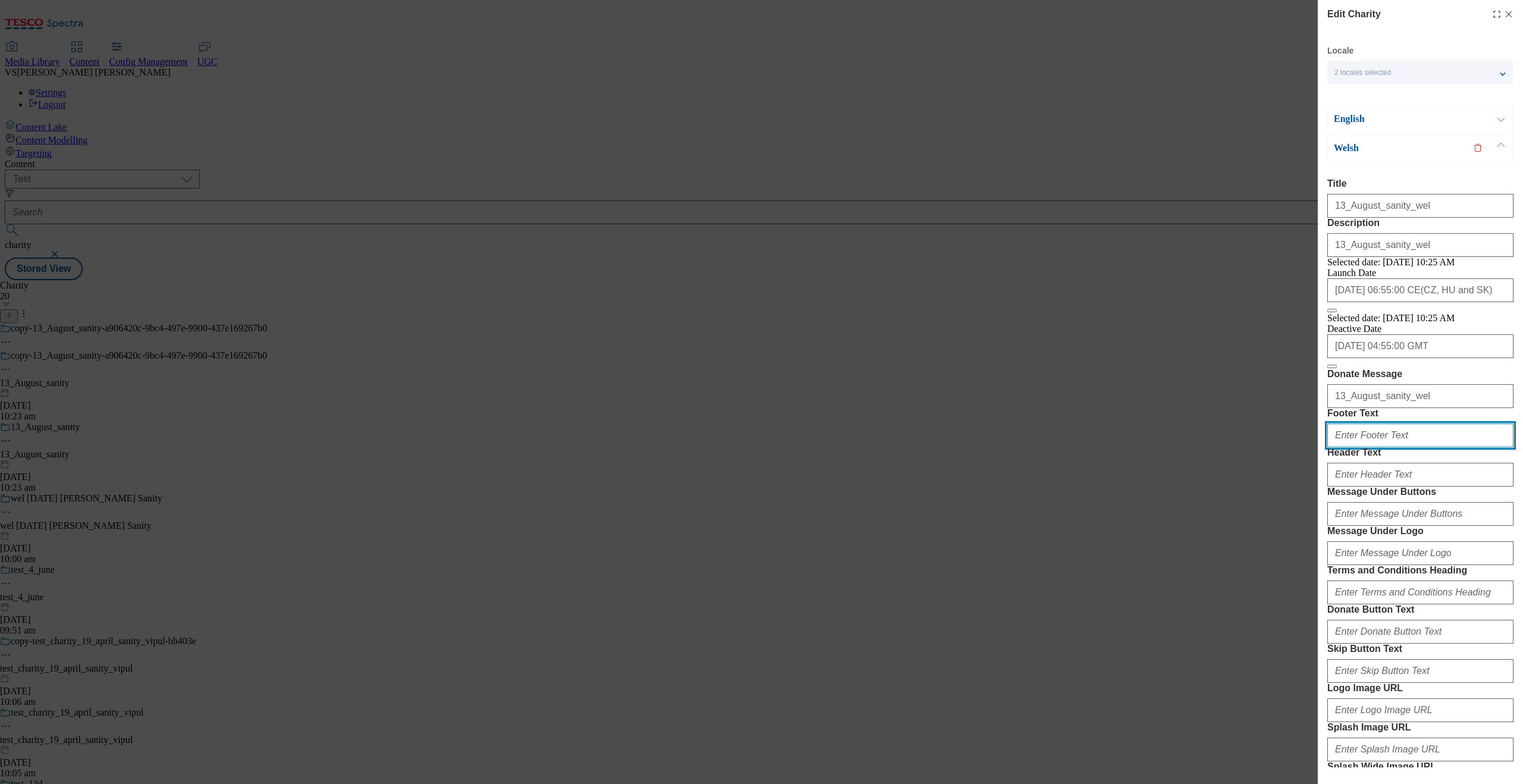
click at [1218, 447] on input "Footer Text" at bounding box center [1420, 435] width 186 height 24
paste input "13_August_sanity_wel"
type input "13_August_sanity_wel"
click at [1218, 487] on input "Header Text" at bounding box center [1420, 475] width 186 height 24
paste input "13_August_sanity_wel"
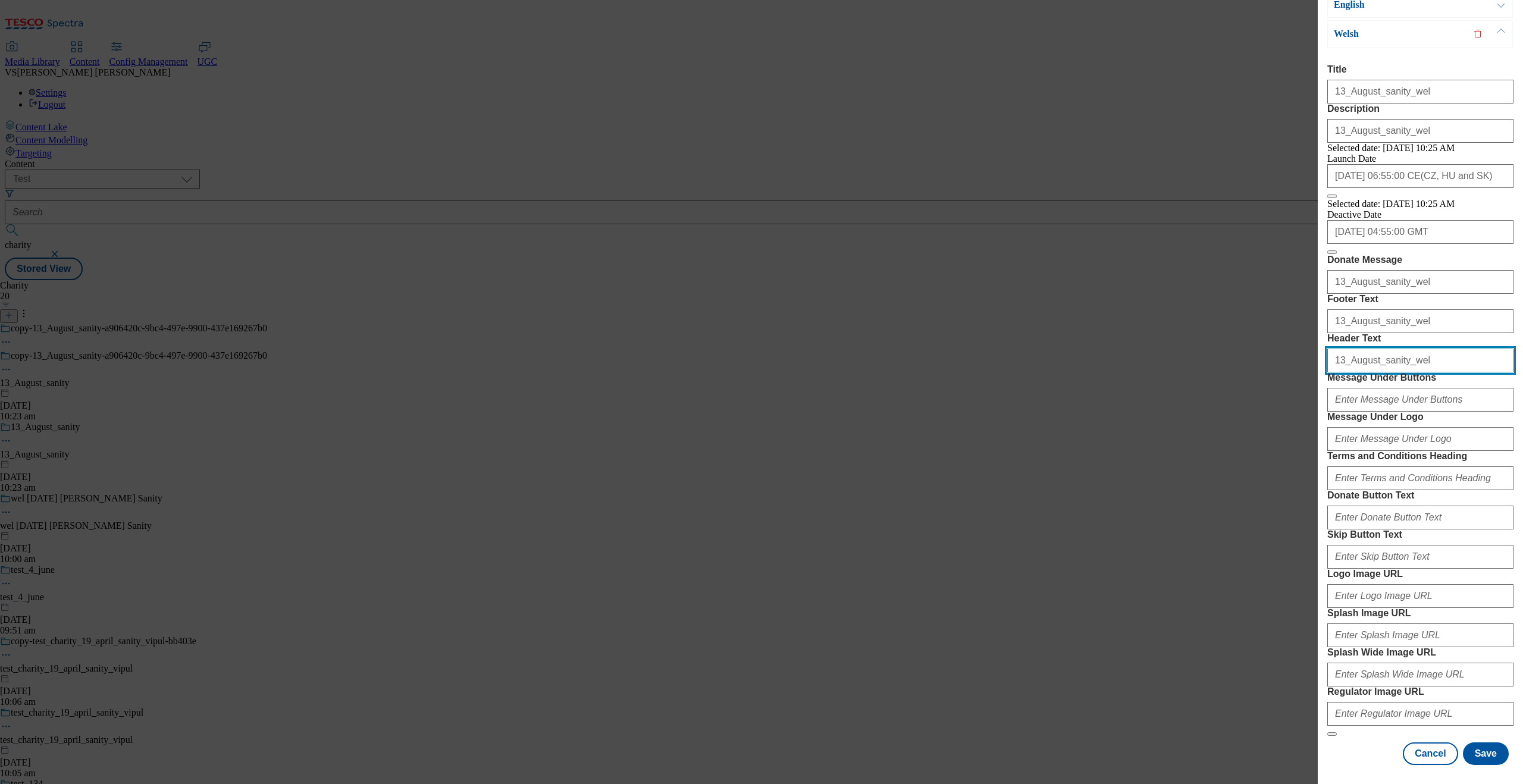
scroll to position [141, 0]
type input "13_August_sanity_wel"
click at [1218, 411] on input "Message Under Buttons" at bounding box center [1420, 399] width 186 height 24
paste input "13_August_sanity_wel"
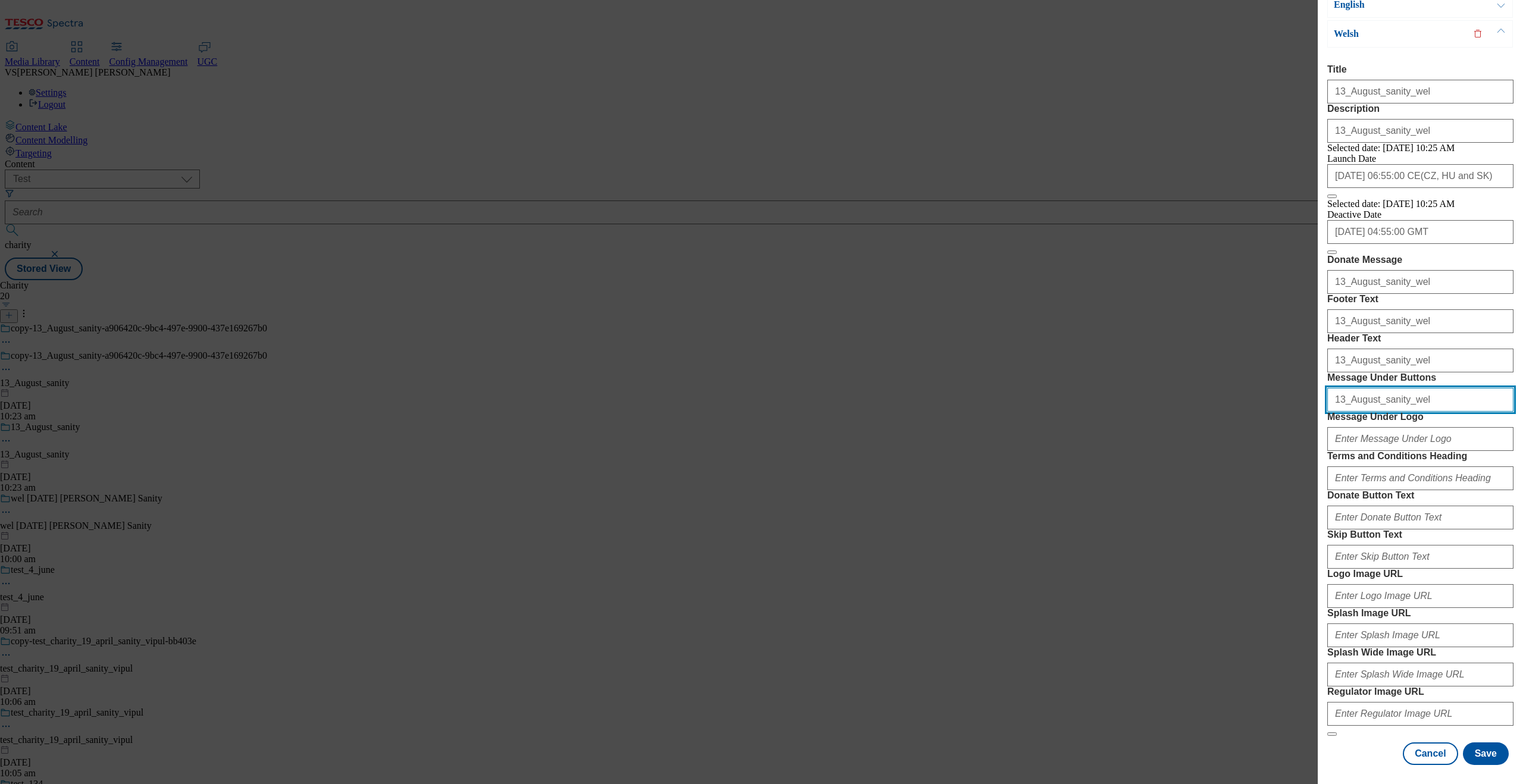
type input "13_August_sanity_wel"
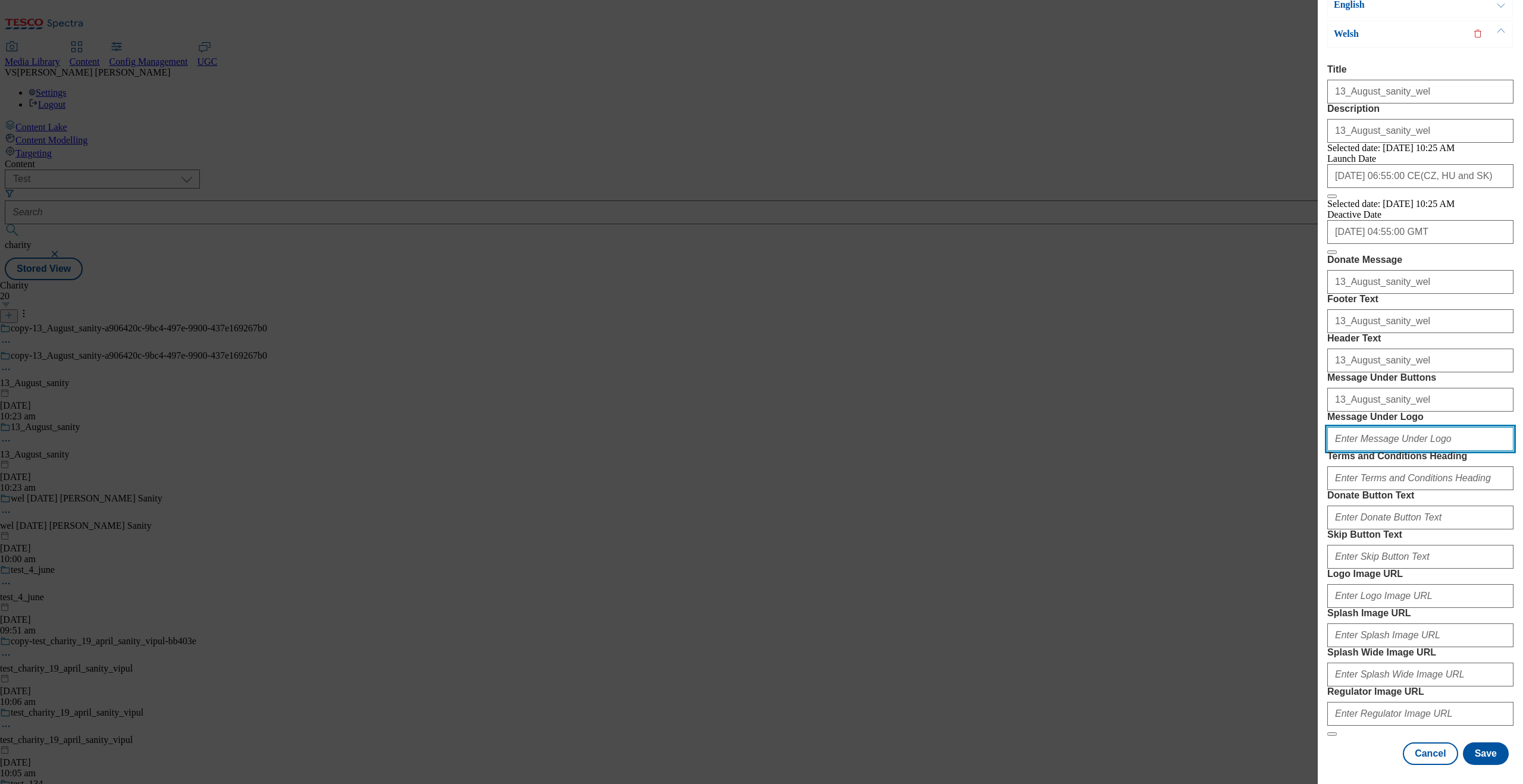
click at [1218, 427] on input "Message Under Logo" at bounding box center [1420, 439] width 186 height 24
paste input "13_August_sanity_wel"
type input "13_August_sanity_wel"
click at [1218, 475] on input "Terms and Conditions Heading" at bounding box center [1420, 478] width 186 height 24
paste input "13_August_sanity_wel"
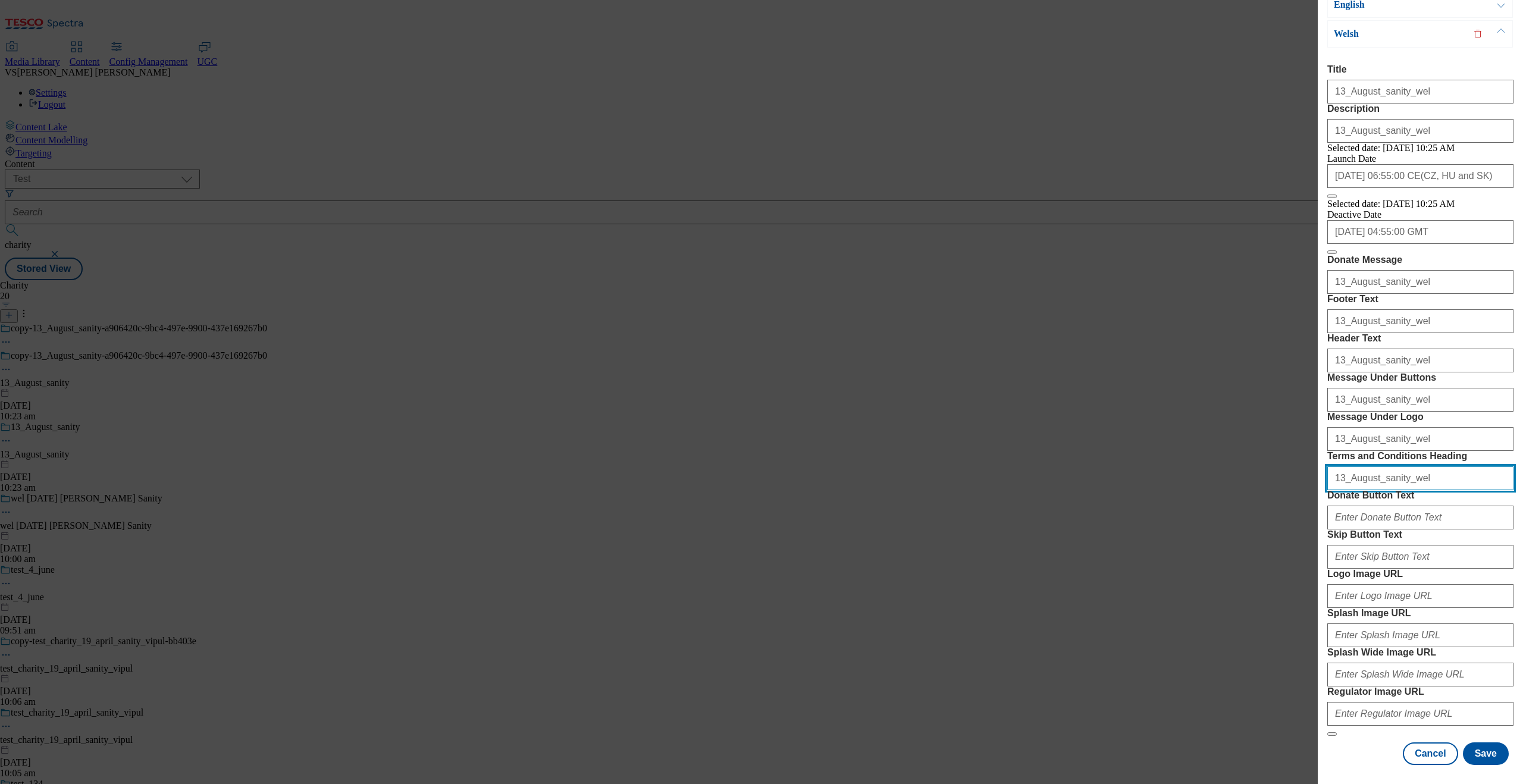
scroll to position [389, 0]
type input "13_August_sanity_wel"
click at [1218, 505] on input "Donate Button Text" at bounding box center [1420, 517] width 186 height 24
paste input "13_August_sanity_wel"
type input "13_August_sanity_wel"
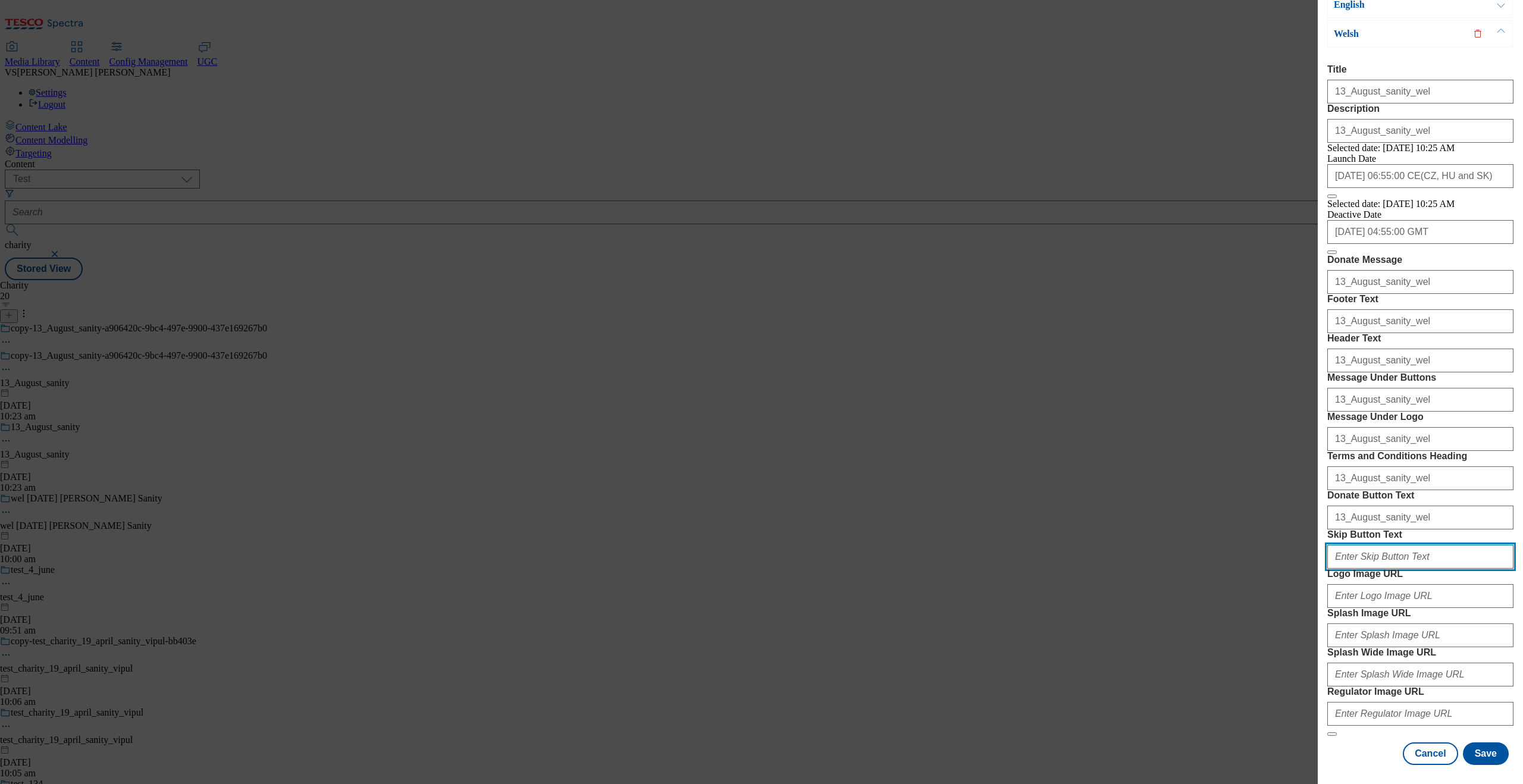
click at [1218, 545] on input "Skip Button Text" at bounding box center [1420, 556] width 186 height 24
paste input "13_August_sanity_wel"
type input "13_August_sanity_wel"
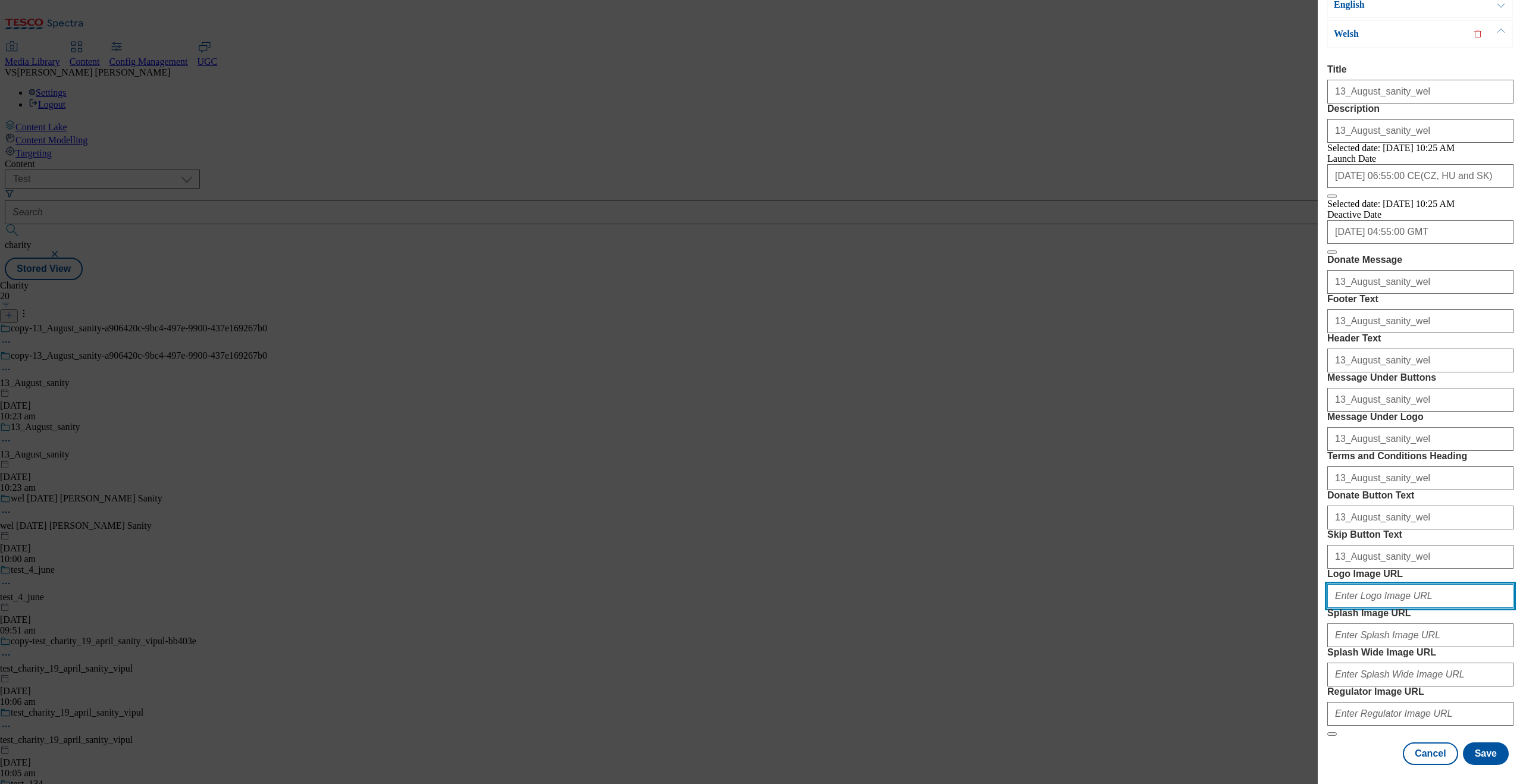
click at [1218, 584] on input "Logo Image URL" at bounding box center [1420, 596] width 186 height 24
paste input "13_August_sanity_wel"
type input "13_August_sanity_wel"
click at [1218, 623] on input "Splash Image URL" at bounding box center [1420, 635] width 186 height 24
type input "https://digitalcontent-ppe.api.tesco.com/v2/media/test/c4a44e46-c159-43ba-99a1-…"
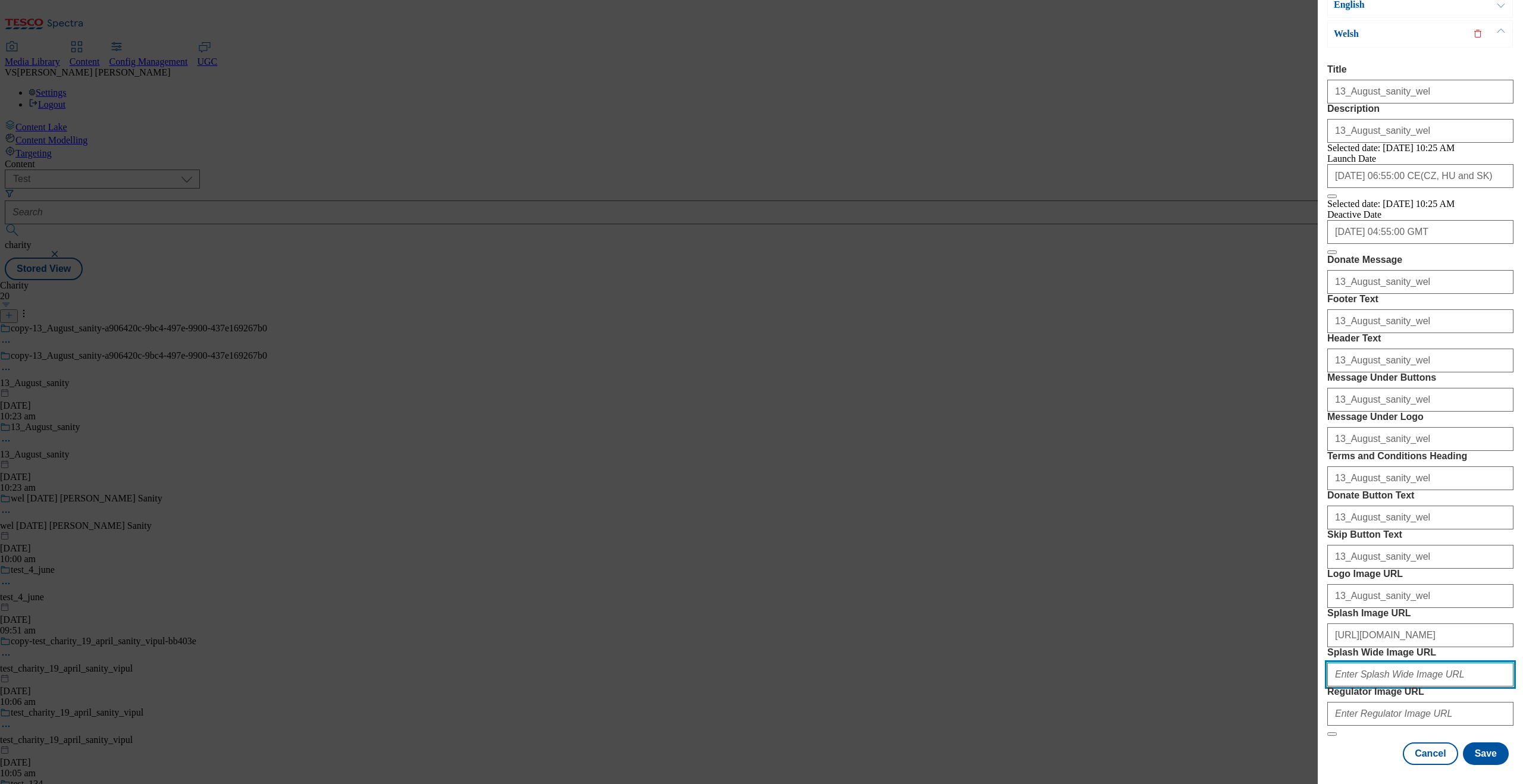
click at [1218, 627] on input "Splash Wide Image URL" at bounding box center [1420, 674] width 186 height 24
type input "https://digitalcontent.api.tesco.com/v2/media/ghs-roi/aff5a6e6-703b-414d-9316-3…"
click at [1218, 627] on input "Regulator Image URL" at bounding box center [1420, 714] width 186 height 24
type input "https://digitalcontent-ppe.api.tesco.com/v2/media/test/c4a44e46-c159-43ba-99a1-…"
click at [1218, 627] on button "Save" at bounding box center [1486, 753] width 46 height 22
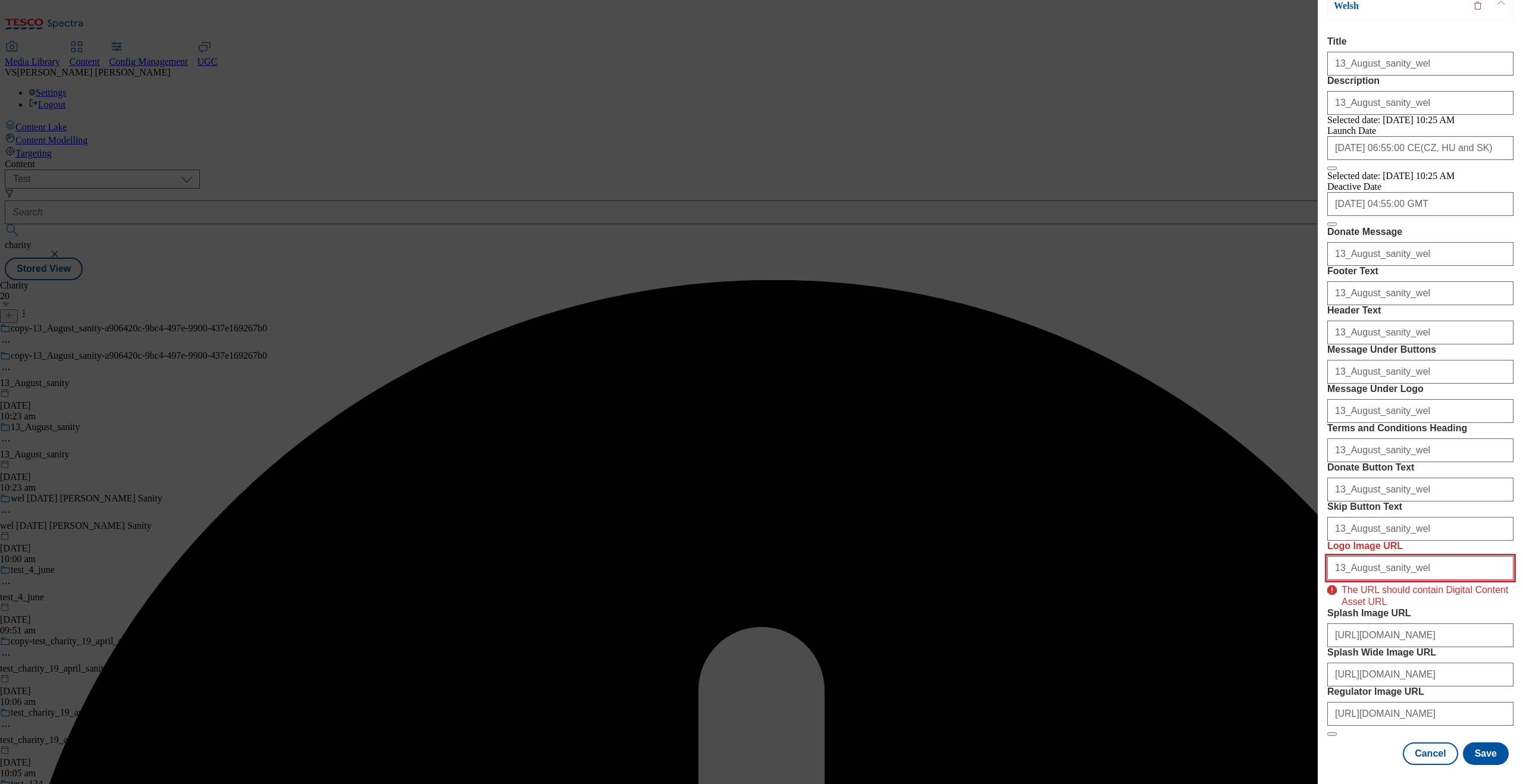
click at [1218, 556] on input "13_August_sanity_wel" at bounding box center [1420, 568] width 186 height 24
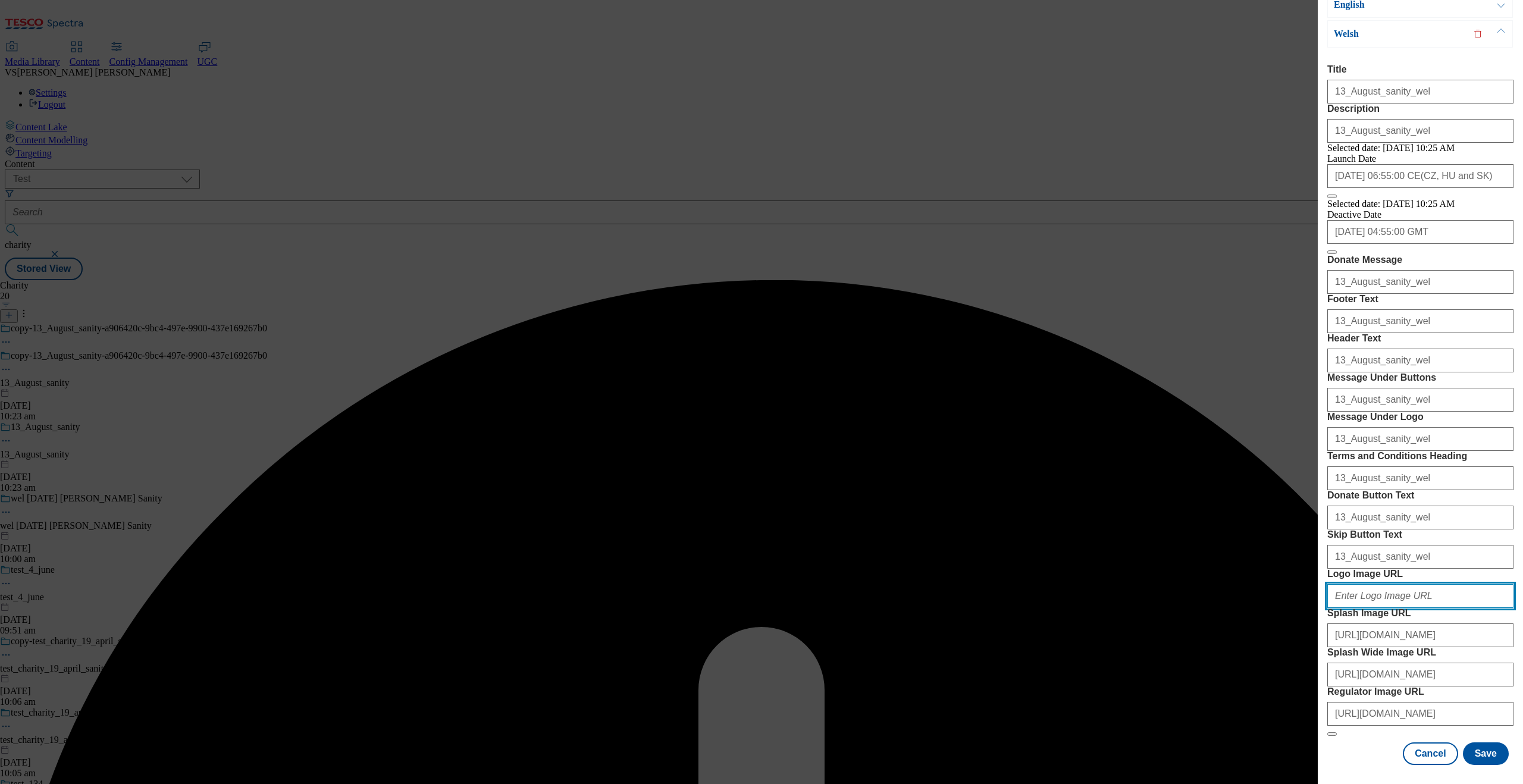
click at [1218, 584] on input "Logo Image URL" at bounding box center [1420, 596] width 186 height 24
type input "https://digitalcontent-ppe.api.tesco.com/v2/media/test/c4a44e46-c159-43ba-99a1-…"
click at [1218, 627] on button "Save" at bounding box center [1486, 753] width 46 height 22
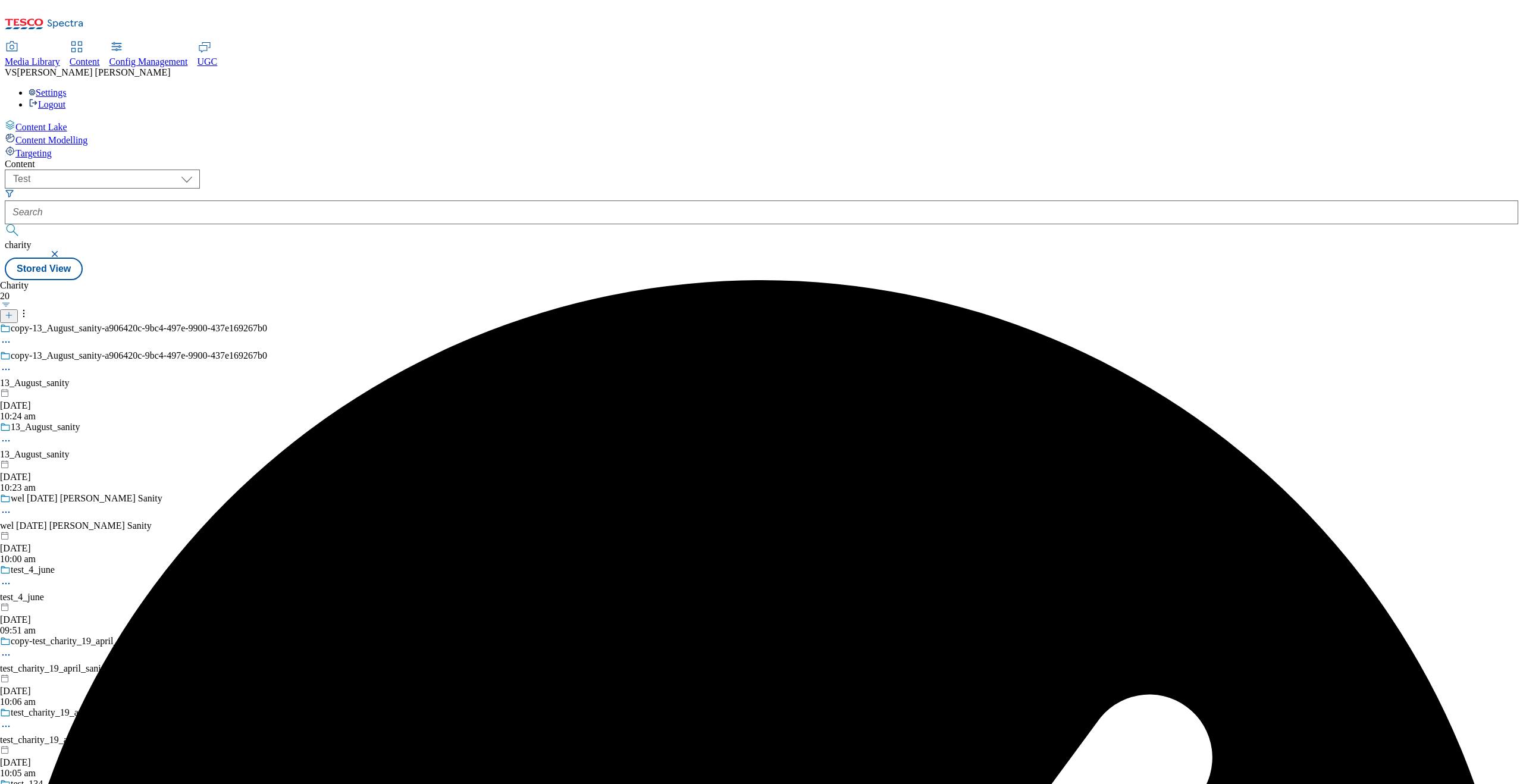
click at [12, 363] on icon at bounding box center [6, 369] width 12 height 12
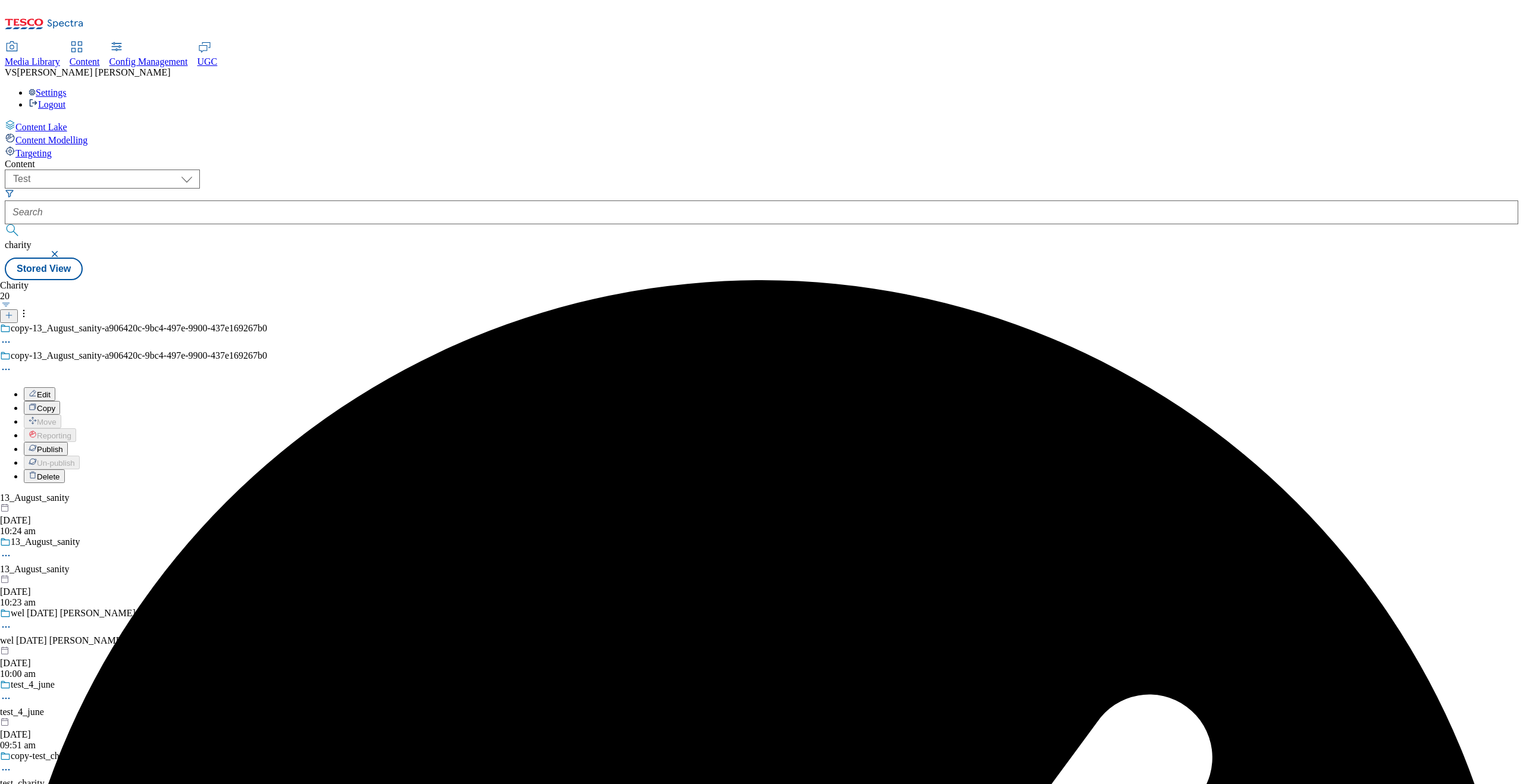
click at [50, 391] on span "Edit" at bounding box center [43, 395] width 14 height 9
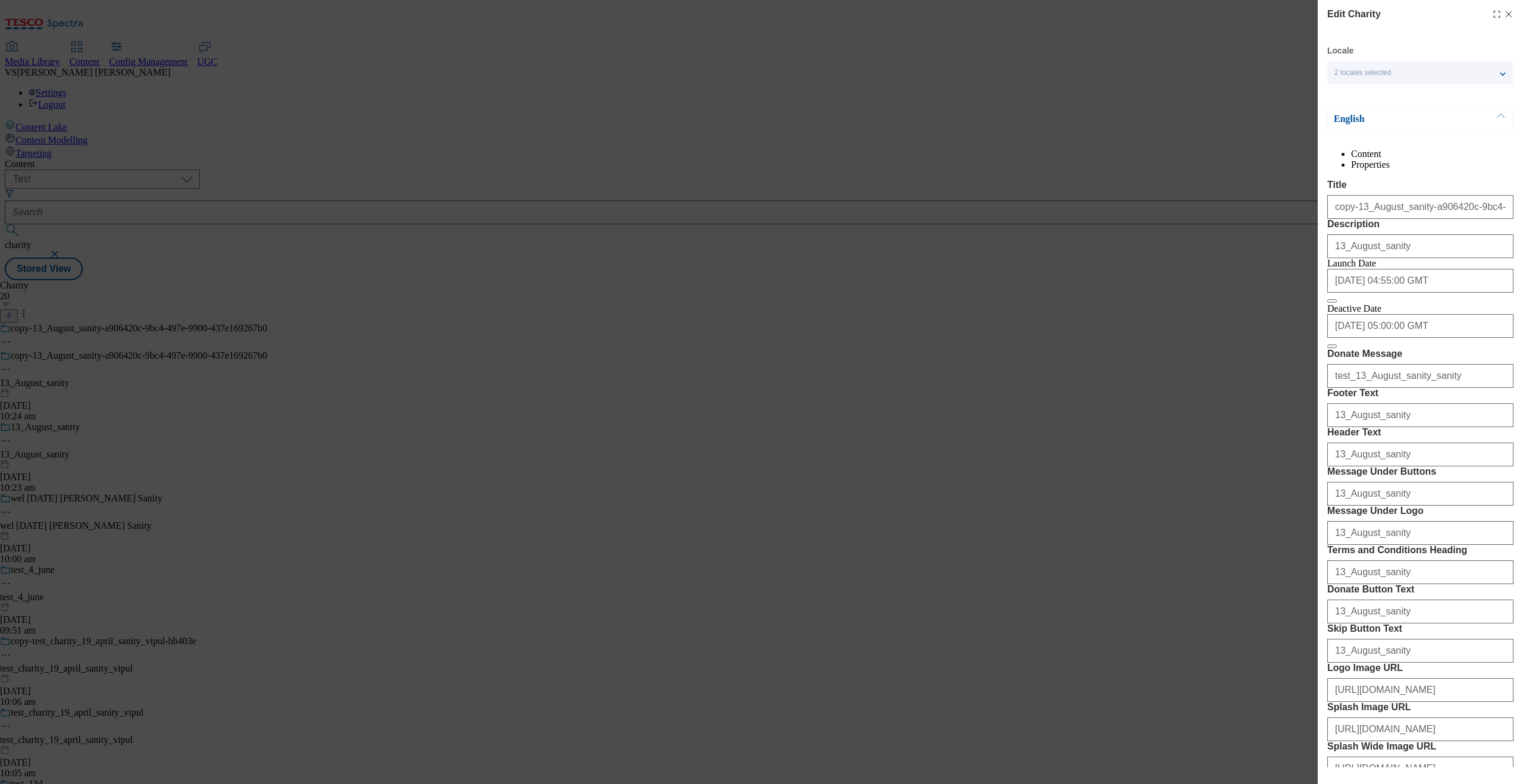
click at [1218, 13] on line "Modal" at bounding box center [1509, 14] width 5 height 5
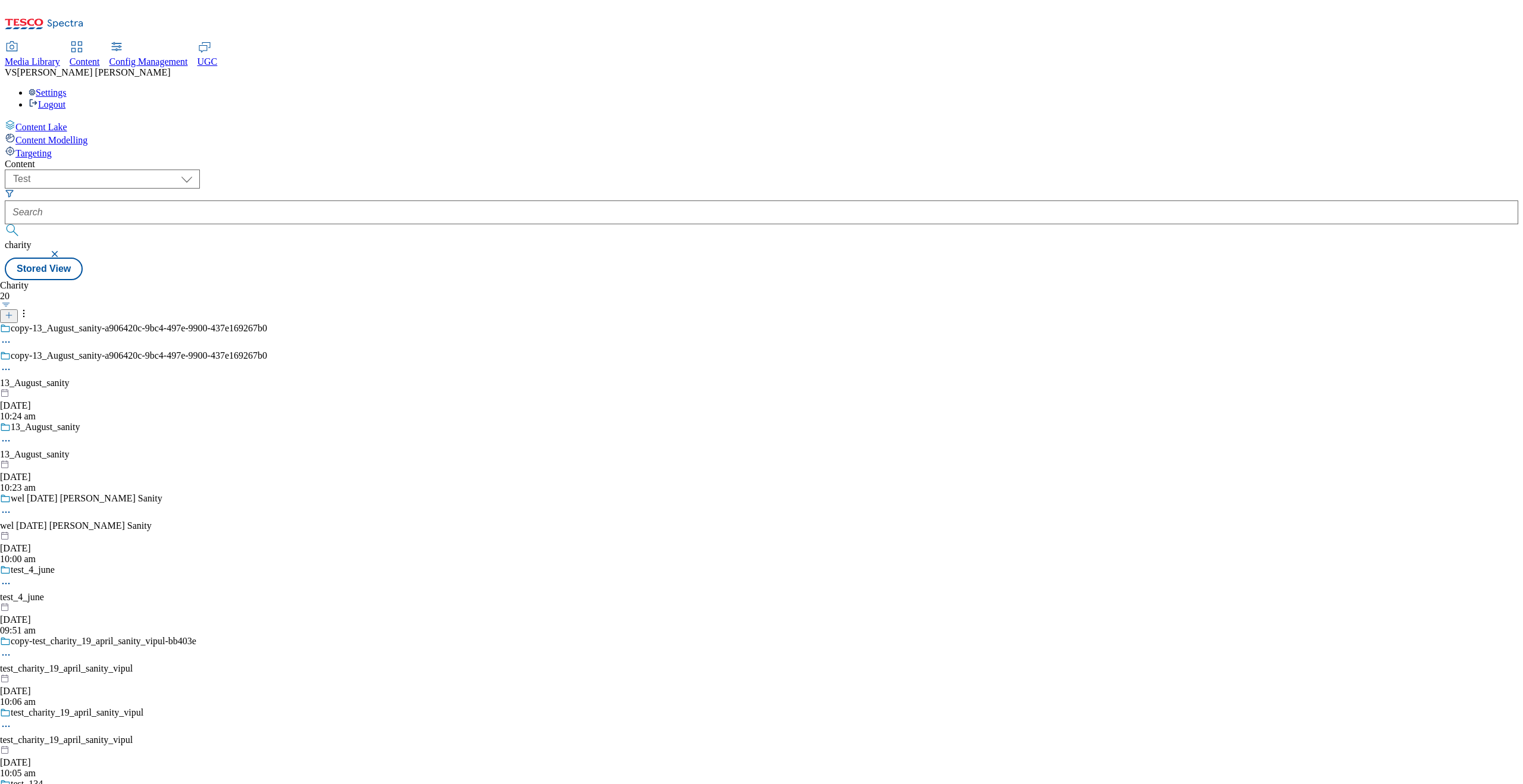
click at [62, 251] on button "button" at bounding box center [56, 254] width 12 height 7
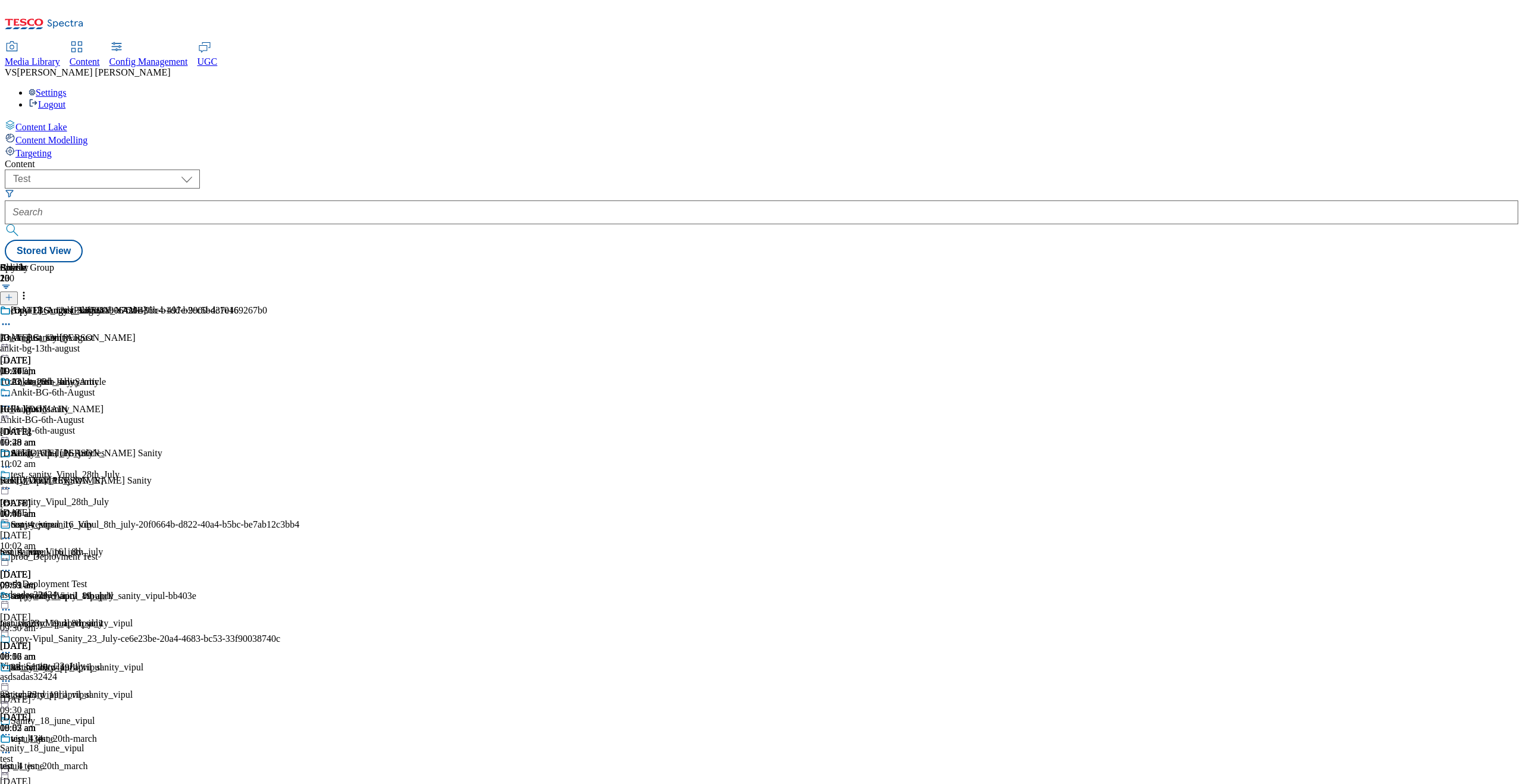
click at [280, 343] on div "ankit-bg-13th-august" at bounding box center [140, 348] width 280 height 11
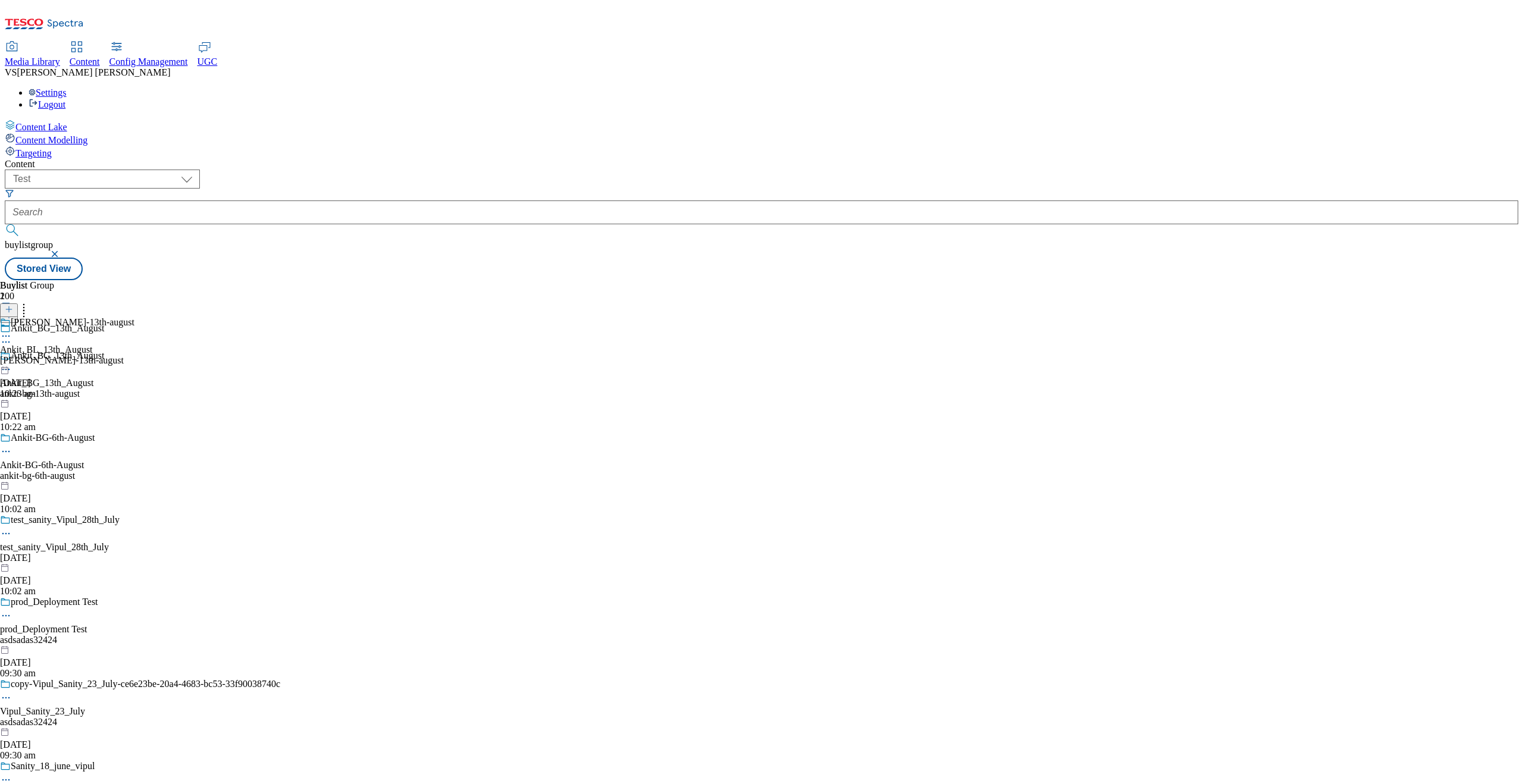
click at [280, 470] on div "ankit-bg-6th-august" at bounding box center [140, 475] width 280 height 11
click at [162, 355] on div "ankit-bl-6th-august" at bounding box center [80, 360] width 162 height 11
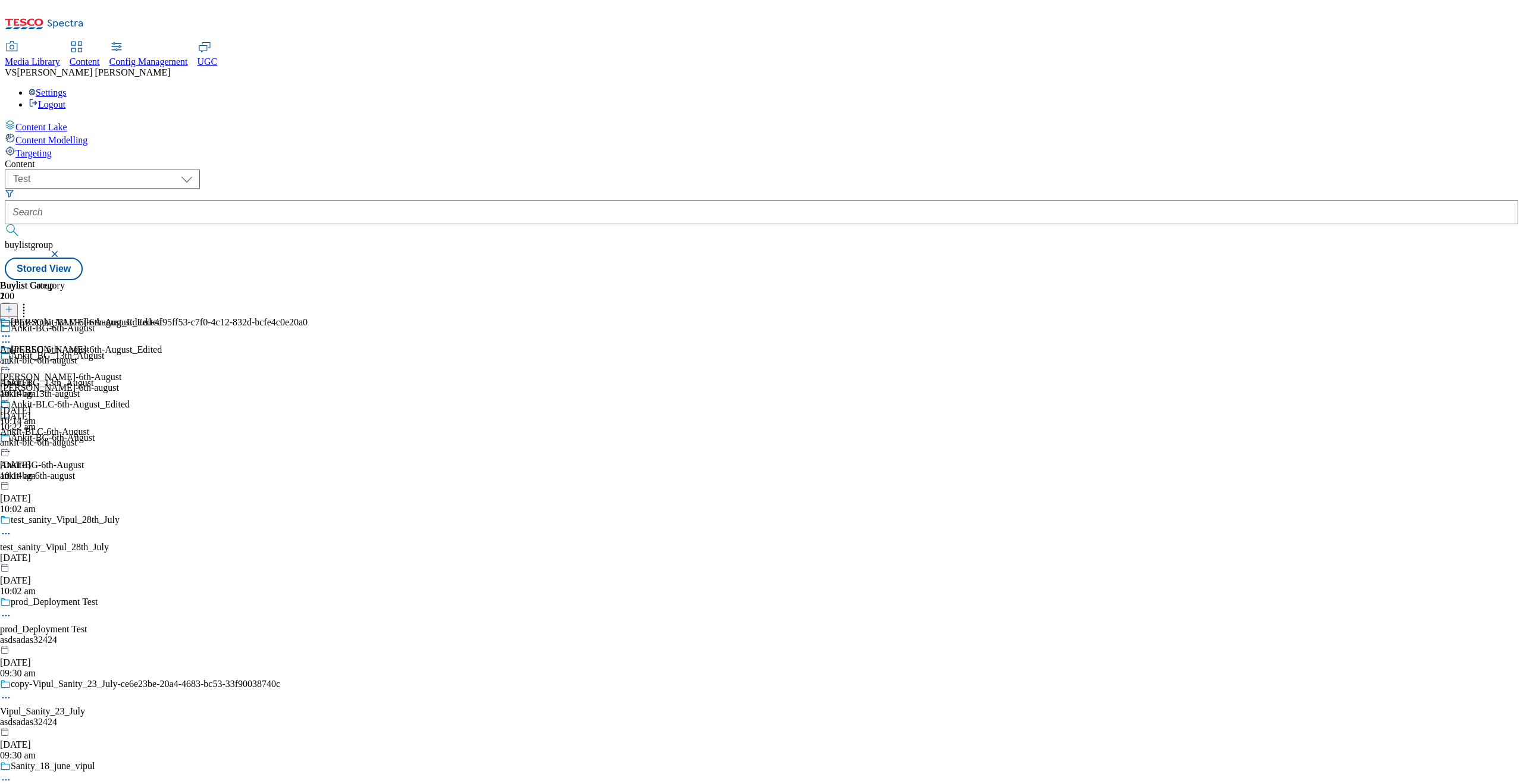
click at [29, 302] on icon at bounding box center [24, 307] width 12 height 12
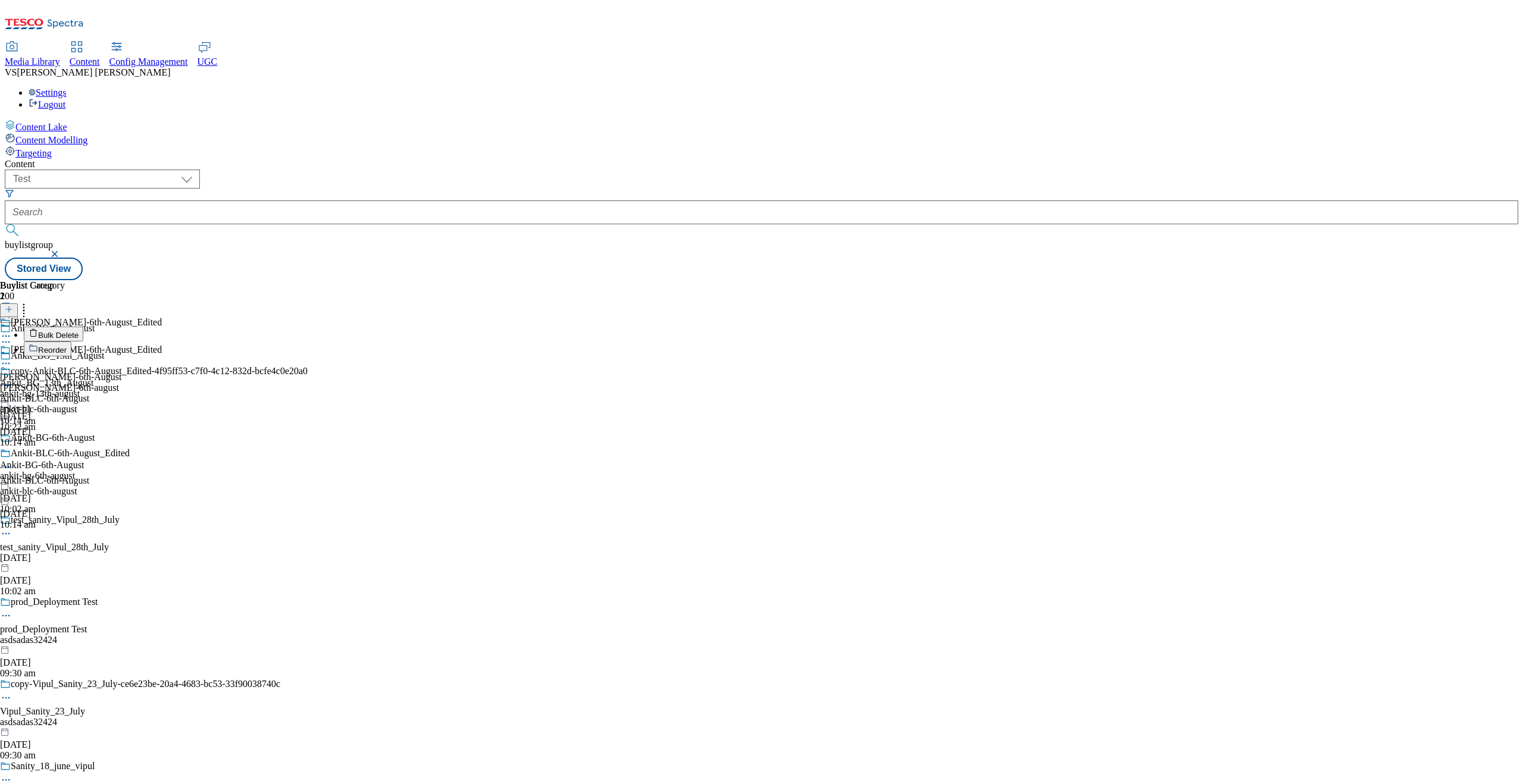
click at [78, 331] on span "Bulk Delete" at bounding box center [58, 335] width 40 height 9
click at [19, 375] on input "checkbox" at bounding box center [9, 385] width 19 height 19
click at [19, 465] on input "checkbox" at bounding box center [9, 474] width 19 height 19
click at [52, 340] on button "Delete" at bounding box center [26, 350] width 52 height 22
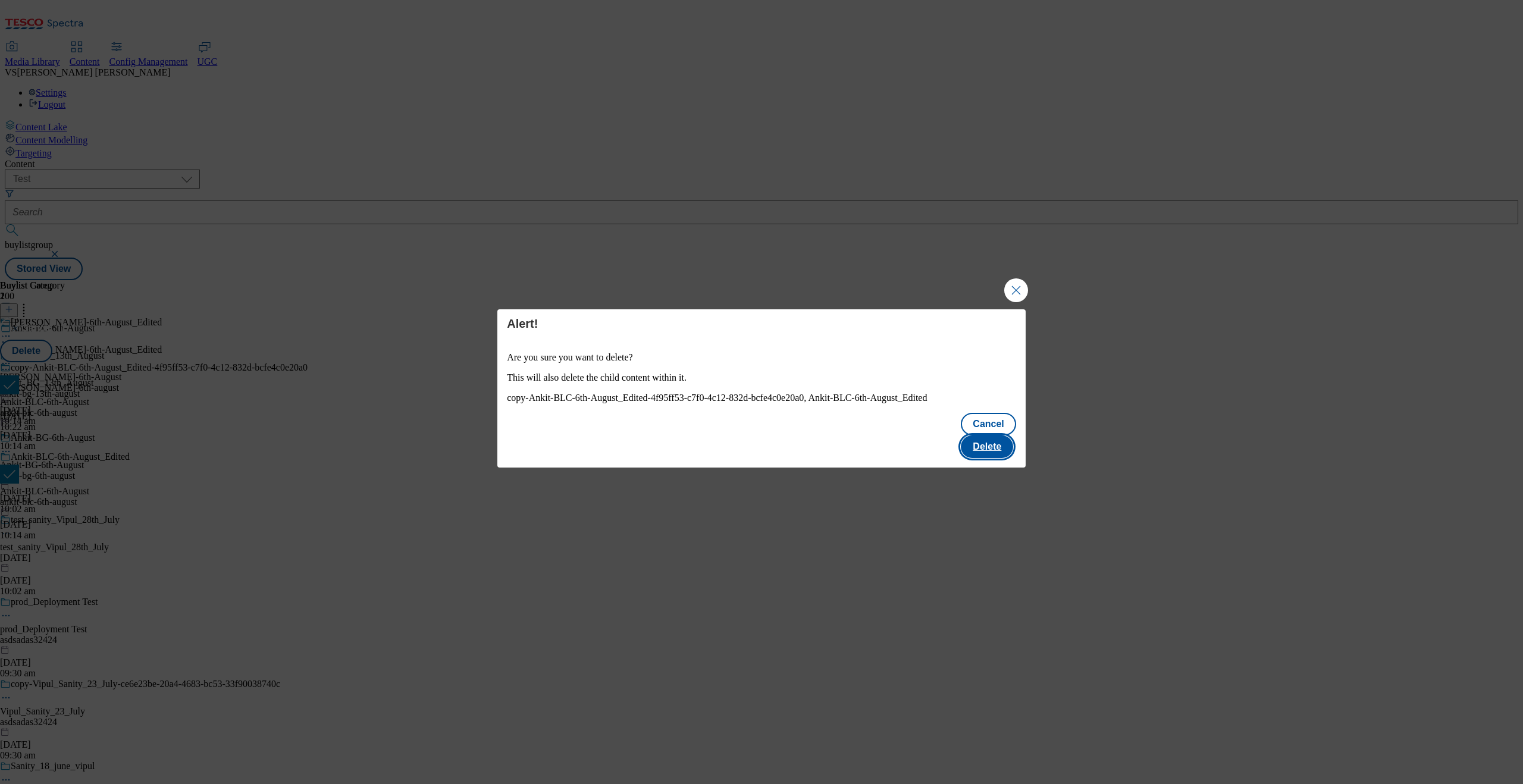
click at [979, 436] on button "Delete" at bounding box center [987, 447] width 52 height 22
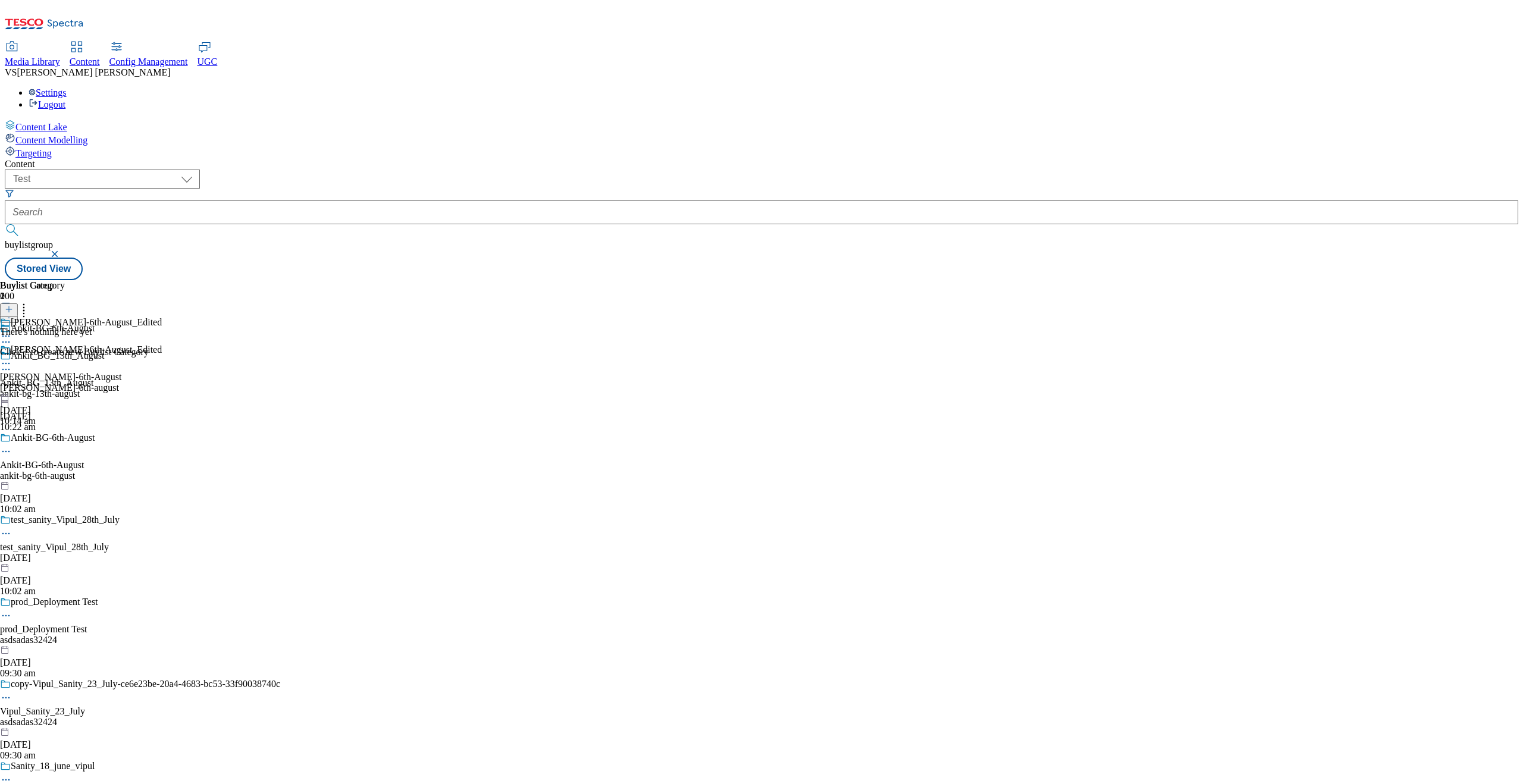
click at [60, 57] on span "Media Library" at bounding box center [32, 62] width 55 height 10
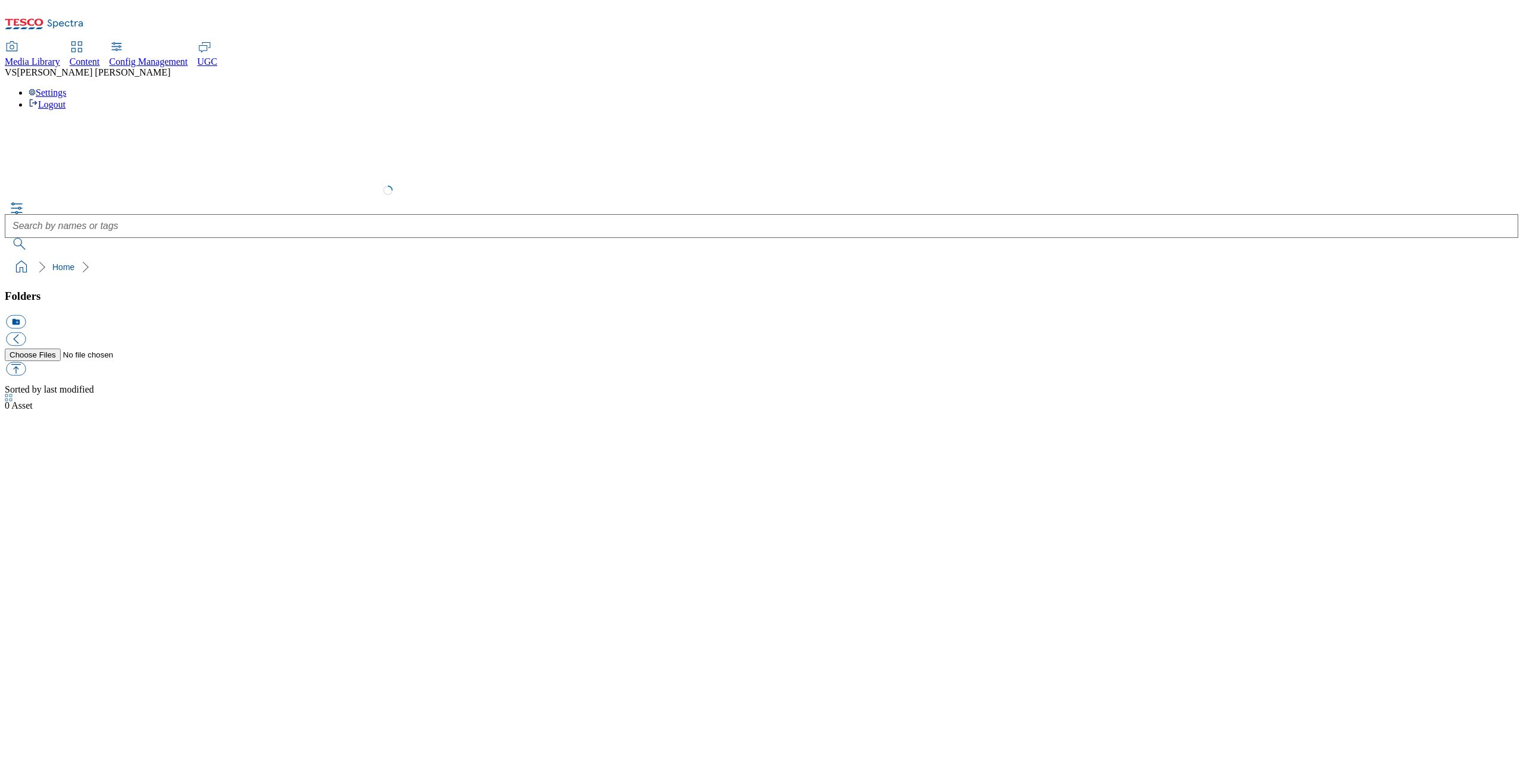
select select "flare-test"
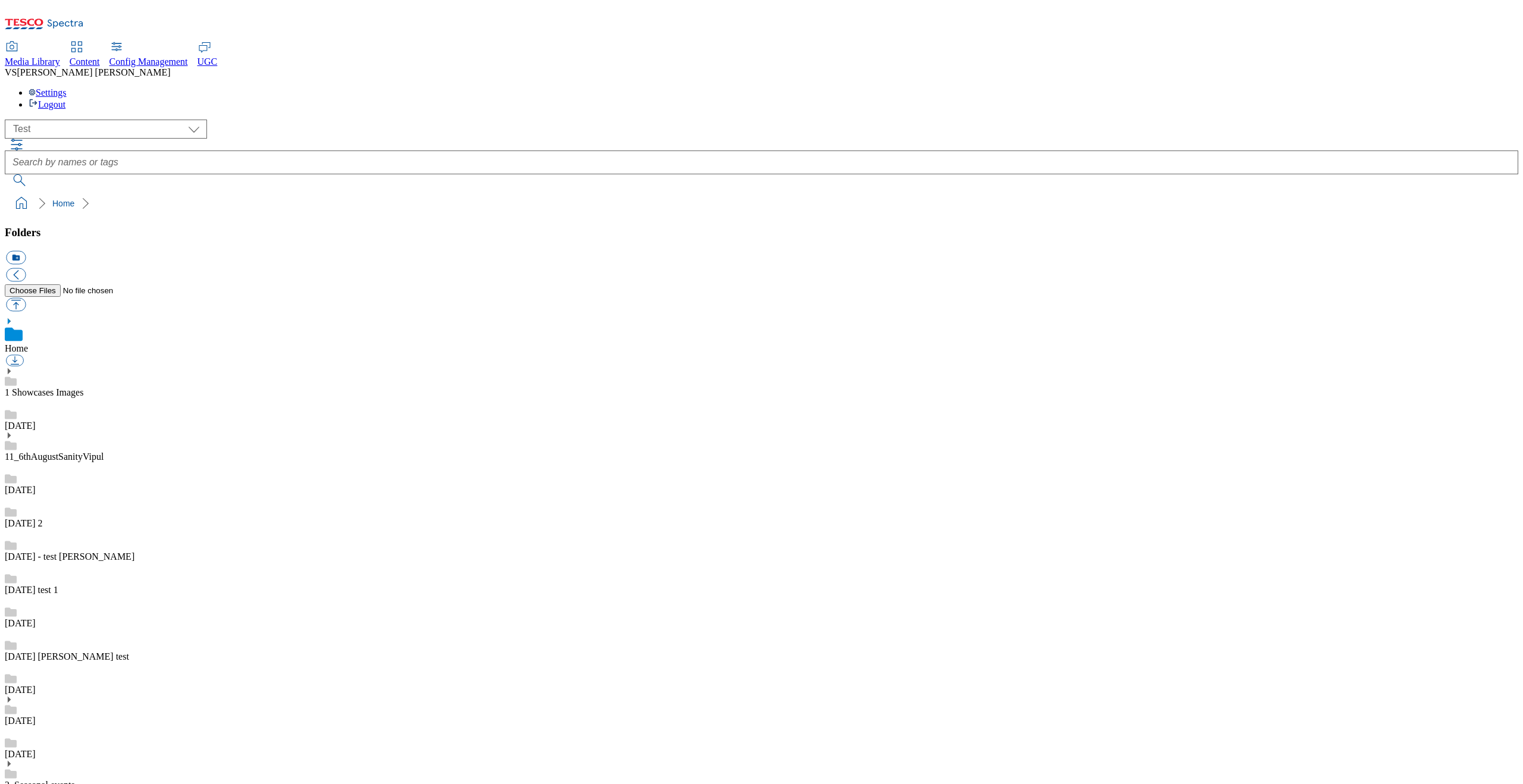
click at [188, 57] on span "Config Management" at bounding box center [148, 62] width 78 height 10
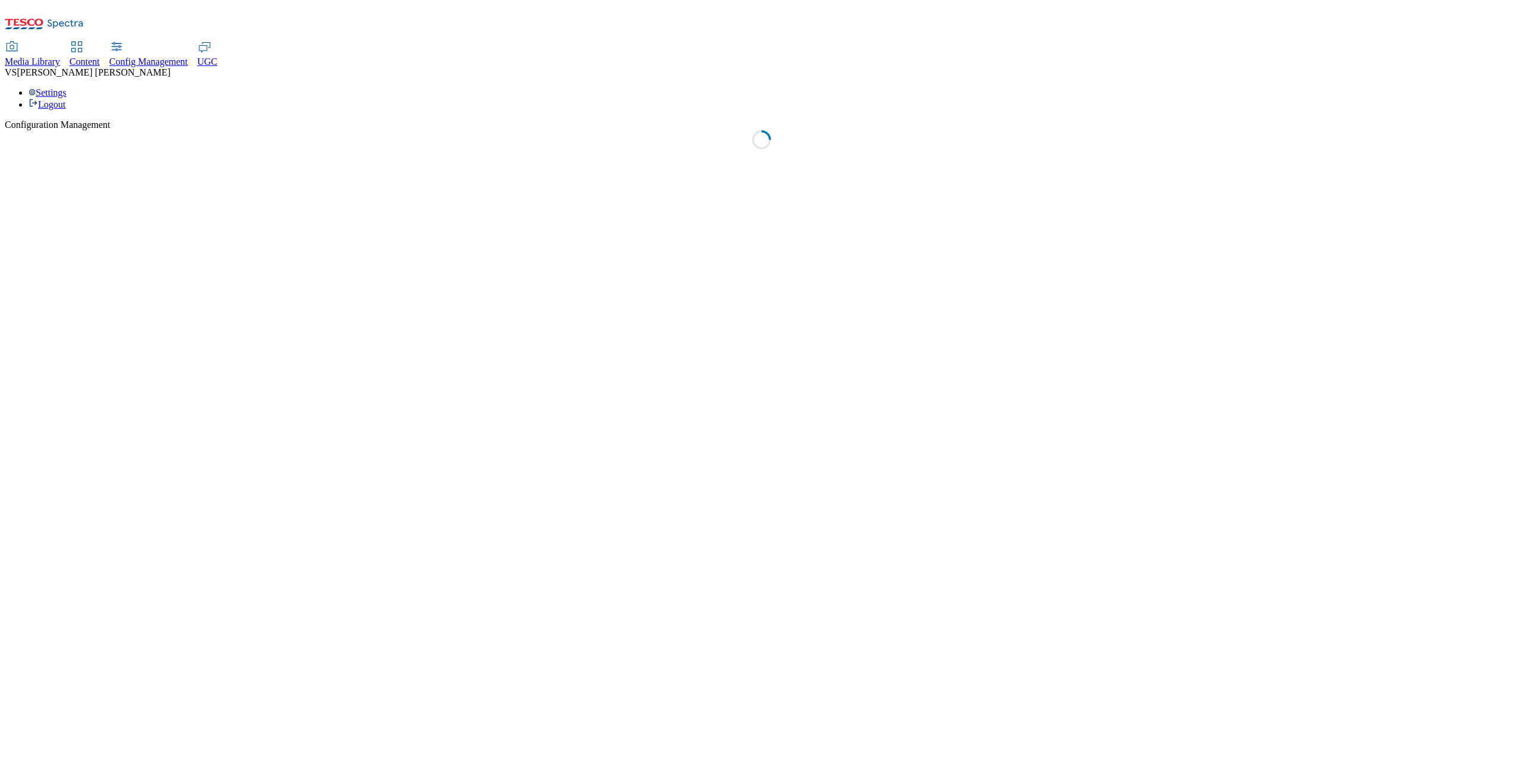
select select "uk"
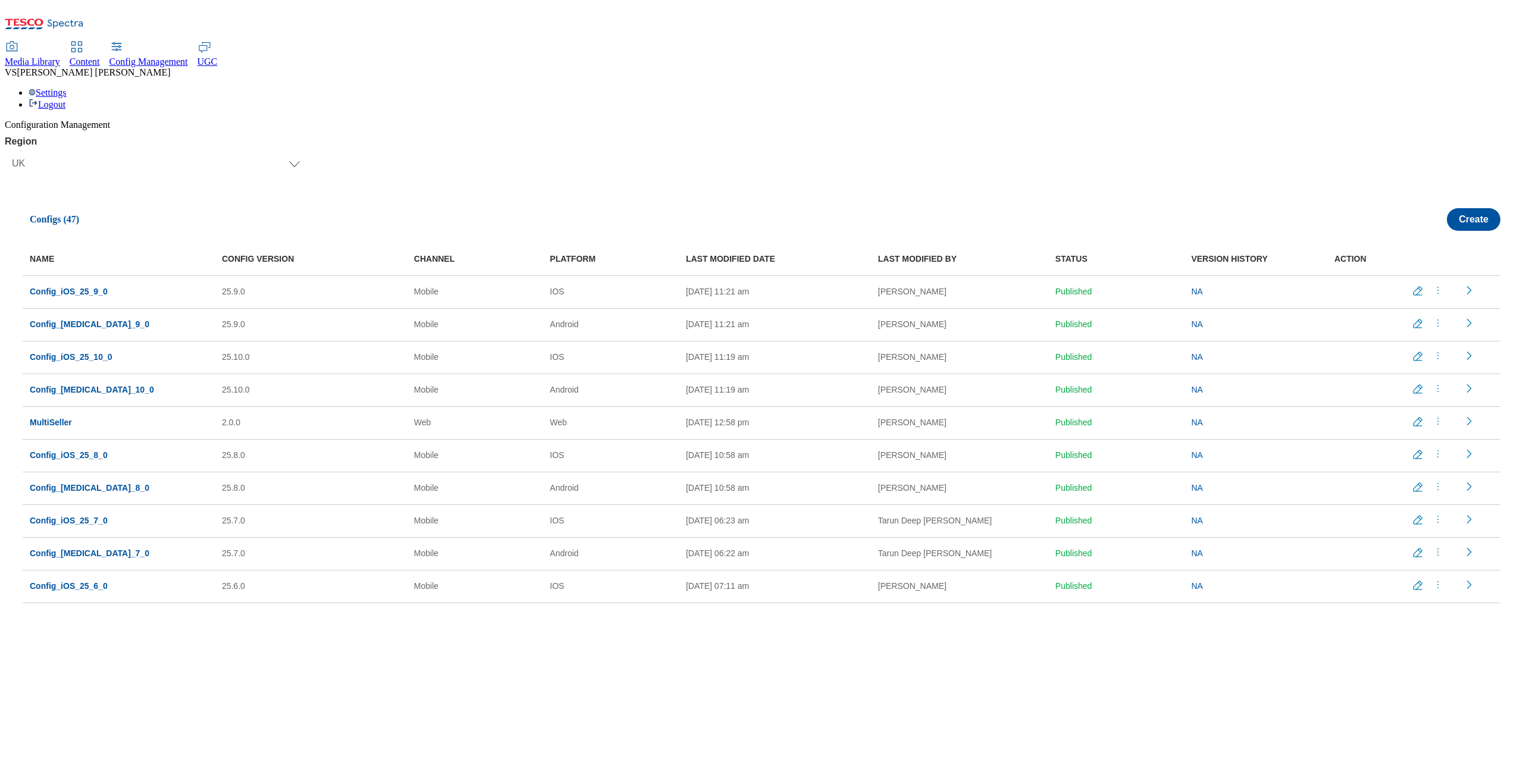
click at [218, 57] on span "UGC" at bounding box center [208, 62] width 20 height 10
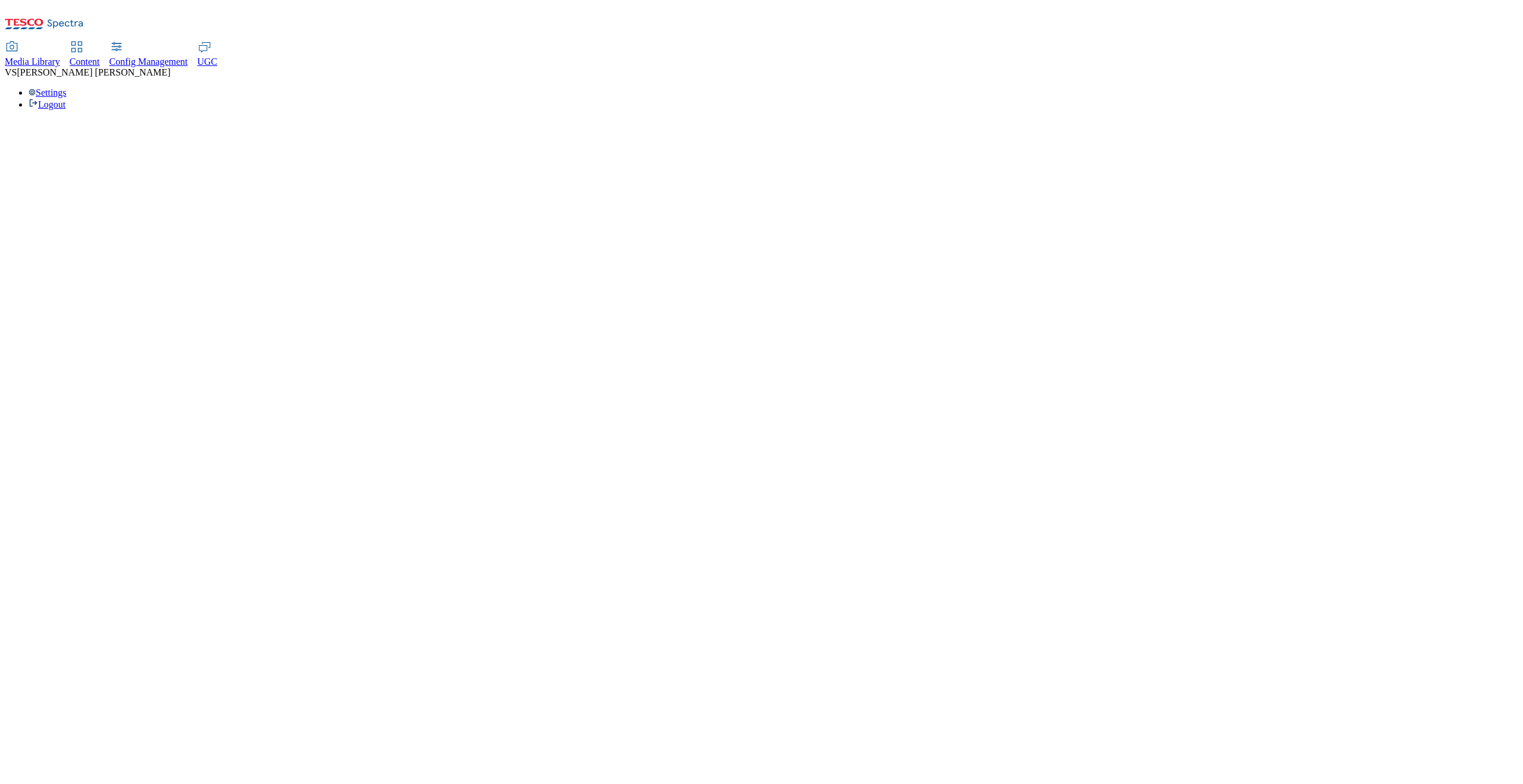
select select "All"
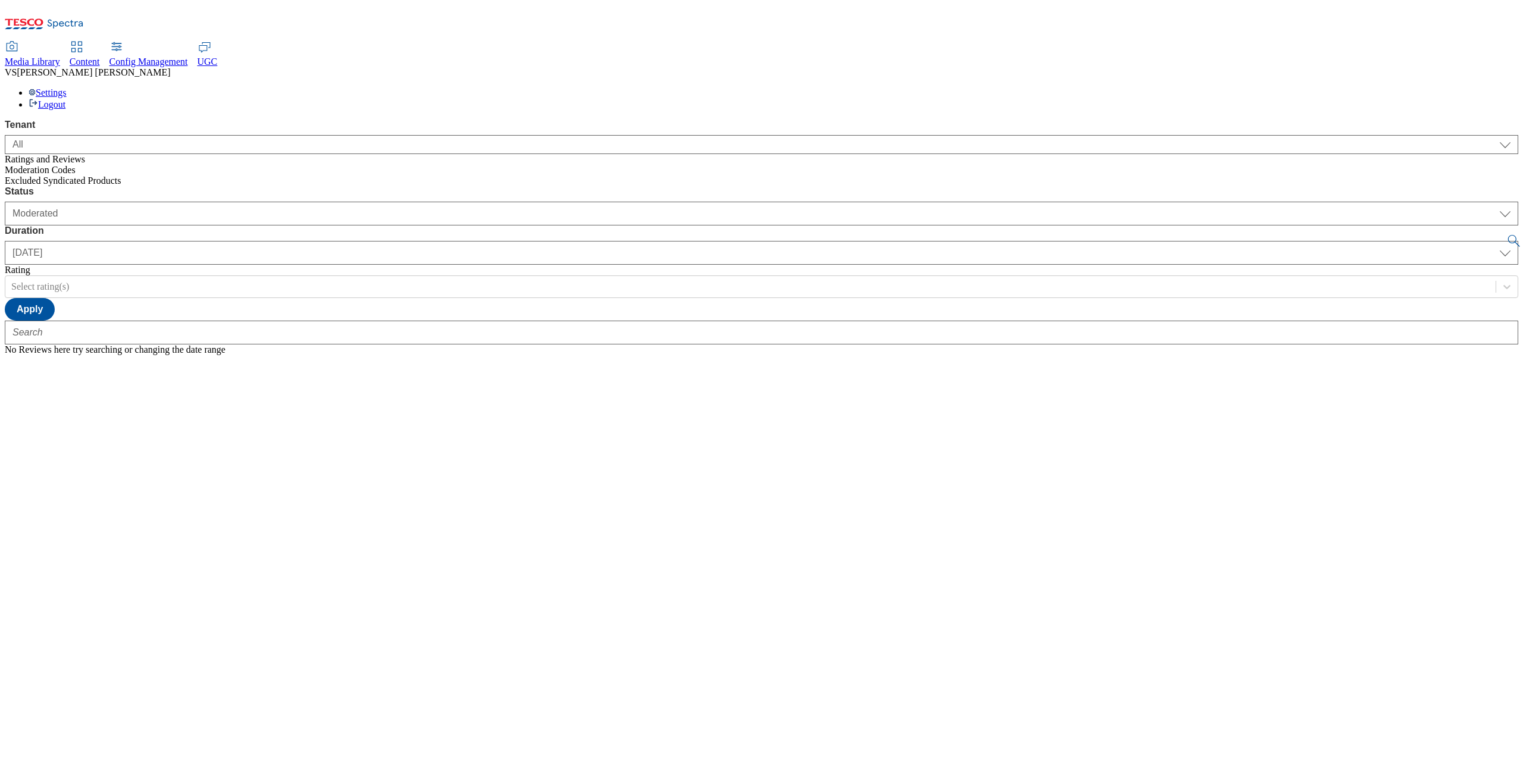
click at [1218, 88] on div "Settings Logout" at bounding box center [762, 98] width 1514 height 22
click at [67, 88] on link "Settings" at bounding box center [47, 93] width 38 height 10
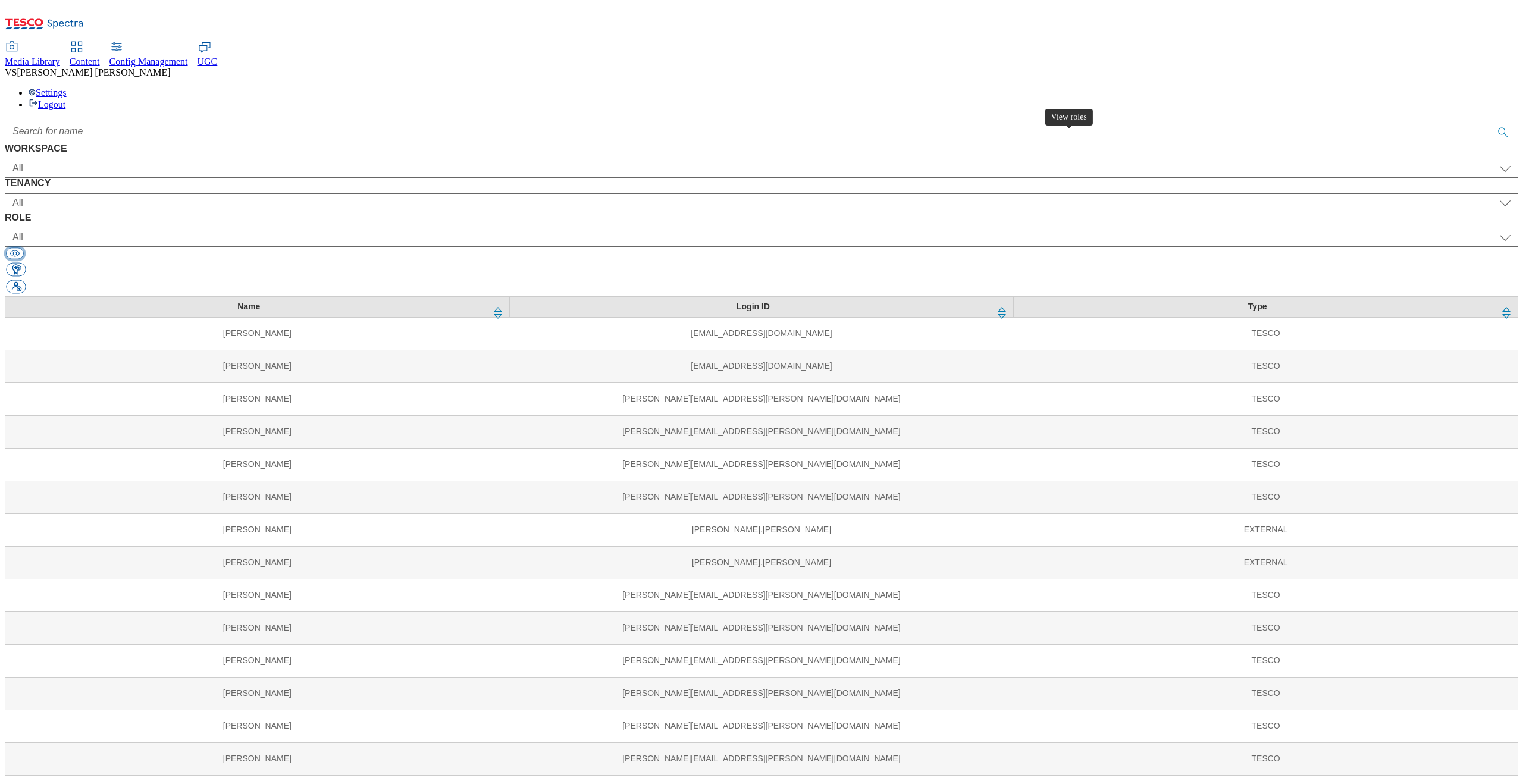
click at [24, 248] on button "button" at bounding box center [14, 253] width 18 height 11
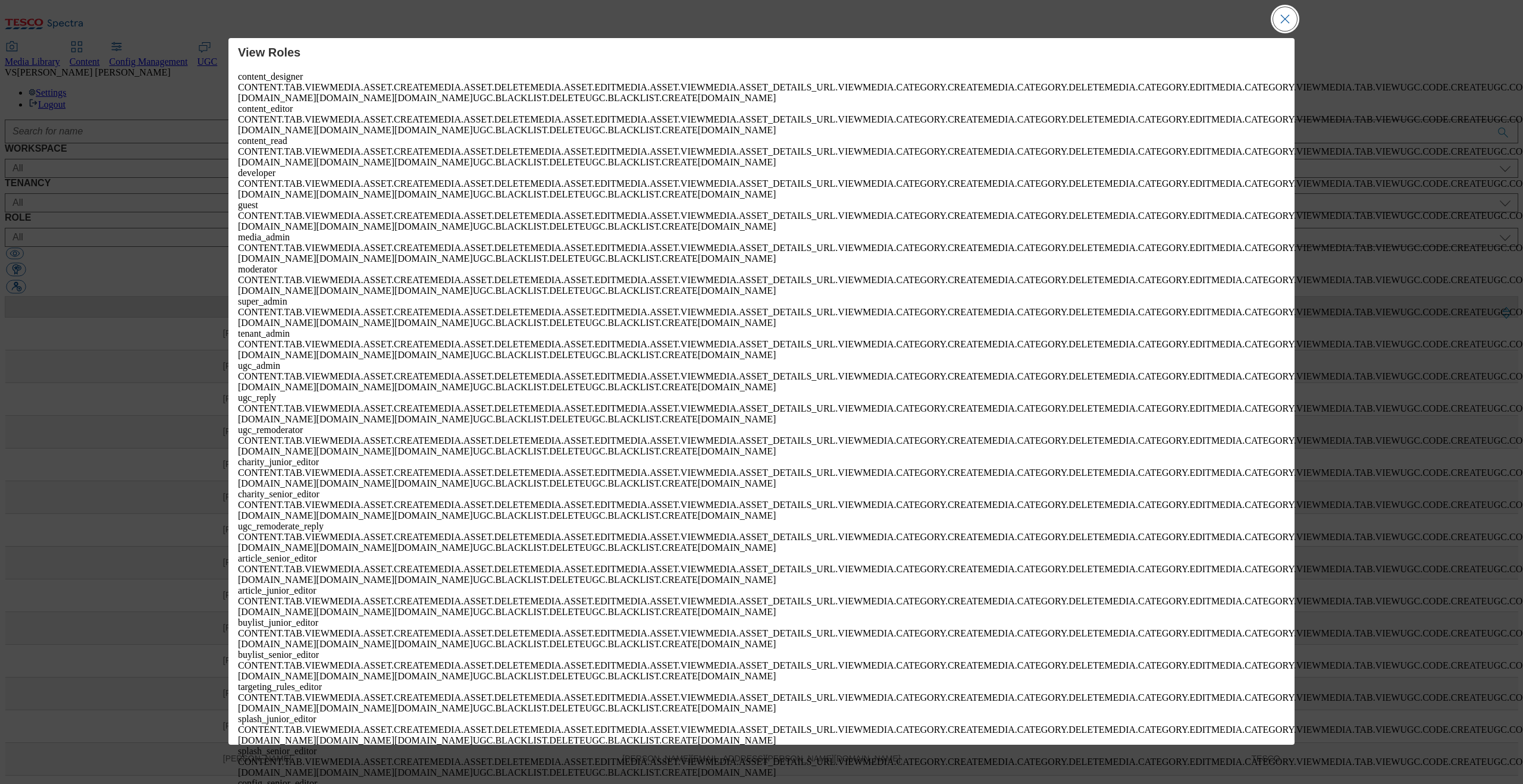
click at [1218, 18] on button "Close Modal" at bounding box center [1285, 19] width 24 height 24
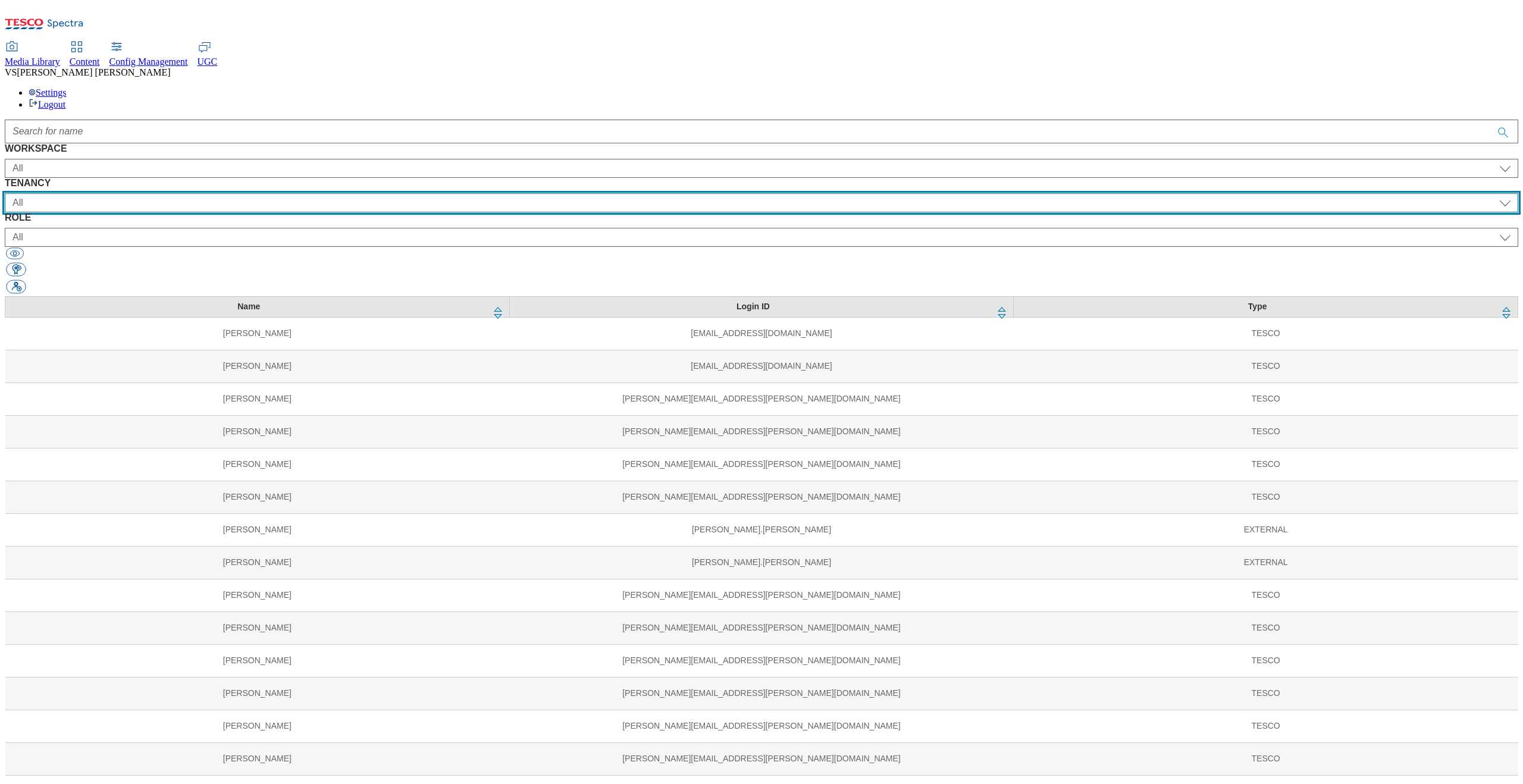
click at [622, 193] on select "All ALL All all Clubcard Boost UK Clubcard Marketing Clubcard ROI clubcard-boos…" at bounding box center [762, 202] width 1514 height 19
select select "flare-test"
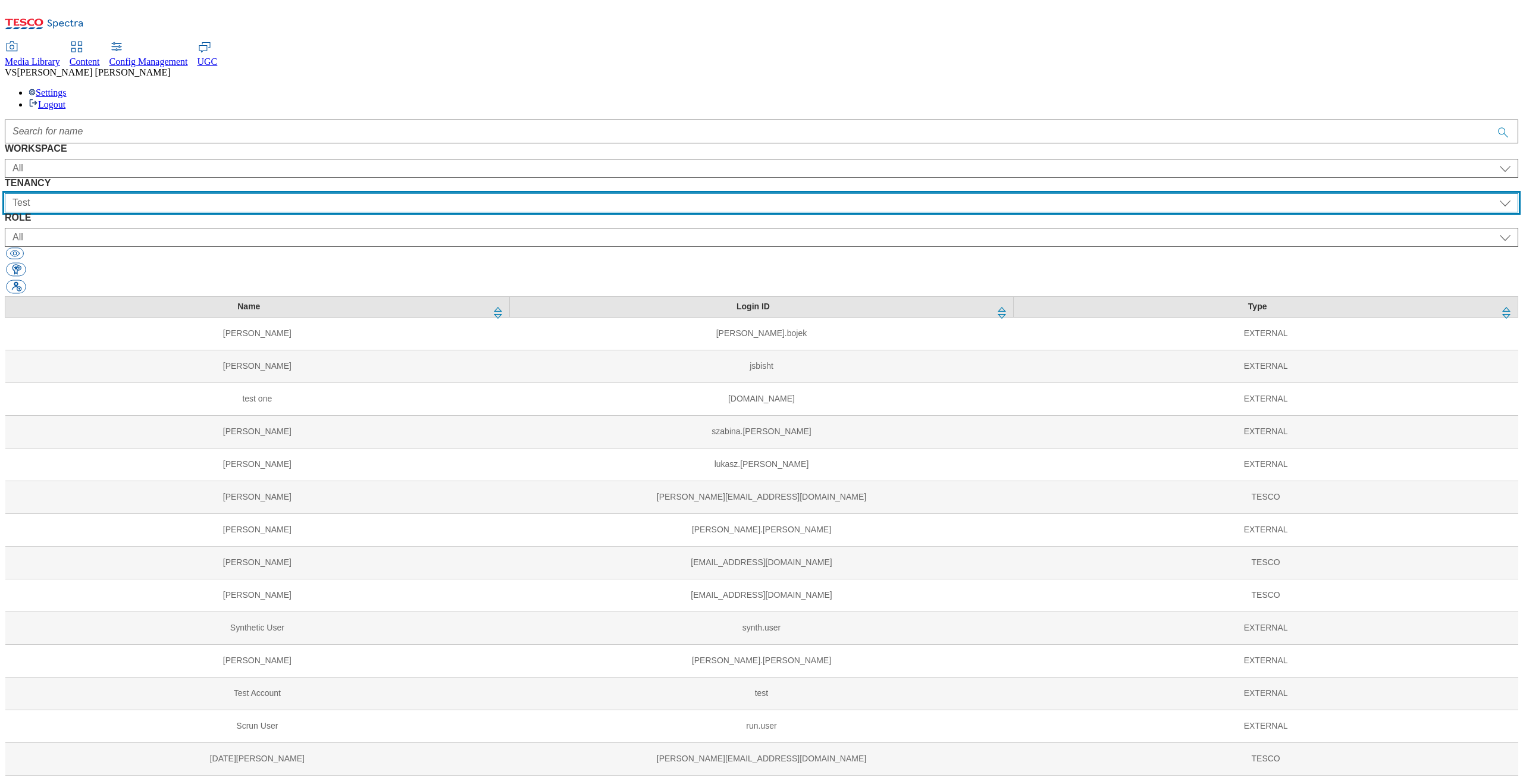
click at [582, 193] on select "All ALL All all Clubcard Boost UK Clubcard Marketing Clubcard ROI clubcard-boos…" at bounding box center [762, 202] width 1514 height 19
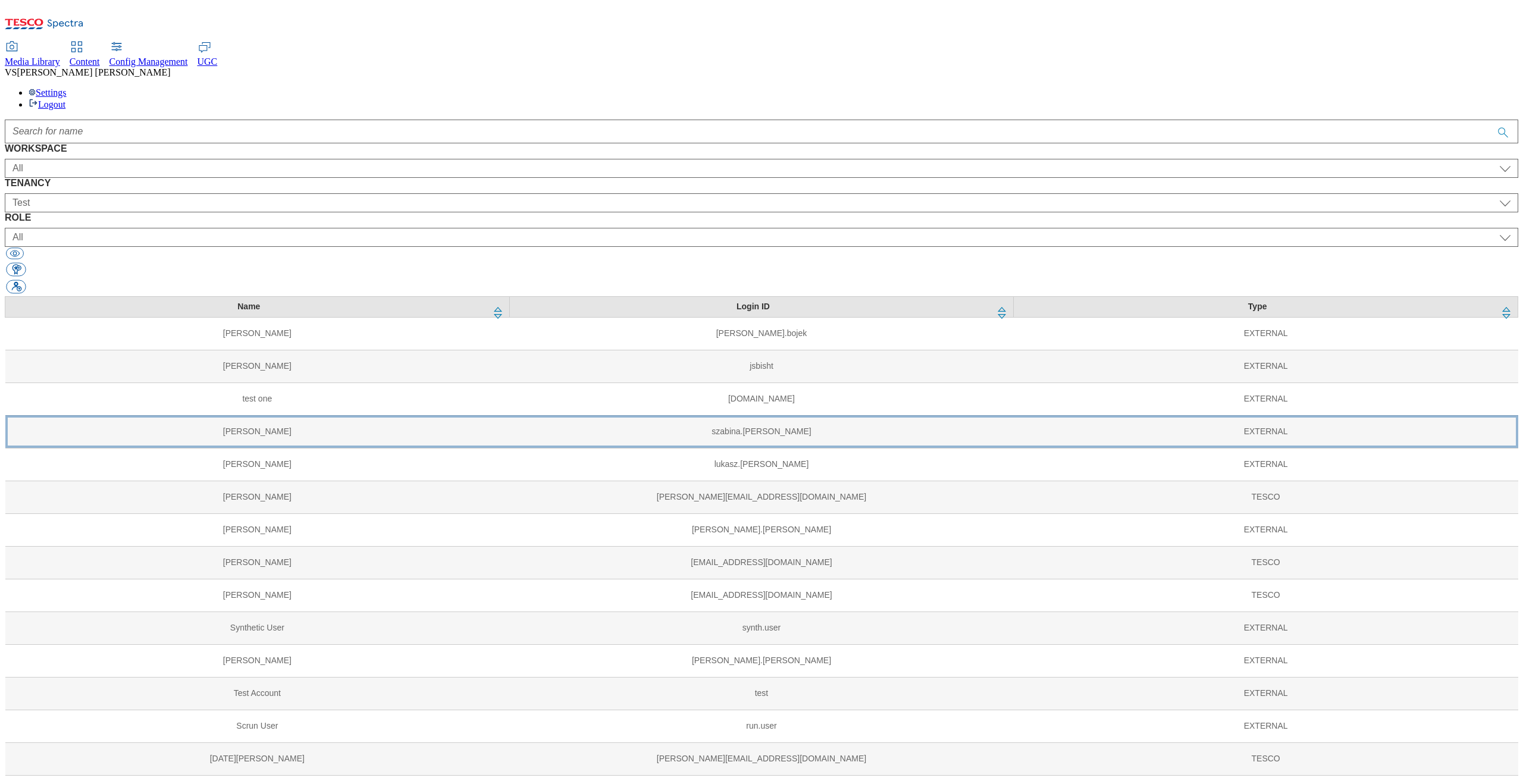
click at [638, 415] on td "szabina.[PERSON_NAME]" at bounding box center [761, 431] width 505 height 33
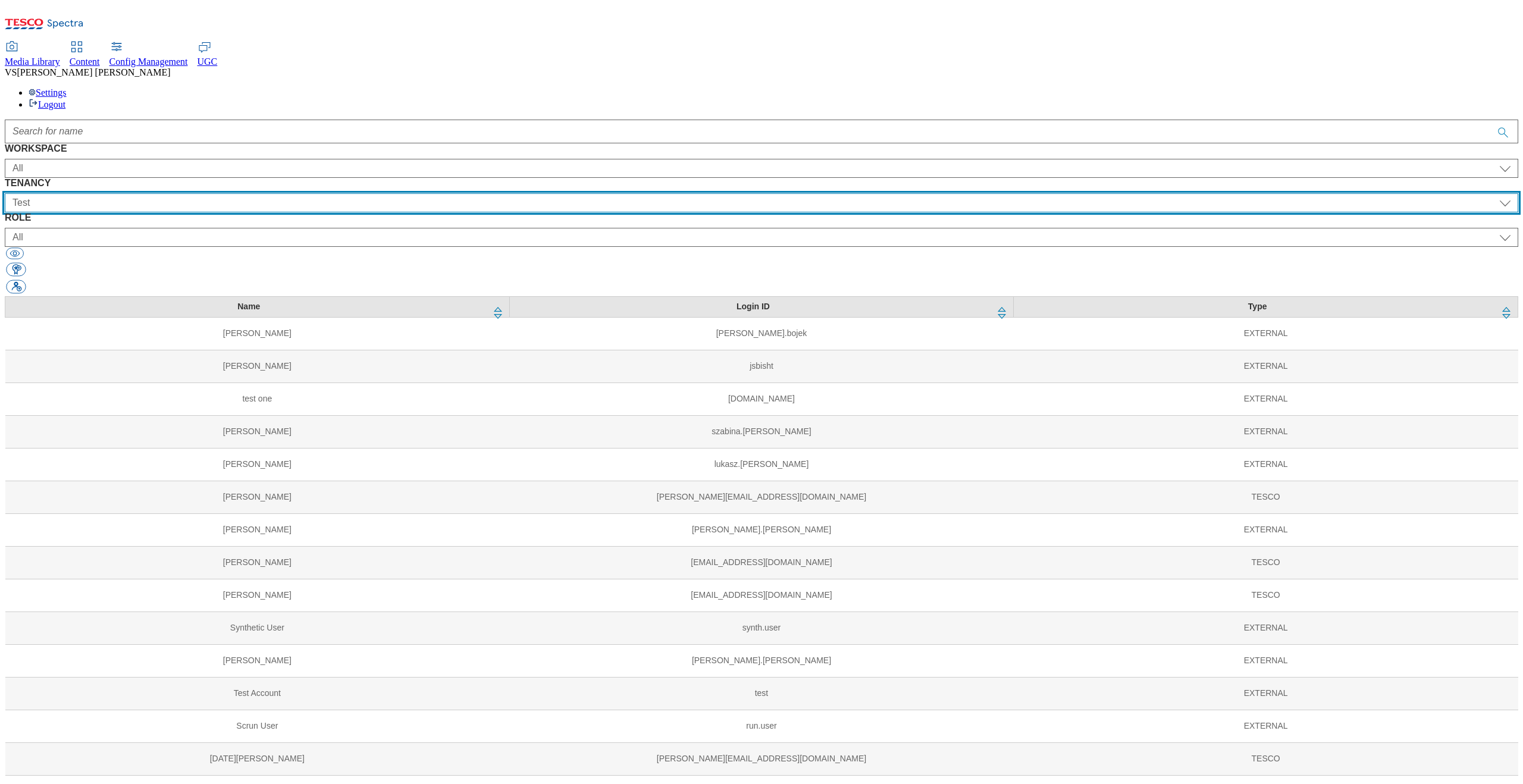
click at [615, 193] on select "All ALL All all Clubcard Boost UK Clubcard Marketing Clubcard ROI clubcard-boos…" at bounding box center [762, 202] width 1514 height 19
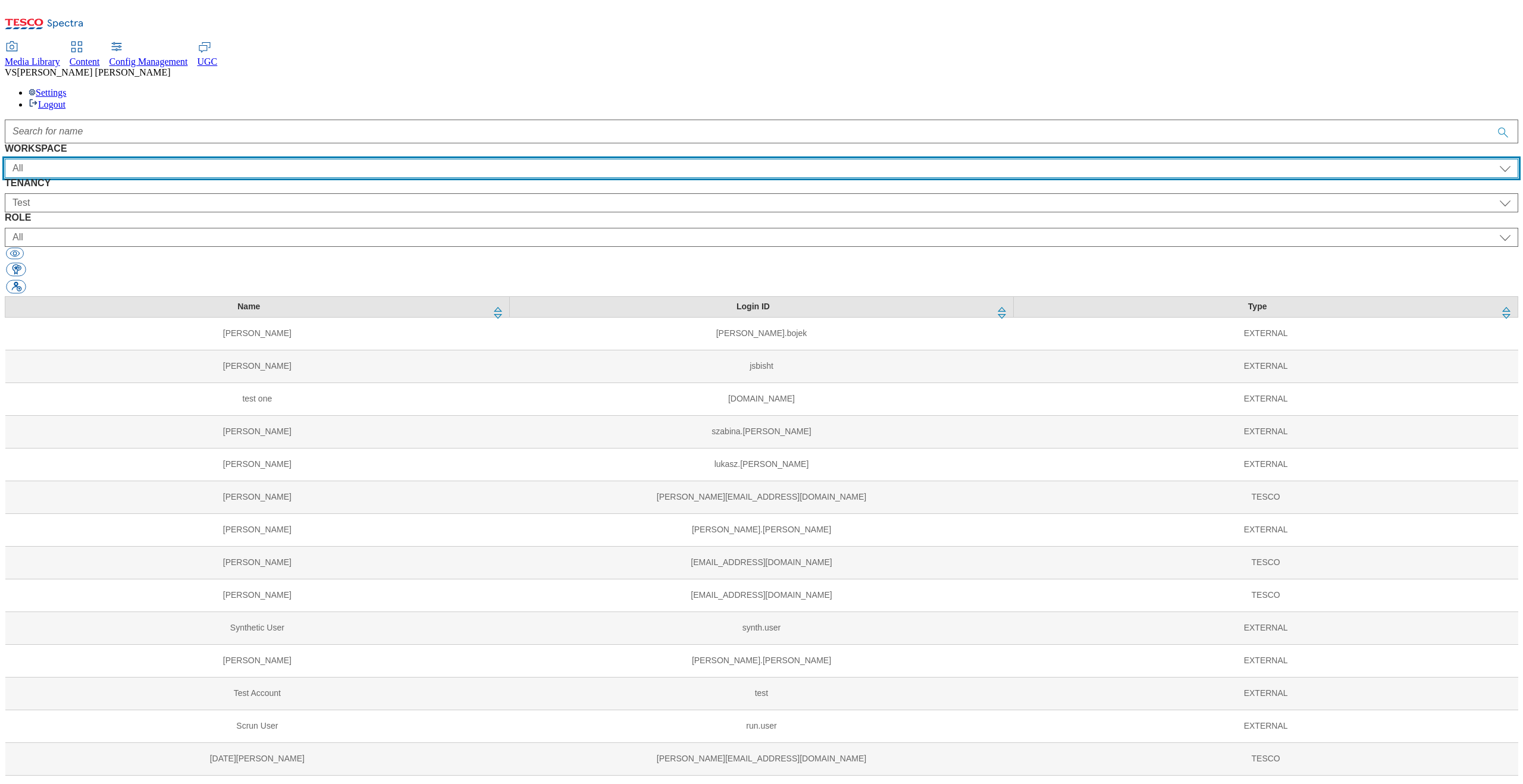
click at [220, 159] on select "All Content Media Spectra UGC Config" at bounding box center [762, 168] width 1514 height 19
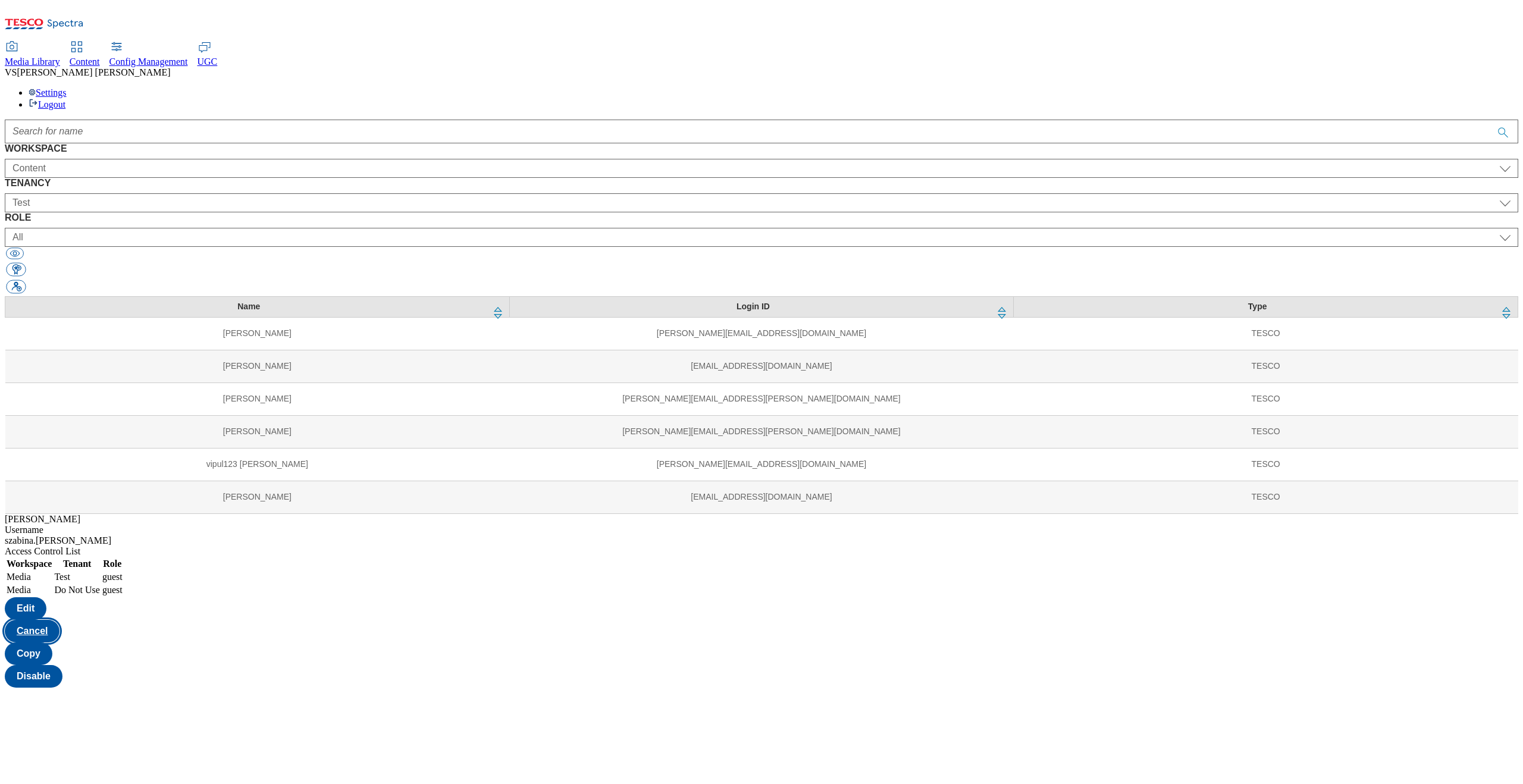
click at [60, 620] on button "Cancel" at bounding box center [32, 630] width 55 height 22
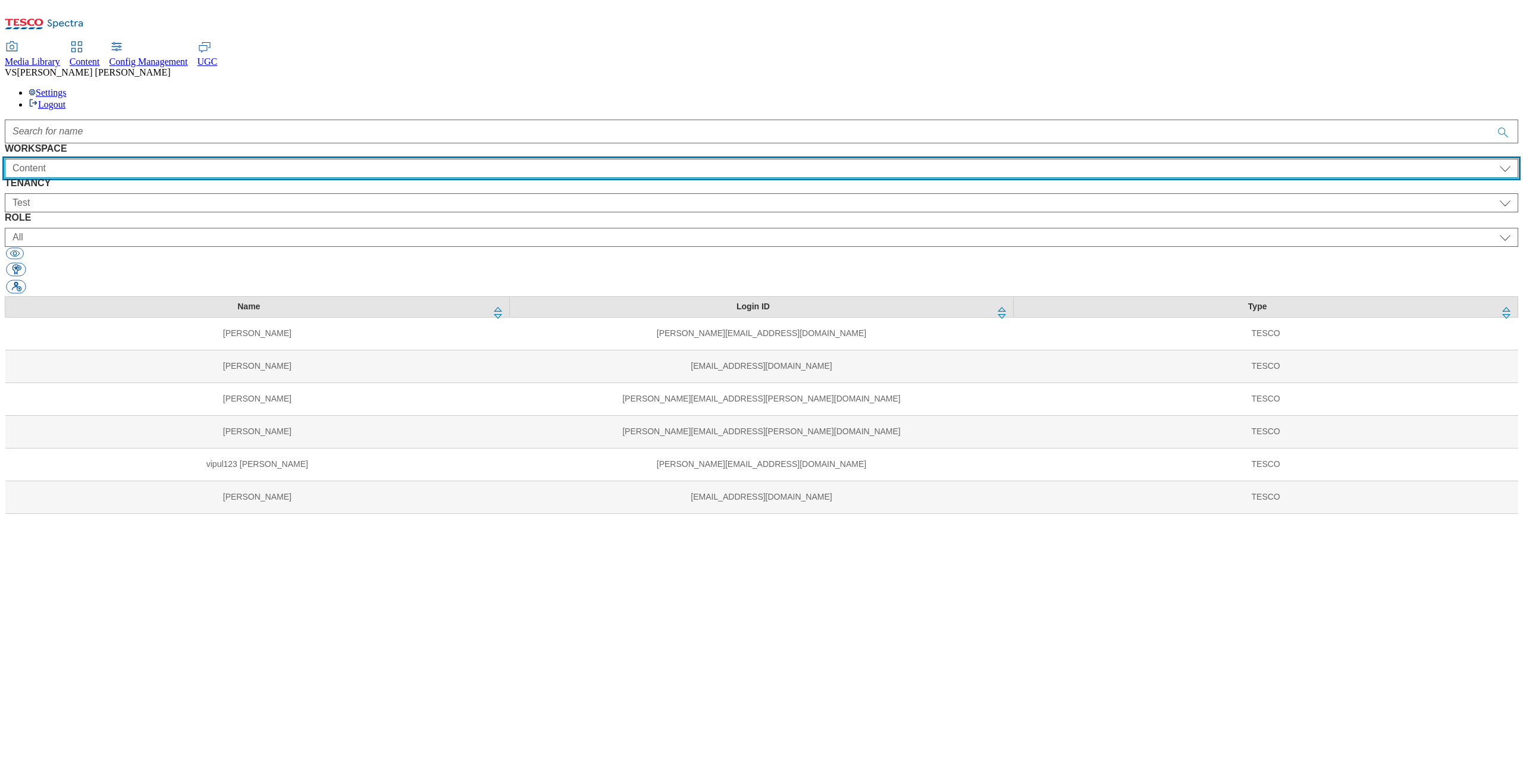
click at [228, 159] on select "All Content Media Spectra UGC Config" at bounding box center [762, 168] width 1514 height 19
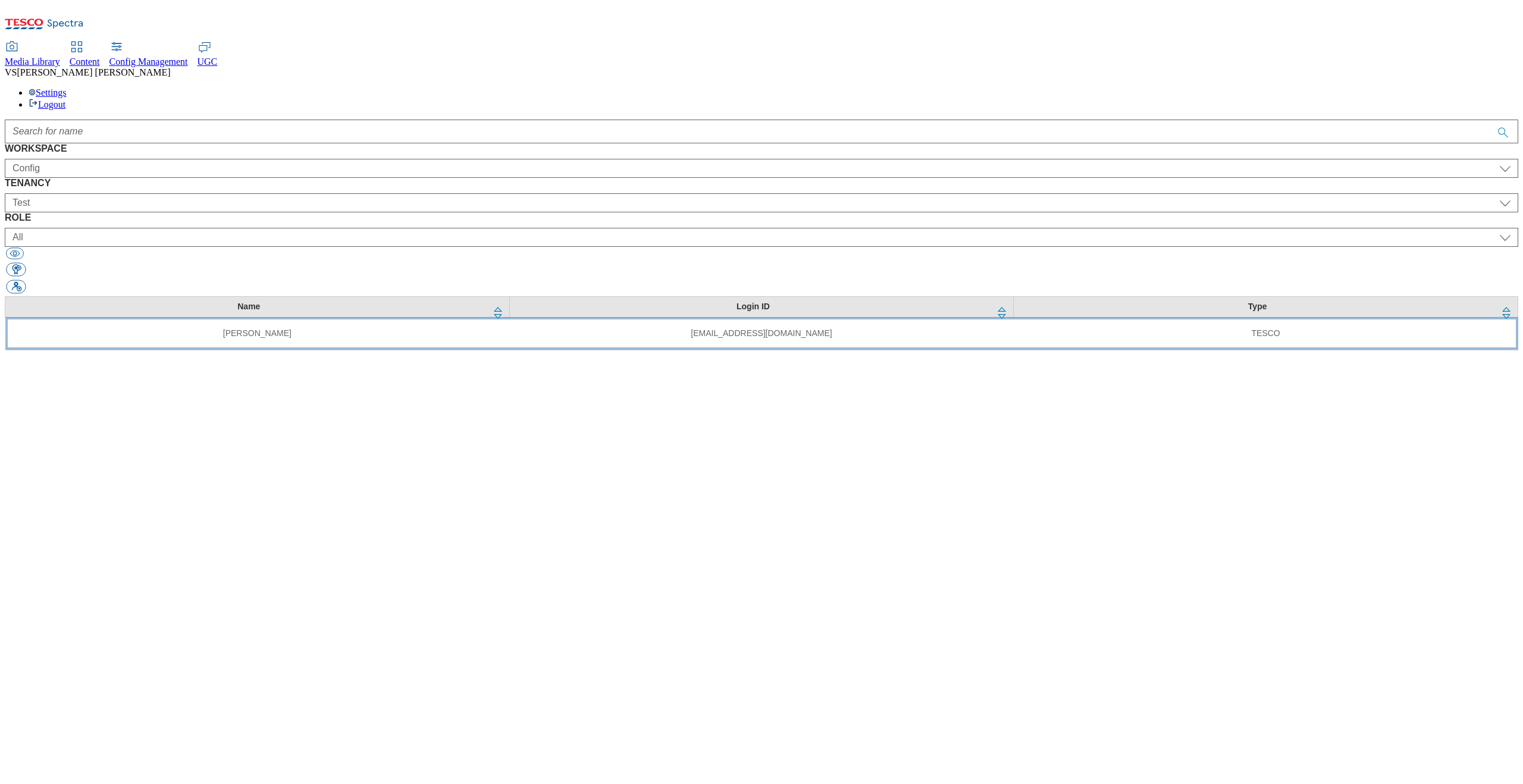
click at [191, 317] on td "Yuvaranei Perumal" at bounding box center [257, 334] width 505 height 33
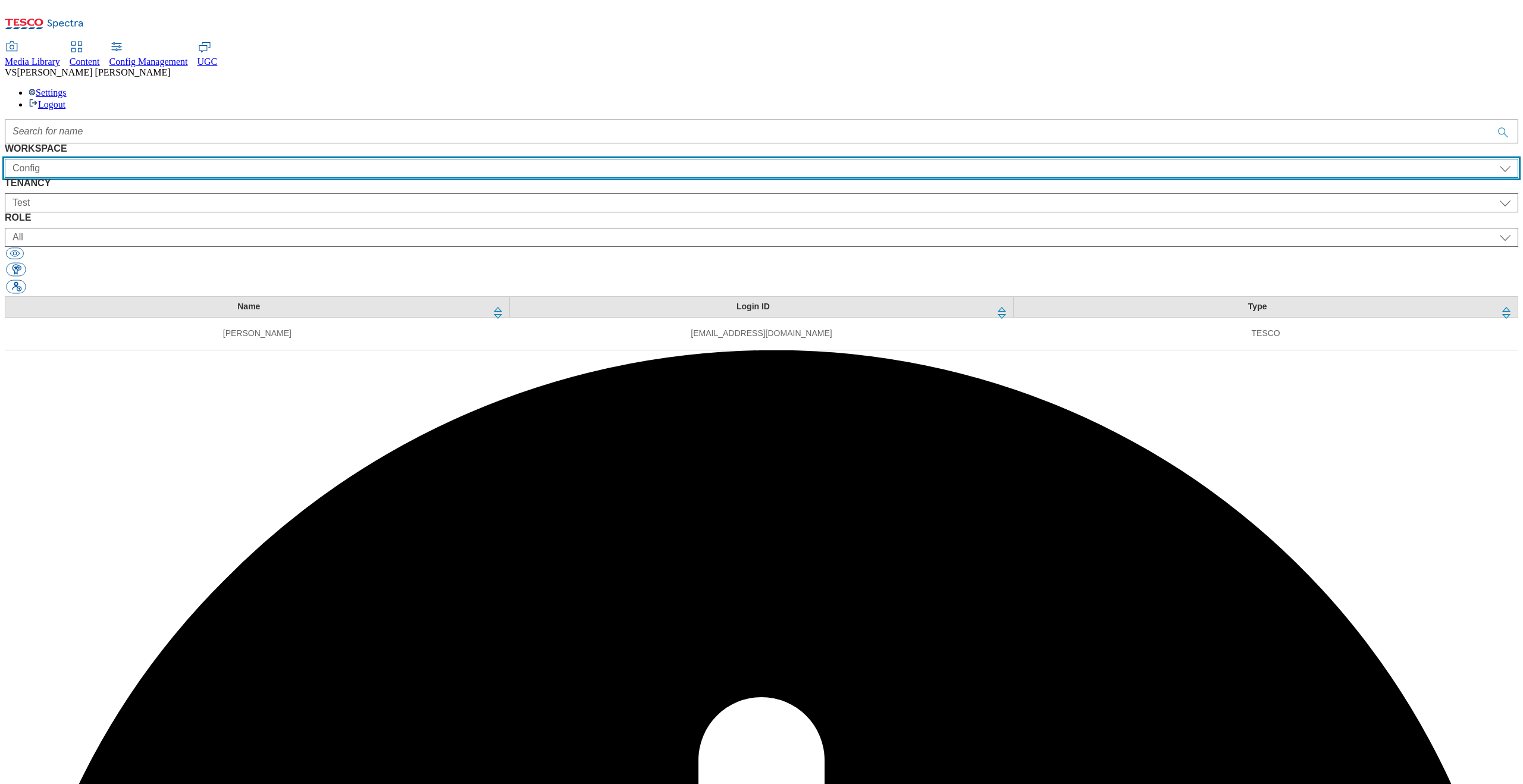
click at [219, 159] on select "All Content Media Spectra UGC Config" at bounding box center [762, 168] width 1514 height 19
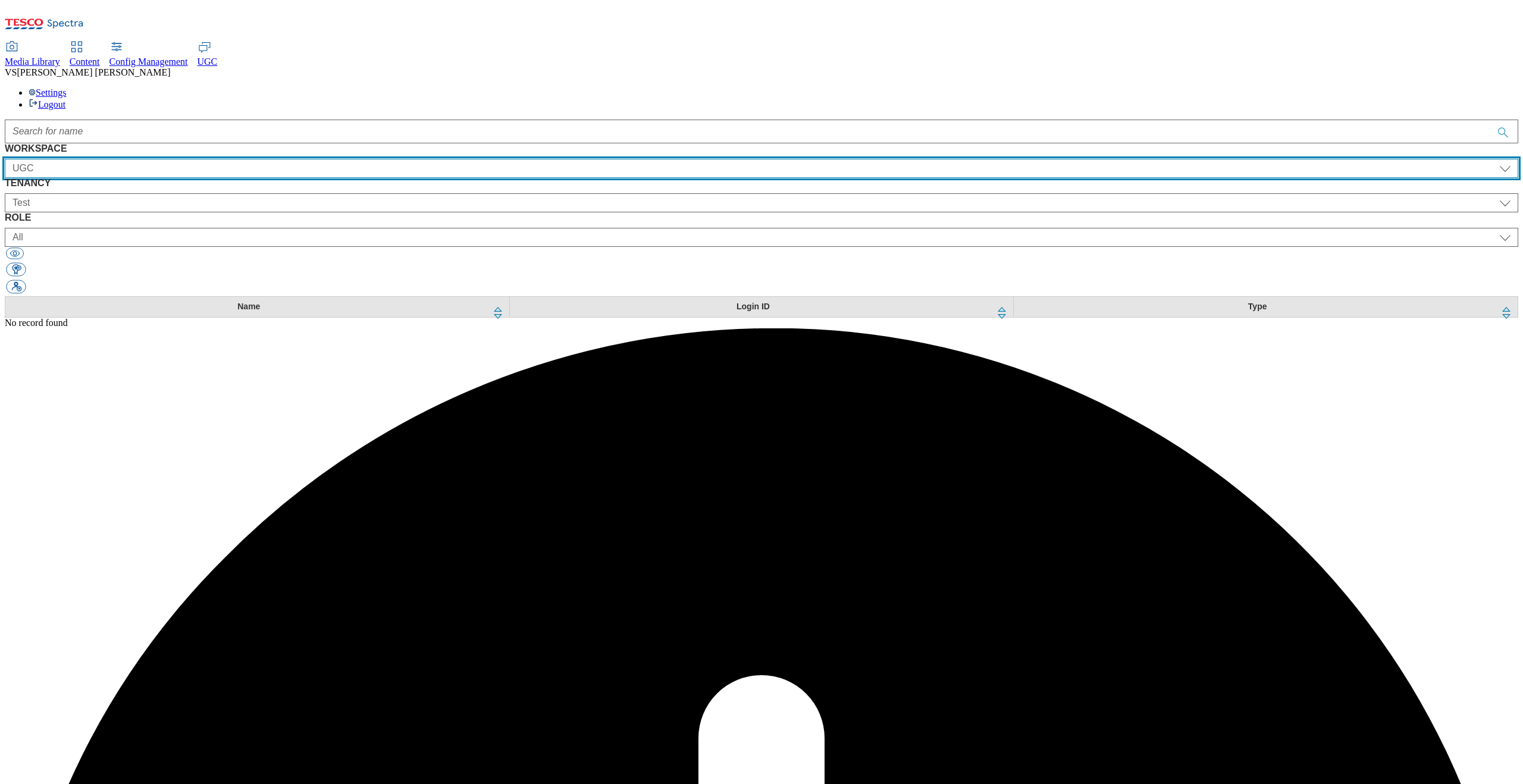
click at [207, 159] on select "All Content Media Spectra UGC Config" at bounding box center [762, 168] width 1514 height 19
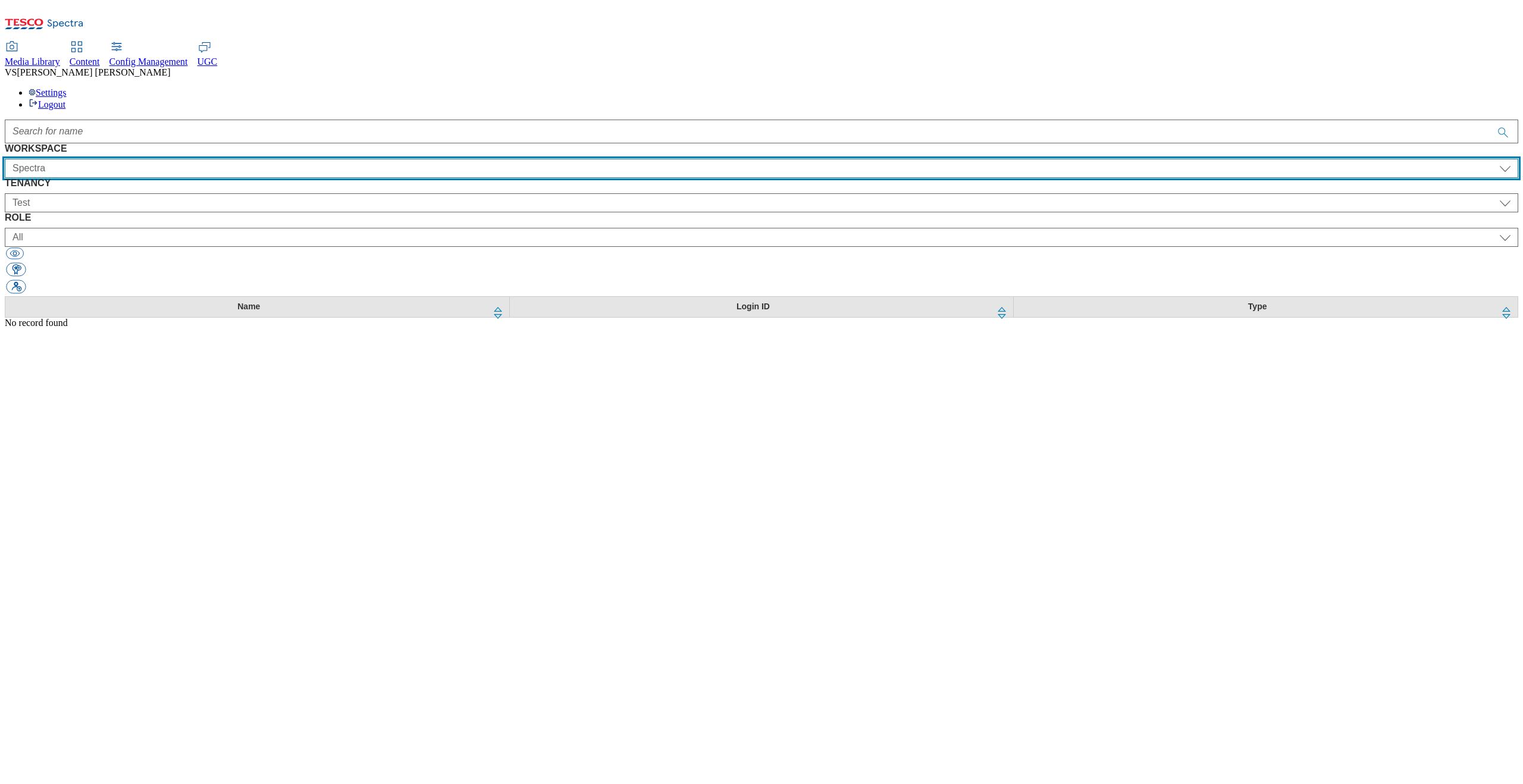
click at [191, 159] on select "All Content Media Spectra UGC Config" at bounding box center [762, 168] width 1514 height 19
select select "Media"
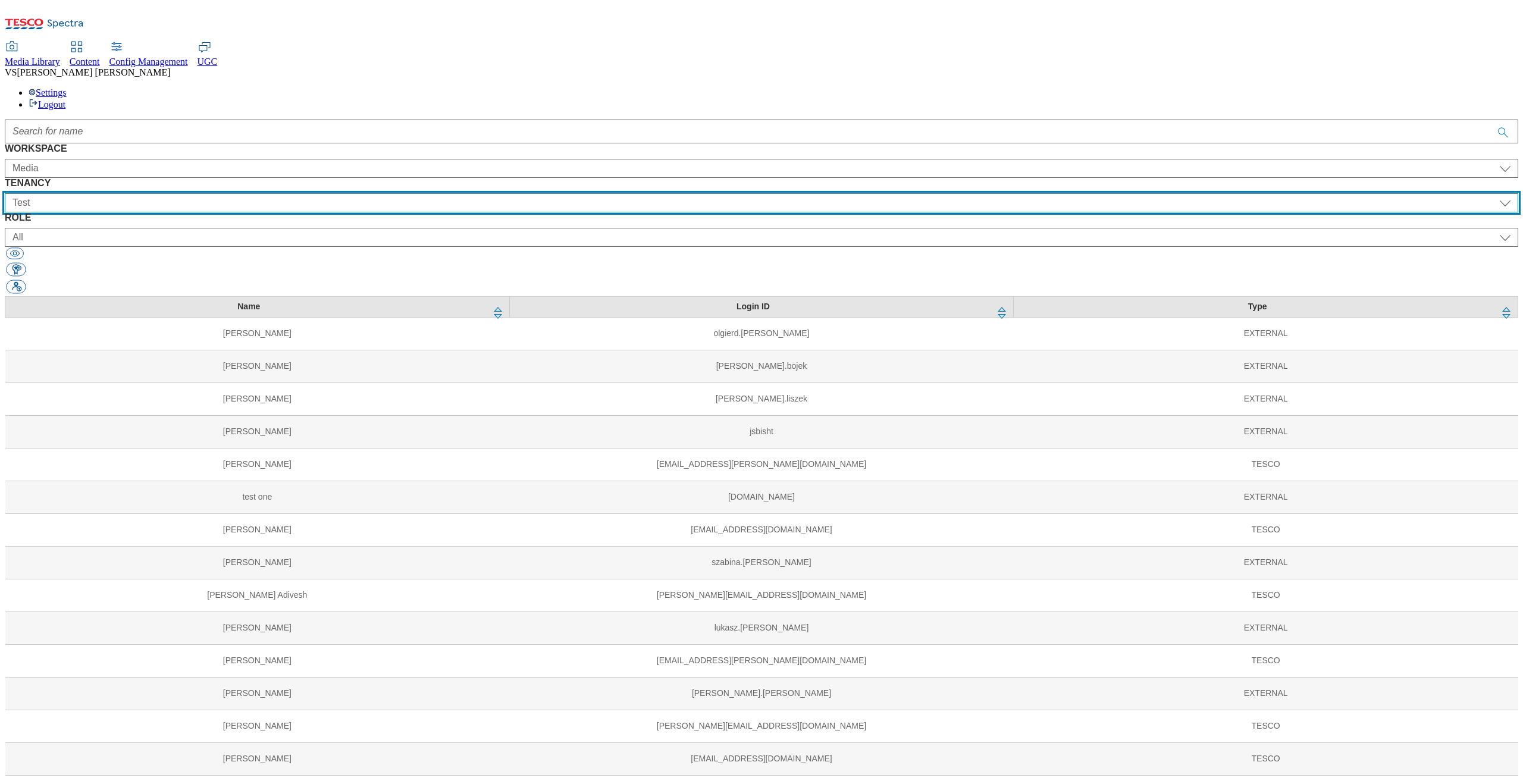
click at [559, 193] on select "All ALL All all Clubcard Boost UK Clubcard Marketing Clubcard ROI clubcard-boos…" at bounding box center [762, 202] width 1514 height 19
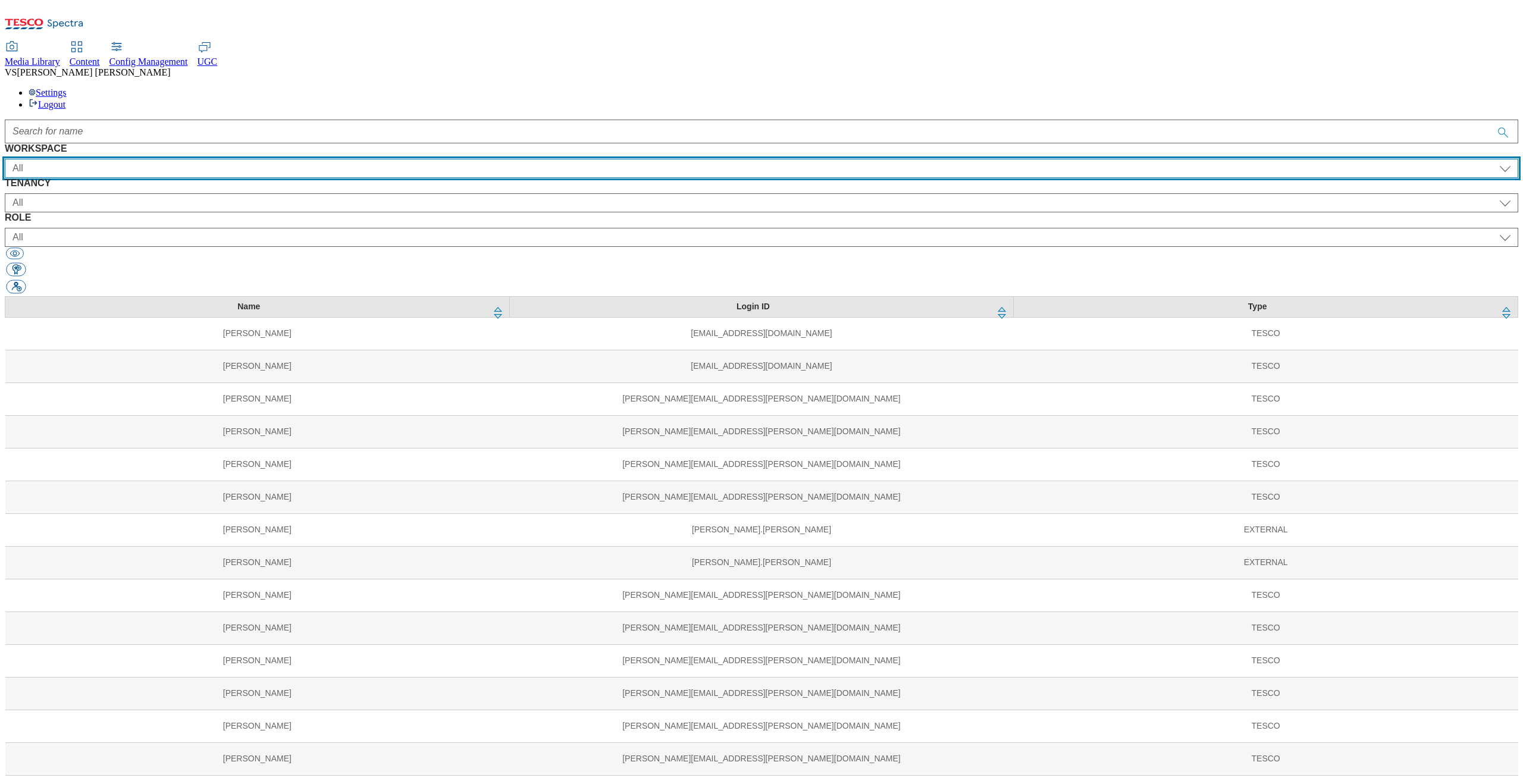
click at [222, 159] on select "All Content Media Spectra UGC Config" at bounding box center [762, 168] width 1514 height 19
click at [206, 159] on select "All Content Media Spectra UGC Config" at bounding box center [762, 168] width 1514 height 19
select select "UGC"
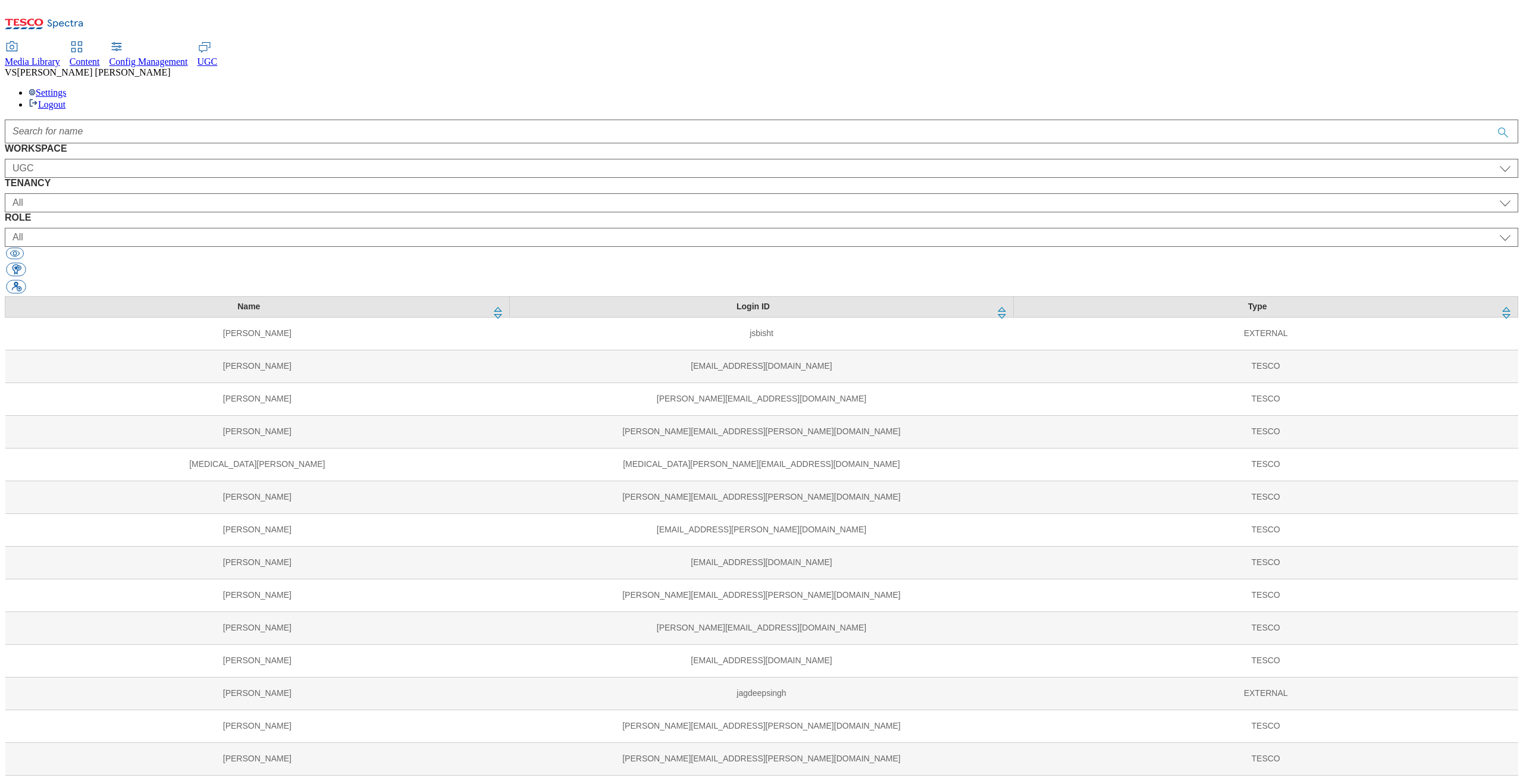
click at [188, 57] on span "Config Management" at bounding box center [148, 62] width 78 height 10
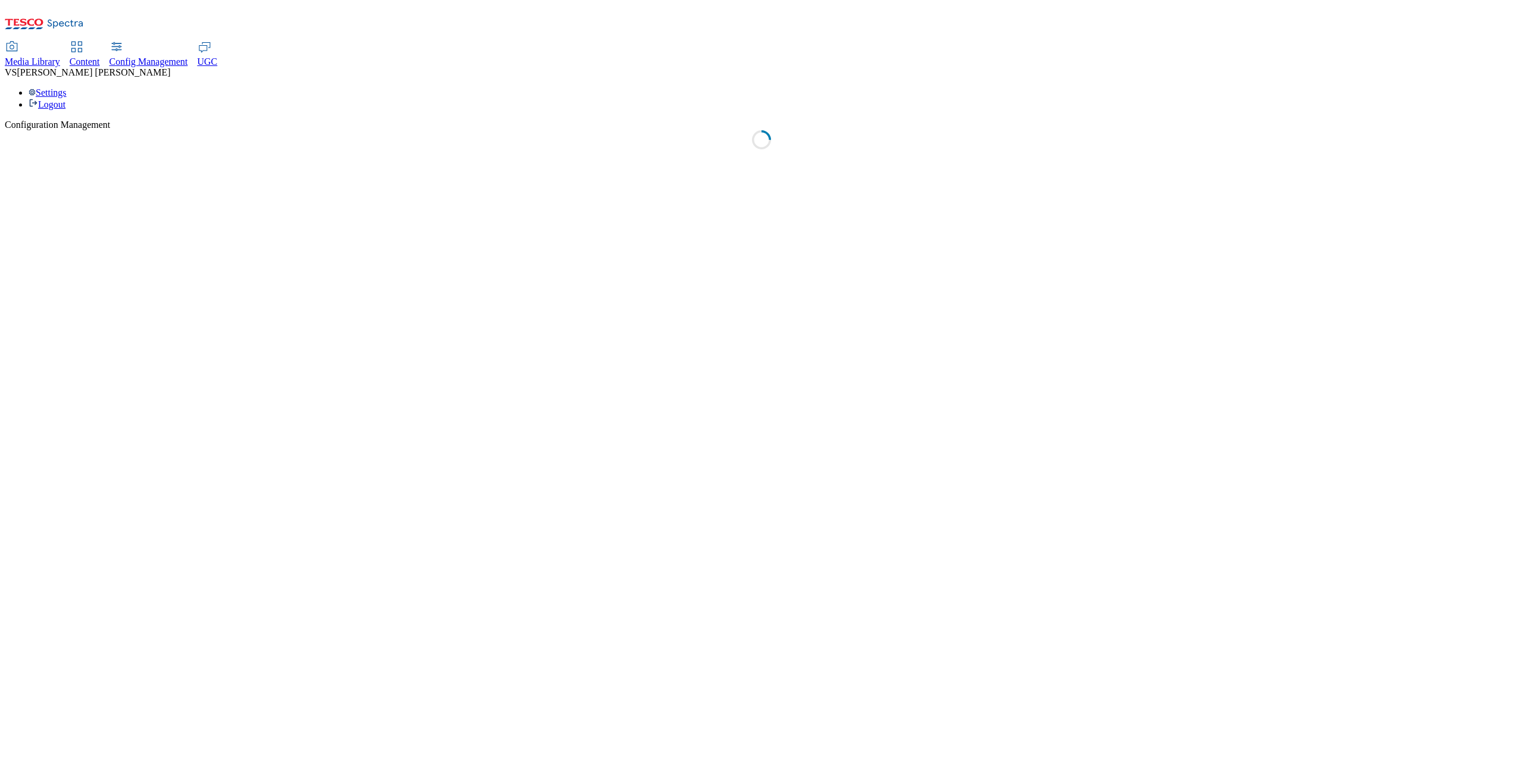
click at [100, 57] on span "Content" at bounding box center [85, 62] width 30 height 10
click at [218, 42] on link "UGC" at bounding box center [208, 55] width 20 height 25
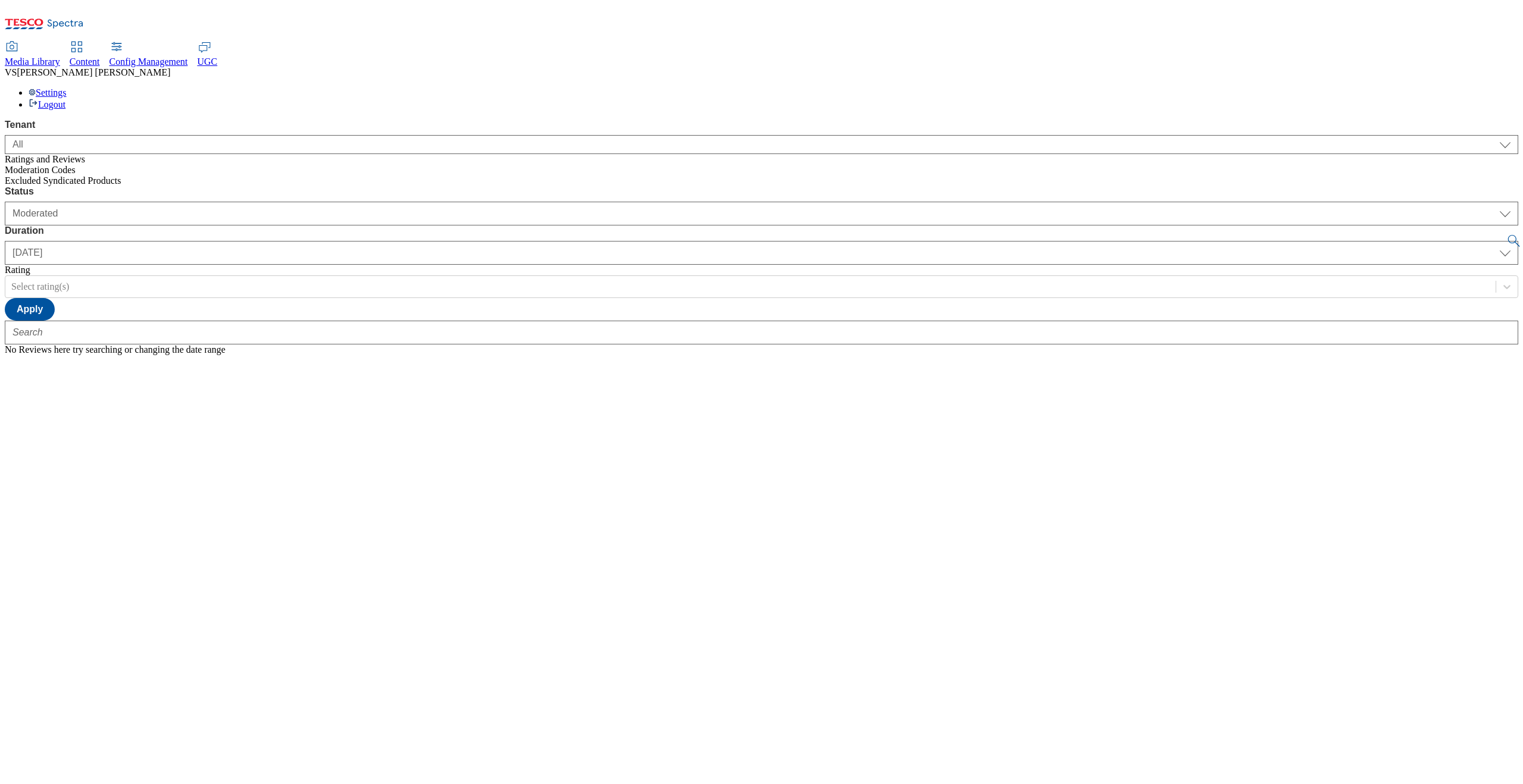
click at [92, 175] on span "Excluded Syndicated Products" at bounding box center [63, 180] width 116 height 10
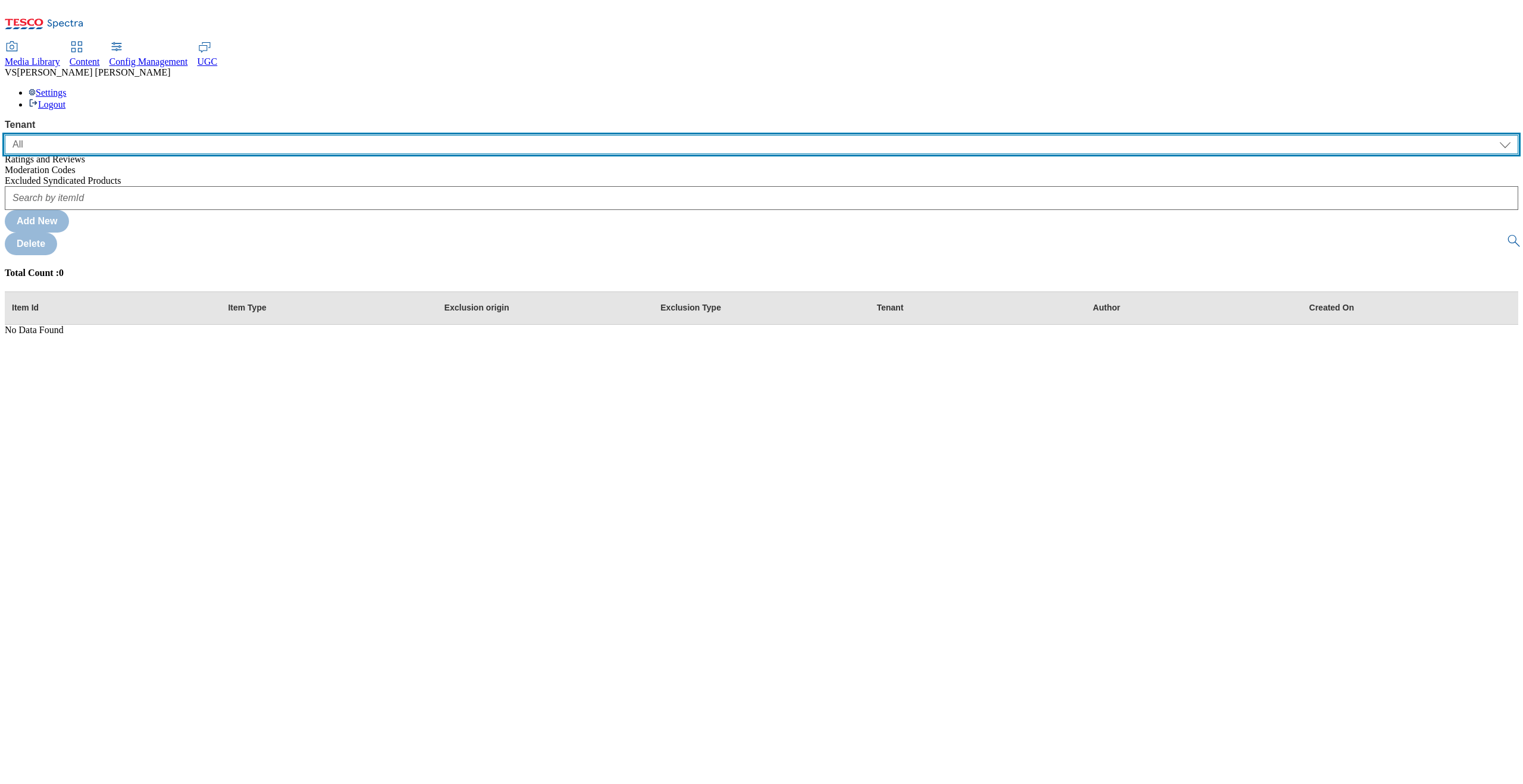
click at [88, 135] on select "ALL All CONFIG-CZ CONFIG-HU CONFIG-IE CONFIG-ROI CONFIG-SK CONFIG-TEST CONFIG-U…" at bounding box center [762, 144] width 1514 height 19
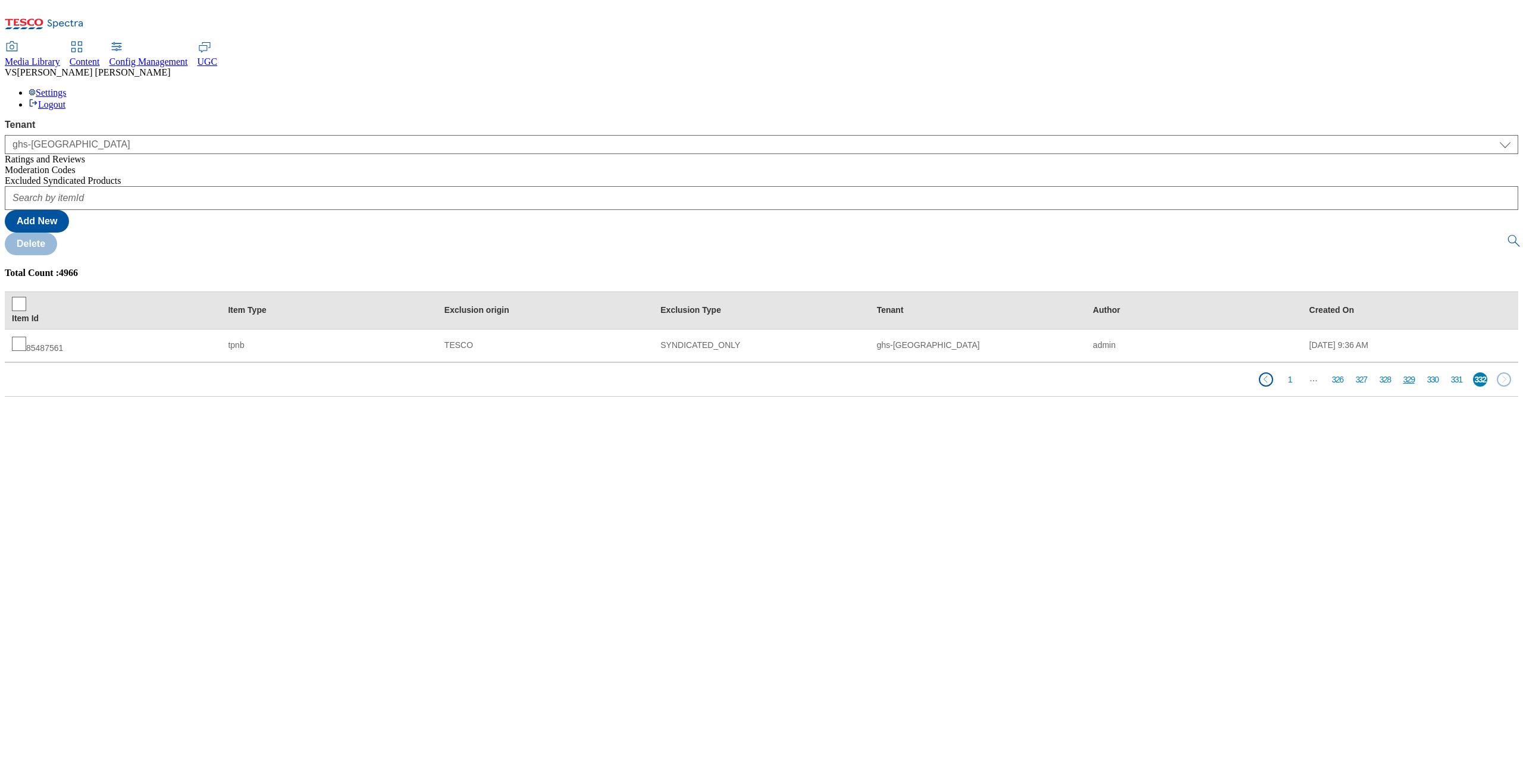
click at [1402, 373] on button "329" at bounding box center [1409, 380] width 14 height 14
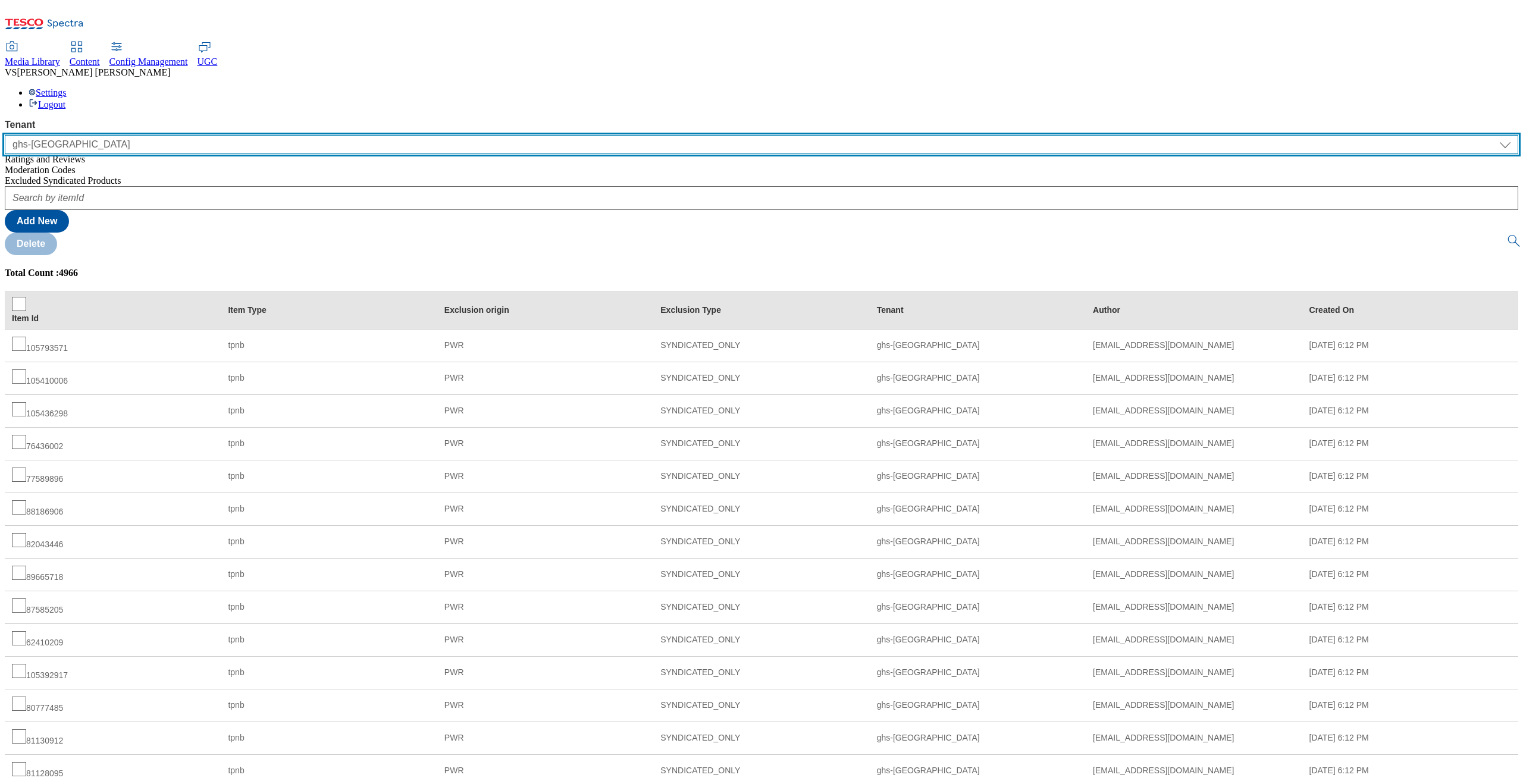
click at [108, 135] on select "ALL All CONFIG-CZ CONFIG-HU CONFIG-IE CONFIG-ROI CONFIG-SK CONFIG-TEST CONFIG-U…" at bounding box center [762, 144] width 1514 height 19
select select "ghs-roi"
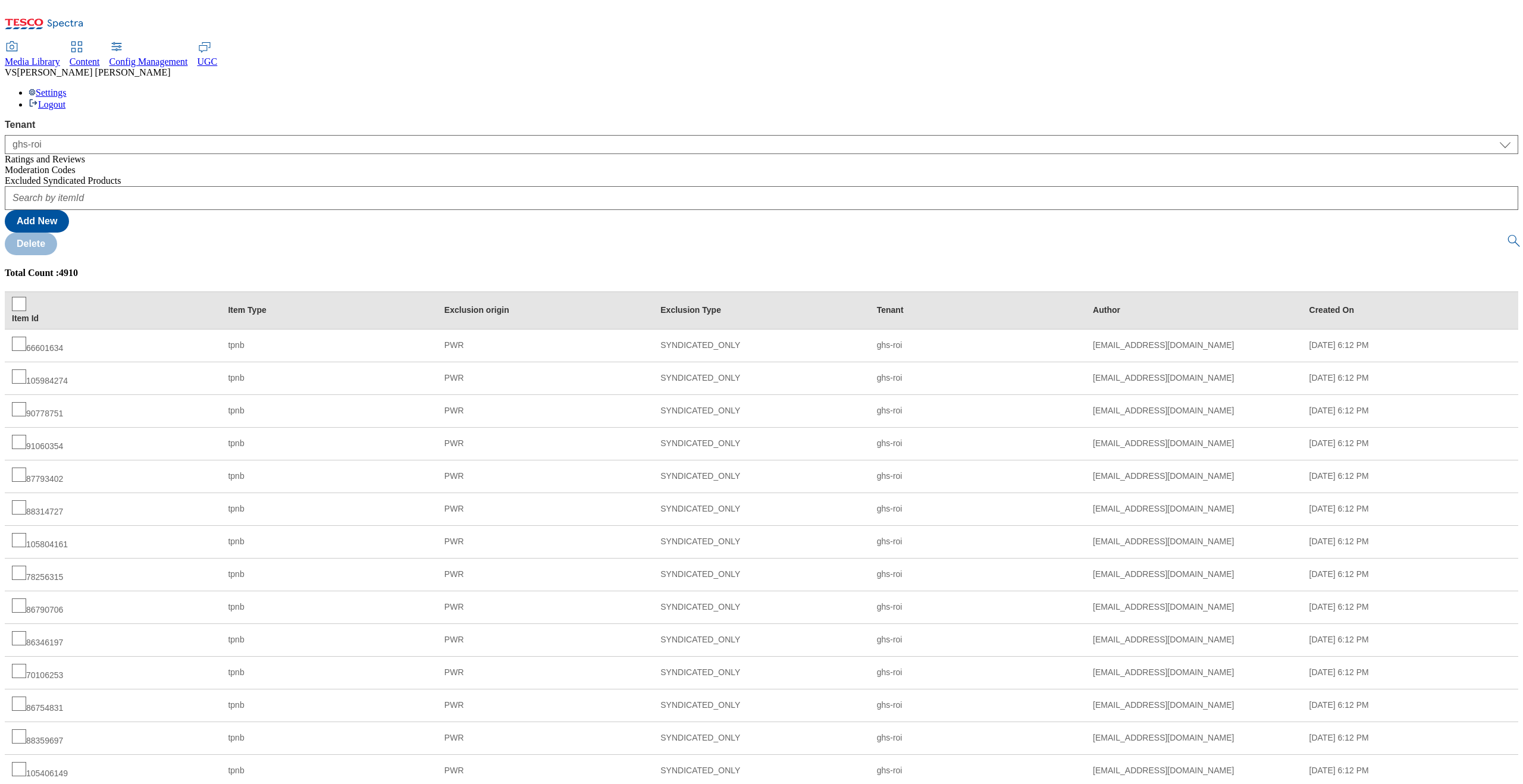
click at [188, 57] on div "Config Management" at bounding box center [148, 62] width 78 height 11
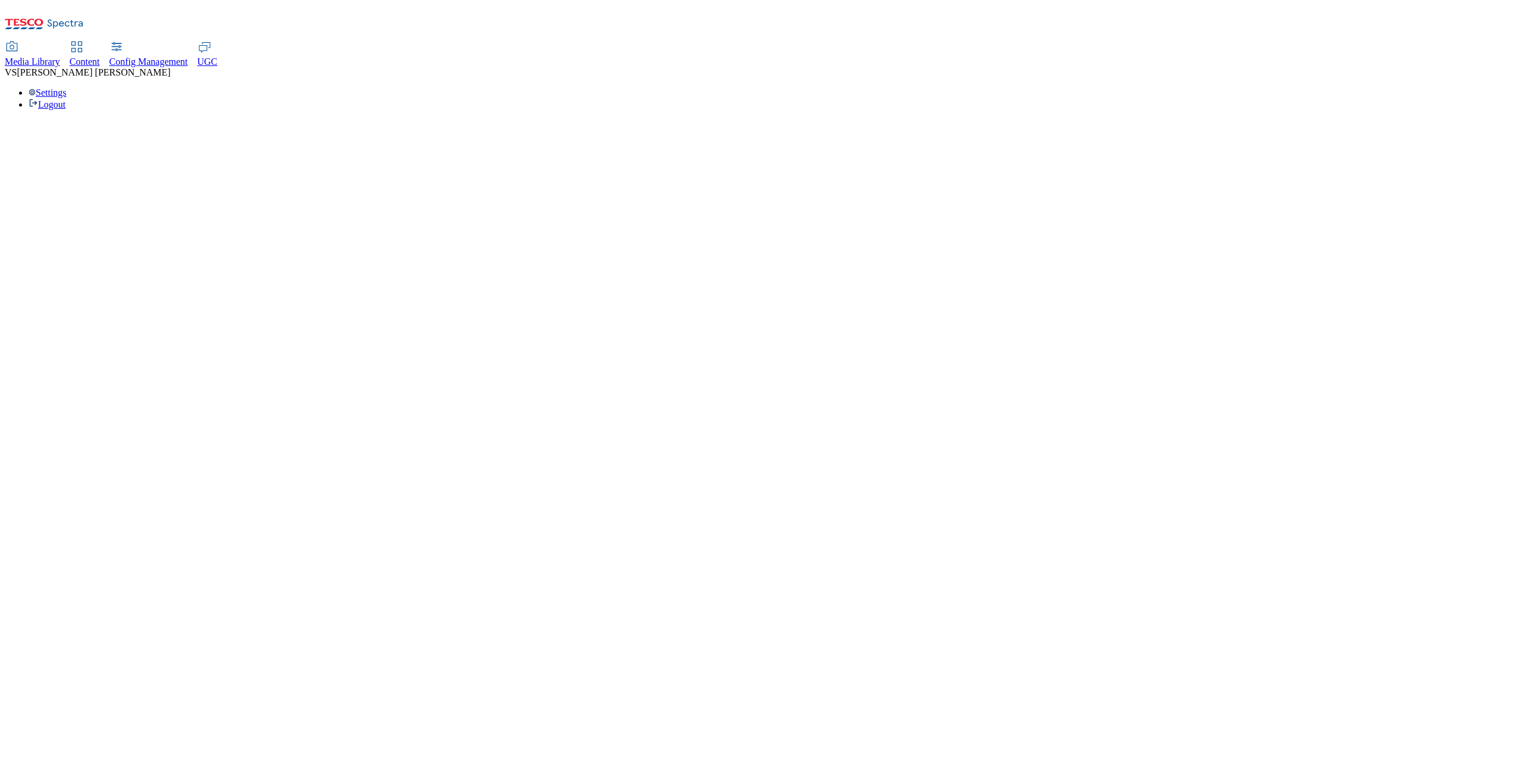
select select "uk"
click at [60, 57] on span "Media Library" at bounding box center [32, 62] width 55 height 10
select select "flare-test"
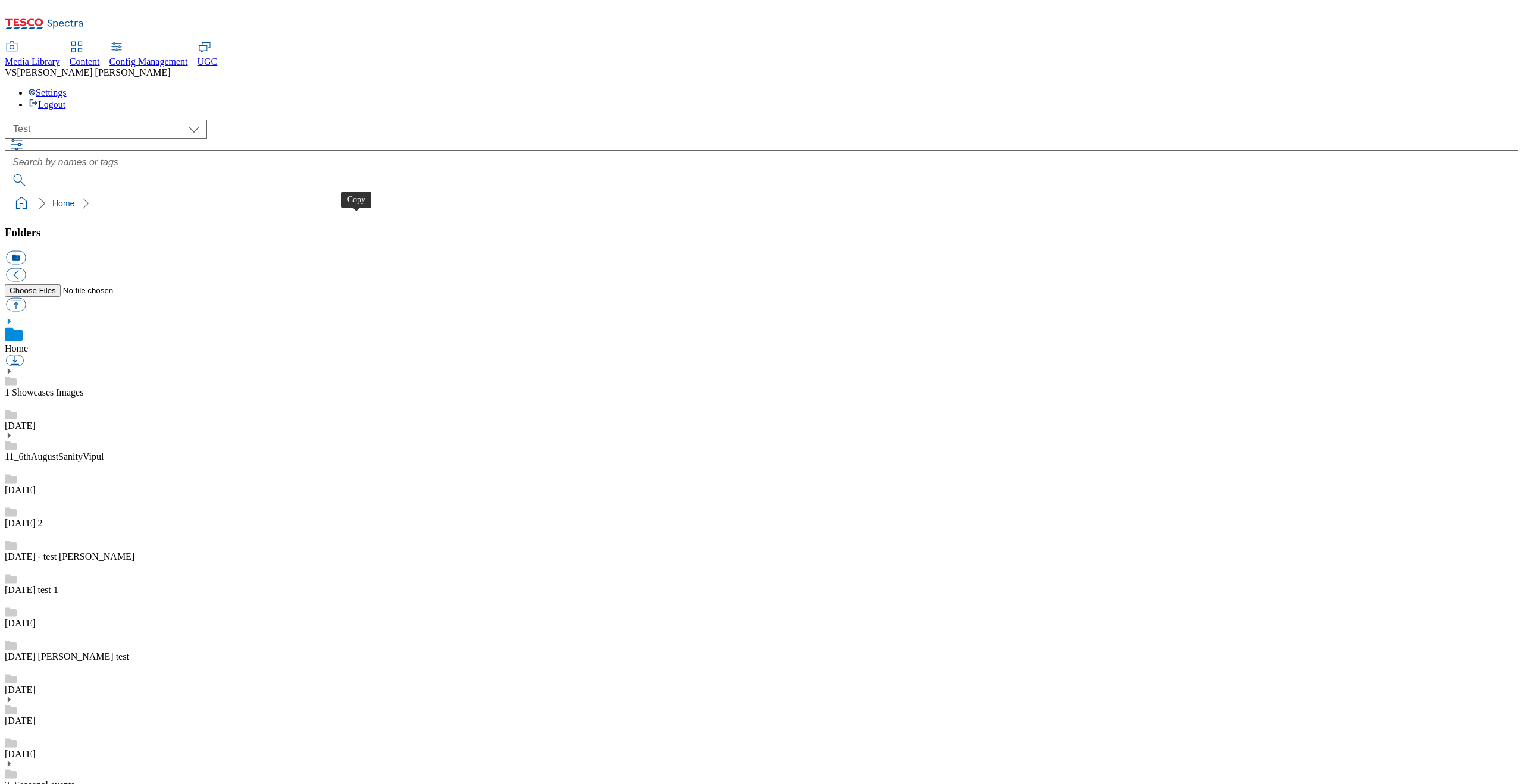
checkbox input "true"
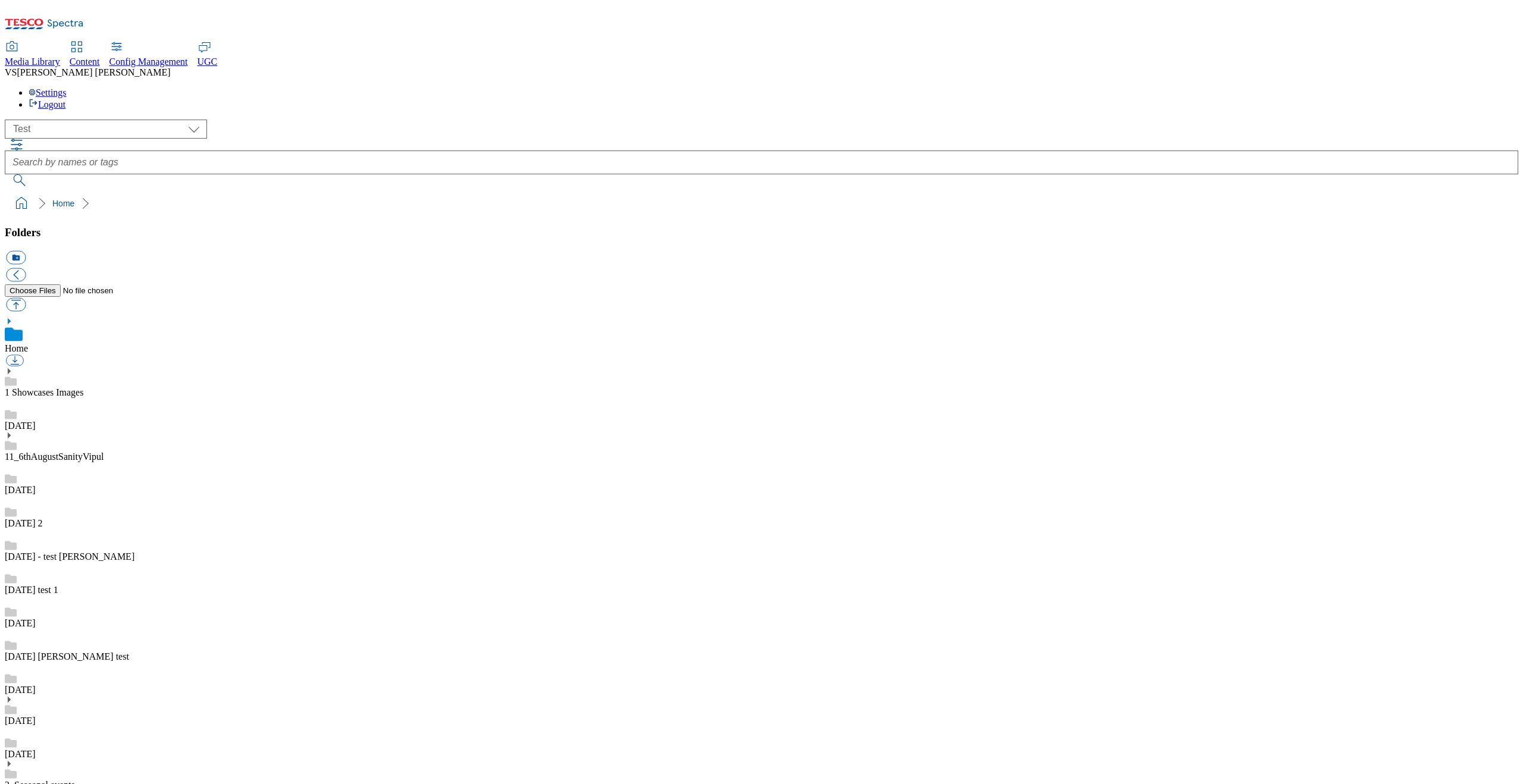
checkbox input "true"
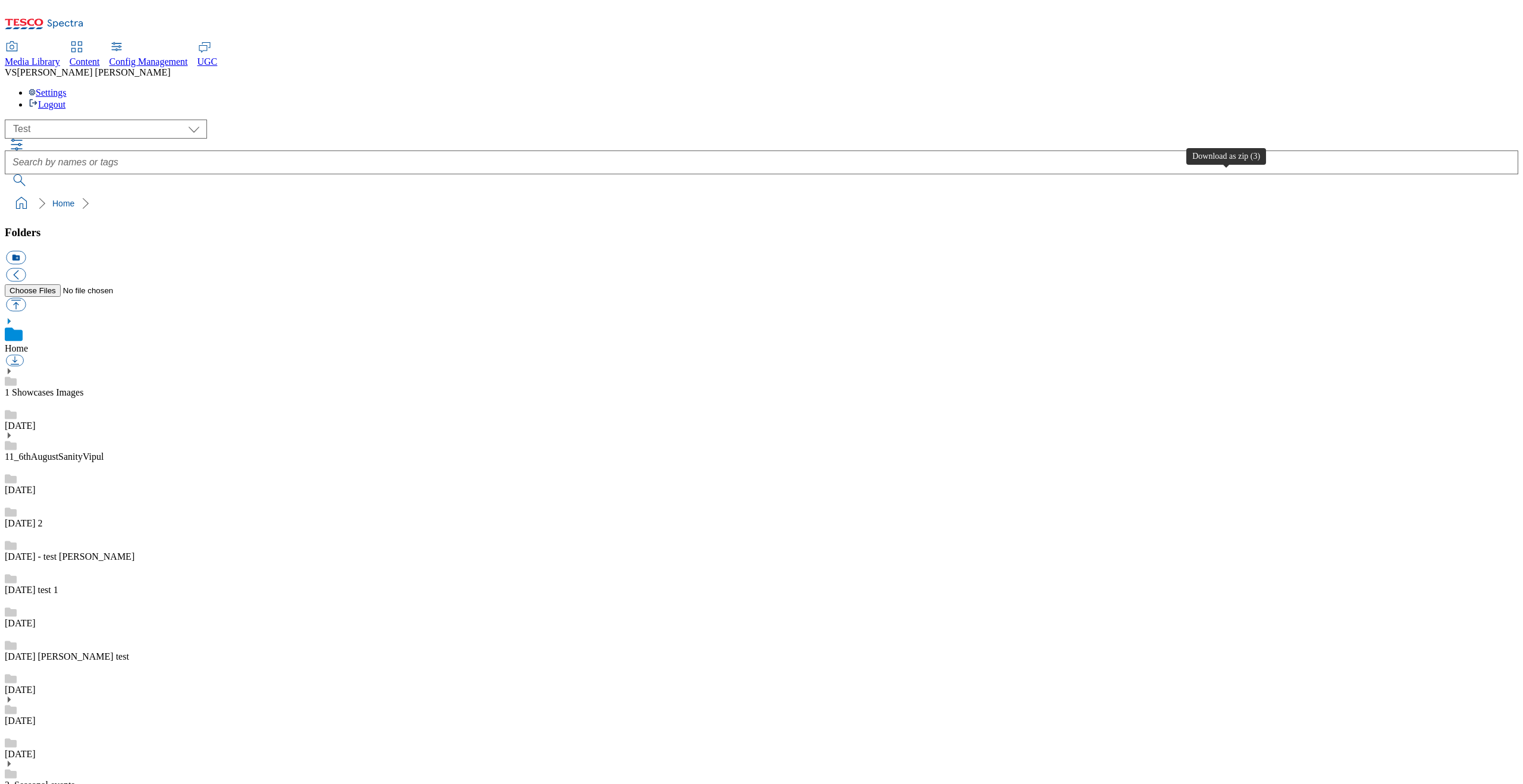
click at [1349, 42] on div "Media Library Content Config Management UGC VS [PERSON_NAME] Settings Logout" at bounding box center [762, 76] width 1514 height 67
